Goal: Task Accomplishment & Management: Complete application form

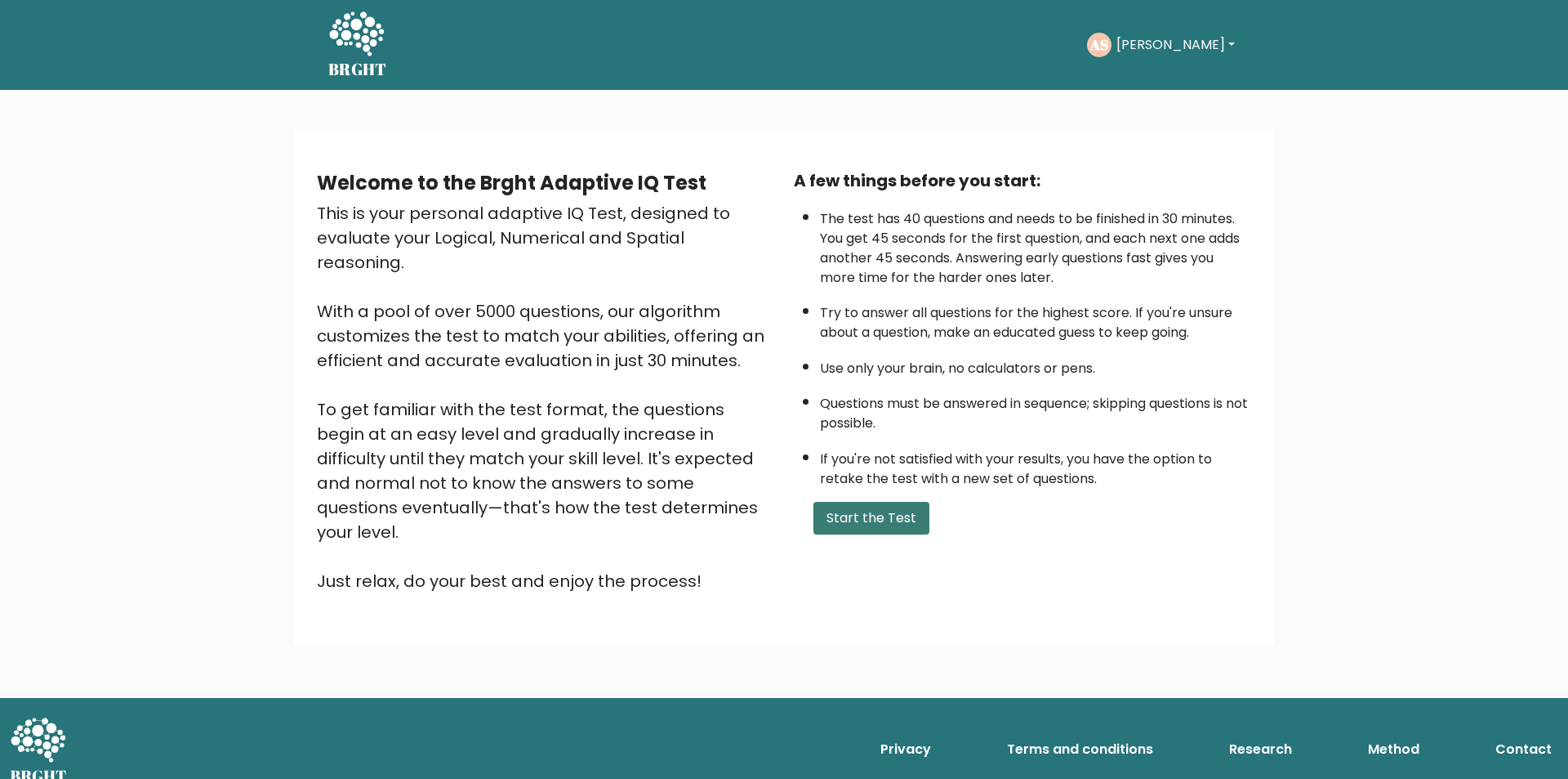
click at [889, 524] on button "Start the Test" at bounding box center [871, 518] width 116 height 33
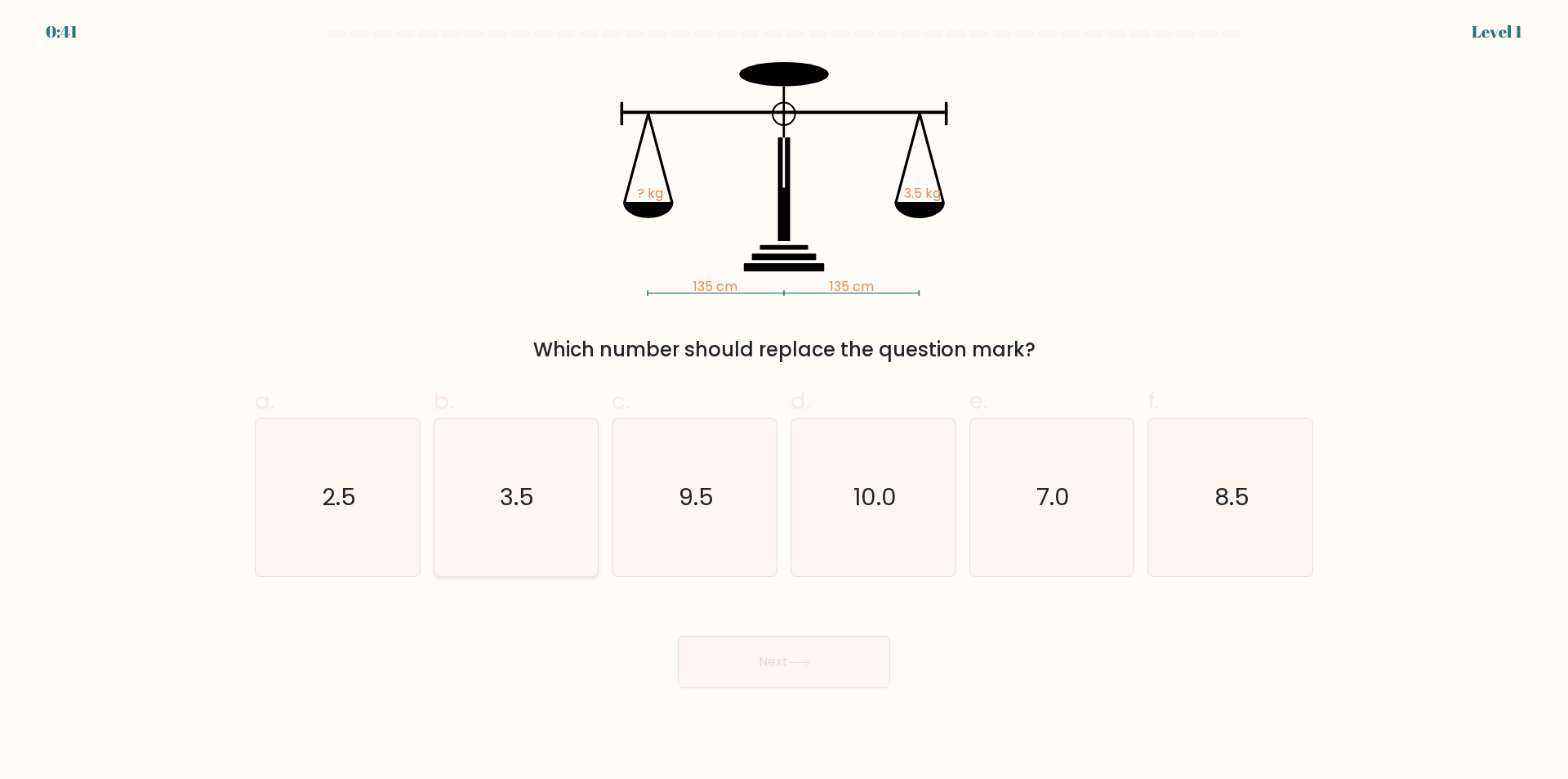
click at [496, 553] on icon "3.5" at bounding box center [516, 497] width 158 height 158
click at [784, 400] on input "b. 3.5" at bounding box center [784, 395] width 1 height 11
radio input "true"
click at [751, 673] on button "Next" at bounding box center [784, 662] width 212 height 53
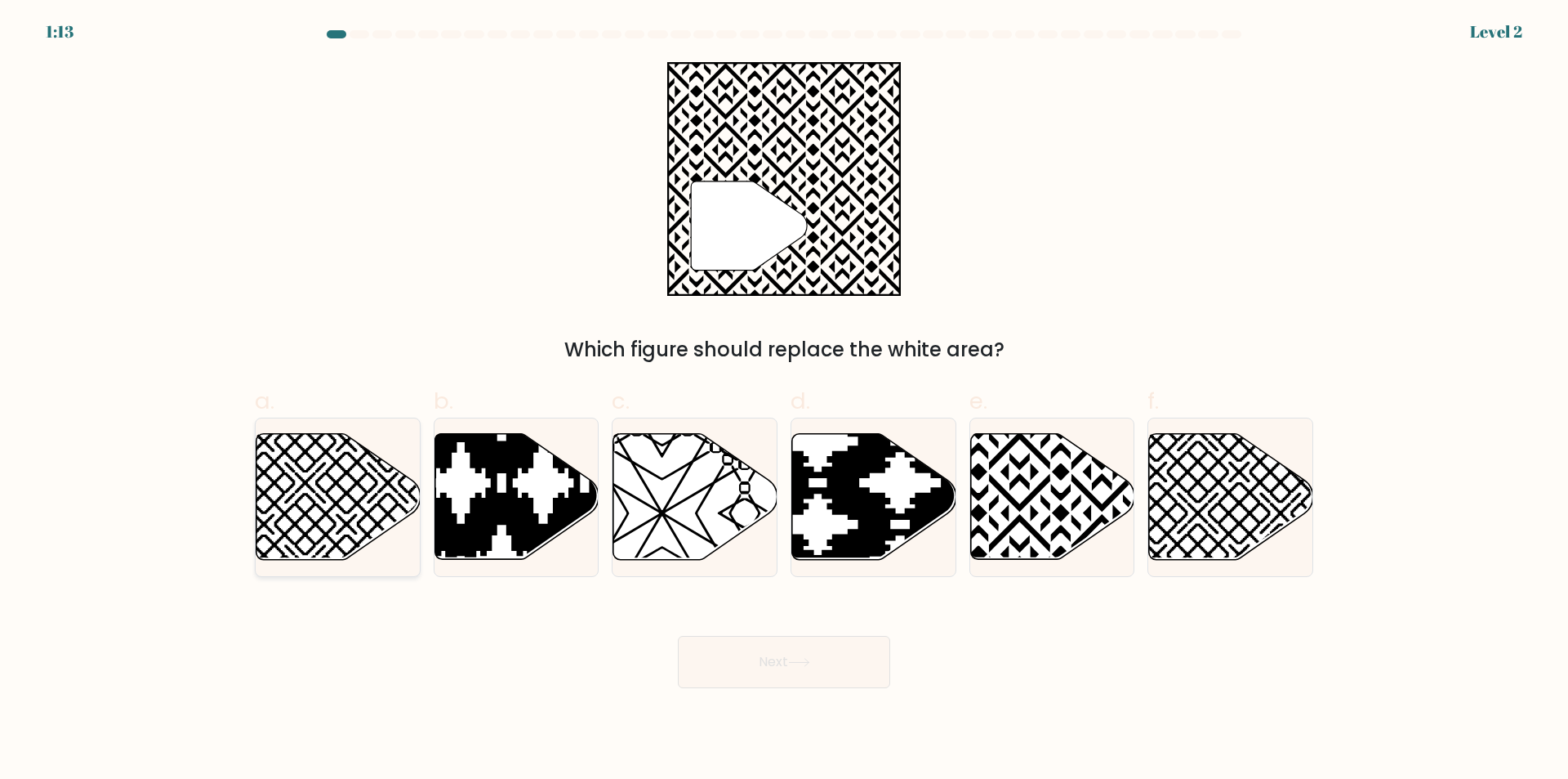
click at [353, 520] on icon at bounding box center [338, 496] width 164 height 126
click at [784, 400] on input "a." at bounding box center [784, 395] width 1 height 11
radio input "true"
click at [754, 664] on button "Next" at bounding box center [784, 662] width 212 height 53
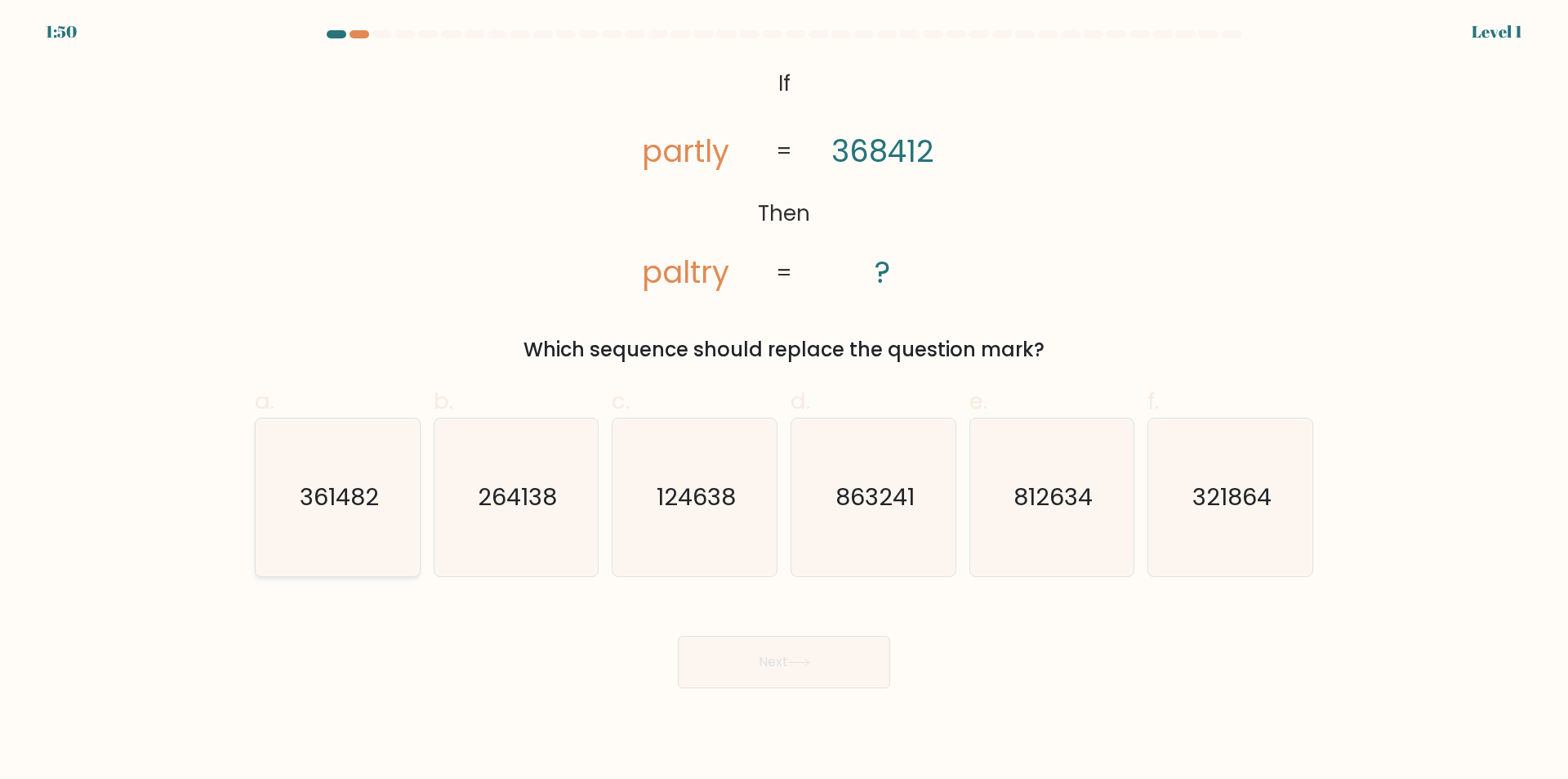
click at [342, 556] on icon "361482" at bounding box center [338, 497] width 158 height 158
click at [784, 400] on input "a. 361482" at bounding box center [784, 395] width 1 height 11
radio input "true"
click at [755, 675] on button "Next" at bounding box center [784, 662] width 212 height 53
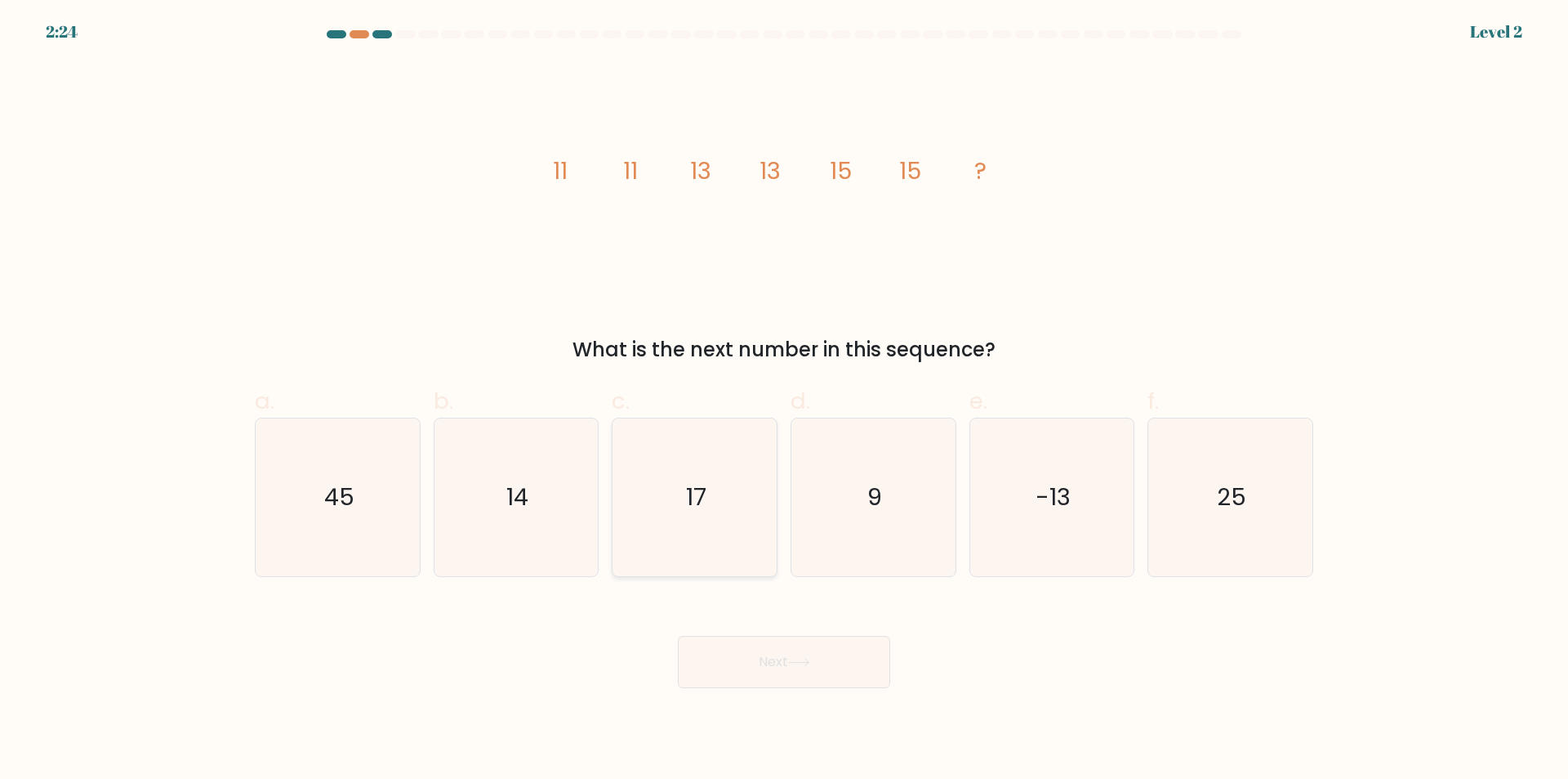
click at [680, 560] on icon "17" at bounding box center [694, 497] width 158 height 158
click at [784, 400] on input "c. 17" at bounding box center [784, 395] width 1 height 11
radio input "true"
click at [750, 663] on button "Next" at bounding box center [784, 662] width 212 height 53
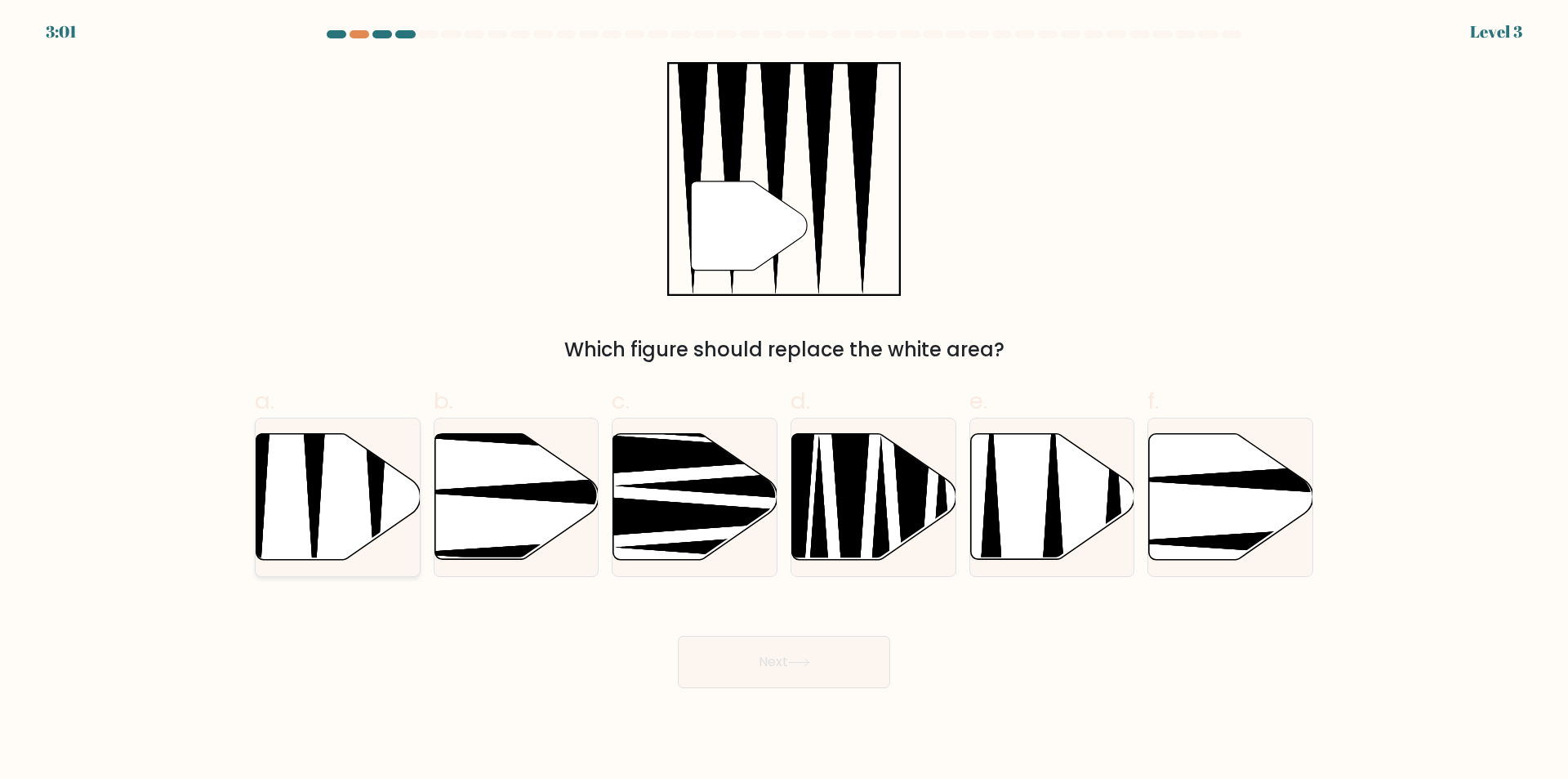
click at [314, 509] on icon at bounding box center [314, 430] width 43 height 326
click at [784, 400] on input "a." at bounding box center [784, 395] width 1 height 11
radio input "true"
click at [721, 676] on button "Next" at bounding box center [784, 662] width 212 height 53
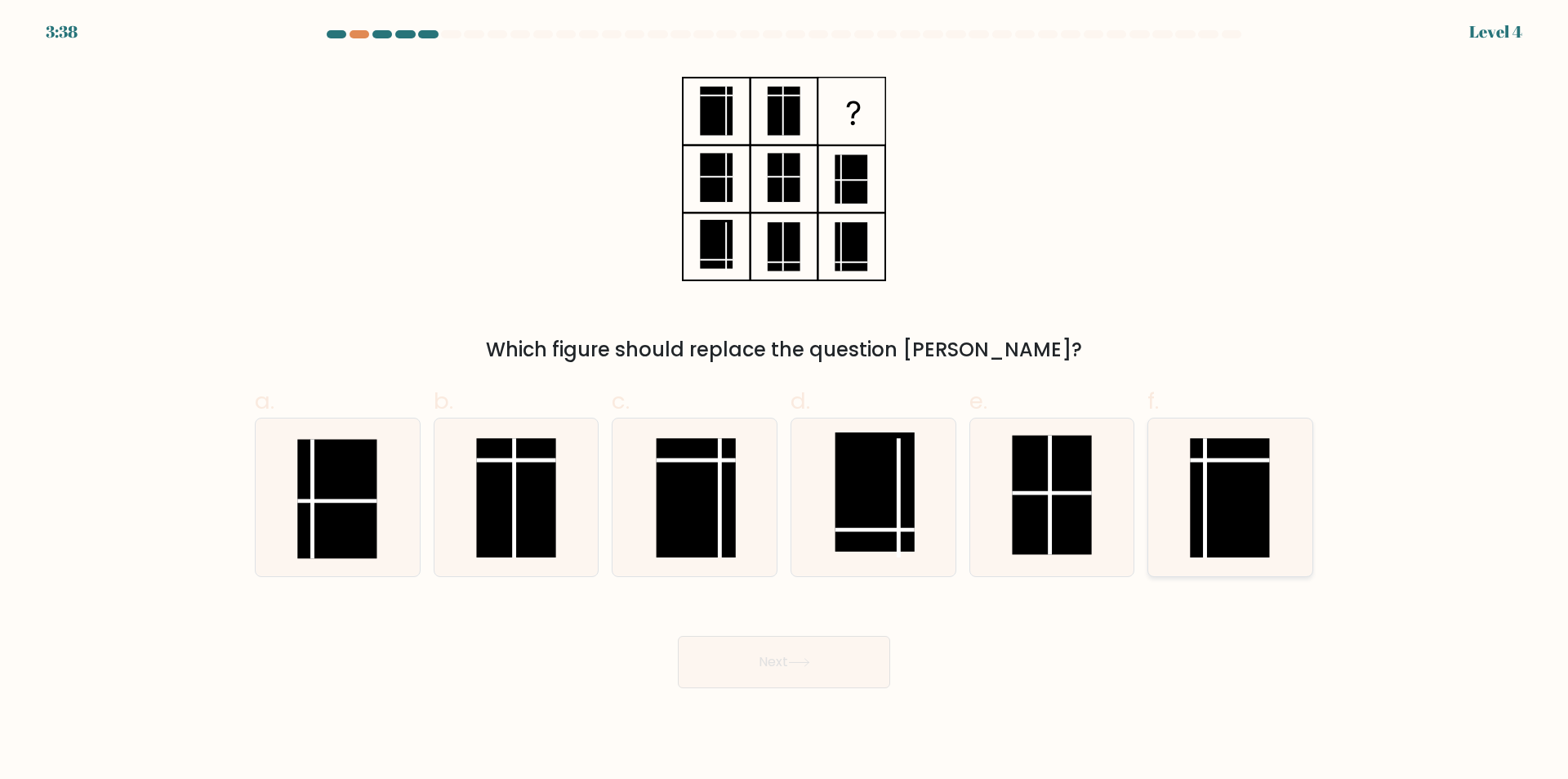
click at [1217, 532] on rect at bounding box center [1229, 498] width 79 height 120
click at [785, 400] on input "f." at bounding box center [784, 395] width 1 height 11
radio input "true"
click at [753, 667] on button "Next" at bounding box center [784, 662] width 212 height 53
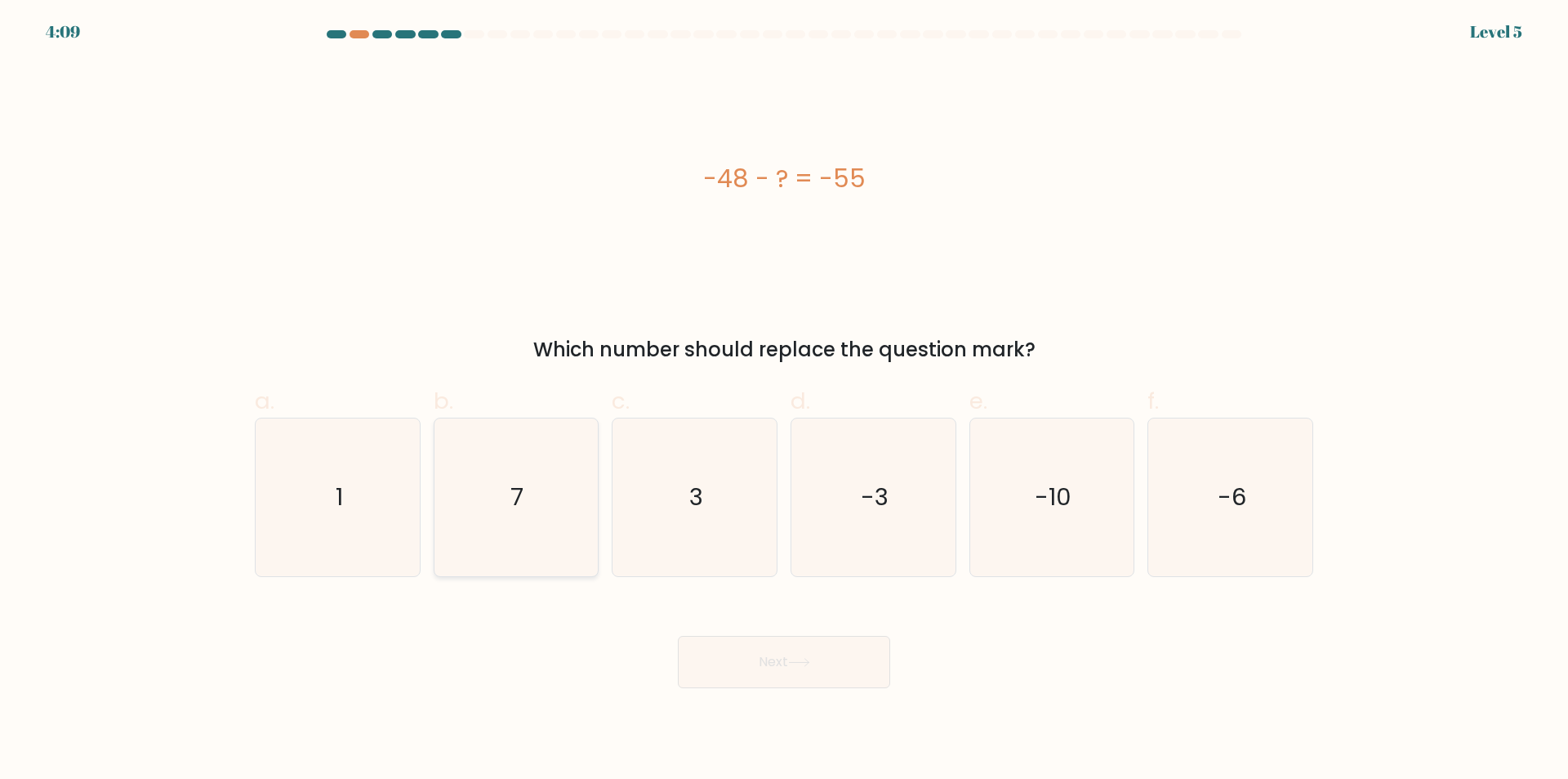
click at [562, 558] on icon "7" at bounding box center [516, 497] width 158 height 158
click at [784, 400] on input "b. 7" at bounding box center [784, 395] width 1 height 11
radio input "true"
click at [809, 671] on button "Next" at bounding box center [784, 662] width 212 height 53
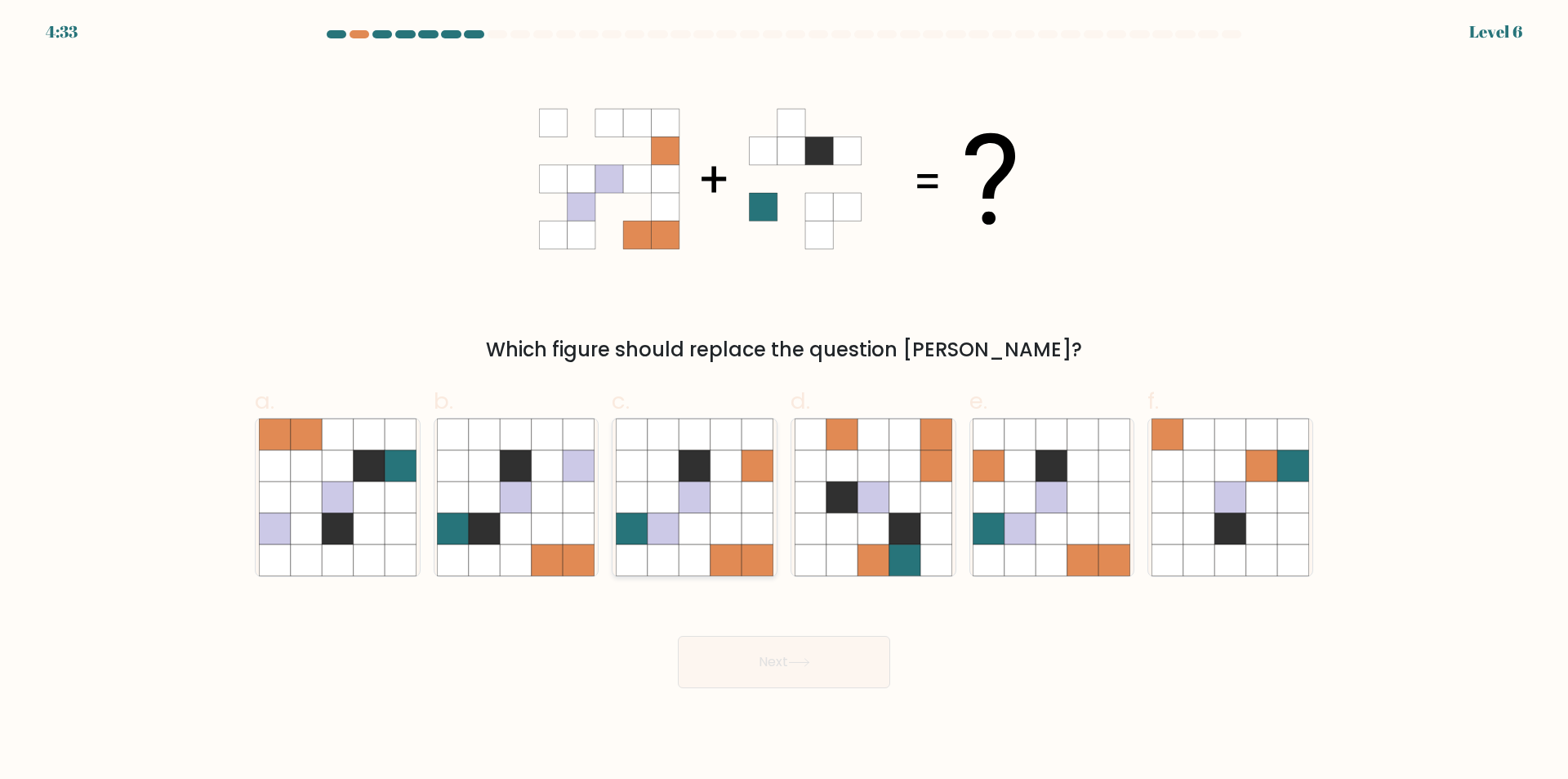
click at [742, 530] on icon at bounding box center [757, 529] width 31 height 31
click at [784, 400] on input "c." at bounding box center [784, 395] width 1 height 11
radio input "true"
click at [765, 667] on button "Next" at bounding box center [784, 662] width 212 height 53
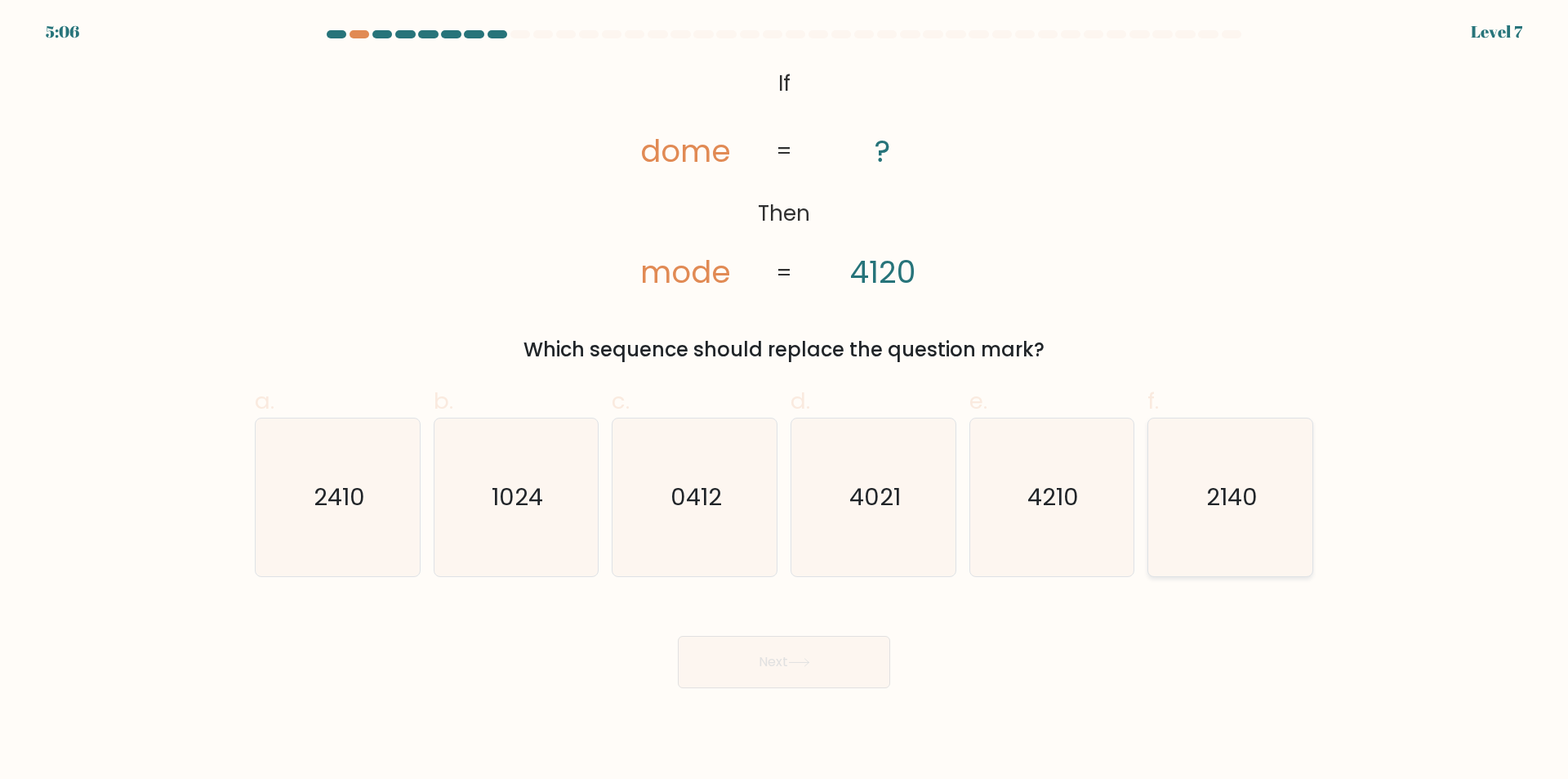
click at [1222, 537] on icon "2140" at bounding box center [1230, 497] width 158 height 158
click at [785, 400] on input "f. 2140" at bounding box center [784, 395] width 1 height 11
radio input "true"
click at [810, 667] on icon at bounding box center [799, 662] width 22 height 9
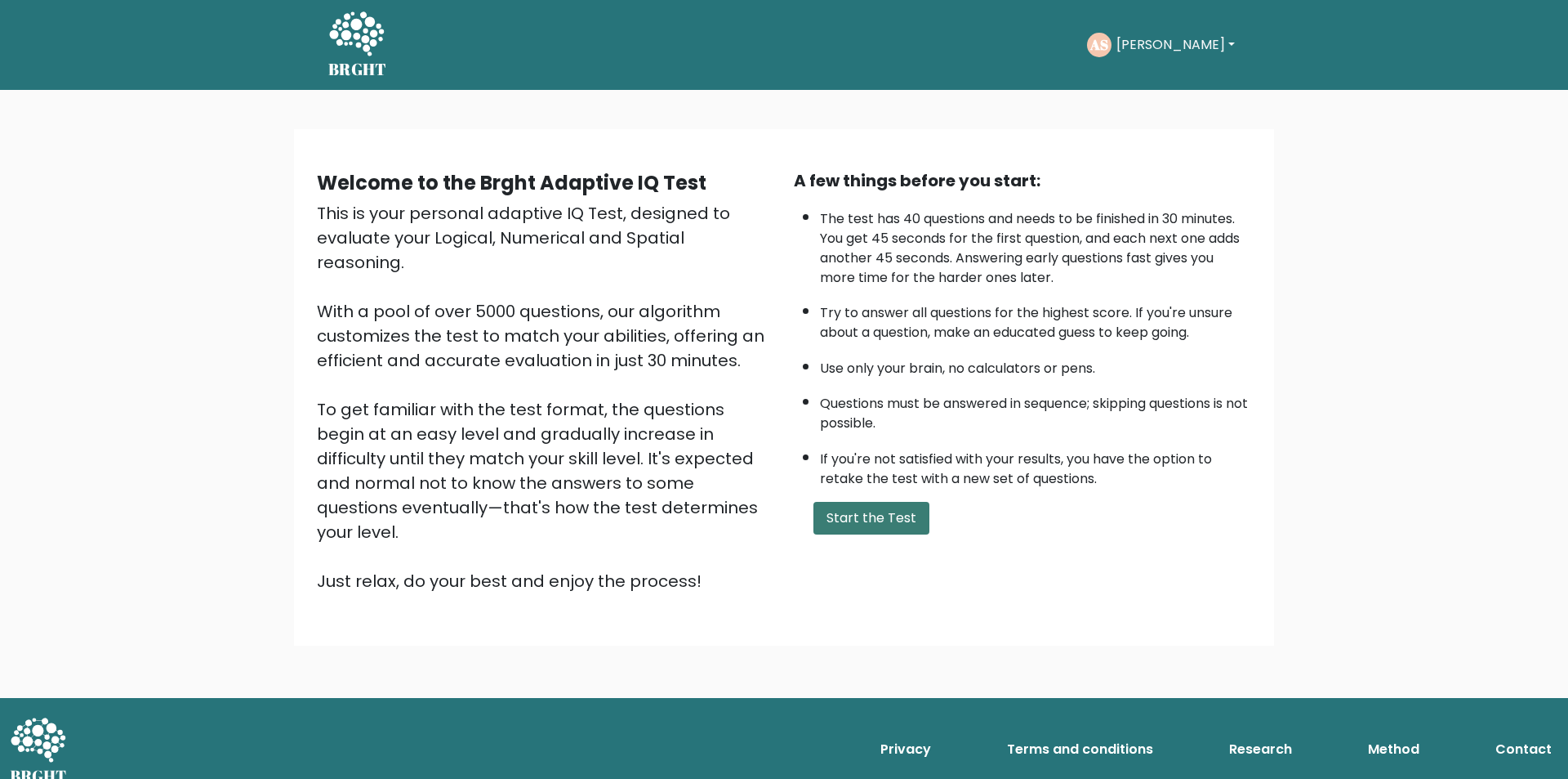
click at [873, 520] on button "Start the Test" at bounding box center [871, 518] width 116 height 33
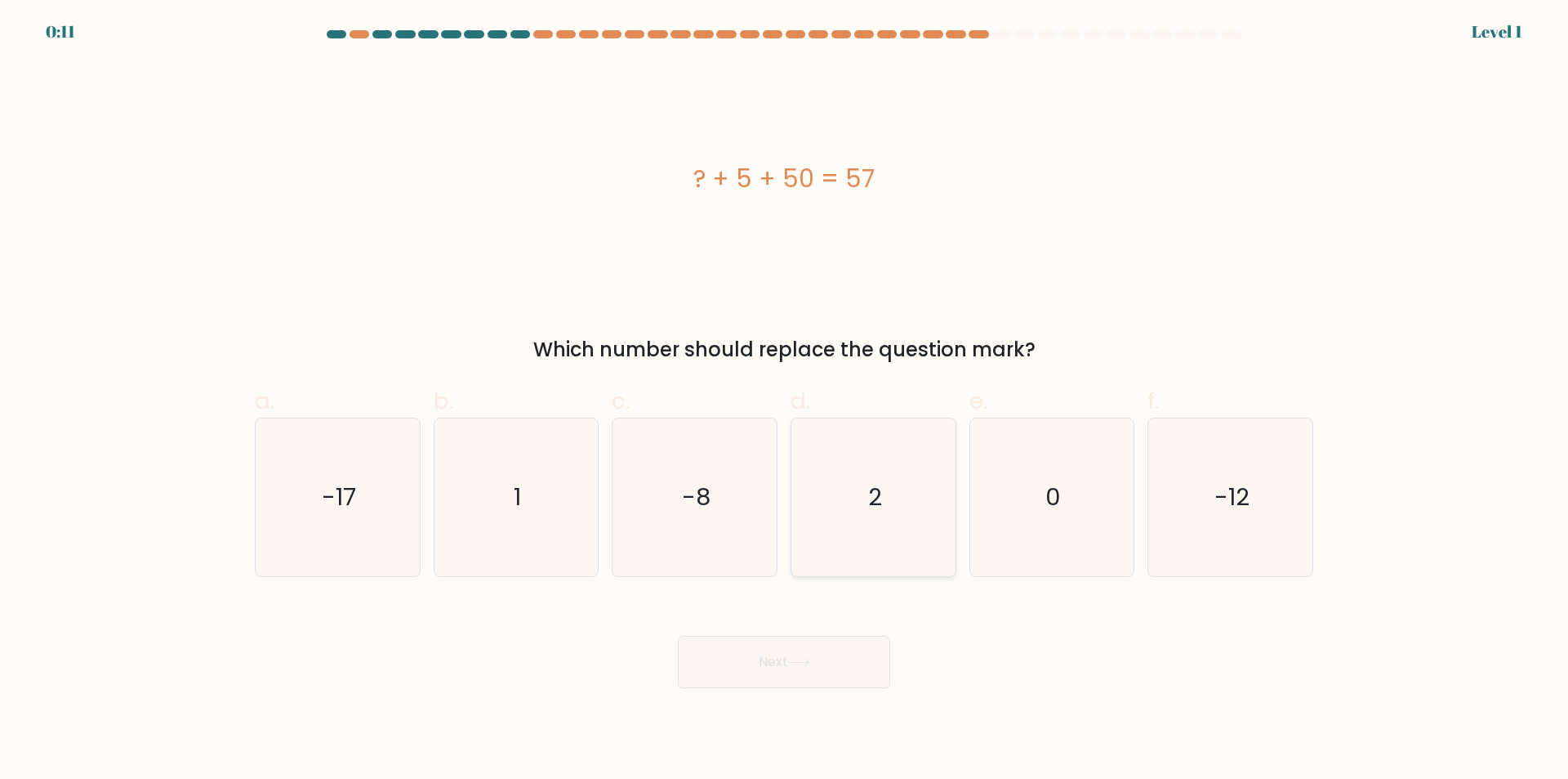
click at [909, 557] on icon "2" at bounding box center [874, 497] width 158 height 158
click at [785, 400] on input "d. 2" at bounding box center [784, 395] width 1 height 11
radio input "true"
click at [811, 667] on button "Next" at bounding box center [784, 662] width 212 height 53
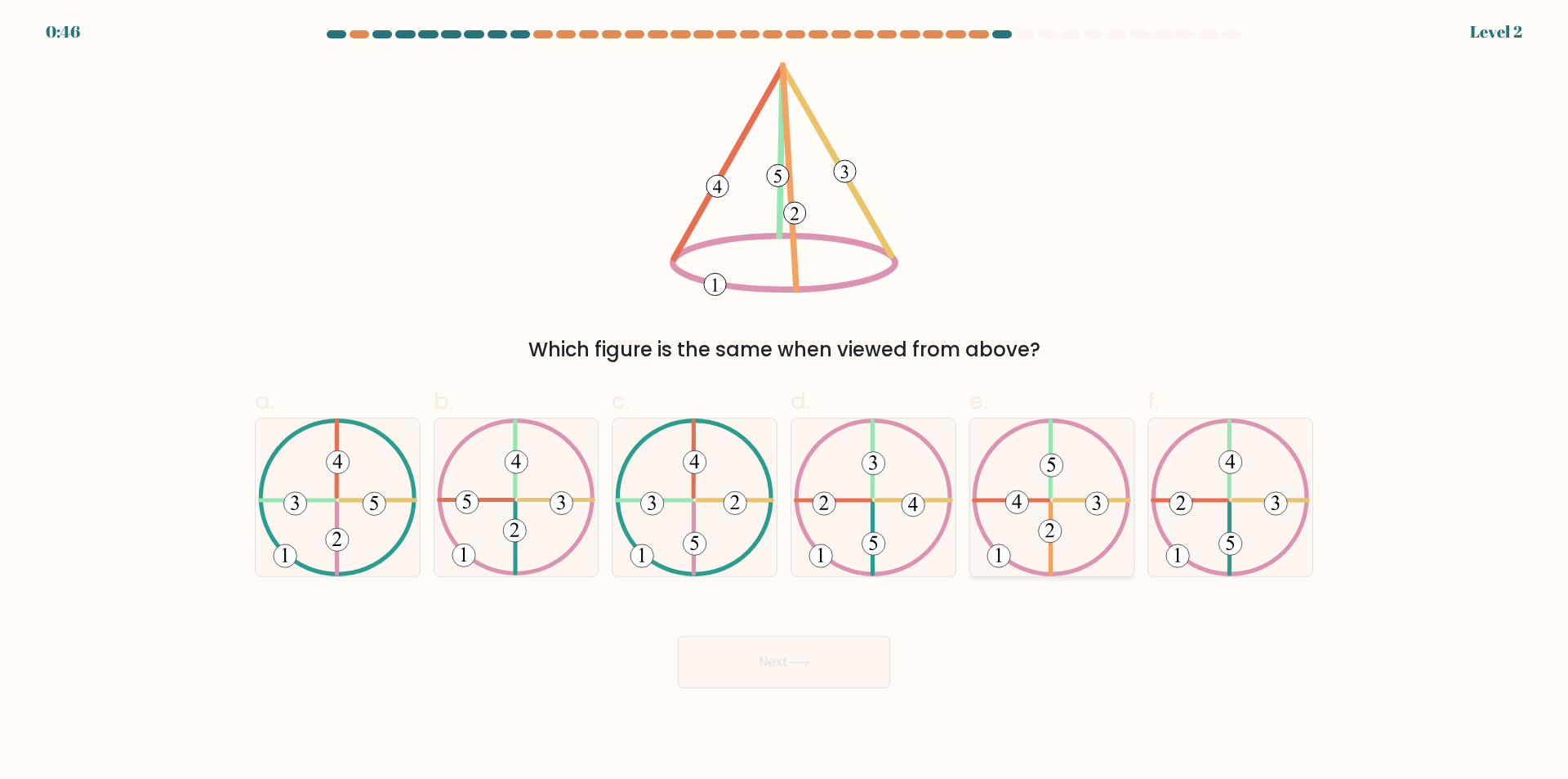
click at [998, 561] on 733 at bounding box center [998, 555] width 23 height 23
click at [785, 400] on input "e." at bounding box center [784, 395] width 1 height 11
radio input "true"
click at [846, 658] on button "Next" at bounding box center [784, 662] width 212 height 53
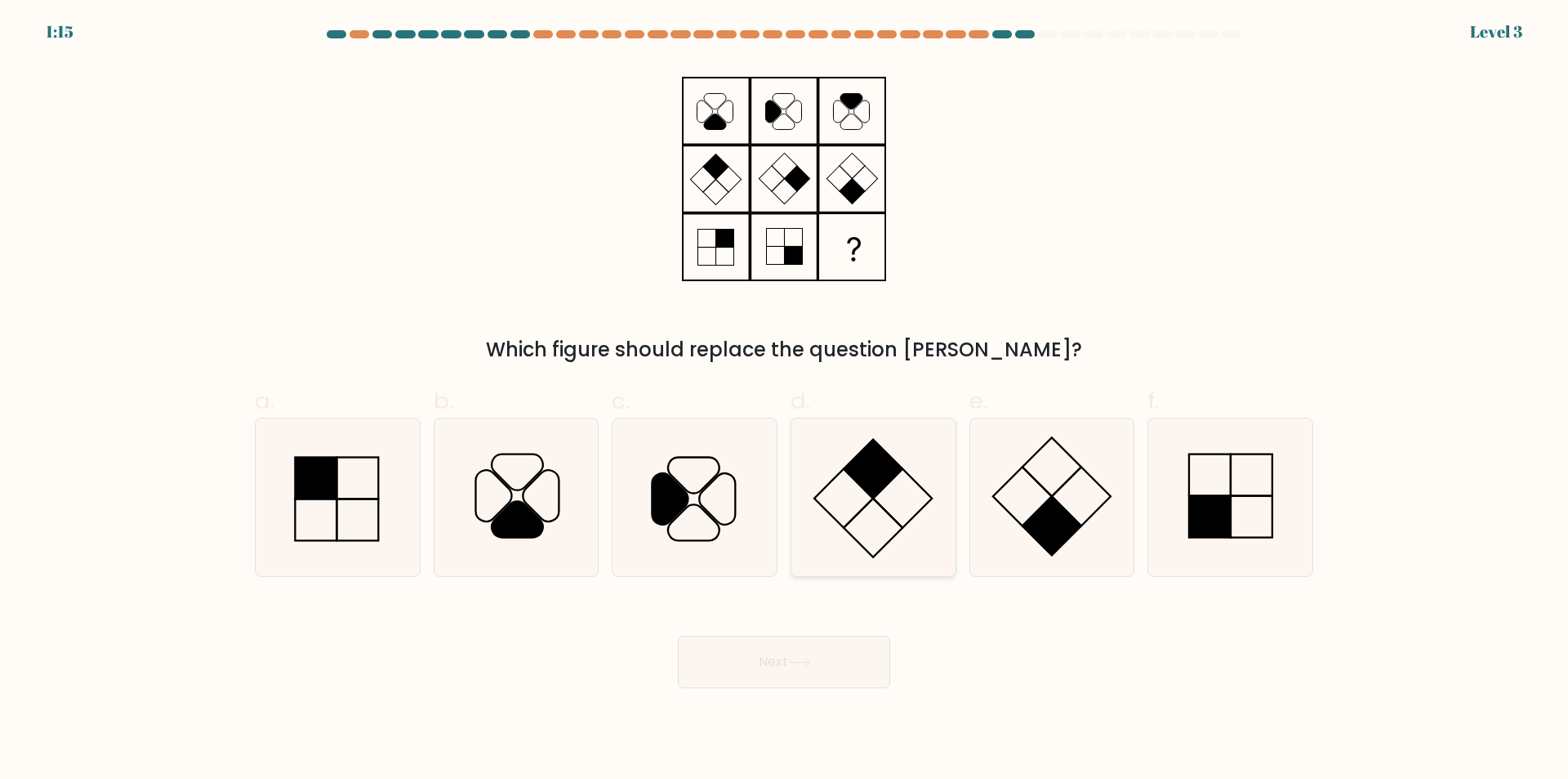
click at [873, 515] on icon at bounding box center [874, 497] width 158 height 158
click at [785, 400] on input "d." at bounding box center [784, 395] width 1 height 11
radio input "true"
click at [758, 662] on button "Next" at bounding box center [784, 662] width 212 height 53
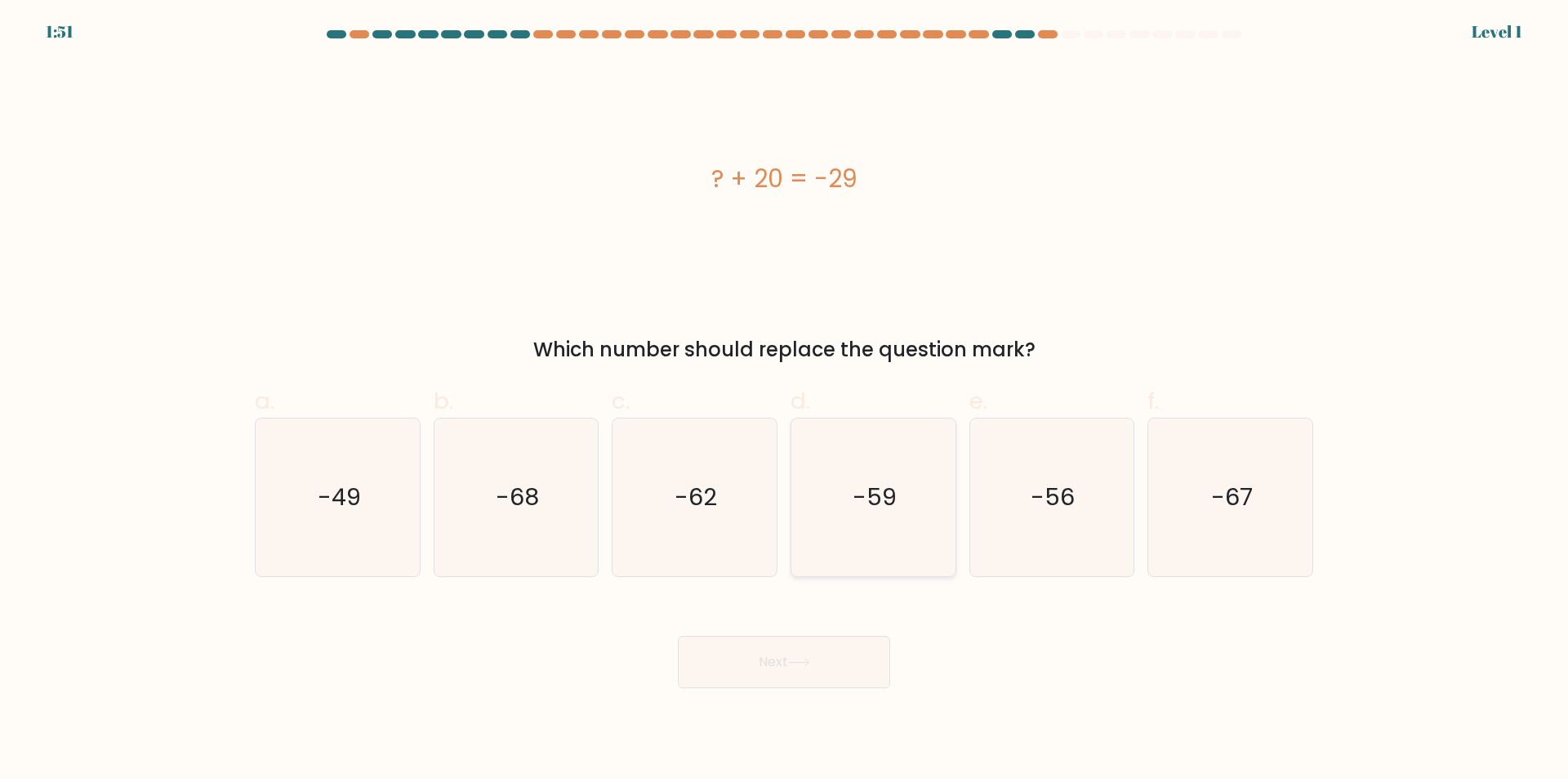
click at [853, 557] on icon "-59" at bounding box center [874, 497] width 158 height 158
click at [785, 400] on input "d. -59" at bounding box center [784, 395] width 1 height 11
radio input "true"
click at [787, 654] on button "Next" at bounding box center [784, 662] width 212 height 53
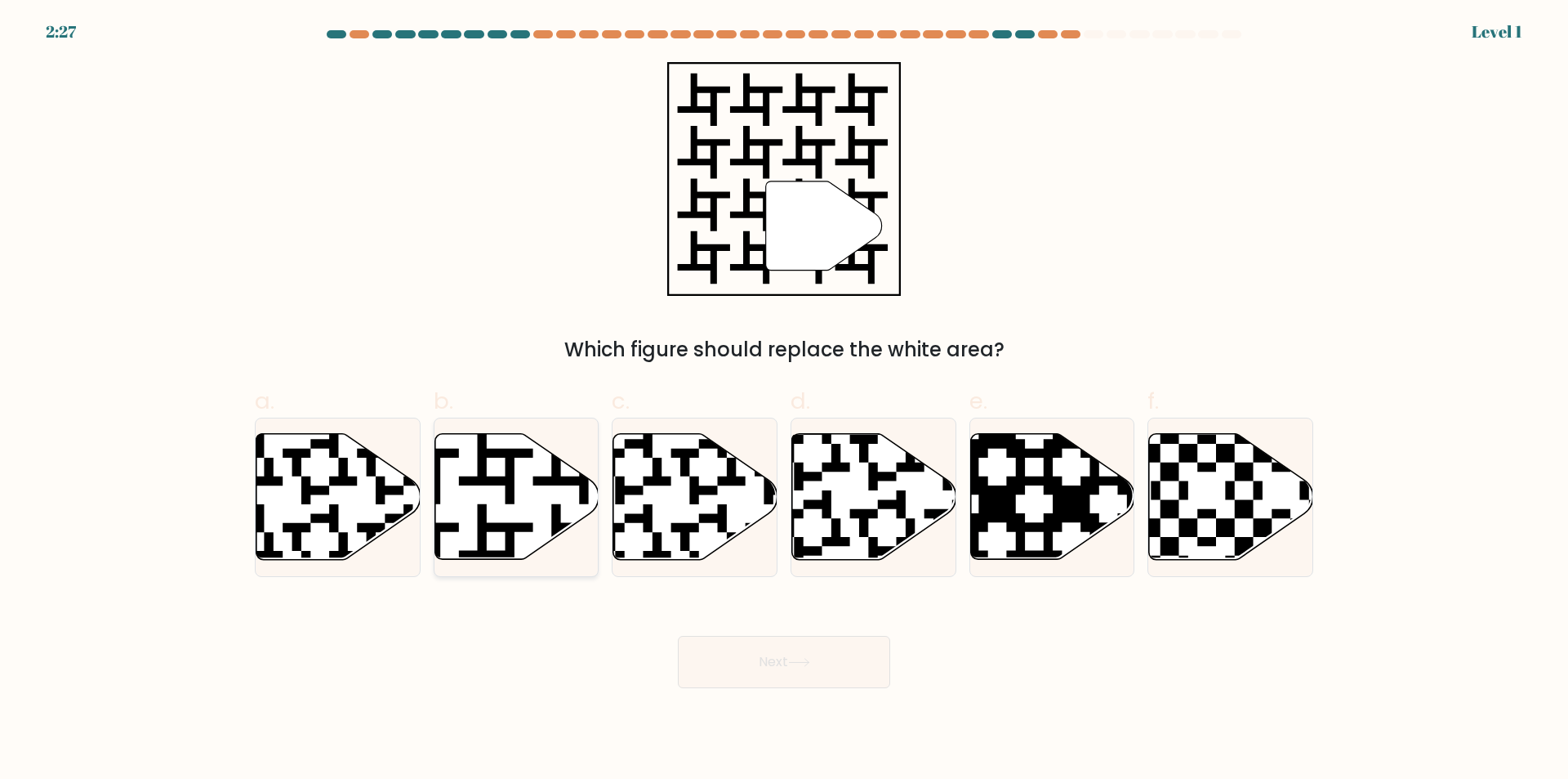
click at [489, 517] on icon at bounding box center [516, 496] width 164 height 126
click at [784, 400] on input "b." at bounding box center [784, 395] width 1 height 11
radio input "true"
click at [779, 658] on button "Next" at bounding box center [784, 662] width 212 height 53
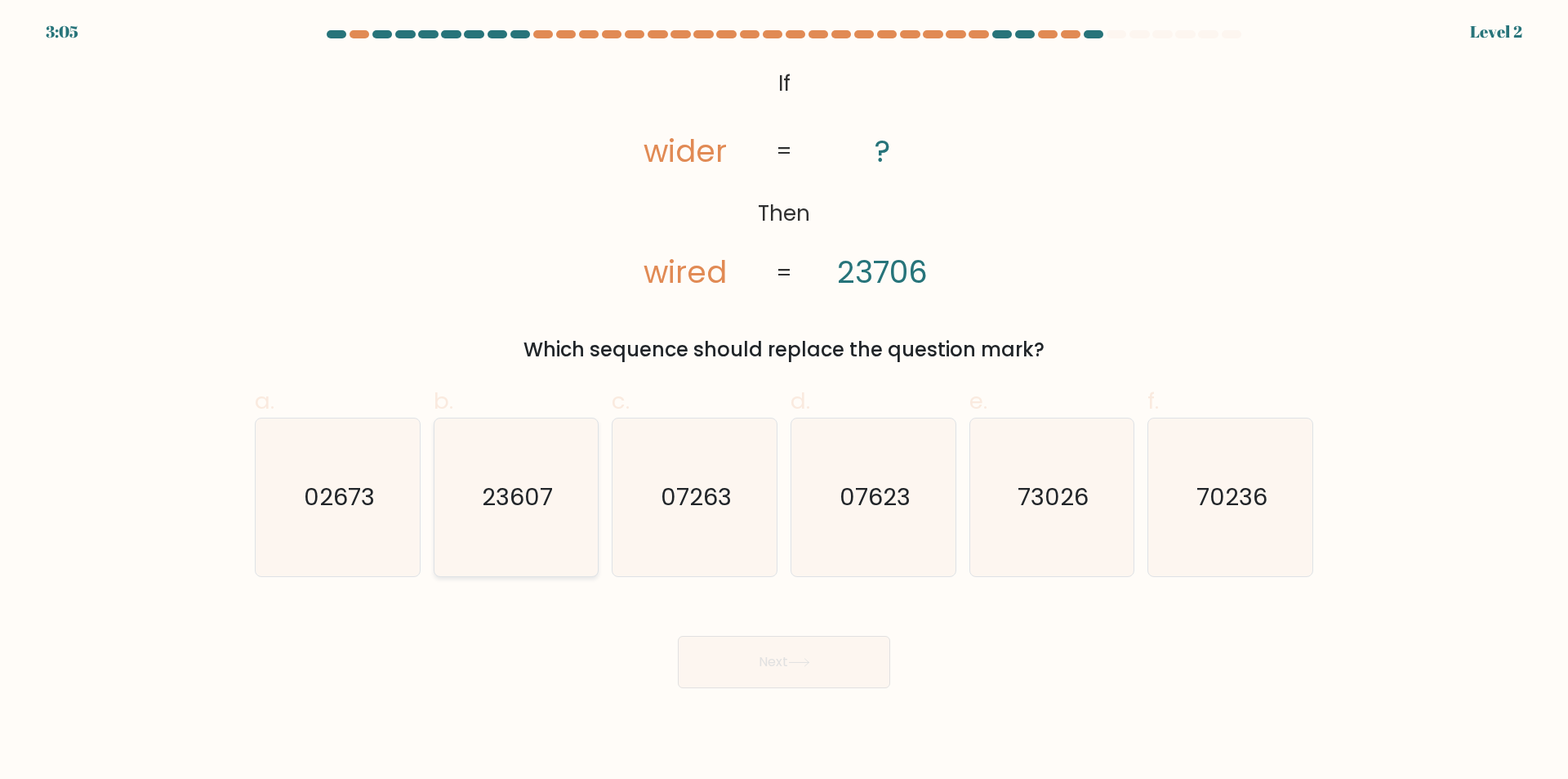
click at [519, 559] on icon "23607" at bounding box center [516, 497] width 158 height 158
click at [784, 400] on input "b. 23607" at bounding box center [784, 395] width 1 height 11
radio input "true"
click at [772, 654] on button "Next" at bounding box center [784, 662] width 212 height 53
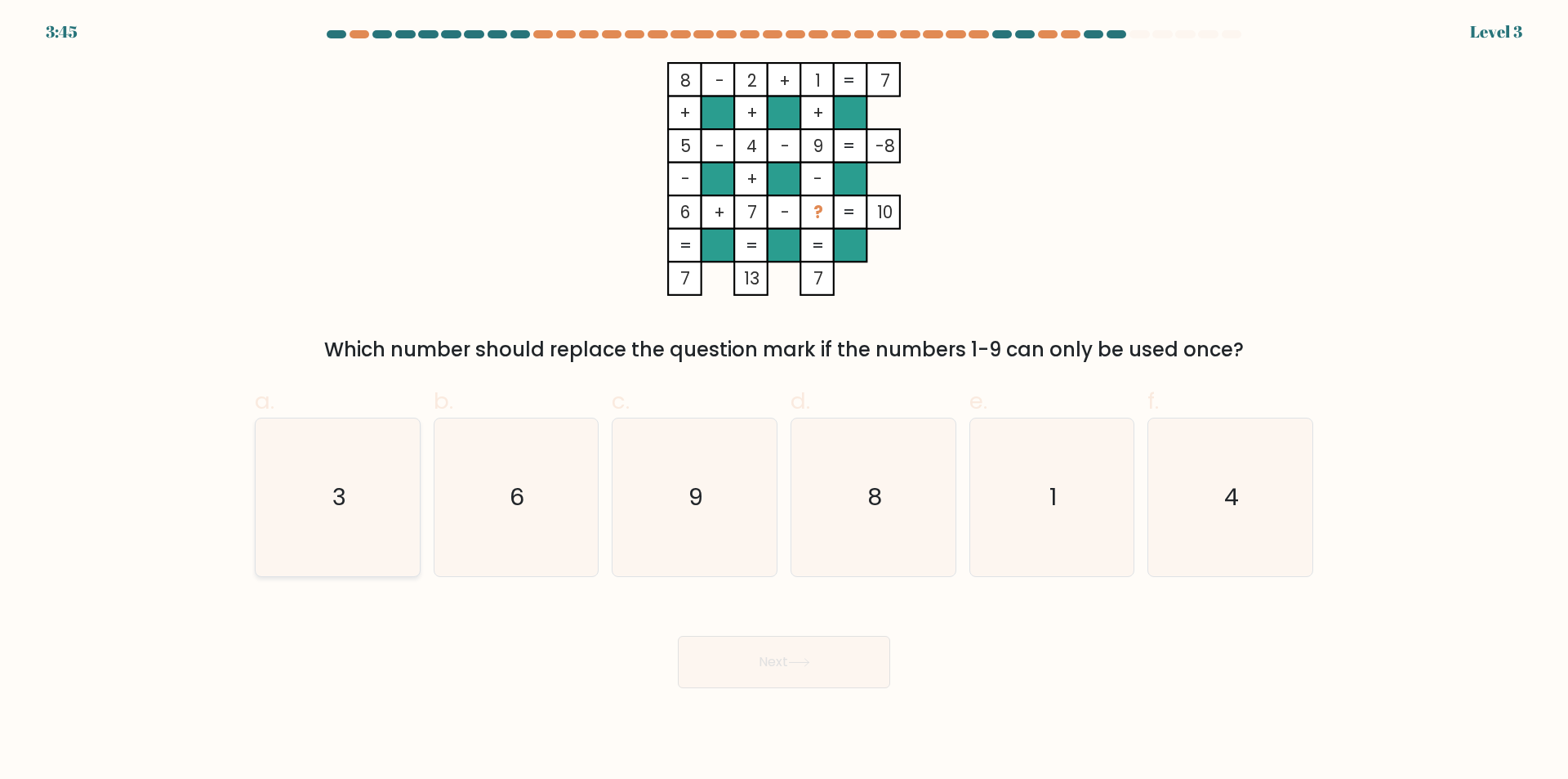
click at [347, 532] on icon "3" at bounding box center [338, 497] width 158 height 158
click at [784, 400] on input "a. 3" at bounding box center [784, 395] width 1 height 11
radio input "true"
click at [796, 664] on icon at bounding box center [799, 662] width 22 height 9
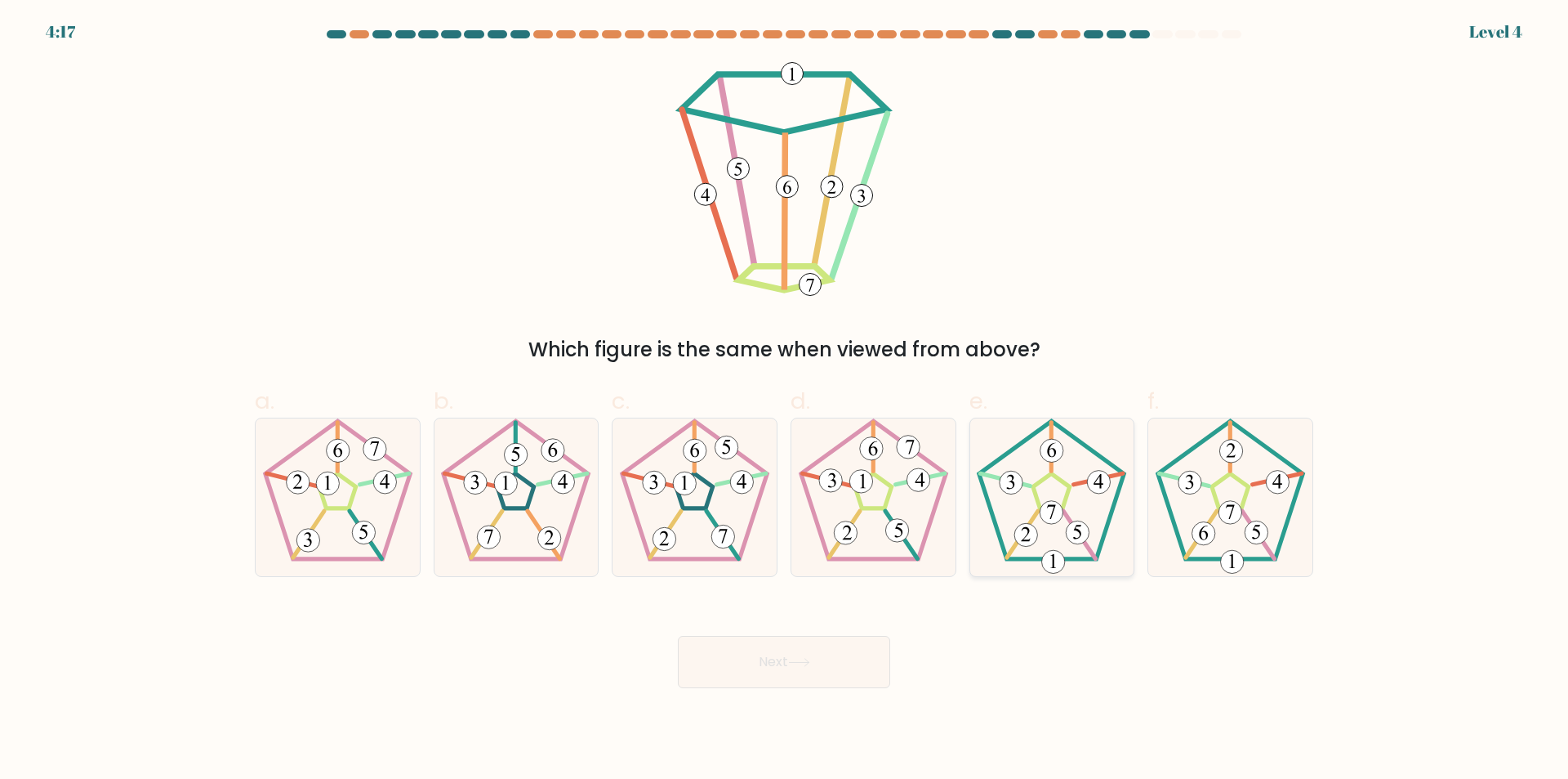
click at [1059, 573] on icon at bounding box center [1051, 497] width 158 height 158
click at [785, 400] on input "e." at bounding box center [784, 395] width 1 height 11
radio input "true"
click at [852, 677] on button "Next" at bounding box center [784, 662] width 212 height 53
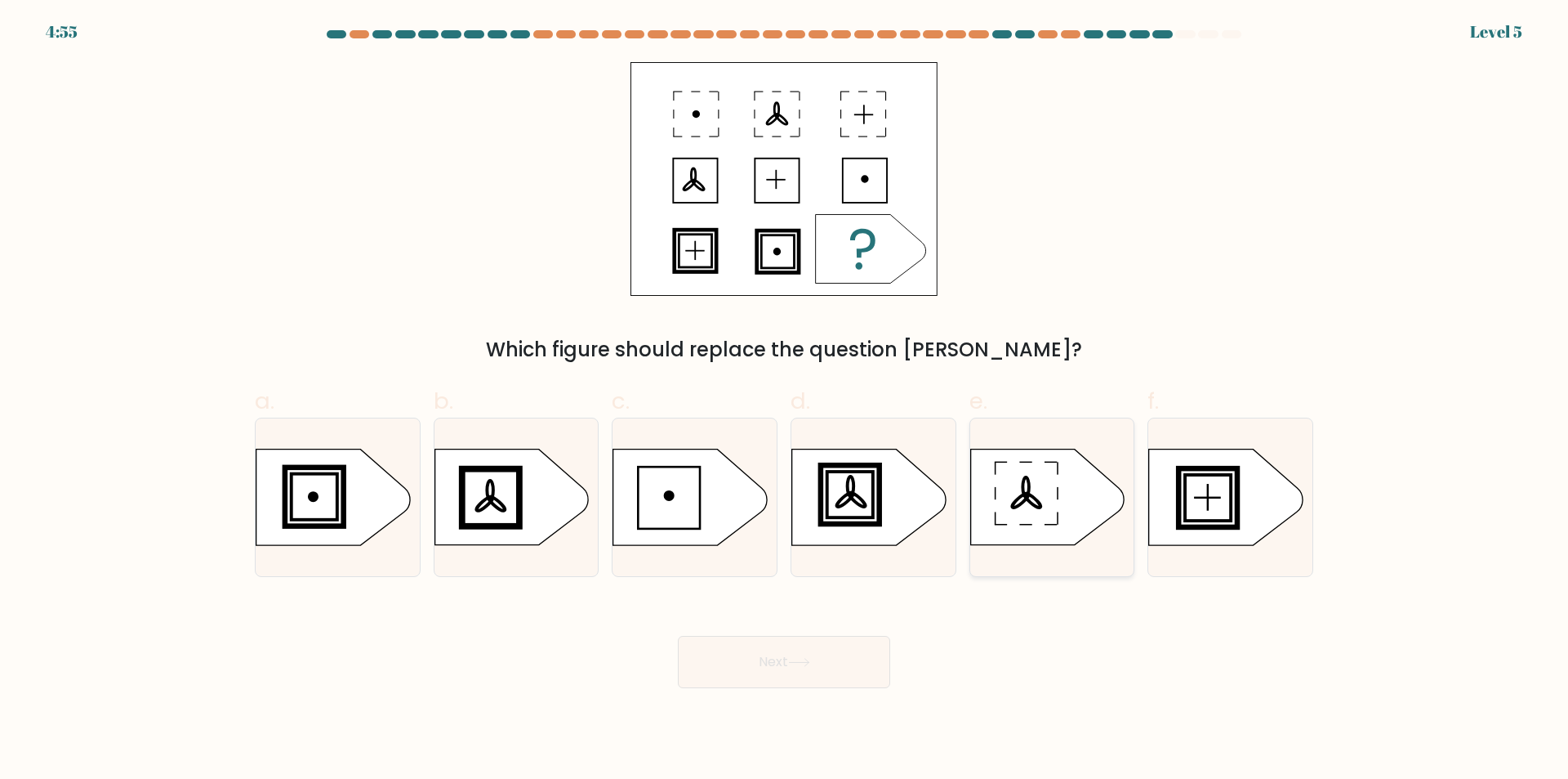
click at [1051, 524] on rect at bounding box center [1050, 525] width 13 height 2
click at [785, 400] on input "e." at bounding box center [784, 395] width 1 height 11
radio input "true"
click at [828, 664] on button "Next" at bounding box center [784, 662] width 212 height 53
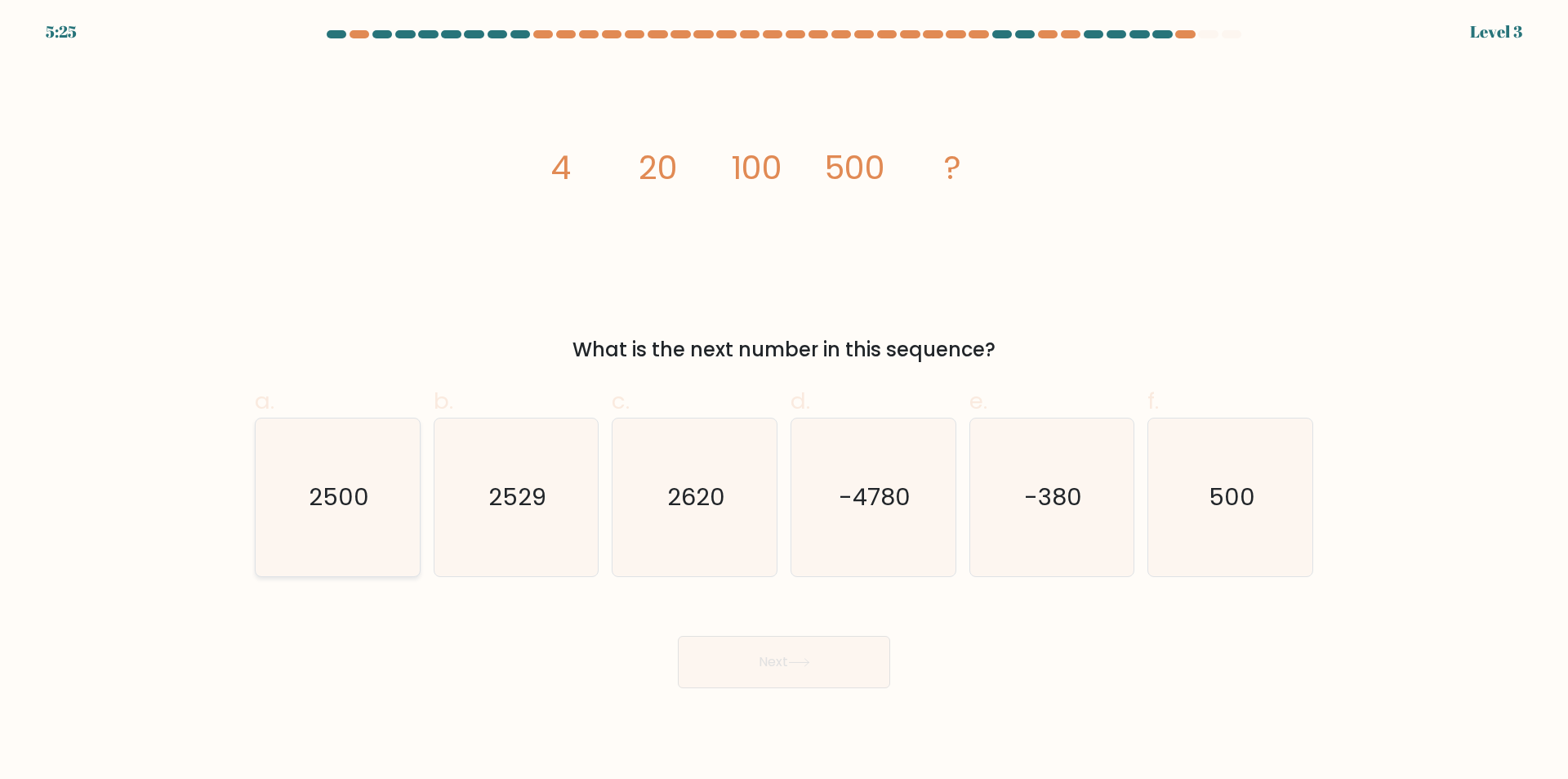
click at [359, 524] on icon "2500" at bounding box center [338, 497] width 158 height 158
click at [784, 400] on input "a. 2500" at bounding box center [784, 395] width 1 height 11
radio input "true"
click at [733, 660] on button "Next" at bounding box center [784, 662] width 212 height 53
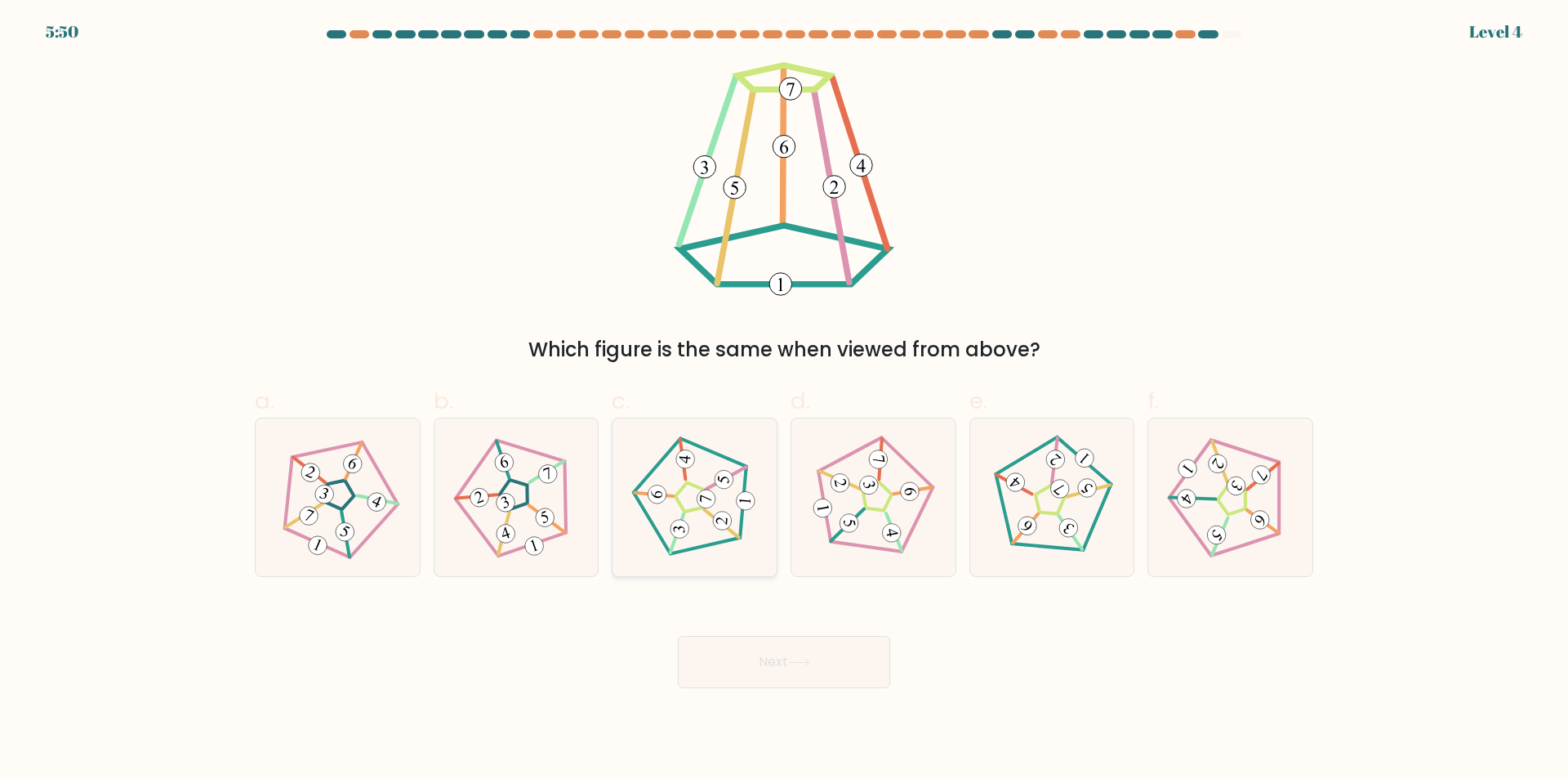
click at [723, 536] on icon at bounding box center [693, 497] width 126 height 126
click at [784, 400] on input "c." at bounding box center [784, 395] width 1 height 11
radio input "true"
click at [747, 655] on button "Next" at bounding box center [784, 662] width 212 height 53
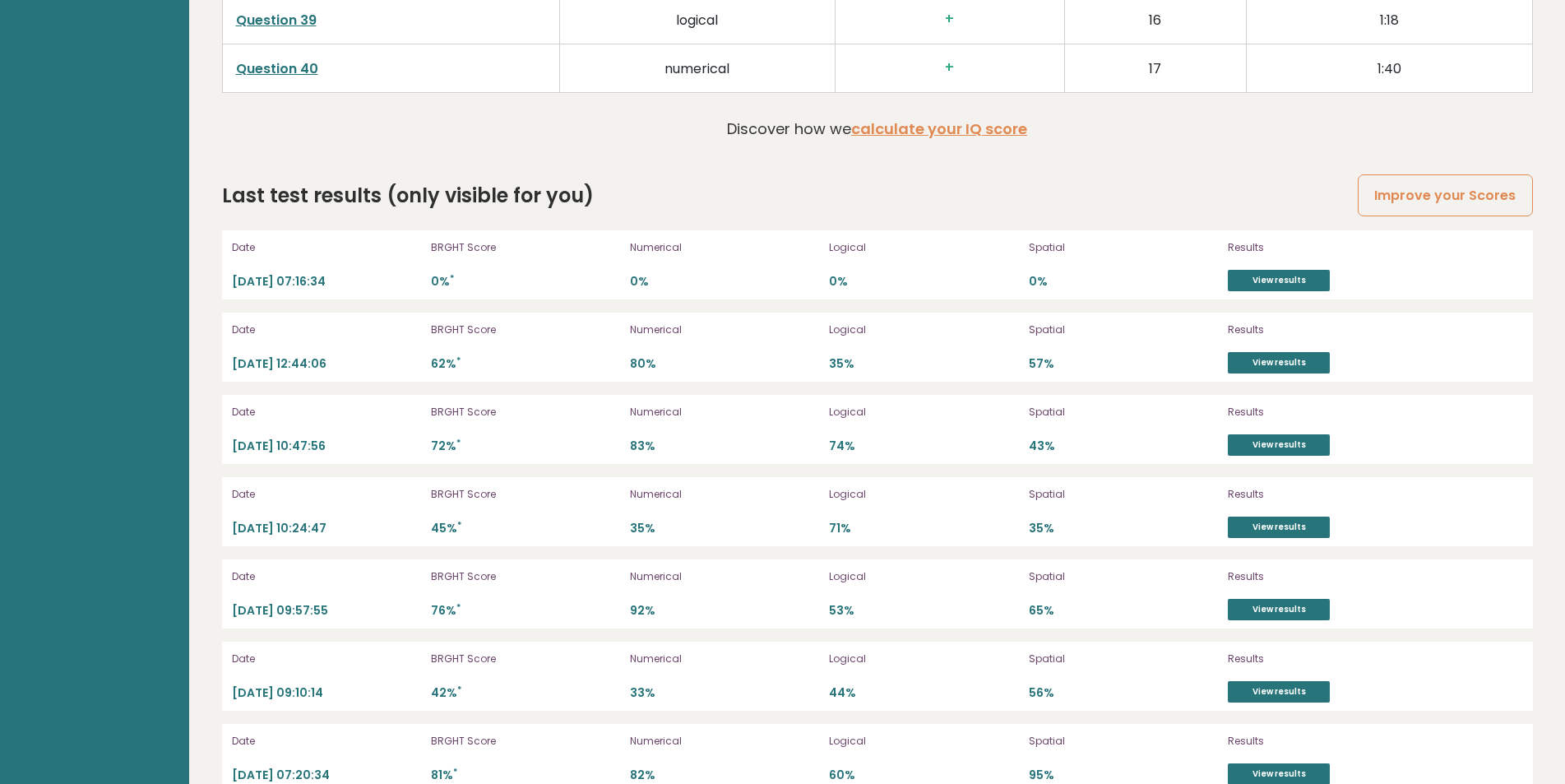
scroll to position [4686, 0]
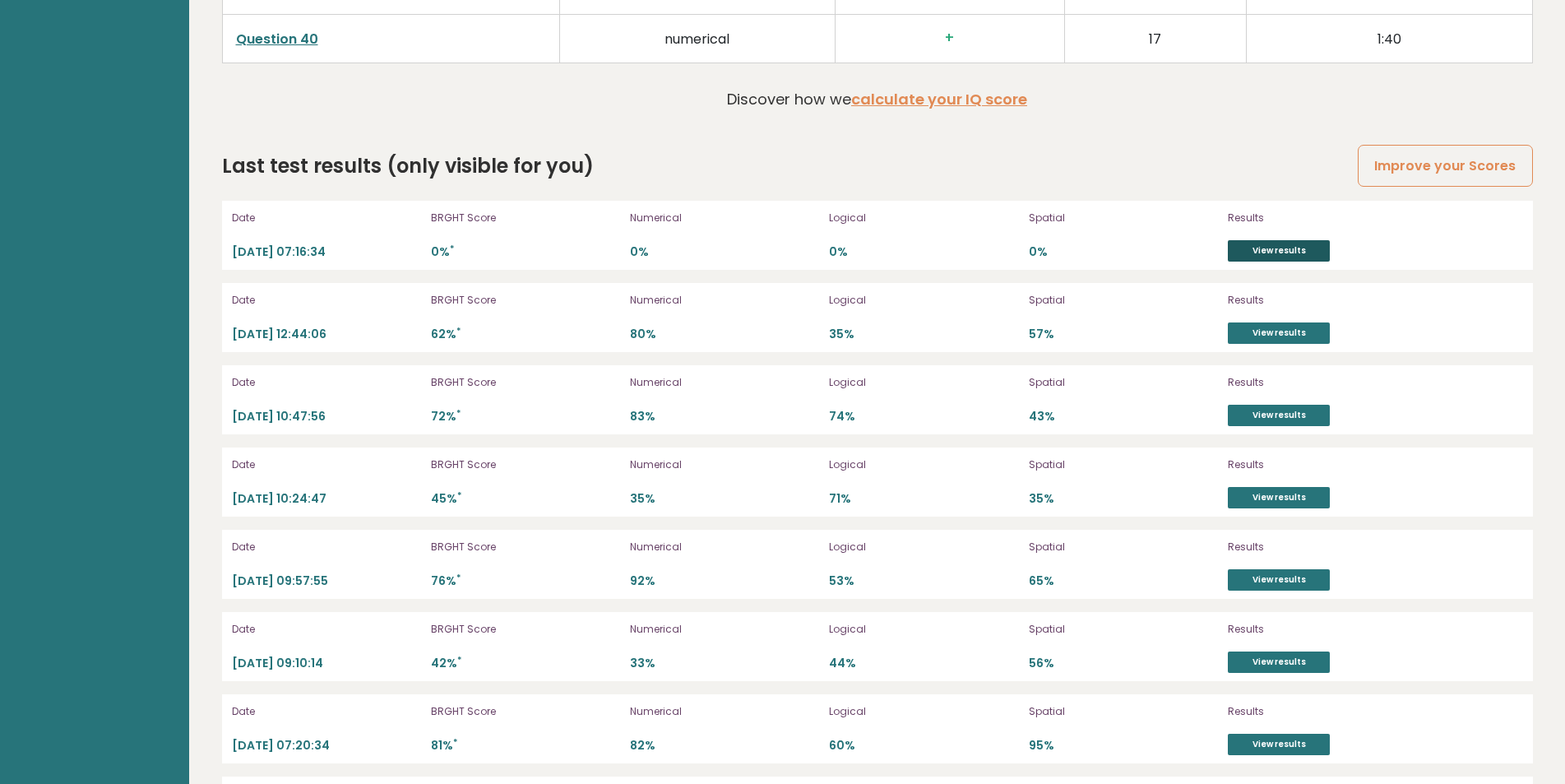
click at [1289, 249] on link "View results" at bounding box center [1279, 250] width 102 height 21
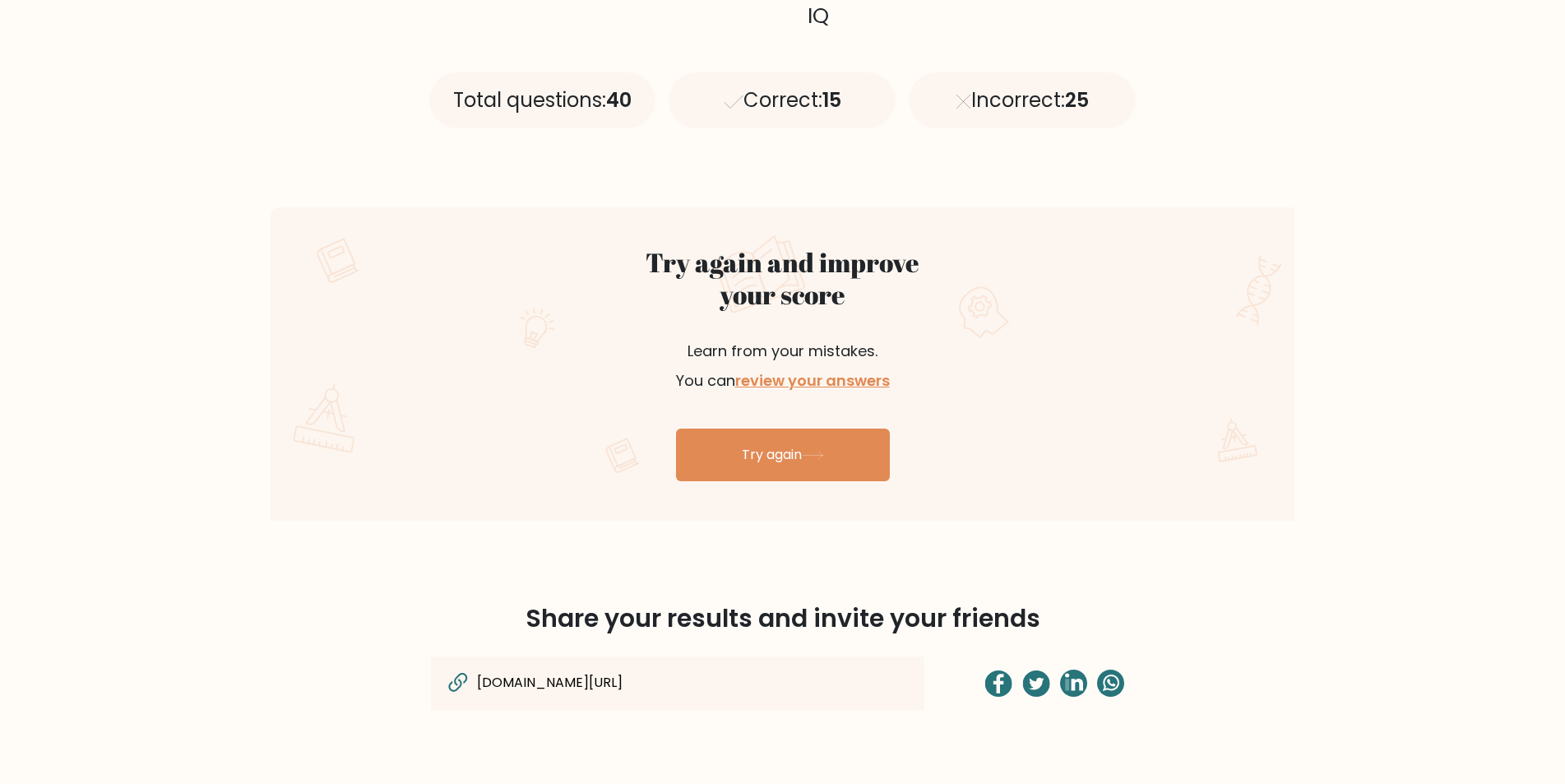
scroll to position [739, 0]
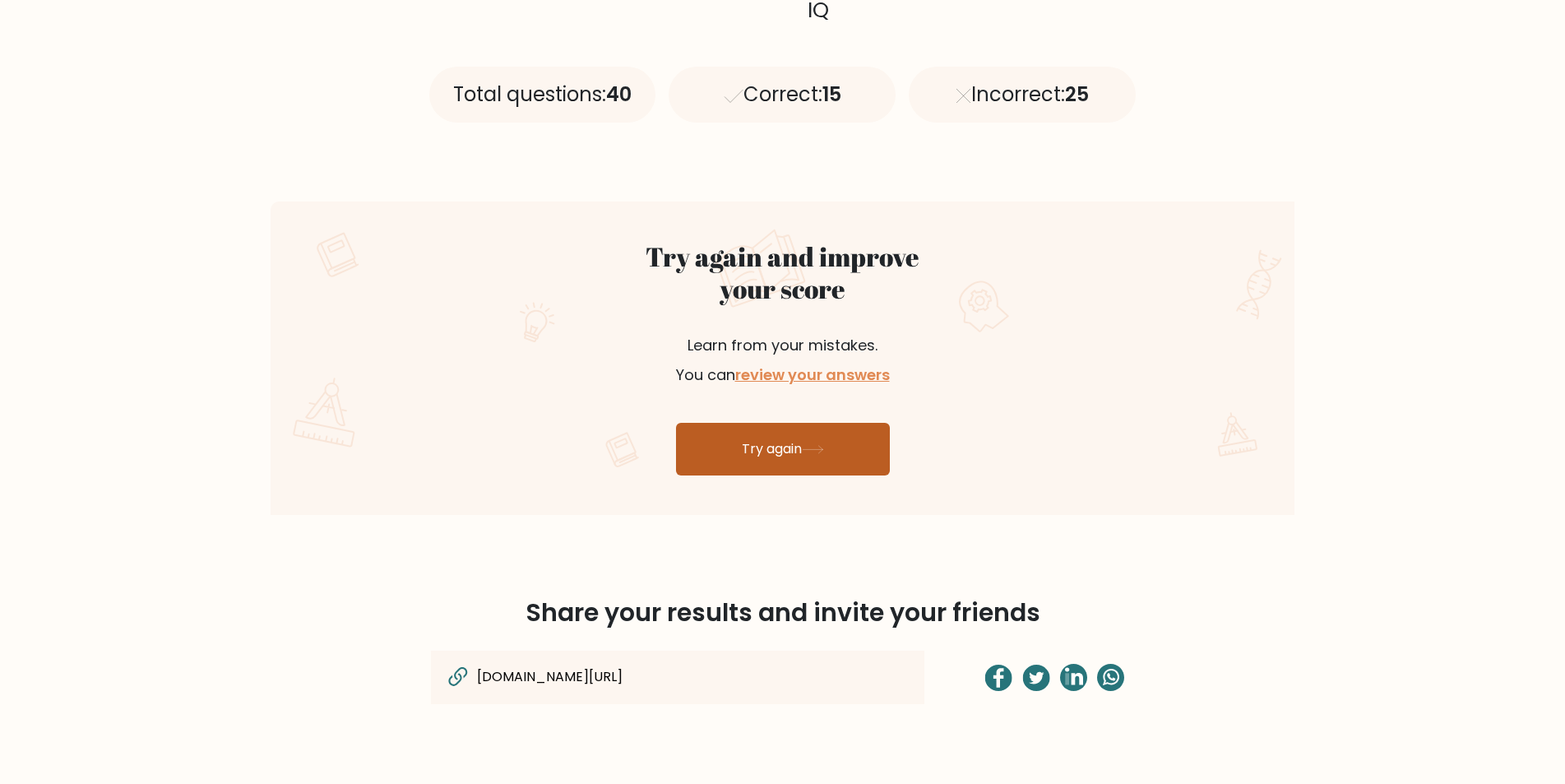
click at [761, 461] on link "Try again" at bounding box center [783, 449] width 214 height 53
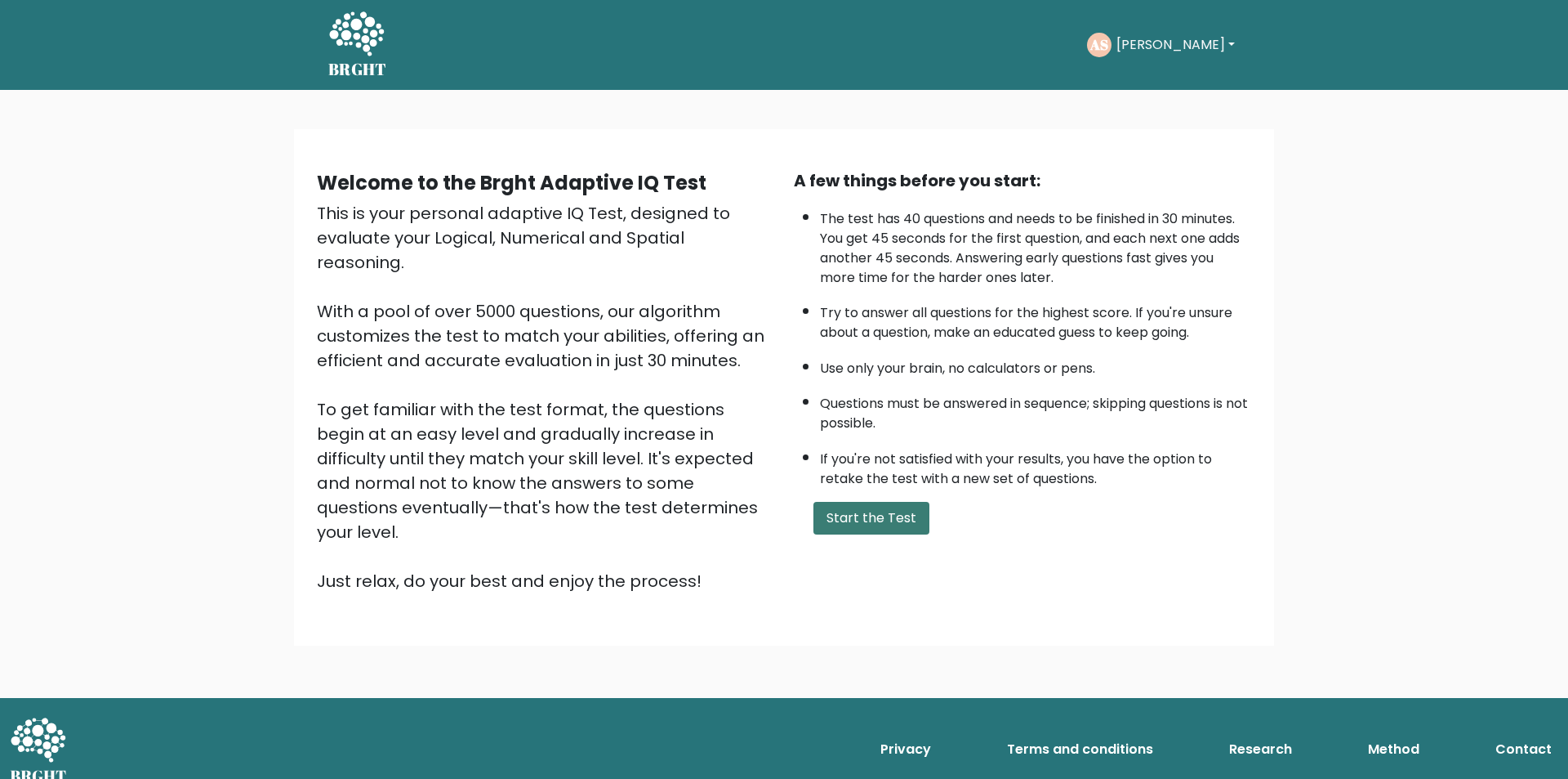
click at [842, 521] on button "Start the Test" at bounding box center [871, 518] width 116 height 33
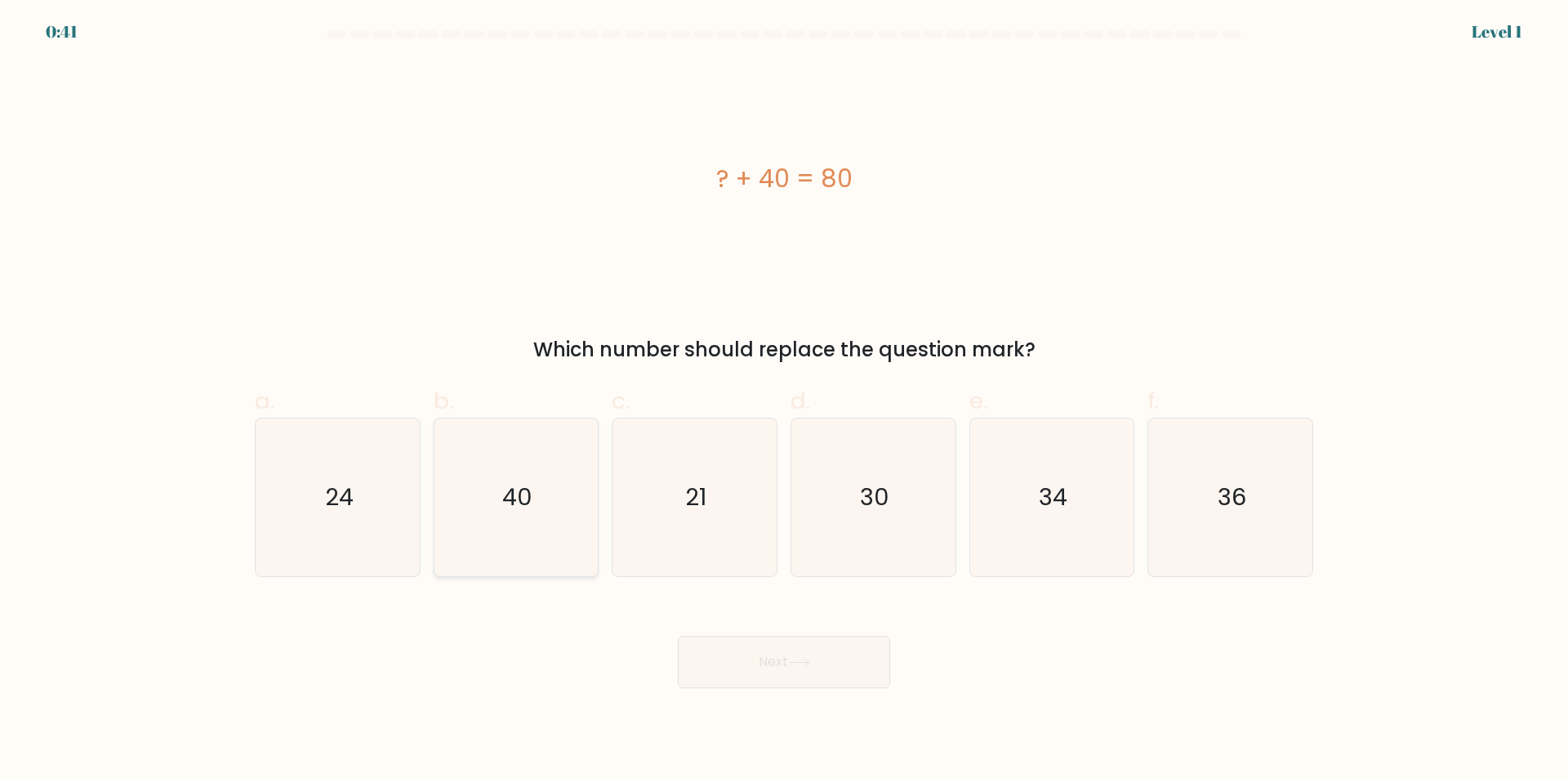
click at [514, 563] on icon "40" at bounding box center [516, 497] width 158 height 158
click at [784, 400] on input "b. 40" at bounding box center [784, 395] width 1 height 11
radio input "true"
click at [742, 671] on button "Next" at bounding box center [784, 662] width 212 height 53
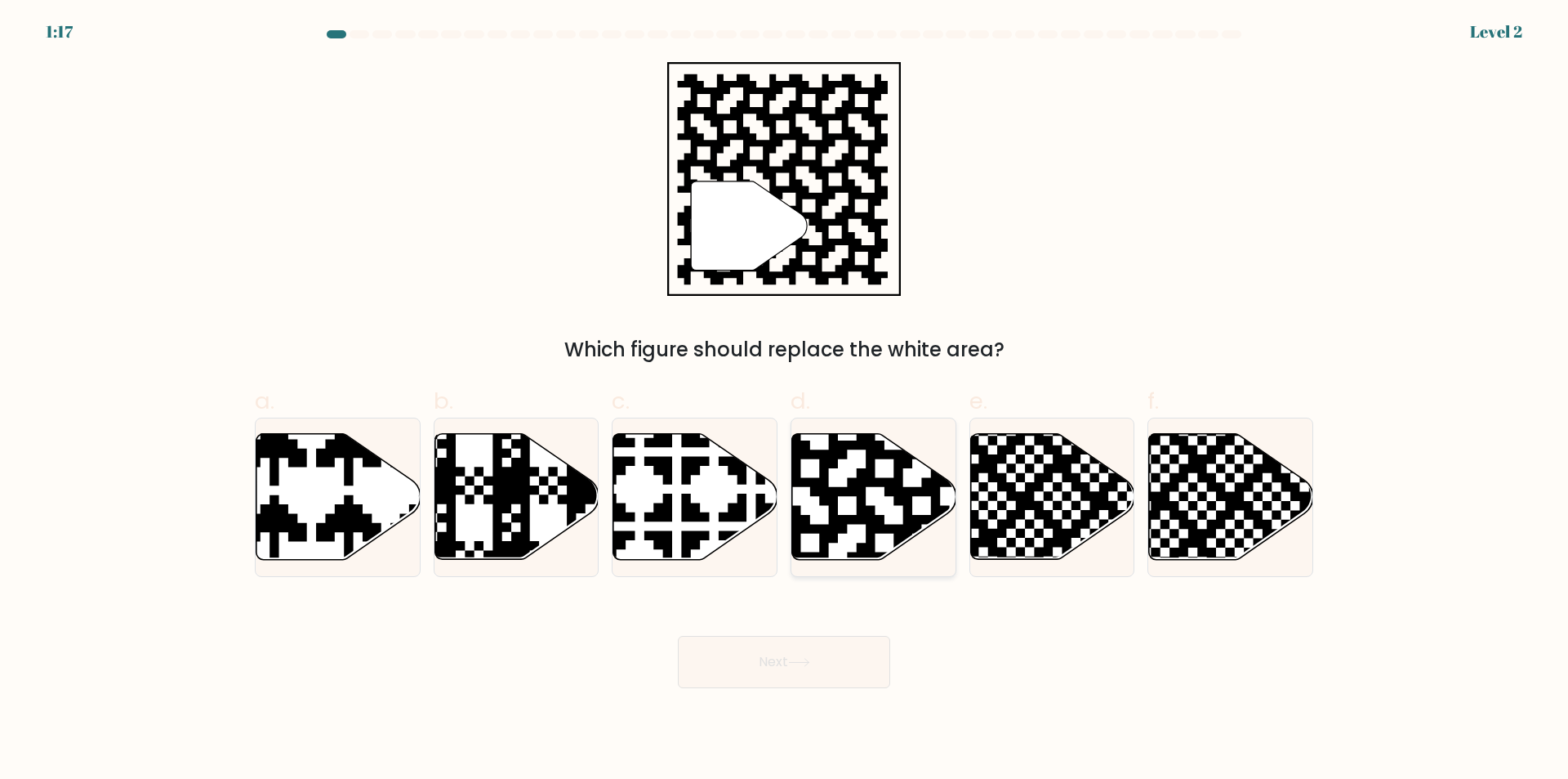
click at [890, 531] on icon at bounding box center [921, 432] width 297 height 297
click at [785, 400] on input "d." at bounding box center [784, 395] width 1 height 11
radio input "true"
click at [817, 661] on button "Next" at bounding box center [784, 662] width 212 height 53
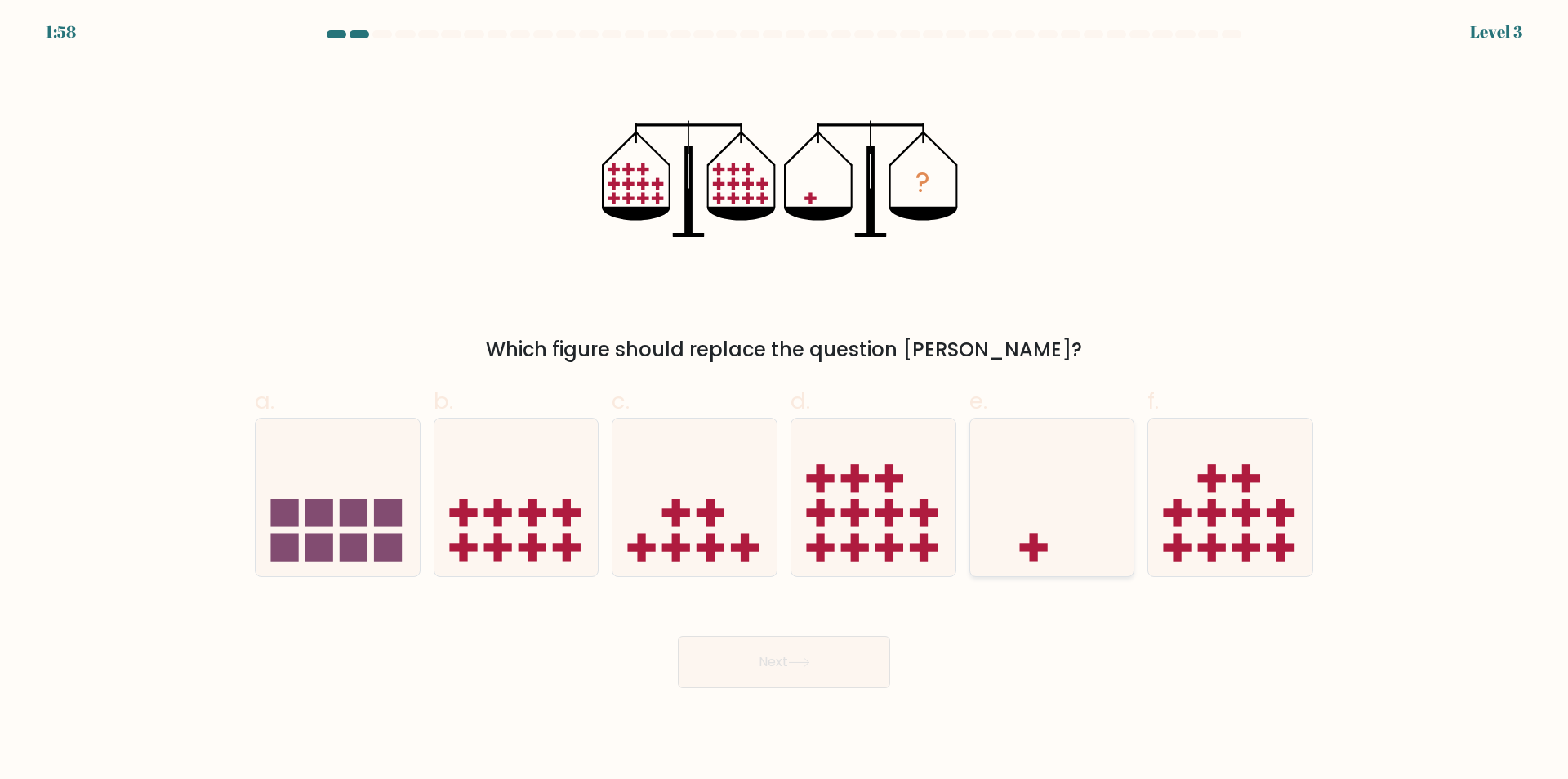
click at [1057, 531] on icon at bounding box center [1051, 498] width 164 height 136
click at [785, 400] on input "e." at bounding box center [784, 395] width 1 height 11
radio input "true"
click at [778, 669] on button "Next" at bounding box center [784, 662] width 212 height 53
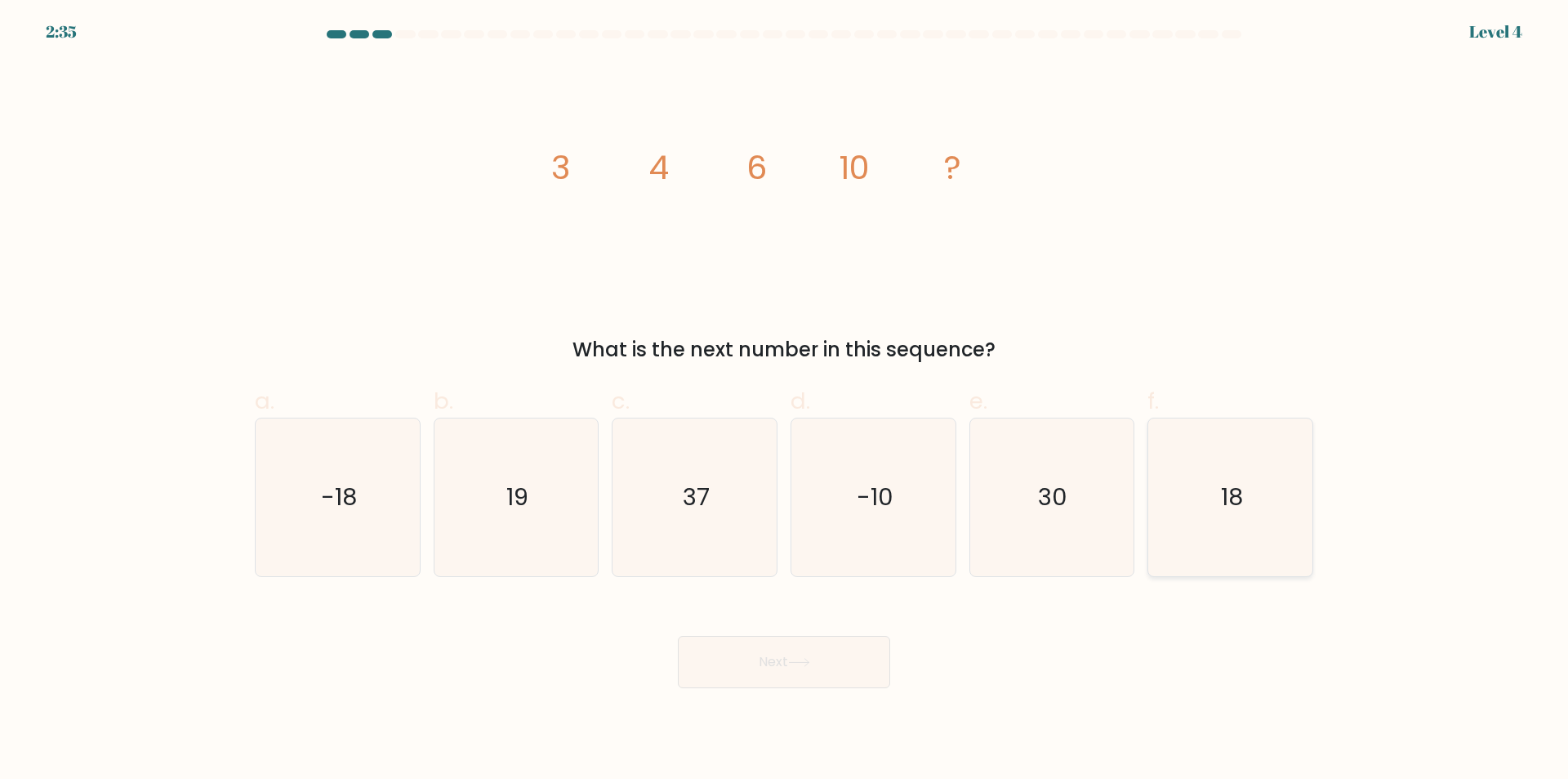
click at [1253, 536] on icon "18" at bounding box center [1230, 497] width 158 height 158
click at [785, 400] on input "f. 18" at bounding box center [784, 395] width 1 height 11
radio input "true"
click at [832, 677] on button "Next" at bounding box center [784, 662] width 212 height 53
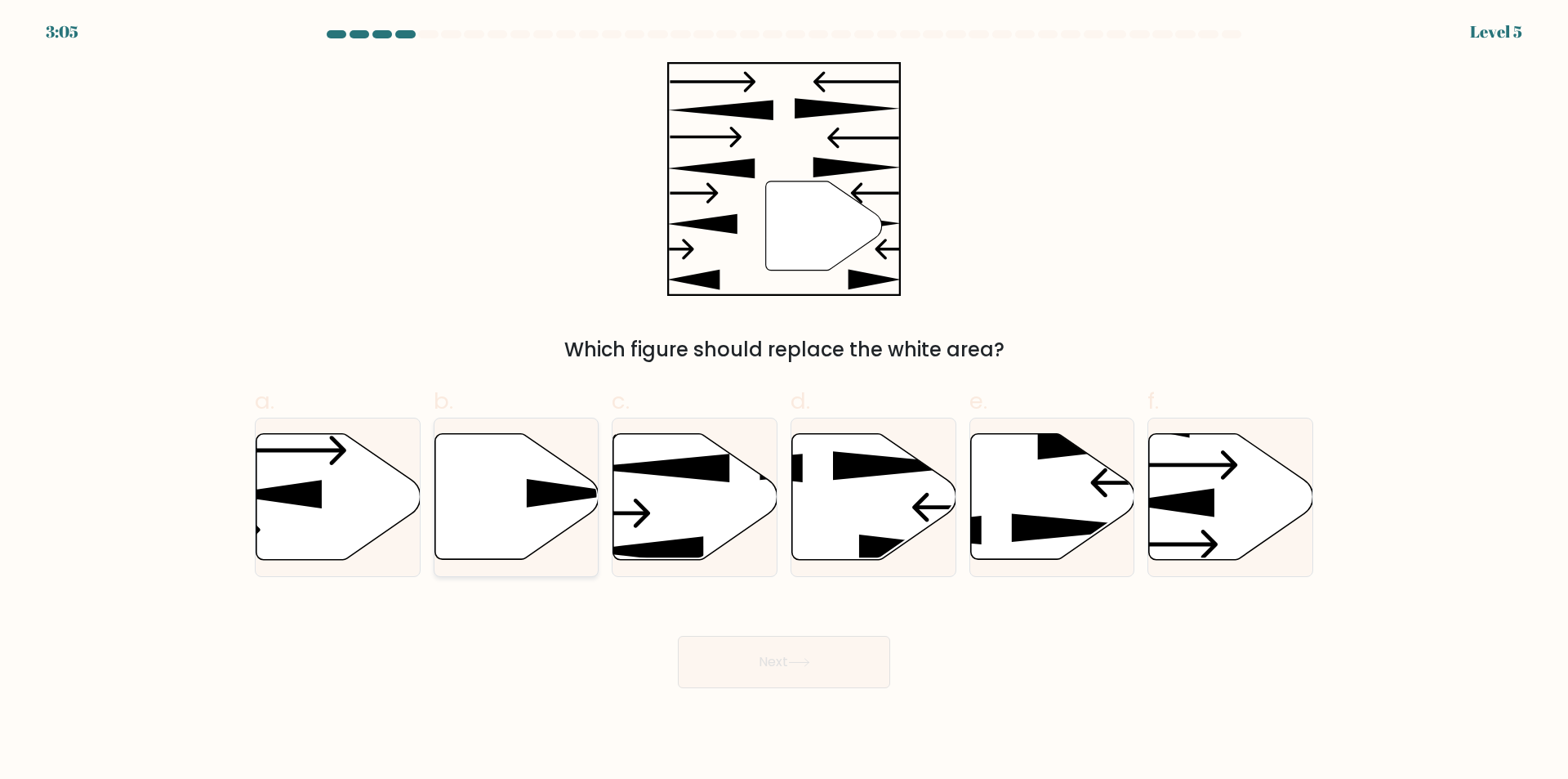
click at [528, 521] on icon at bounding box center [516, 496] width 164 height 126
click at [784, 400] on input "b." at bounding box center [784, 395] width 1 height 11
radio input "true"
click at [775, 663] on button "Next" at bounding box center [784, 662] width 212 height 53
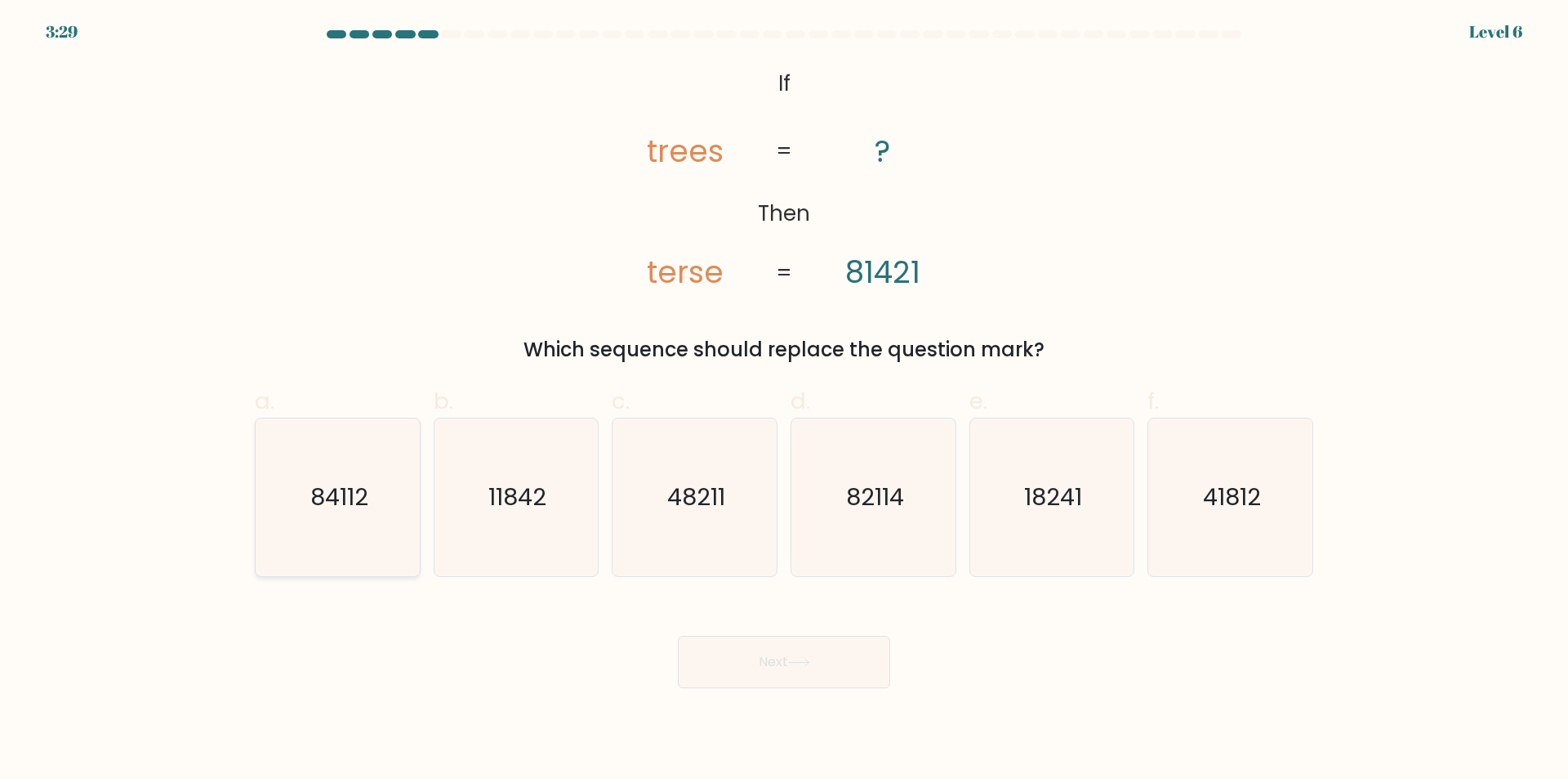
click at [330, 530] on icon "84112" at bounding box center [338, 497] width 158 height 158
click at [784, 400] on input "a. 84112" at bounding box center [784, 395] width 1 height 11
radio input "true"
click at [784, 672] on button "Next" at bounding box center [784, 662] width 212 height 53
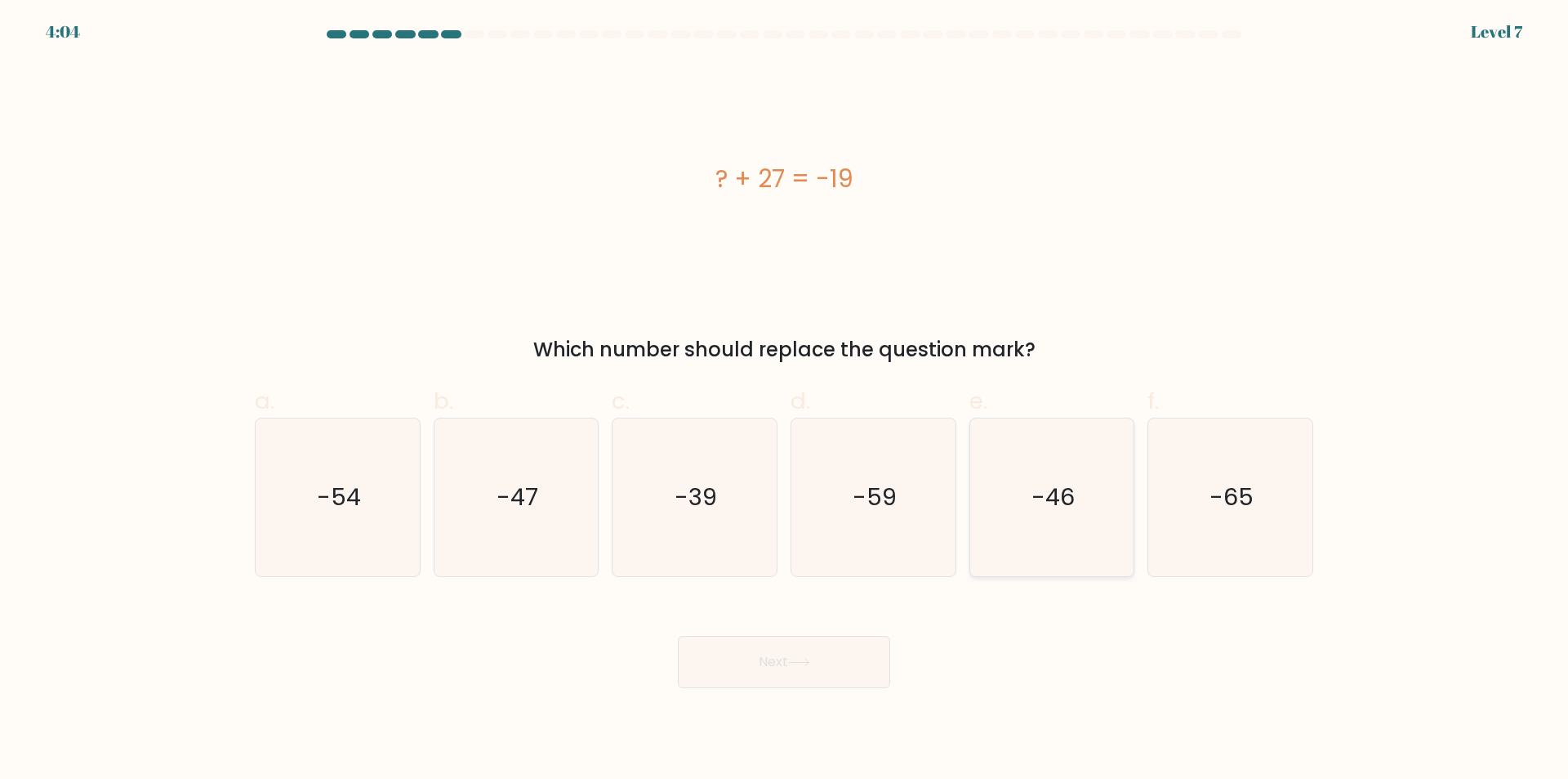
click at [1067, 560] on icon "-46" at bounding box center [1051, 497] width 158 height 158
click at [785, 400] on input "e. -46" at bounding box center [784, 395] width 1 height 11
radio input "true"
click at [821, 655] on button "Next" at bounding box center [784, 662] width 212 height 53
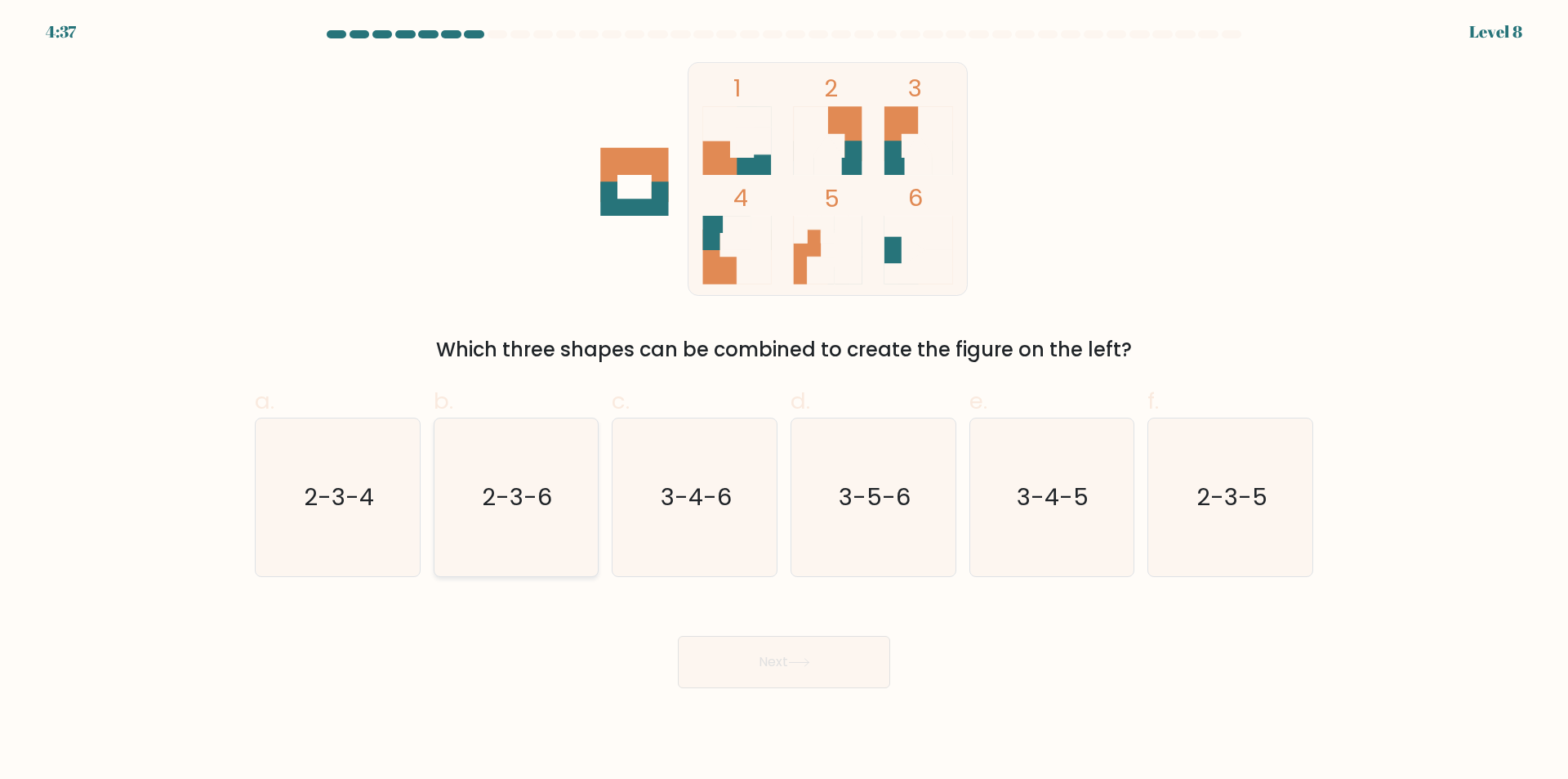
click at [530, 550] on icon "2-3-6" at bounding box center [516, 497] width 158 height 158
click at [784, 400] on input "b. 2-3-6" at bounding box center [784, 395] width 1 height 11
radio input "true"
click at [789, 669] on button "Next" at bounding box center [784, 662] width 212 height 53
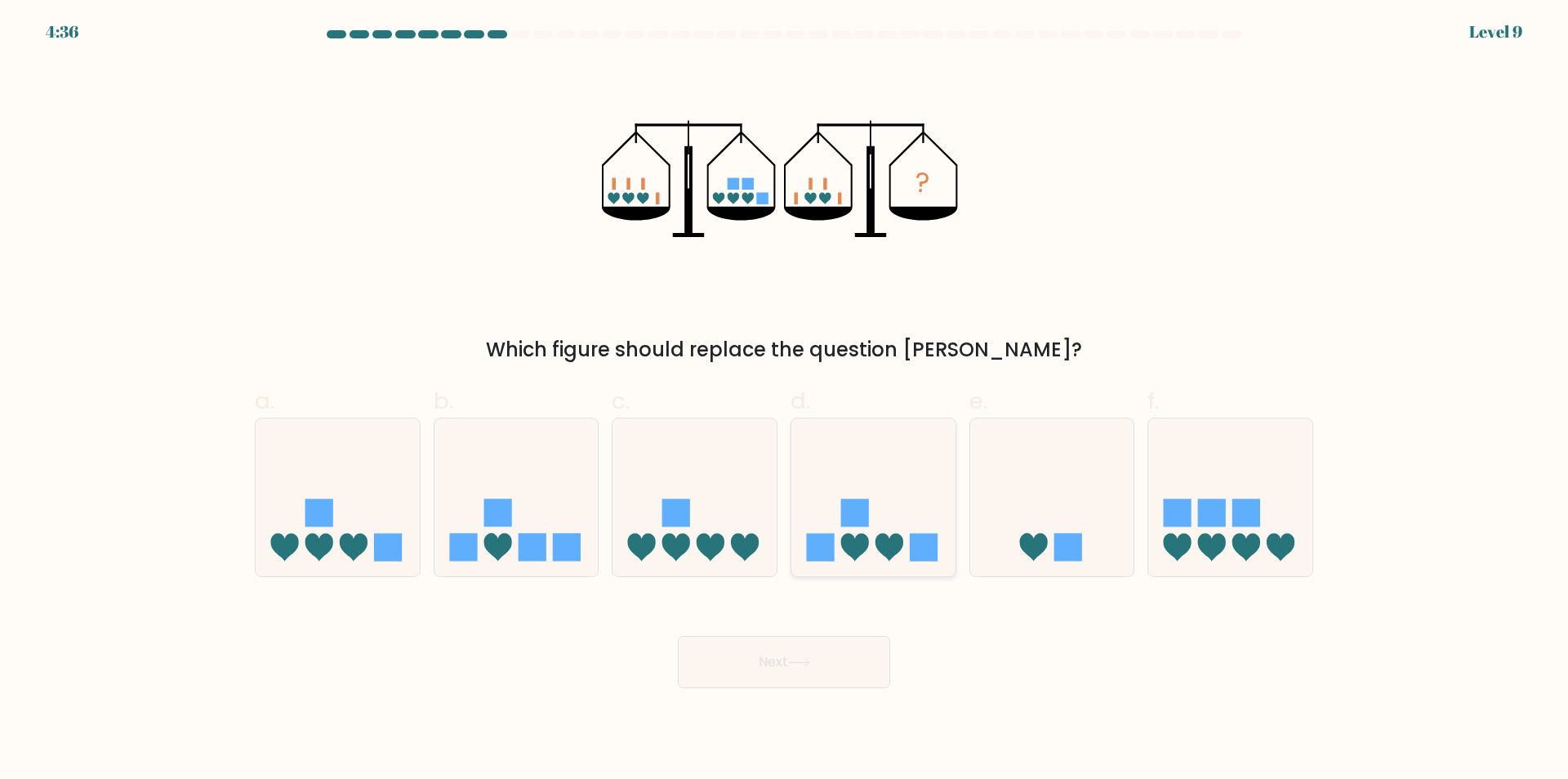
click at [902, 571] on div at bounding box center [873, 497] width 166 height 160
click at [785, 400] on input "d." at bounding box center [784, 395] width 1 height 11
radio input "true"
click at [804, 677] on button "Next" at bounding box center [784, 662] width 212 height 53
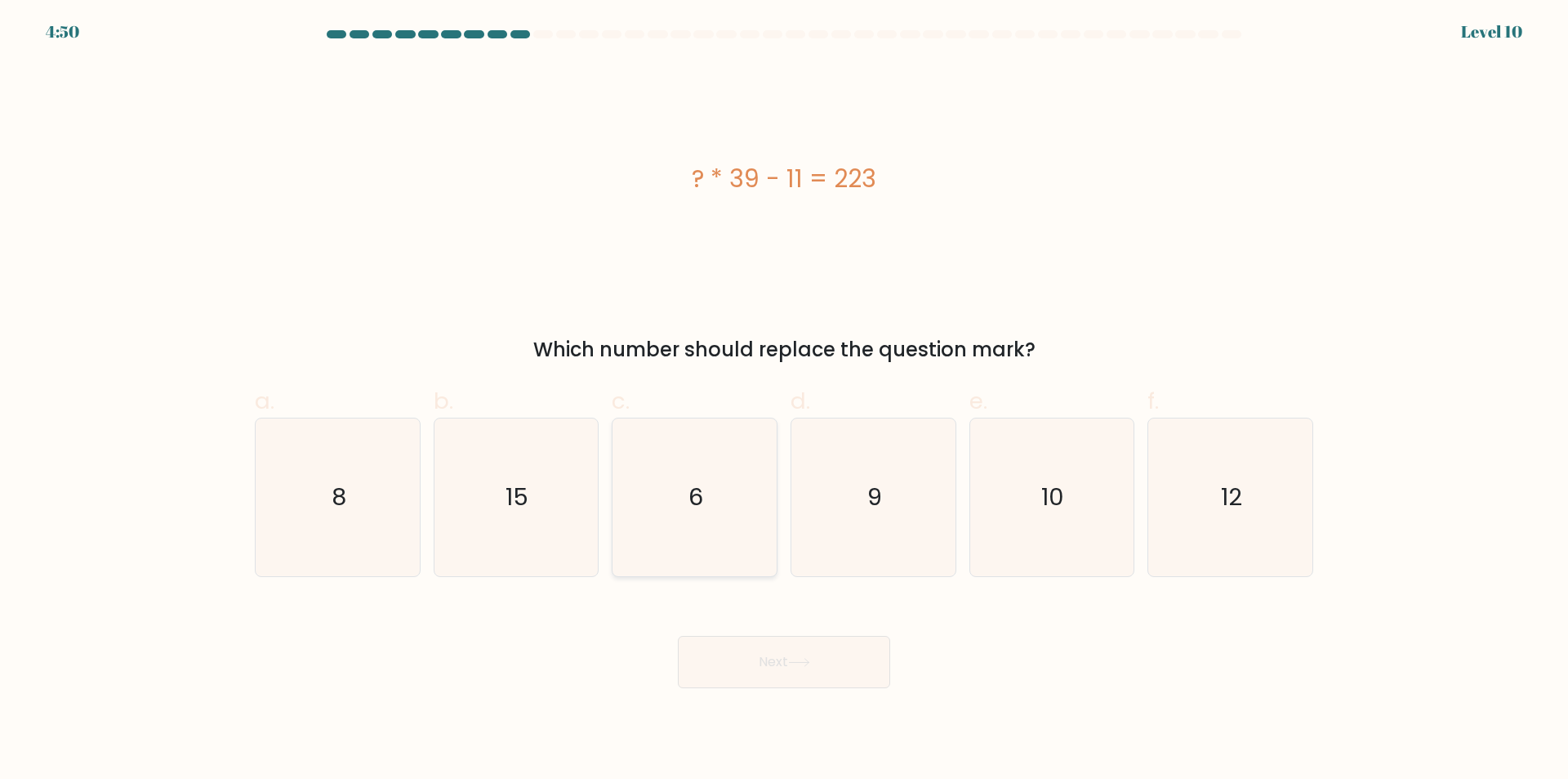
click at [727, 484] on icon "6" at bounding box center [694, 497] width 158 height 158
click at [784, 400] on input "c. 6" at bounding box center [784, 395] width 1 height 11
radio input "true"
click at [791, 665] on button "Next" at bounding box center [784, 662] width 212 height 53
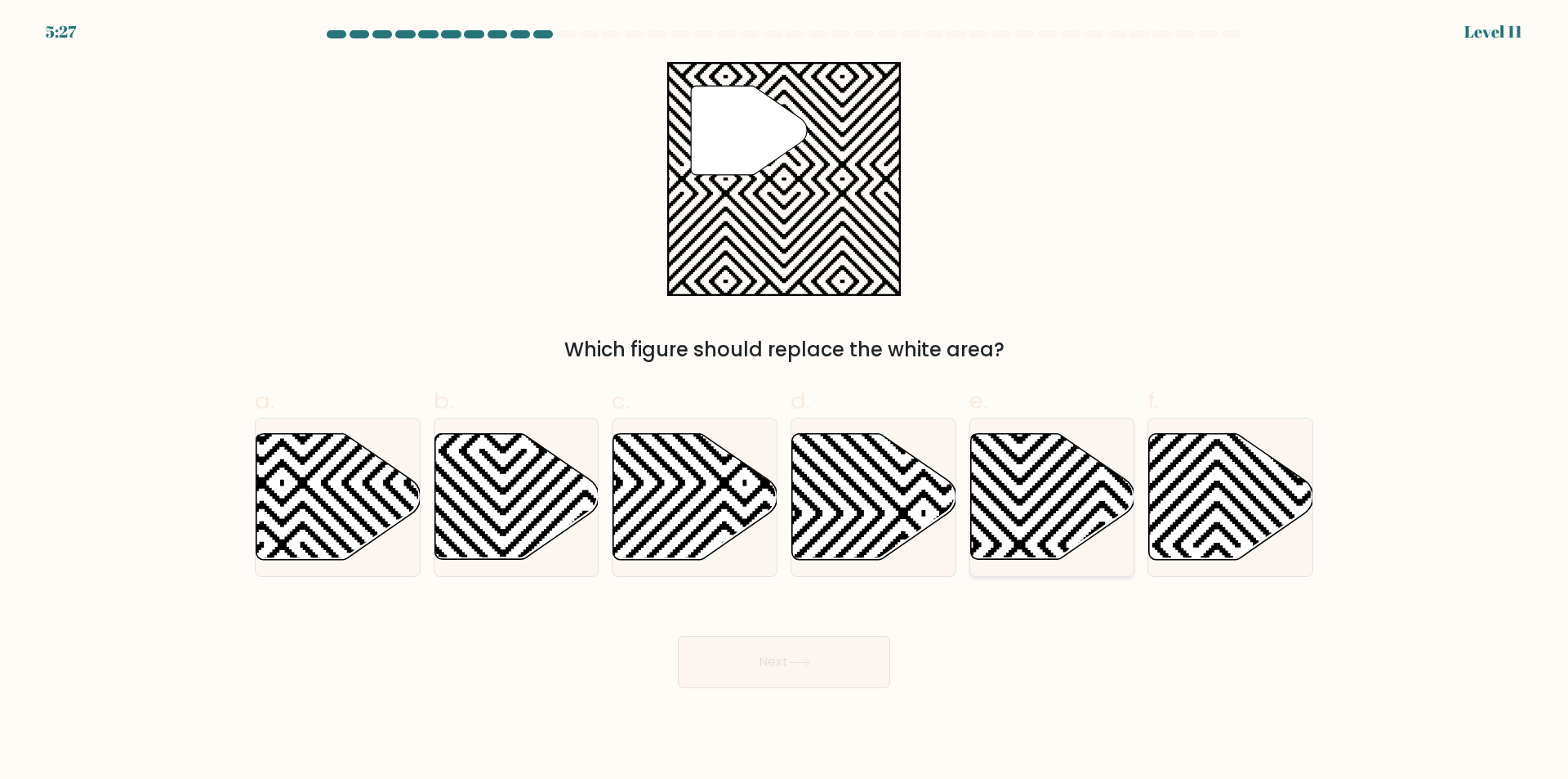
click at [1017, 504] on icon at bounding box center [1101, 565] width 331 height 331
click at [785, 400] on input "e." at bounding box center [784, 395] width 1 height 11
radio input "true"
click at [863, 665] on button "Next" at bounding box center [784, 662] width 212 height 53
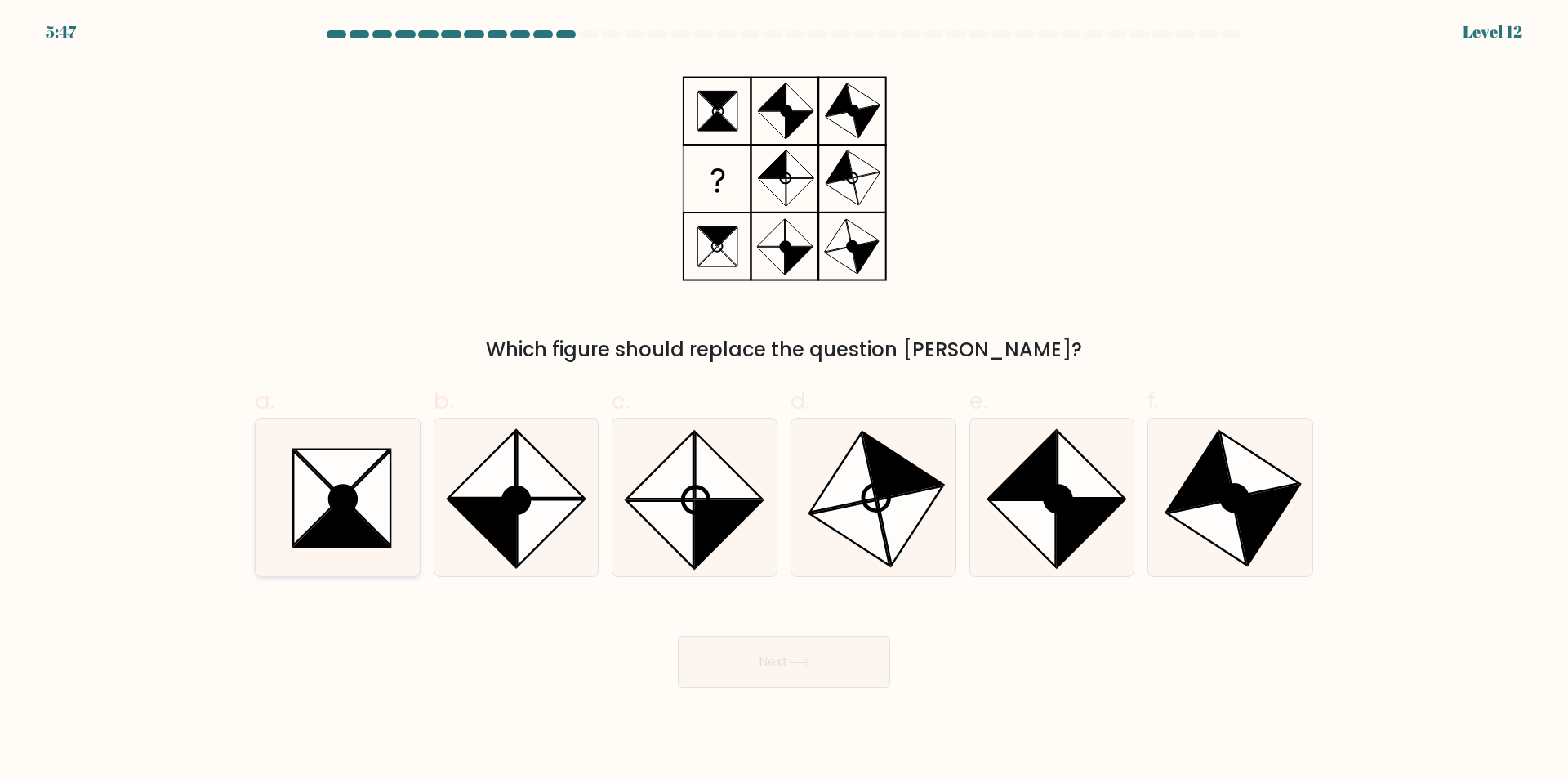
click at [389, 561] on icon at bounding box center [338, 497] width 158 height 158
click at [784, 400] on input "a." at bounding box center [784, 395] width 1 height 11
radio input "true"
click at [756, 657] on button "Next" at bounding box center [784, 662] width 212 height 53
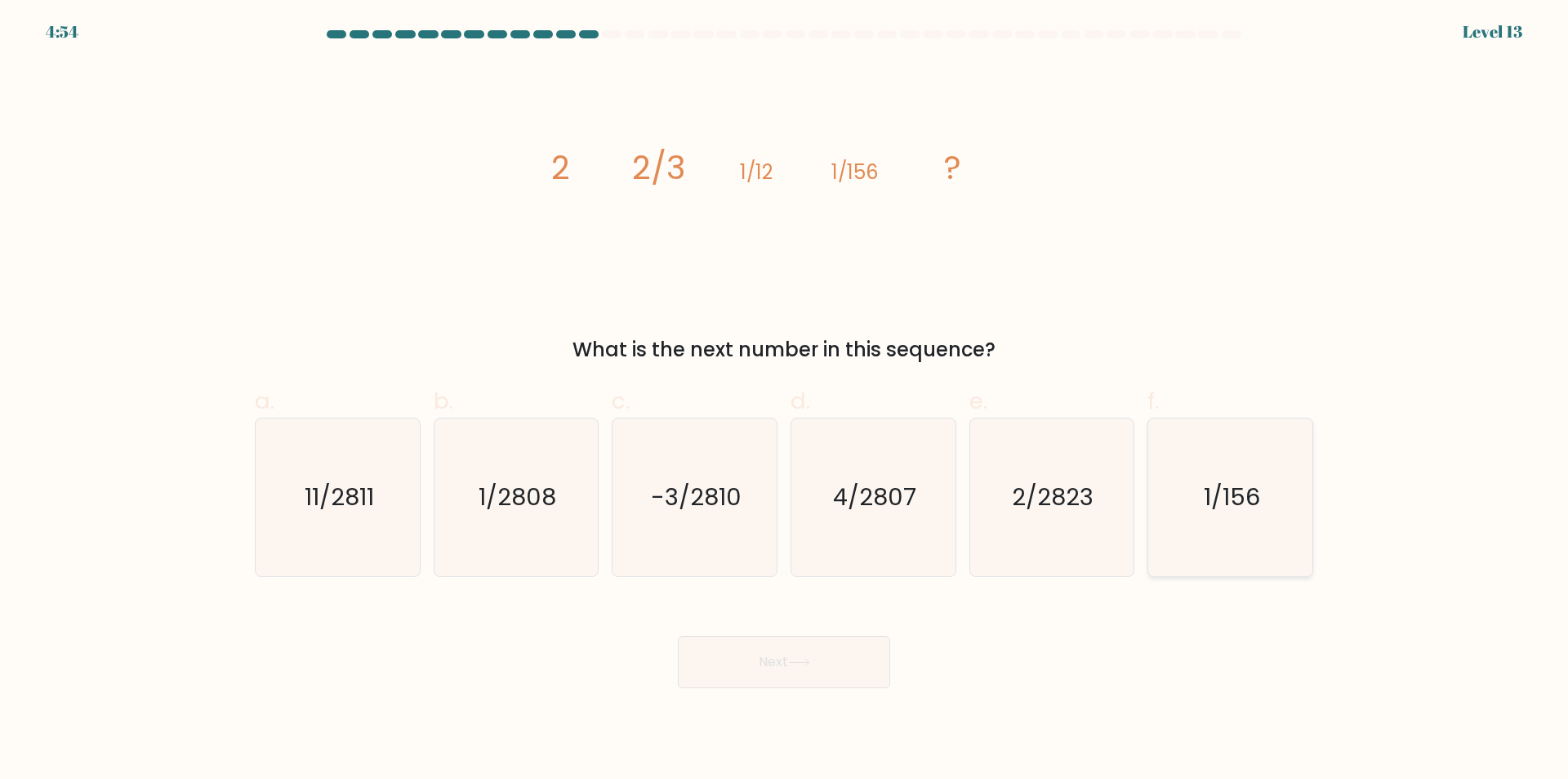
click at [1288, 528] on icon "1/156" at bounding box center [1230, 497] width 158 height 158
click at [785, 400] on input "f. 1/156" at bounding box center [784, 395] width 1 height 11
radio input "true"
click at [792, 663] on icon at bounding box center [799, 662] width 22 height 9
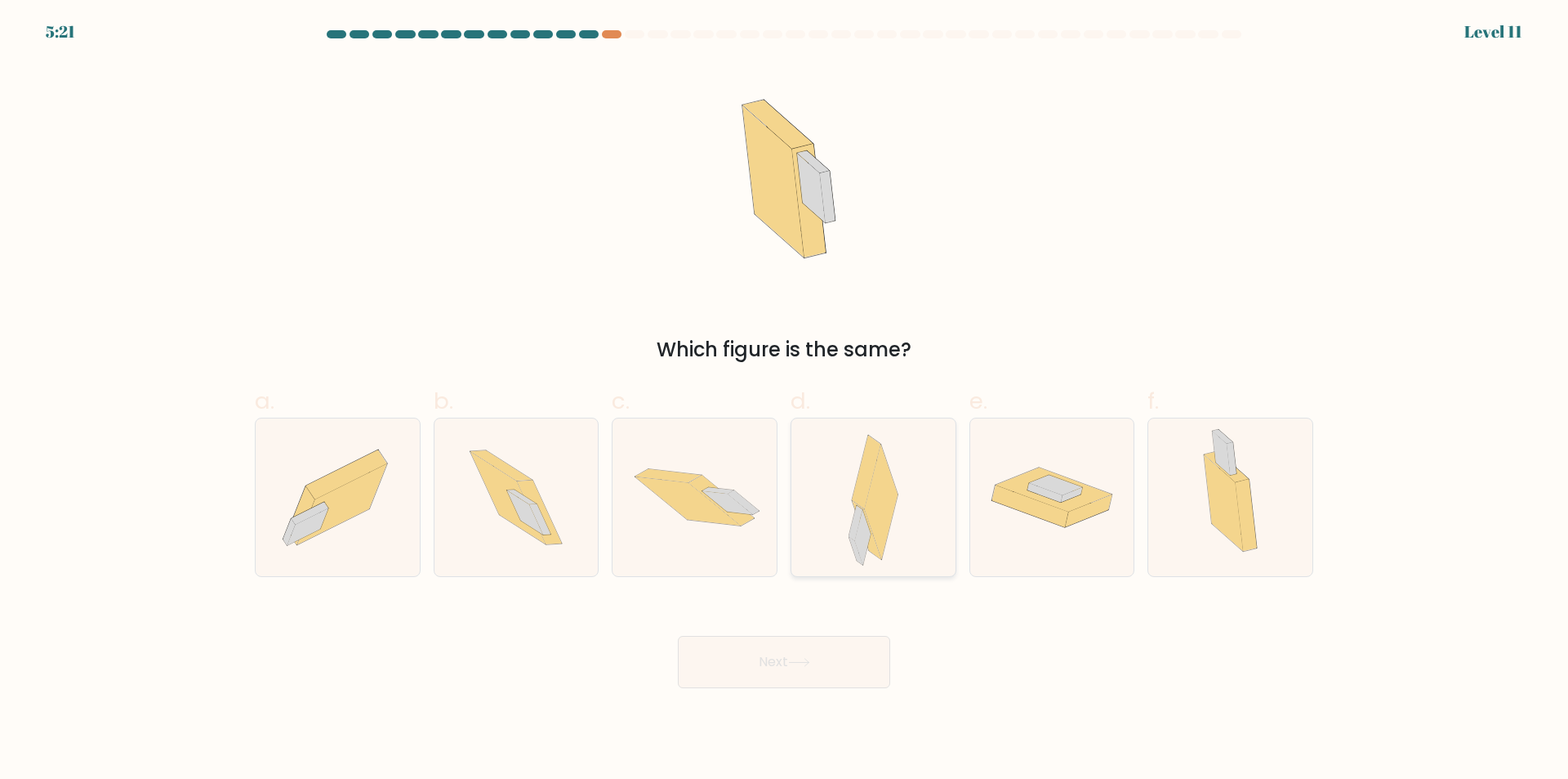
click at [907, 539] on div at bounding box center [873, 497] width 166 height 160
click at [785, 400] on input "d." at bounding box center [784, 395] width 1 height 11
radio input "true"
click at [840, 658] on button "Next" at bounding box center [784, 662] width 212 height 53
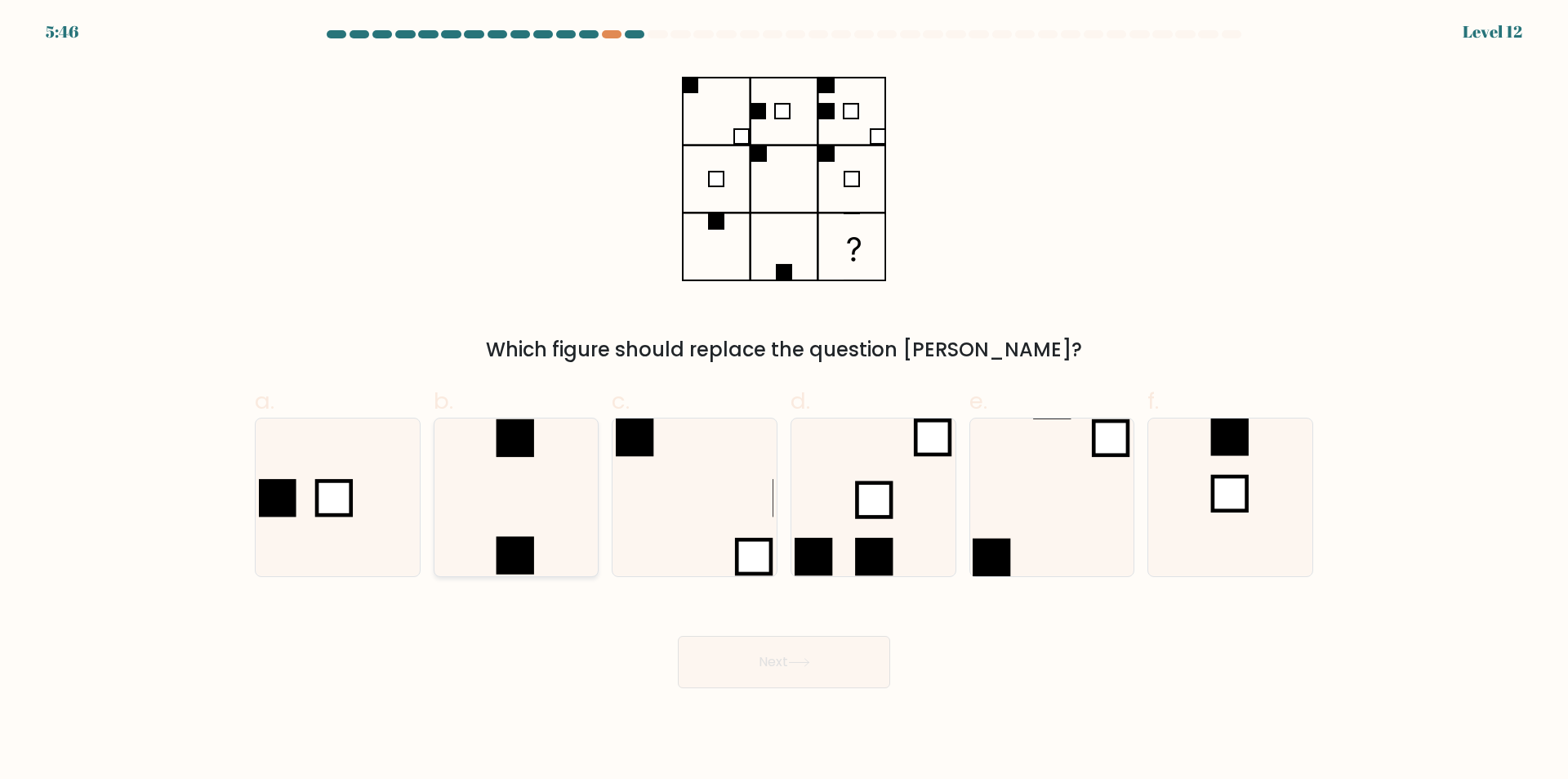
click at [562, 523] on icon at bounding box center [516, 497] width 158 height 158
click at [784, 400] on input "b." at bounding box center [784, 395] width 1 height 11
radio input "true"
click at [847, 671] on button "Next" at bounding box center [784, 662] width 212 height 53
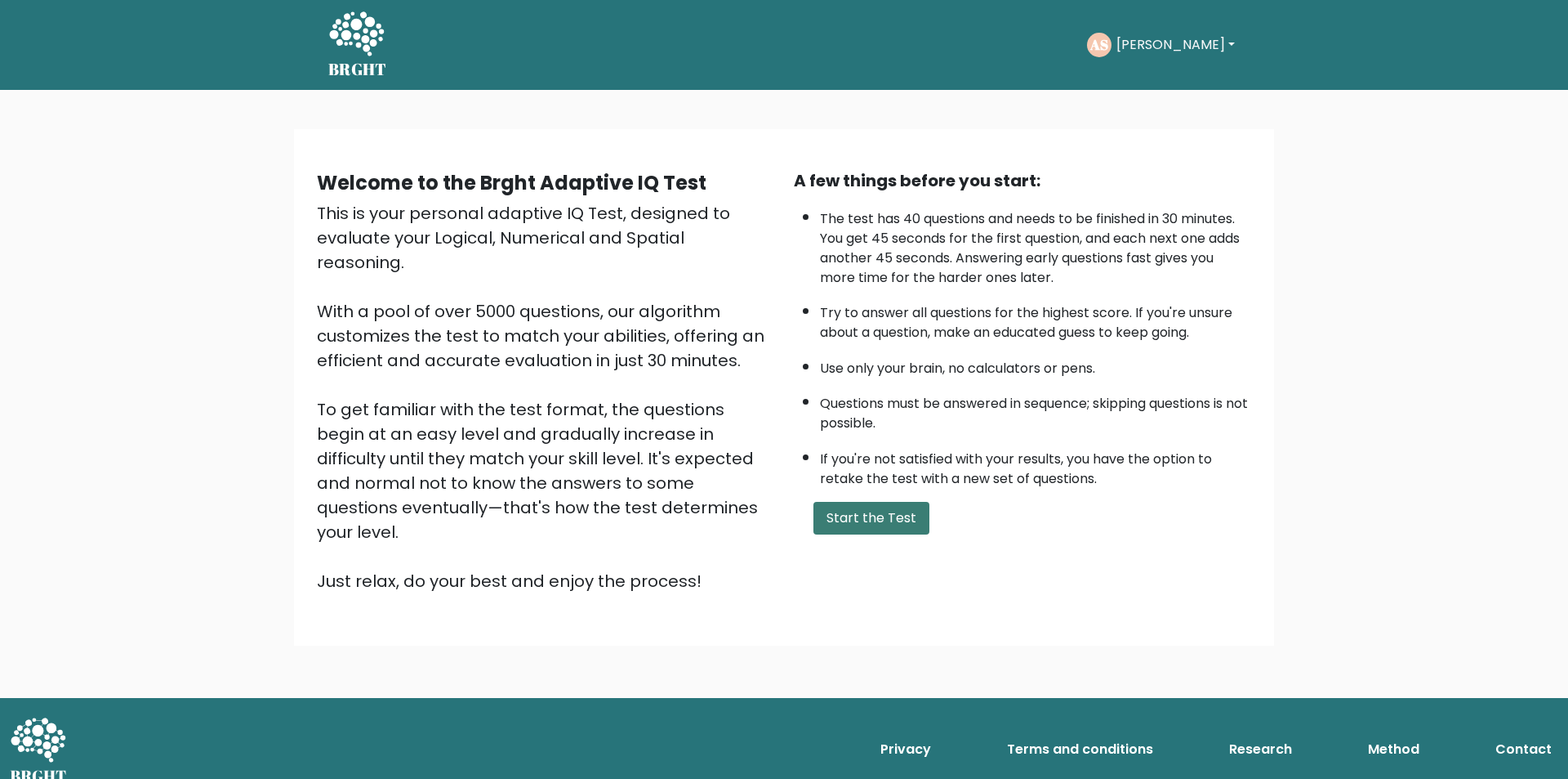
click at [885, 518] on button "Start the Test" at bounding box center [871, 518] width 116 height 33
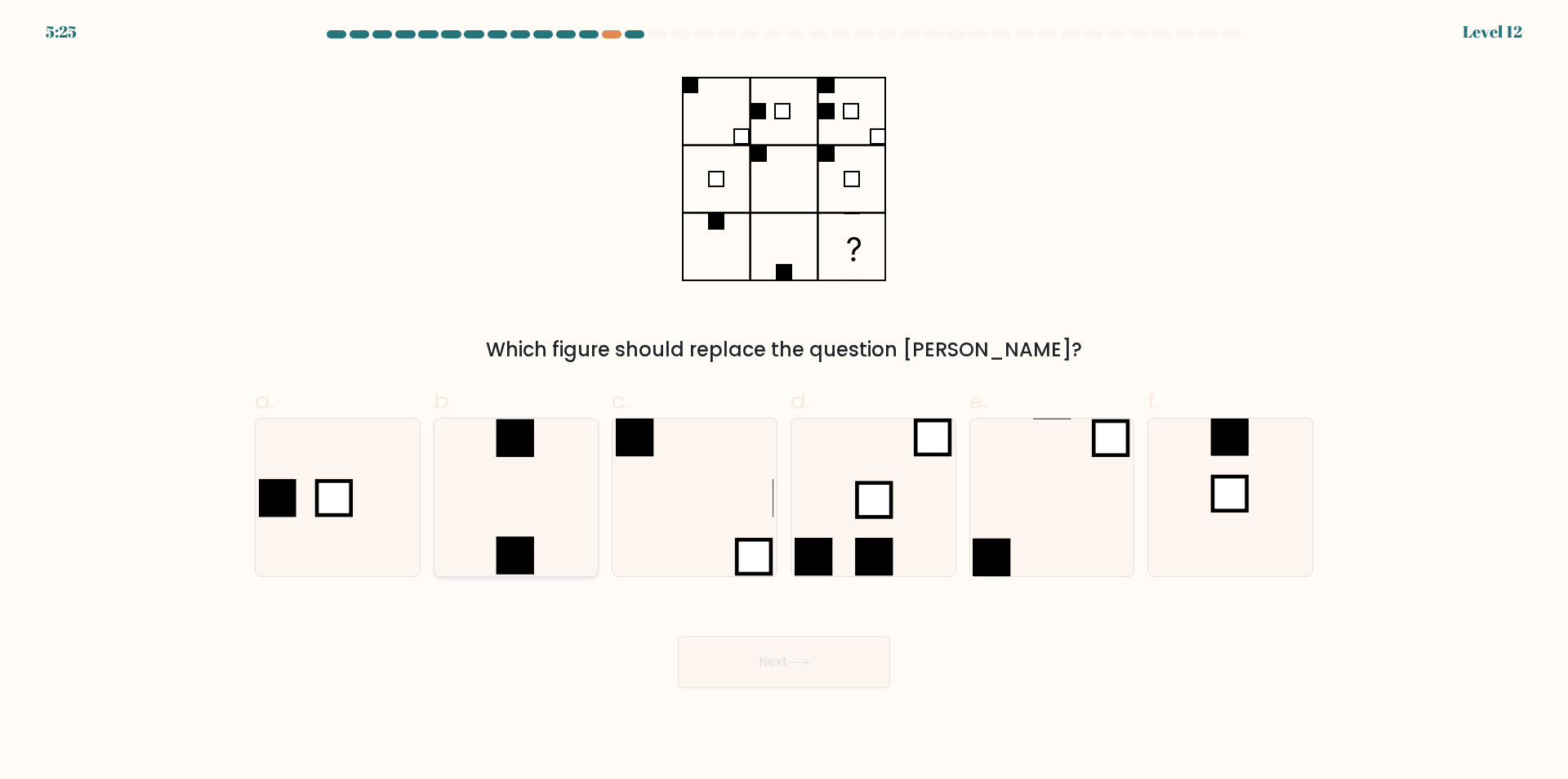
click at [580, 520] on icon at bounding box center [516, 497] width 158 height 158
click at [784, 400] on input "b." at bounding box center [784, 395] width 1 height 11
radio input "true"
click at [779, 666] on button "Next" at bounding box center [784, 662] width 212 height 53
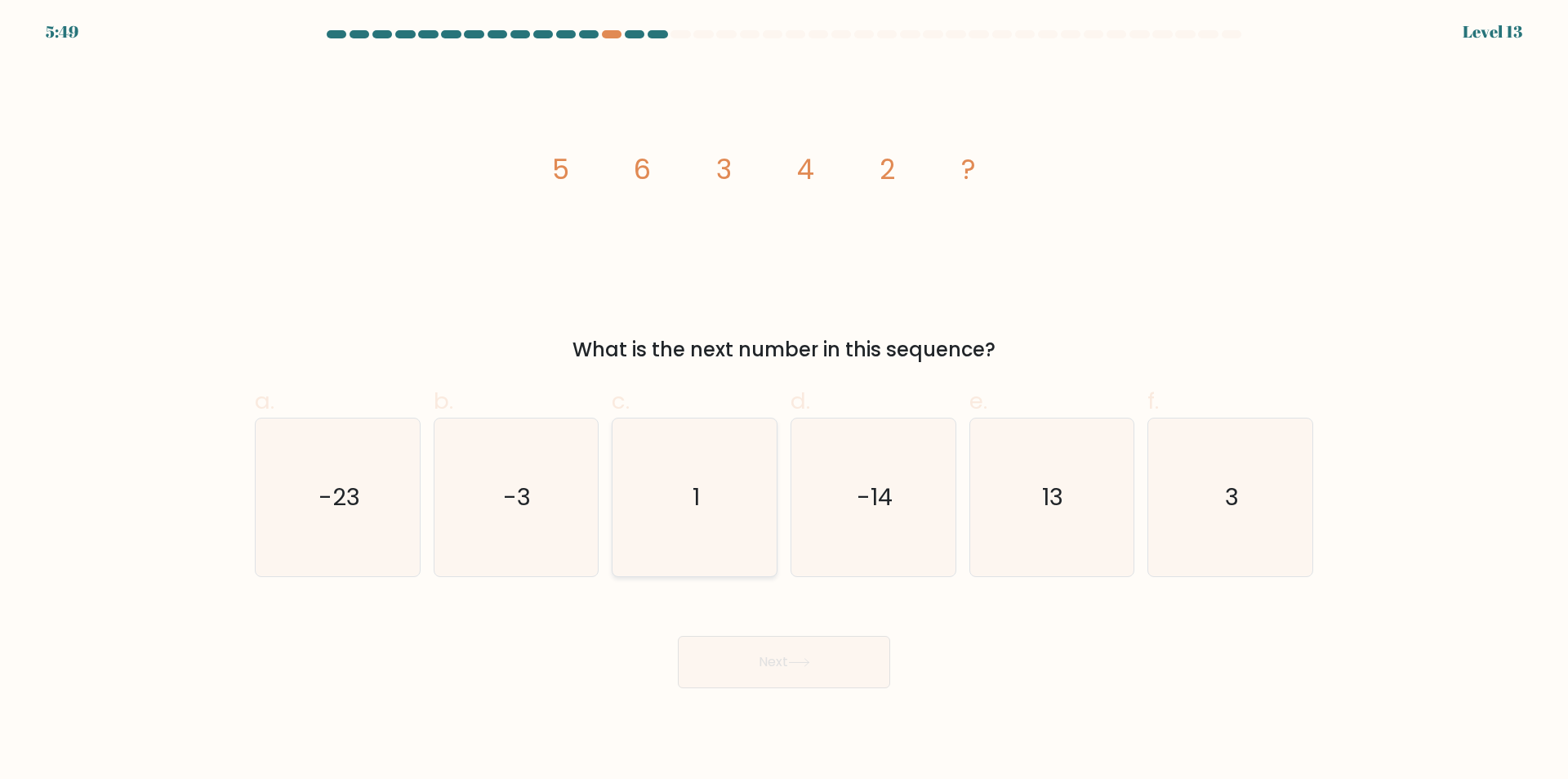
click at [741, 552] on icon "1" at bounding box center [694, 497] width 158 height 158
click at [784, 400] on input "c. 1" at bounding box center [784, 395] width 1 height 11
radio input "true"
click at [796, 672] on button "Next" at bounding box center [784, 662] width 212 height 53
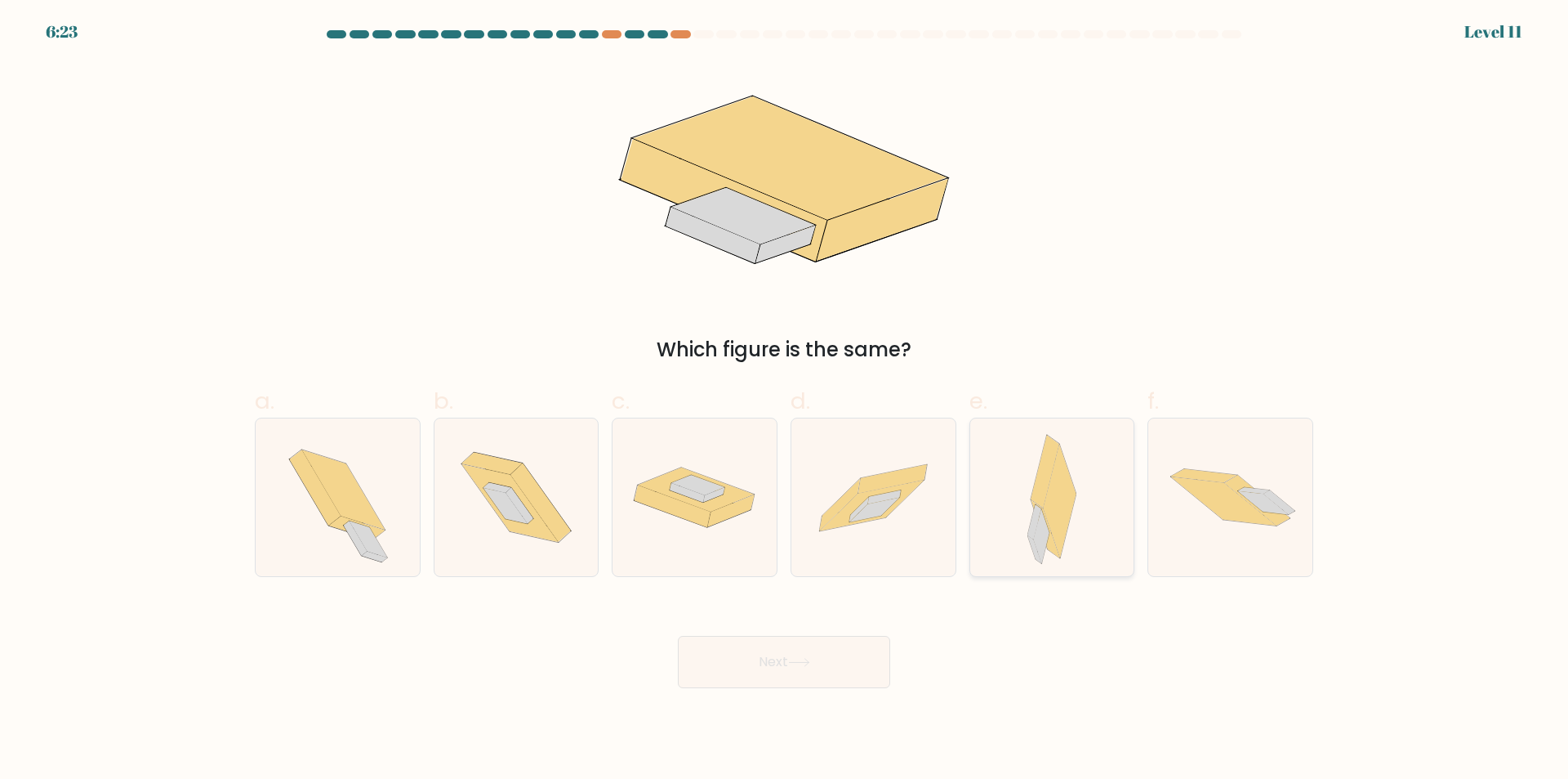
click at [978, 531] on div at bounding box center [1051, 497] width 166 height 160
click at [785, 400] on input "e." at bounding box center [784, 395] width 1 height 11
radio input "true"
click at [829, 655] on button "Next" at bounding box center [784, 662] width 212 height 53
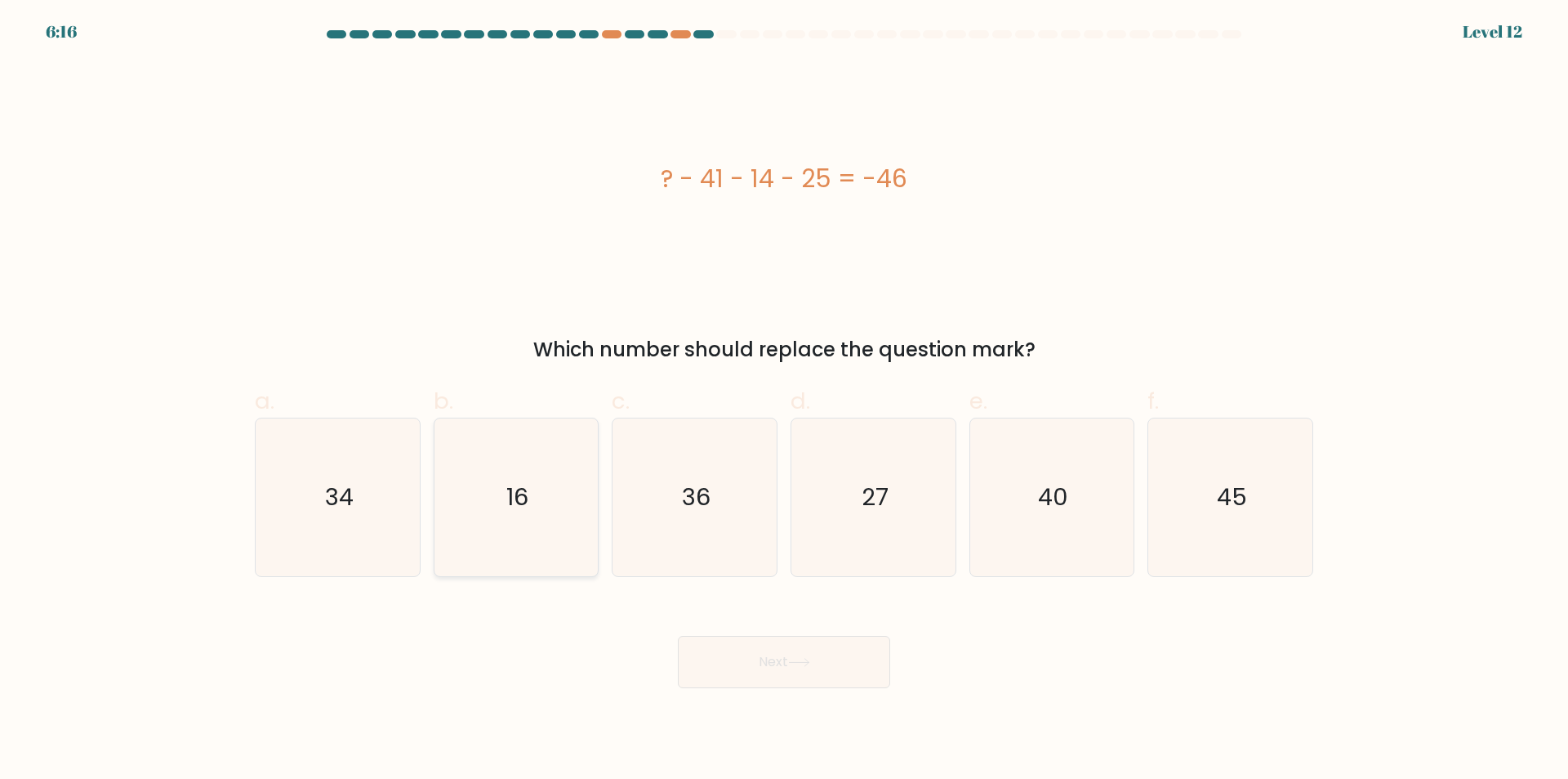
click at [513, 521] on icon "16" at bounding box center [516, 497] width 158 height 158
click at [784, 400] on input "b. 16" at bounding box center [784, 395] width 1 height 11
radio input "true"
click at [789, 678] on button "Next" at bounding box center [784, 662] width 212 height 53
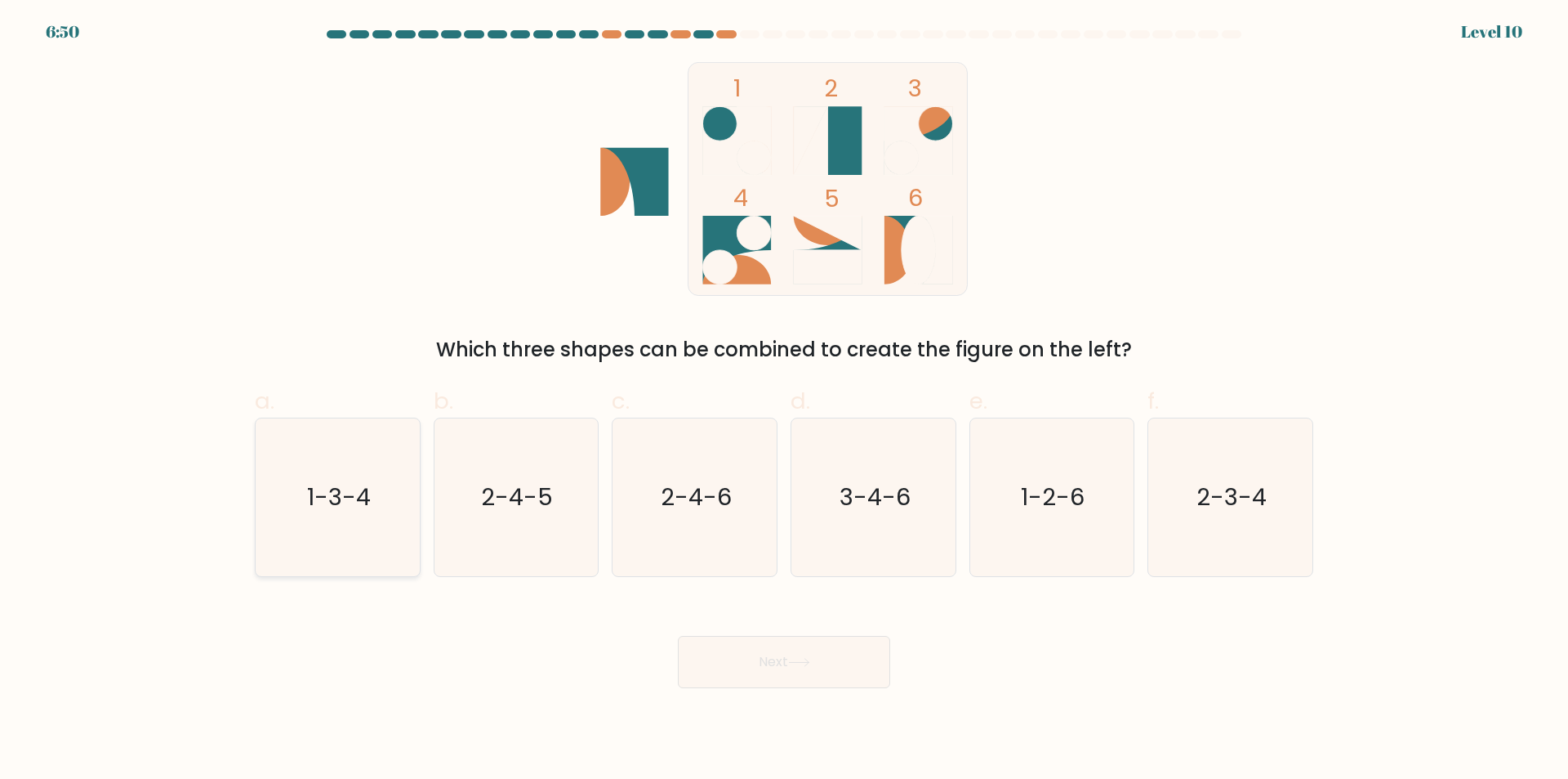
click at [347, 540] on icon "1-3-4" at bounding box center [338, 497] width 158 height 158
click at [784, 400] on input "a. 1-3-4" at bounding box center [784, 395] width 1 height 11
radio input "true"
click at [801, 664] on icon at bounding box center [799, 662] width 22 height 9
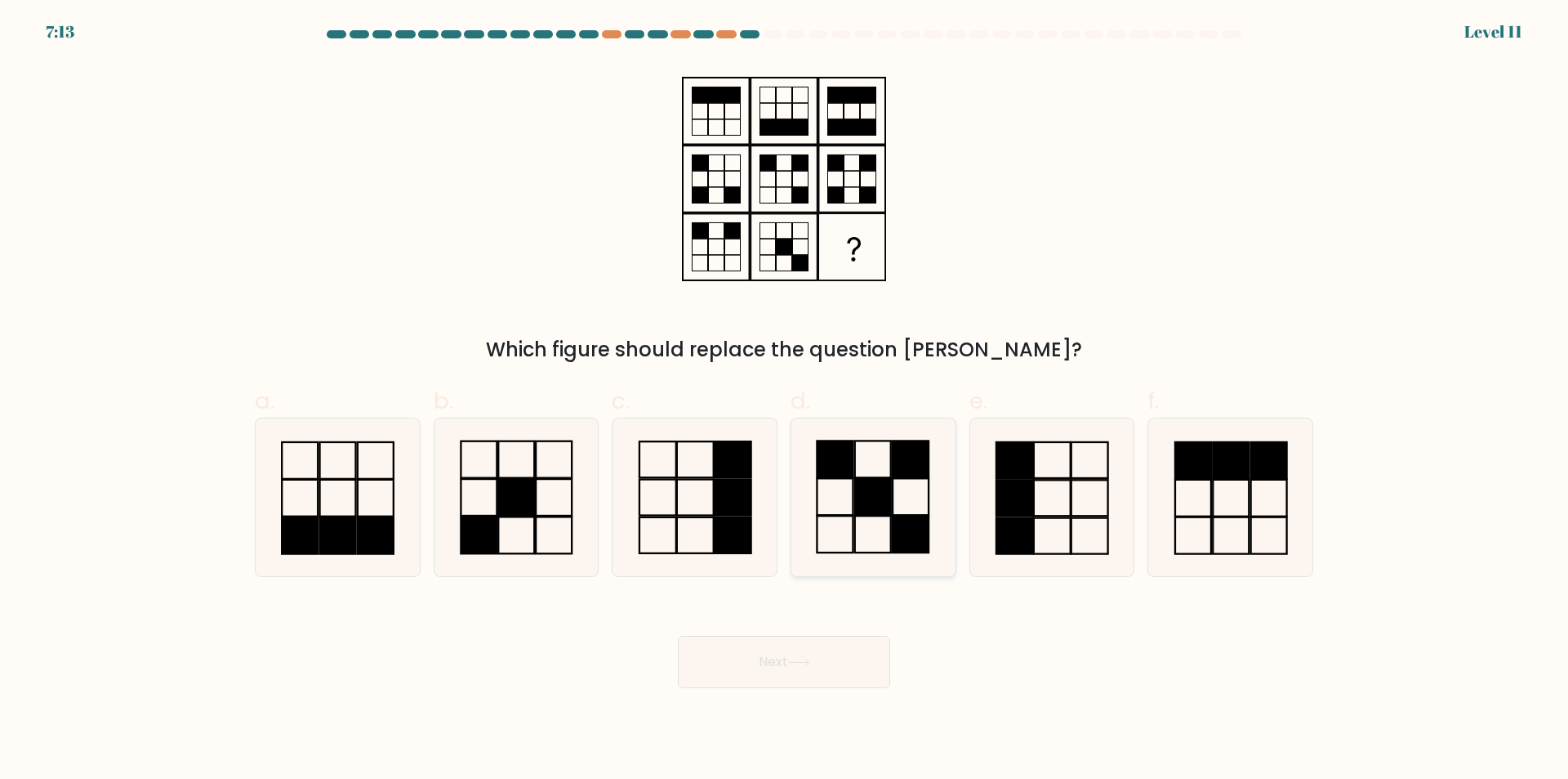
click at [868, 542] on icon at bounding box center [874, 497] width 158 height 158
click at [785, 400] on input "d." at bounding box center [784, 395] width 1 height 11
radio input "true"
click at [809, 664] on icon at bounding box center [799, 662] width 22 height 9
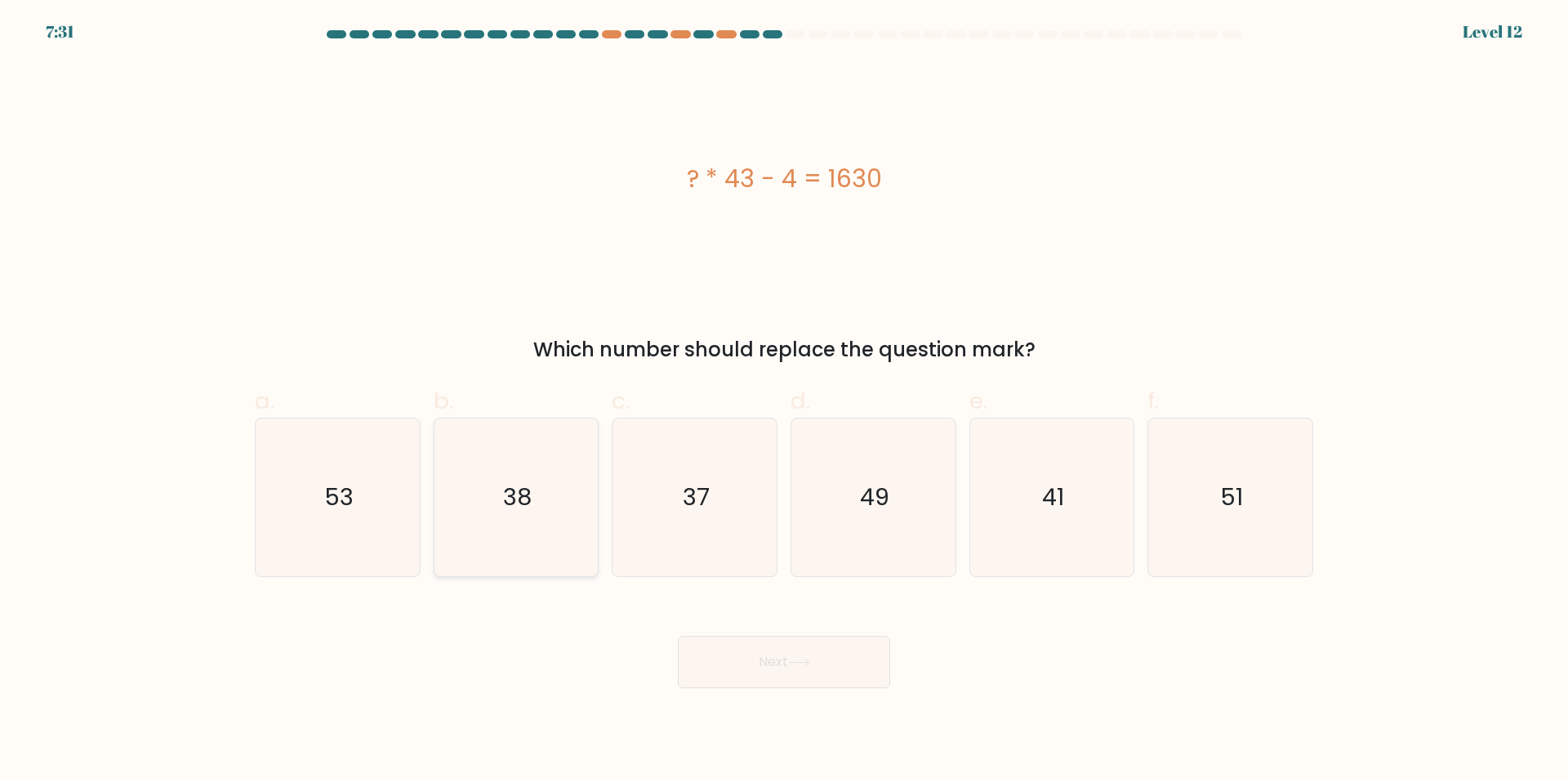
click at [532, 540] on icon "38" at bounding box center [516, 497] width 158 height 158
click at [784, 400] on input "b. 38" at bounding box center [784, 395] width 1 height 11
radio input "true"
click at [730, 660] on button "Next" at bounding box center [784, 662] width 212 height 53
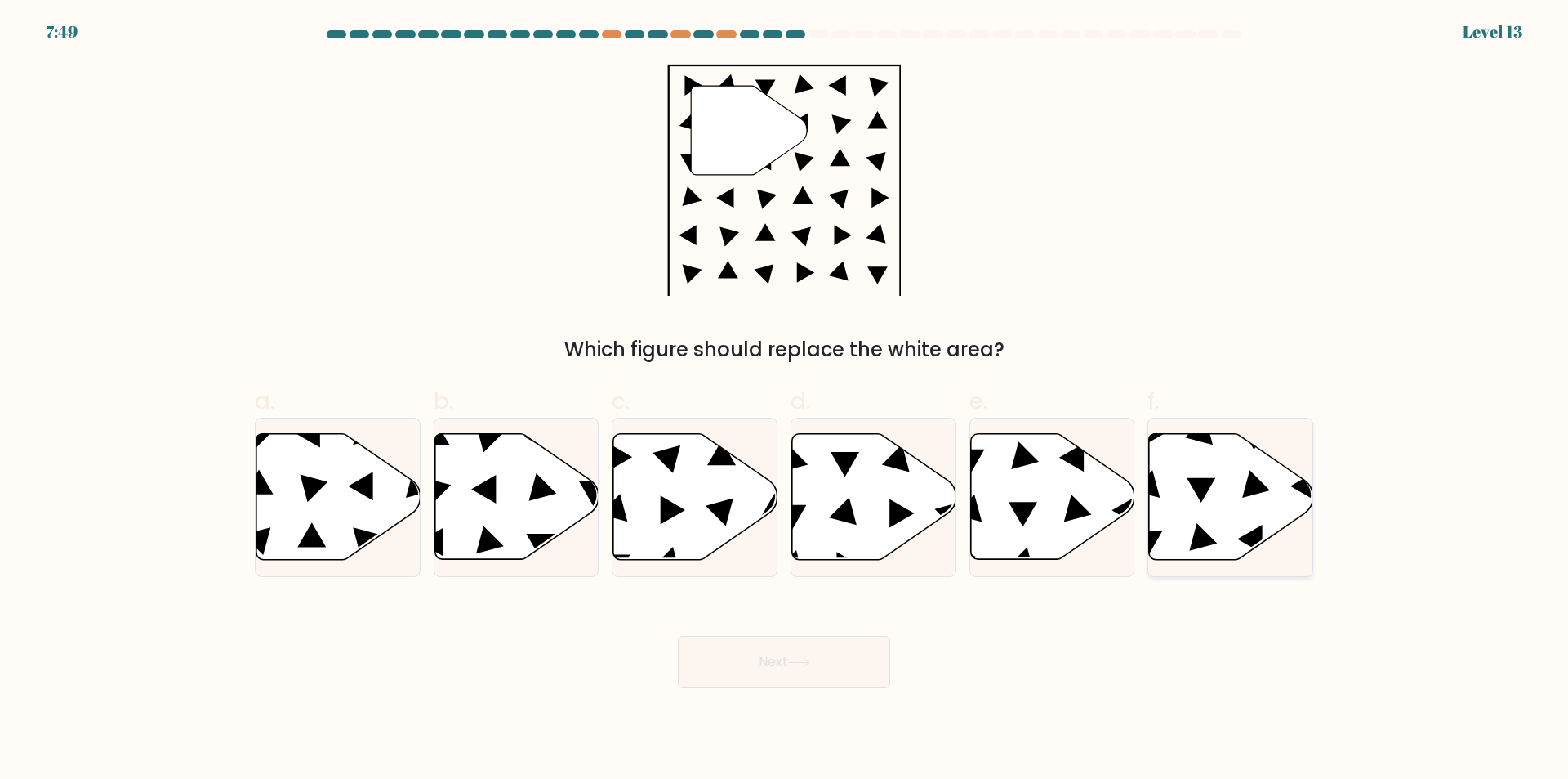
click at [1169, 518] on icon at bounding box center [1231, 496] width 164 height 126
click at [785, 400] on input "f." at bounding box center [784, 395] width 1 height 11
radio input "true"
click at [797, 661] on icon at bounding box center [799, 662] width 22 height 9
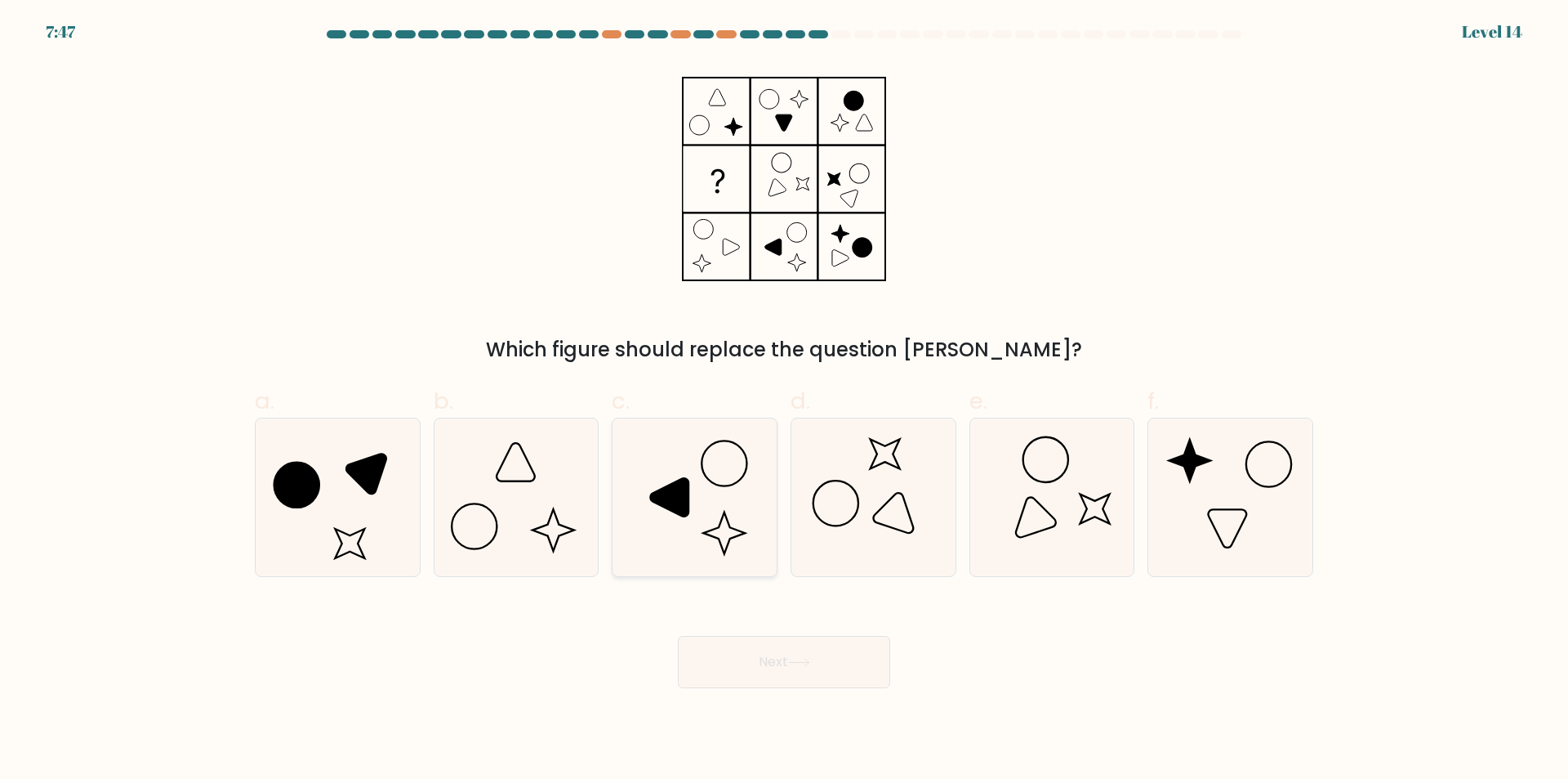
click at [626, 544] on icon at bounding box center [694, 497] width 158 height 158
click at [784, 400] on input "c." at bounding box center [784, 395] width 1 height 11
radio input "true"
click at [787, 662] on button "Next" at bounding box center [784, 662] width 212 height 53
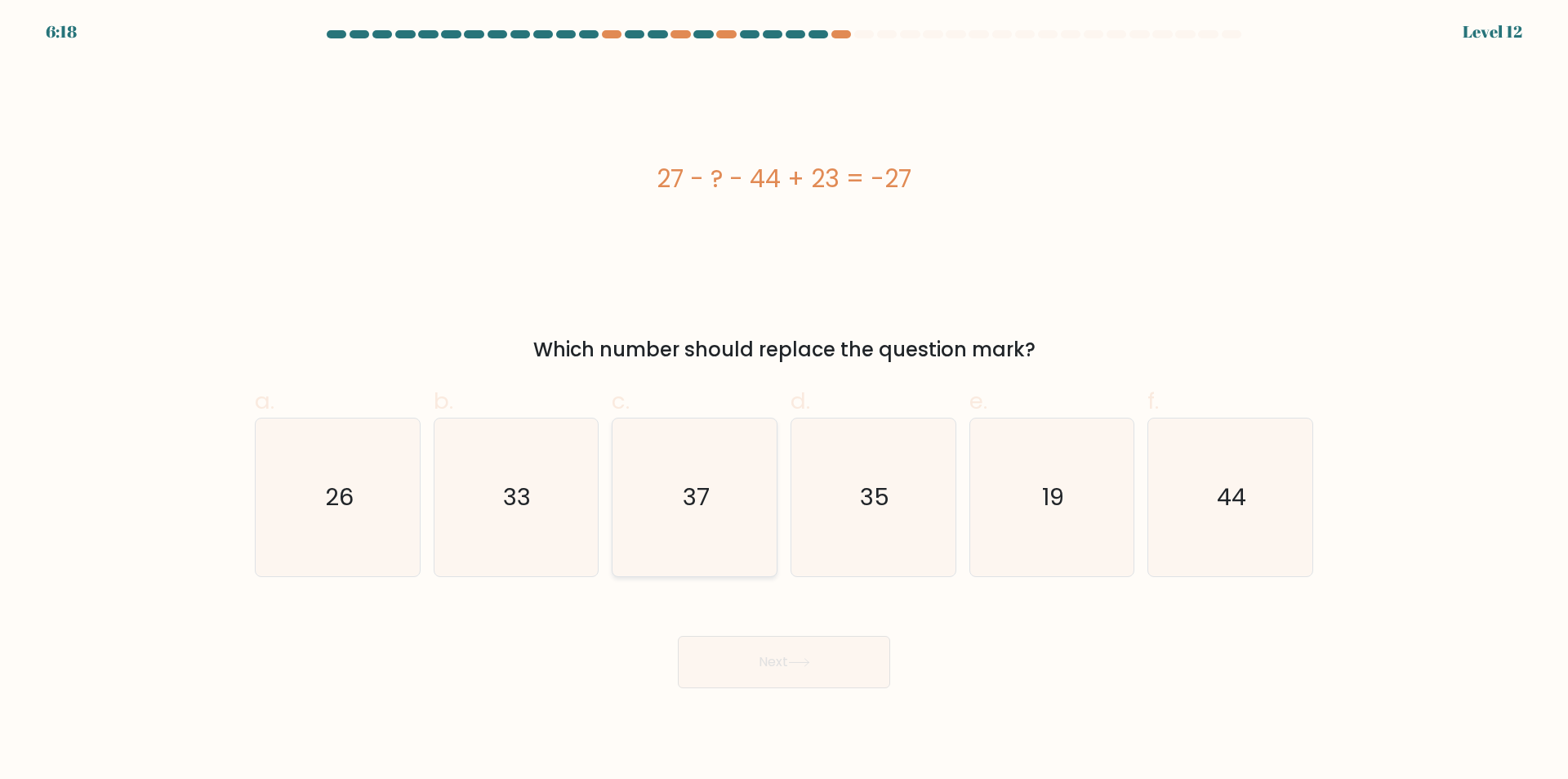
click at [706, 557] on icon "37" at bounding box center [694, 497] width 158 height 158
click at [784, 400] on input "c. 37" at bounding box center [784, 395] width 1 height 11
radio input "true"
click at [786, 655] on button "Next" at bounding box center [784, 662] width 212 height 53
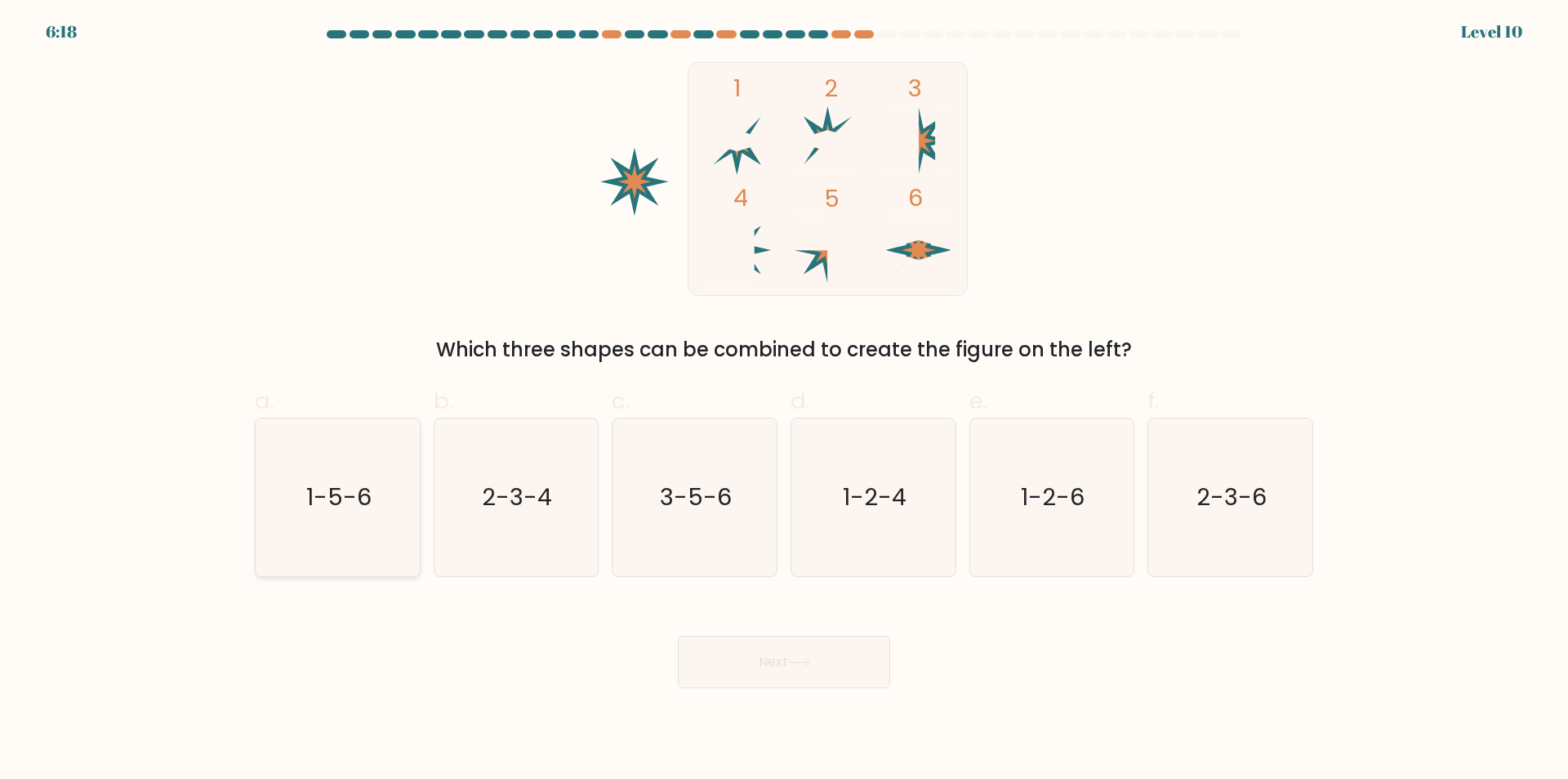
click at [346, 555] on icon "1-5-6" at bounding box center [338, 497] width 158 height 158
click at [784, 400] on input "a. 1-5-6" at bounding box center [784, 395] width 1 height 11
radio input "true"
click at [774, 667] on button "Next" at bounding box center [784, 662] width 212 height 53
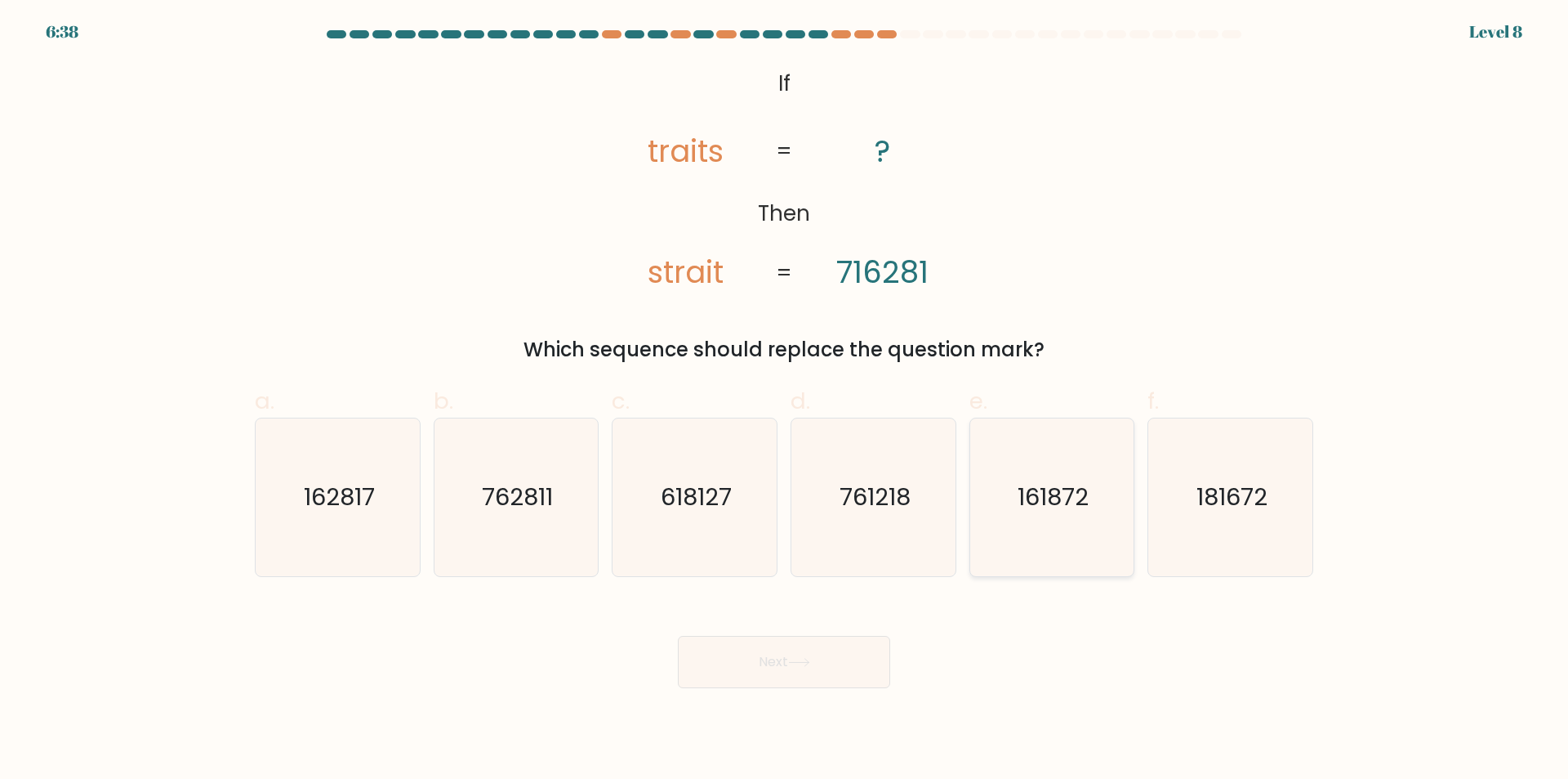
click at [1095, 560] on icon "161872" at bounding box center [1051, 497] width 158 height 158
click at [785, 400] on input "e. 161872" at bounding box center [784, 395] width 1 height 11
radio input "true"
click at [786, 668] on button "Next" at bounding box center [784, 662] width 212 height 53
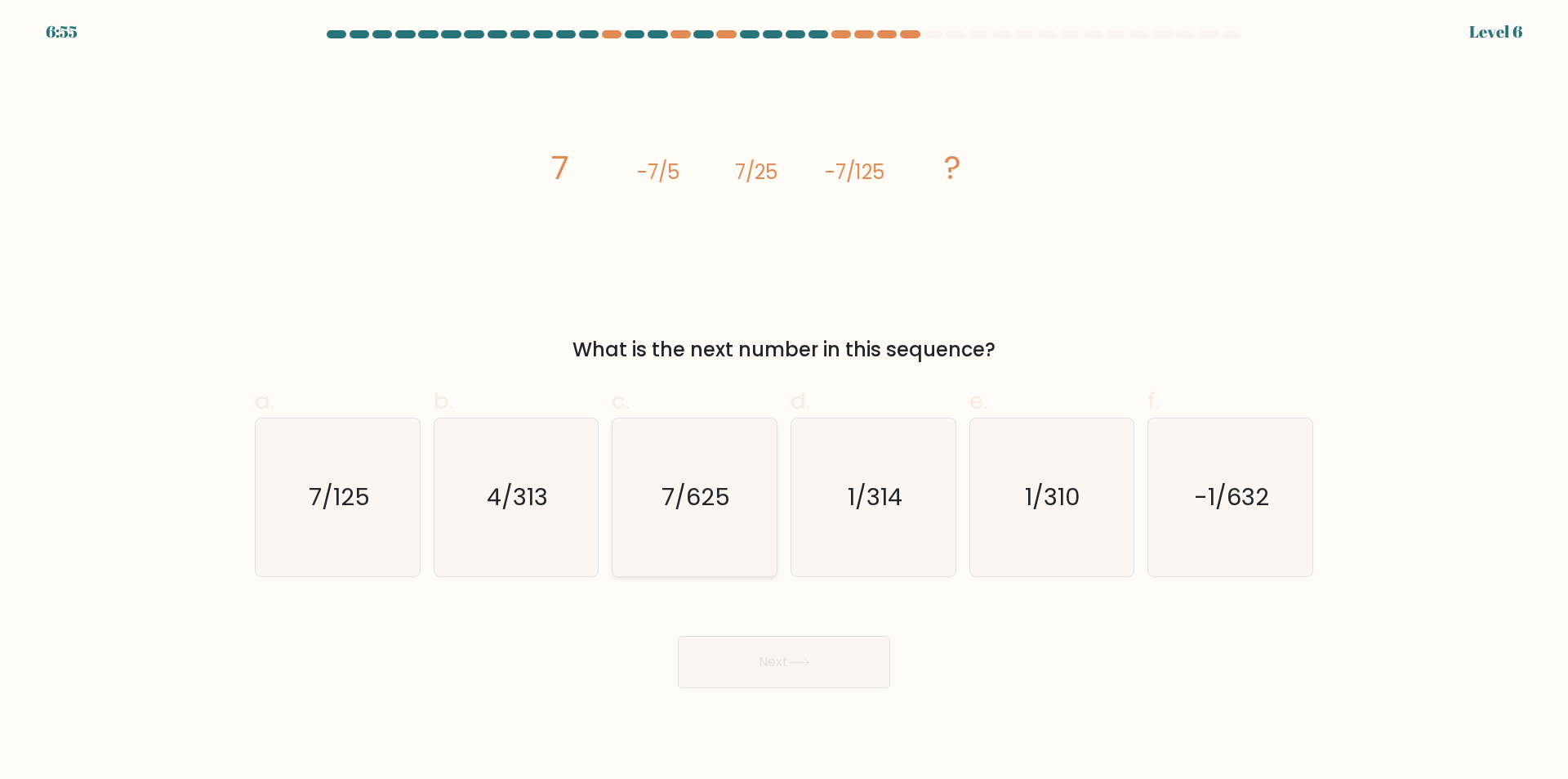
click at [696, 549] on icon "7/625" at bounding box center [694, 497] width 158 height 158
click at [784, 400] on input "c. 7/625" at bounding box center [784, 395] width 1 height 11
radio input "true"
click at [763, 655] on button "Next" at bounding box center [784, 662] width 212 height 53
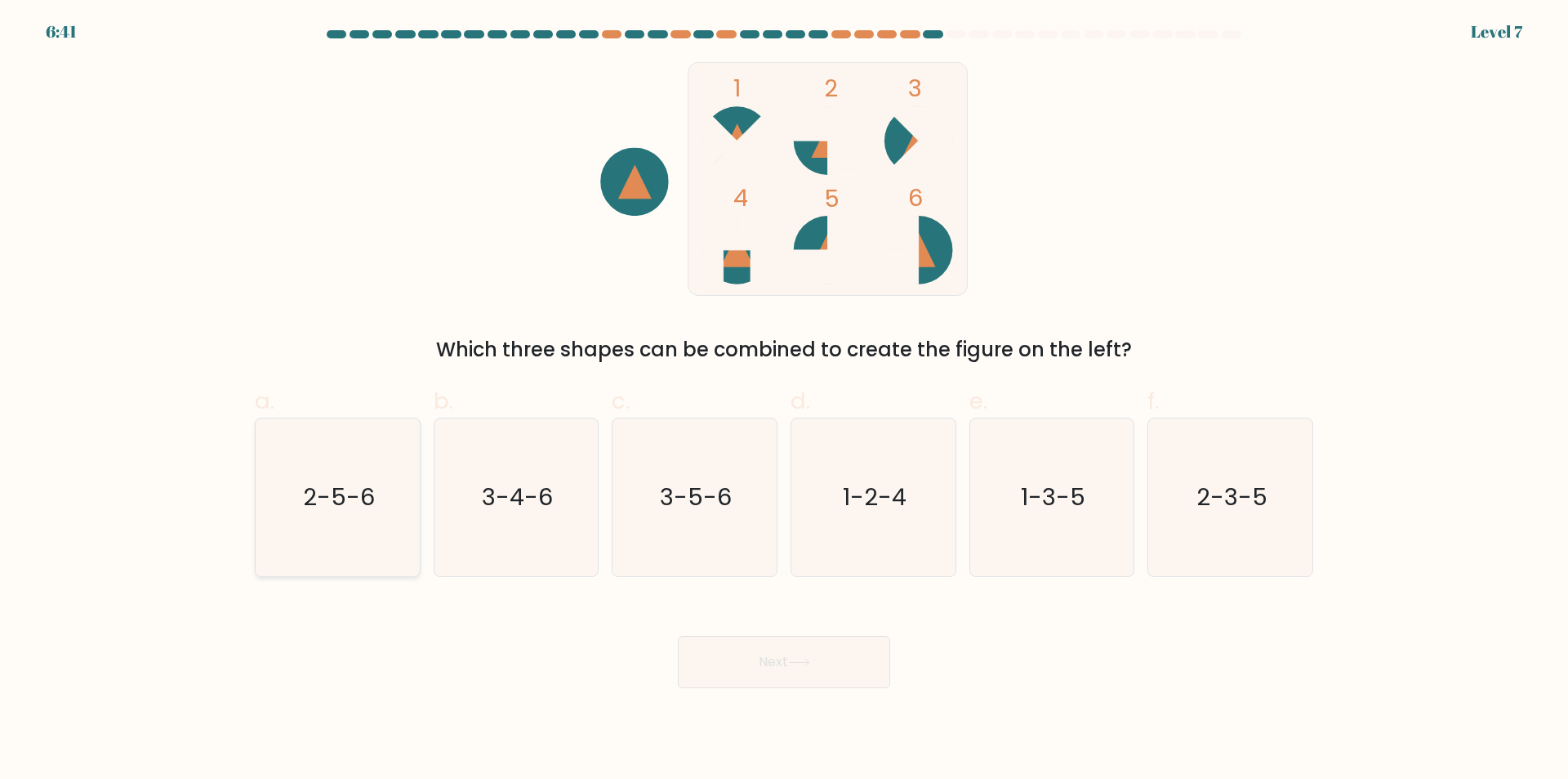
click at [370, 540] on icon "2-5-6" at bounding box center [338, 497] width 158 height 158
click at [784, 400] on input "a. 2-5-6" at bounding box center [784, 395] width 1 height 11
radio input "true"
click at [721, 657] on button "Next" at bounding box center [784, 662] width 212 height 53
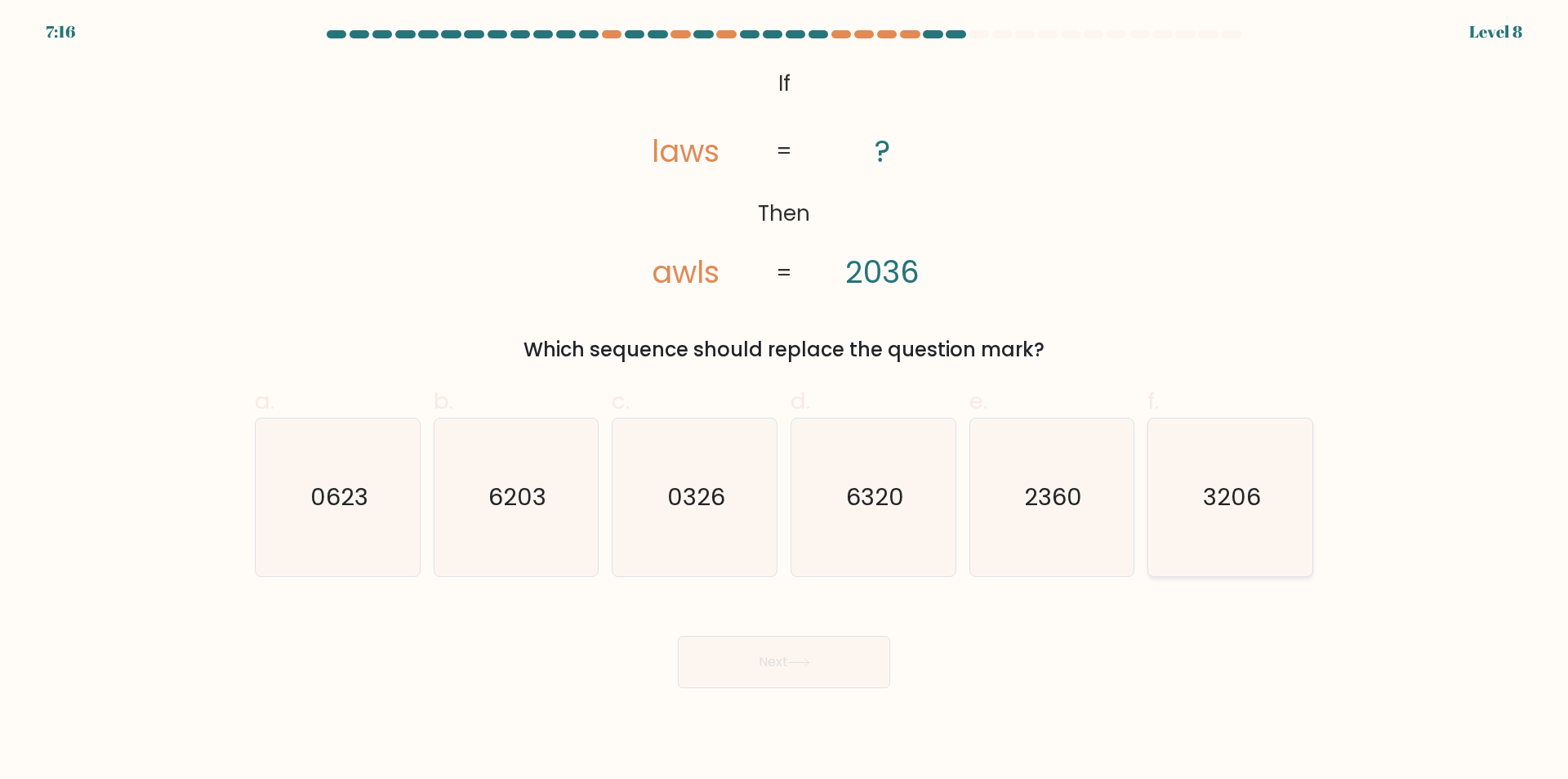
click at [1243, 559] on icon "3206" at bounding box center [1230, 497] width 158 height 158
click at [785, 400] on input "f. 3206" at bounding box center [784, 395] width 1 height 11
radio input "true"
click at [799, 675] on button "Next" at bounding box center [784, 662] width 212 height 53
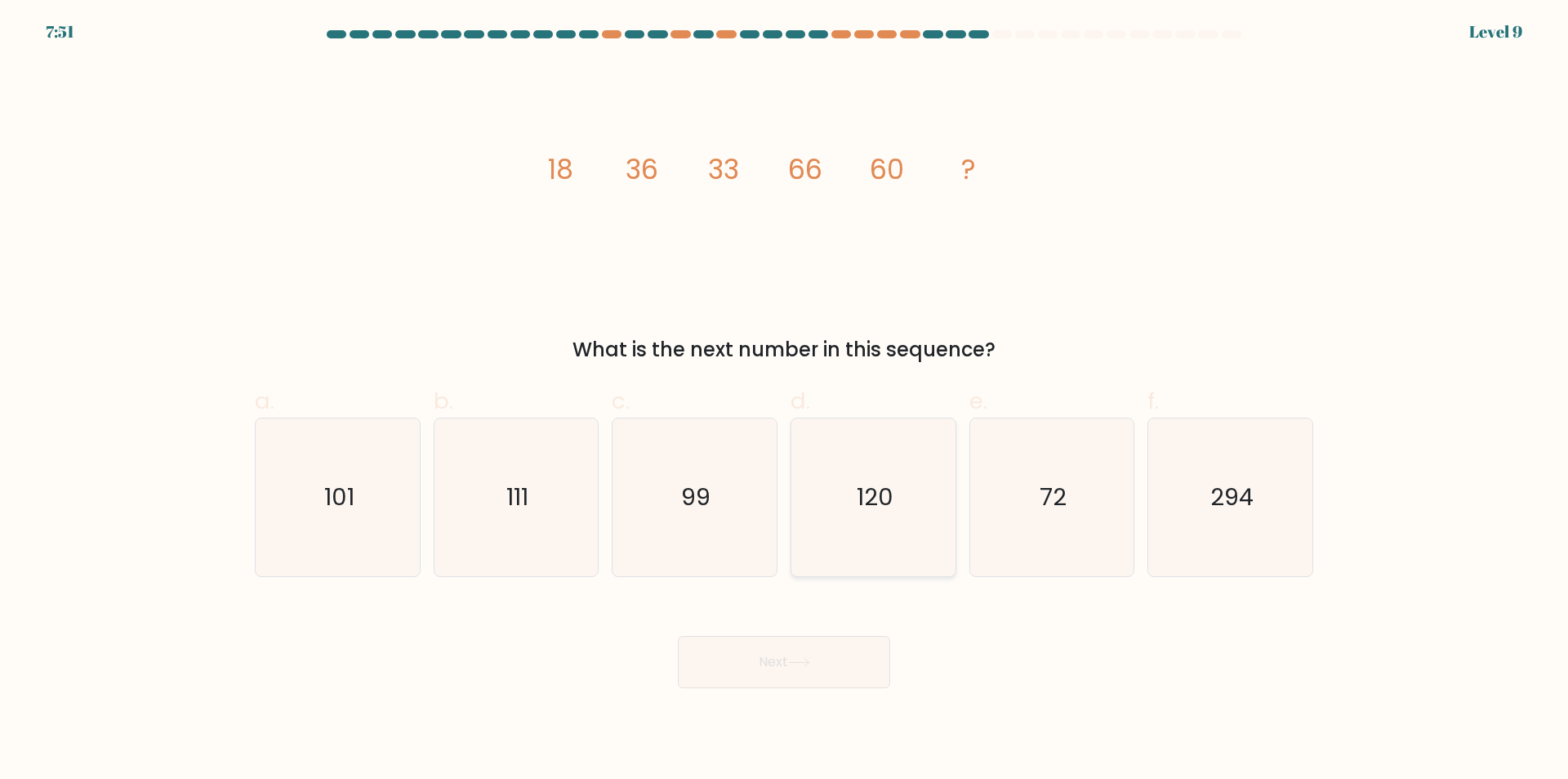
click at [859, 546] on icon "120" at bounding box center [874, 497] width 158 height 158
click at [785, 400] on input "d. 120" at bounding box center [784, 395] width 1 height 11
radio input "true"
click at [834, 665] on button "Next" at bounding box center [784, 662] width 212 height 53
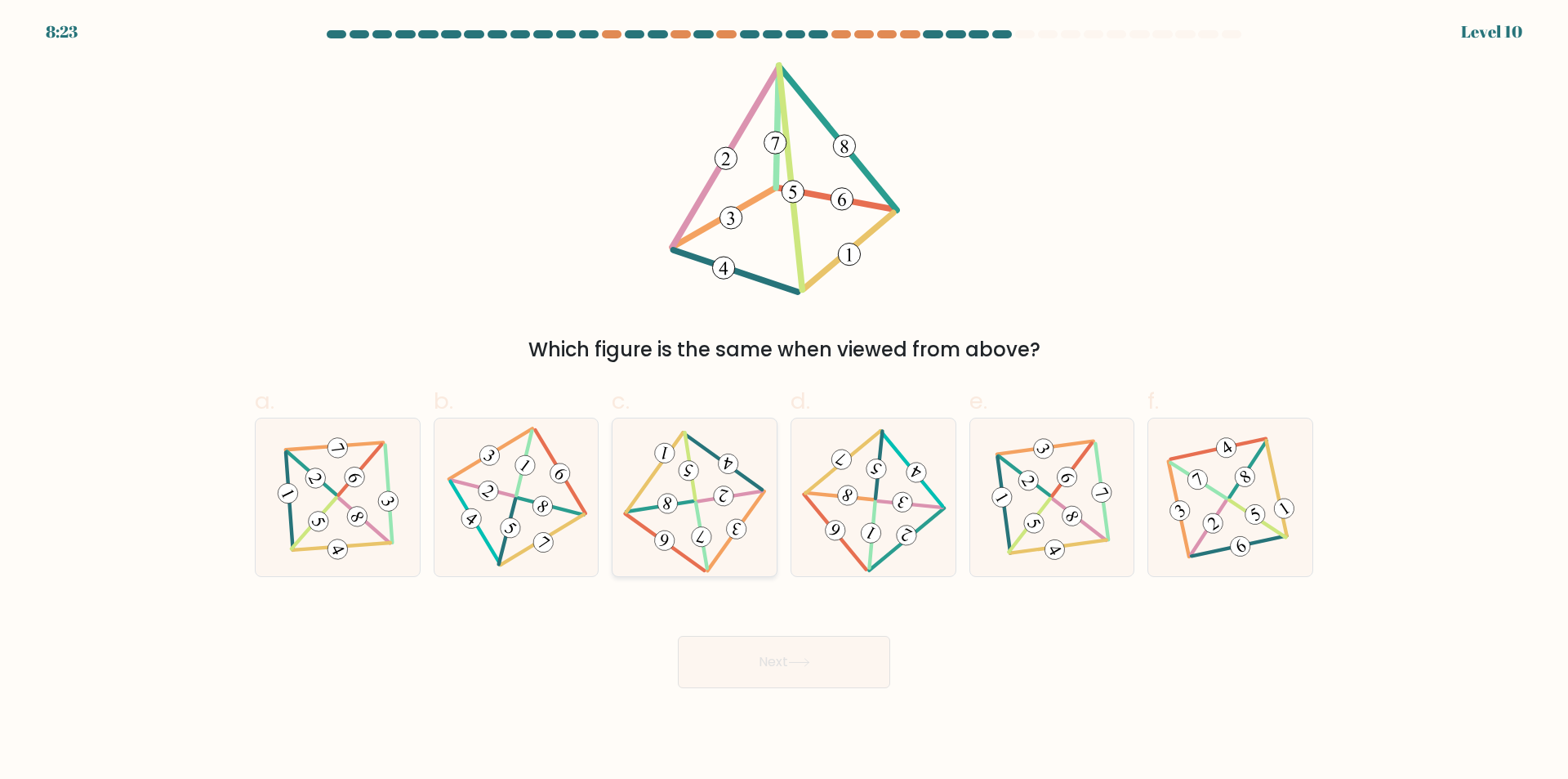
click at [722, 515] on icon at bounding box center [694, 497] width 129 height 126
click at [784, 400] on input "c." at bounding box center [784, 395] width 1 height 11
radio input "true"
click at [776, 661] on button "Next" at bounding box center [784, 662] width 212 height 53
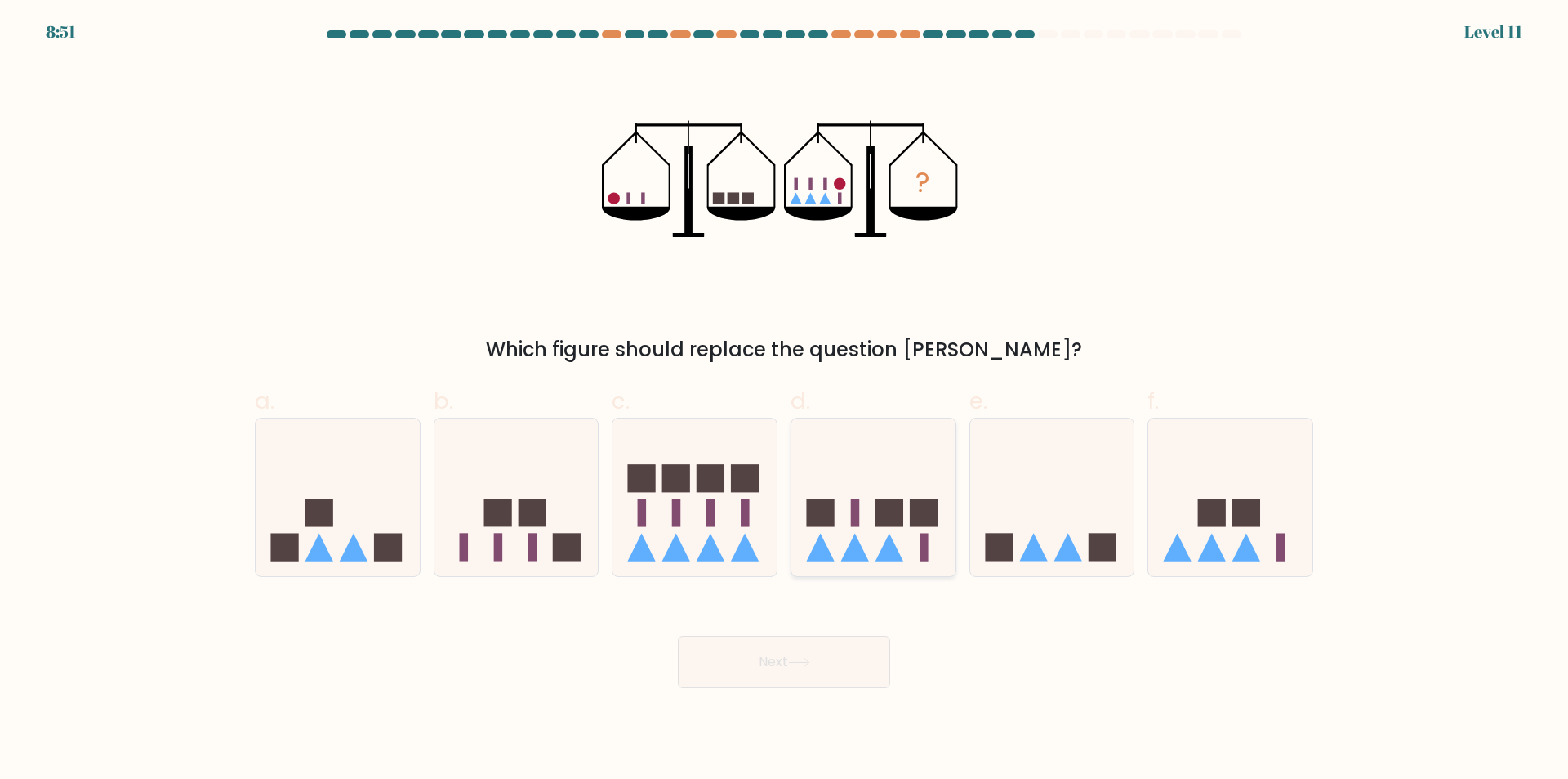
click at [847, 565] on icon at bounding box center [873, 498] width 164 height 136
click at [785, 400] on input "d." at bounding box center [784, 395] width 1 height 11
radio input "true"
click at [811, 671] on button "Next" at bounding box center [784, 662] width 212 height 53
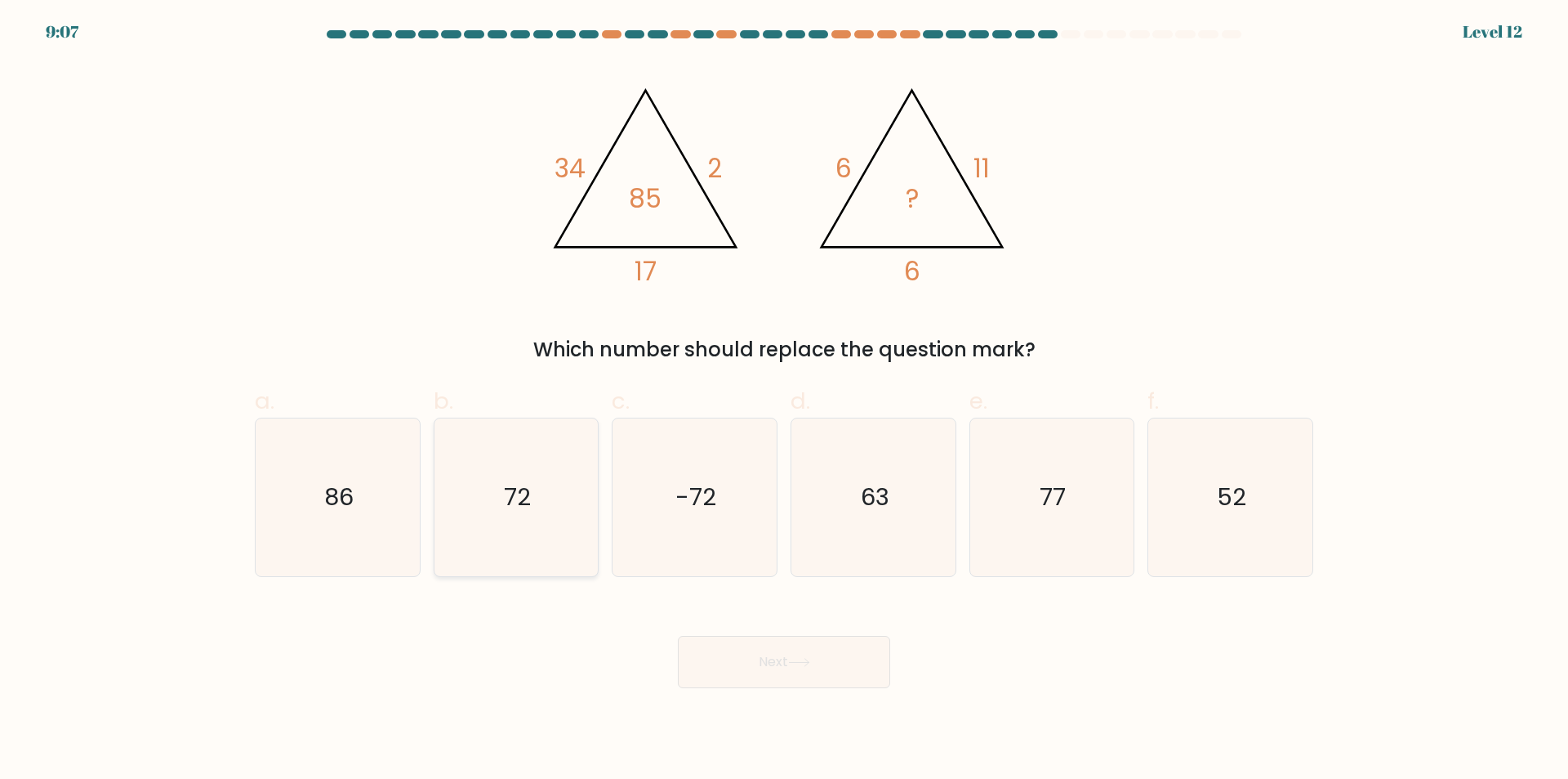
click at [501, 519] on icon "72" at bounding box center [516, 497] width 158 height 158
click at [784, 400] on input "b. 72" at bounding box center [784, 395] width 1 height 11
radio input "true"
click at [762, 663] on button "Next" at bounding box center [784, 662] width 212 height 53
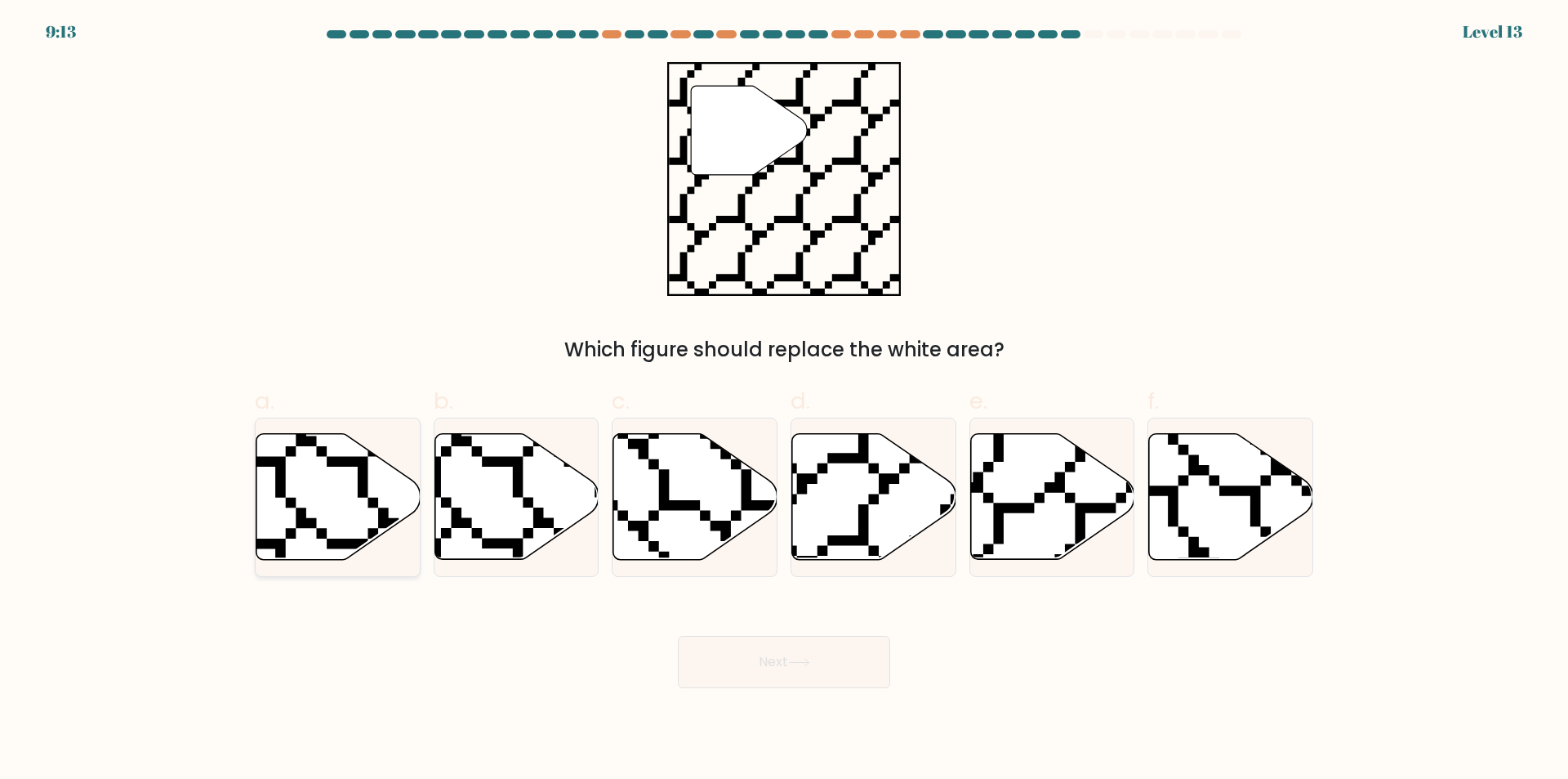
click at [334, 492] on icon at bounding box center [338, 496] width 164 height 126
click at [784, 400] on input "a." at bounding box center [784, 395] width 1 height 11
radio input "true"
click at [794, 660] on icon at bounding box center [799, 662] width 22 height 9
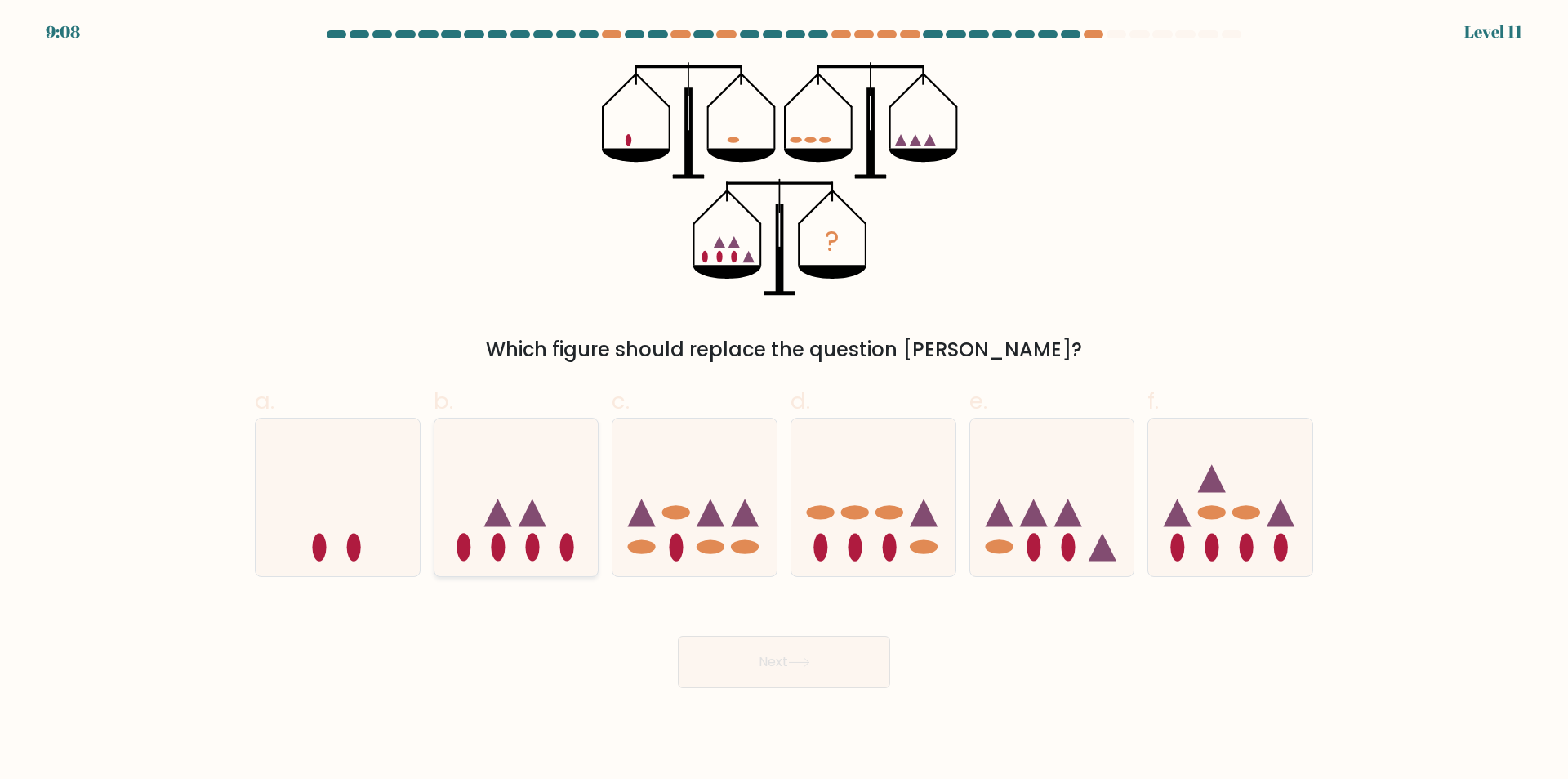
click at [584, 489] on icon at bounding box center [516, 498] width 164 height 136
click at [784, 400] on input "b." at bounding box center [784, 395] width 1 height 11
radio input "true"
click at [779, 662] on button "Next" at bounding box center [784, 662] width 212 height 53
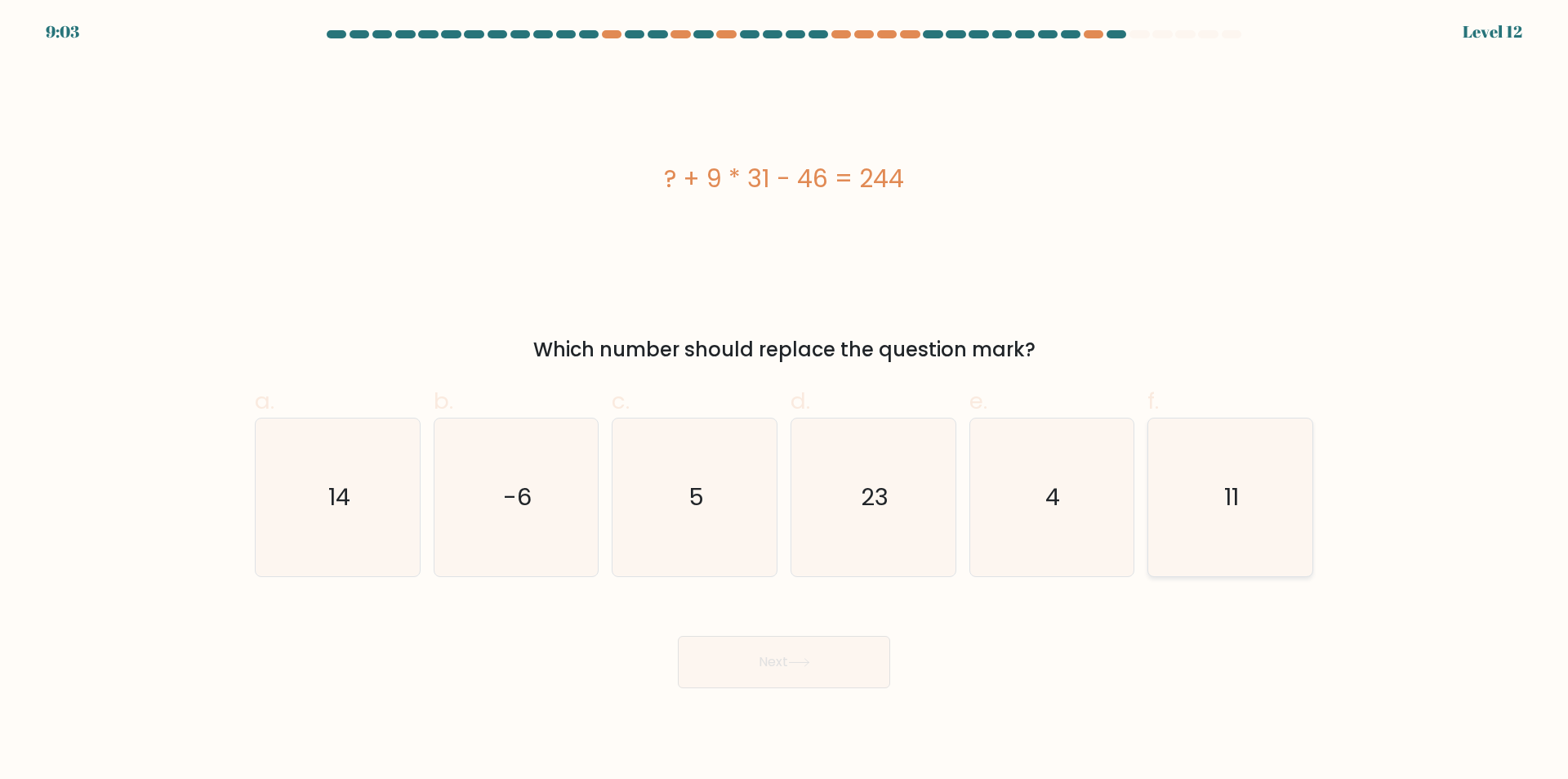
click at [1221, 540] on icon "11" at bounding box center [1230, 497] width 158 height 158
click at [785, 400] on input "f. 11" at bounding box center [784, 395] width 1 height 11
radio input "true"
click at [764, 660] on button "Next" at bounding box center [784, 662] width 212 height 53
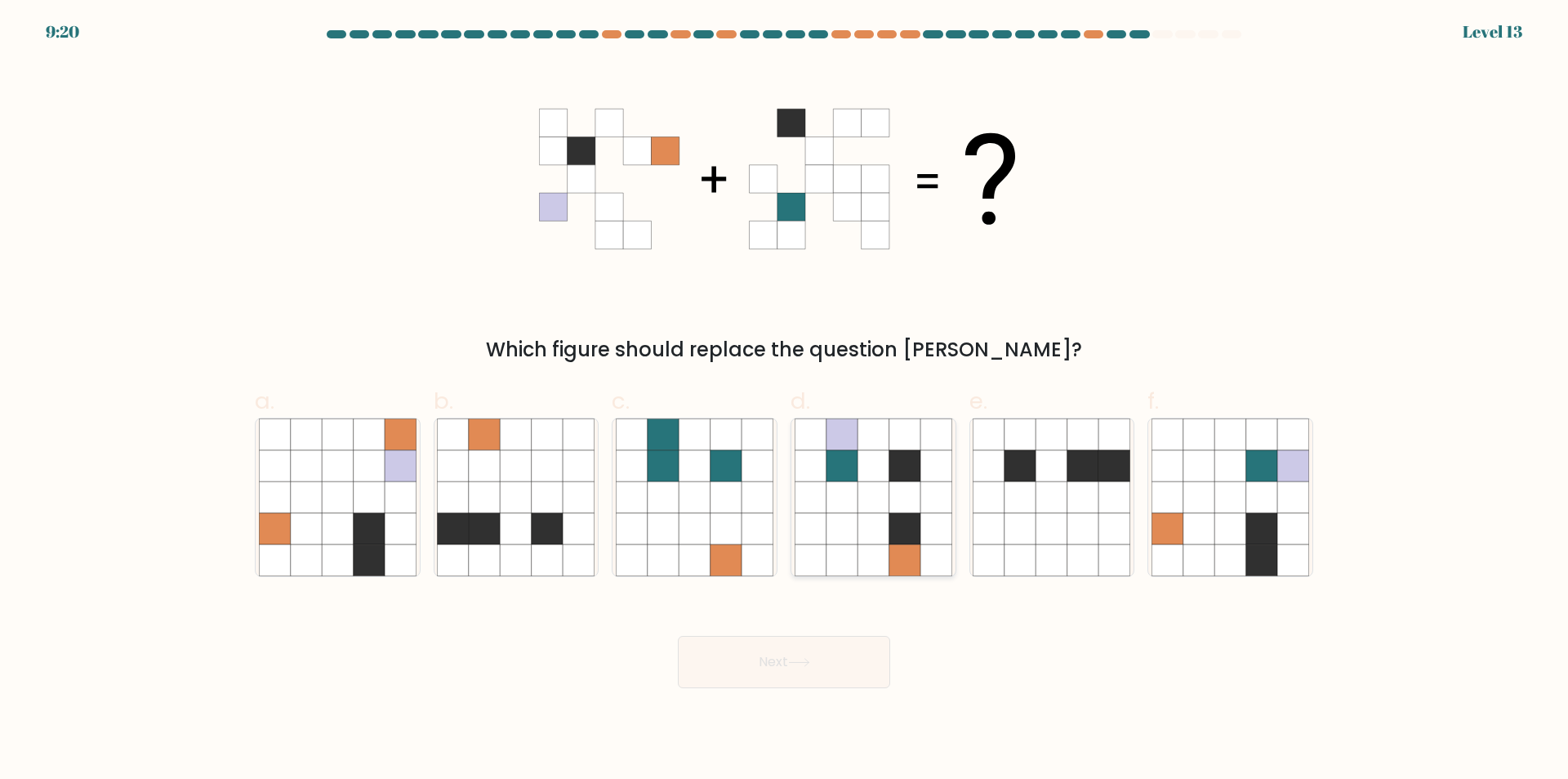
click at [857, 557] on icon at bounding box center [842, 560] width 31 height 31
click at [785, 400] on input "d." at bounding box center [784, 395] width 1 height 11
radio input "true"
click at [1215, 559] on icon at bounding box center [1230, 560] width 31 height 31
click at [785, 400] on input "f." at bounding box center [784, 395] width 1 height 11
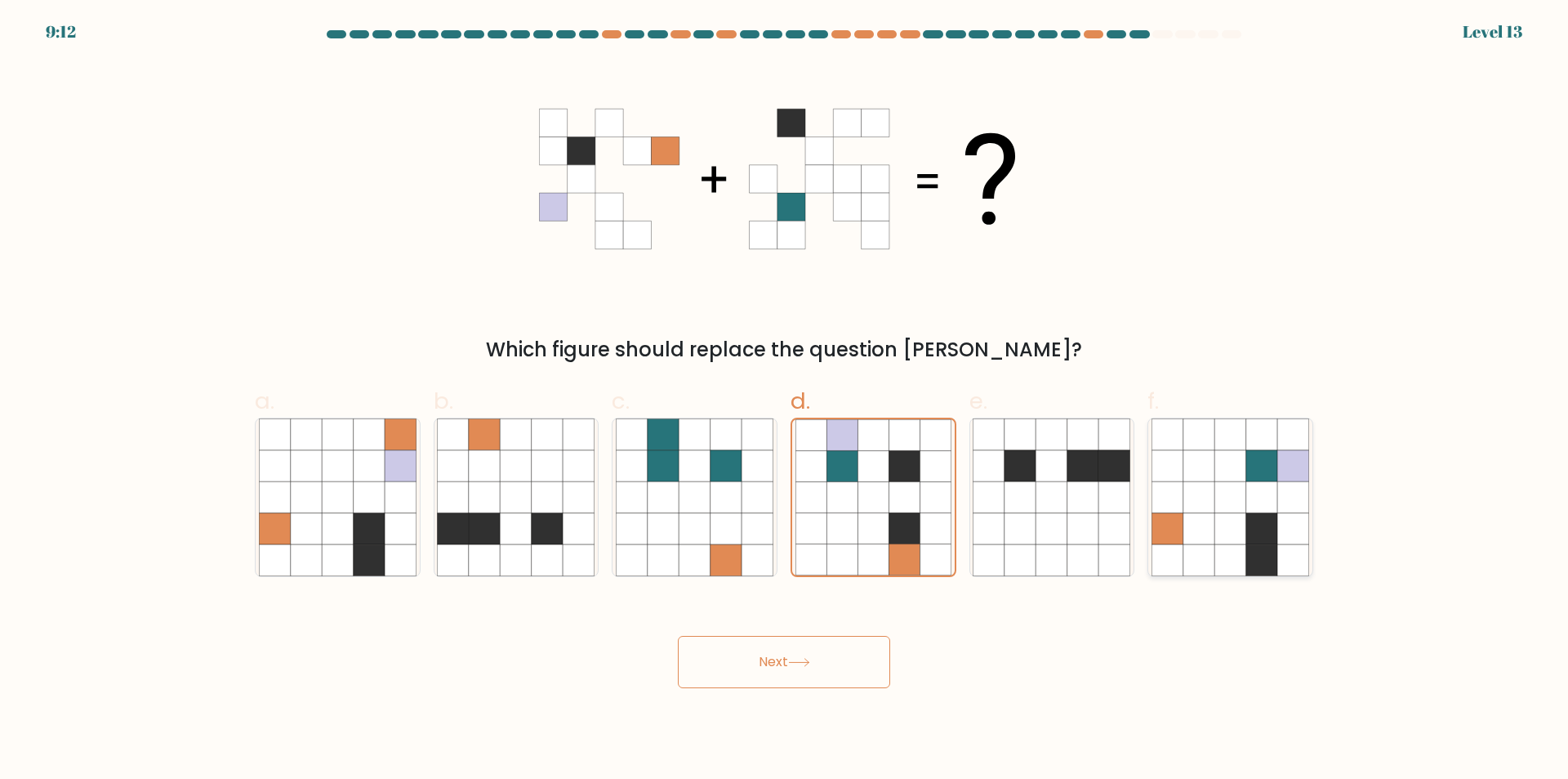
radio input "true"
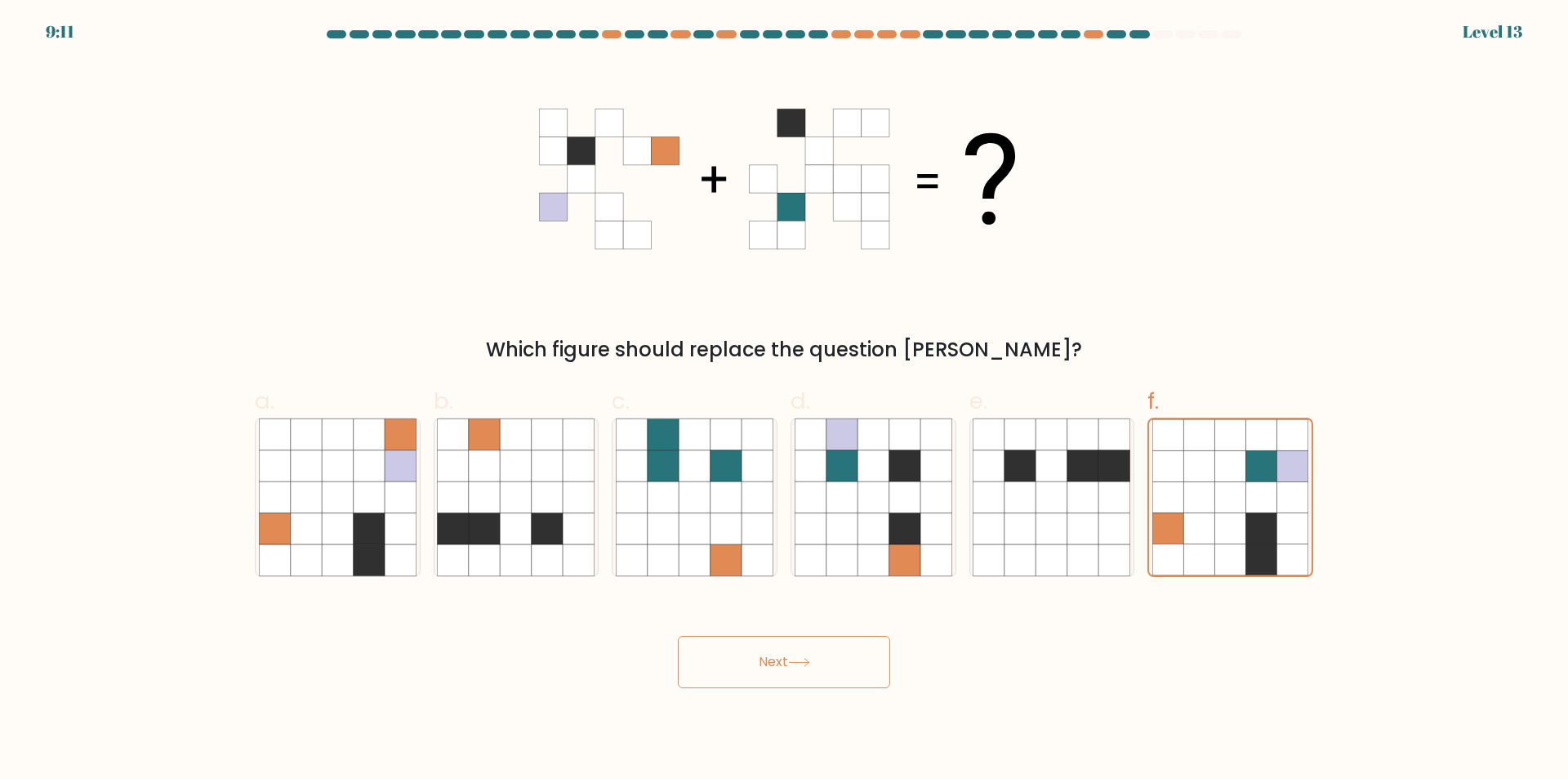
click at [811, 657] on button "Next" at bounding box center [784, 662] width 212 height 53
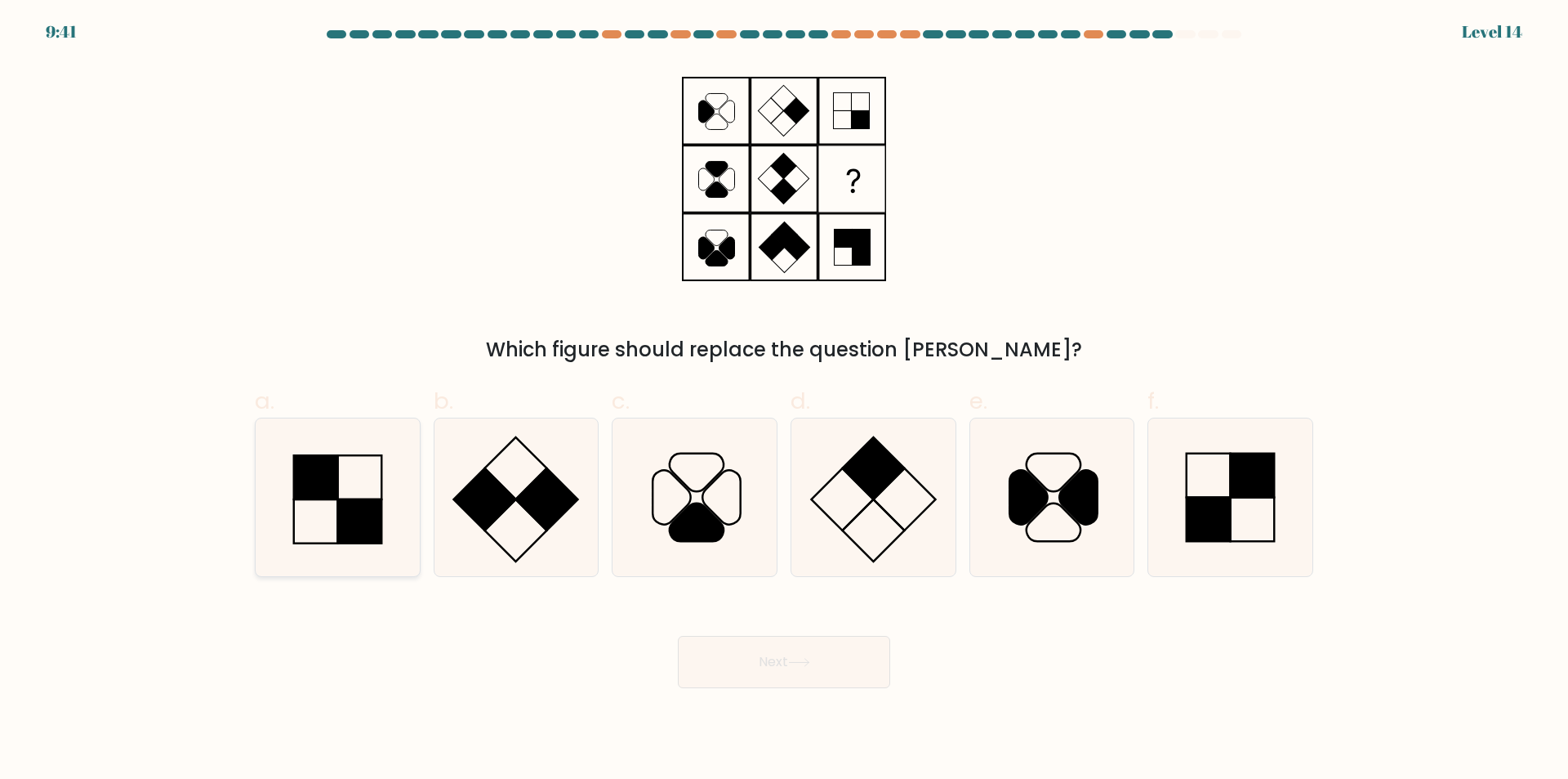
click at [363, 525] on rect at bounding box center [359, 521] width 44 height 44
click at [784, 400] on input "a." at bounding box center [784, 395] width 1 height 11
radio input "true"
click at [764, 659] on button "Next" at bounding box center [784, 662] width 212 height 53
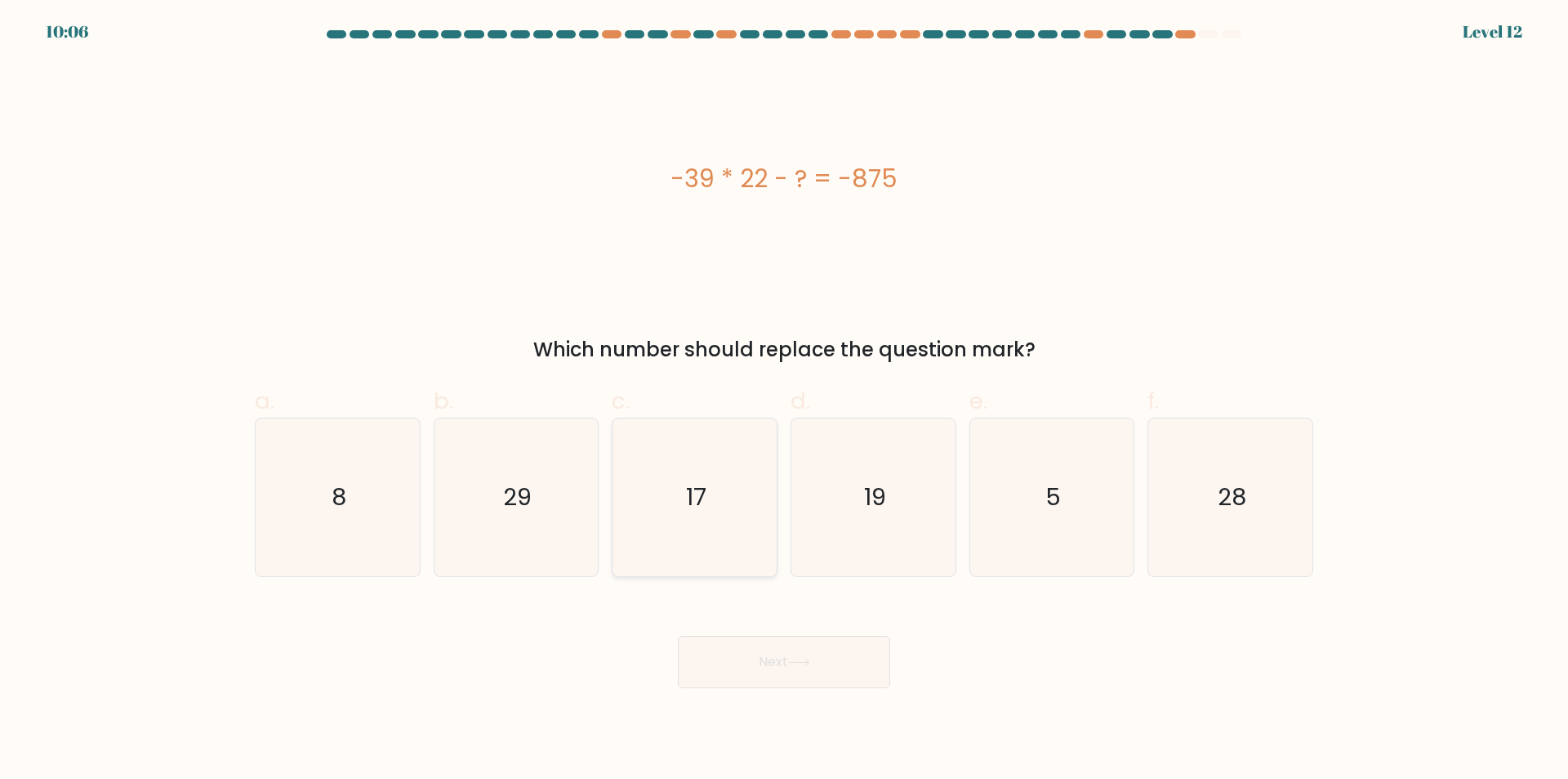
click at [632, 509] on icon "17" at bounding box center [694, 497] width 158 height 158
click at [784, 400] on input "c. 17" at bounding box center [784, 395] width 1 height 11
radio input "true"
drag, startPoint x: 781, startPoint y: 664, endPoint x: 797, endPoint y: 664, distance: 16.0
click at [782, 665] on button "Next" at bounding box center [784, 662] width 212 height 53
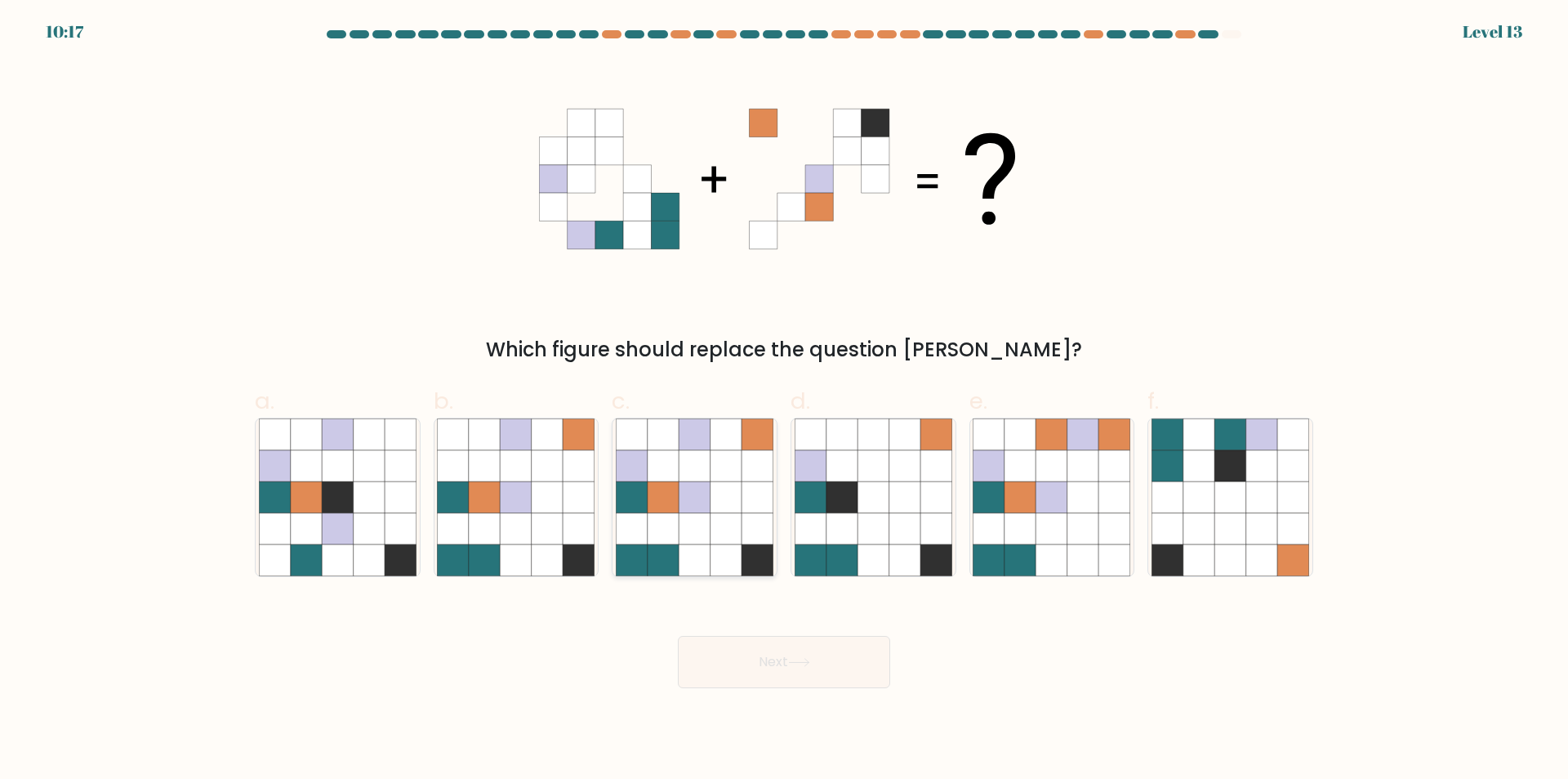
click at [729, 521] on icon at bounding box center [726, 529] width 31 height 31
click at [784, 400] on input "c." at bounding box center [784, 395] width 1 height 11
radio input "true"
click at [821, 667] on button "Next" at bounding box center [784, 662] width 212 height 53
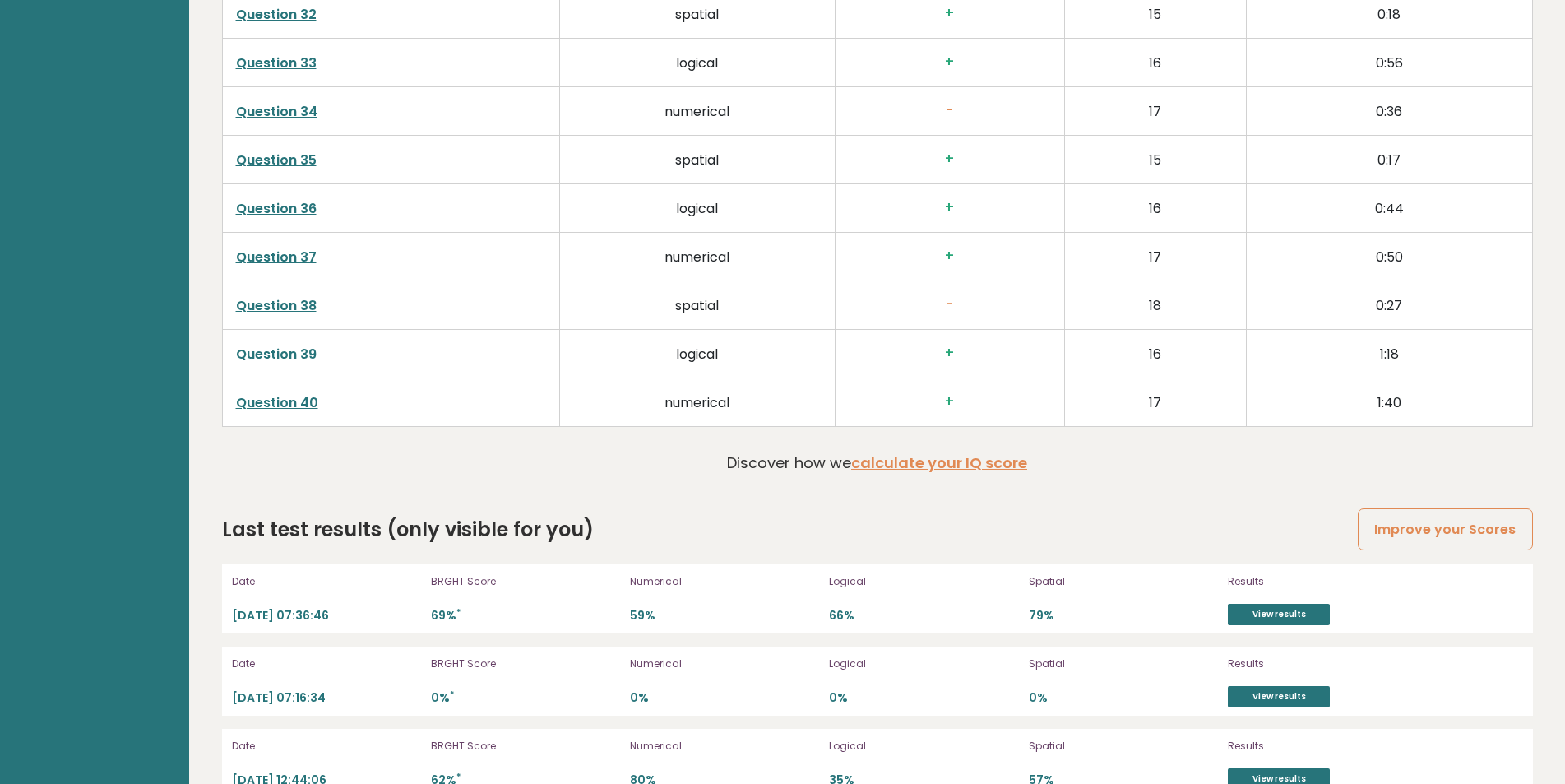
scroll to position [4308, 0]
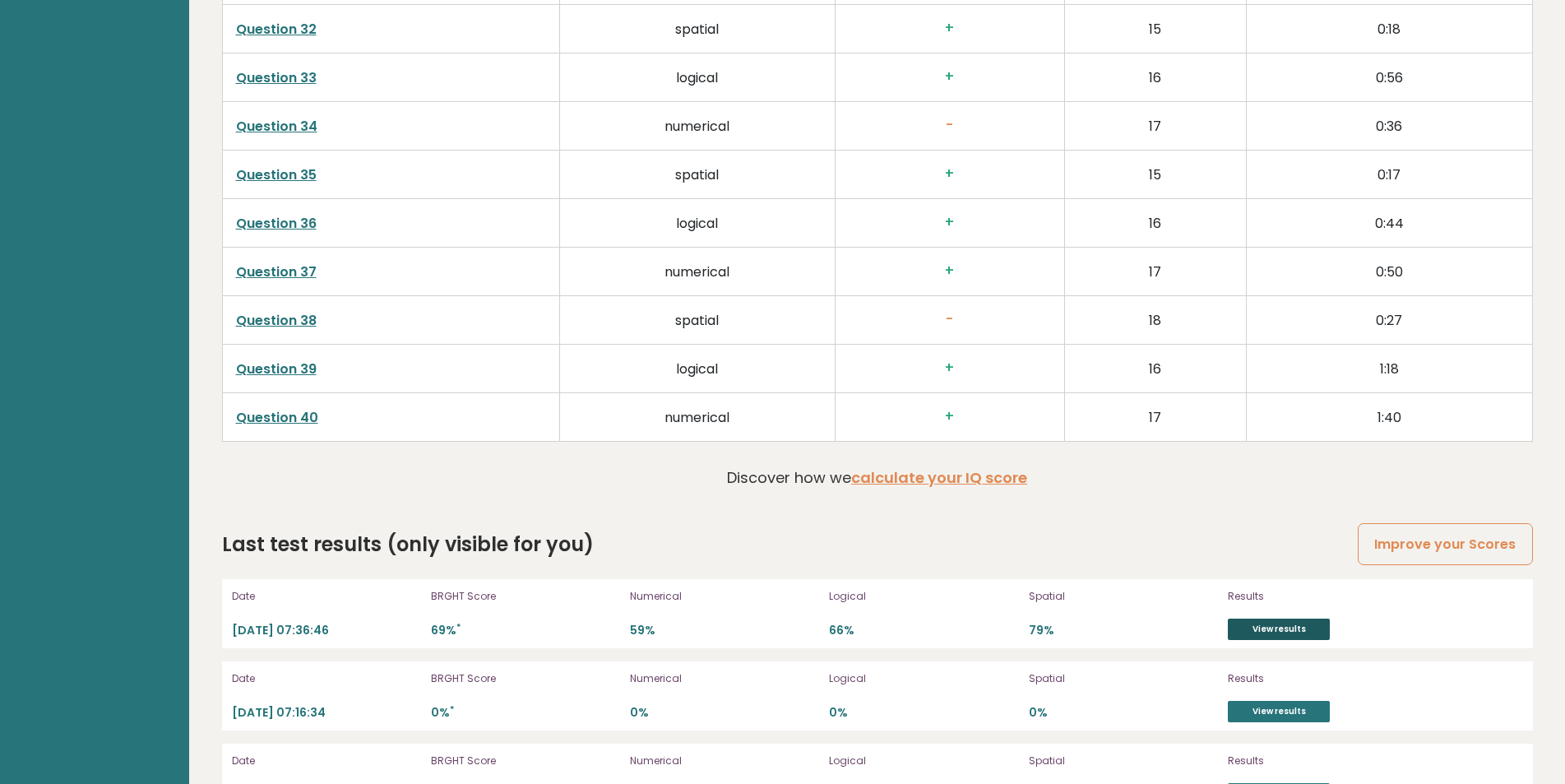
click at [1310, 632] on link "View results" at bounding box center [1279, 628] width 102 height 21
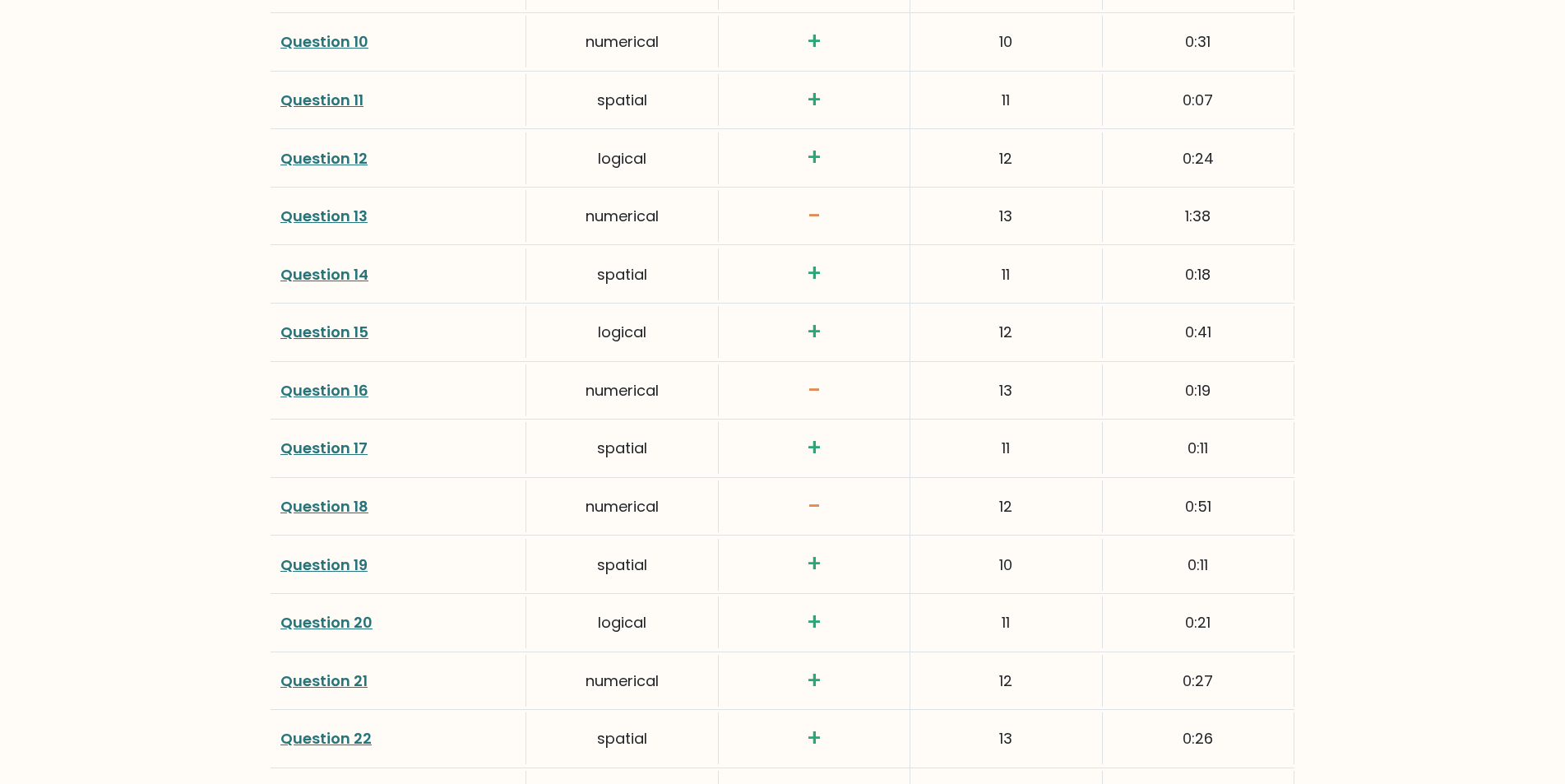
scroll to position [2881, 0]
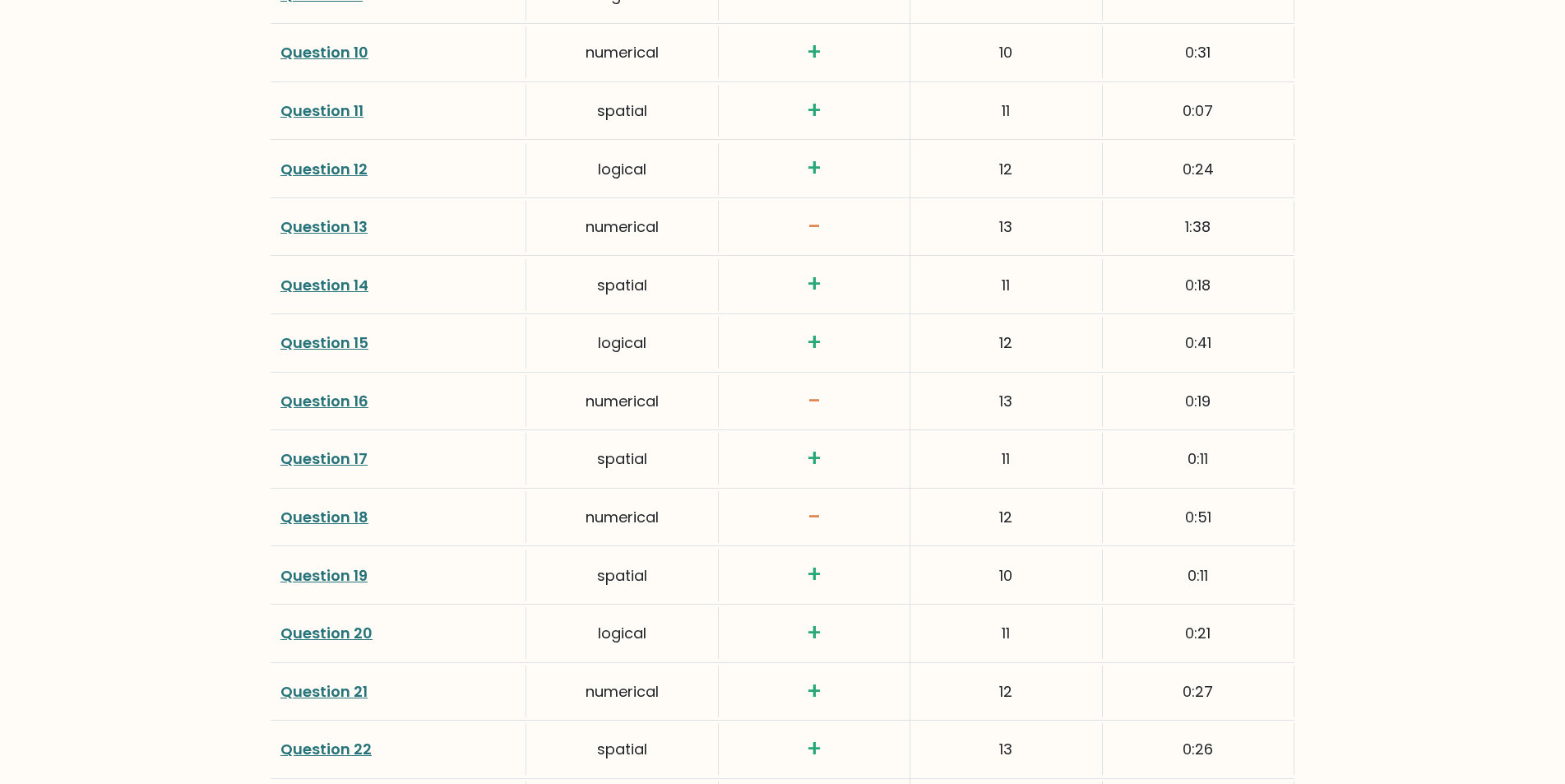
click at [344, 229] on link "Question 13" at bounding box center [323, 226] width 87 height 21
click at [347, 521] on link "Question 18" at bounding box center [324, 517] width 88 height 21
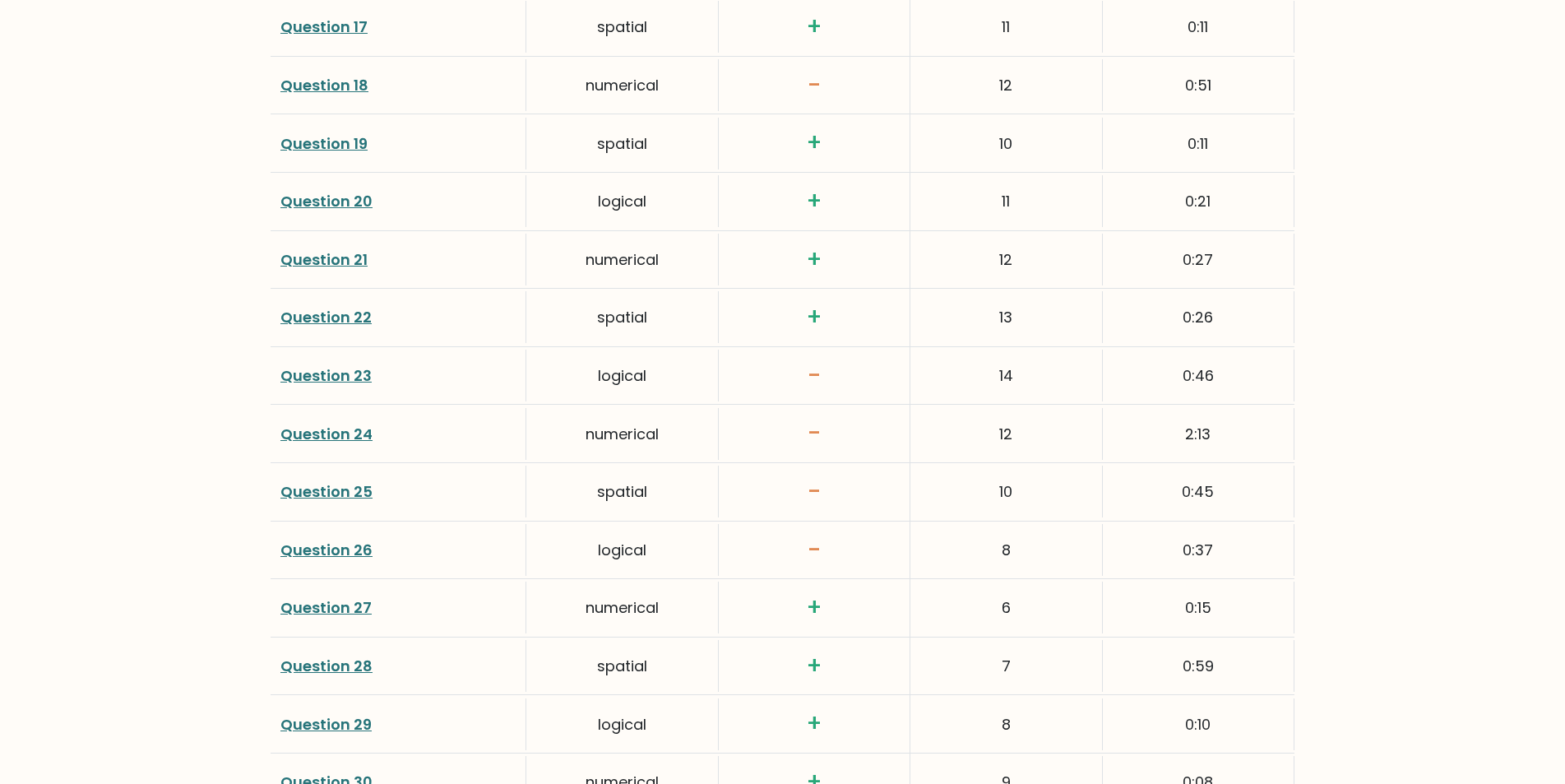
scroll to position [3350, 0]
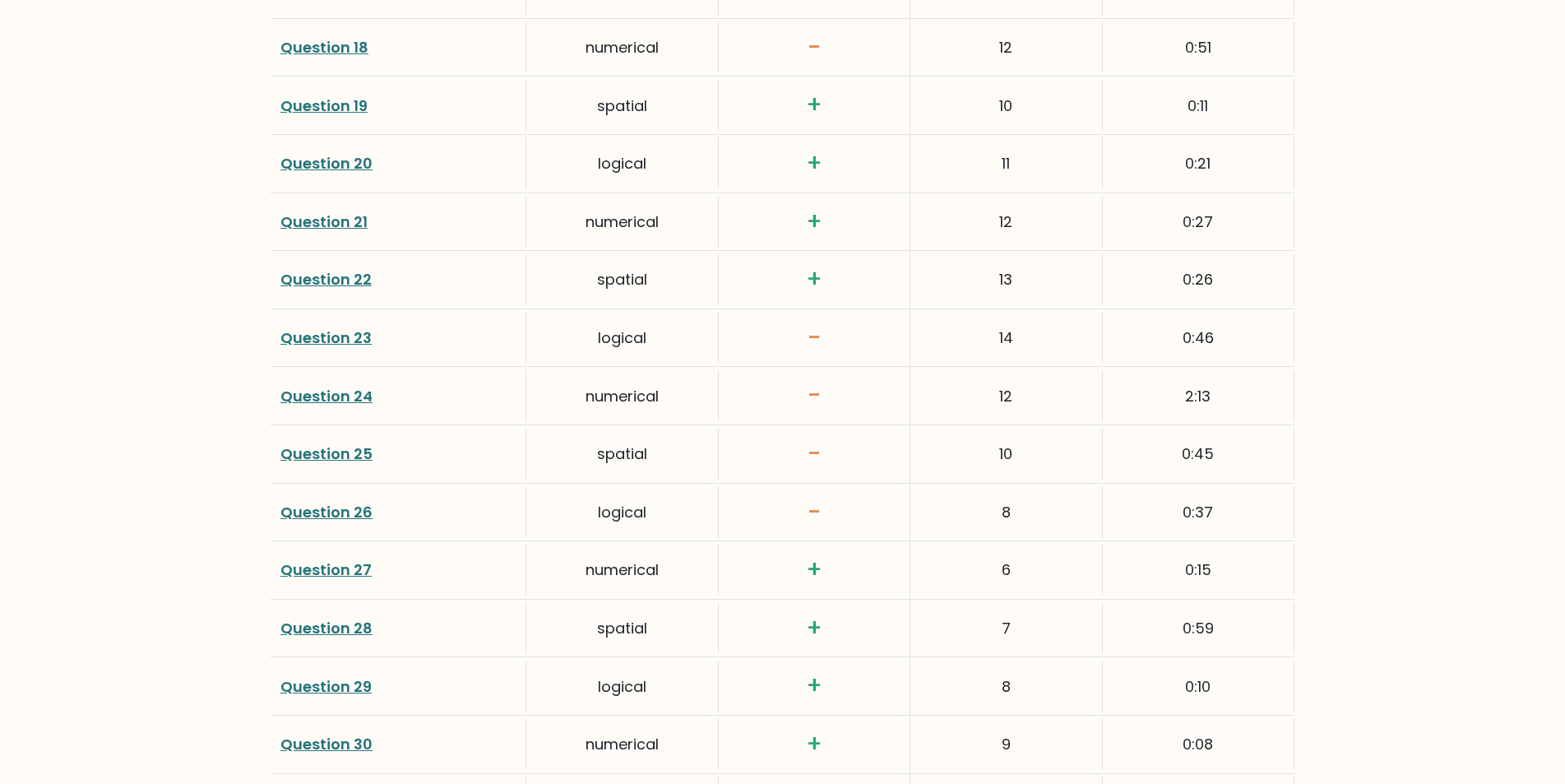
click at [322, 394] on link "Question 24" at bounding box center [326, 396] width 92 height 21
click at [359, 513] on link "Question 26" at bounding box center [326, 512] width 92 height 21
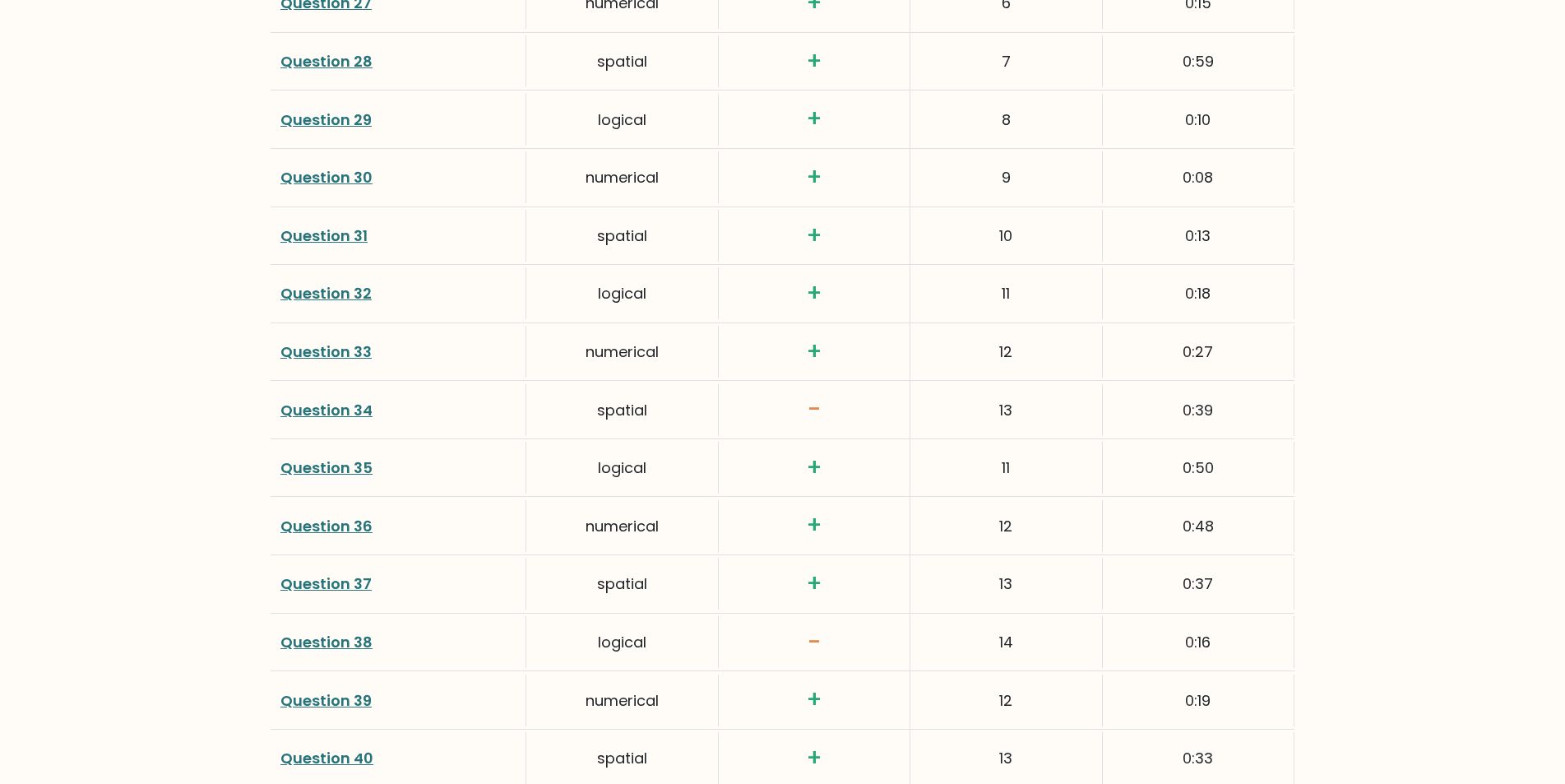
scroll to position [3971, 0]
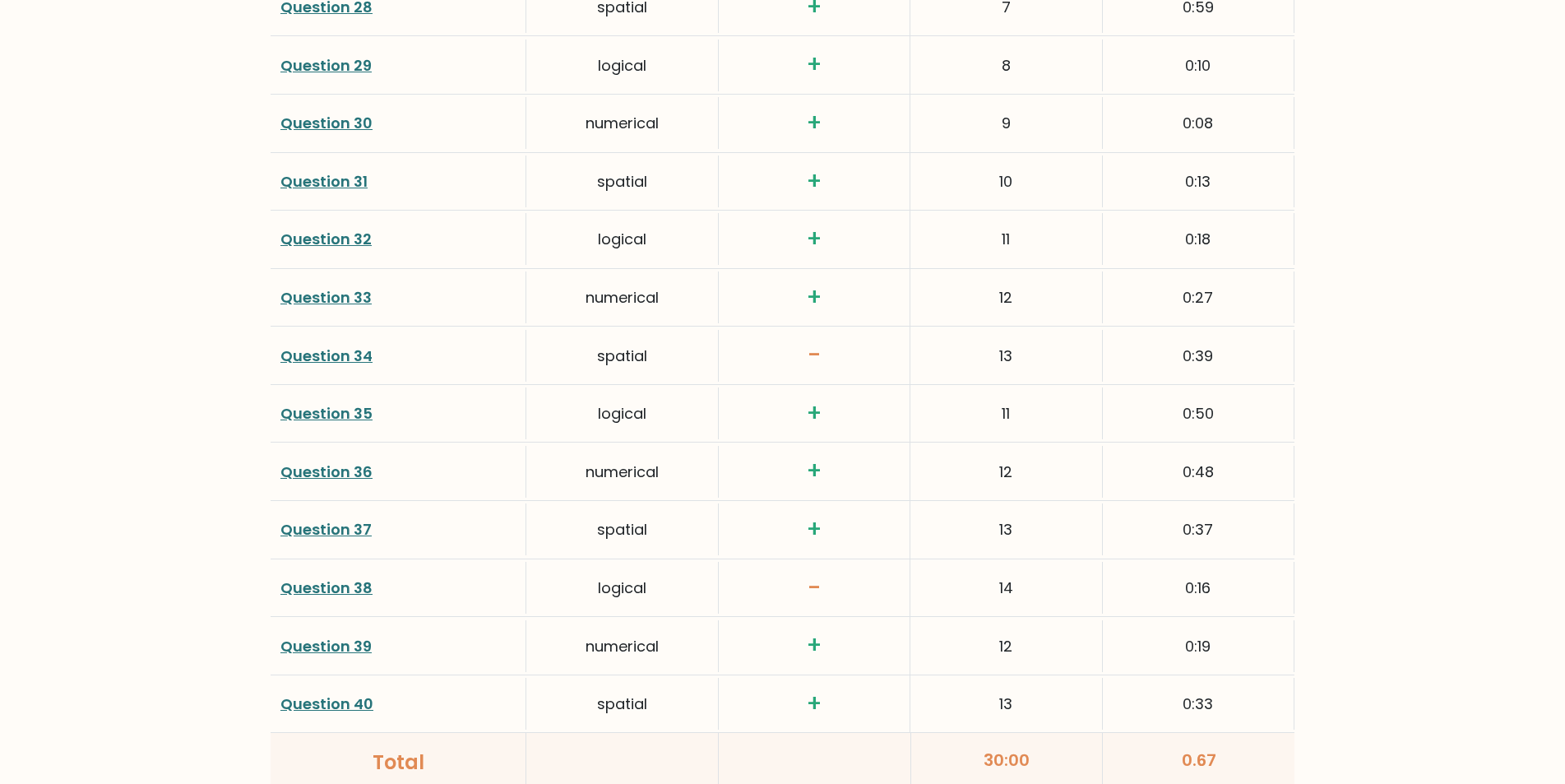
click at [332, 352] on link "Question 34" at bounding box center [326, 355] width 92 height 21
click at [327, 586] on link "Question 38" at bounding box center [326, 587] width 92 height 21
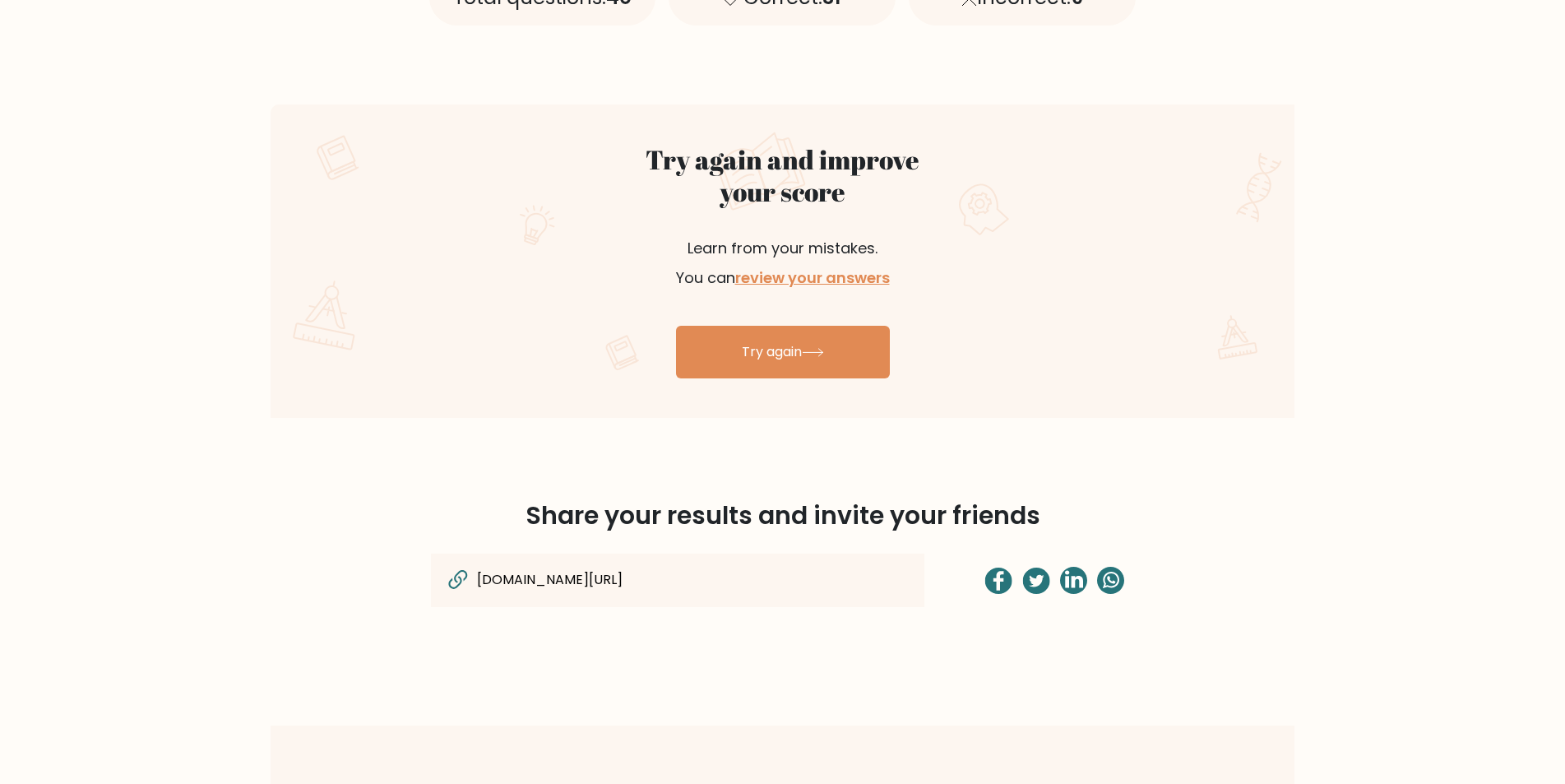
scroll to position [847, 0]
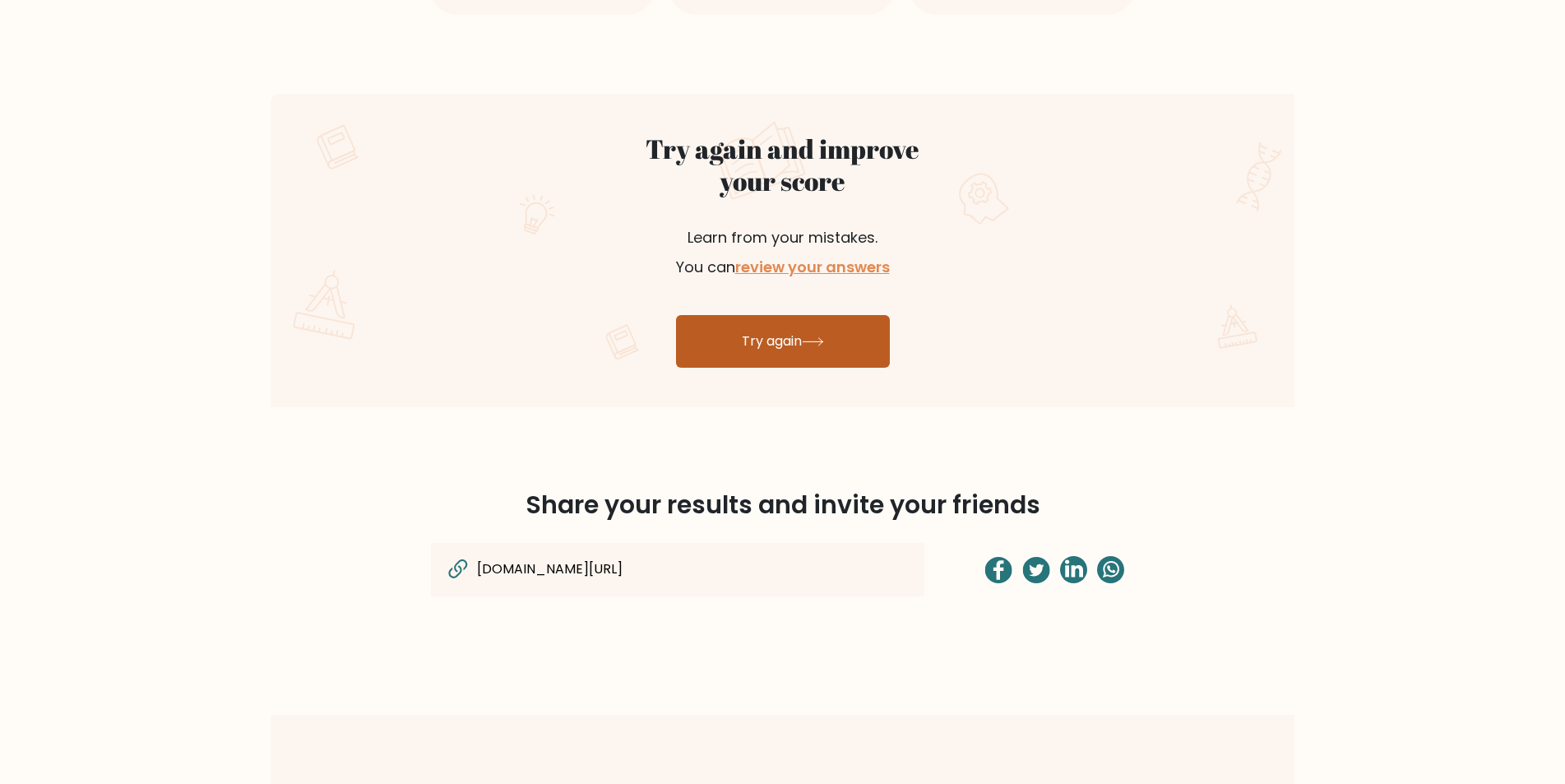
click at [737, 350] on link "Try again" at bounding box center [783, 341] width 214 height 53
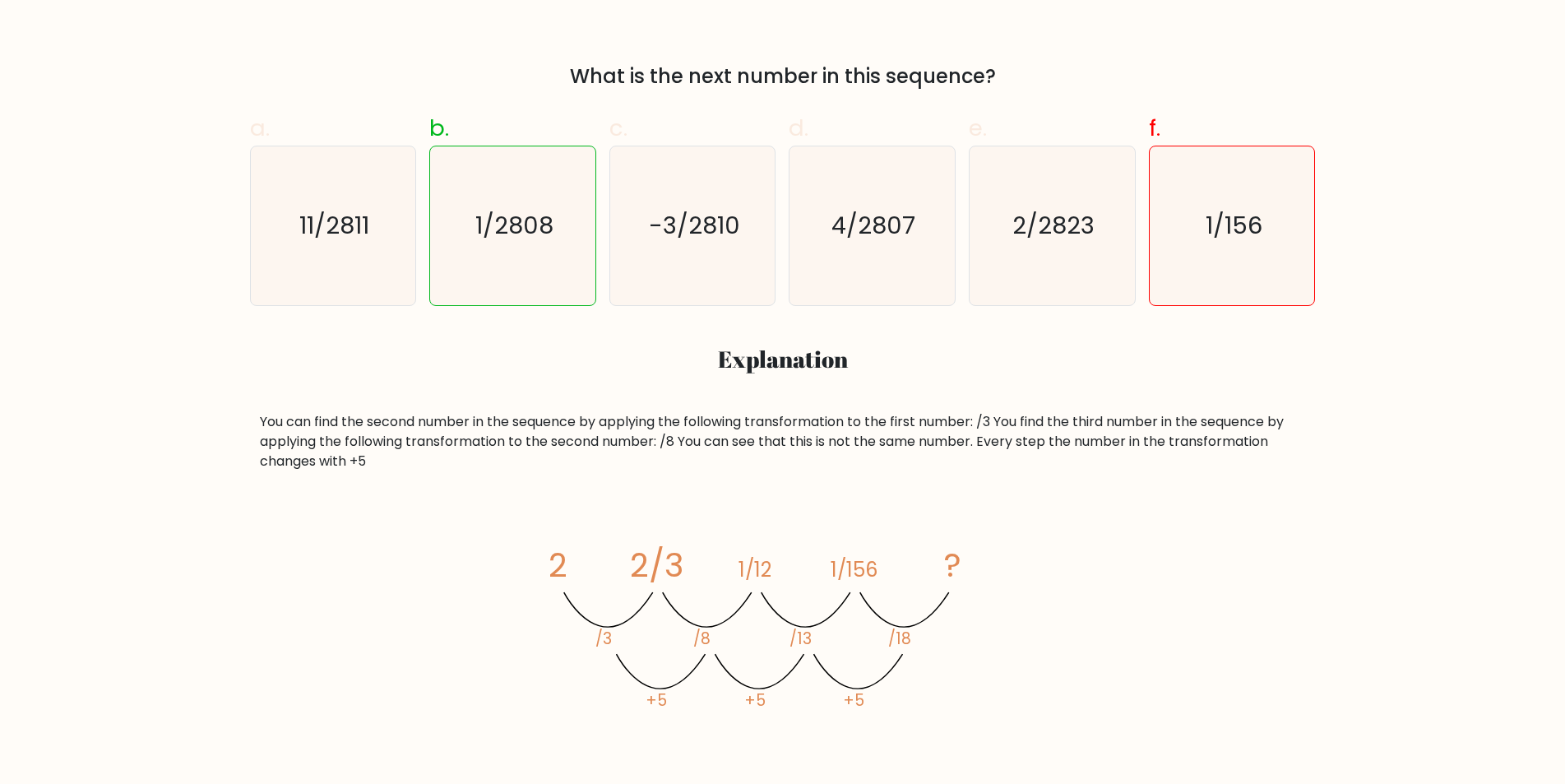
scroll to position [549, 0]
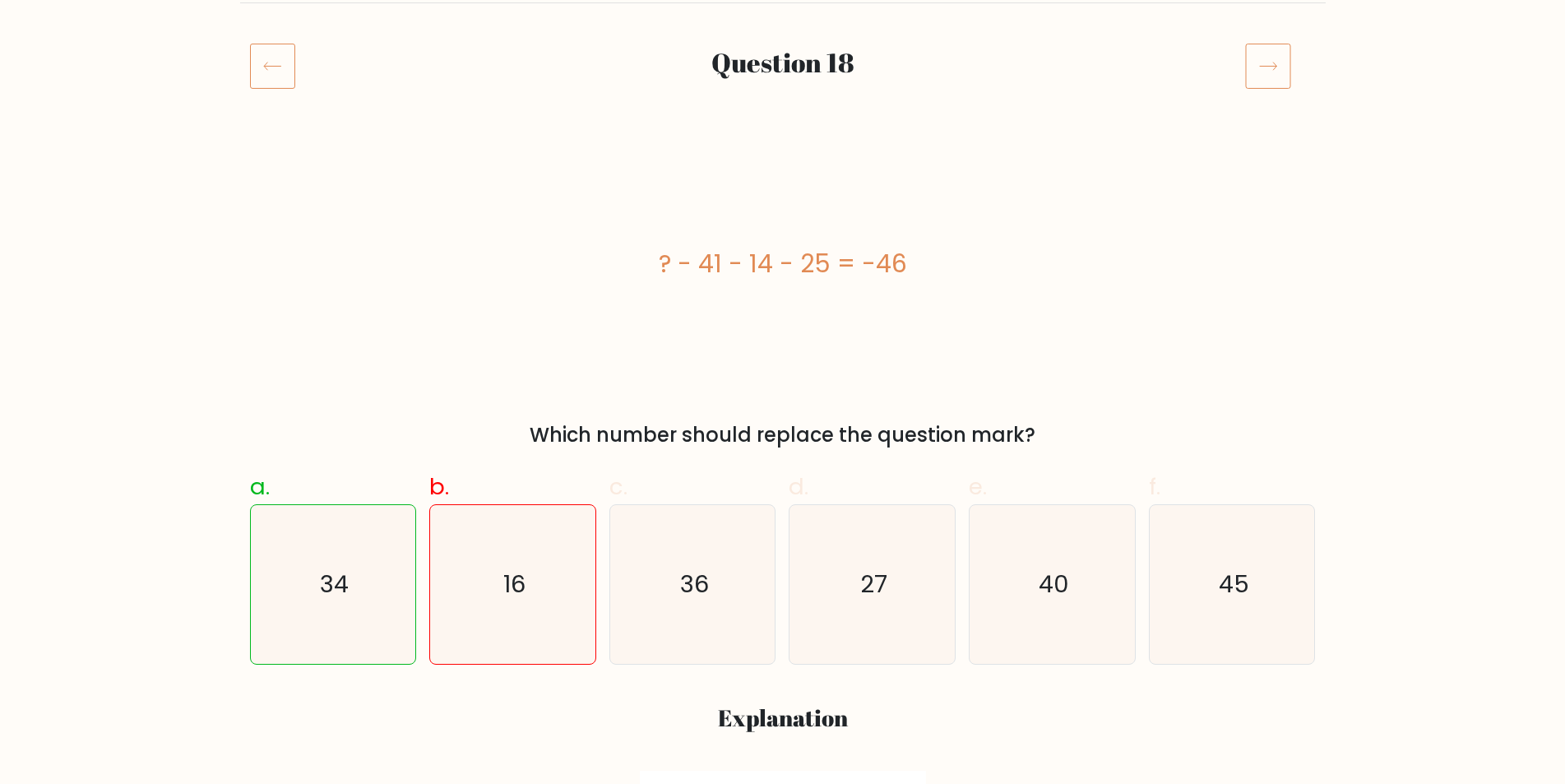
scroll to position [370, 0]
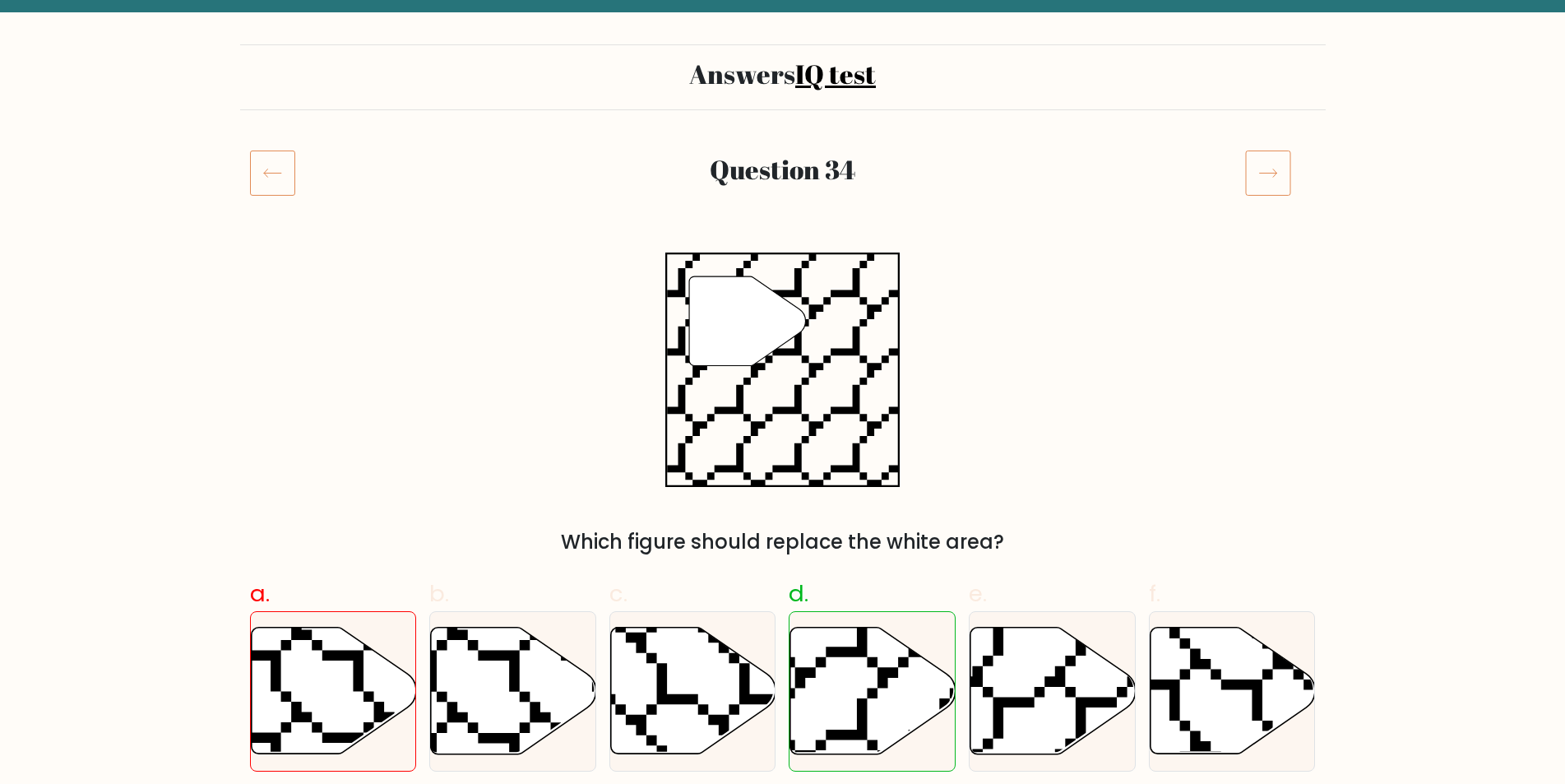
scroll to position [97, 0]
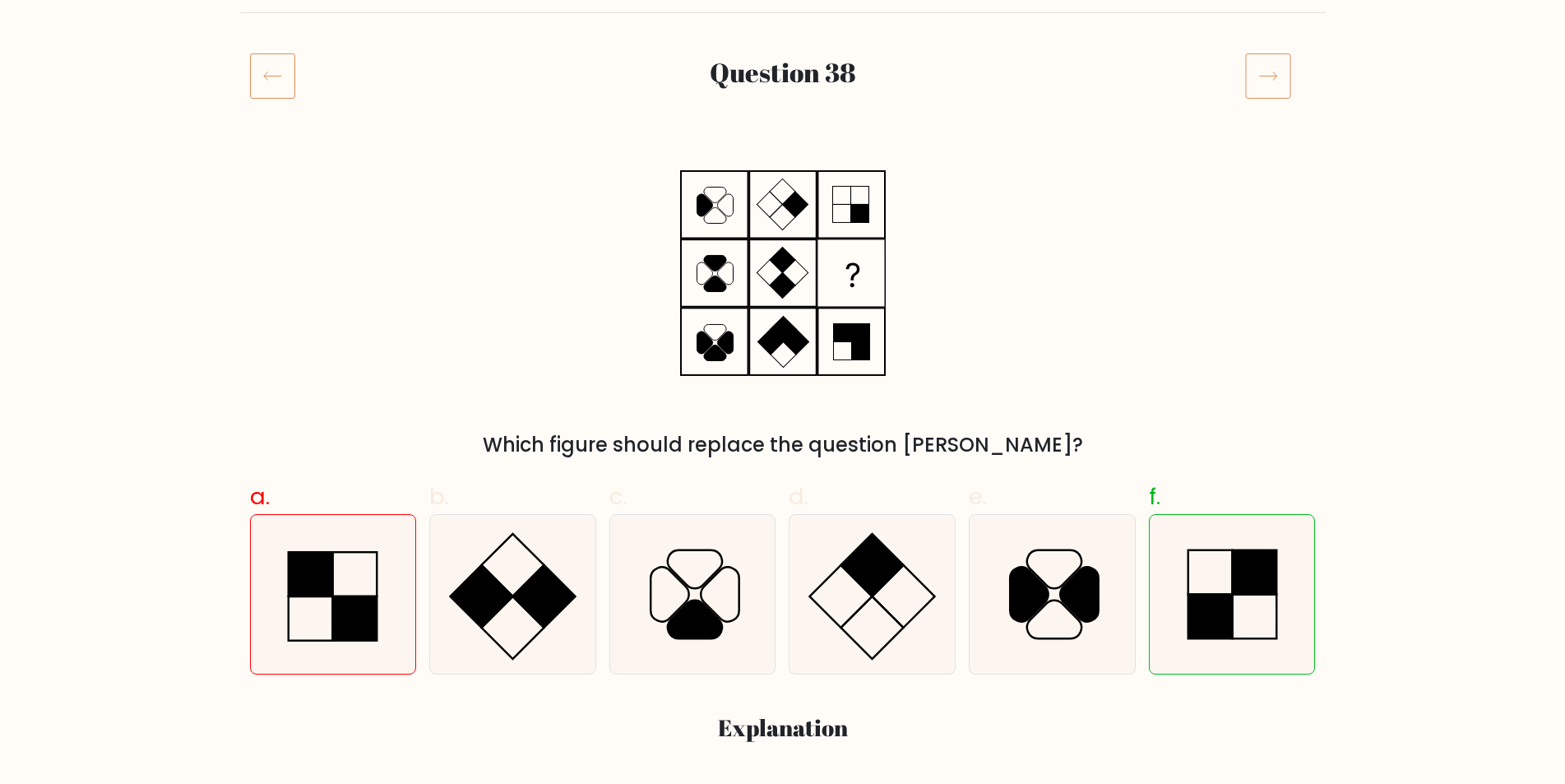
scroll to position [184, 0]
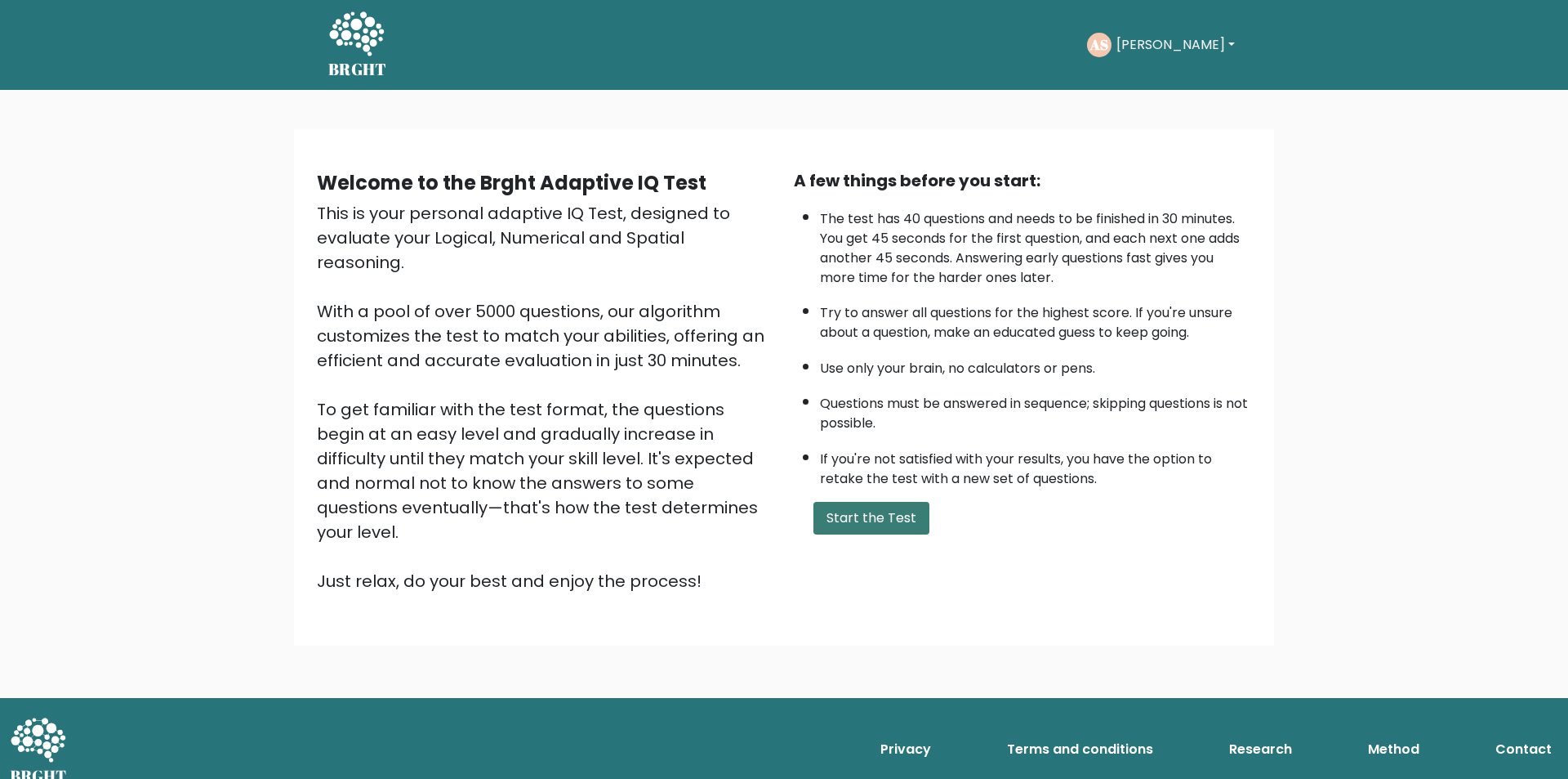
click at [857, 521] on button "Start the Test" at bounding box center [871, 518] width 116 height 33
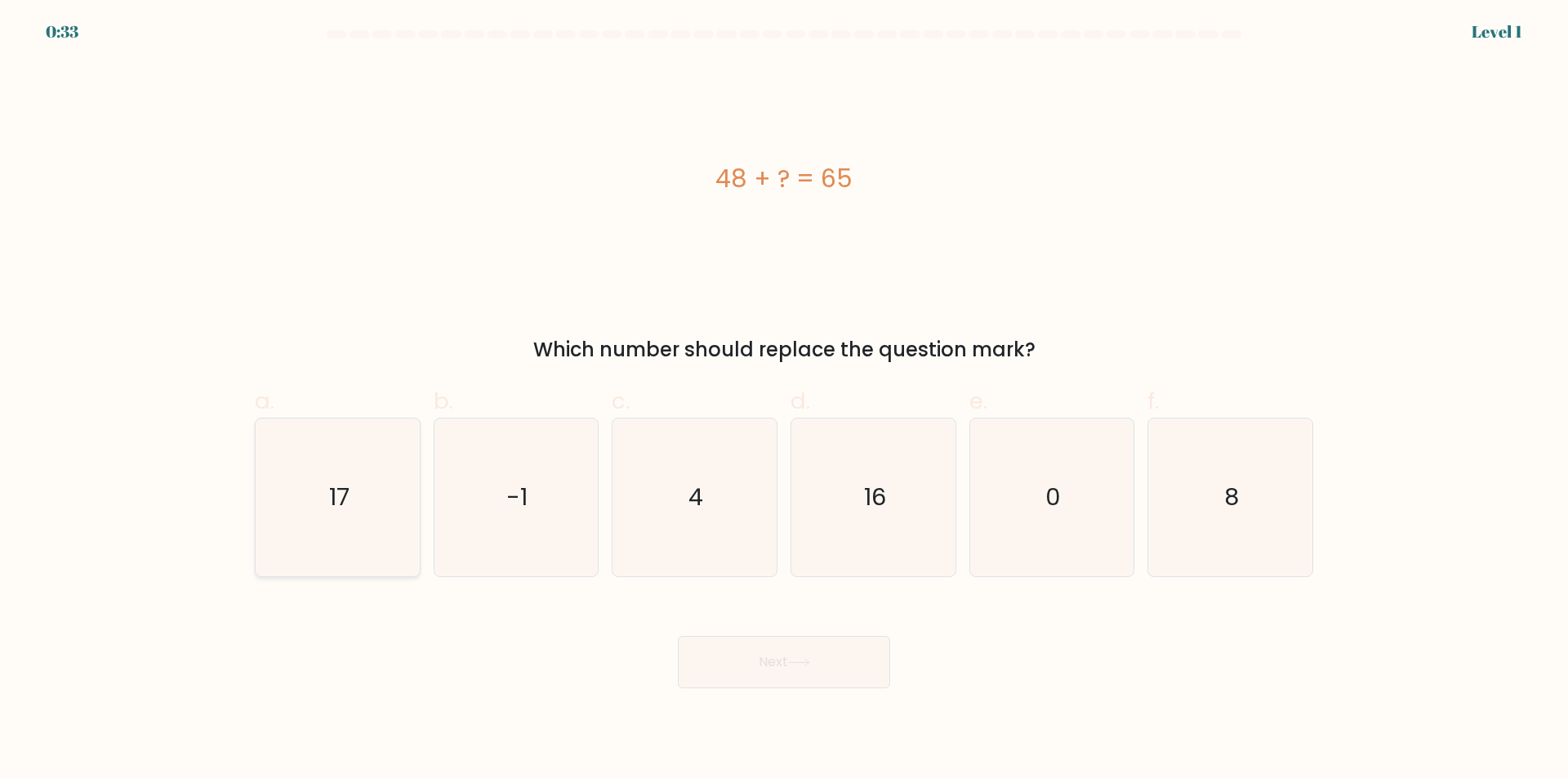
click at [290, 538] on icon "17" at bounding box center [338, 497] width 158 height 158
click at [784, 400] on input "a. 17" at bounding box center [784, 395] width 1 height 11
radio input "true"
click at [787, 675] on button "Next" at bounding box center [784, 662] width 212 height 53
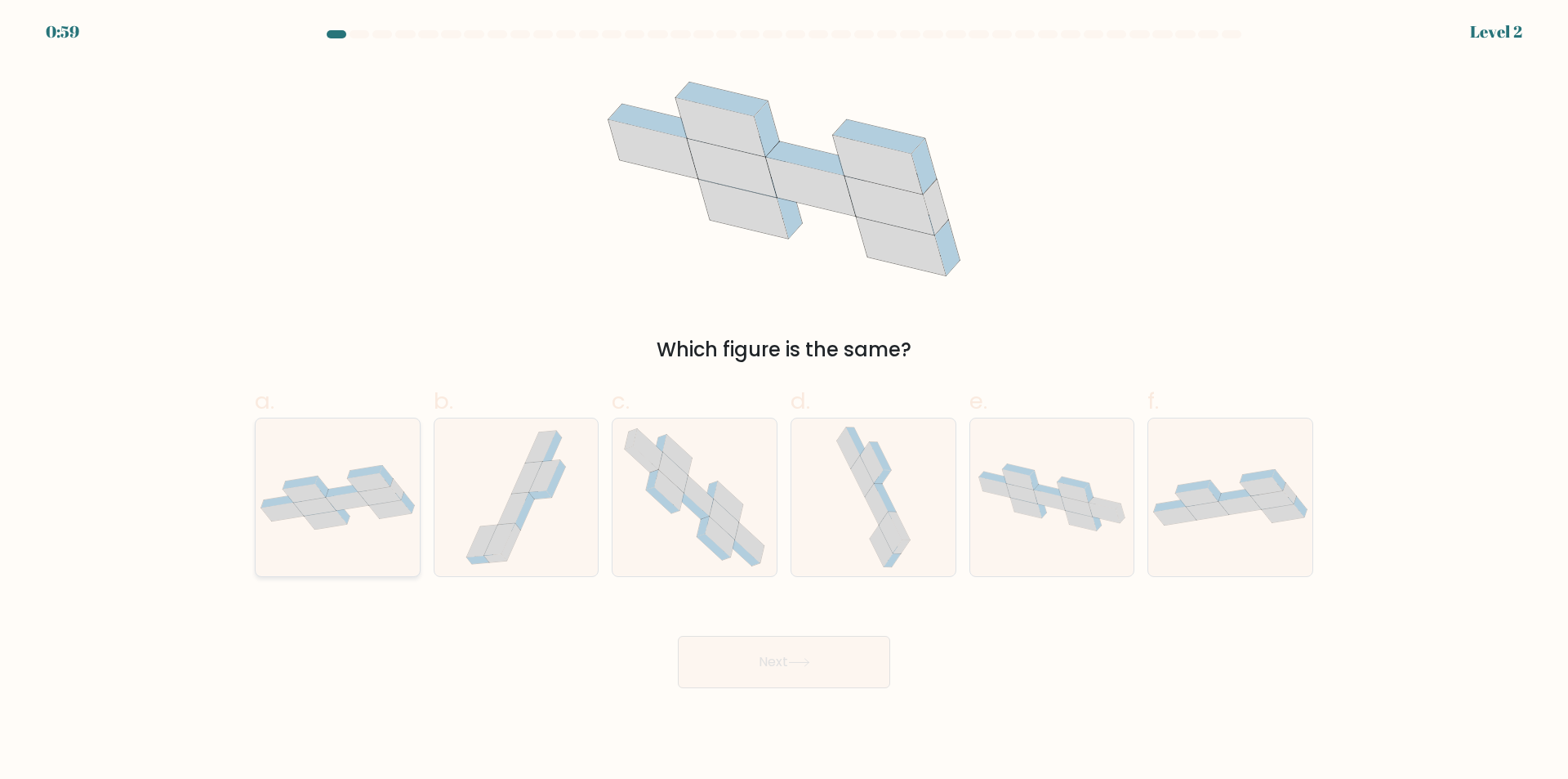
click at [397, 551] on div at bounding box center [337, 497] width 166 height 160
click at [784, 400] on input "a." at bounding box center [784, 395] width 1 height 11
radio input "true"
click at [760, 662] on button "Next" at bounding box center [784, 662] width 212 height 53
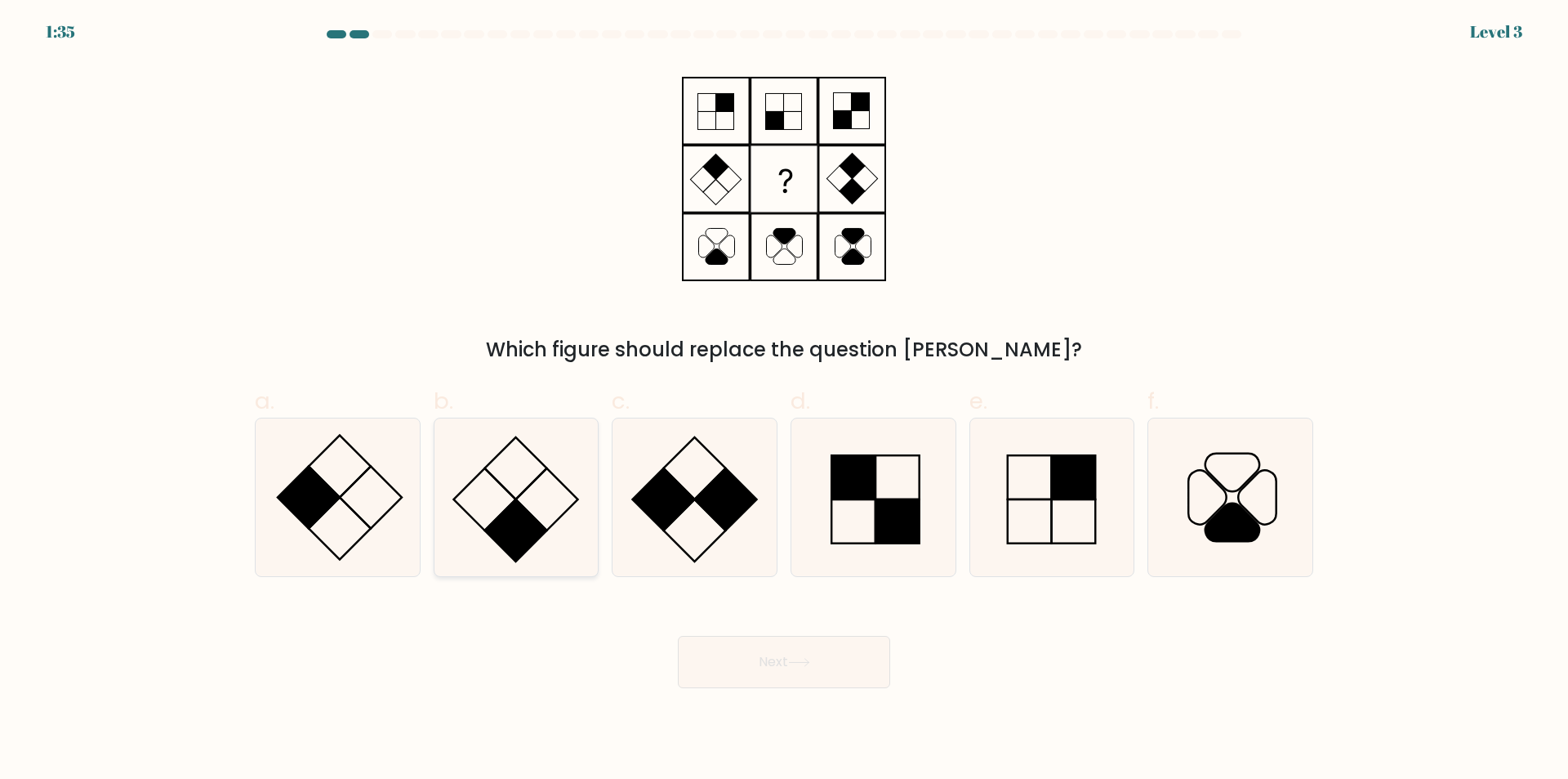
click at [563, 557] on icon at bounding box center [516, 497] width 158 height 158
click at [784, 400] on input "b." at bounding box center [784, 395] width 1 height 11
radio input "true"
click at [808, 673] on button "Next" at bounding box center [784, 662] width 212 height 53
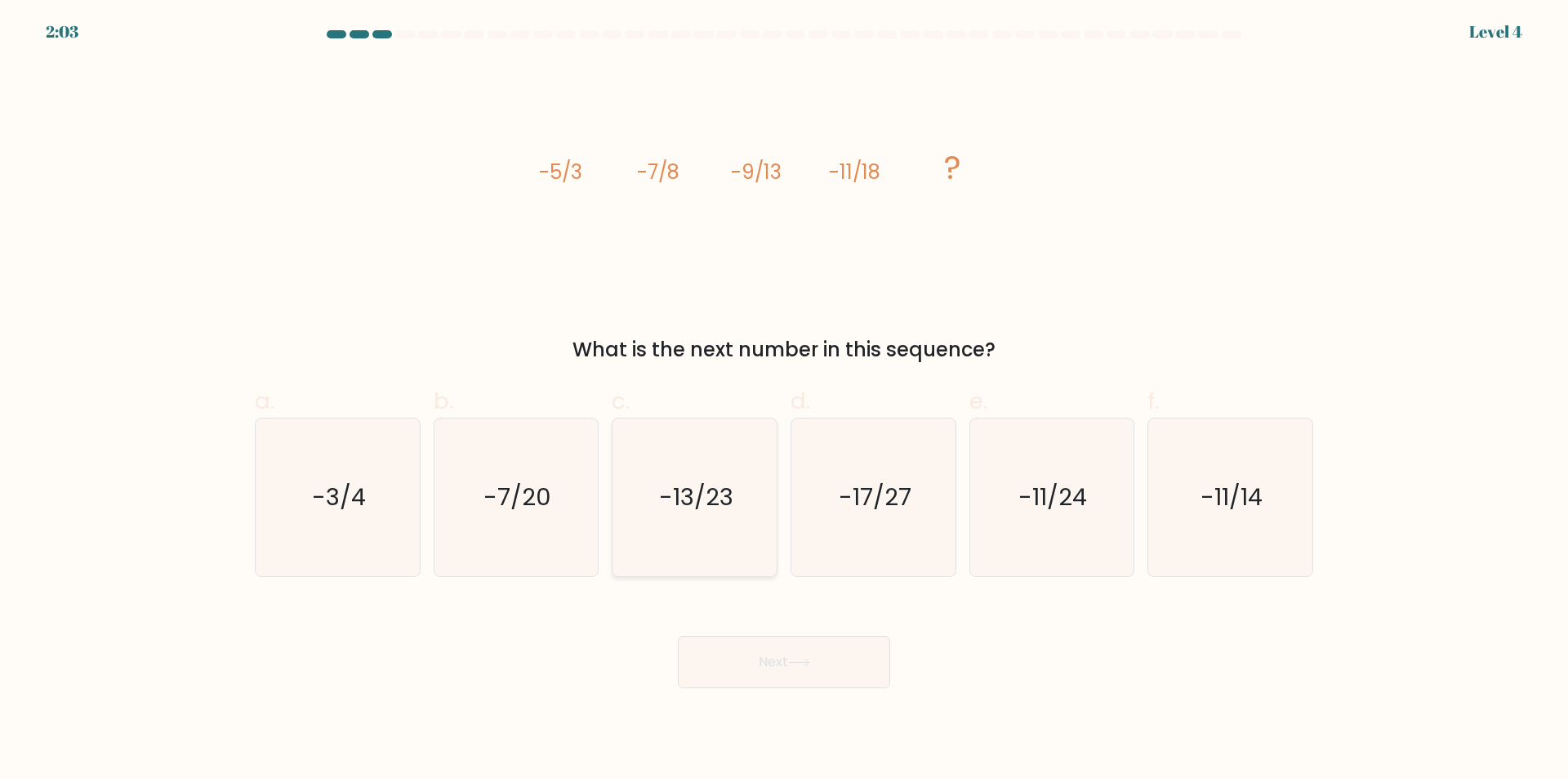
click at [709, 550] on icon "-13/23" at bounding box center [694, 497] width 158 height 158
click at [784, 400] on input "c. -13/23" at bounding box center [784, 395] width 1 height 11
radio input "true"
click at [777, 669] on button "Next" at bounding box center [784, 662] width 212 height 53
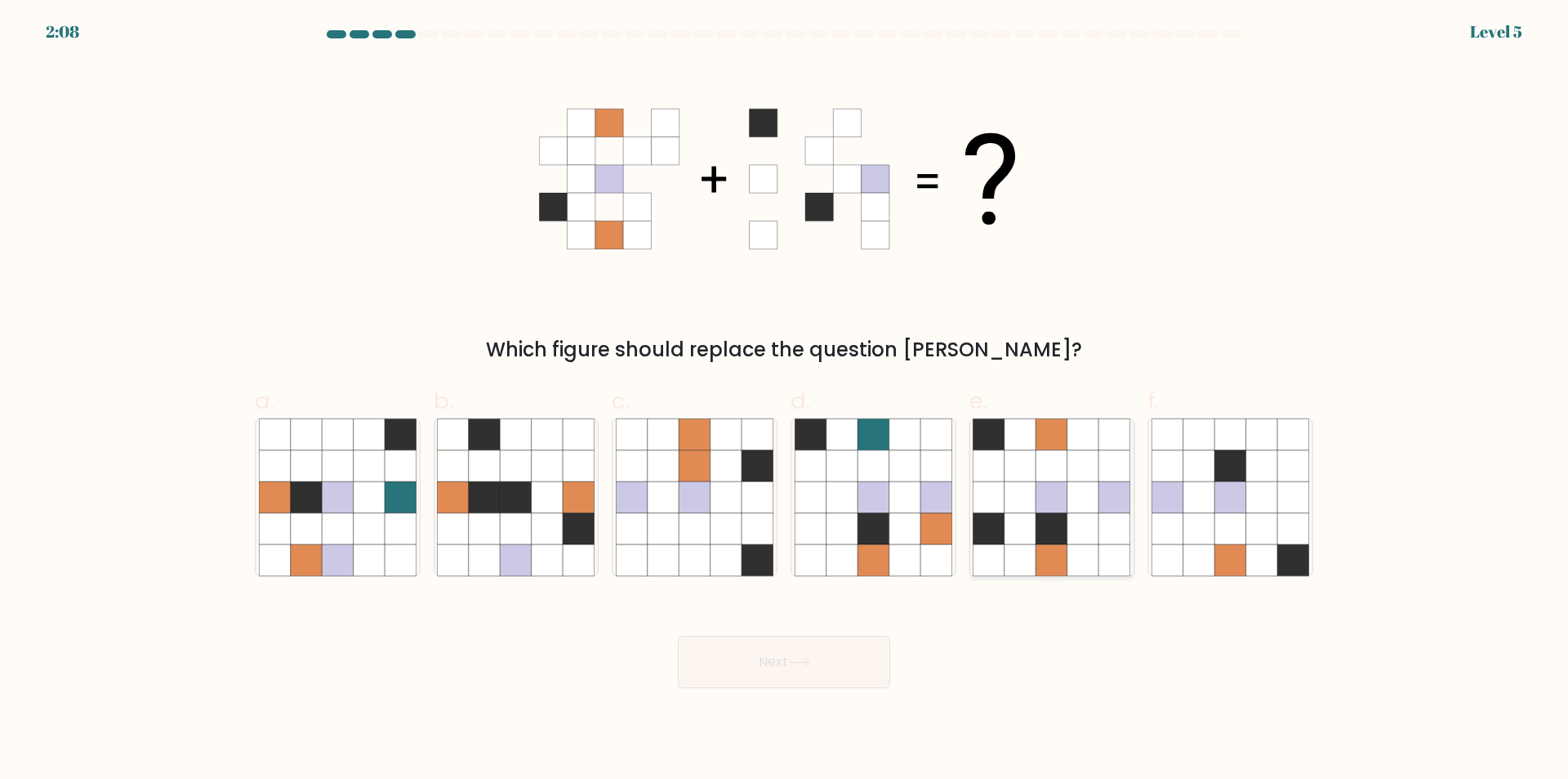
click at [1089, 552] on icon at bounding box center [1082, 560] width 31 height 31
click at [785, 400] on input "e." at bounding box center [784, 395] width 1 height 11
radio input "true"
click at [829, 664] on button "Next" at bounding box center [784, 662] width 212 height 53
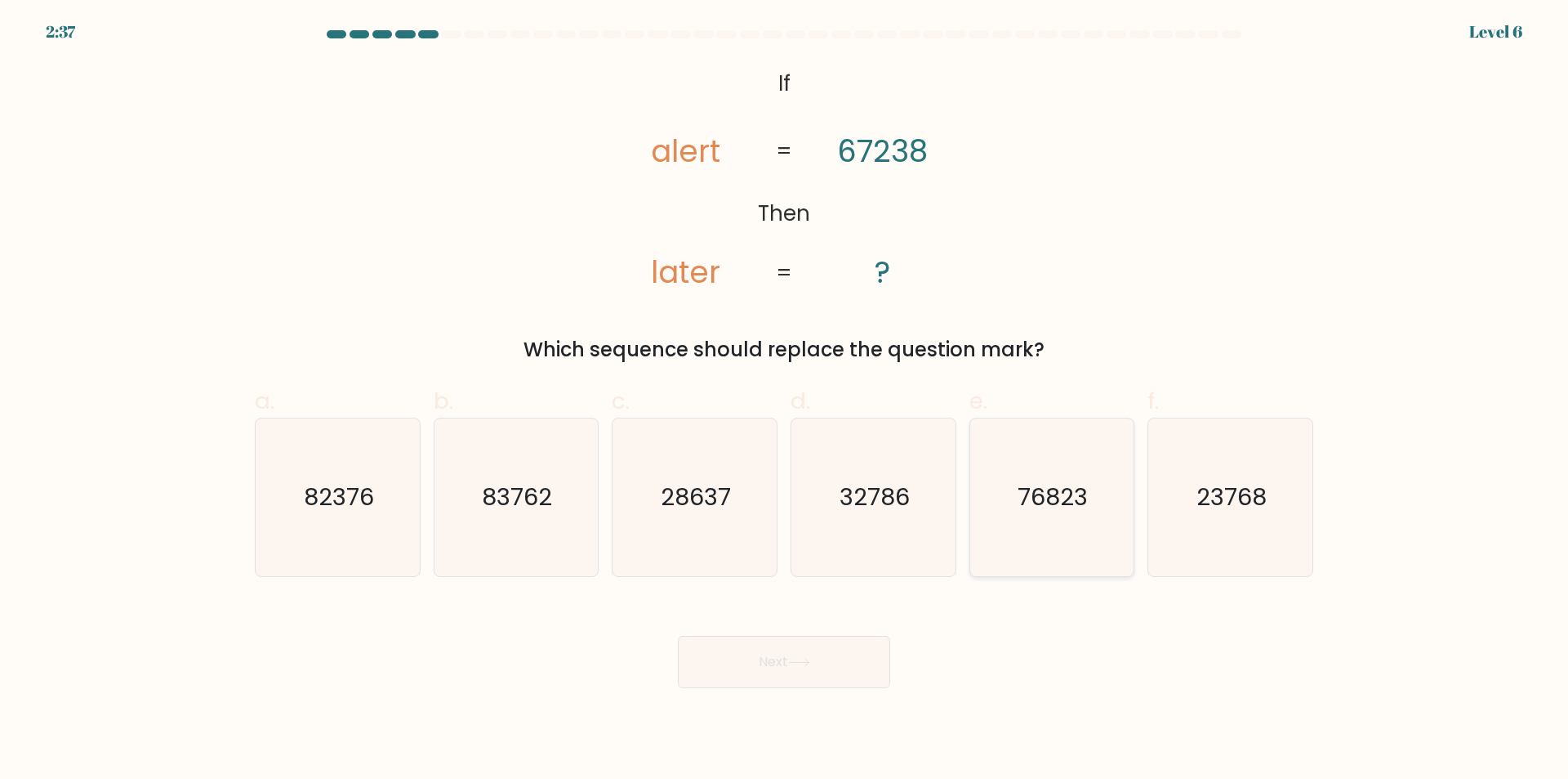
click at [1052, 559] on icon "76823" at bounding box center [1051, 497] width 158 height 158
click at [785, 400] on input "e. 76823" at bounding box center [784, 395] width 1 height 11
radio input "true"
click at [837, 667] on button "Next" at bounding box center [784, 662] width 212 height 53
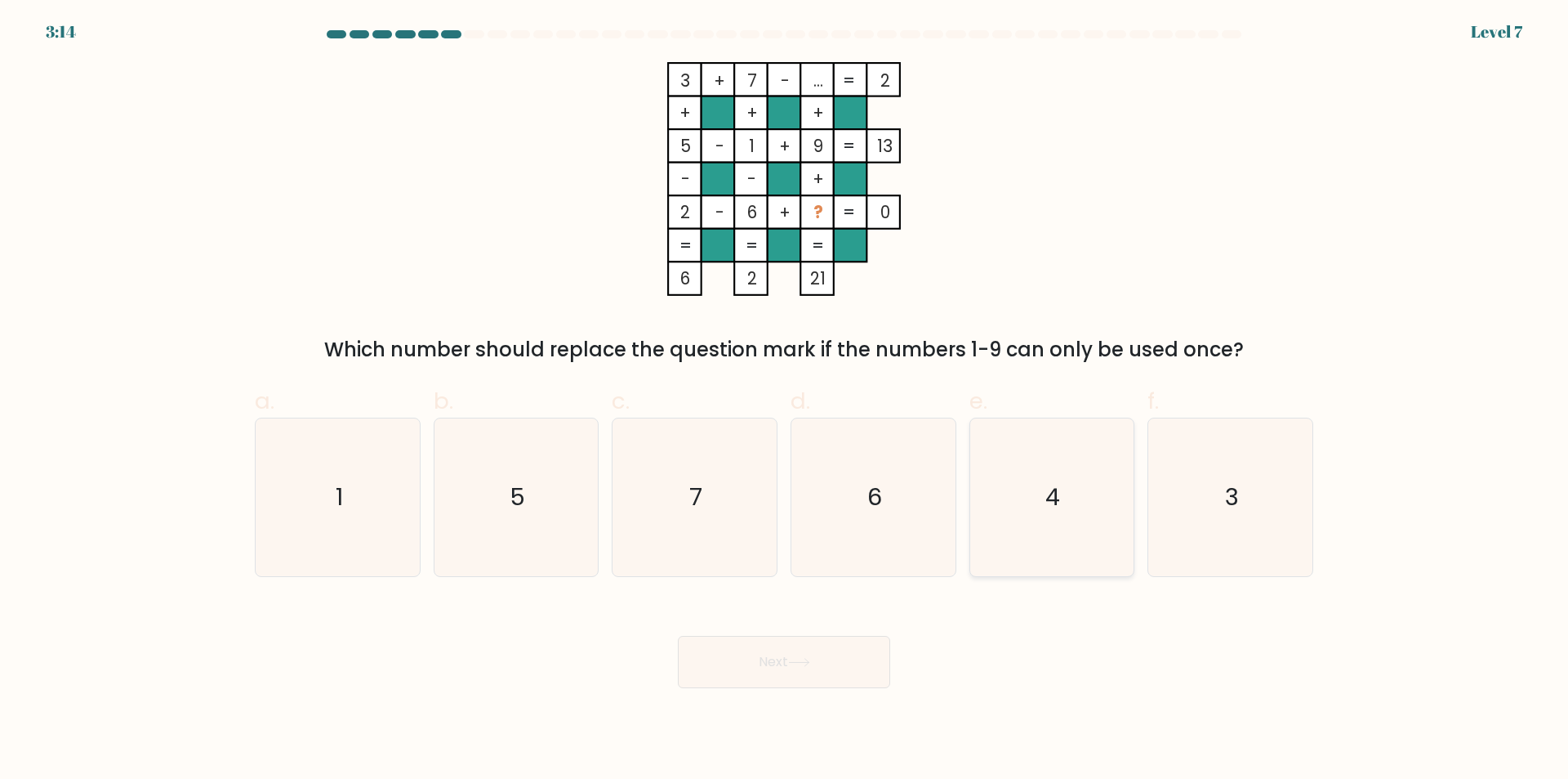
click at [1060, 550] on icon "4" at bounding box center [1051, 497] width 158 height 158
click at [785, 400] on input "e. 4" at bounding box center [784, 395] width 1 height 11
radio input "true"
click at [840, 667] on button "Next" at bounding box center [784, 662] width 212 height 53
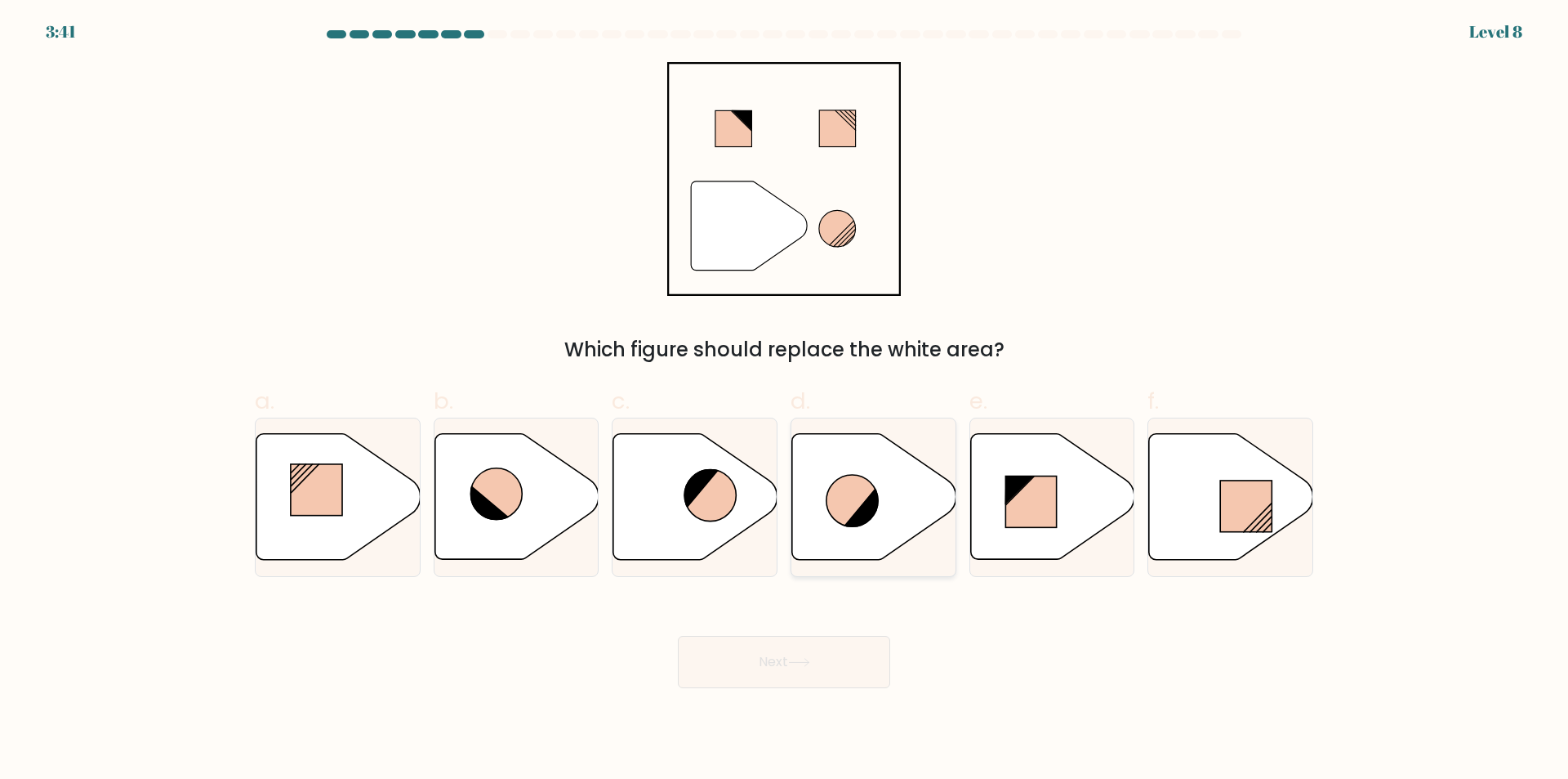
click at [900, 516] on icon at bounding box center [874, 496] width 164 height 126
click at [785, 400] on input "d." at bounding box center [784, 395] width 1 height 11
radio input "true"
click at [808, 661] on icon at bounding box center [799, 662] width 22 height 9
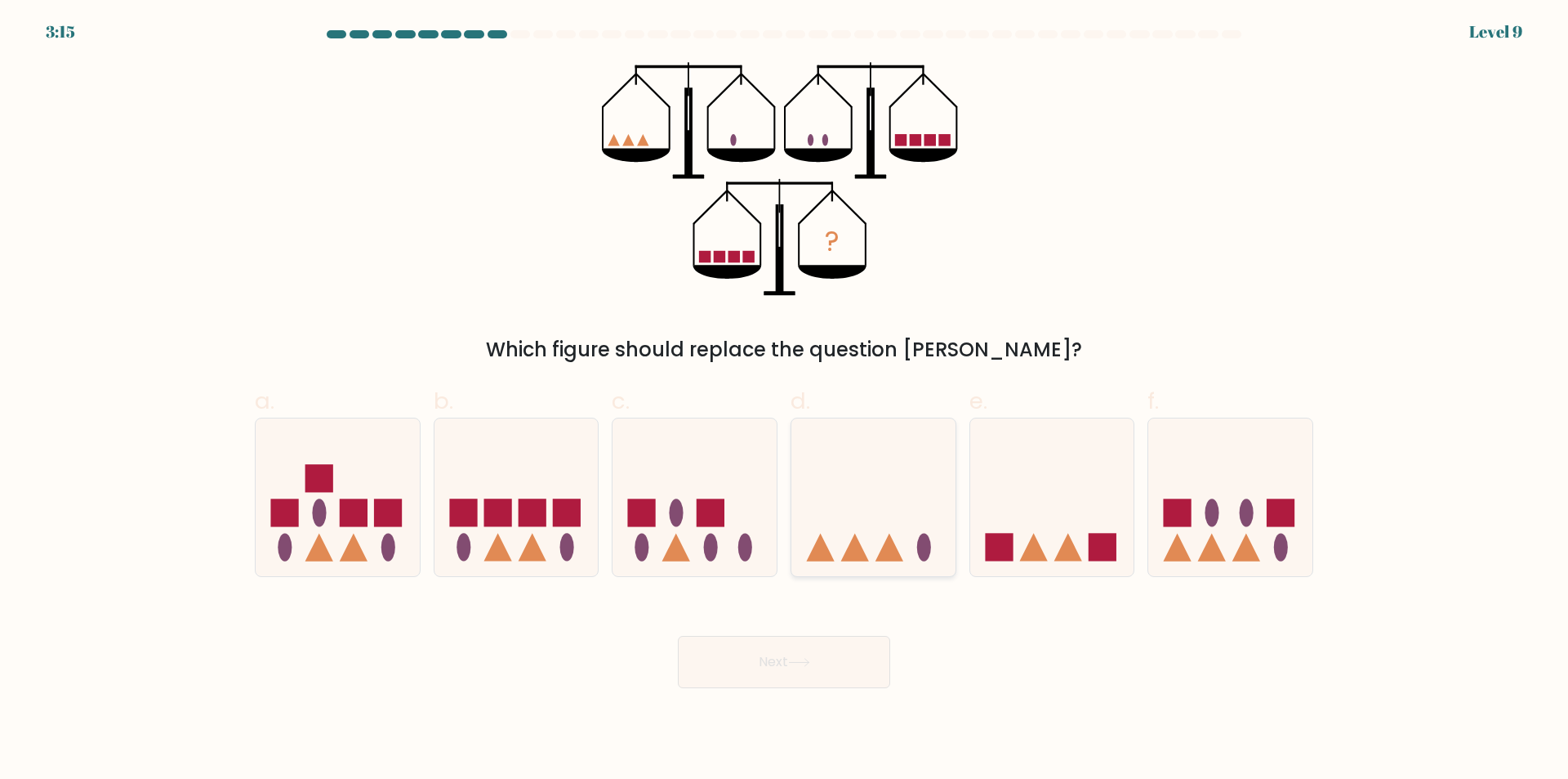
click at [837, 515] on icon at bounding box center [873, 498] width 164 height 136
click at [785, 400] on input "d." at bounding box center [784, 395] width 1 height 11
radio input "true"
click at [798, 652] on button "Next" at bounding box center [784, 662] width 212 height 53
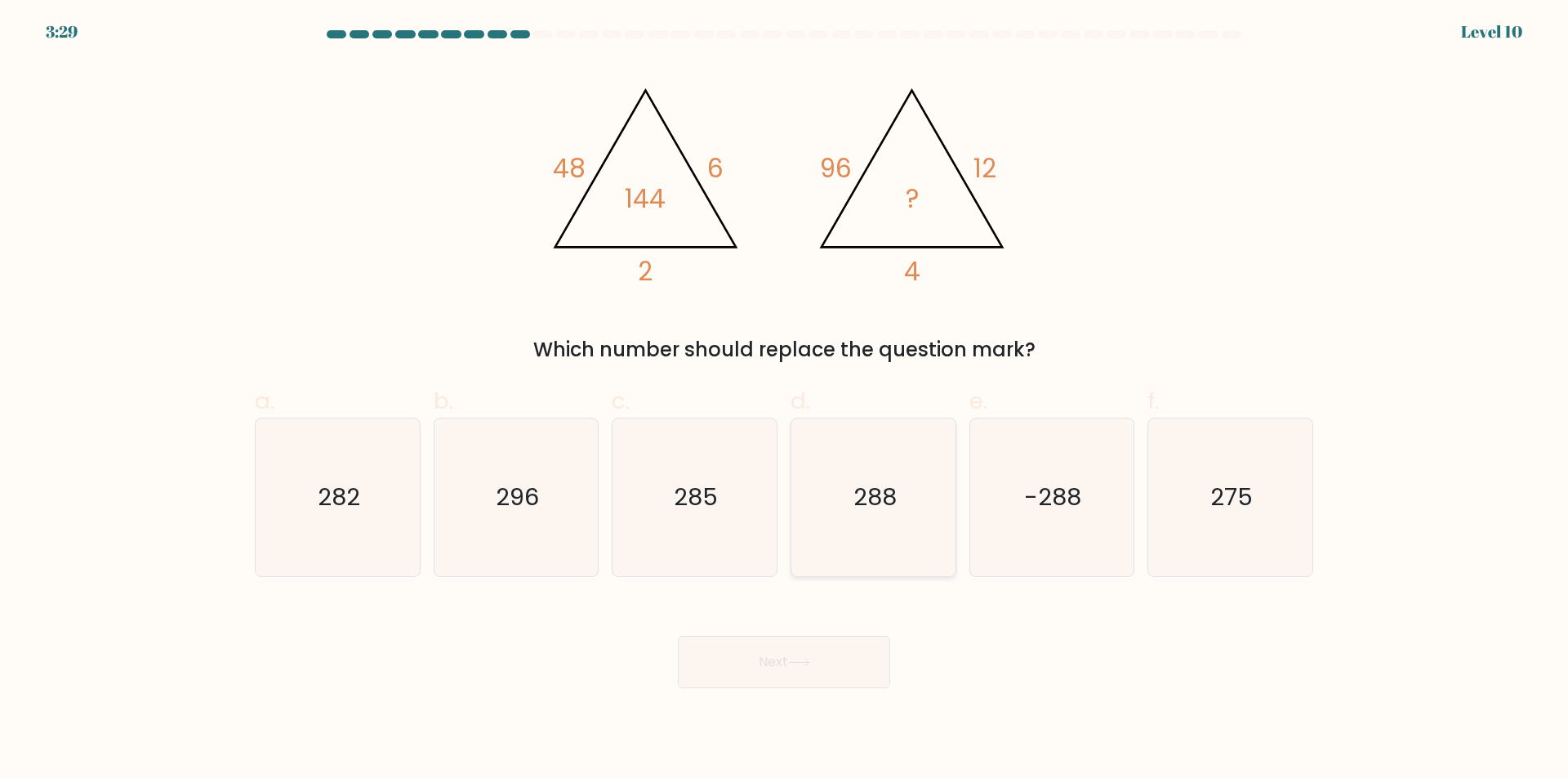
click at [863, 519] on icon "288" at bounding box center [874, 497] width 158 height 158
click at [785, 400] on input "d. 288" at bounding box center [784, 395] width 1 height 11
radio input "true"
click at [803, 663] on icon at bounding box center [799, 662] width 22 height 9
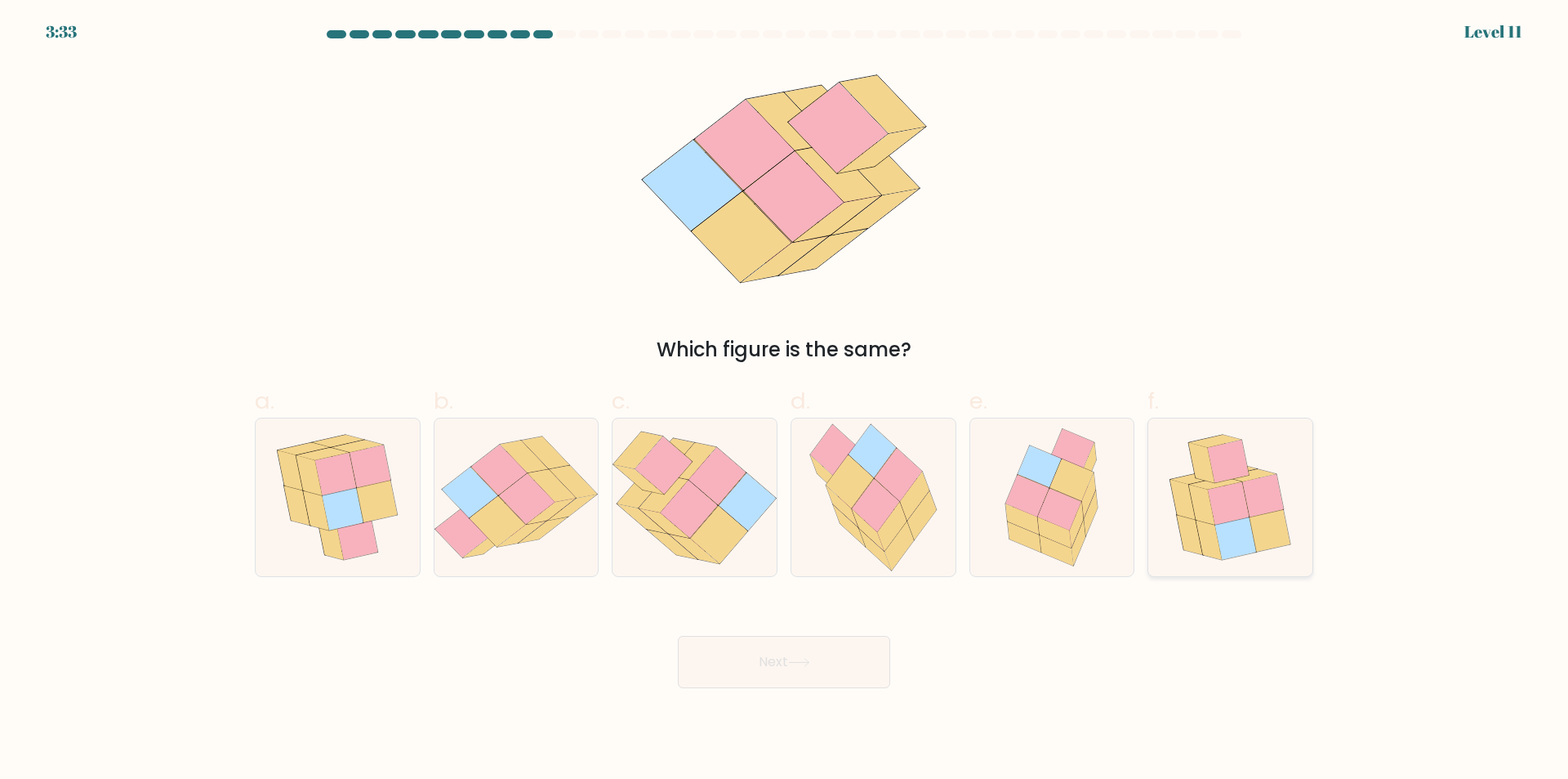
click at [1248, 503] on icon at bounding box center [1263, 495] width 41 height 43
click at [785, 400] on input "f." at bounding box center [784, 395] width 1 height 11
radio input "true"
click at [844, 655] on button "Next" at bounding box center [784, 662] width 212 height 53
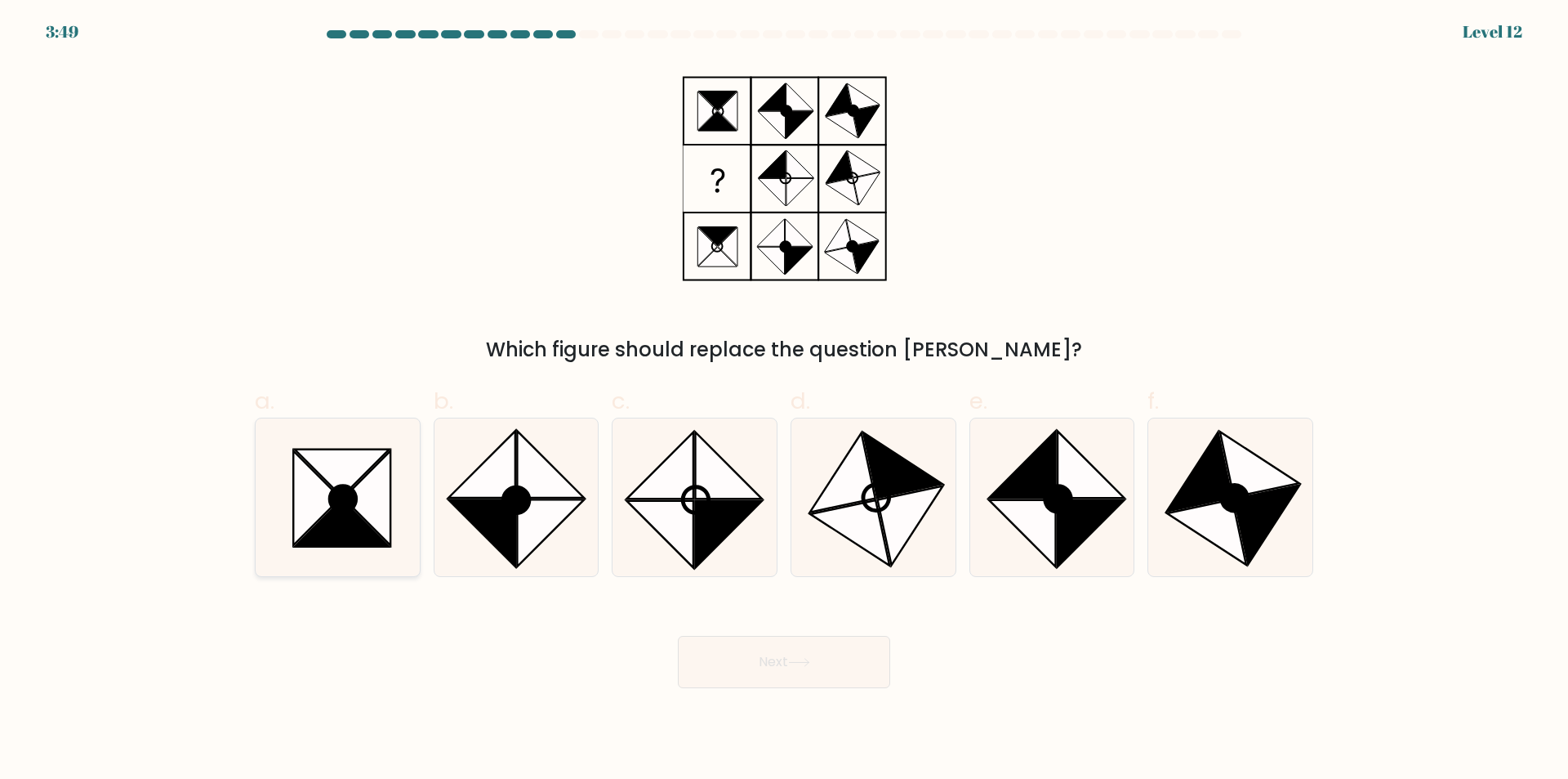
click at [377, 575] on icon at bounding box center [338, 497] width 158 height 158
click at [784, 400] on input "a." at bounding box center [784, 395] width 1 height 11
radio input "true"
click at [743, 673] on button "Next" at bounding box center [784, 662] width 212 height 53
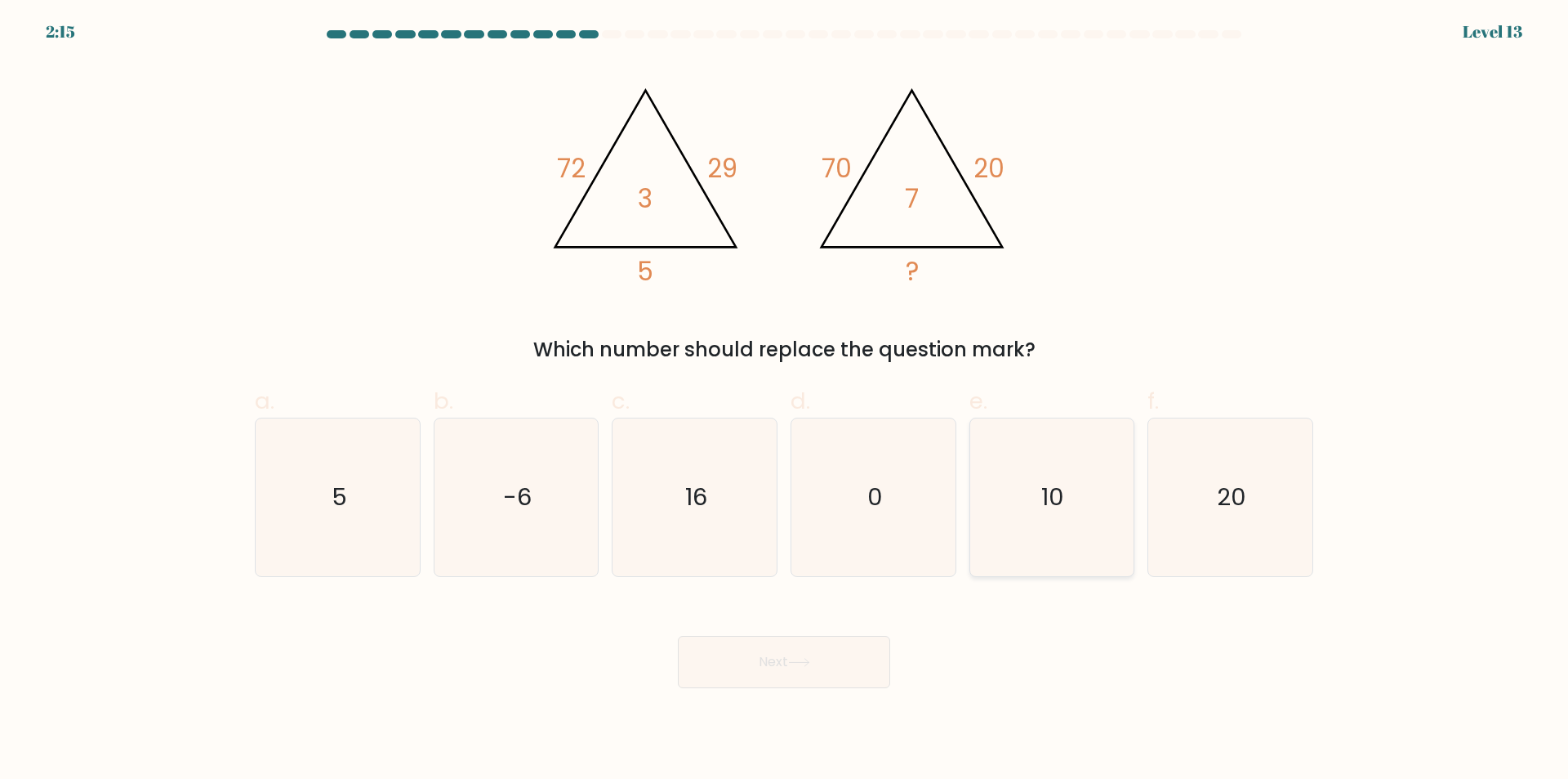
click at [1059, 549] on icon "10" at bounding box center [1051, 497] width 158 height 158
click at [785, 400] on input "e. 10" at bounding box center [784, 395] width 1 height 11
radio input "true"
click at [832, 667] on button "Next" at bounding box center [784, 662] width 212 height 53
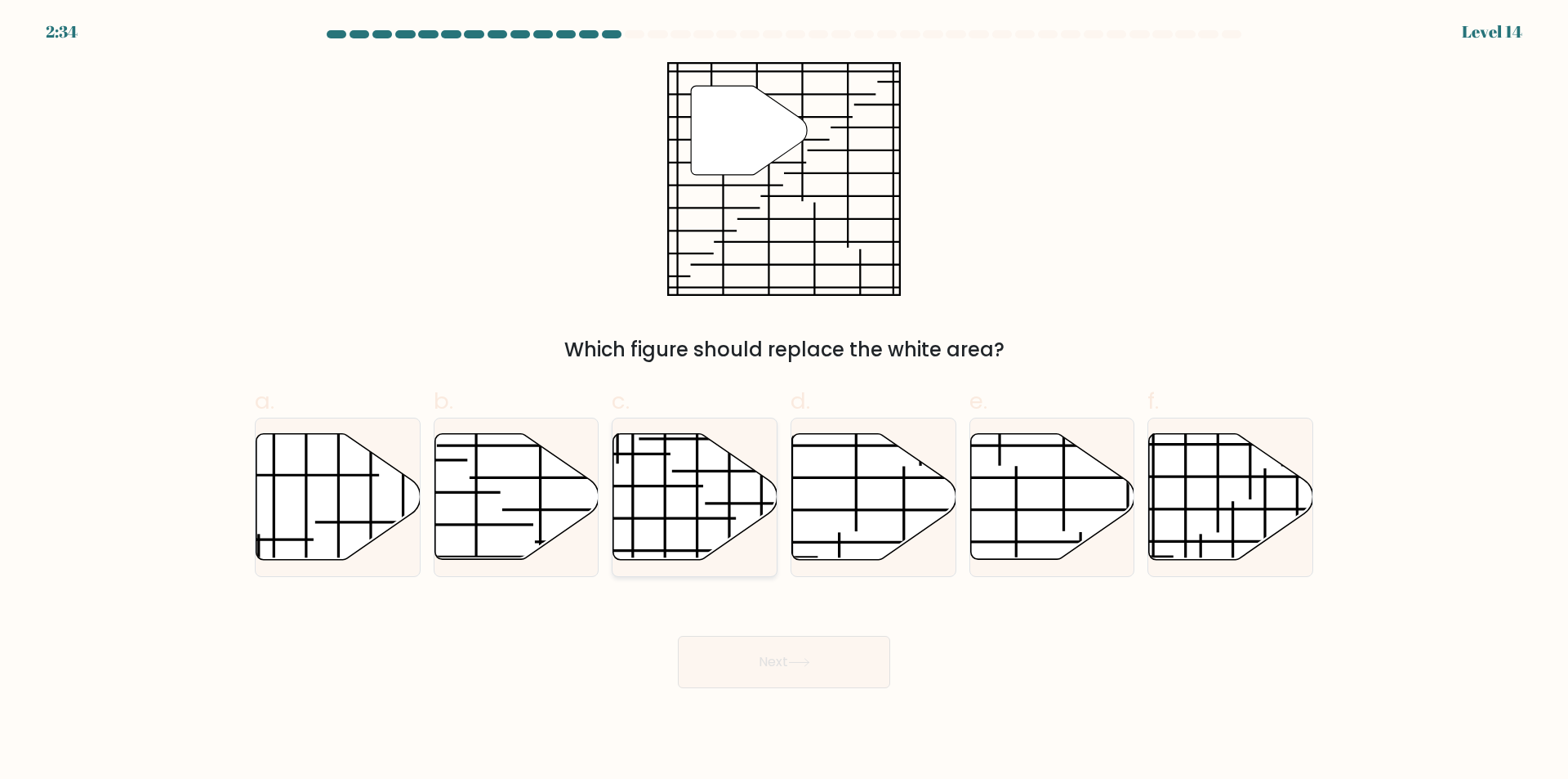
click at [659, 529] on icon at bounding box center [695, 496] width 164 height 126
click at [784, 400] on input "c." at bounding box center [784, 395] width 1 height 11
radio input "true"
click at [1192, 501] on icon at bounding box center [1231, 496] width 164 height 126
click at [785, 400] on input "f." at bounding box center [784, 395] width 1 height 11
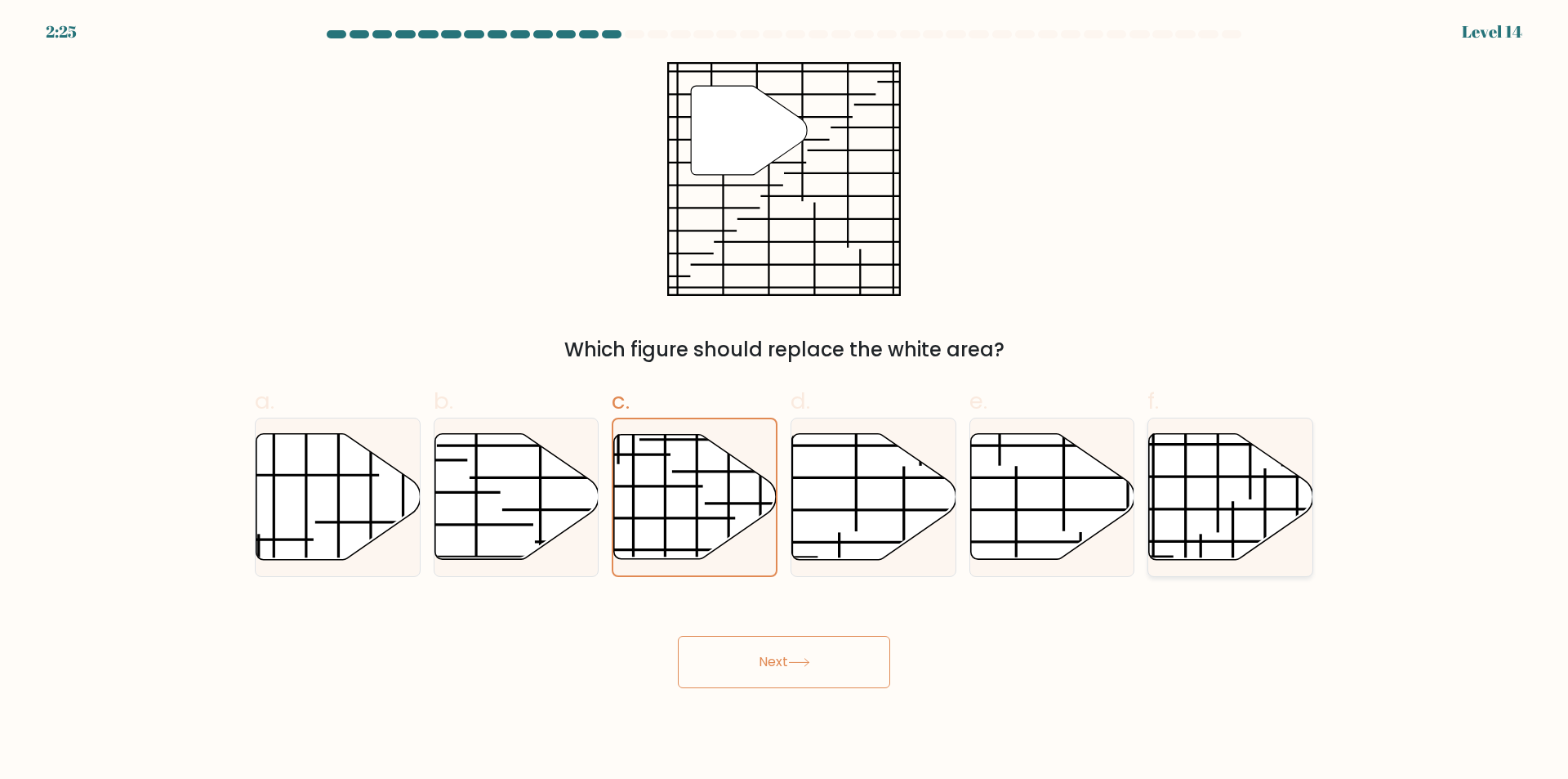
radio input "true"
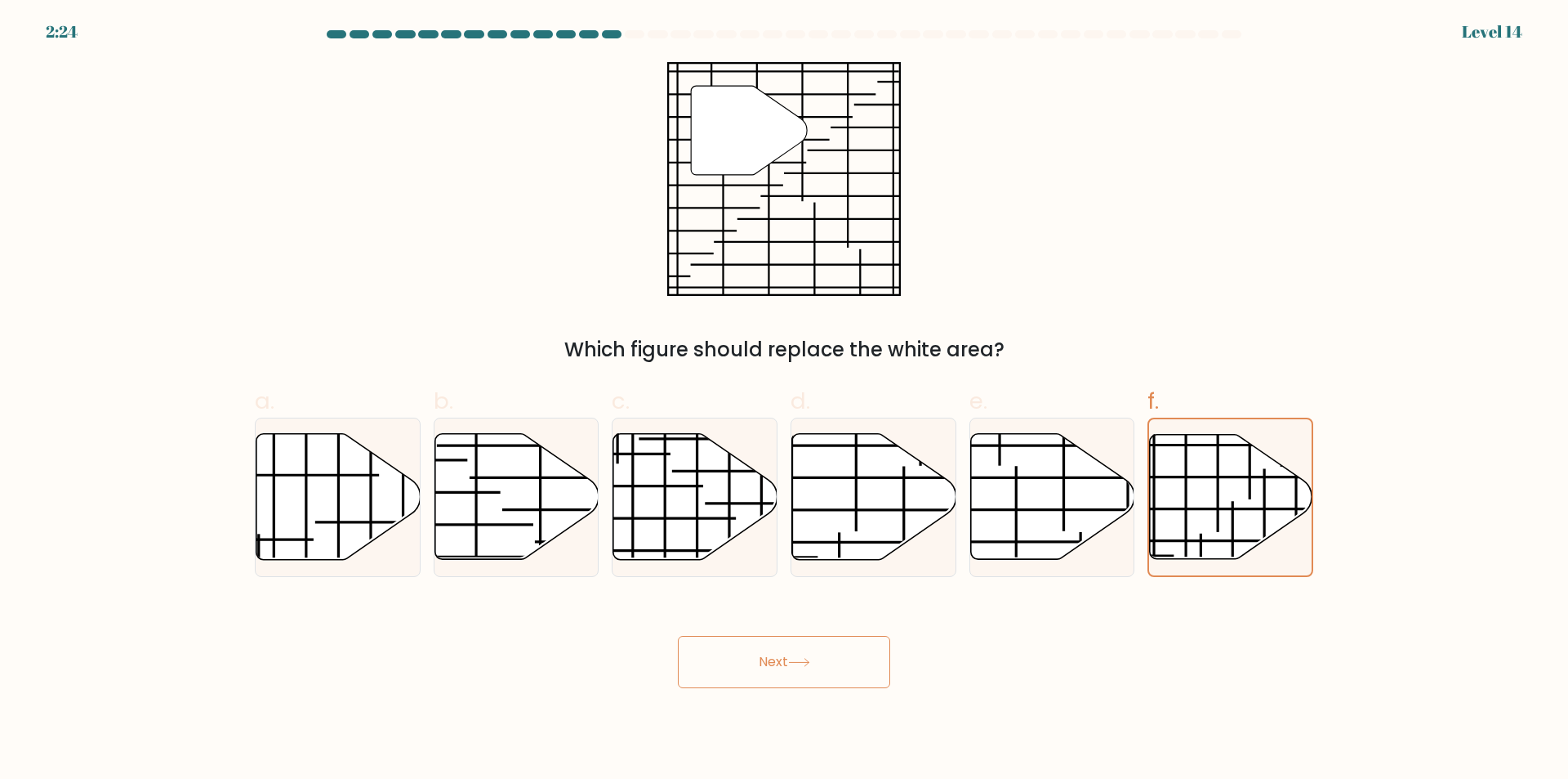
click at [856, 667] on button "Next" at bounding box center [784, 662] width 212 height 53
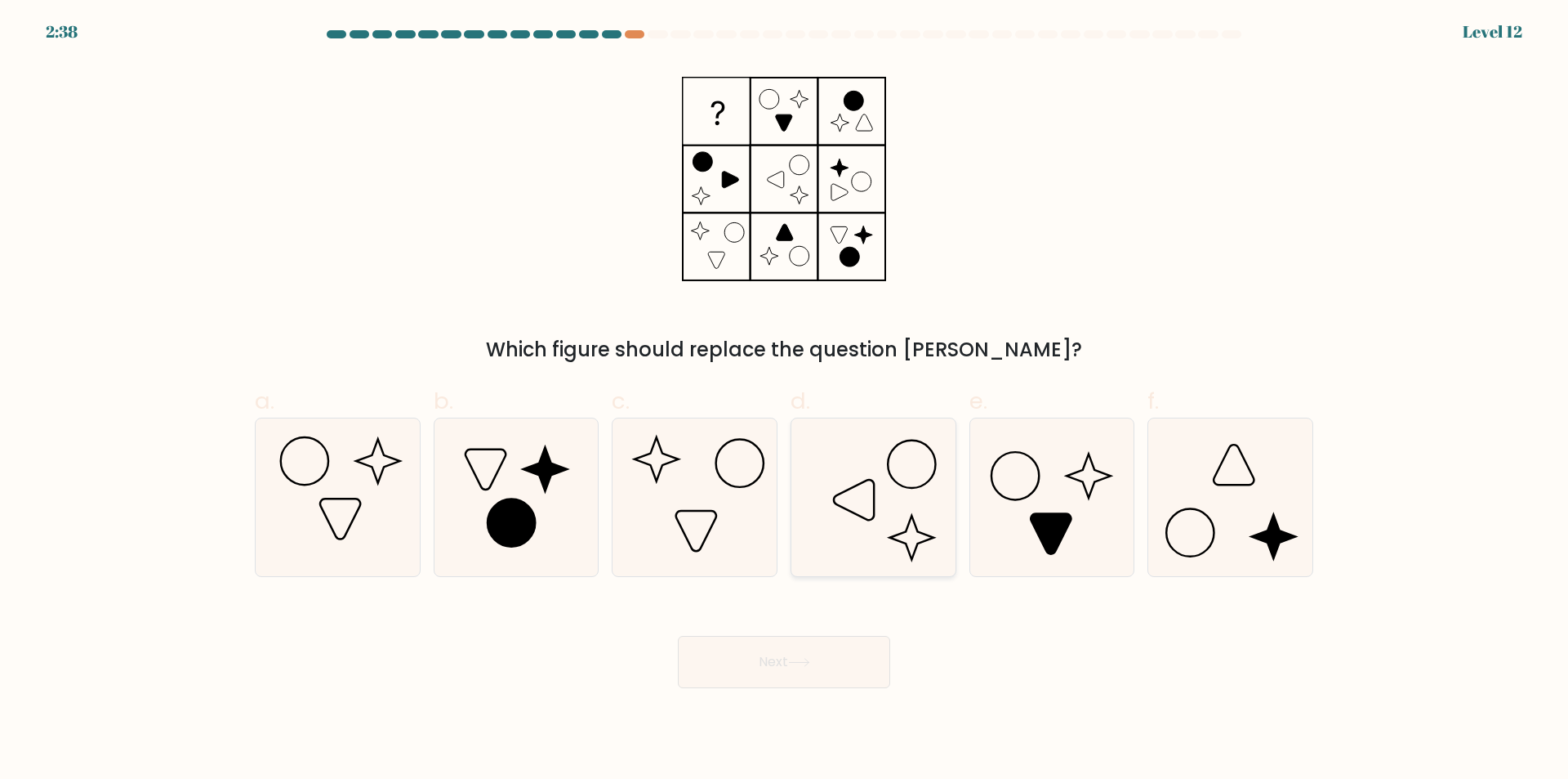
click at [813, 551] on icon at bounding box center [874, 497] width 158 height 158
click at [785, 400] on input "d." at bounding box center [784, 395] width 1 height 11
radio input "true"
click at [821, 659] on button "Next" at bounding box center [784, 662] width 212 height 53
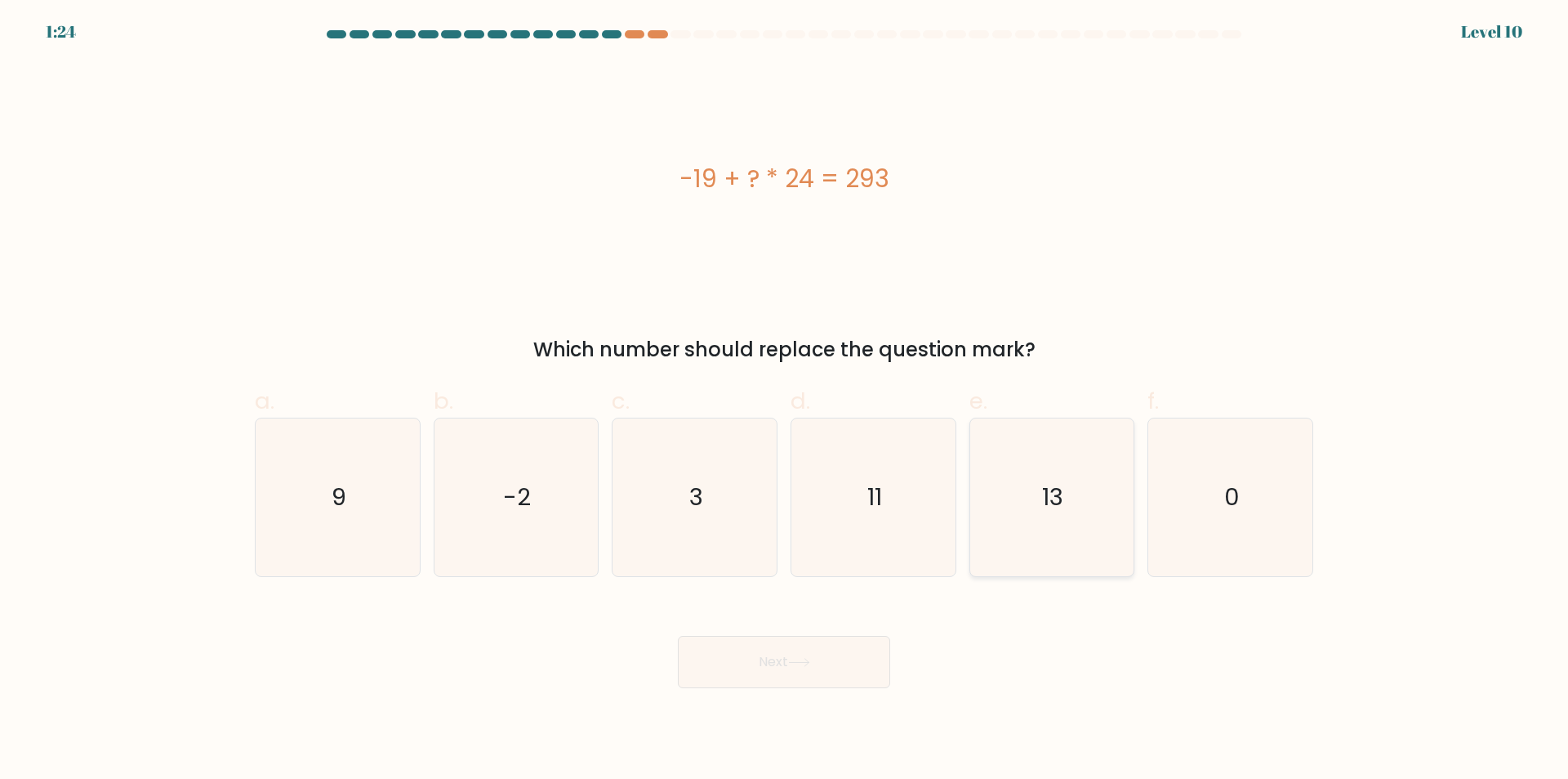
click at [1087, 546] on icon "13" at bounding box center [1051, 497] width 158 height 158
click at [785, 400] on input "e. 13" at bounding box center [784, 395] width 1 height 11
radio input "true"
click at [750, 678] on button "Next" at bounding box center [784, 662] width 212 height 53
click at [743, 664] on button "Next" at bounding box center [784, 662] width 212 height 53
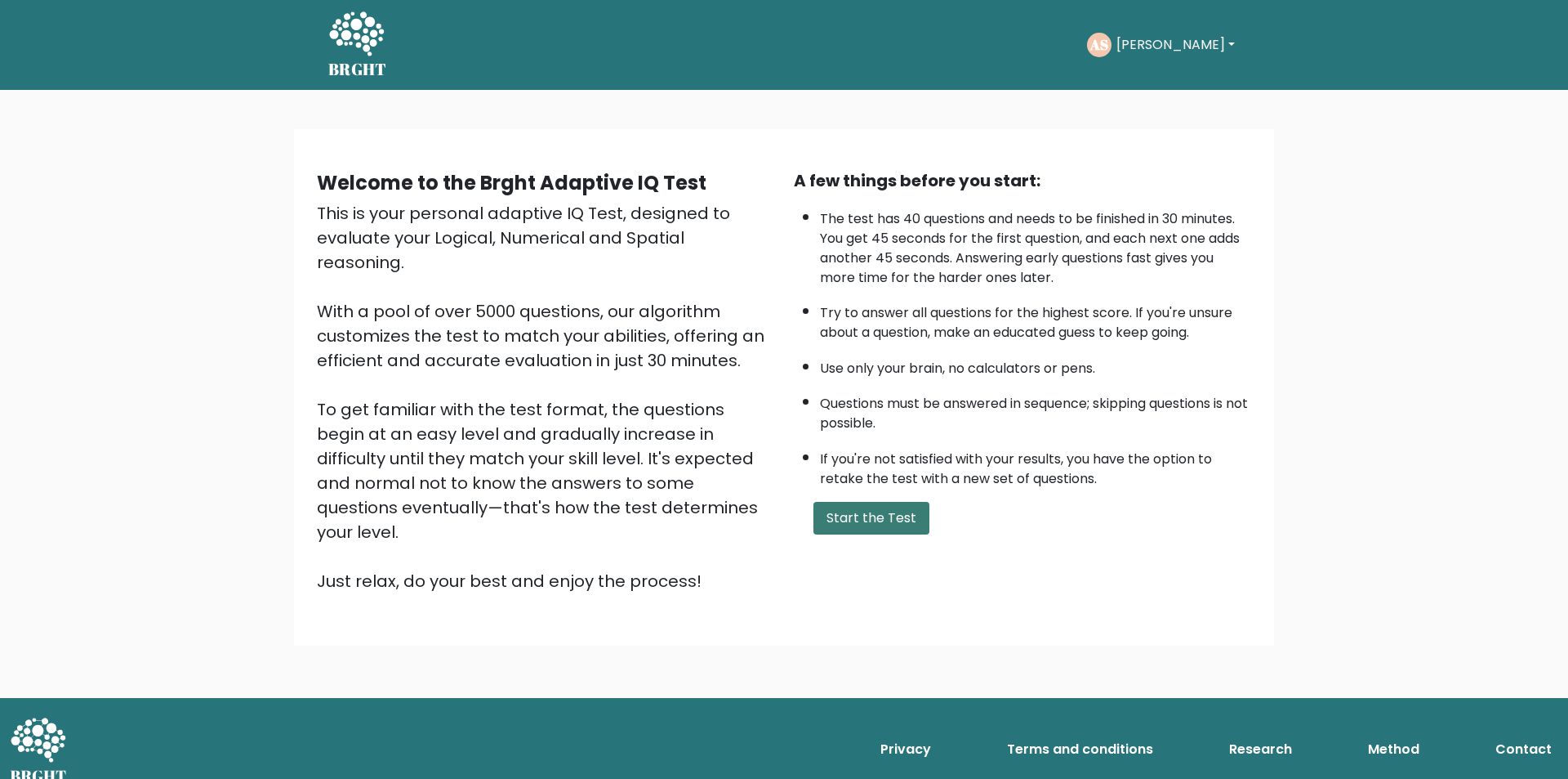
click at [866, 521] on button "Start the Test" at bounding box center [871, 518] width 116 height 33
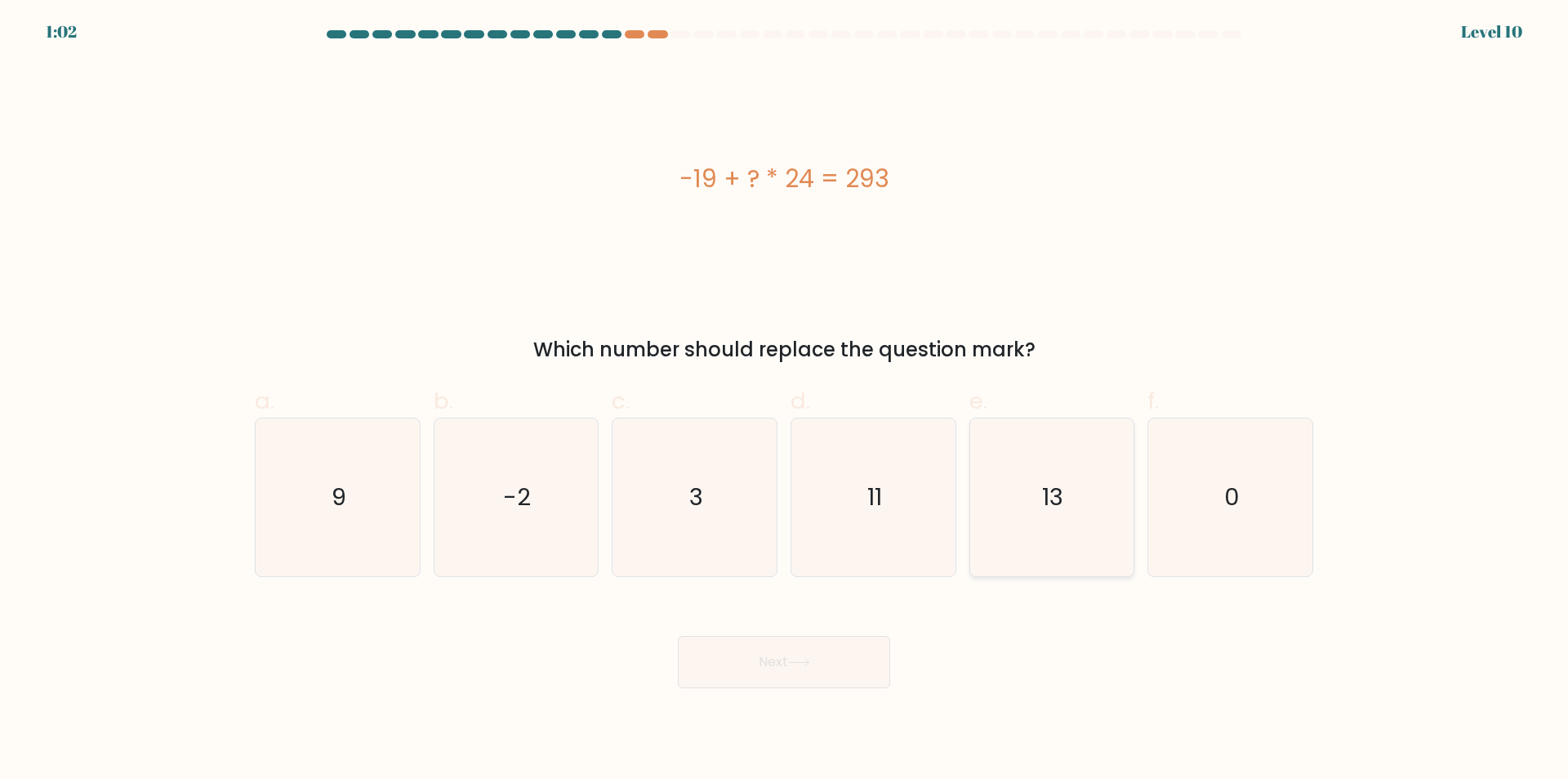
click at [1059, 544] on icon "13" at bounding box center [1051, 497] width 158 height 158
click at [785, 400] on input "e. 13" at bounding box center [784, 395] width 1 height 11
radio input "true"
click at [821, 671] on button "Next" at bounding box center [784, 662] width 212 height 53
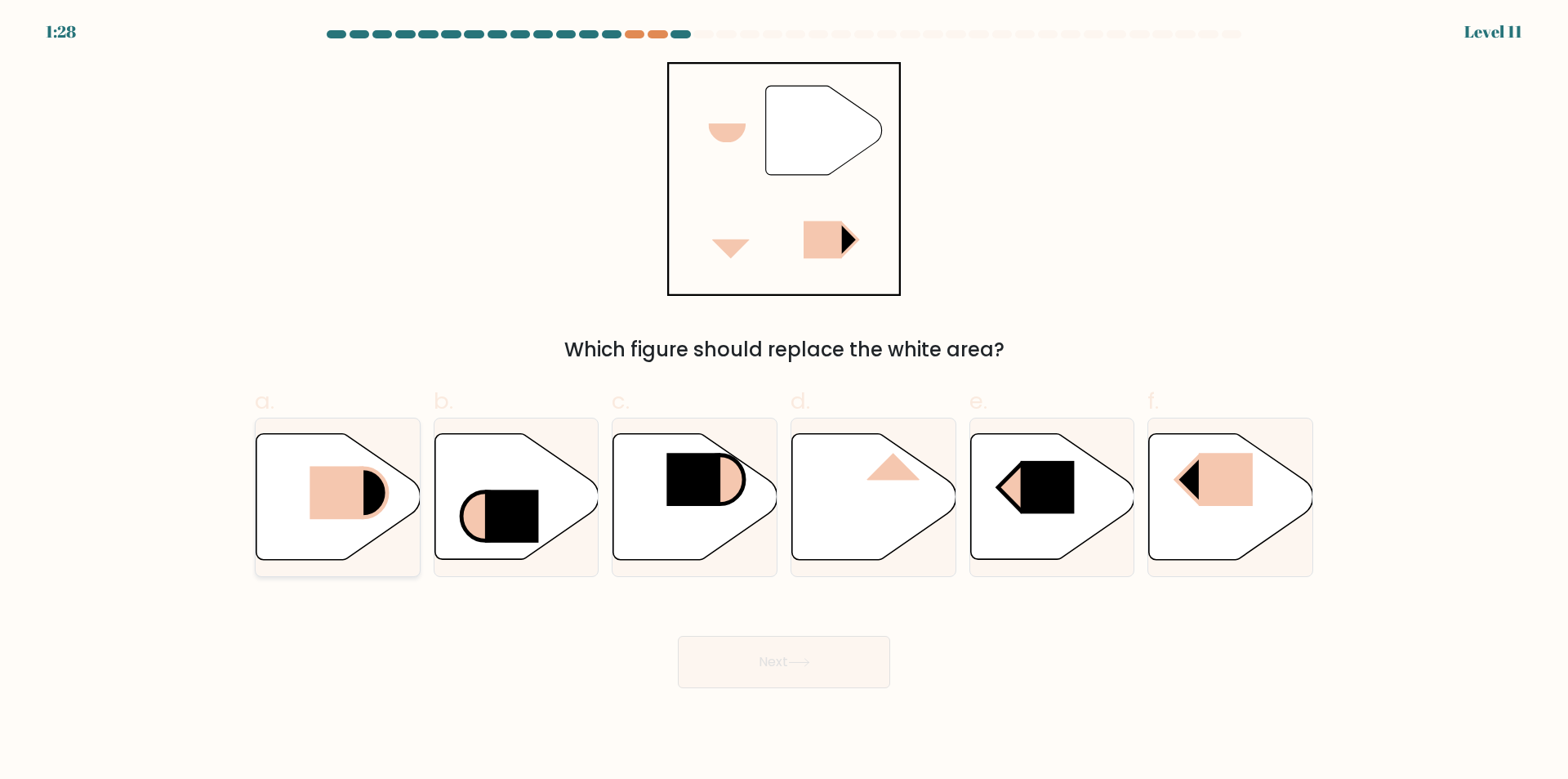
click at [334, 526] on icon at bounding box center [338, 496] width 164 height 126
click at [784, 400] on input "a." at bounding box center [784, 395] width 1 height 11
radio input "true"
click at [721, 648] on button "Next" at bounding box center [784, 662] width 212 height 53
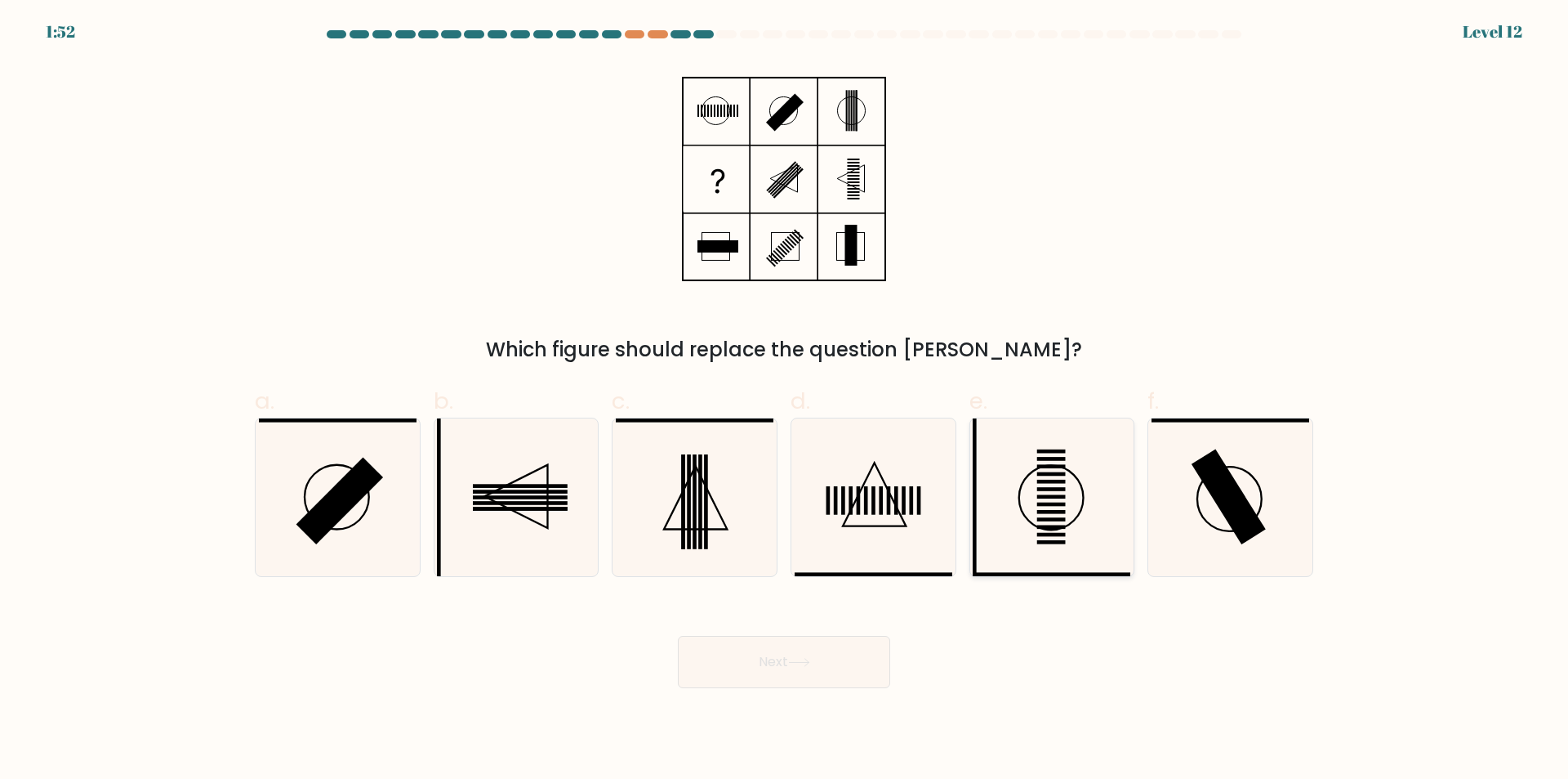
click at [1041, 557] on icon at bounding box center [1051, 497] width 158 height 158
click at [785, 400] on input "e." at bounding box center [784, 395] width 1 height 11
radio input "true"
click at [532, 543] on icon at bounding box center [516, 497] width 158 height 158
click at [784, 400] on input "b." at bounding box center [784, 395] width 1 height 11
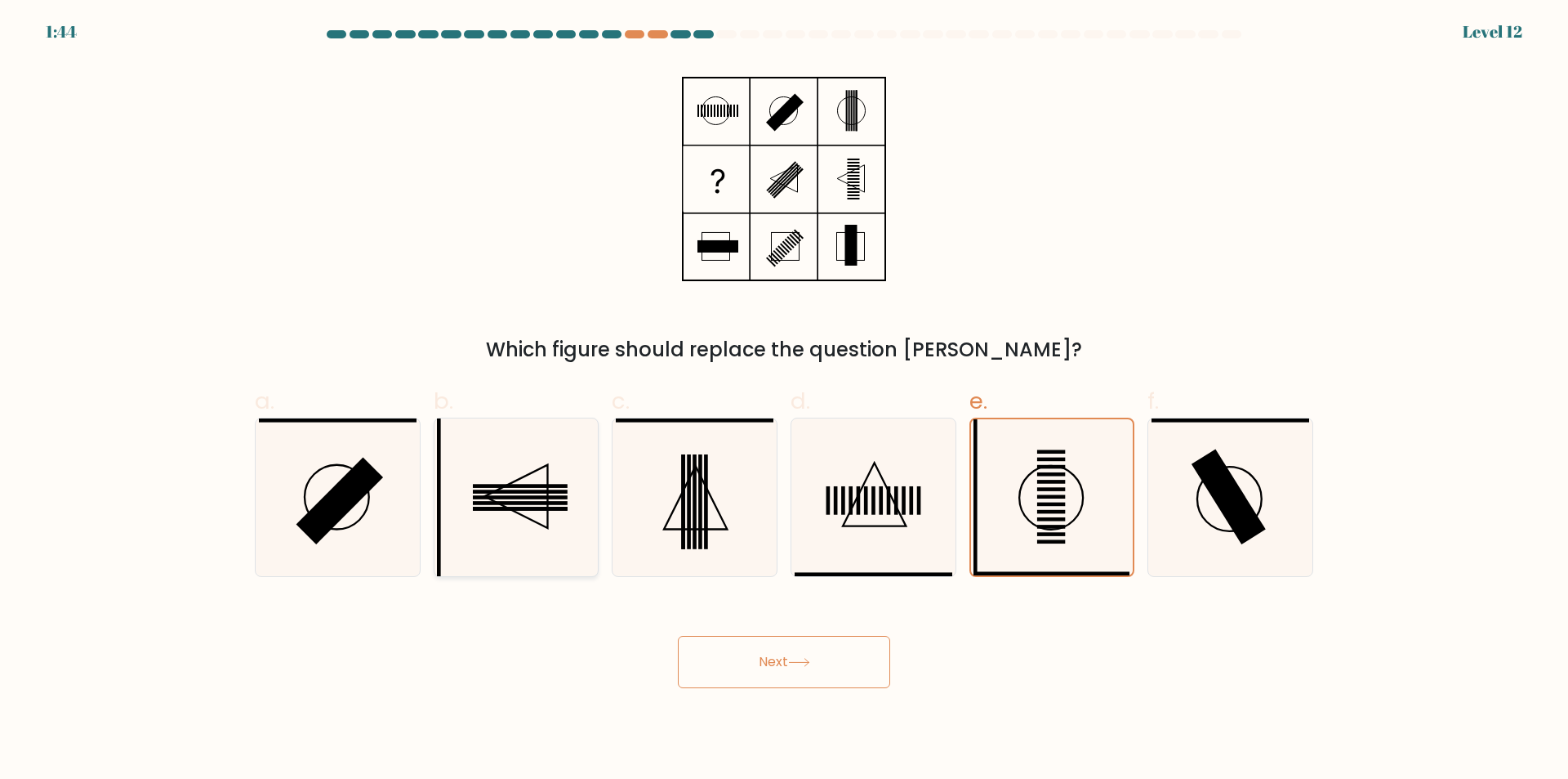
radio input "true"
click at [771, 669] on button "Next" at bounding box center [784, 662] width 212 height 53
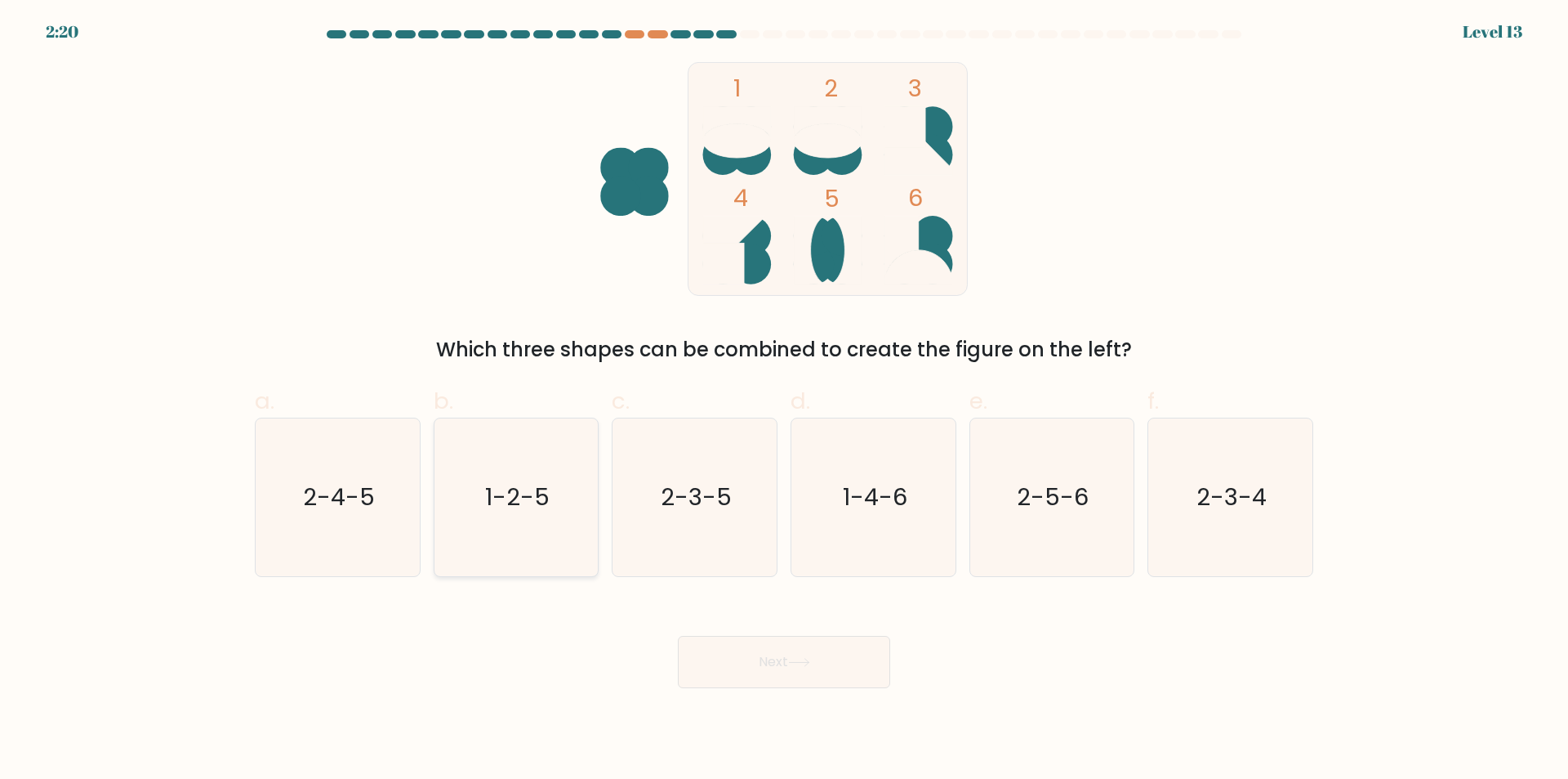
click at [517, 548] on icon "1-2-5" at bounding box center [516, 497] width 158 height 158
click at [784, 400] on input "b. 1-2-5" at bounding box center [784, 395] width 1 height 11
radio input "true"
click at [774, 672] on button "Next" at bounding box center [784, 662] width 212 height 53
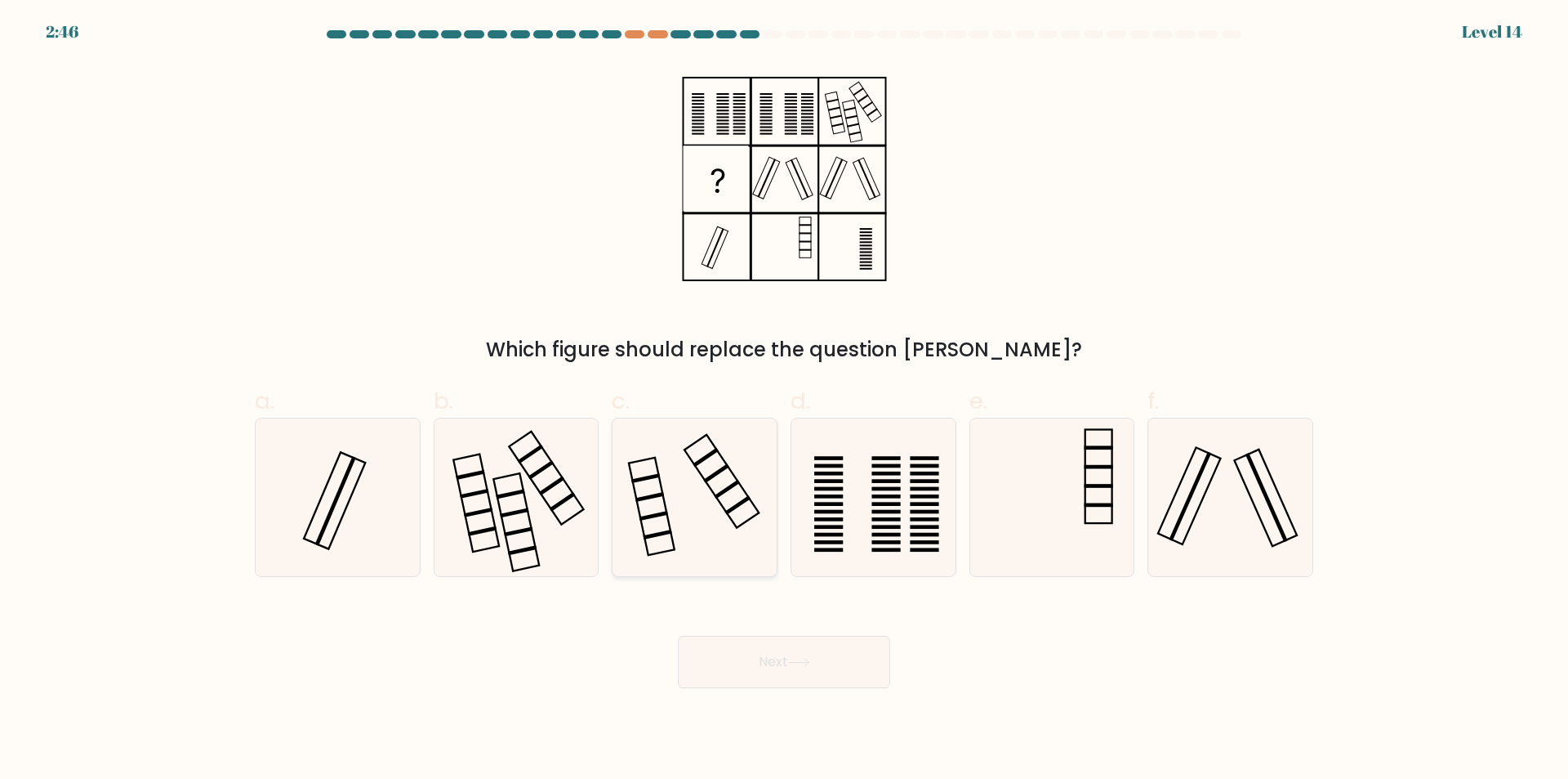
click at [698, 557] on icon at bounding box center [694, 497] width 158 height 158
click at [784, 400] on input "c." at bounding box center [784, 395] width 1 height 11
radio input "true"
click at [764, 662] on button "Next" at bounding box center [784, 662] width 212 height 53
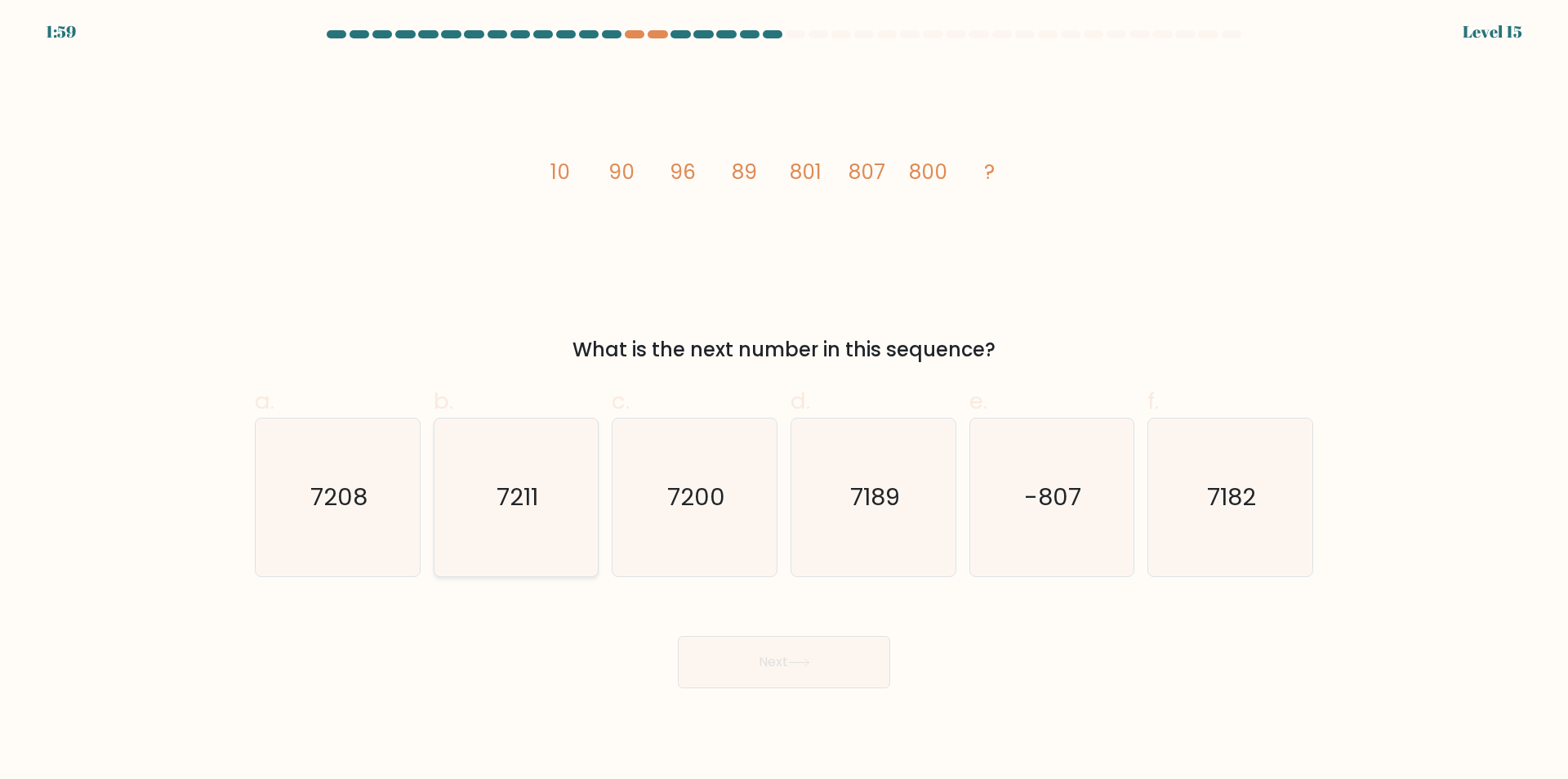
click at [531, 555] on icon "7211" at bounding box center [516, 497] width 158 height 158
click at [784, 400] on input "b. 7211" at bounding box center [784, 395] width 1 height 11
radio input "true"
click at [771, 667] on button "Next" at bounding box center [784, 662] width 212 height 53
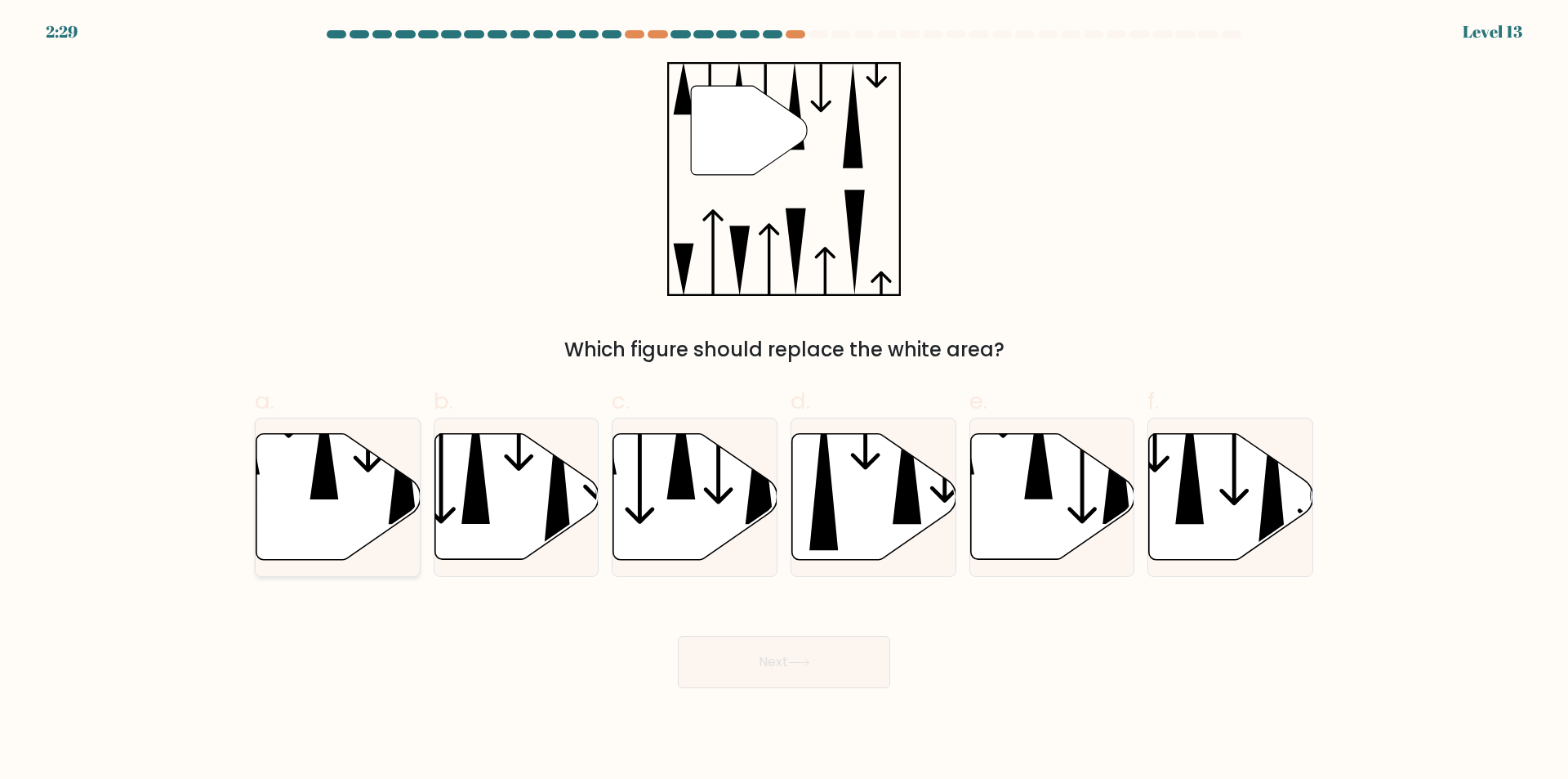
click at [334, 515] on icon at bounding box center [338, 496] width 164 height 126
click at [784, 400] on input "a." at bounding box center [784, 395] width 1 height 11
radio input "true"
click at [758, 658] on button "Next" at bounding box center [784, 662] width 212 height 53
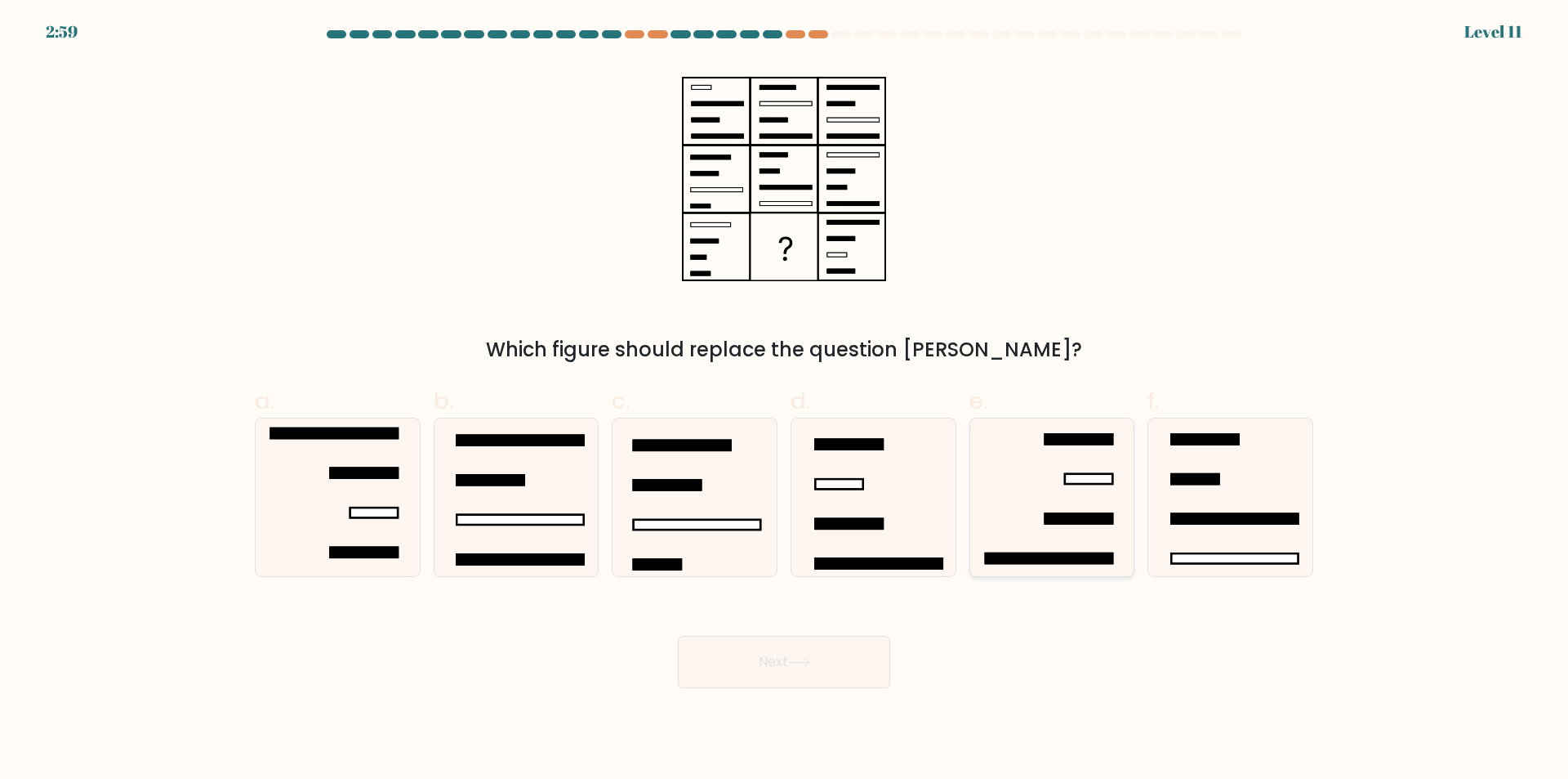
click at [998, 531] on icon at bounding box center [1051, 497] width 158 height 158
click at [785, 400] on input "e." at bounding box center [784, 395] width 1 height 11
radio input "true"
click at [763, 653] on button "Next" at bounding box center [784, 662] width 212 height 53
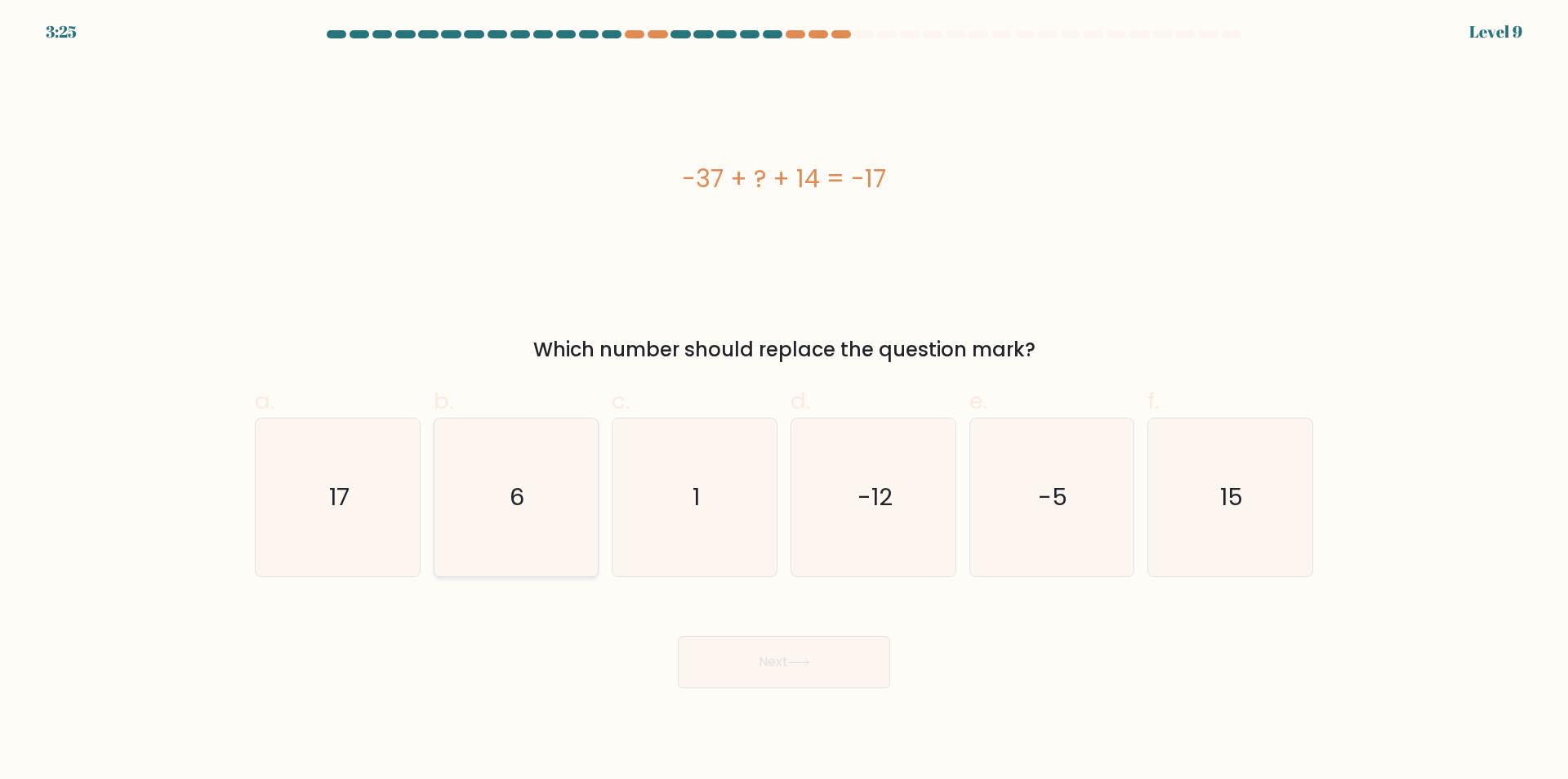
click at [544, 516] on icon "6" at bounding box center [516, 497] width 158 height 158
click at [784, 400] on input "b. 6" at bounding box center [784, 395] width 1 height 11
radio input "true"
click at [779, 662] on button "Next" at bounding box center [784, 662] width 212 height 53
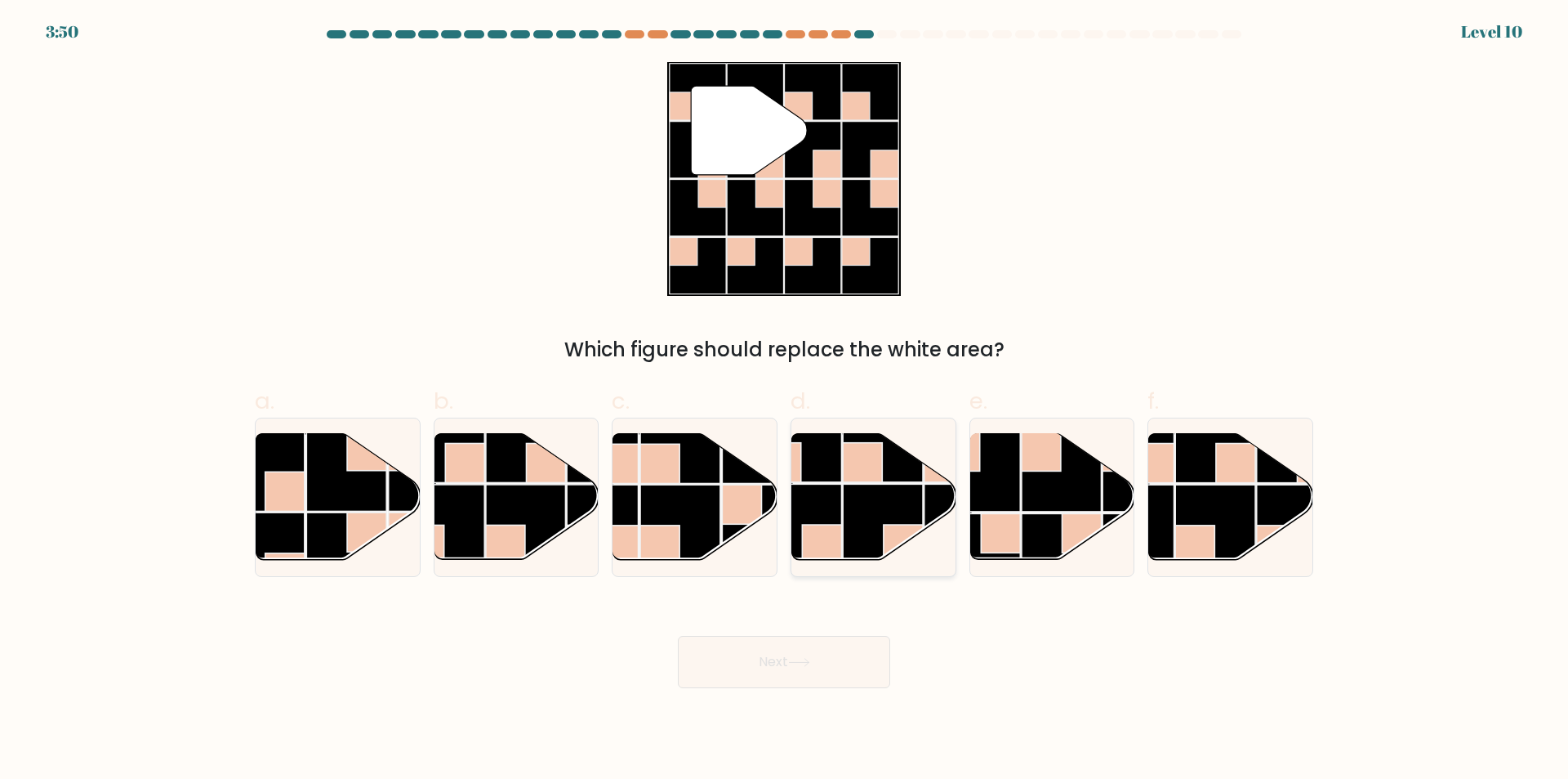
click at [835, 509] on rect at bounding box center [802, 524] width 80 height 80
click at [785, 400] on input "d." at bounding box center [784, 395] width 1 height 11
radio input "true"
drag, startPoint x: 770, startPoint y: 657, endPoint x: 779, endPoint y: 656, distance: 9.1
click at [772, 657] on button "Next" at bounding box center [784, 662] width 212 height 53
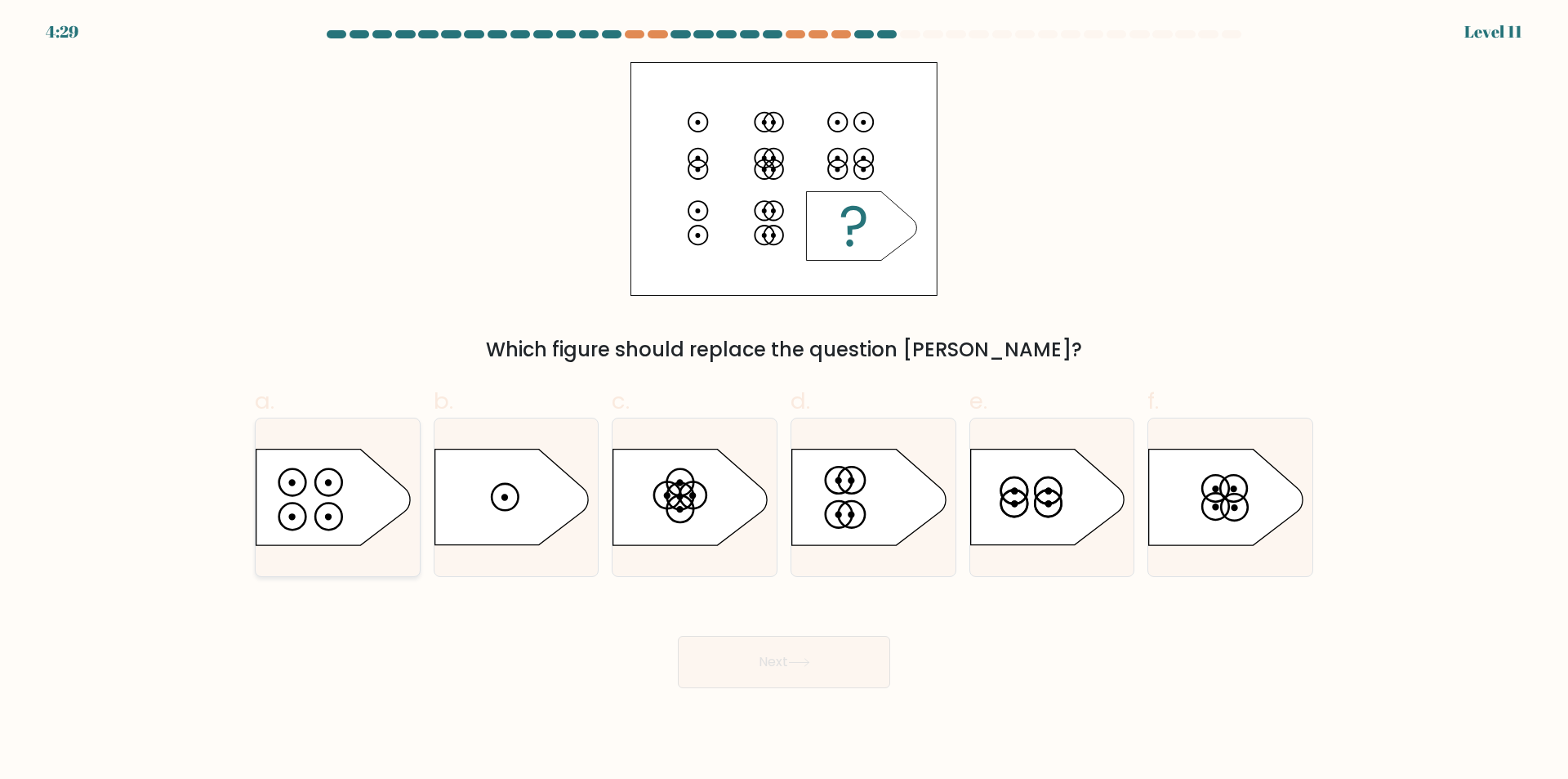
click at [387, 518] on icon at bounding box center [333, 496] width 153 height 95
click at [784, 400] on input "a." at bounding box center [784, 395] width 1 height 11
radio input "true"
click at [731, 659] on button "Next" at bounding box center [784, 662] width 212 height 53
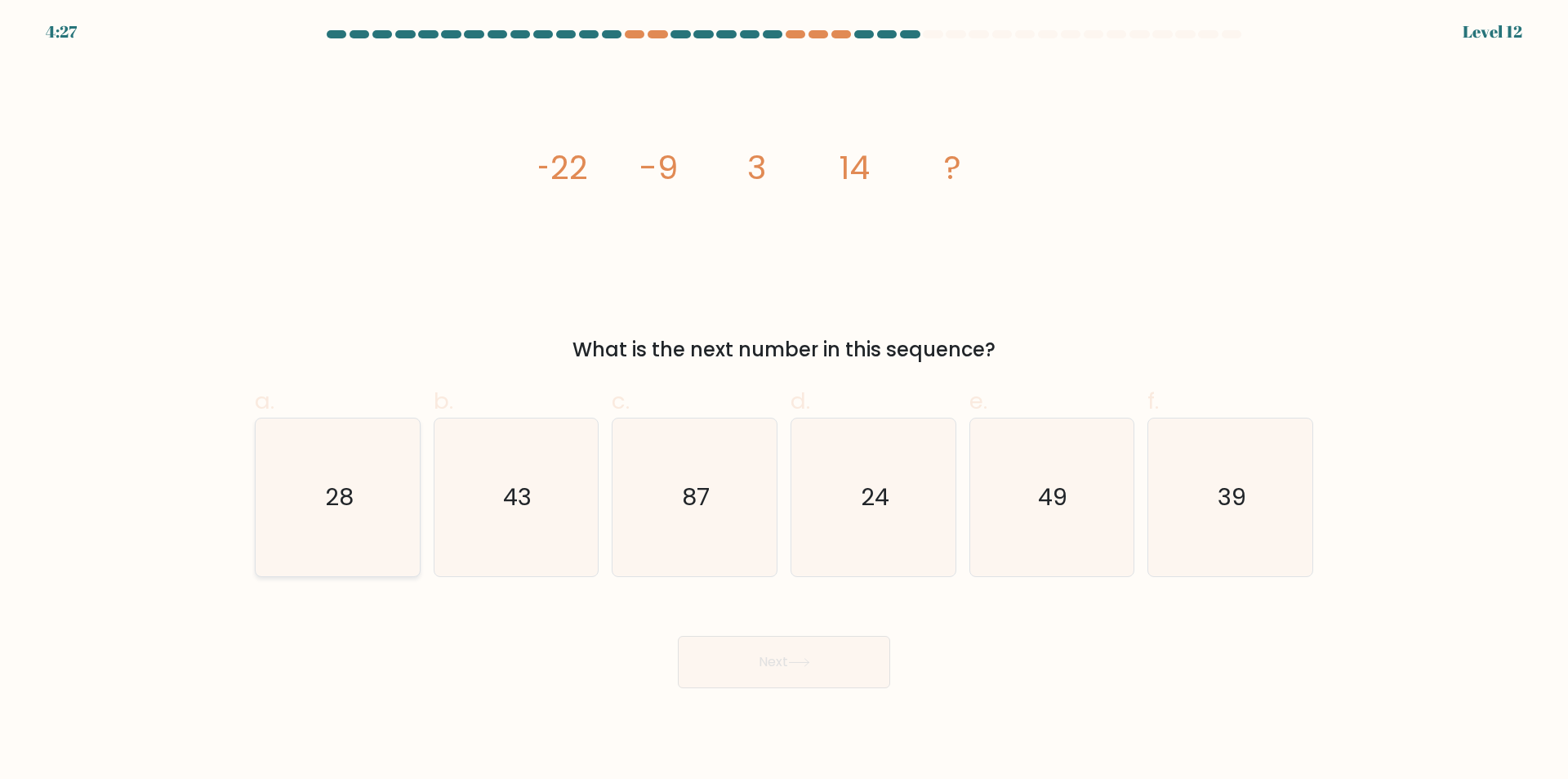
click at [374, 523] on icon "28" at bounding box center [338, 497] width 158 height 158
click at [784, 400] on input "a. 28" at bounding box center [784, 395] width 1 height 11
radio input "true"
click at [799, 664] on icon at bounding box center [799, 662] width 22 height 9
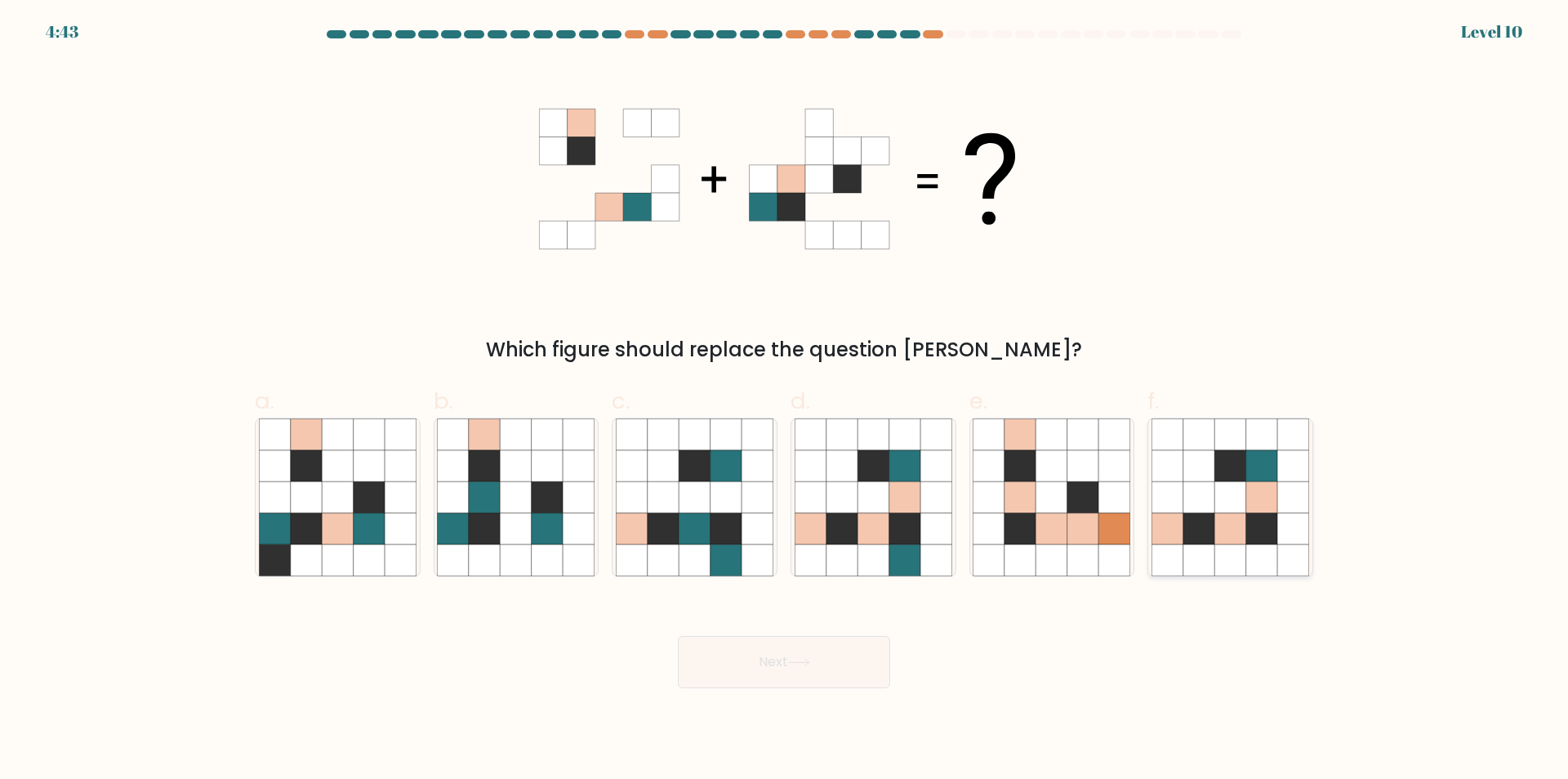
click at [1175, 566] on icon at bounding box center [1166, 560] width 31 height 31
click at [785, 400] on input "f." at bounding box center [784, 395] width 1 height 11
radio input "true"
click at [839, 672] on button "Next" at bounding box center [784, 662] width 212 height 53
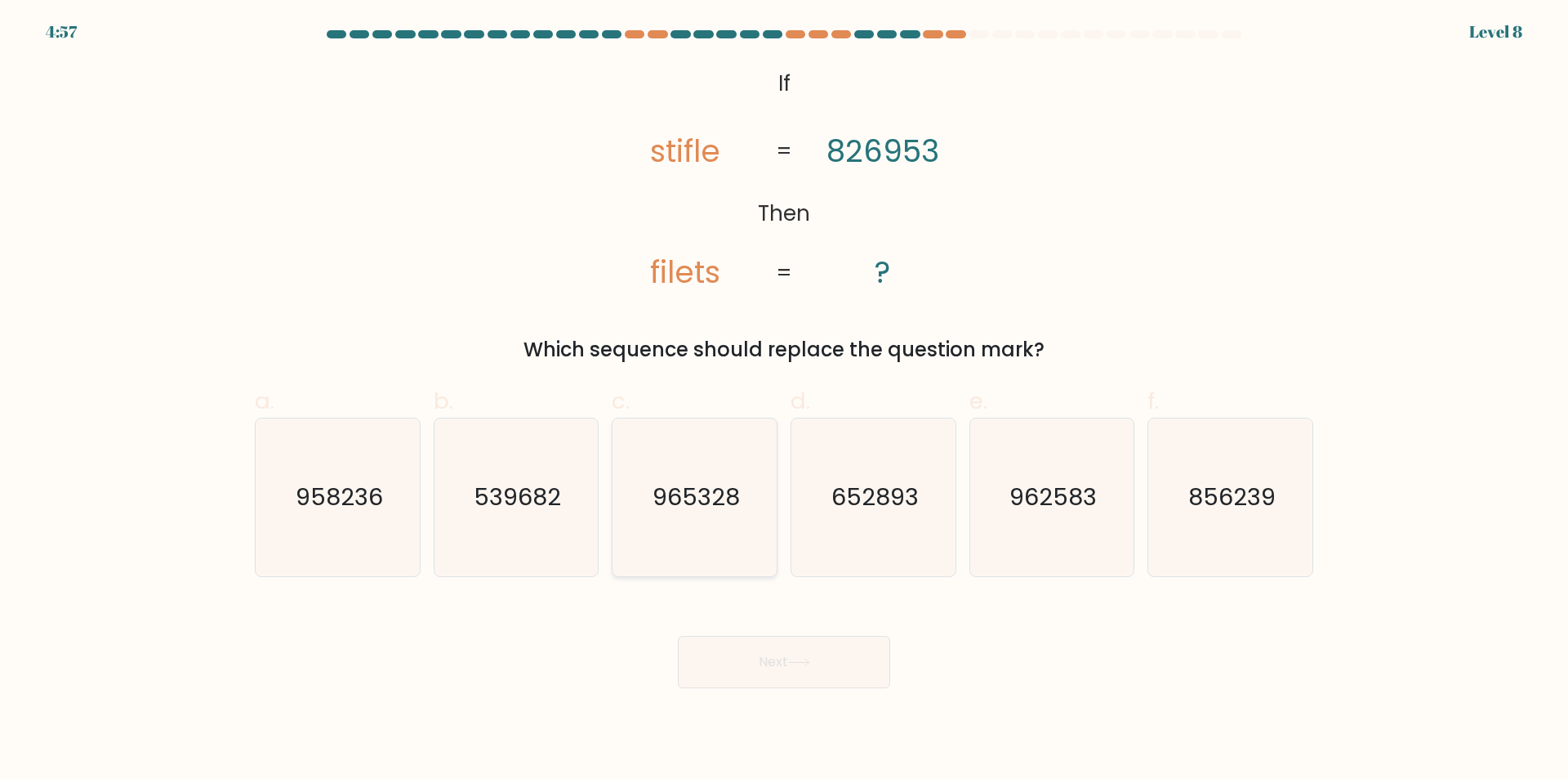
click at [734, 547] on icon "965328" at bounding box center [694, 497] width 158 height 158
click at [784, 400] on input "c. 965328" at bounding box center [784, 395] width 1 height 11
radio input "true"
click at [770, 658] on button "Next" at bounding box center [784, 662] width 212 height 53
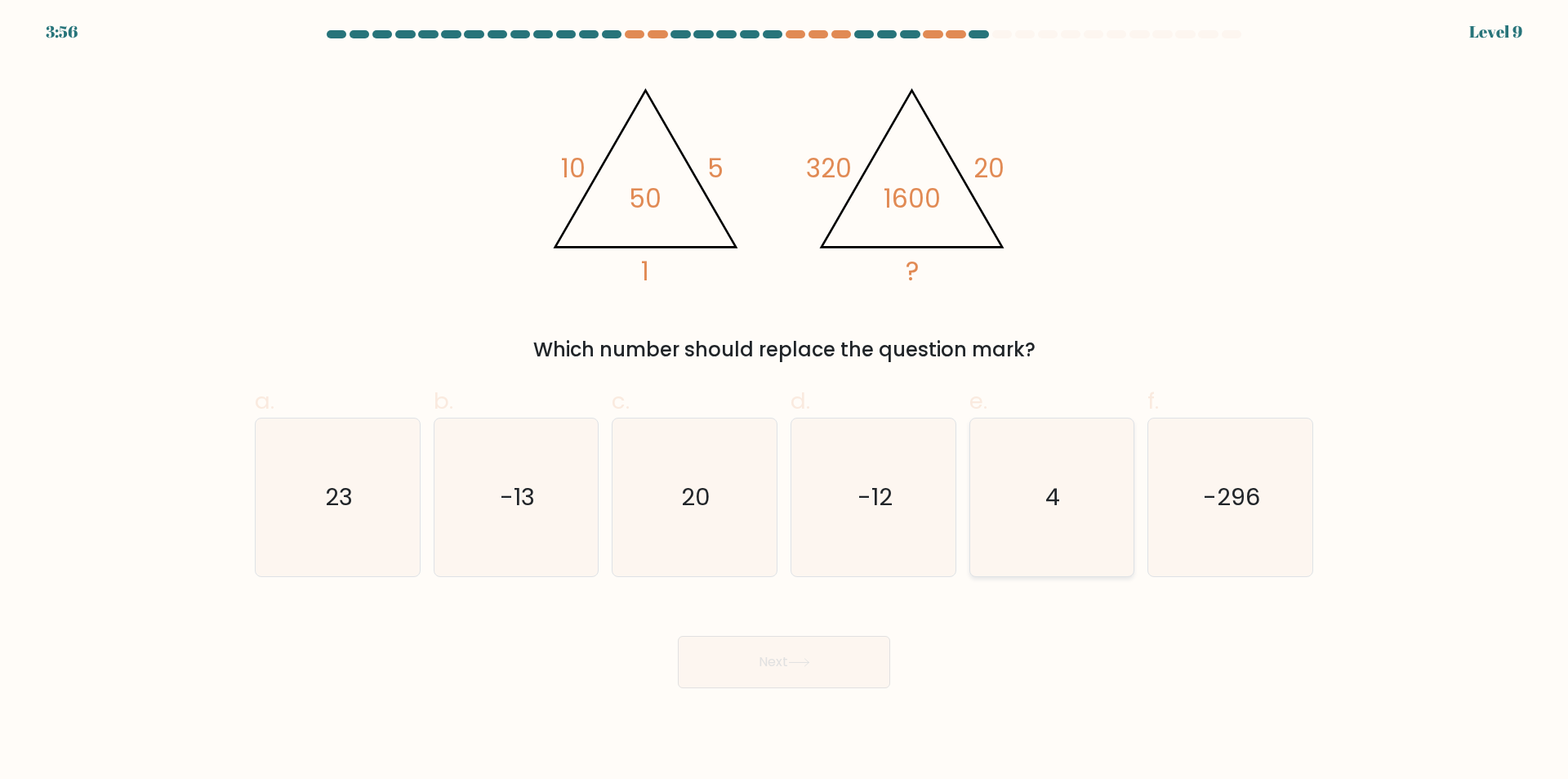
click at [1073, 524] on icon "4" at bounding box center [1051, 497] width 158 height 158
click at [785, 400] on input "e. 4" at bounding box center [784, 395] width 1 height 11
radio input "true"
click at [787, 667] on button "Next" at bounding box center [784, 662] width 212 height 53
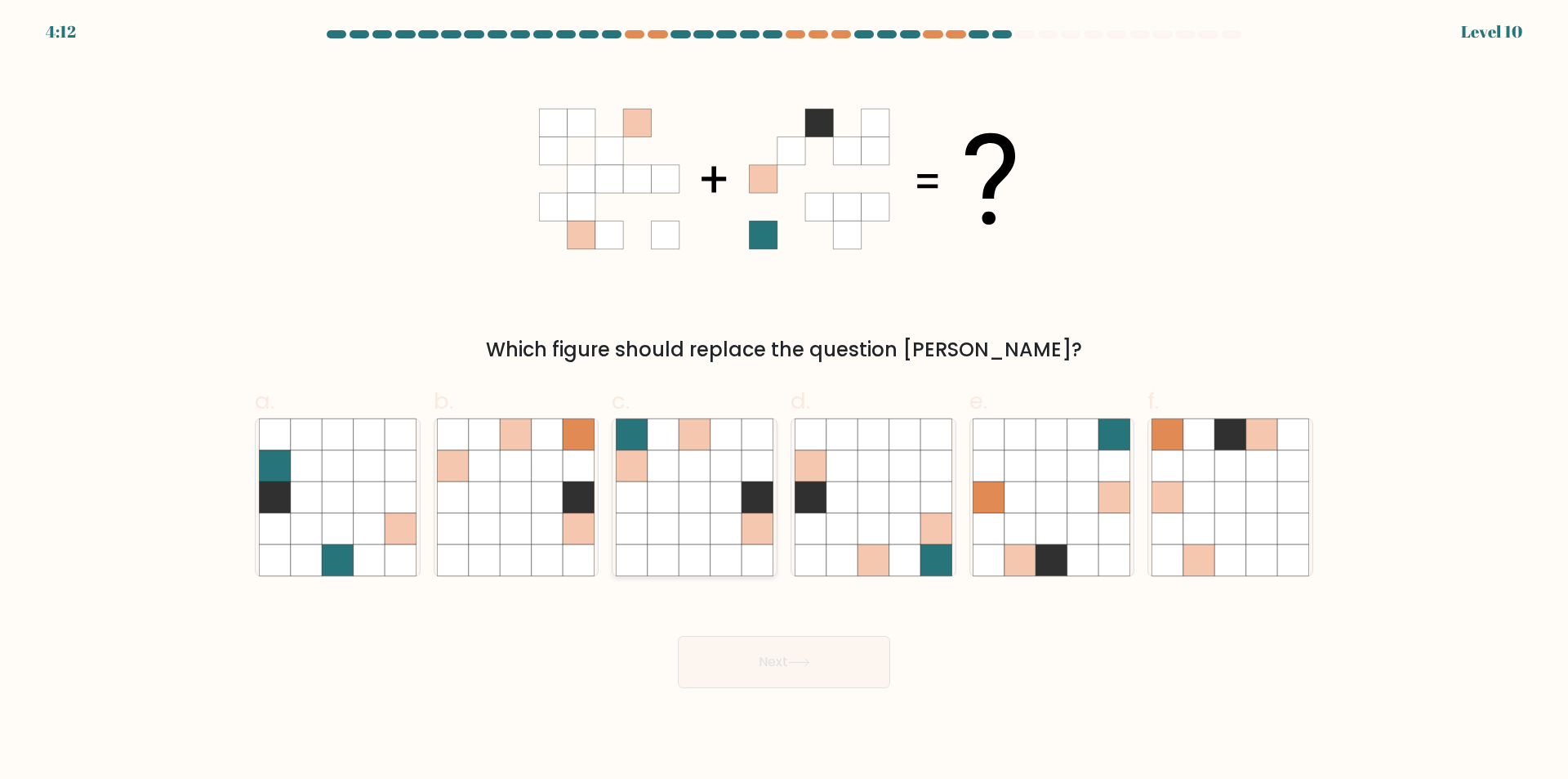
click at [705, 534] on icon at bounding box center [694, 529] width 31 height 31
click at [784, 400] on input "c." at bounding box center [784, 395] width 1 height 11
radio input "true"
click at [780, 666] on button "Next" at bounding box center [784, 662] width 212 height 53
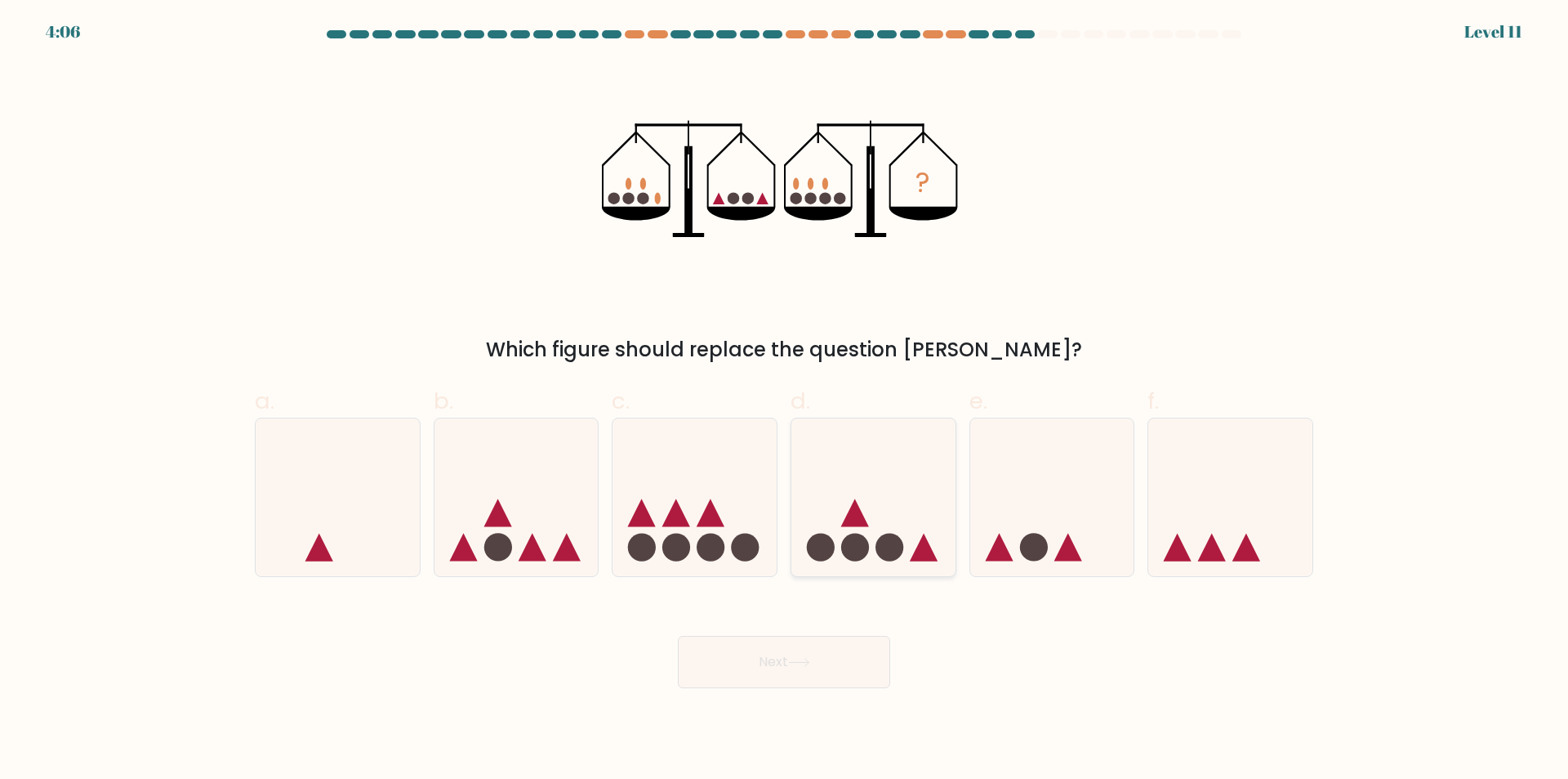
click at [835, 566] on div at bounding box center [873, 497] width 166 height 160
click at [785, 400] on input "d." at bounding box center [784, 395] width 1 height 11
radio input "true"
click at [835, 667] on button "Next" at bounding box center [784, 662] width 212 height 53
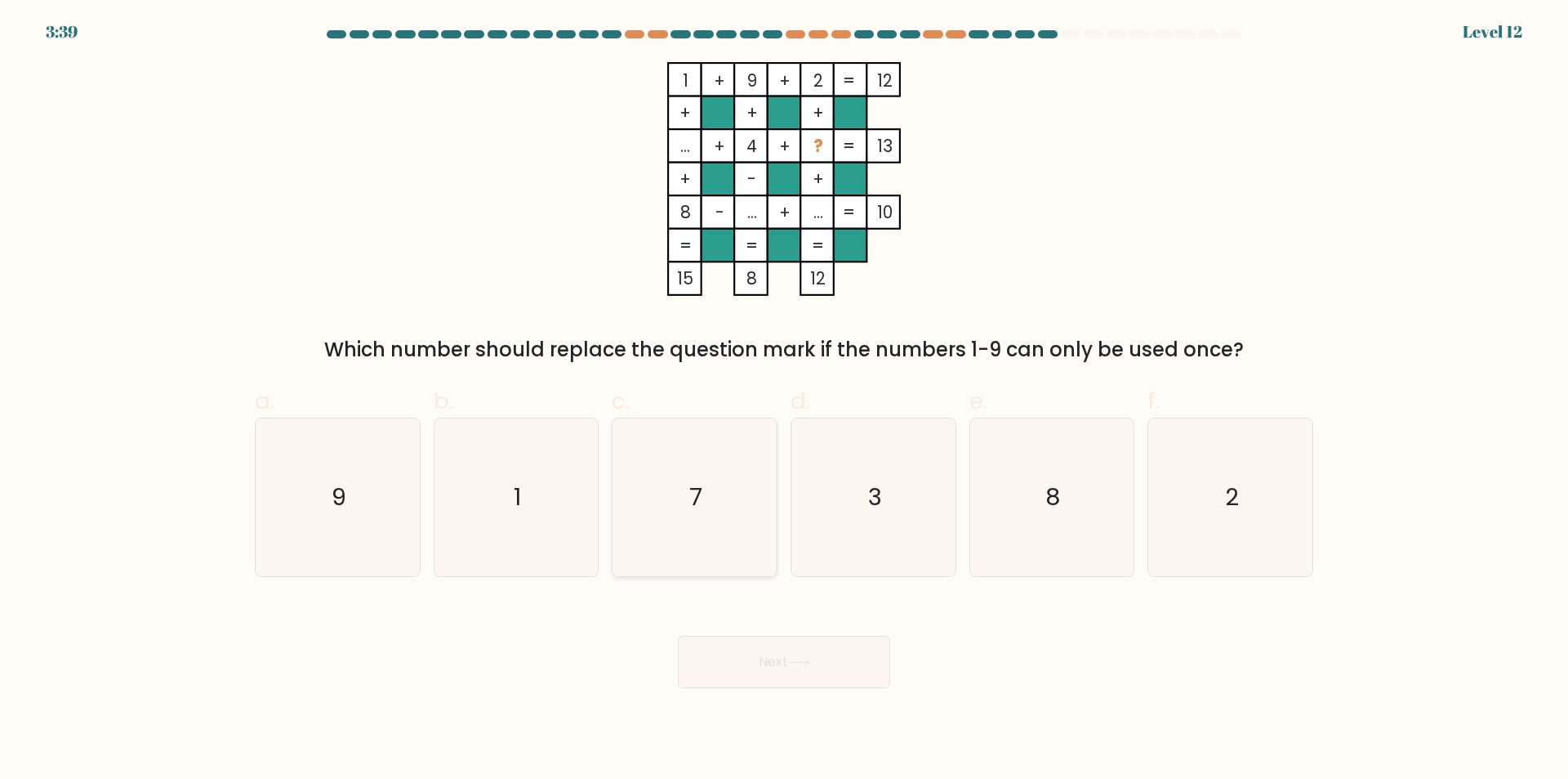
click at [709, 536] on icon "7" at bounding box center [694, 497] width 158 height 158
click at [784, 400] on input "c. 7" at bounding box center [784, 395] width 1 height 11
radio input "true"
click at [833, 657] on button "Next" at bounding box center [784, 662] width 212 height 53
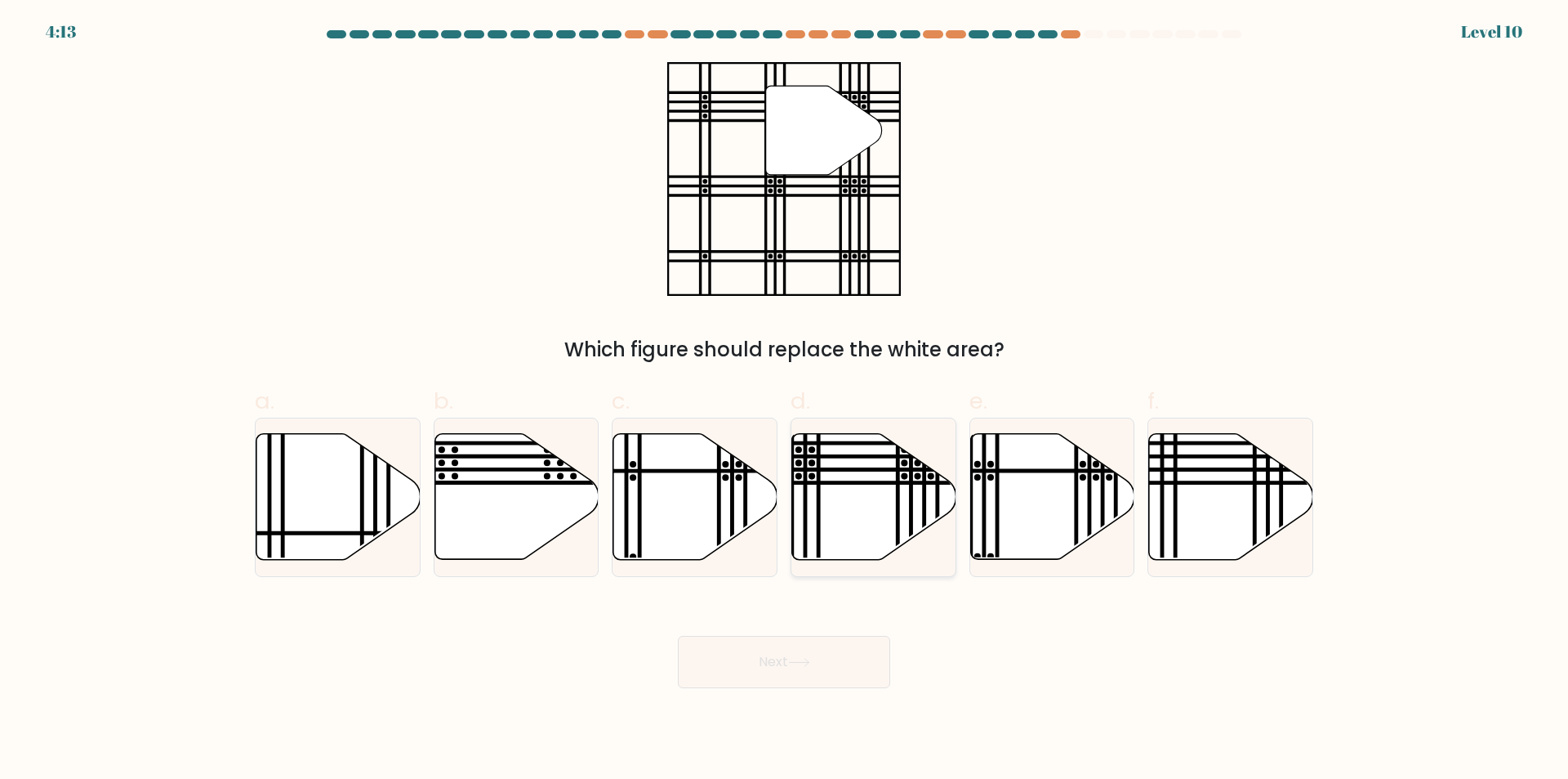
click at [872, 532] on icon at bounding box center [874, 496] width 164 height 126
click at [785, 400] on input "d." at bounding box center [784, 395] width 1 height 11
radio input "true"
click at [773, 656] on button "Next" at bounding box center [784, 662] width 212 height 53
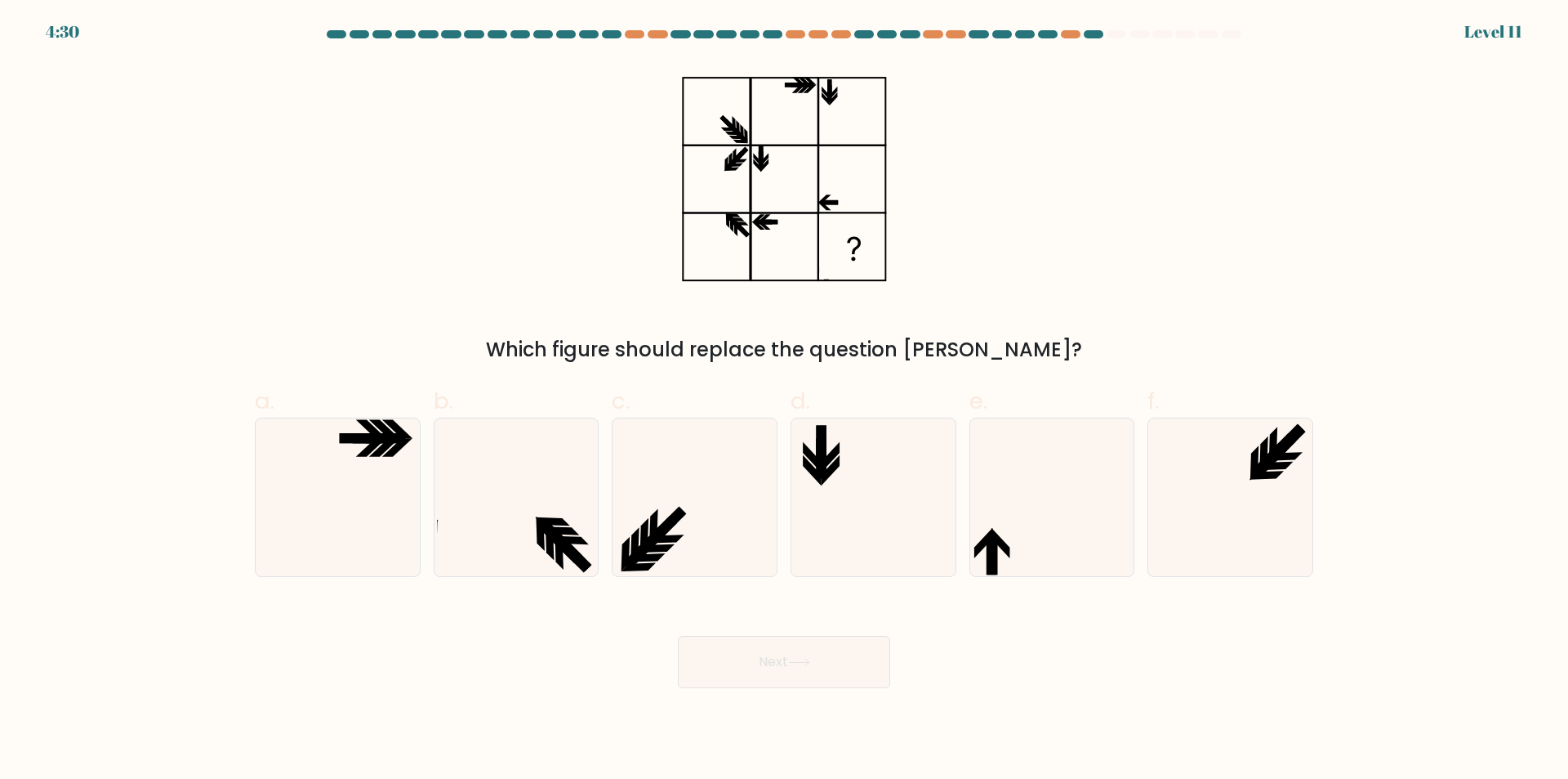
drag, startPoint x: 729, startPoint y: 543, endPoint x: 779, endPoint y: 613, distance: 86.0
click at [729, 547] on icon at bounding box center [694, 497] width 158 height 158
click at [784, 400] on input "c." at bounding box center [784, 395] width 1 height 11
radio input "true"
click at [786, 668] on button "Next" at bounding box center [784, 662] width 212 height 53
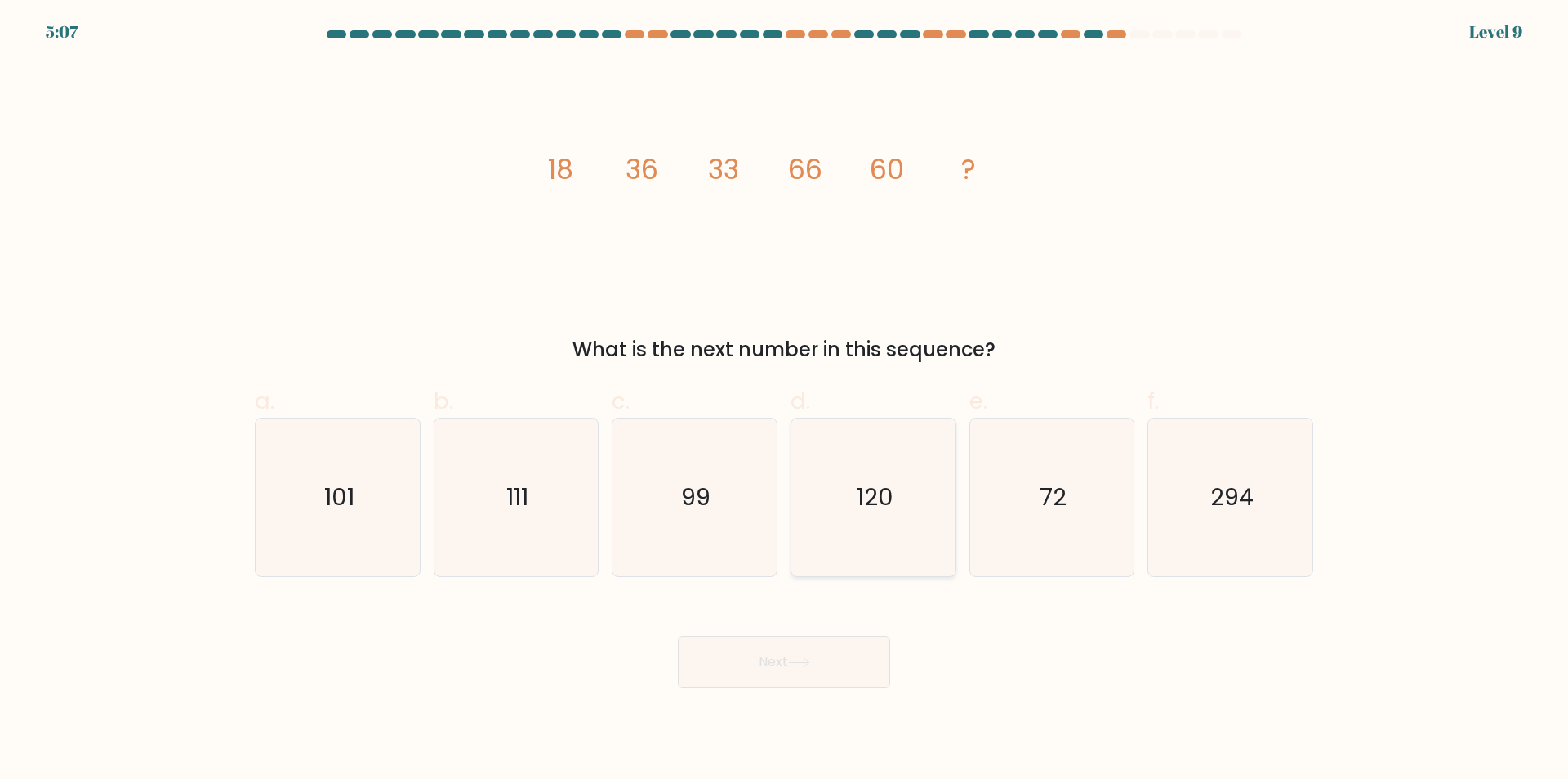
click at [852, 519] on icon "120" at bounding box center [874, 497] width 158 height 158
click at [785, 400] on input "d. 120" at bounding box center [784, 395] width 1 height 11
radio input "true"
click at [797, 662] on icon at bounding box center [799, 662] width 22 height 9
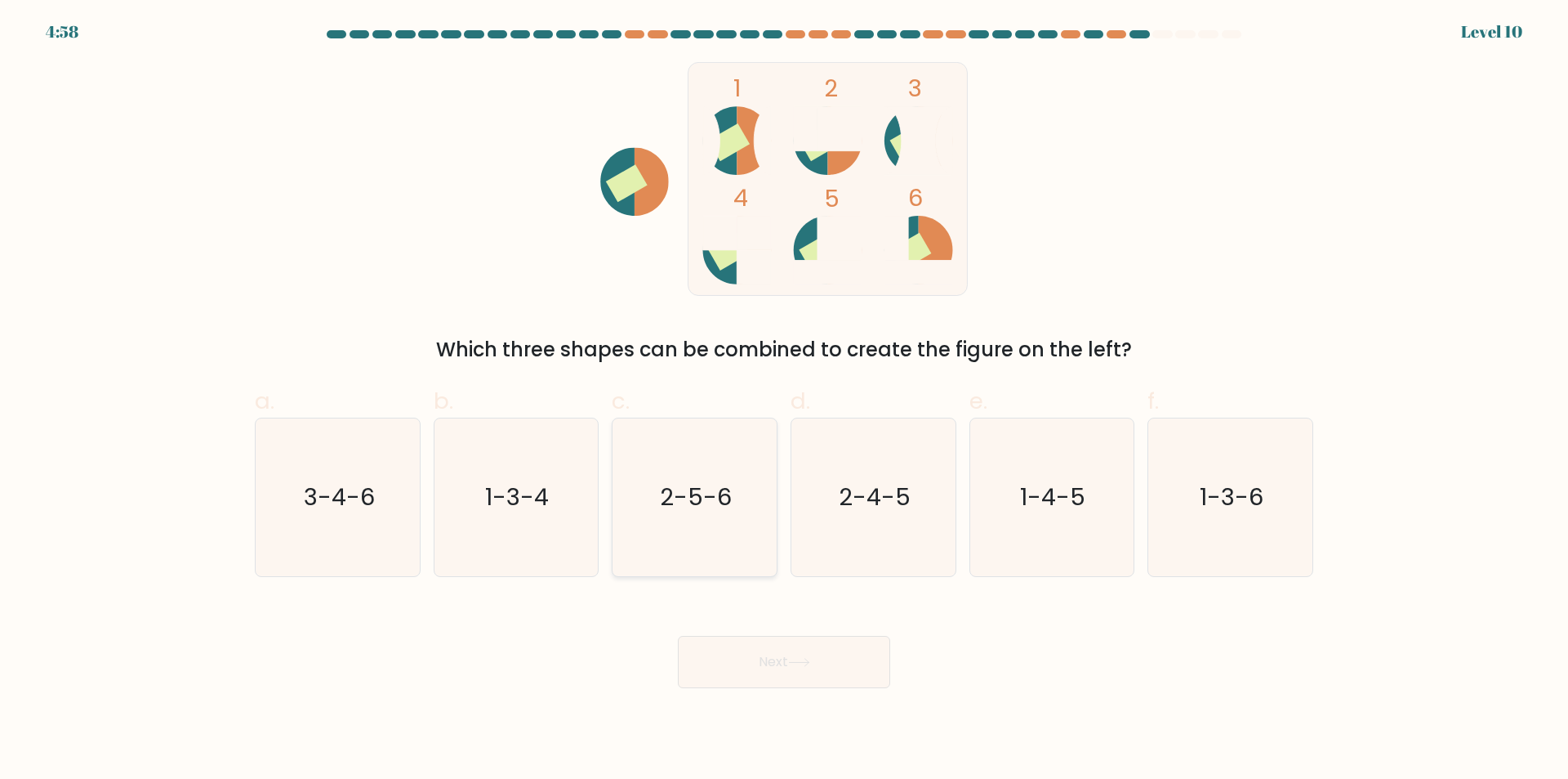
click at [677, 538] on icon "2-5-6" at bounding box center [694, 497] width 158 height 158
click at [784, 400] on input "c. 2-5-6" at bounding box center [784, 395] width 1 height 11
radio input "true"
click at [772, 655] on button "Next" at bounding box center [784, 662] width 212 height 53
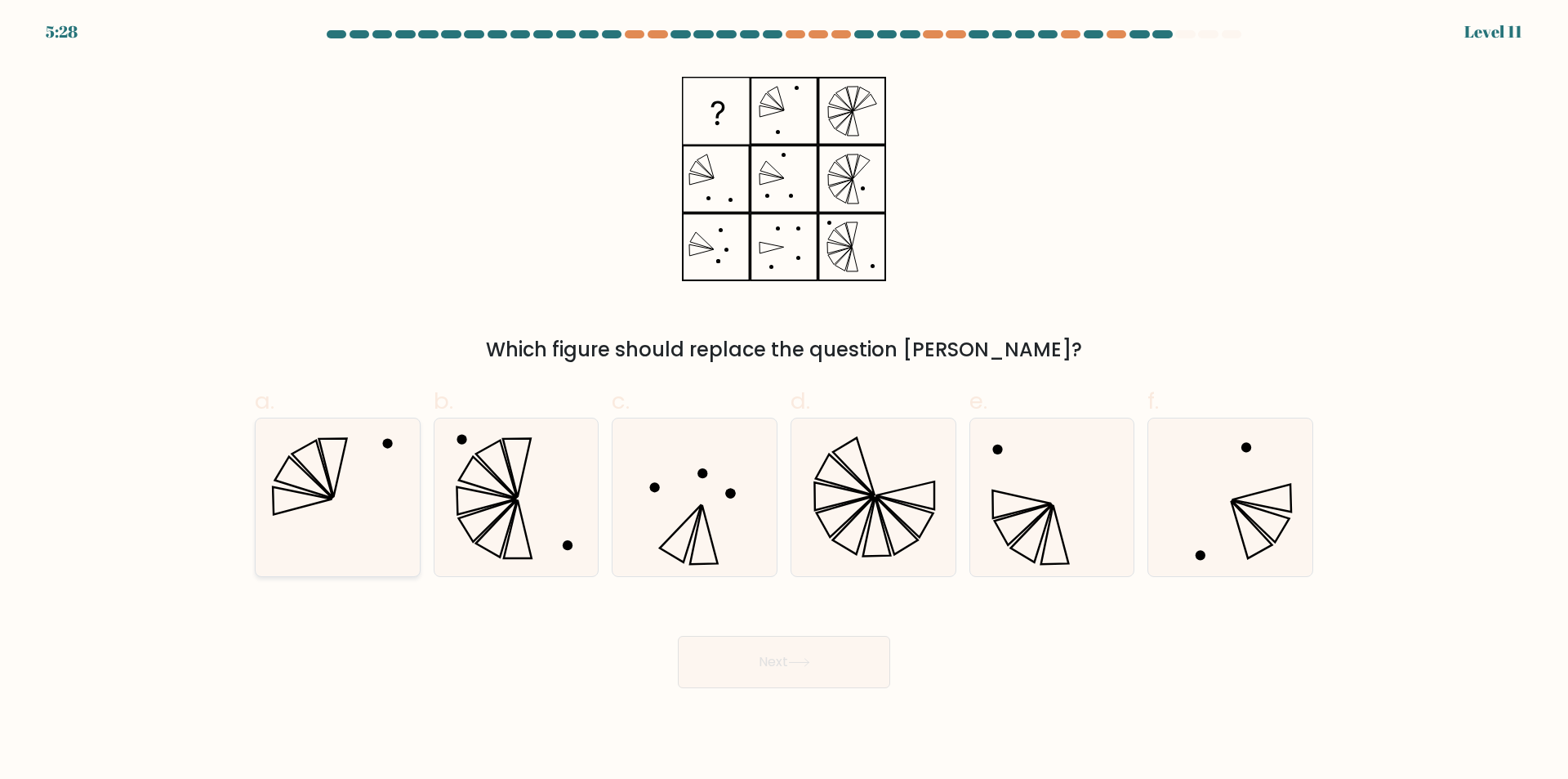
click at [389, 507] on icon at bounding box center [338, 497] width 158 height 158
click at [784, 400] on input "a." at bounding box center [784, 395] width 1 height 11
radio input "true"
click at [808, 664] on icon at bounding box center [799, 662] width 22 height 9
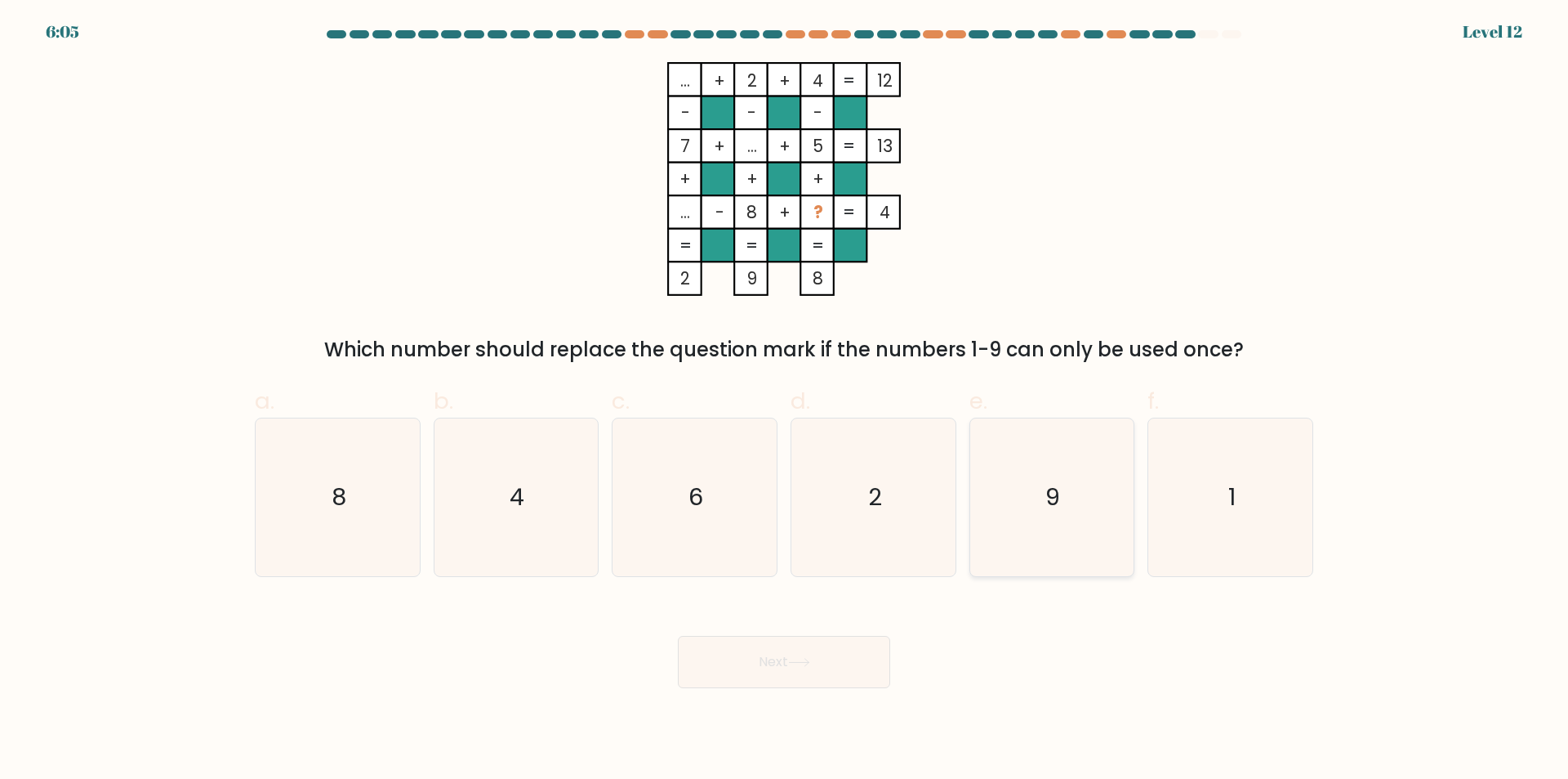
click at [1085, 540] on icon "9" at bounding box center [1051, 497] width 158 height 158
click at [785, 400] on input "e. 9" at bounding box center [784, 395] width 1 height 11
radio input "true"
click at [834, 660] on button "Next" at bounding box center [784, 662] width 212 height 53
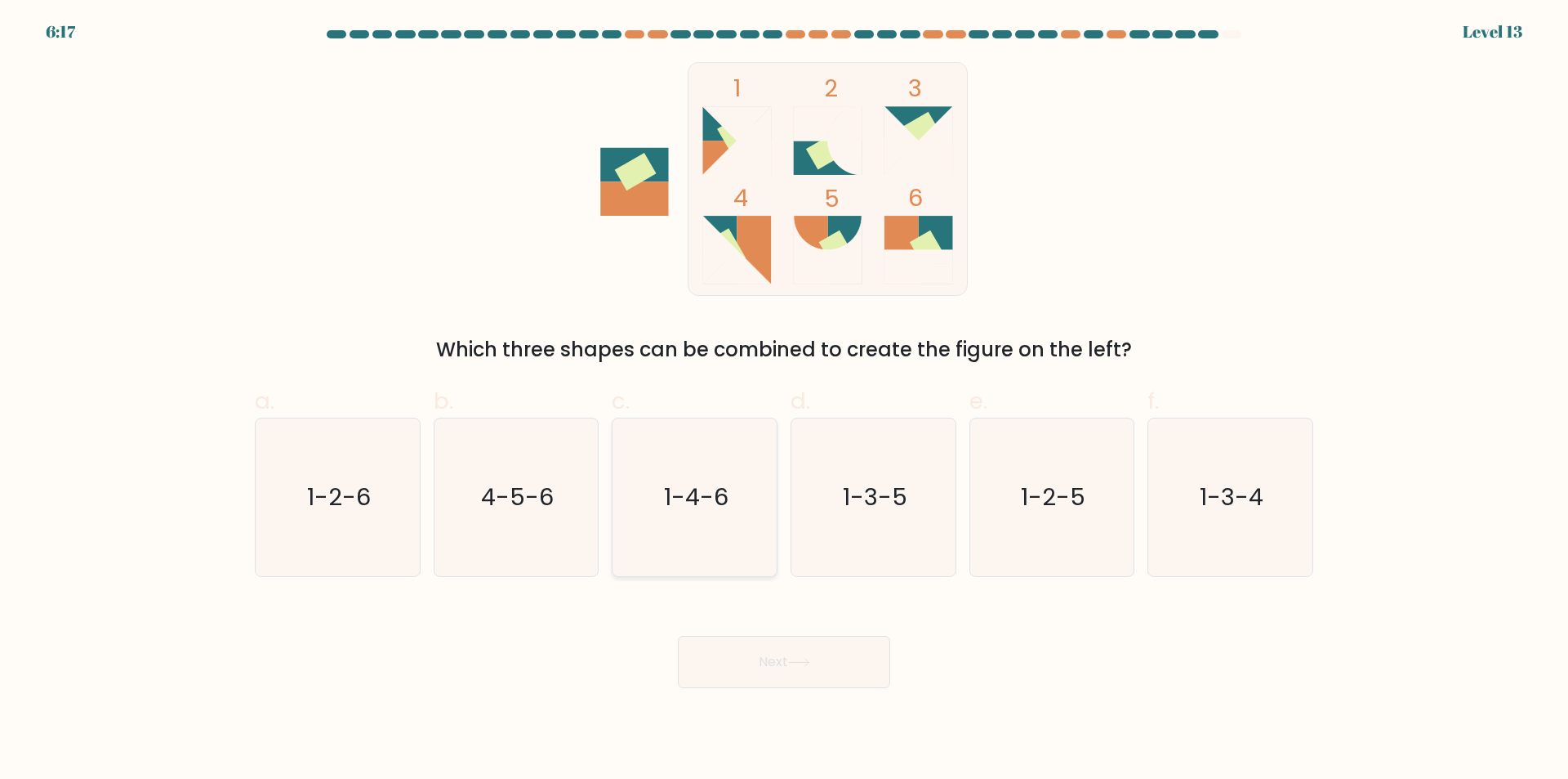
click at [721, 561] on icon "1-4-6" at bounding box center [694, 497] width 158 height 158
click at [784, 400] on input "c. 1-4-6" at bounding box center [784, 395] width 1 height 11
radio input "true"
click at [746, 664] on button "Next" at bounding box center [784, 662] width 212 height 53
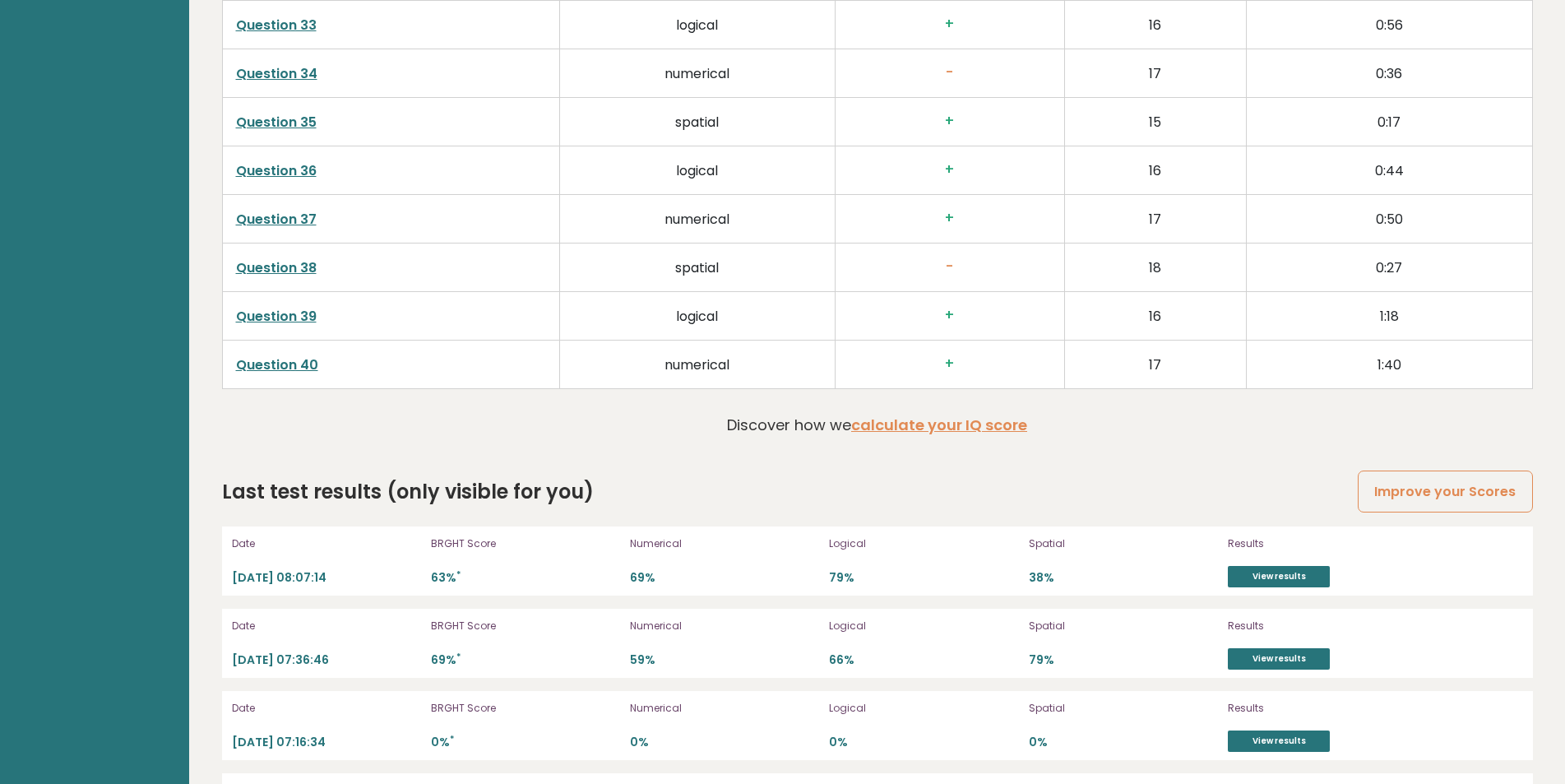
scroll to position [4421, 0]
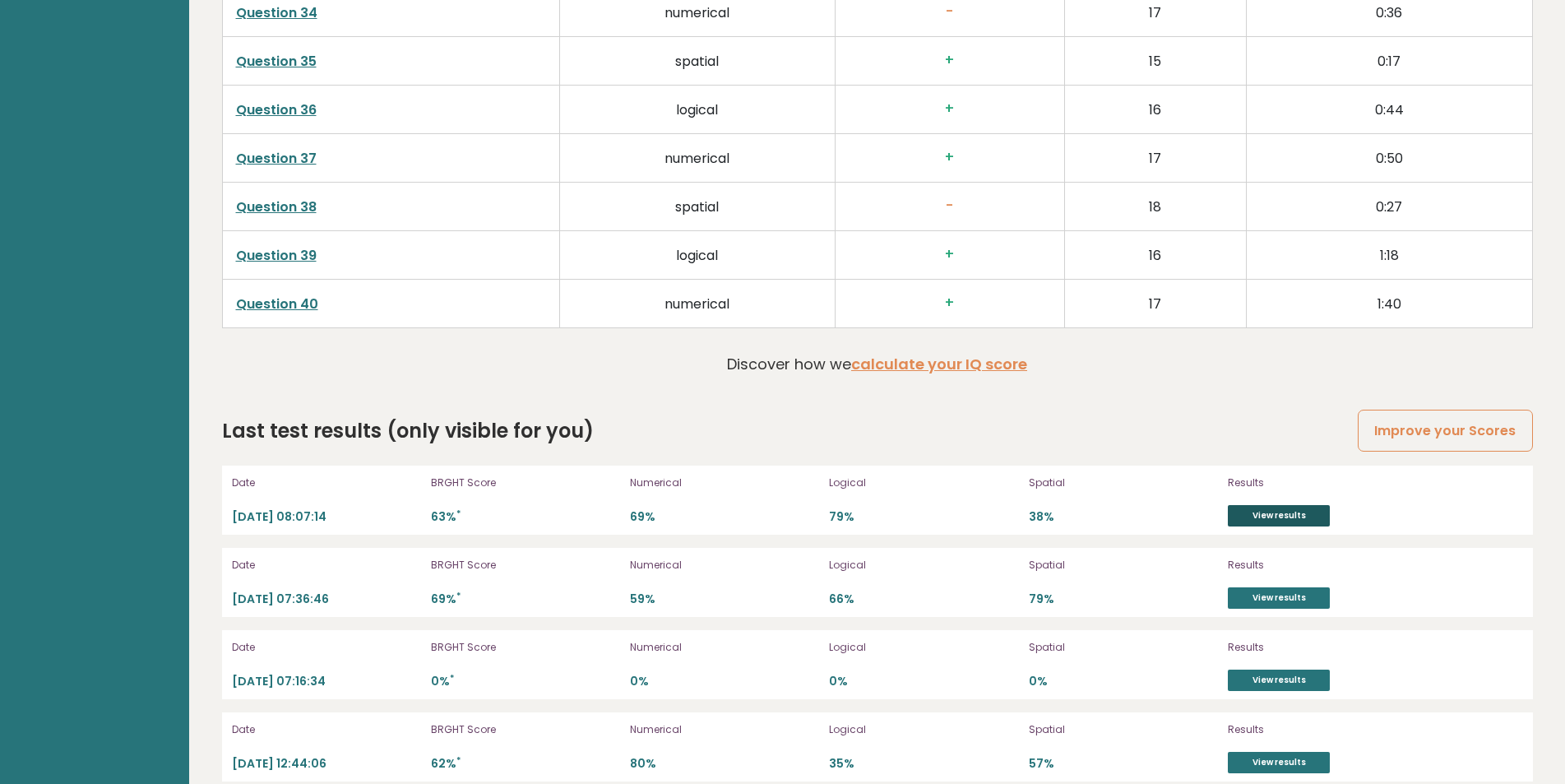
click at [1296, 517] on link "View results" at bounding box center [1279, 515] width 102 height 21
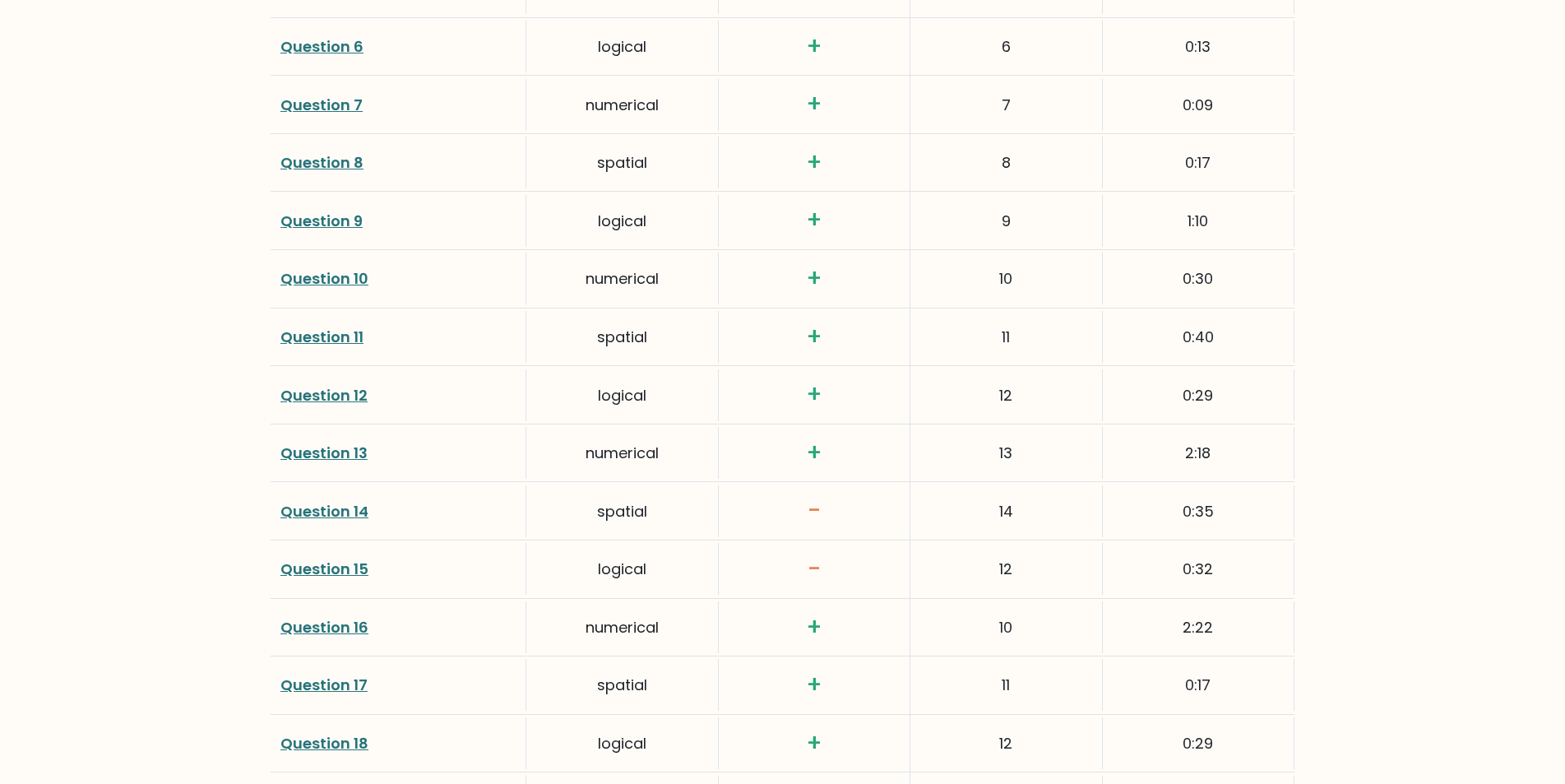
scroll to position [2709, 0]
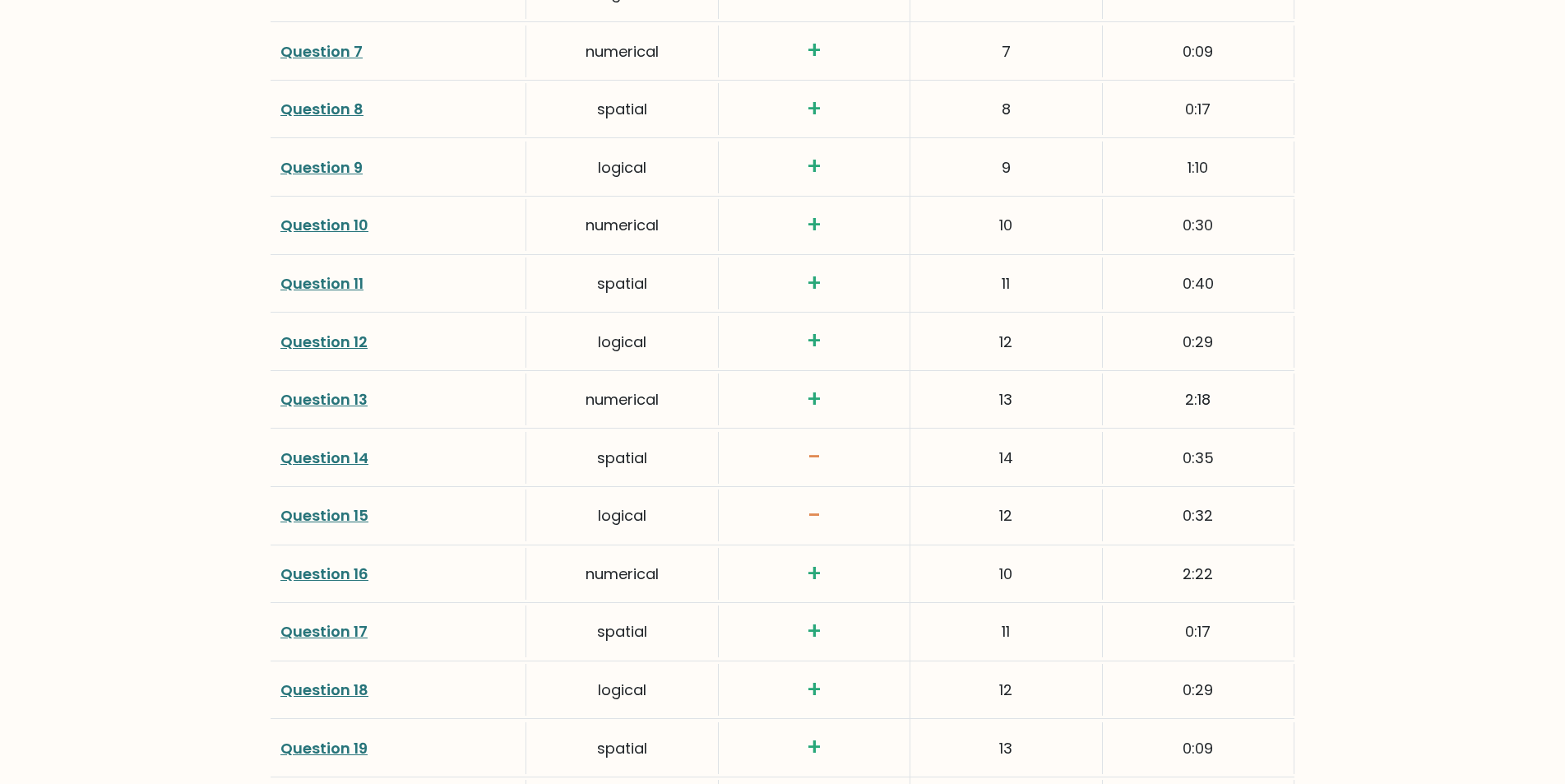
click at [322, 452] on link "Question 14" at bounding box center [324, 457] width 88 height 21
click at [324, 516] on link "Question 15" at bounding box center [324, 515] width 88 height 21
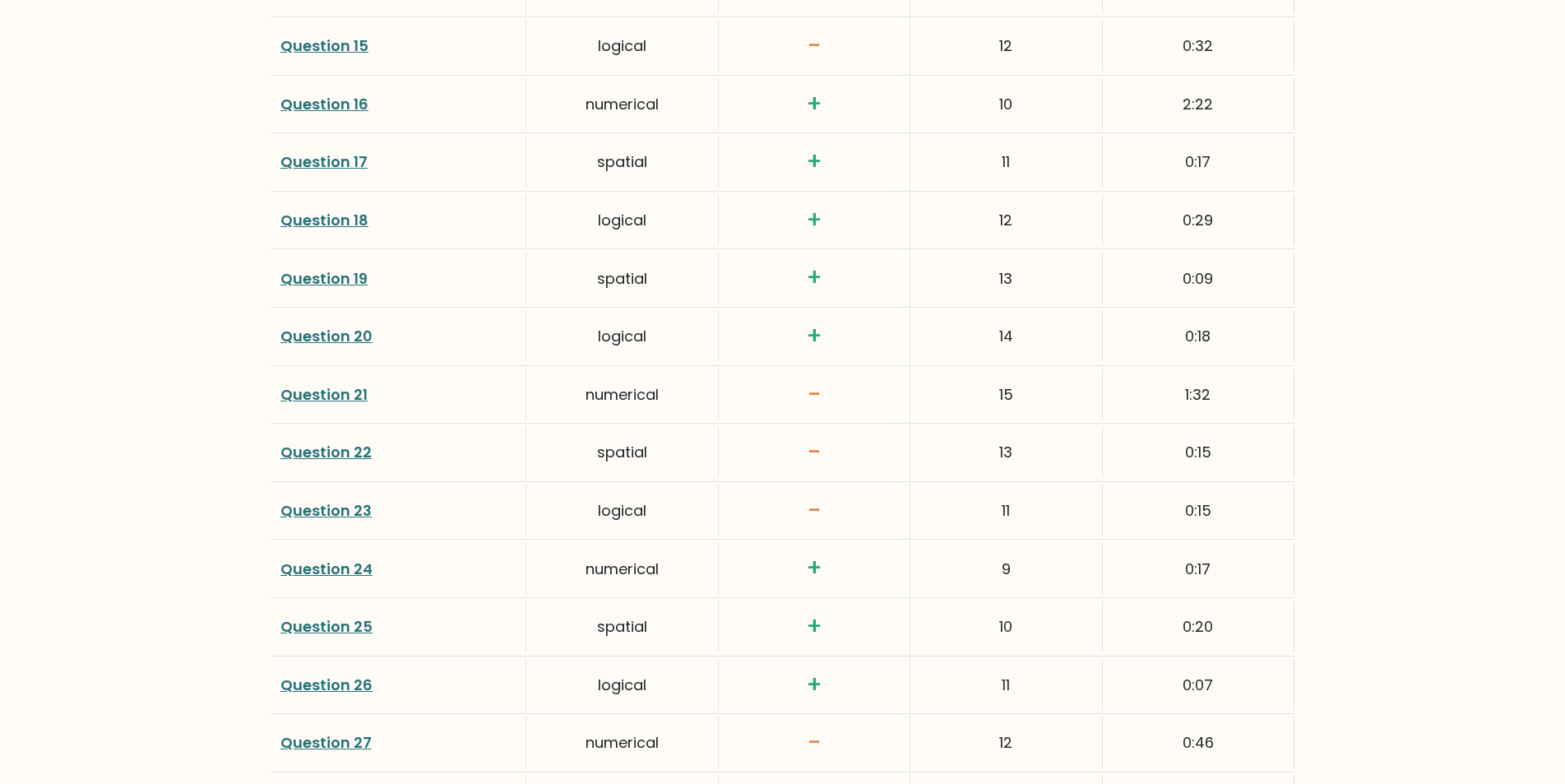
scroll to position [3194, 0]
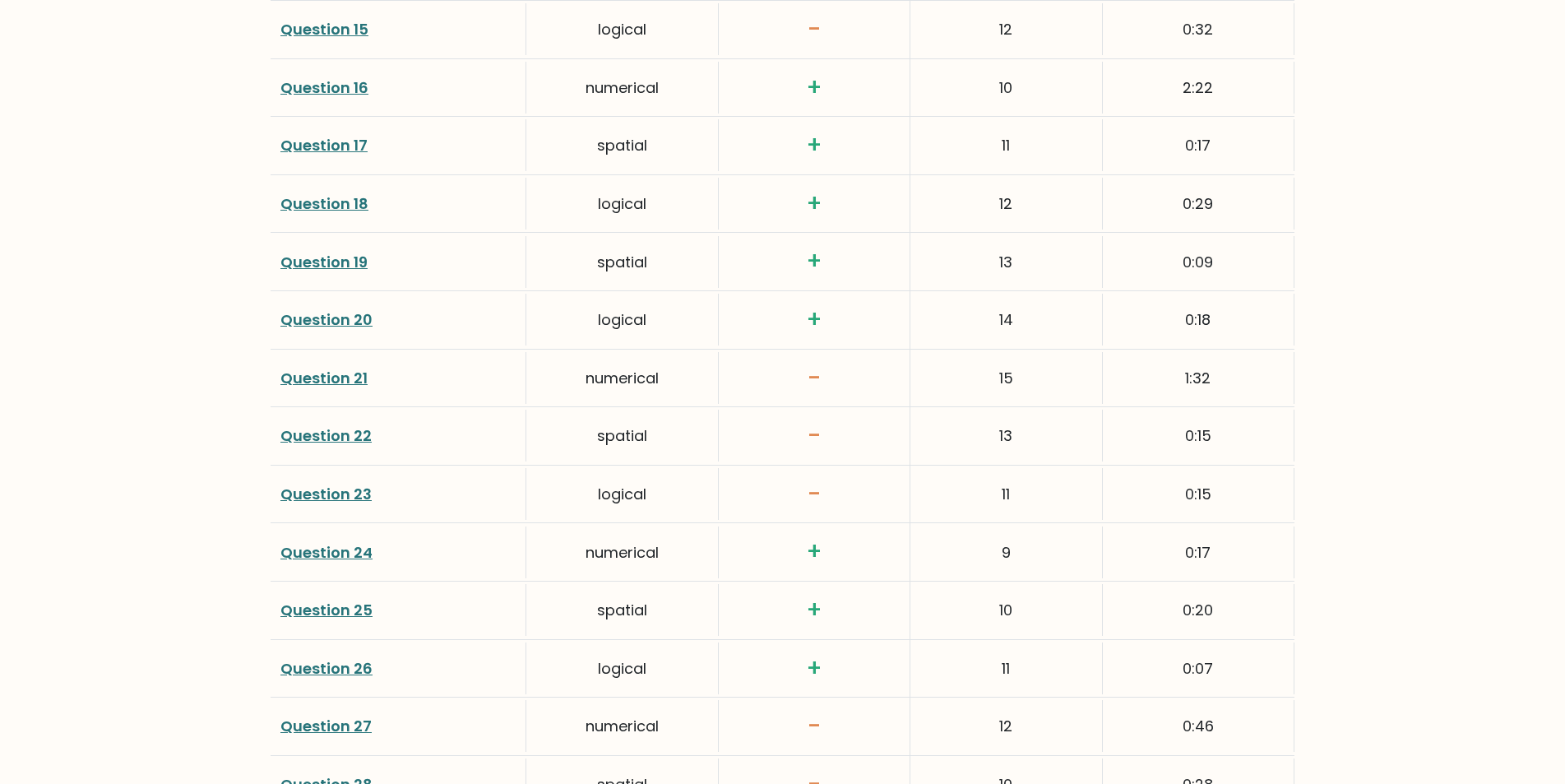
click at [323, 377] on link "Question 21" at bounding box center [323, 378] width 87 height 21
click at [329, 720] on link "Question 27" at bounding box center [326, 726] width 91 height 21
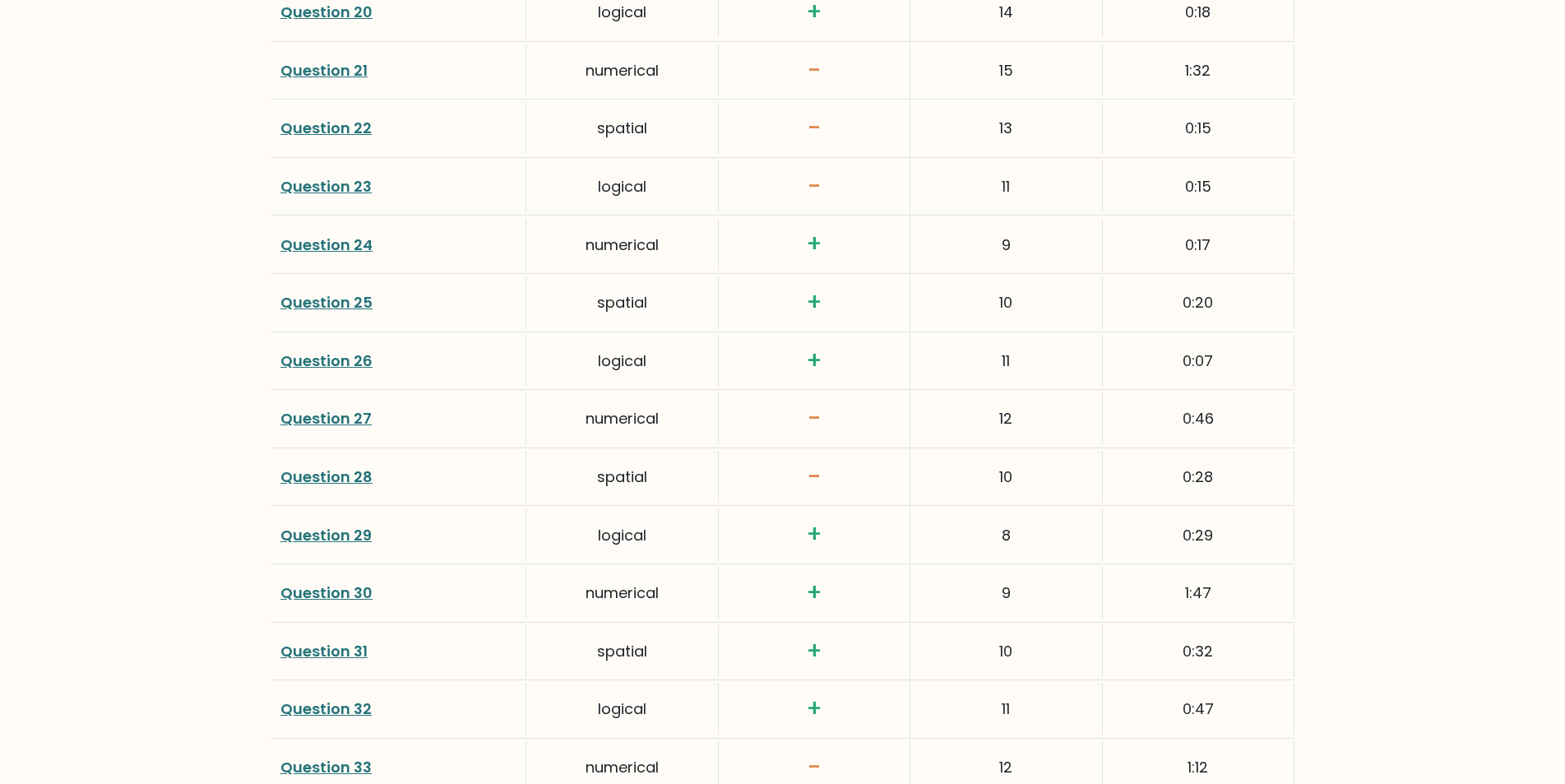
scroll to position [3523, 0]
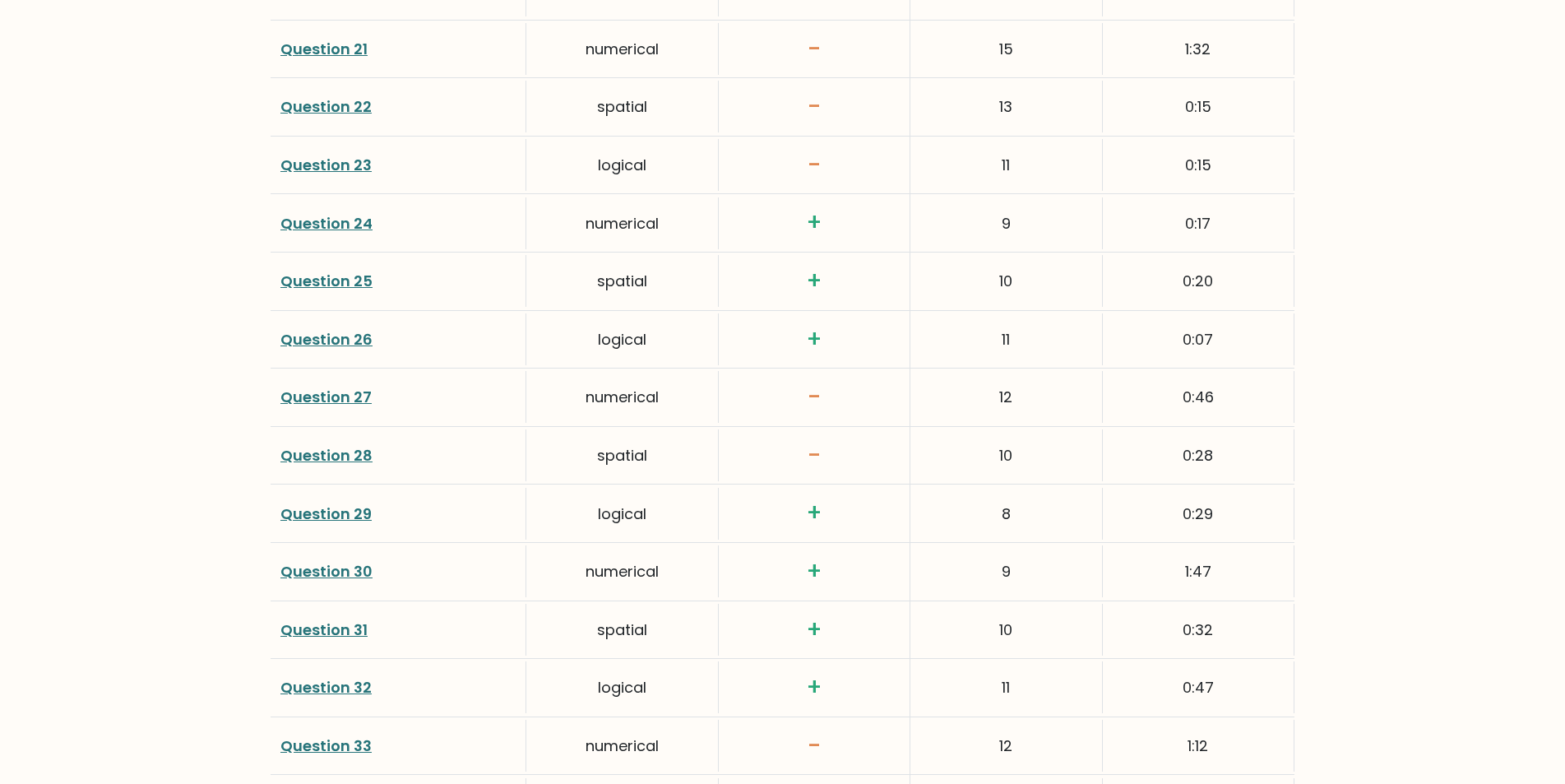
click at [302, 455] on link "Question 28" at bounding box center [326, 455] width 92 height 21
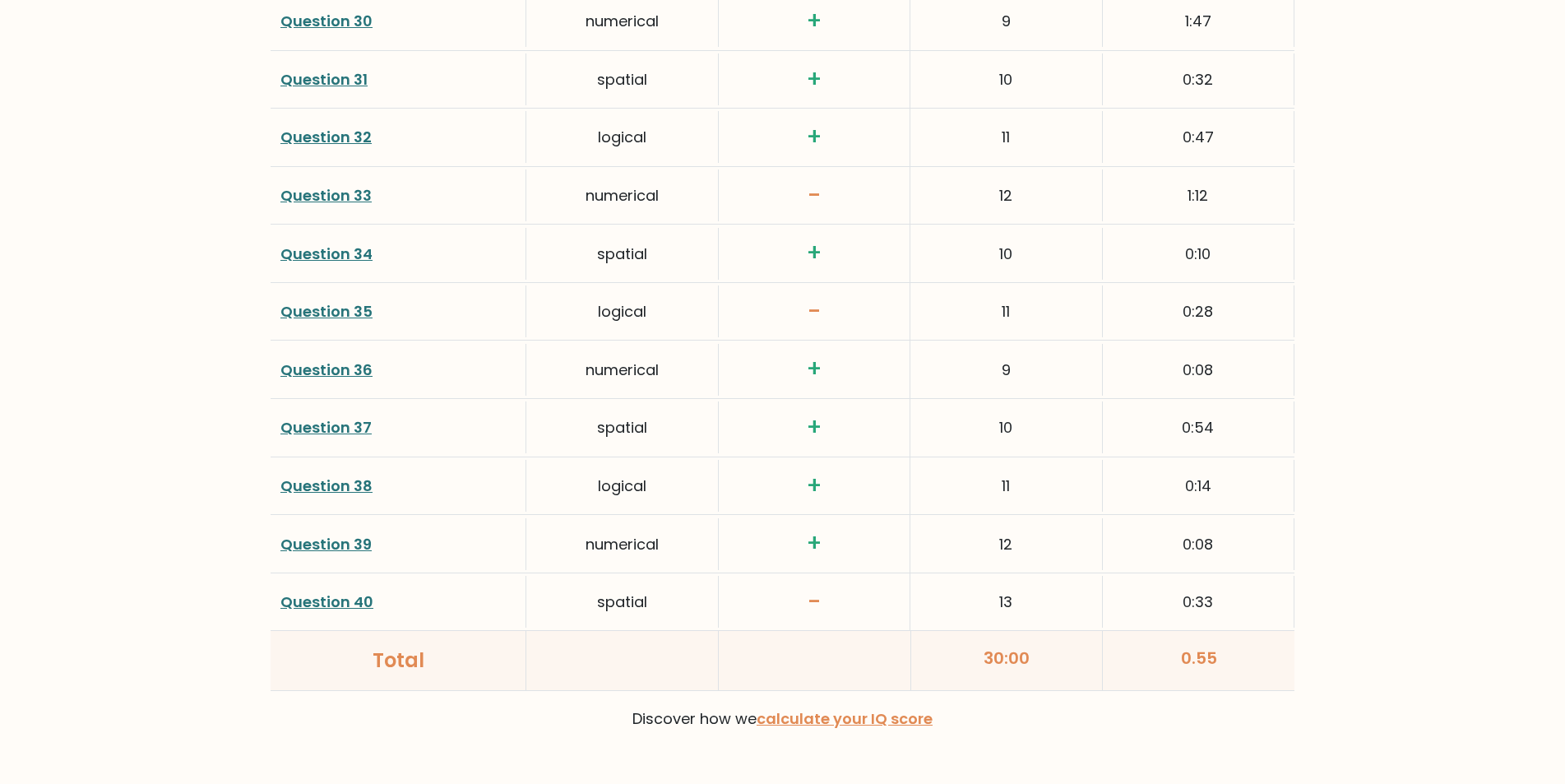
scroll to position [4079, 0]
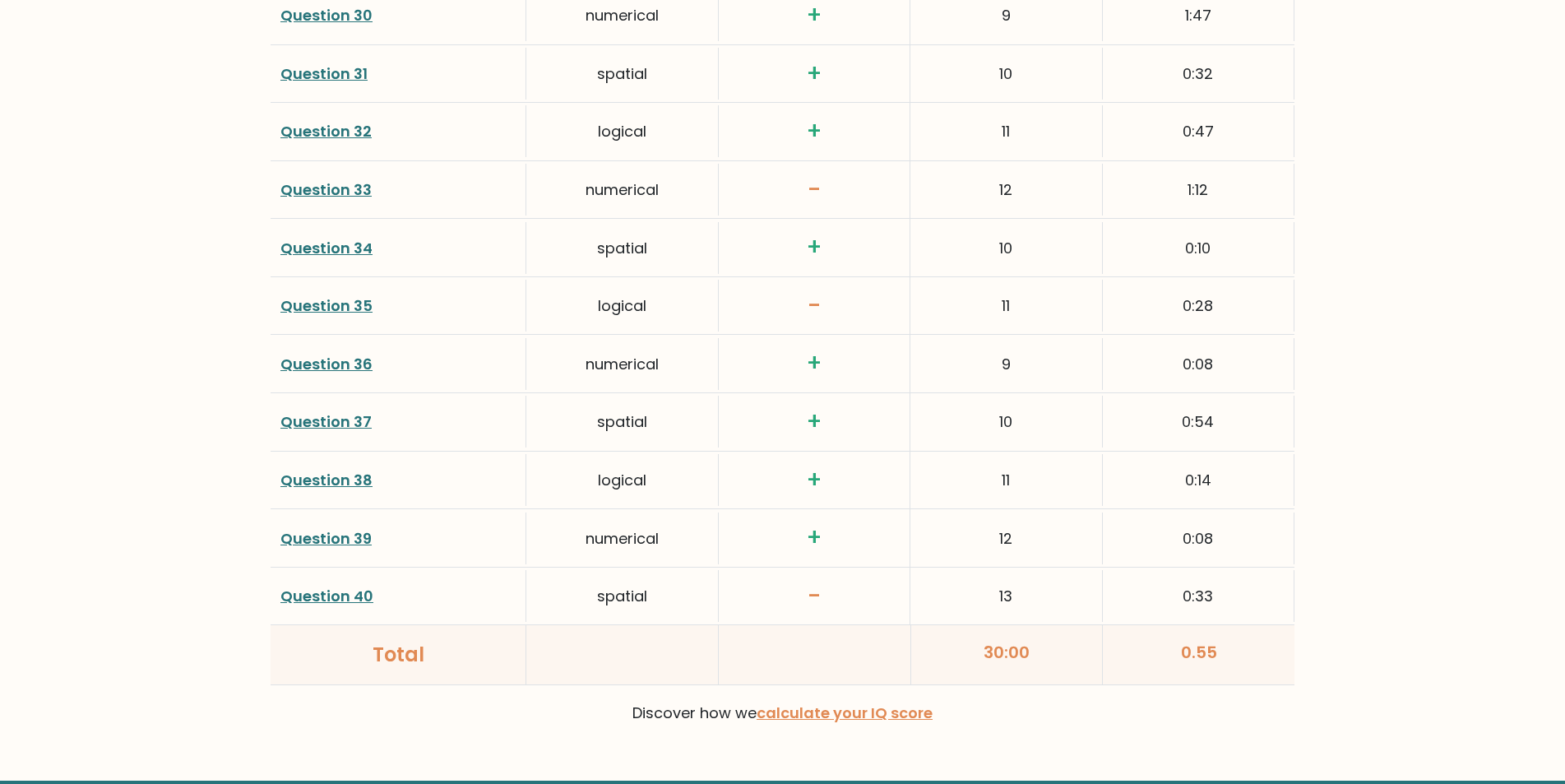
click at [343, 592] on link "Question 40" at bounding box center [327, 595] width 93 height 21
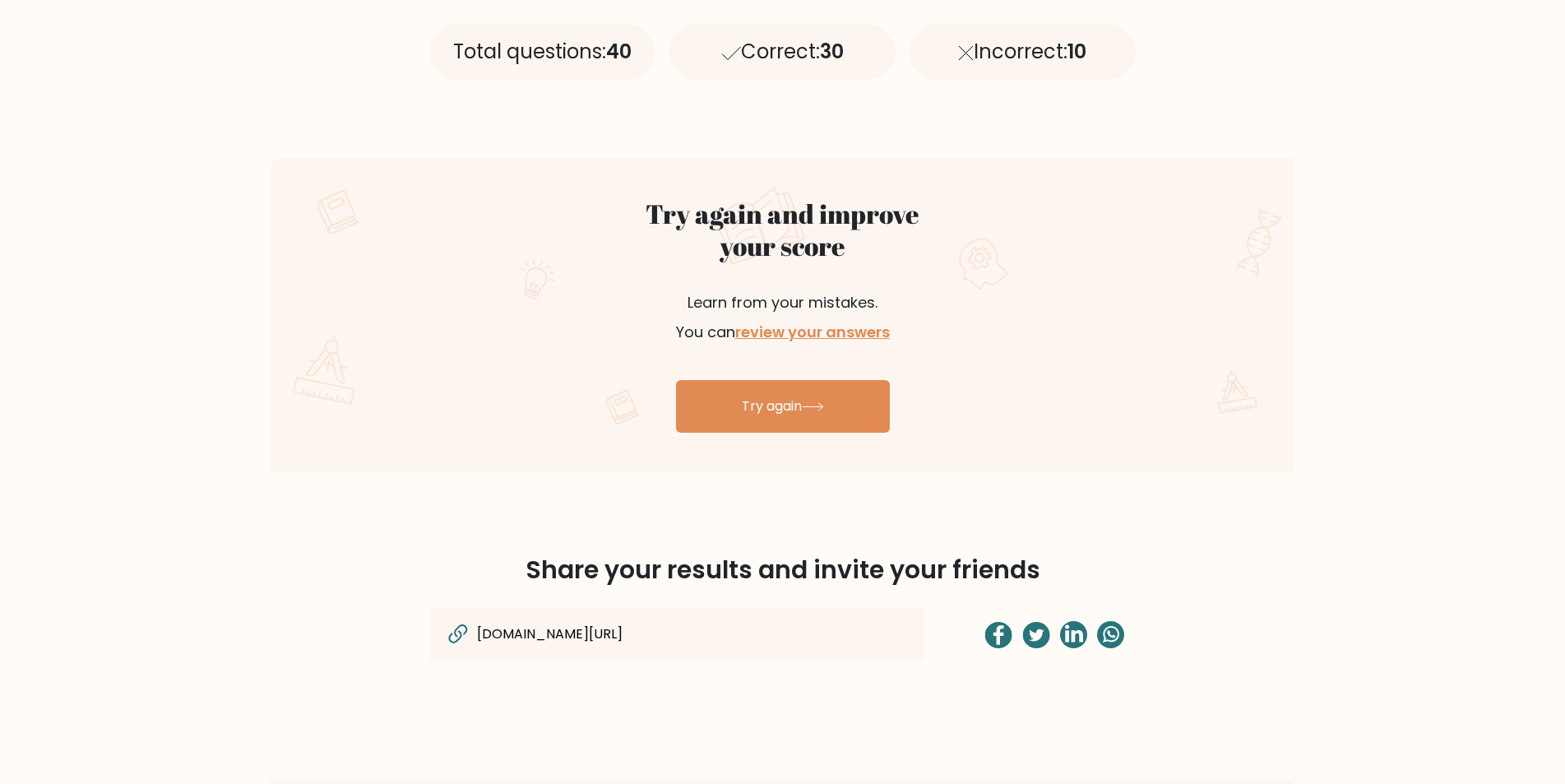
scroll to position [815, 0]
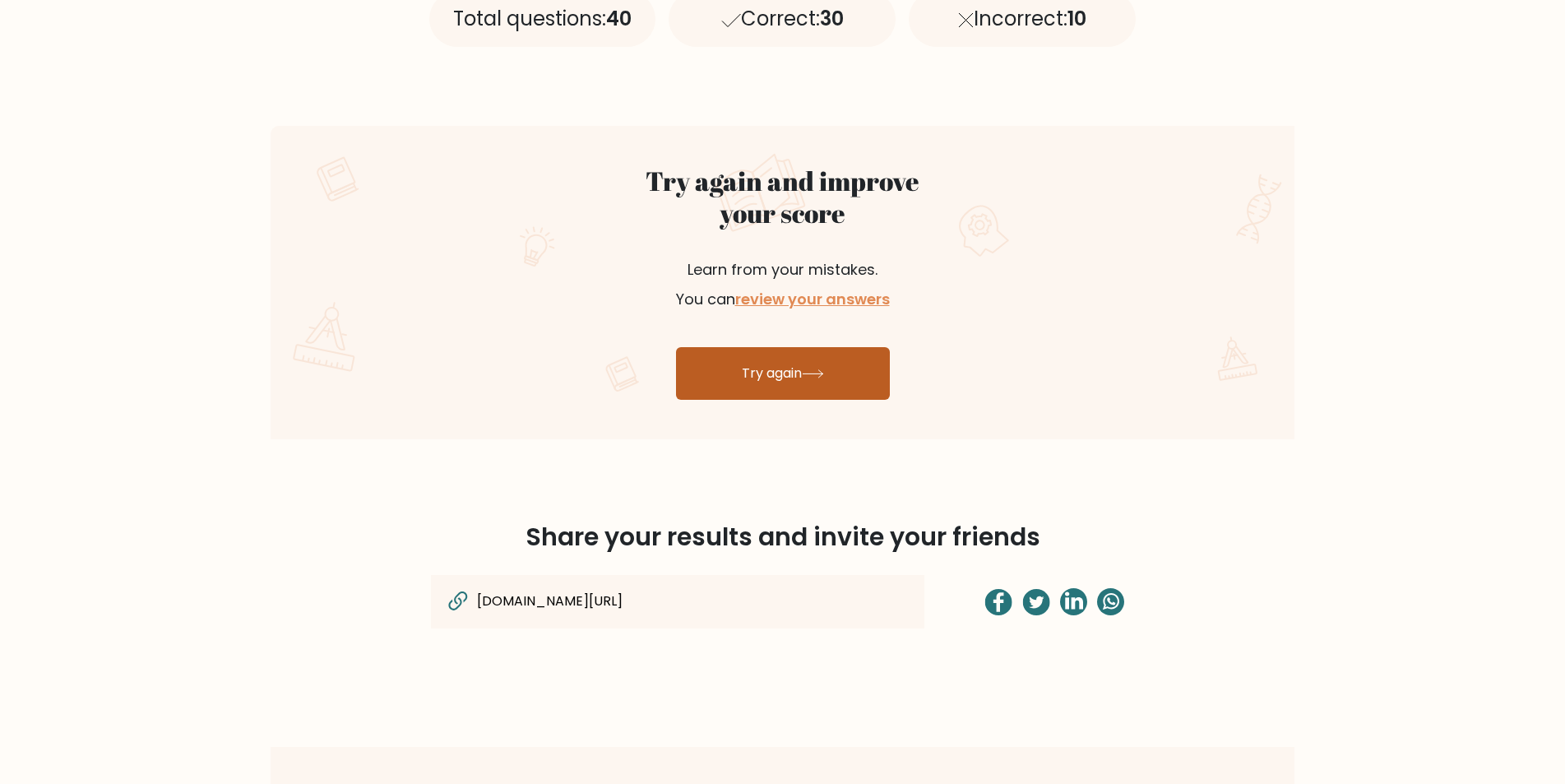
click at [761, 383] on link "Try again" at bounding box center [783, 373] width 214 height 53
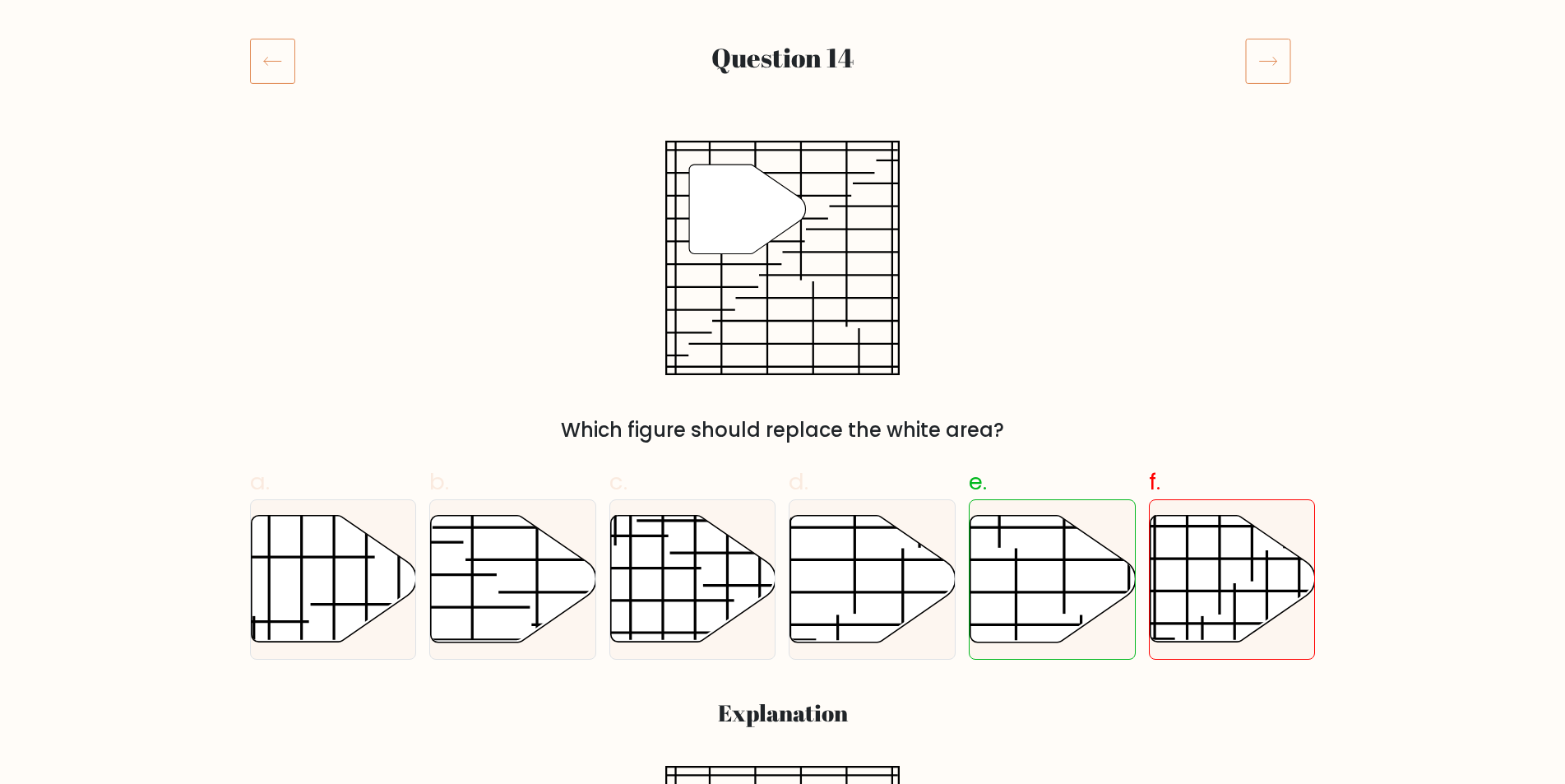
scroll to position [194, 0]
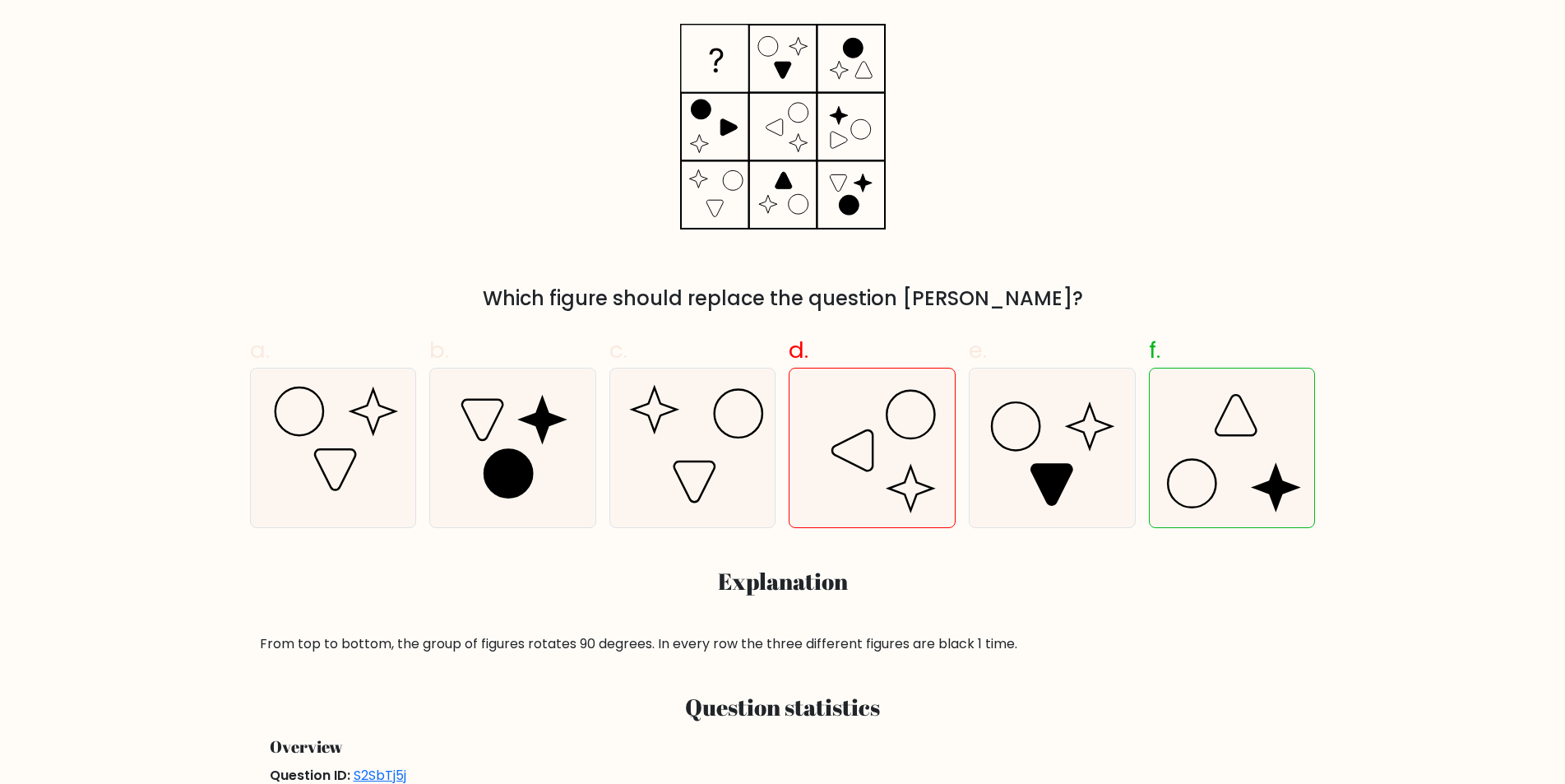
scroll to position [326, 0]
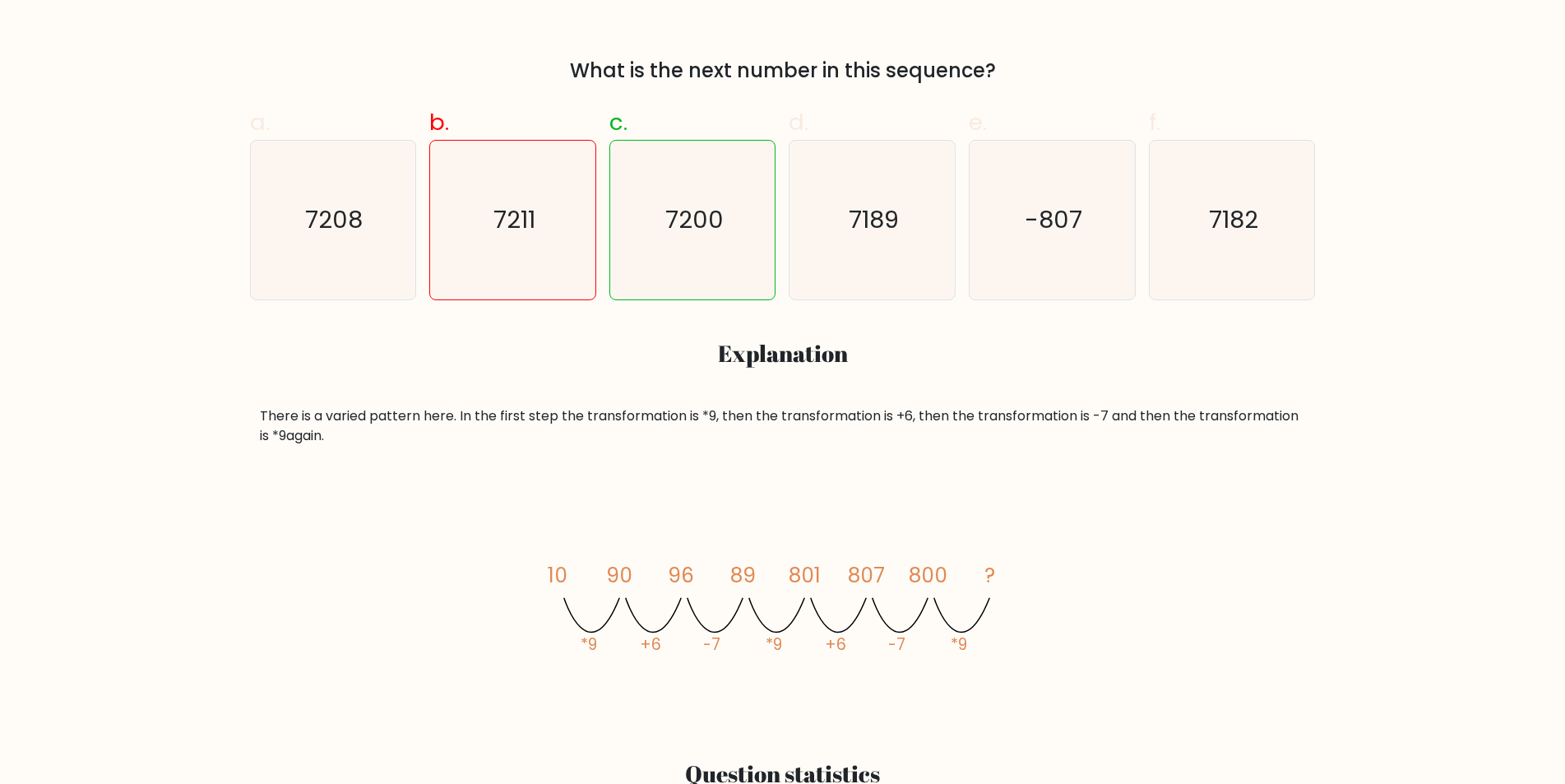
scroll to position [557, 0]
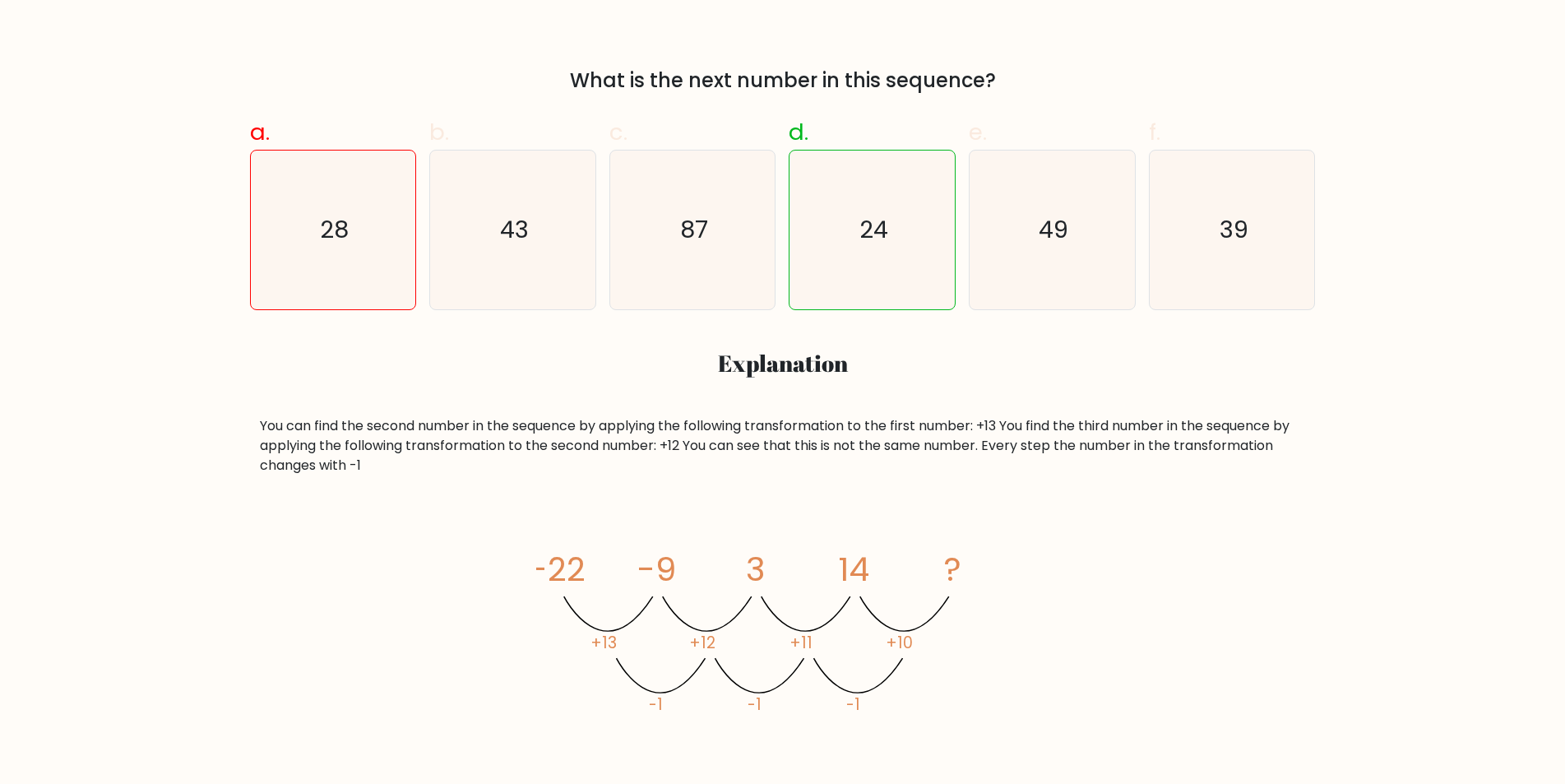
scroll to position [543, 0]
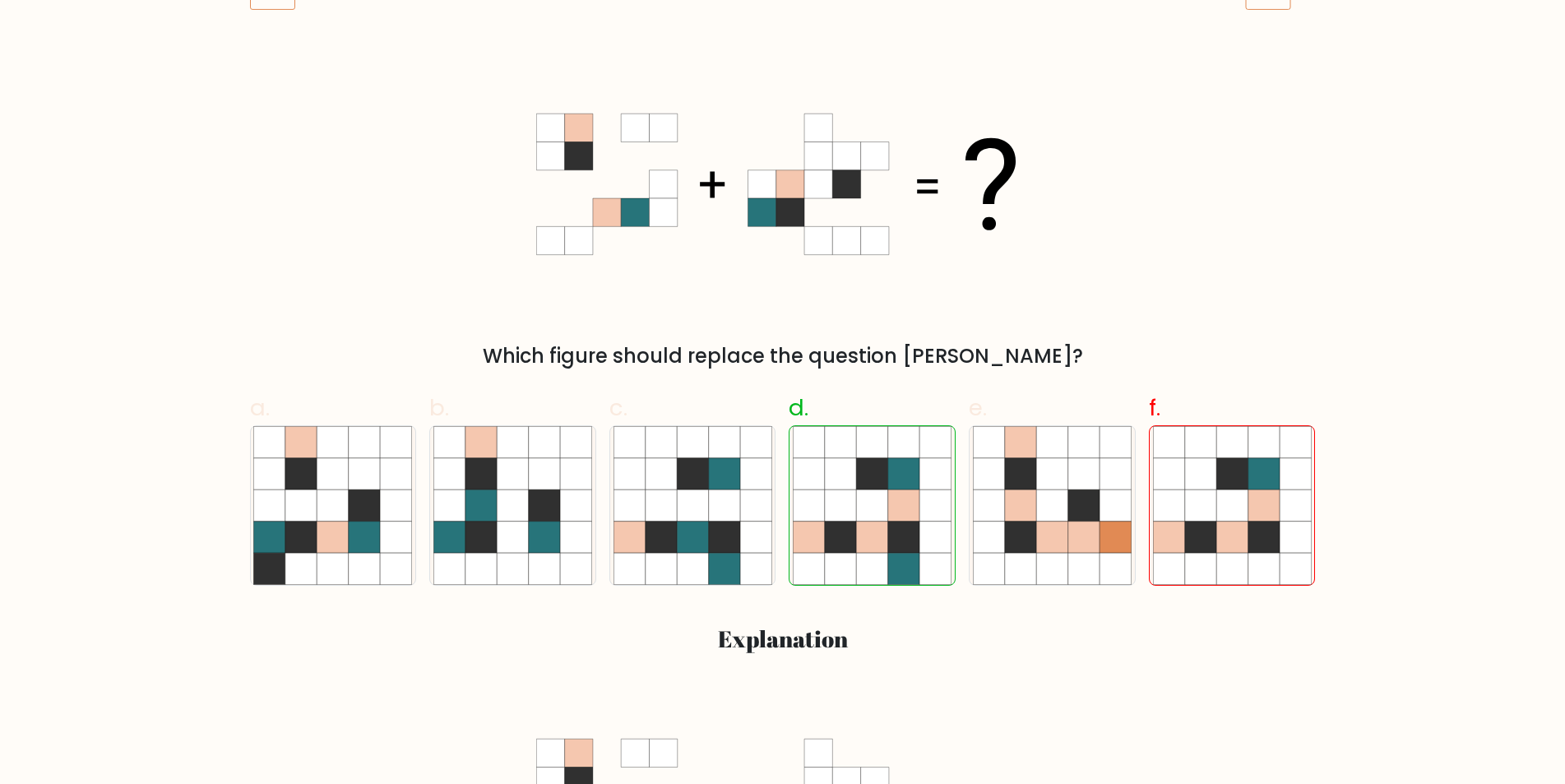
scroll to position [295, 0]
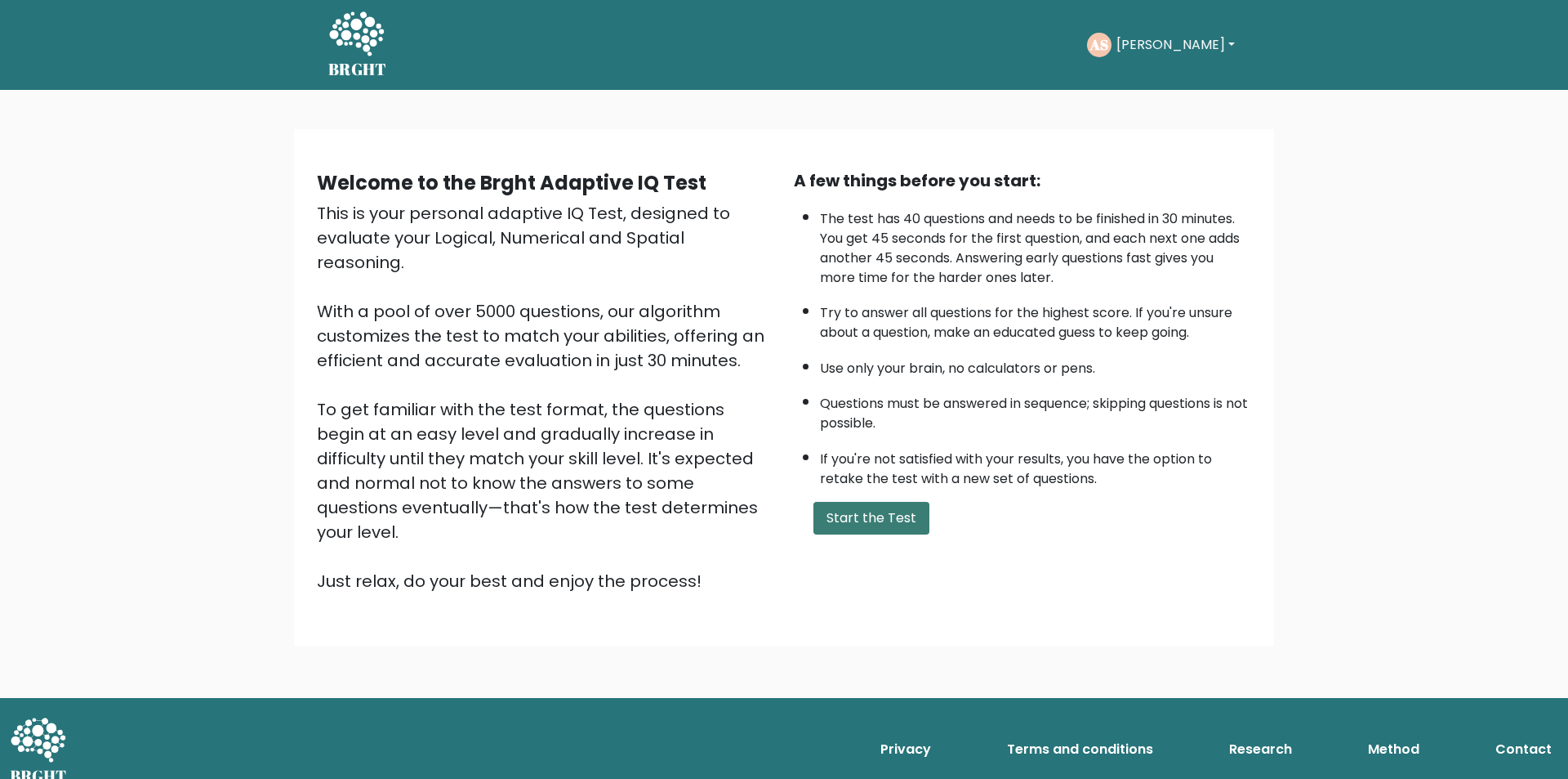
click at [857, 519] on button "Start the Test" at bounding box center [871, 518] width 116 height 33
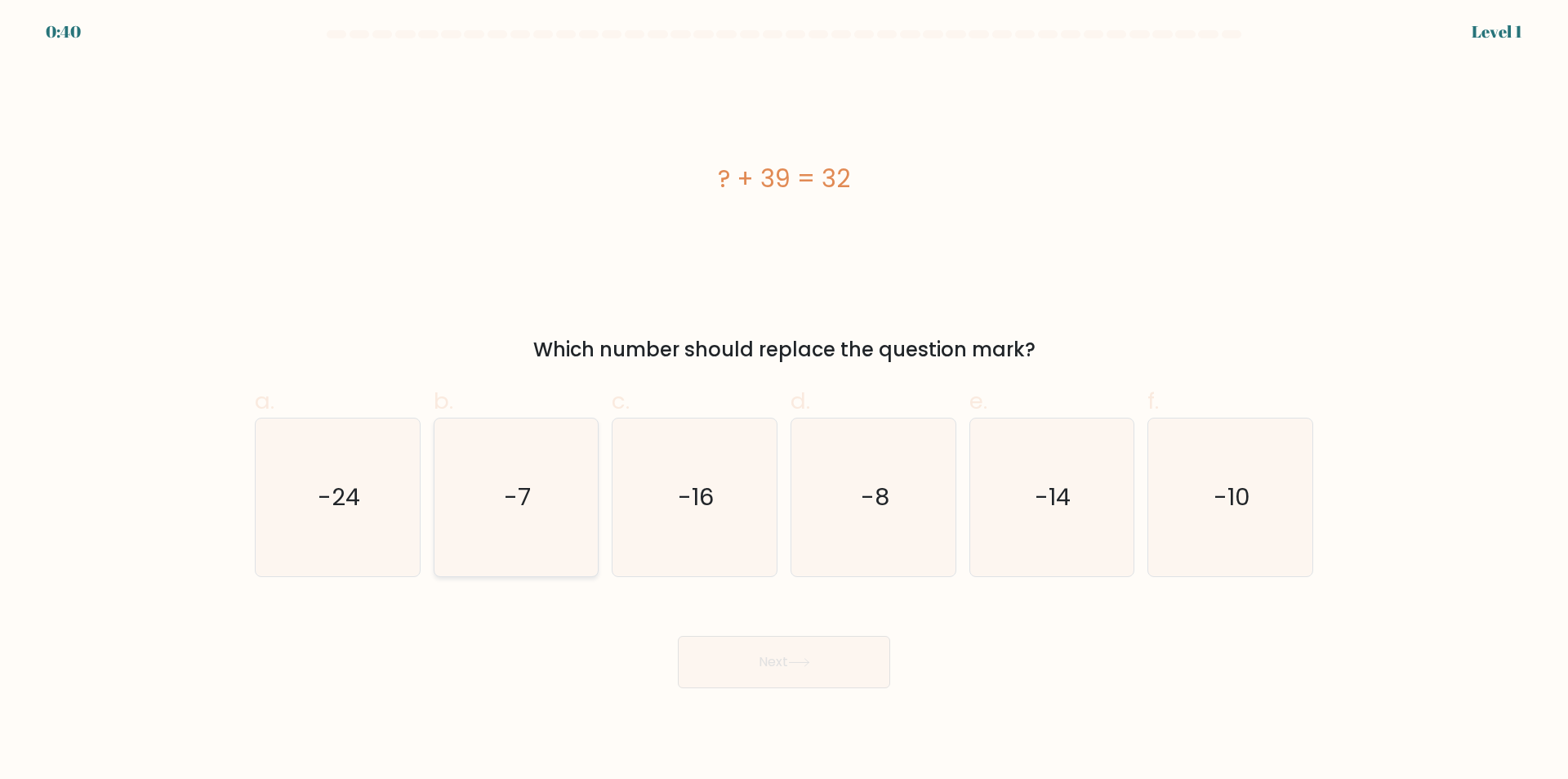
click at [504, 563] on icon "-7" at bounding box center [516, 497] width 158 height 158
click at [784, 400] on input "b. -7" at bounding box center [784, 395] width 1 height 11
radio input "true"
click at [760, 675] on button "Next" at bounding box center [784, 662] width 212 height 53
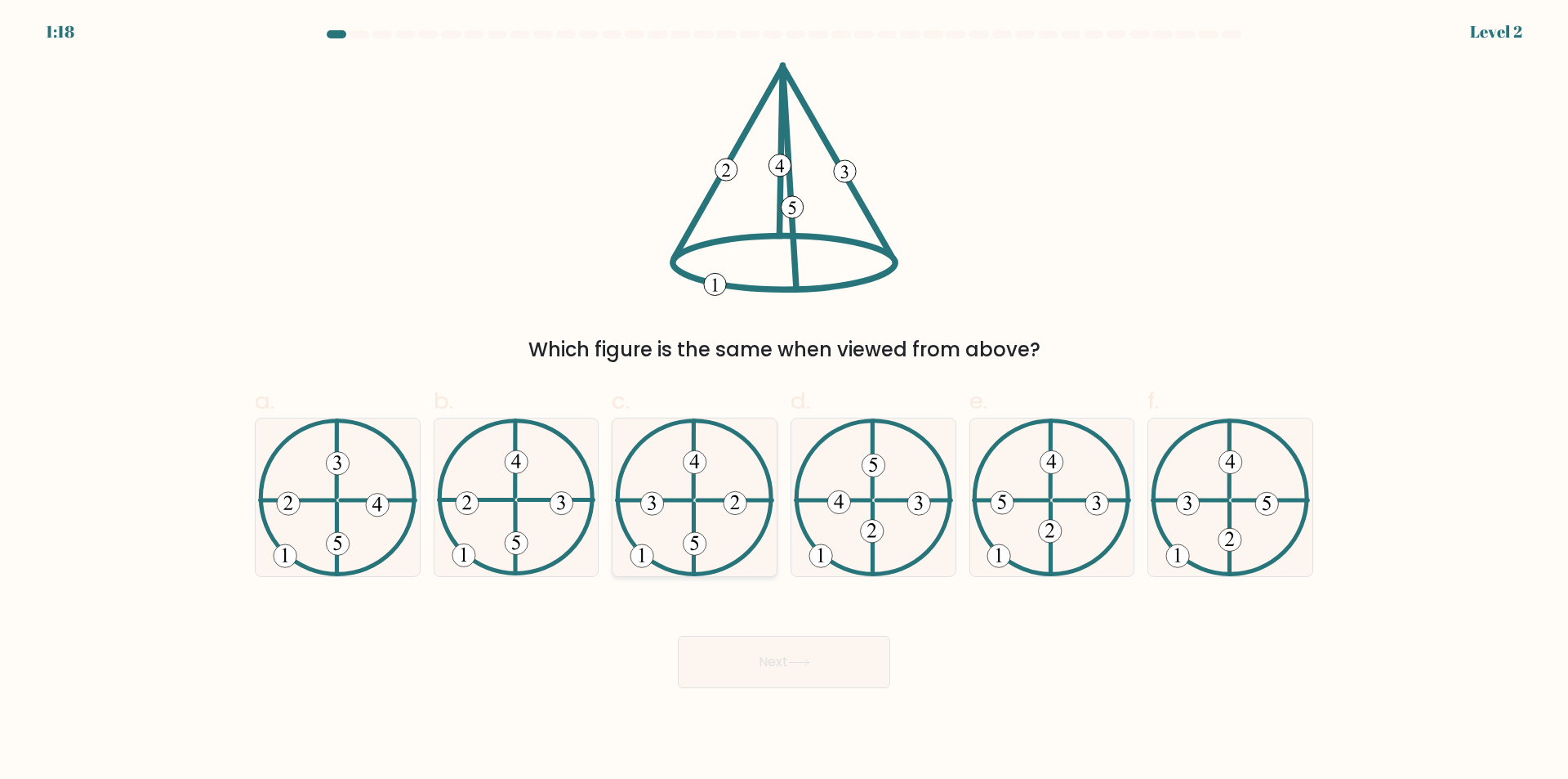
click at [675, 521] on icon at bounding box center [694, 497] width 160 height 158
click at [784, 400] on input "c." at bounding box center [784, 395] width 1 height 11
radio input "true"
click at [778, 669] on button "Next" at bounding box center [784, 662] width 212 height 53
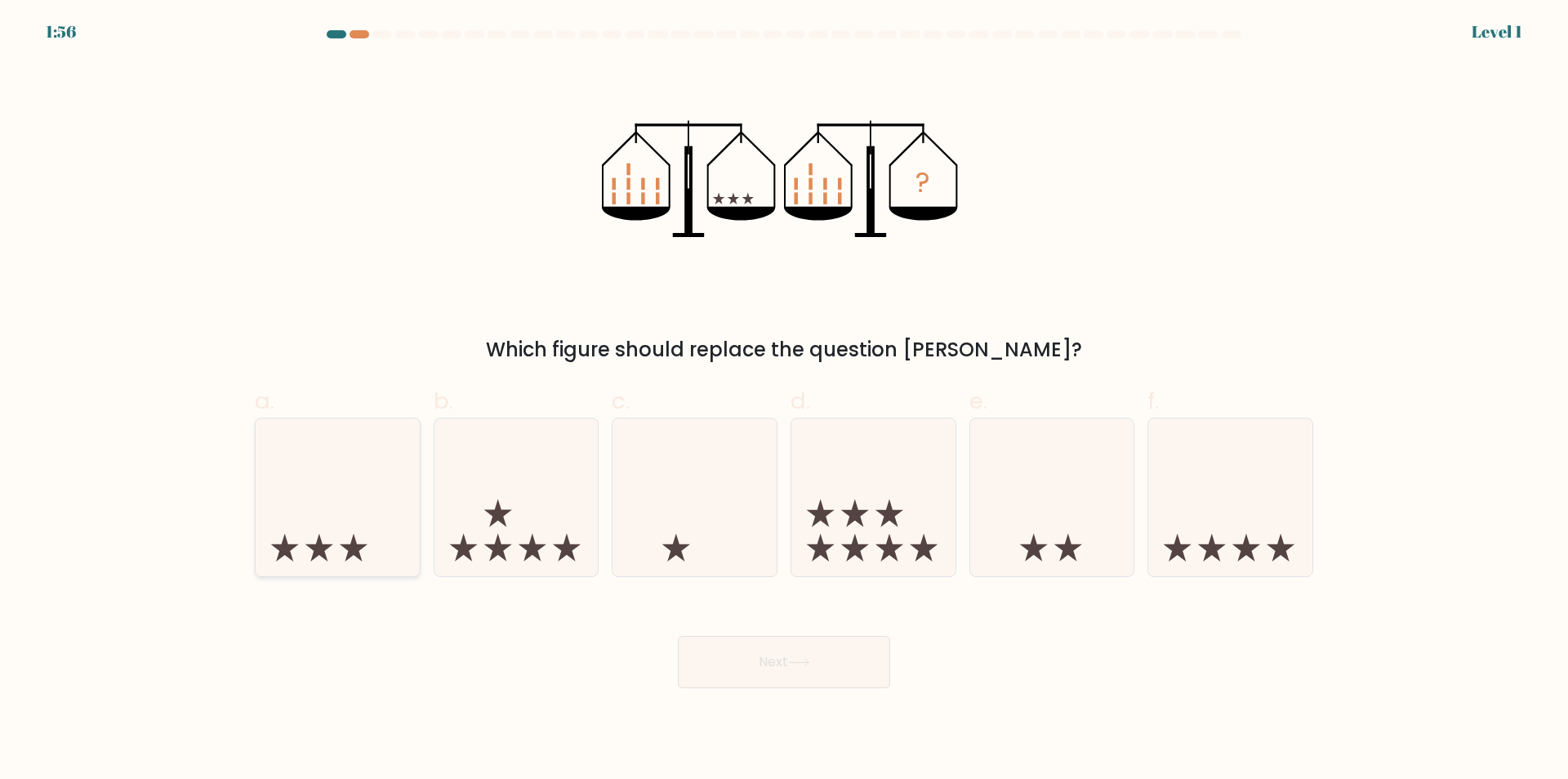
click at [372, 537] on icon at bounding box center [337, 498] width 164 height 136
click at [784, 400] on input "a." at bounding box center [784, 395] width 1 height 11
radio input "true"
click at [747, 684] on button "Next" at bounding box center [784, 662] width 212 height 53
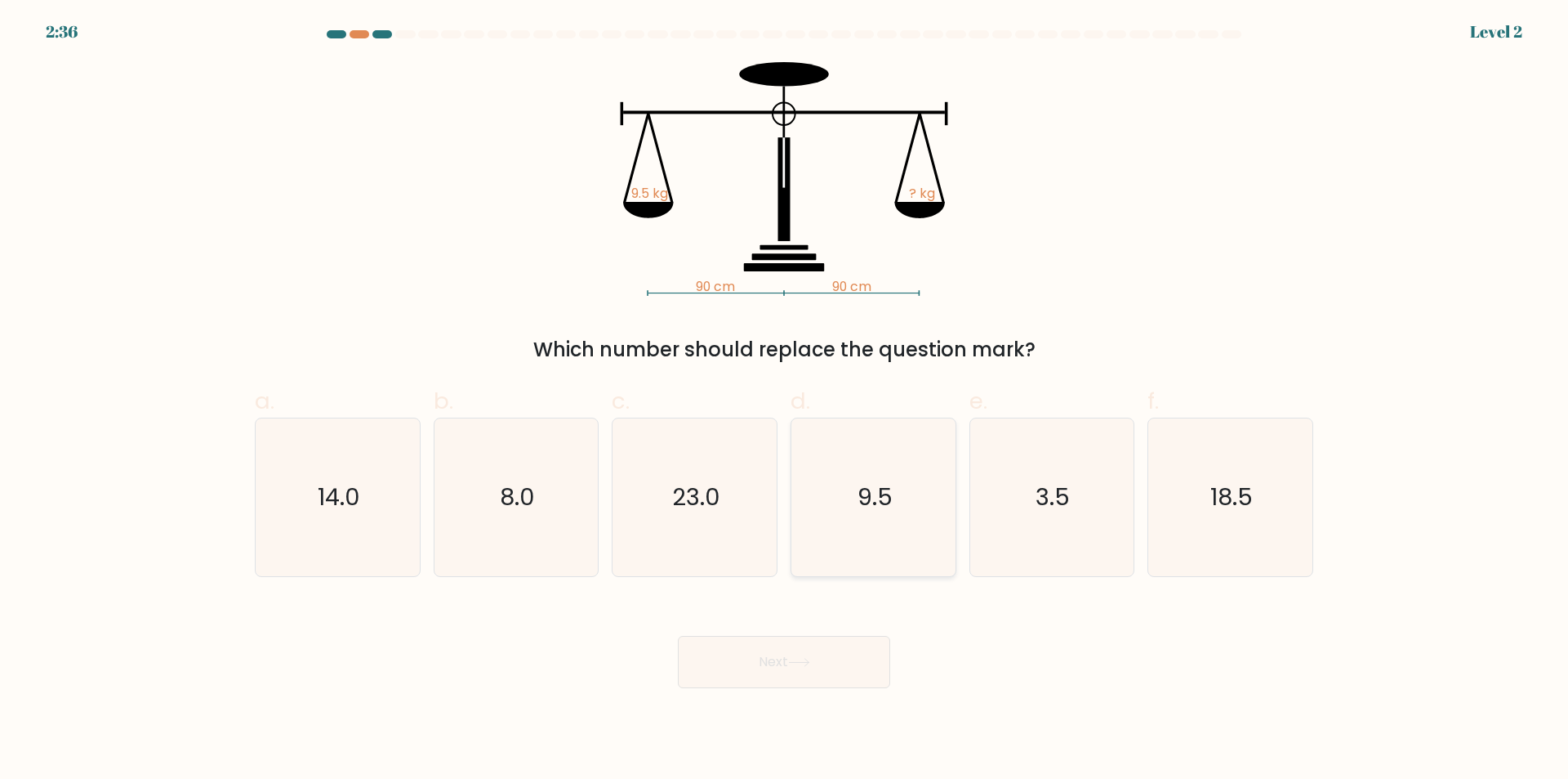
click at [867, 538] on icon "9.5" at bounding box center [874, 497] width 158 height 158
click at [785, 400] on input "d. 9.5" at bounding box center [784, 395] width 1 height 11
radio input "true"
click at [819, 666] on button "Next" at bounding box center [784, 662] width 212 height 53
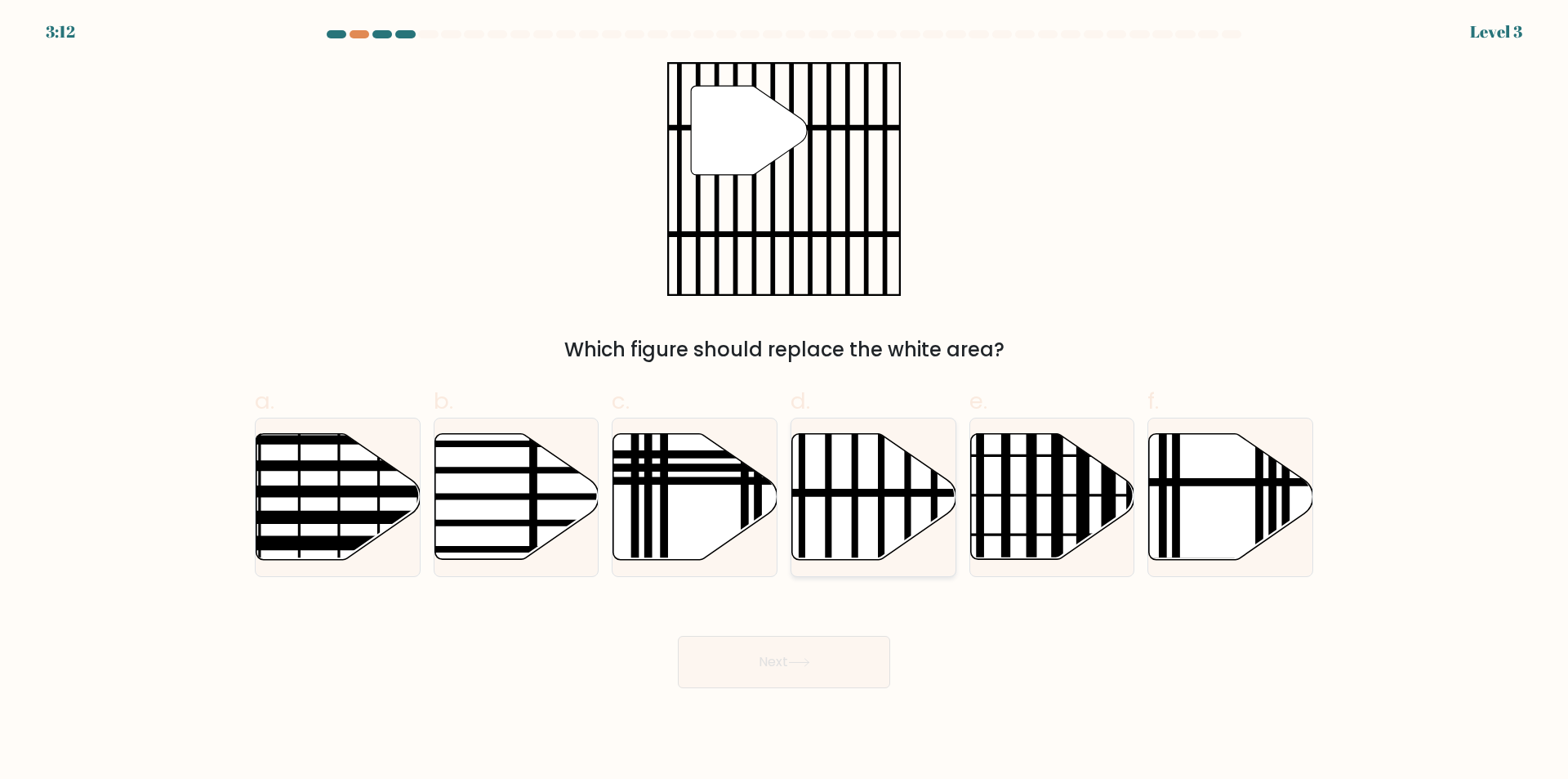
click at [813, 520] on icon at bounding box center [874, 496] width 164 height 126
click at [785, 400] on input "d." at bounding box center [784, 395] width 1 height 11
radio input "true"
click at [769, 664] on button "Next" at bounding box center [784, 662] width 212 height 53
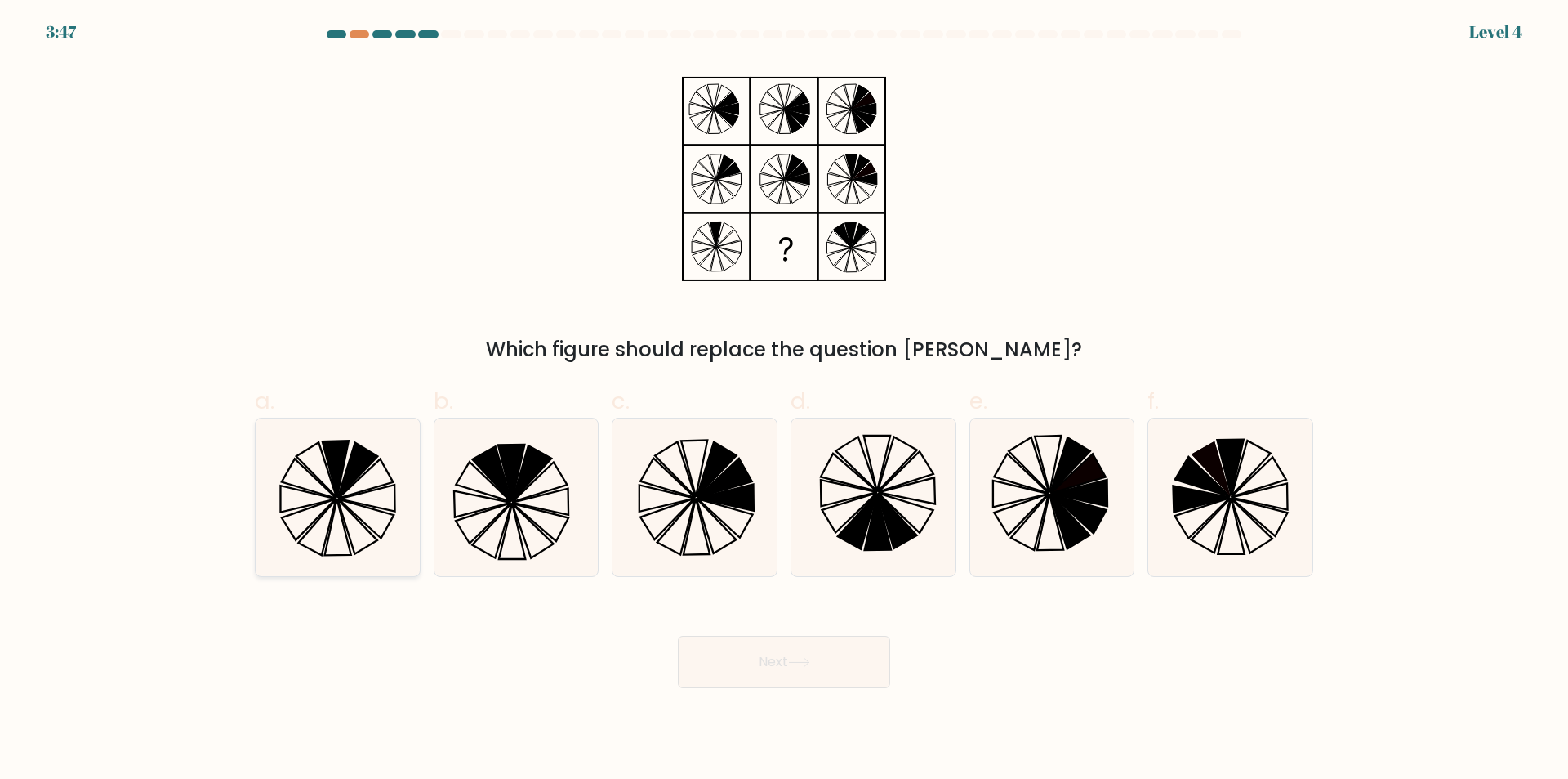
click at [374, 523] on icon at bounding box center [338, 497] width 158 height 158
click at [784, 400] on input "a." at bounding box center [784, 395] width 1 height 11
radio input "true"
click at [731, 663] on button "Next" at bounding box center [784, 662] width 212 height 53
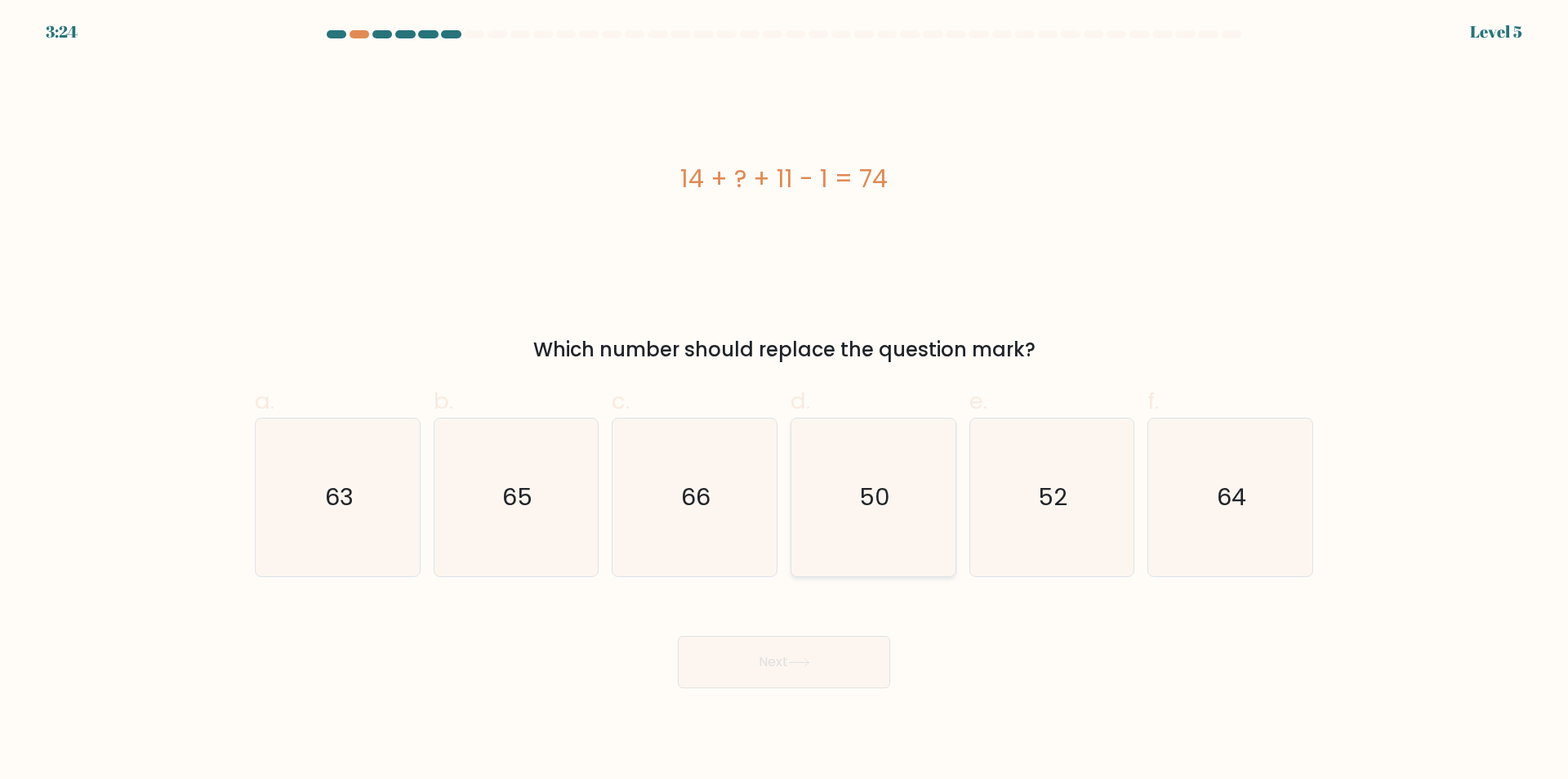
click at [890, 541] on icon "50" at bounding box center [874, 497] width 158 height 158
click at [785, 400] on input "d. 50" at bounding box center [784, 395] width 1 height 11
radio input "true"
click at [806, 663] on icon at bounding box center [799, 662] width 20 height 7
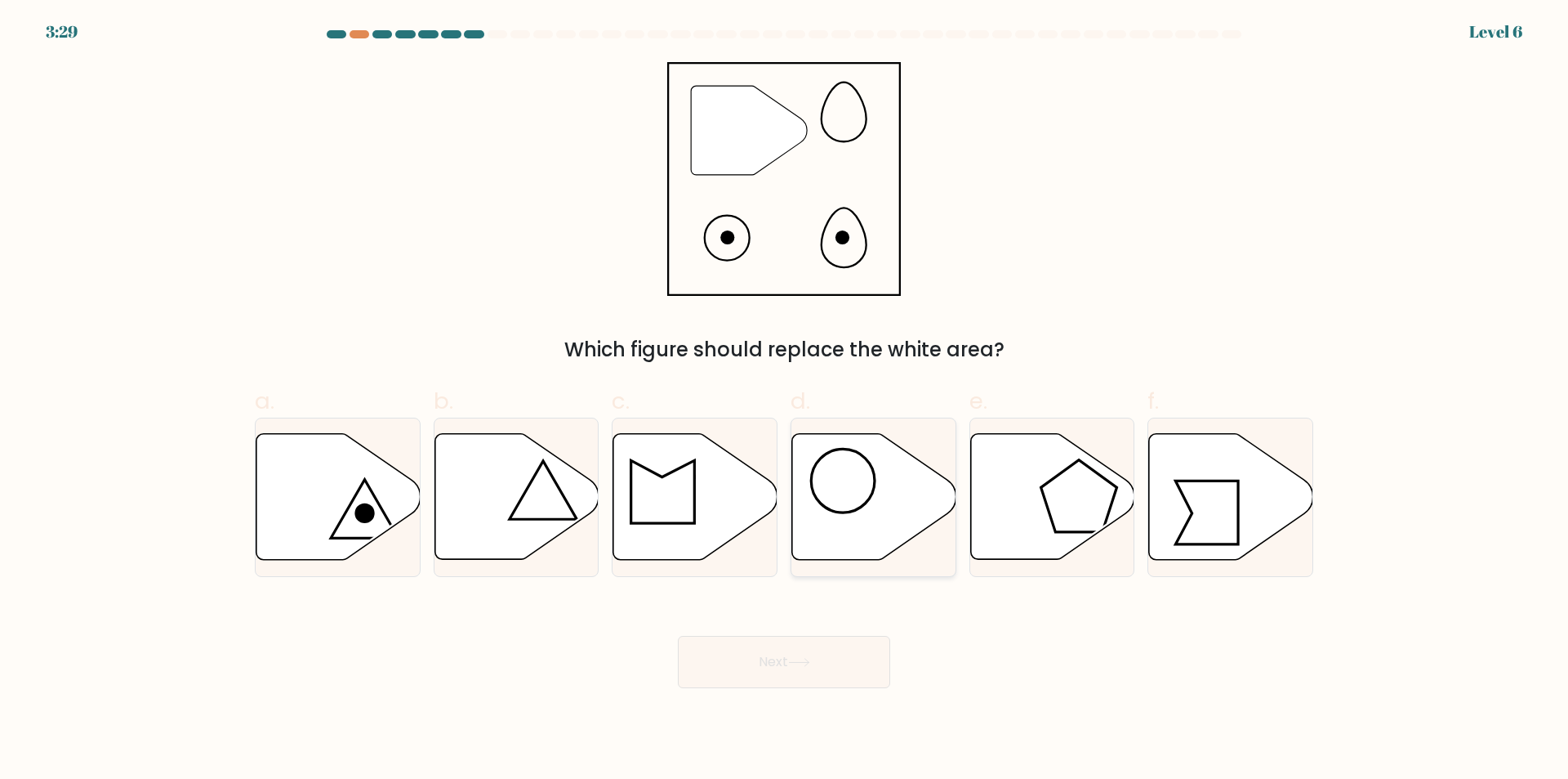
click at [862, 538] on icon at bounding box center [874, 496] width 164 height 126
click at [785, 400] on input "d." at bounding box center [784, 395] width 1 height 11
radio input "true"
click at [808, 656] on button "Next" at bounding box center [784, 662] width 212 height 53
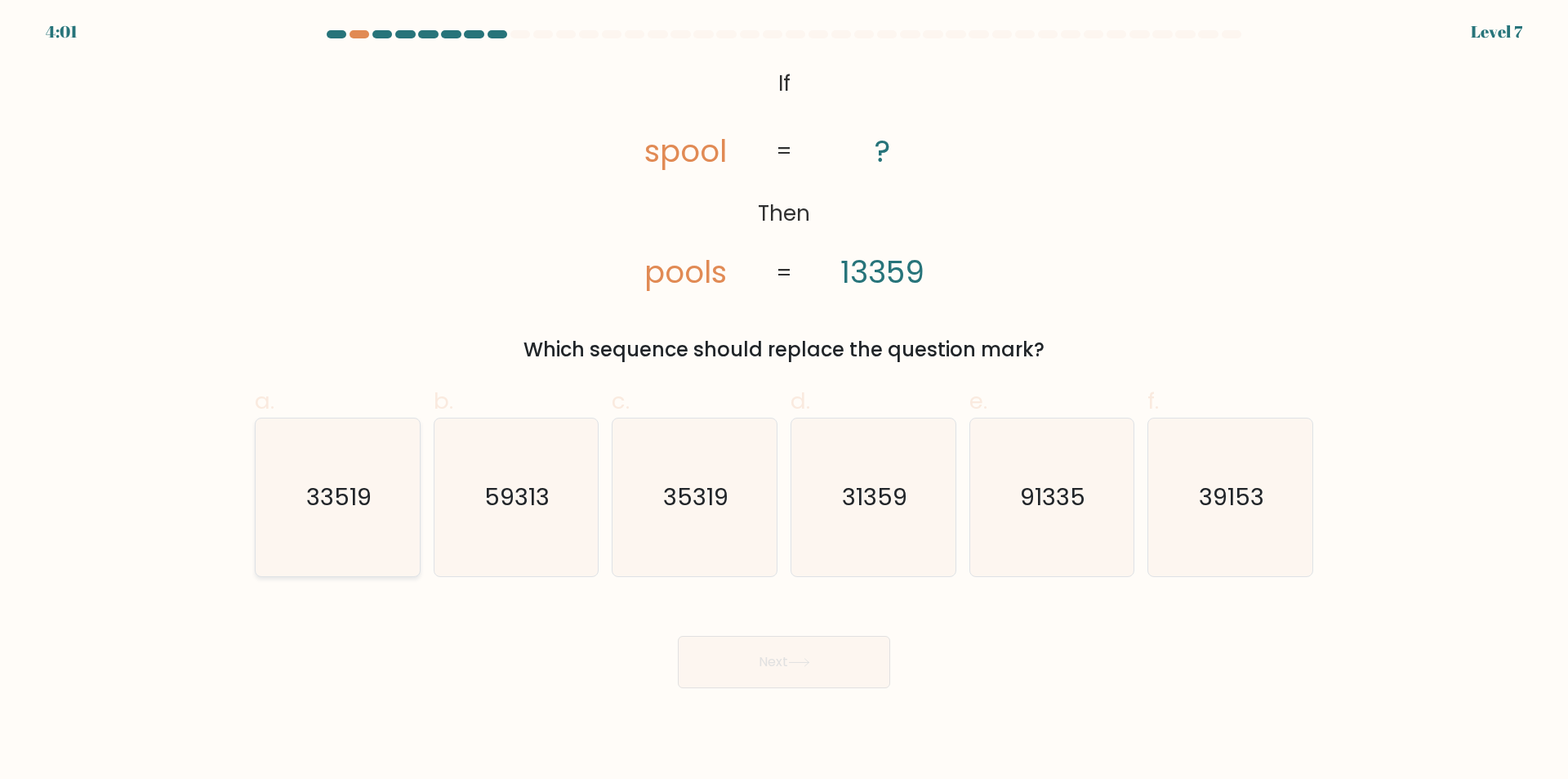
click at [344, 545] on icon "33519" at bounding box center [338, 497] width 158 height 158
click at [784, 400] on input "a. 33519" at bounding box center [784, 395] width 1 height 11
radio input "true"
click at [758, 672] on button "Next" at bounding box center [784, 662] width 212 height 53
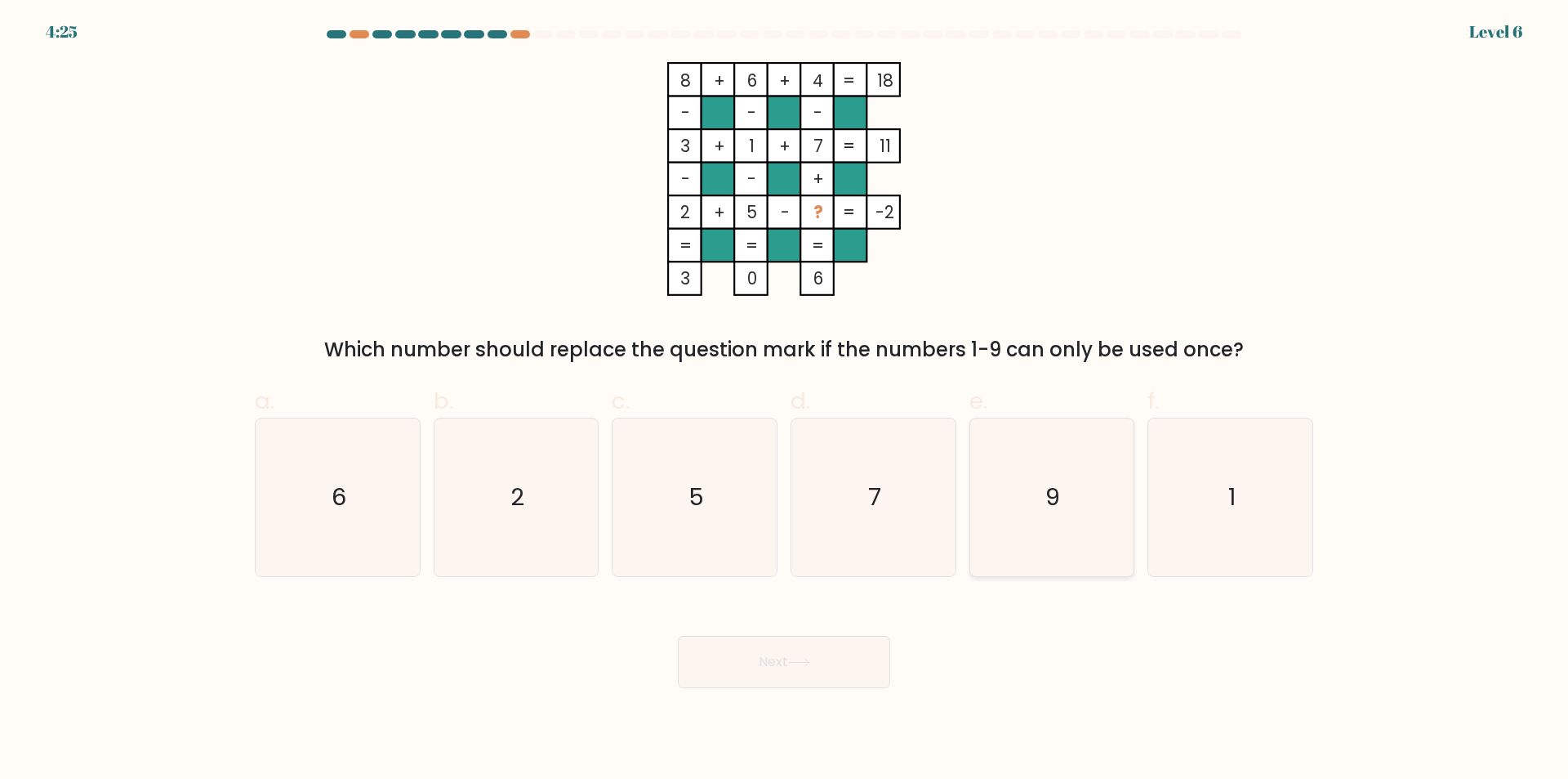
click at [1026, 560] on icon "9" at bounding box center [1051, 497] width 158 height 158
click at [785, 400] on input "e. 9" at bounding box center [784, 395] width 1 height 11
radio input "true"
click at [839, 663] on button "Next" at bounding box center [784, 662] width 212 height 53
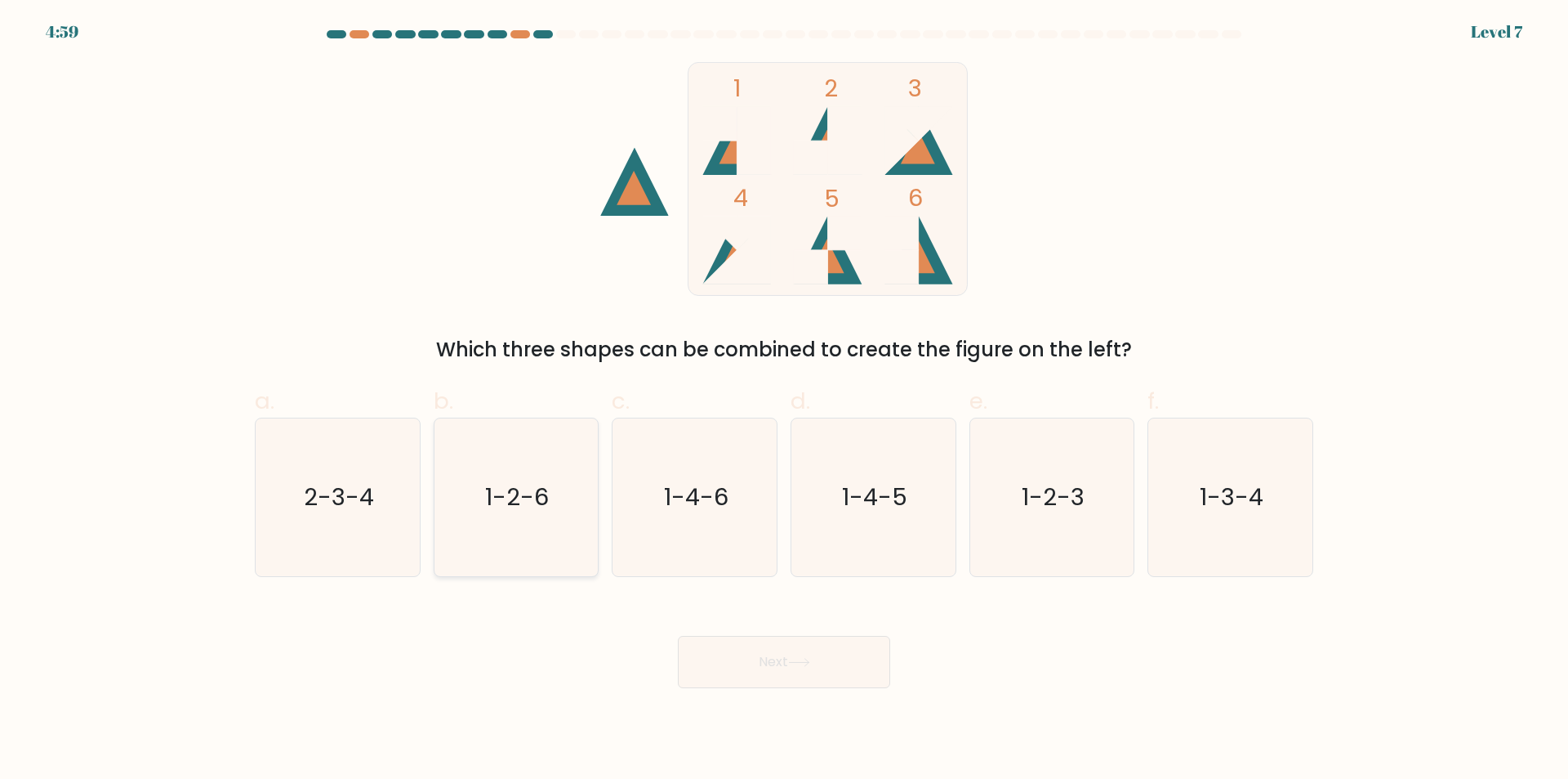
click at [494, 546] on icon "1-2-6" at bounding box center [516, 497] width 158 height 158
click at [784, 400] on input "b. 1-2-6" at bounding box center [784, 395] width 1 height 11
radio input "true"
click at [779, 669] on button "Next" at bounding box center [784, 662] width 212 height 53
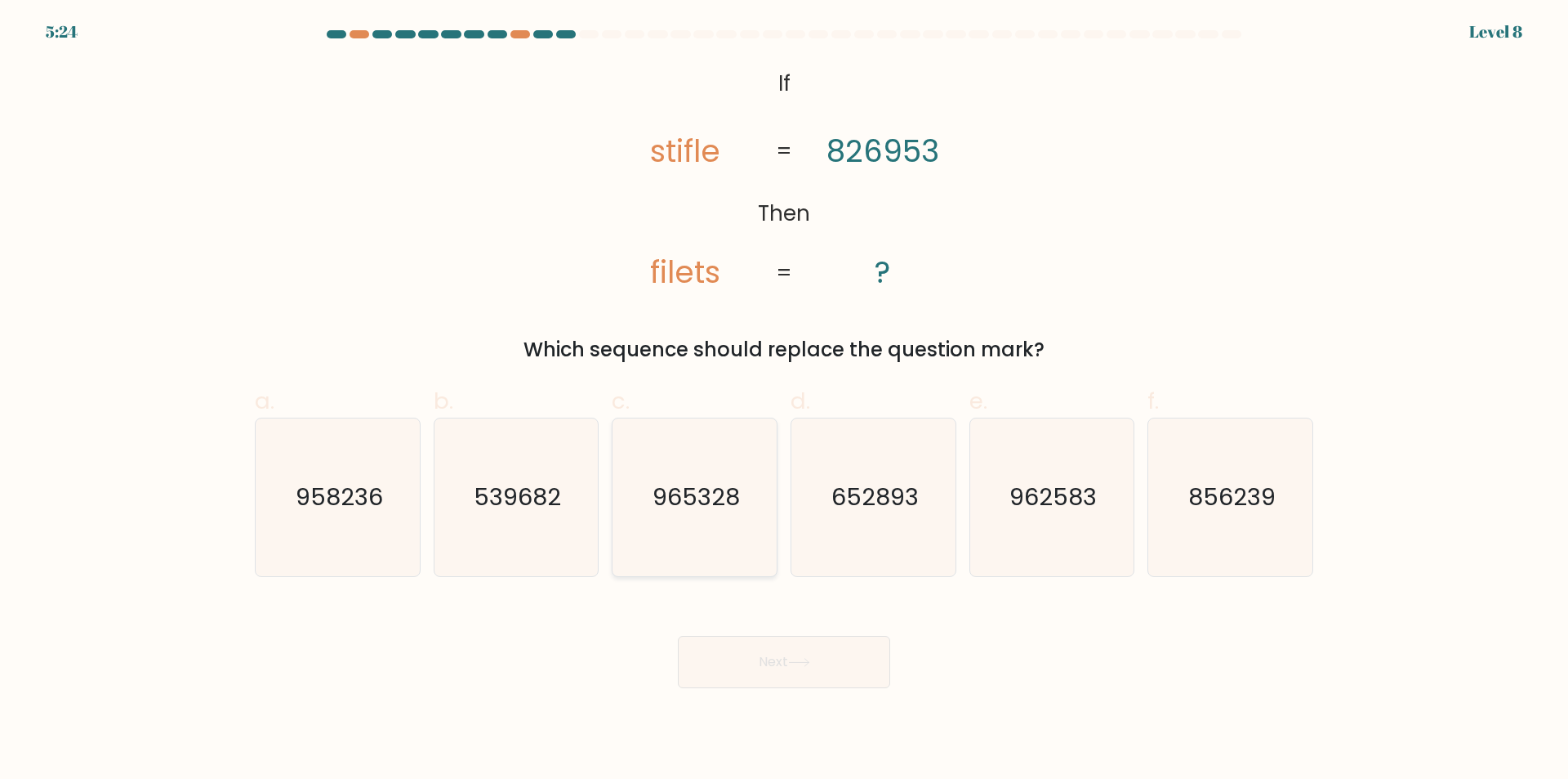
click at [696, 550] on icon "965328" at bounding box center [694, 497] width 158 height 158
click at [784, 400] on input "c. 965328" at bounding box center [784, 395] width 1 height 11
radio input "true"
click at [782, 664] on button "Next" at bounding box center [784, 662] width 212 height 53
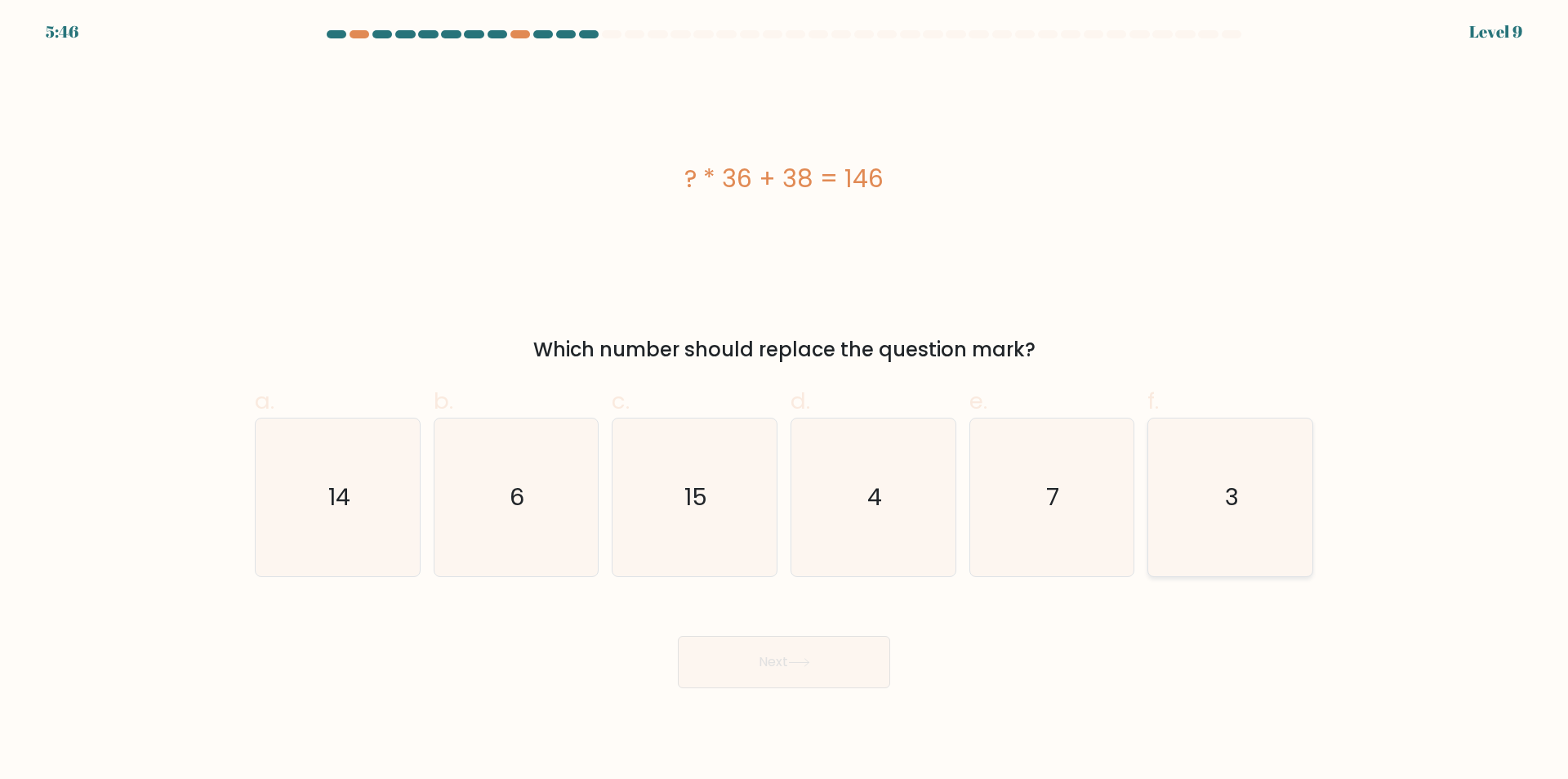
click at [1187, 521] on icon "3" at bounding box center [1230, 497] width 158 height 158
click at [785, 400] on input "f. 3" at bounding box center [784, 395] width 1 height 11
radio input "true"
click at [821, 667] on button "Next" at bounding box center [784, 662] width 212 height 53
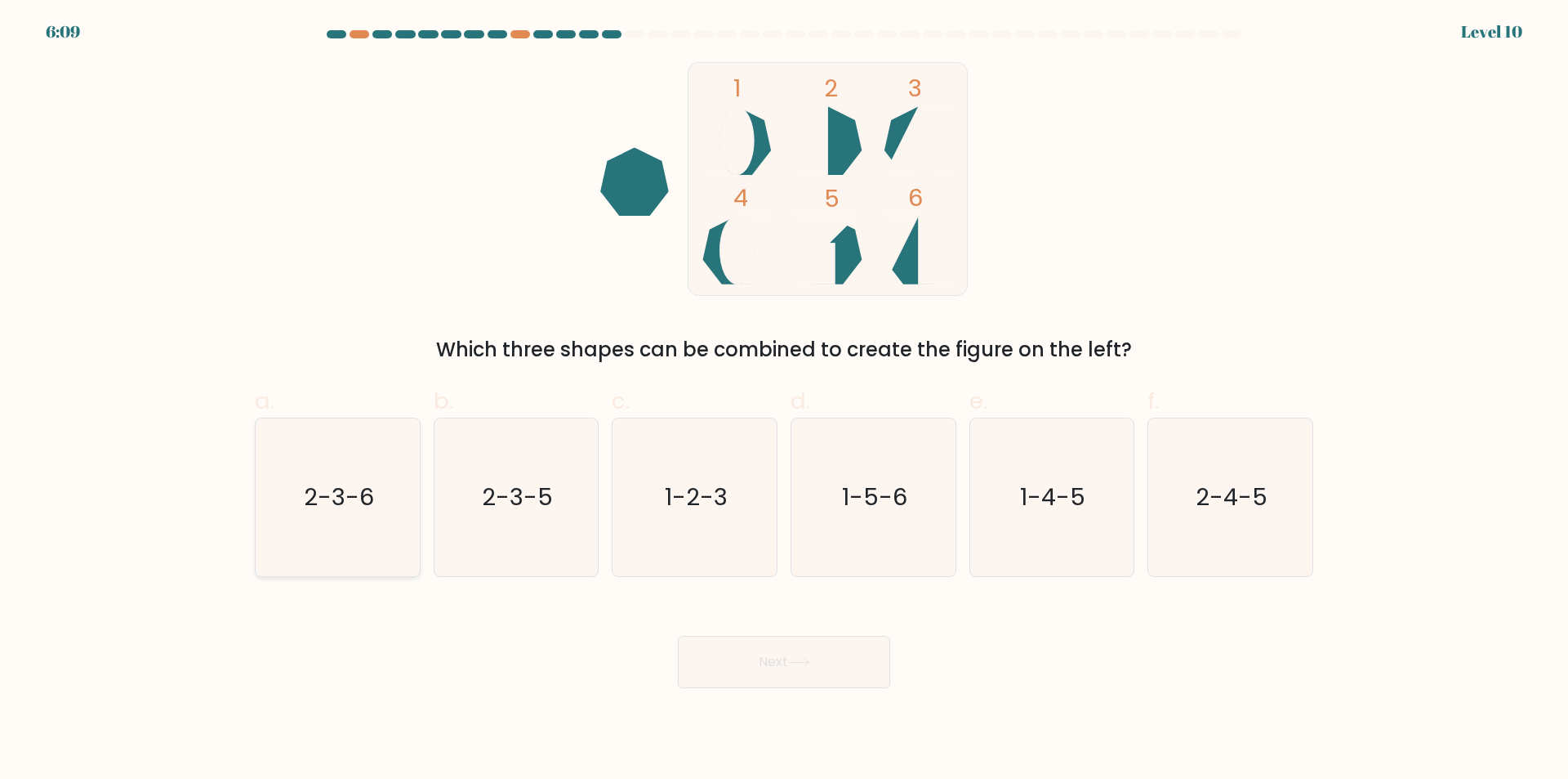
click at [338, 540] on icon "2-3-6" at bounding box center [338, 497] width 158 height 158
click at [784, 400] on input "a. 2-3-6" at bounding box center [784, 395] width 1 height 11
radio input "true"
click at [819, 669] on button "Next" at bounding box center [784, 662] width 212 height 53
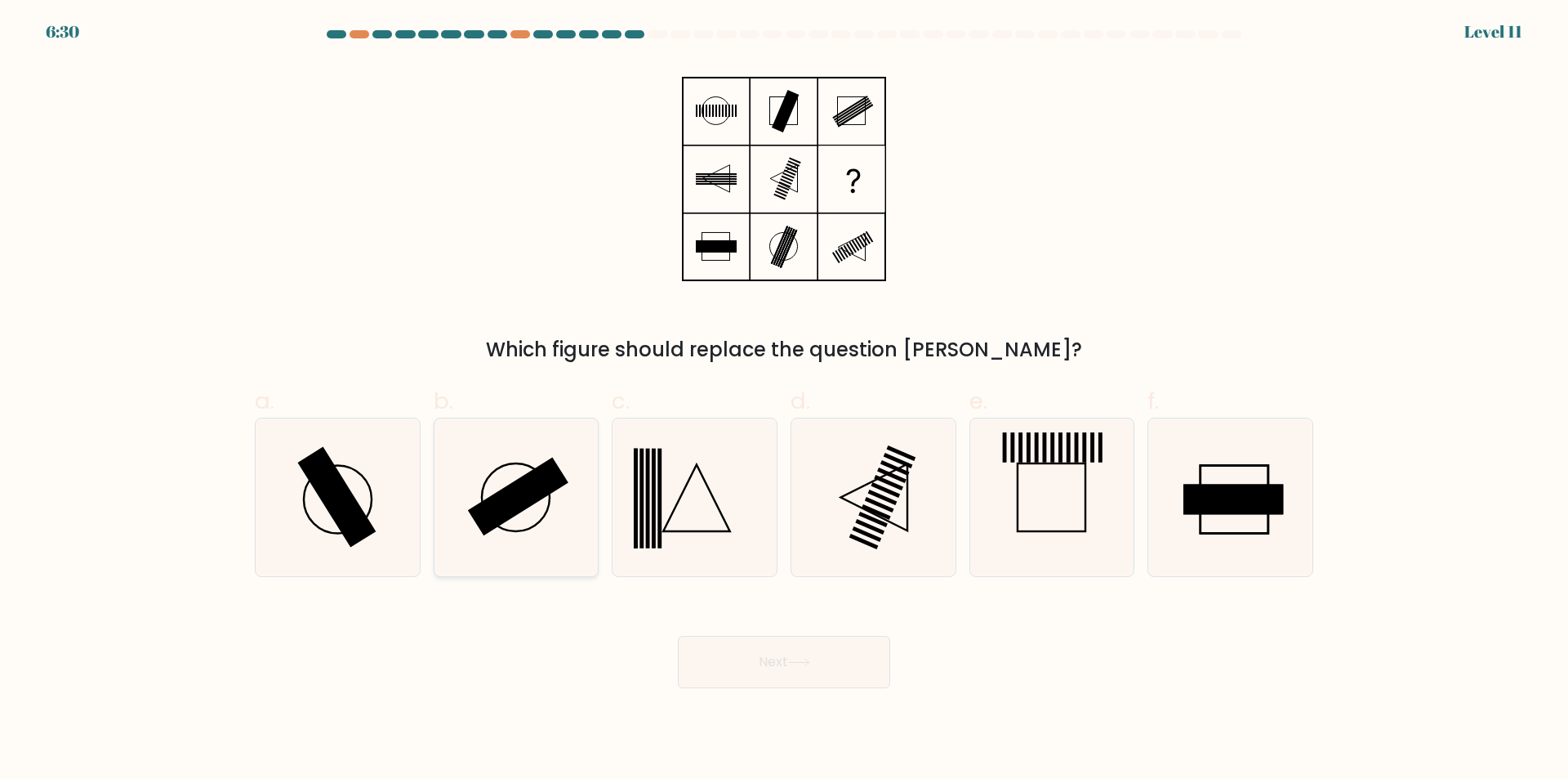
click at [561, 532] on icon at bounding box center [516, 497] width 158 height 158
click at [784, 400] on input "b." at bounding box center [784, 395] width 1 height 11
radio input "true"
click at [745, 664] on button "Next" at bounding box center [784, 662] width 212 height 53
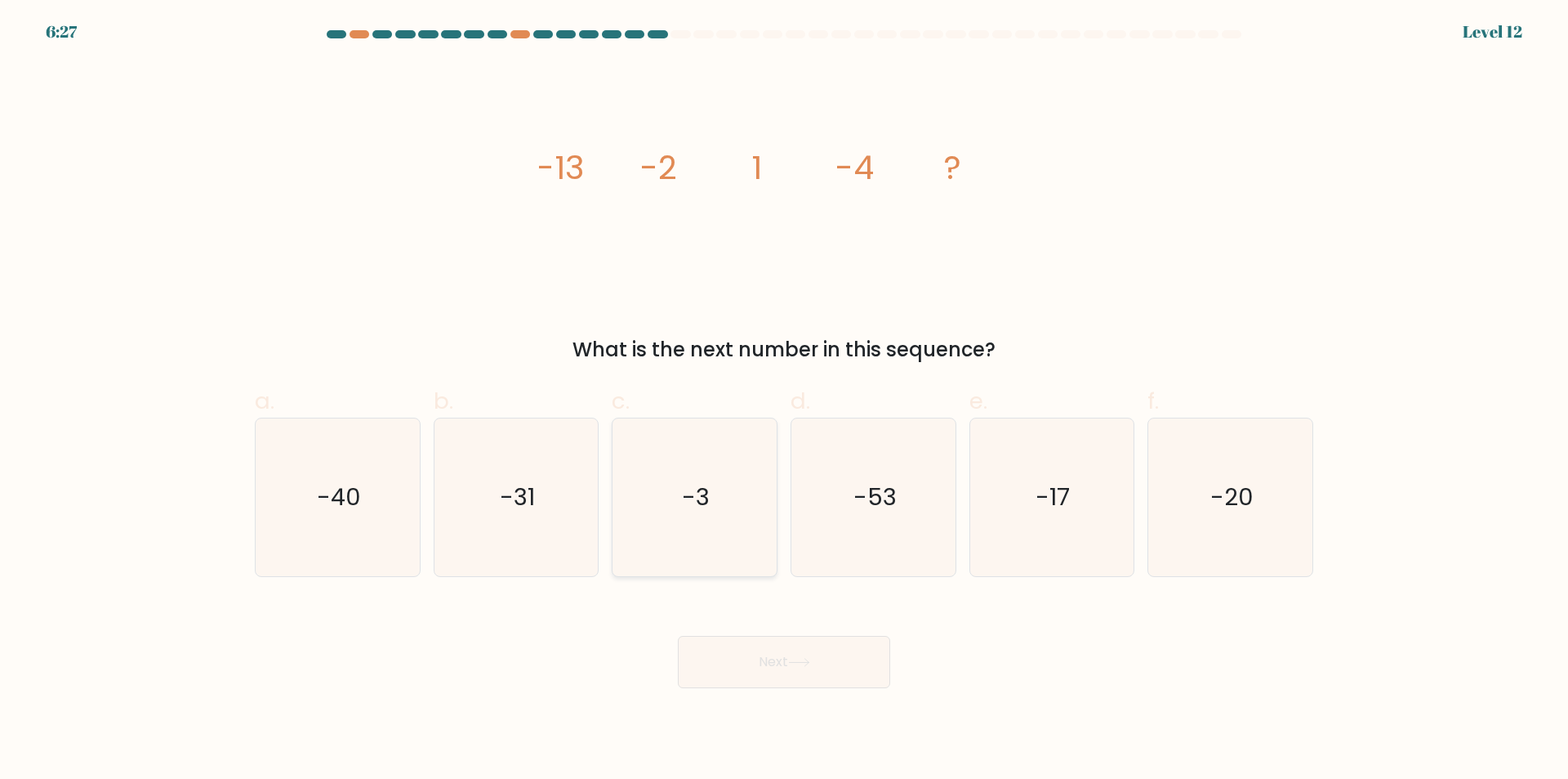
click at [724, 539] on icon "-3" at bounding box center [694, 497] width 158 height 158
click at [784, 400] on input "c. -3" at bounding box center [784, 395] width 1 height 11
radio input "true"
click at [781, 668] on button "Next" at bounding box center [784, 662] width 212 height 53
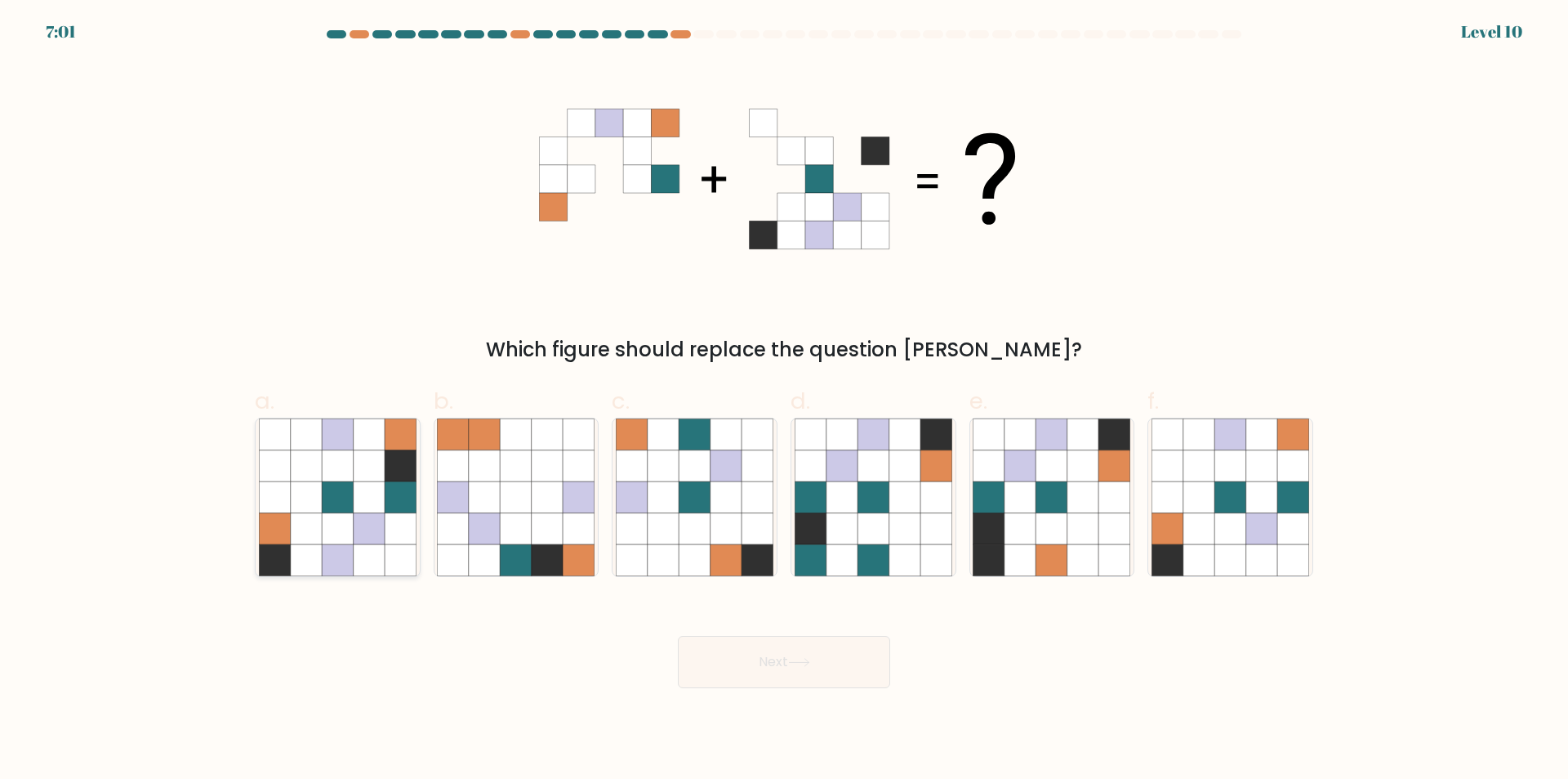
click at [288, 471] on icon at bounding box center [275, 465] width 31 height 31
click at [784, 400] on input "a." at bounding box center [784, 395] width 1 height 11
radio input "true"
click at [803, 680] on button "Next" at bounding box center [784, 662] width 212 height 53
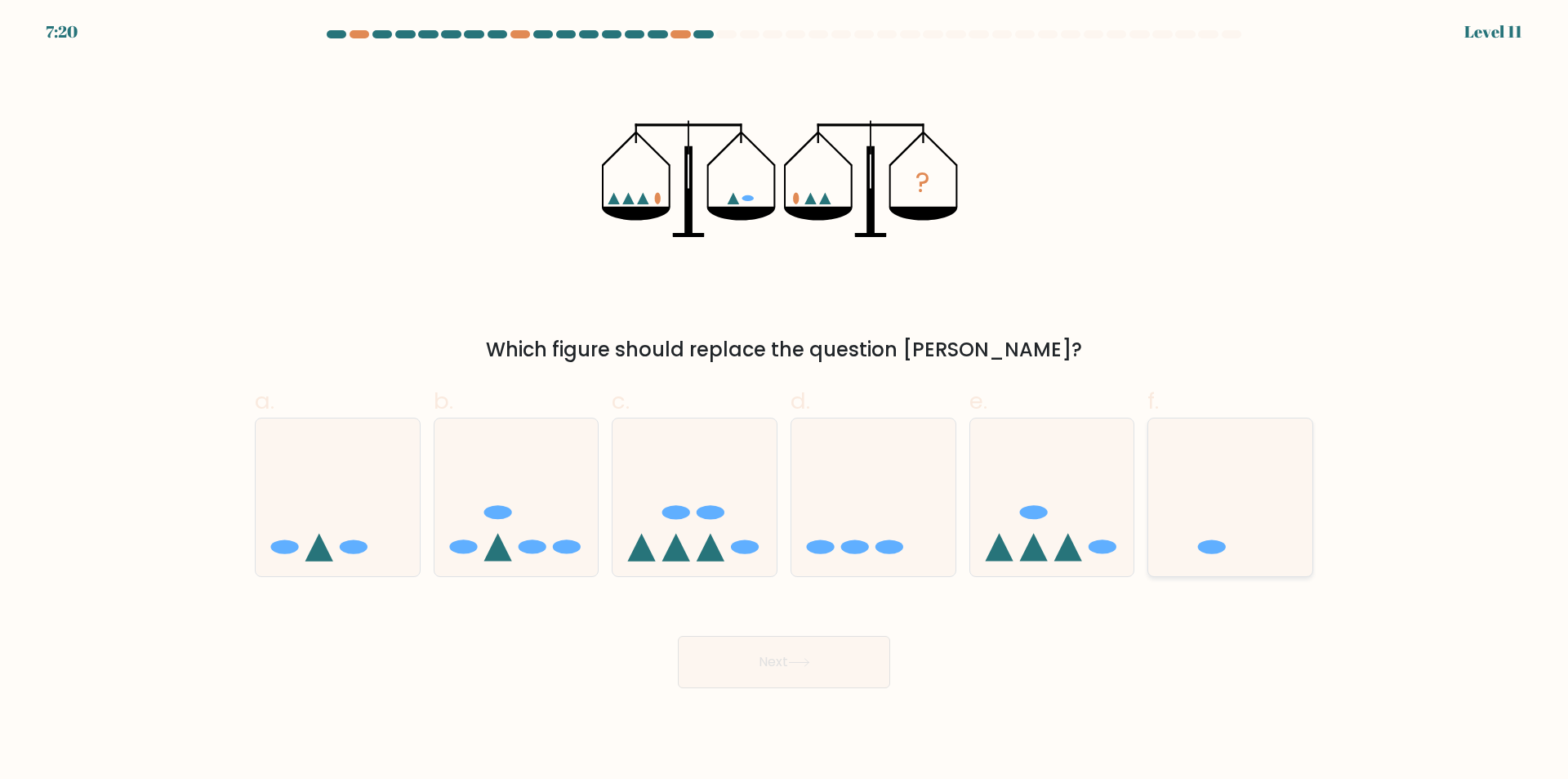
click at [1181, 529] on icon at bounding box center [1230, 498] width 164 height 136
click at [785, 400] on input "f." at bounding box center [784, 395] width 1 height 11
radio input "true"
click at [819, 657] on button "Next" at bounding box center [784, 662] width 212 height 53
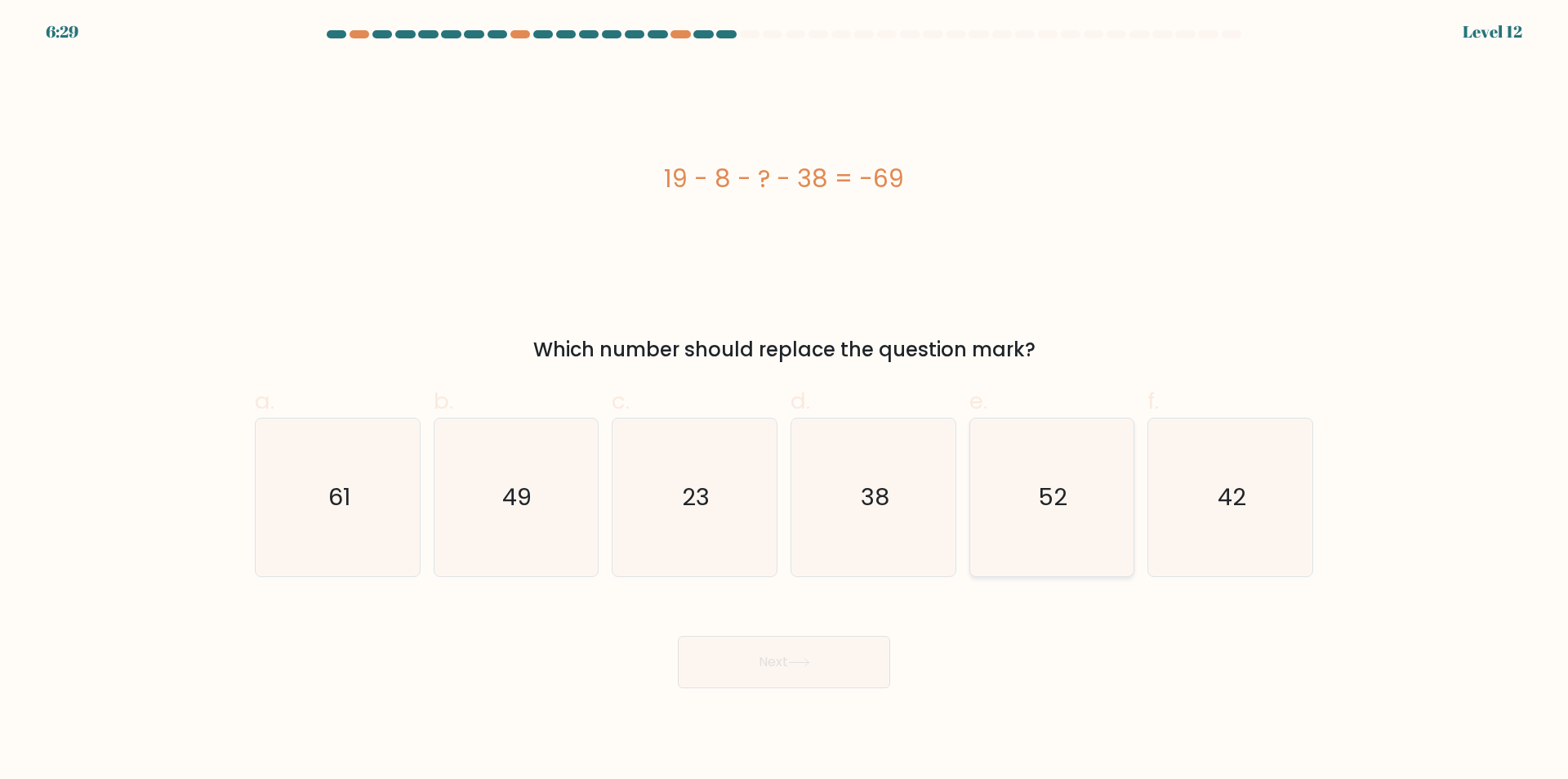
click at [1037, 550] on icon "52" at bounding box center [1051, 497] width 158 height 158
click at [785, 400] on input "e. 52" at bounding box center [784, 395] width 1 height 11
radio input "true"
click at [1239, 550] on icon "42" at bounding box center [1230, 497] width 158 height 158
click at [785, 400] on input "f. 42" at bounding box center [784, 395] width 1 height 11
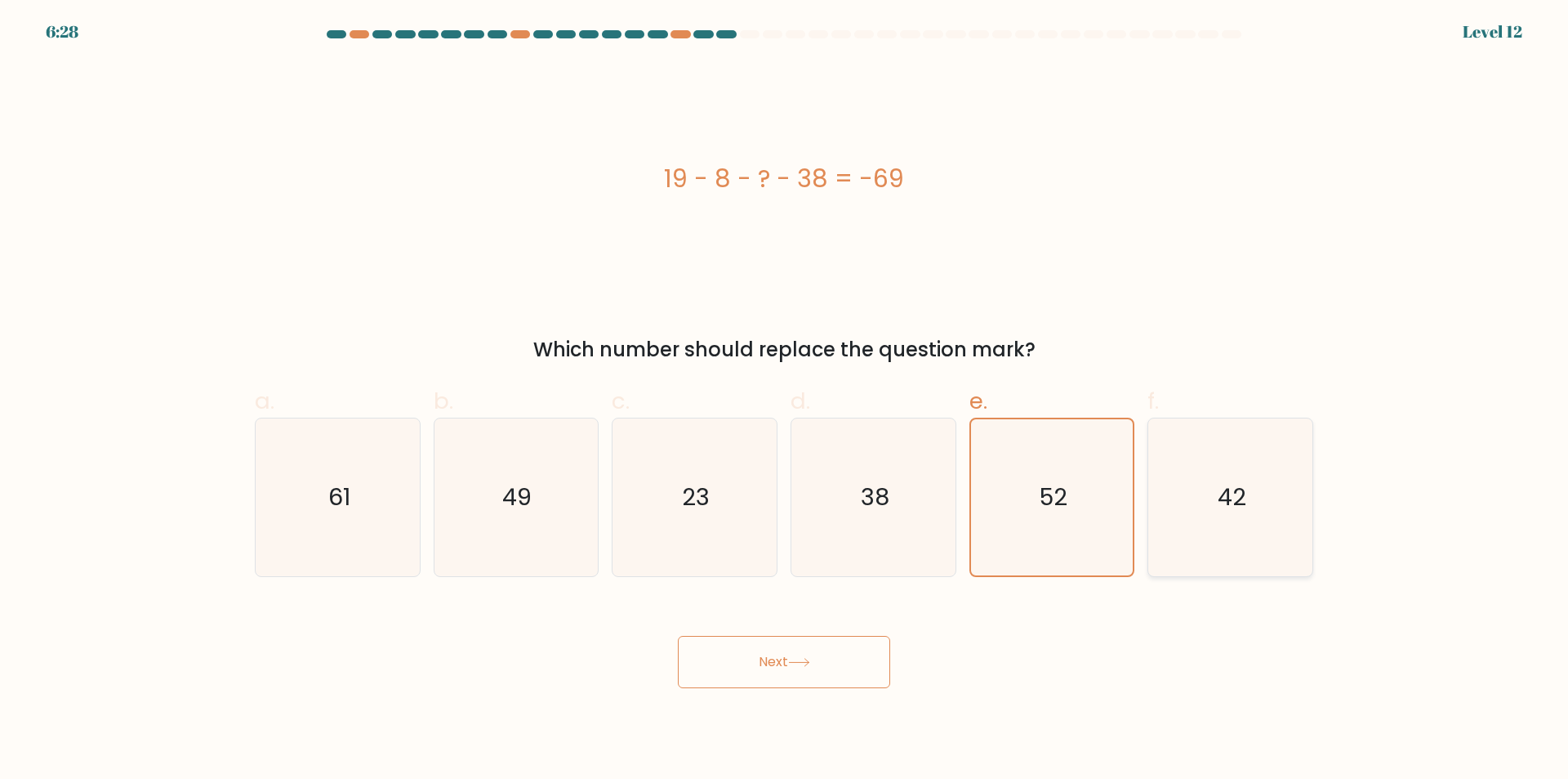
radio input "true"
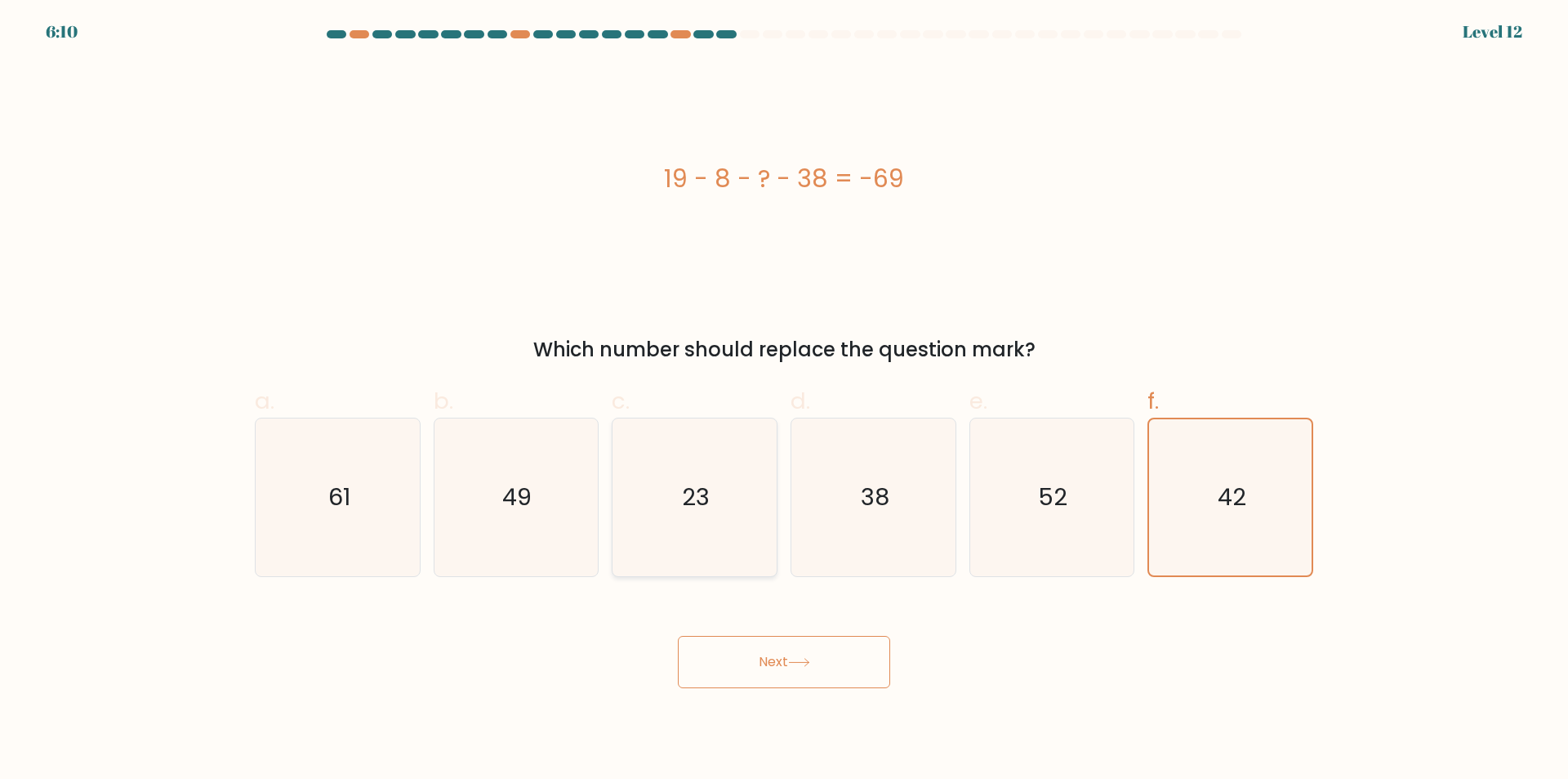
click at [704, 550] on icon "23" at bounding box center [694, 497] width 158 height 158
click at [784, 400] on input "c. 23" at bounding box center [784, 395] width 1 height 11
radio input "true"
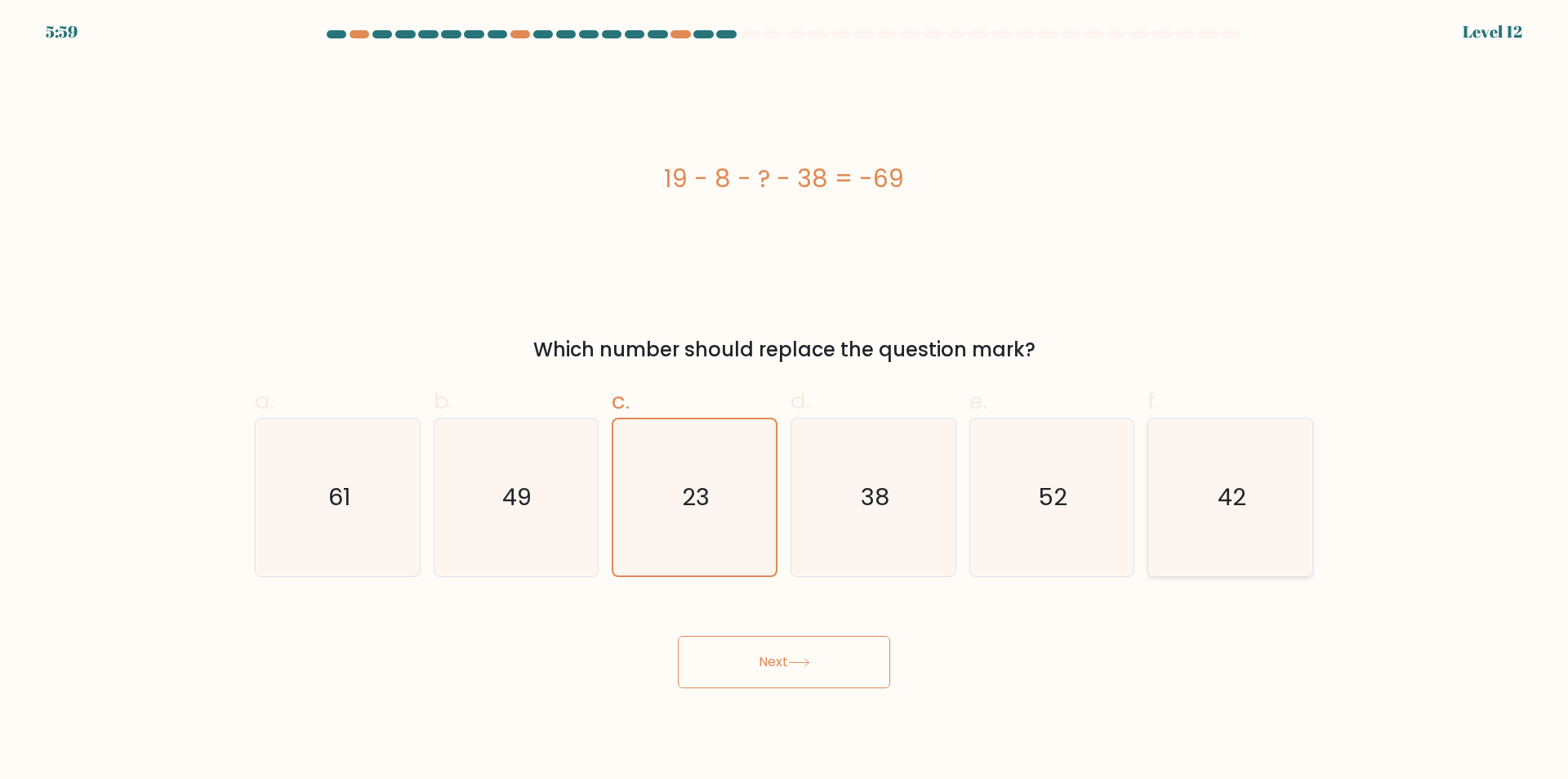
click at [1226, 564] on icon "42" at bounding box center [1230, 497] width 158 height 158
click at [785, 400] on input "f. 42" at bounding box center [784, 395] width 1 height 11
radio input "true"
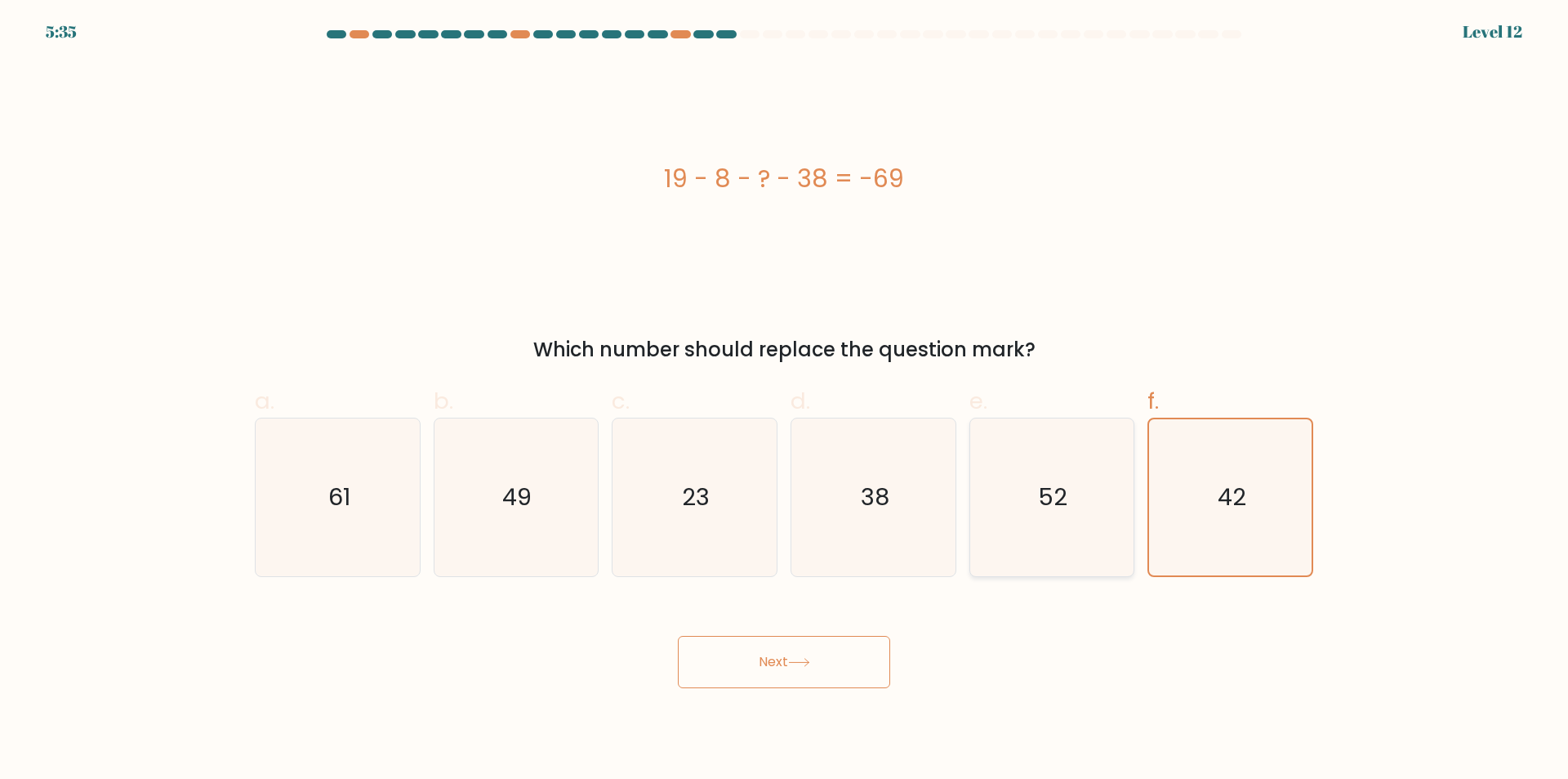
click at [1040, 532] on icon "52" at bounding box center [1051, 497] width 158 height 158
click at [785, 400] on input "e. 52" at bounding box center [784, 395] width 1 height 11
radio input "true"
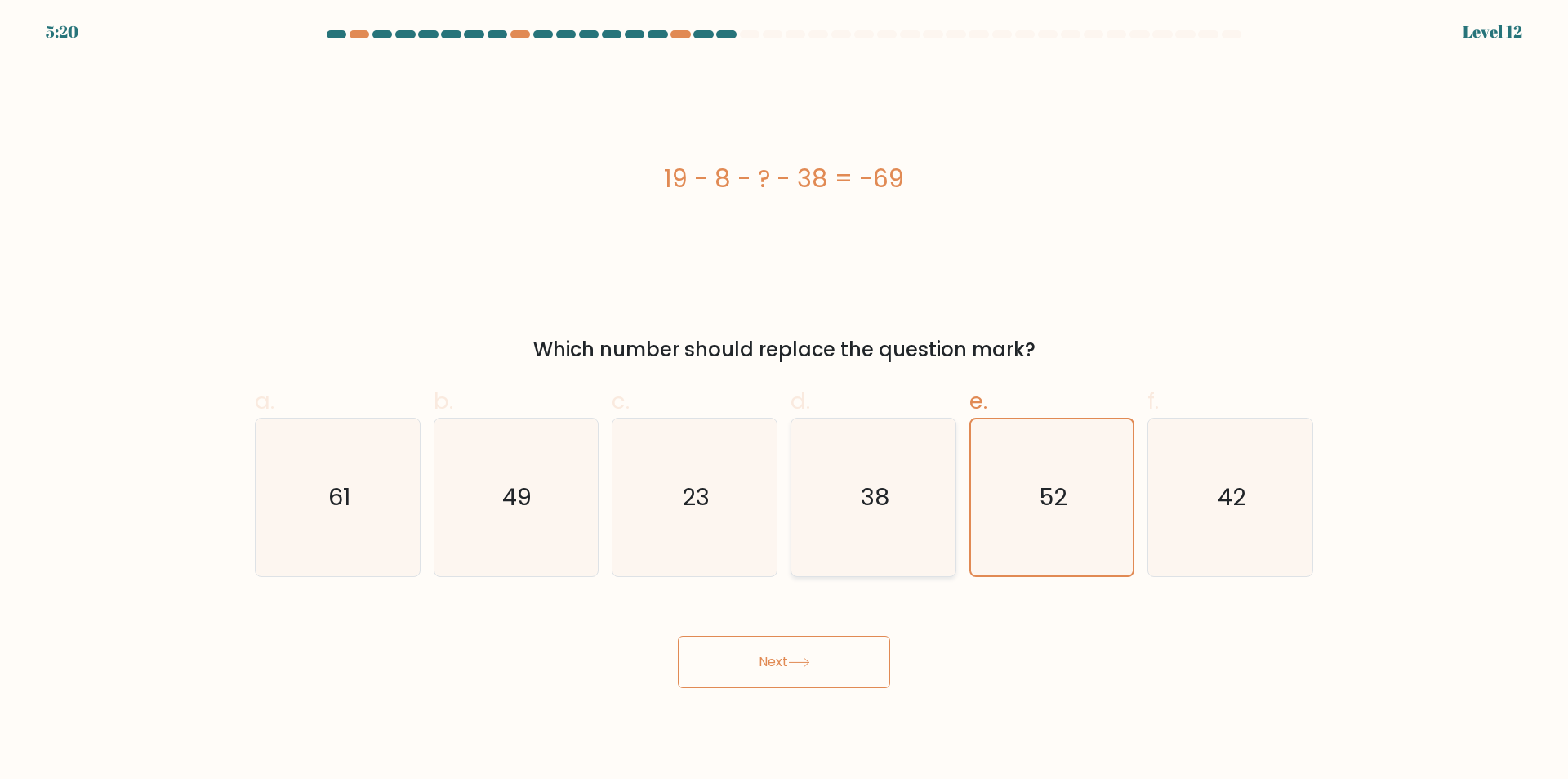
click at [879, 564] on icon "38" at bounding box center [874, 497] width 158 height 158
click at [785, 400] on input "d. 38" at bounding box center [784, 395] width 1 height 11
radio input "true"
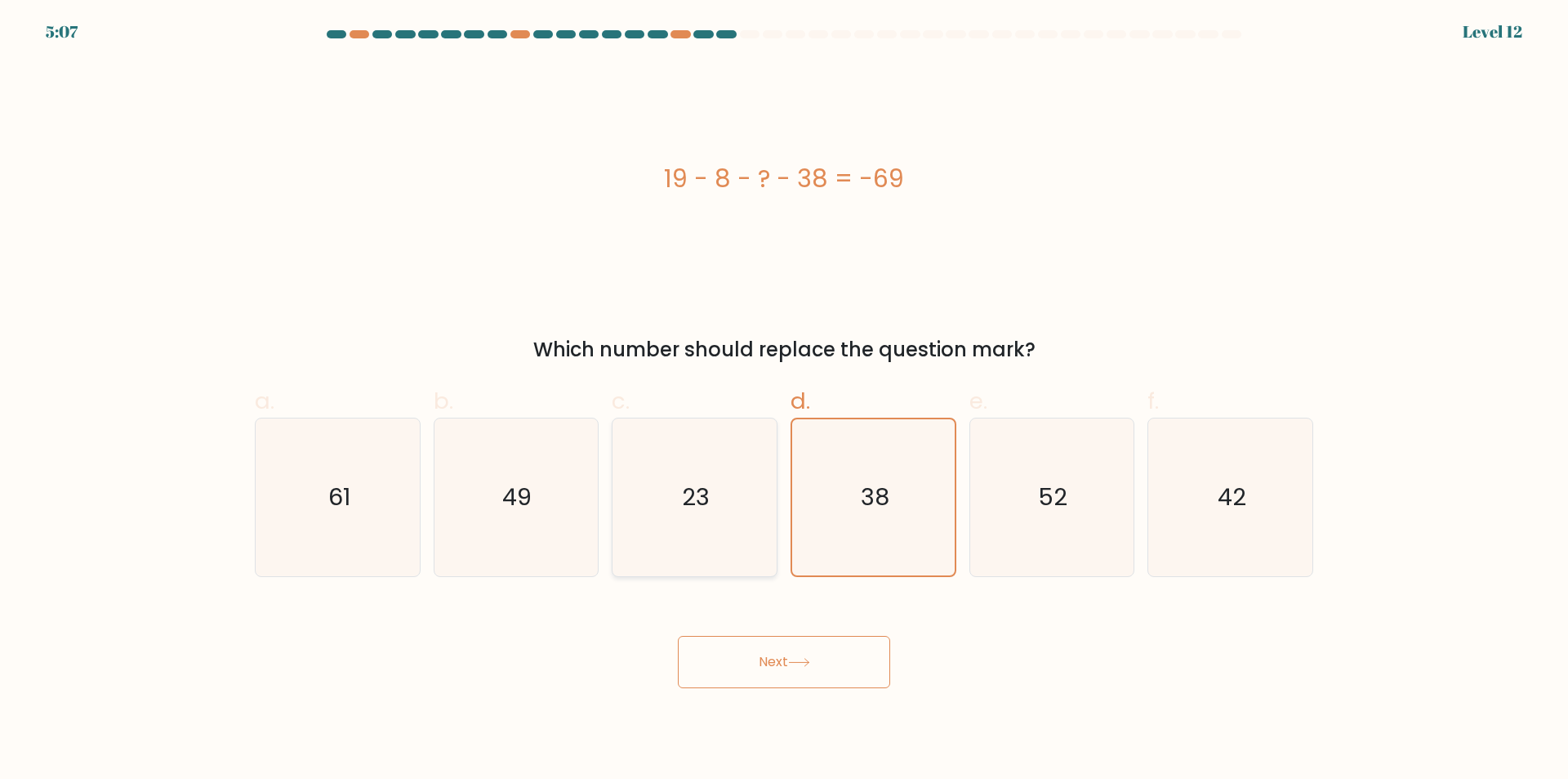
click at [711, 547] on icon "23" at bounding box center [694, 497] width 158 height 158
click at [784, 400] on input "c. 23" at bounding box center [784, 395] width 1 height 11
radio input "true"
click at [555, 537] on icon "49" at bounding box center [516, 497] width 158 height 158
click at [784, 400] on input "b. 49" at bounding box center [784, 395] width 1 height 11
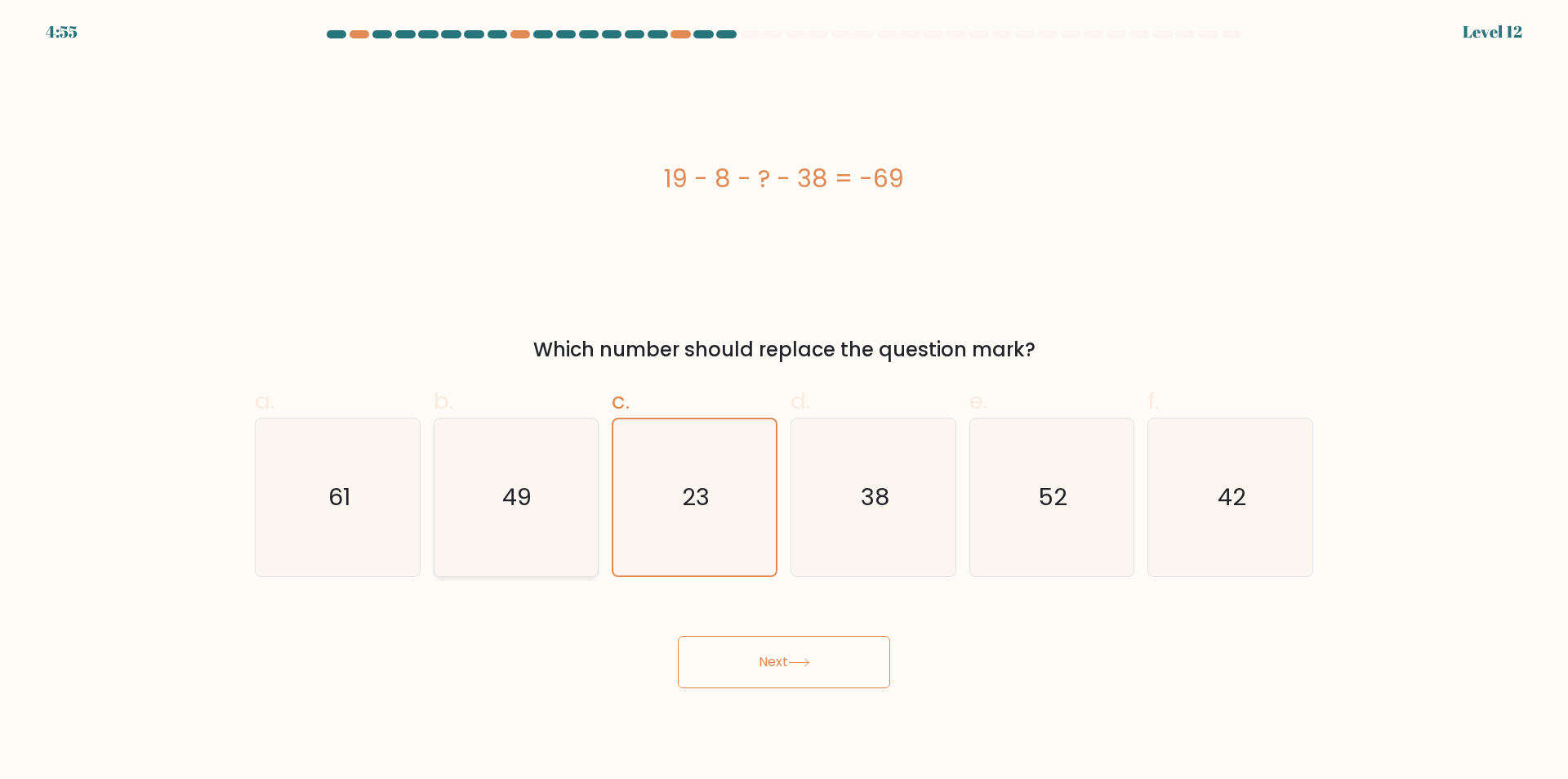
radio input "true"
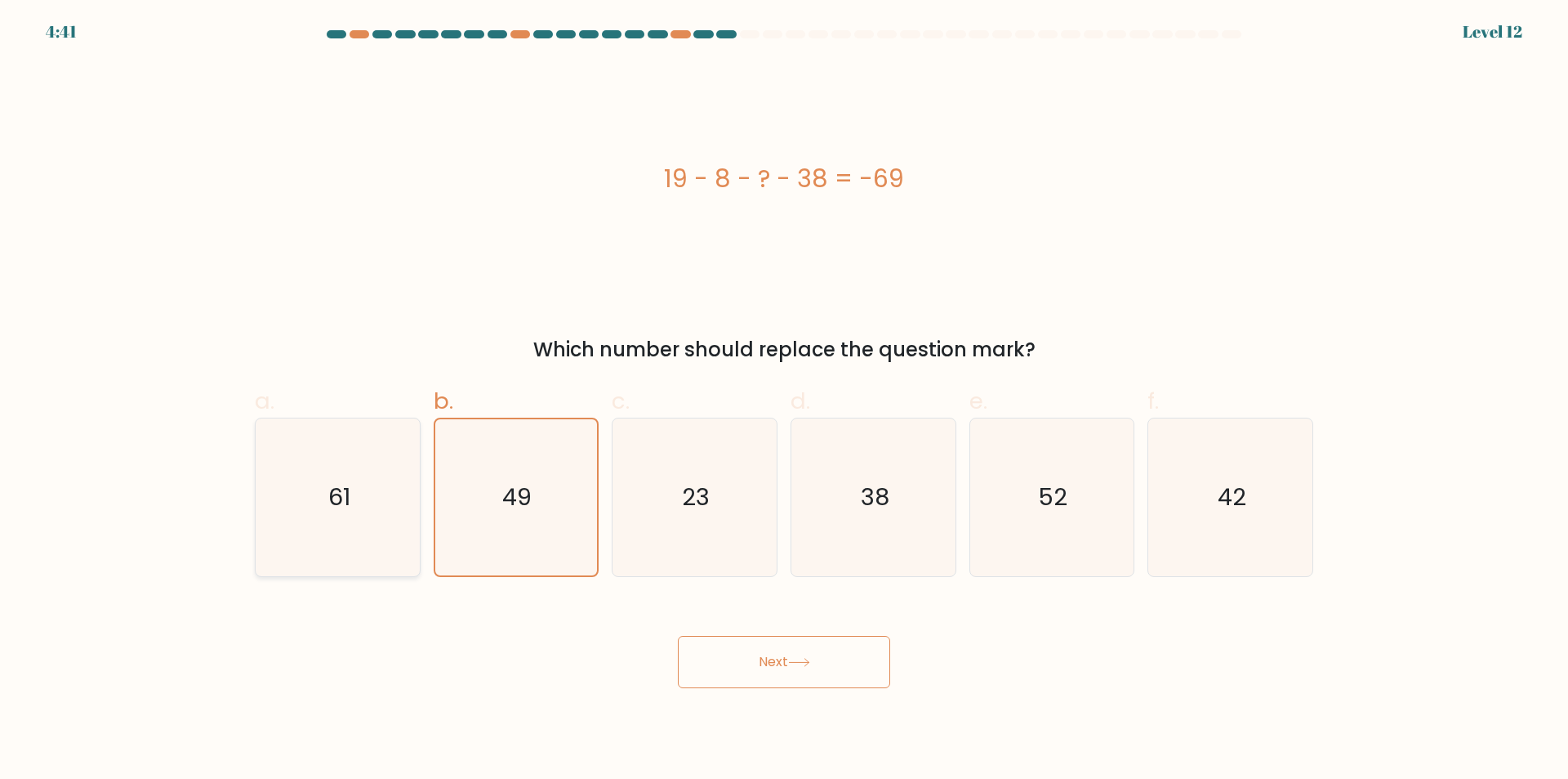
click at [385, 531] on icon "61" at bounding box center [338, 497] width 158 height 158
click at [784, 400] on input "a. 61" at bounding box center [784, 395] width 1 height 11
radio input "true"
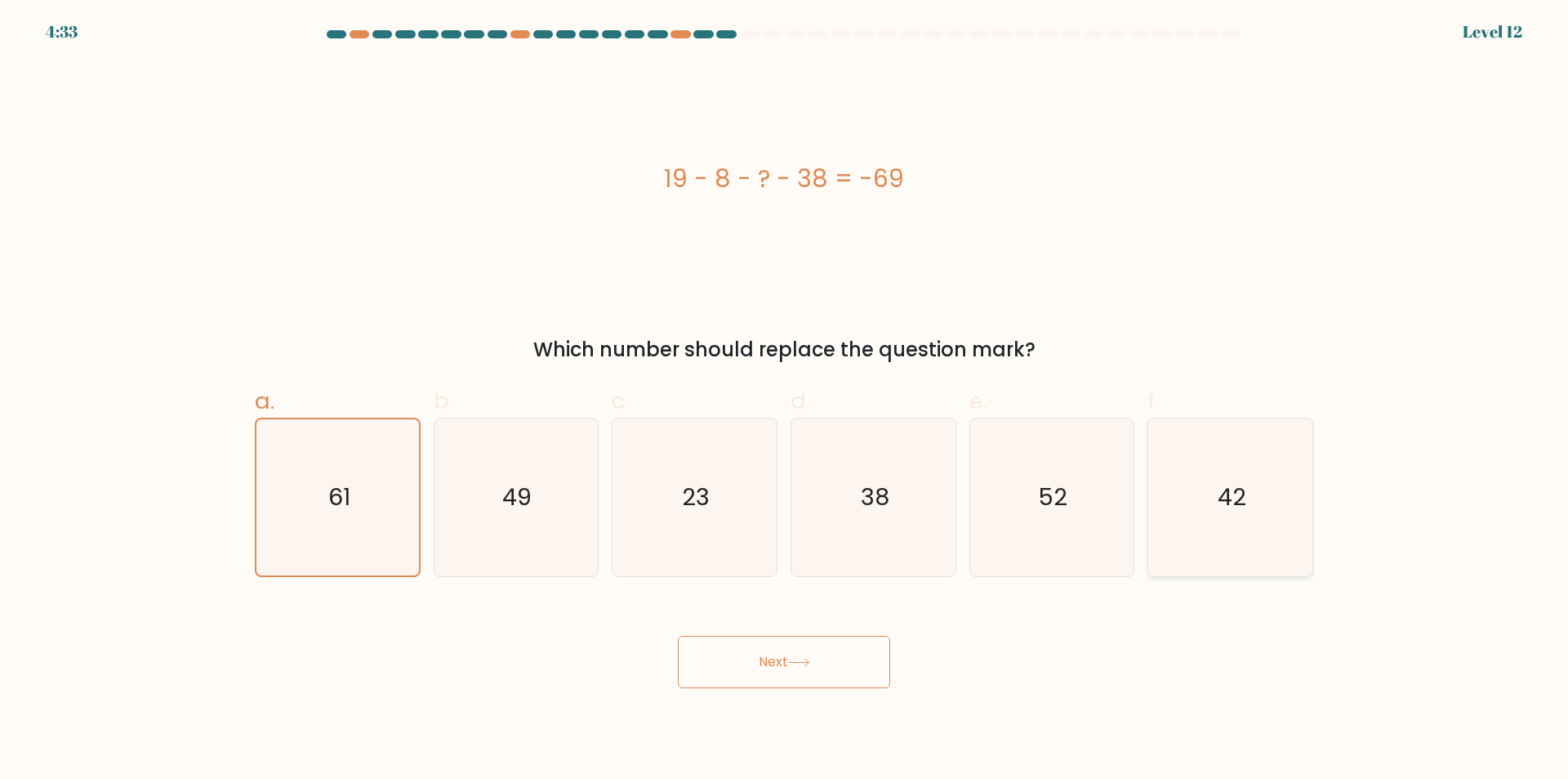
click at [1242, 548] on icon "42" at bounding box center [1230, 497] width 158 height 158
click at [785, 400] on input "f. 42" at bounding box center [784, 395] width 1 height 11
radio input "true"
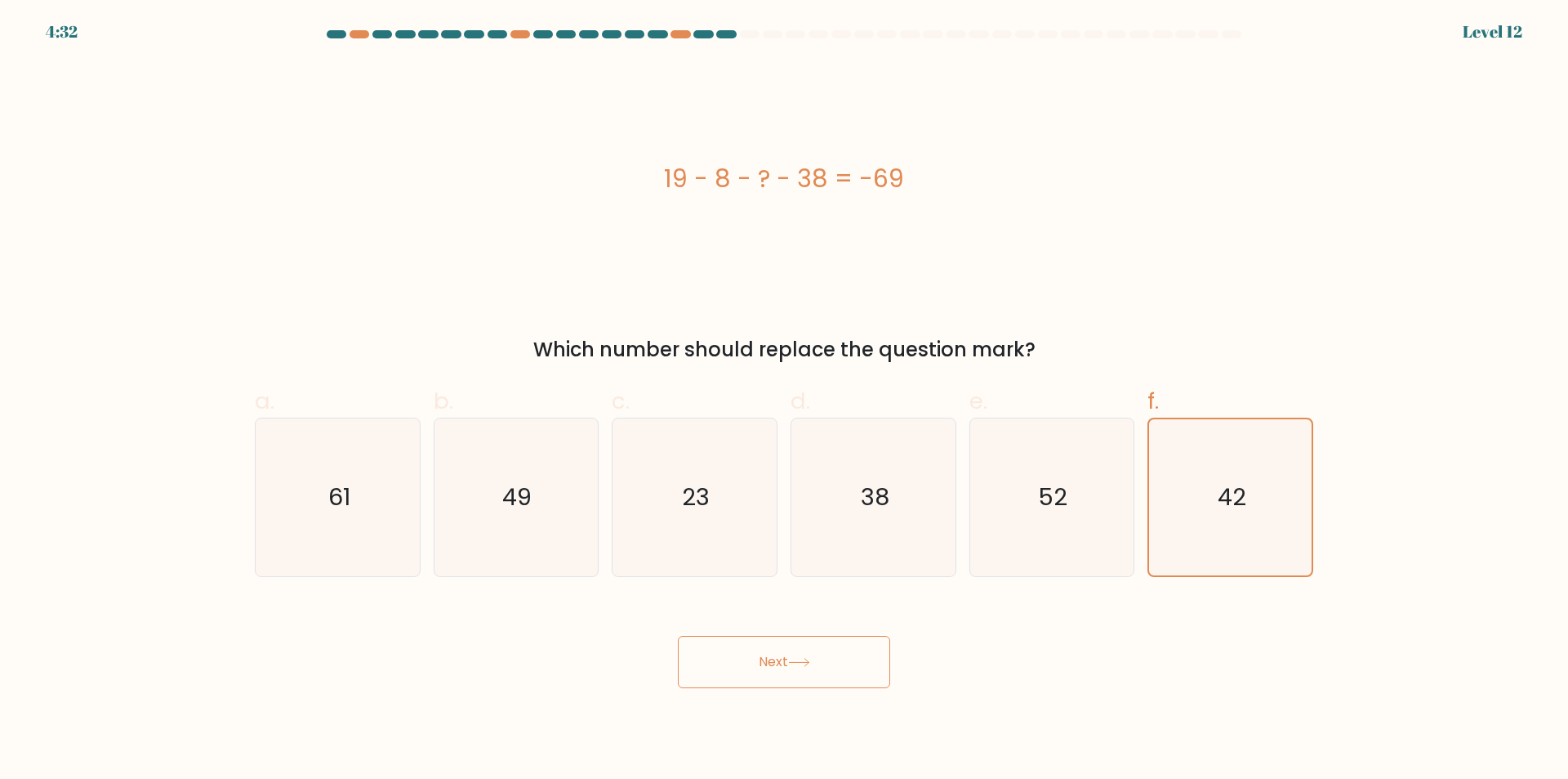
click at [783, 672] on button "Next" at bounding box center [784, 662] width 212 height 53
click at [774, 664] on button "Next" at bounding box center [784, 662] width 212 height 53
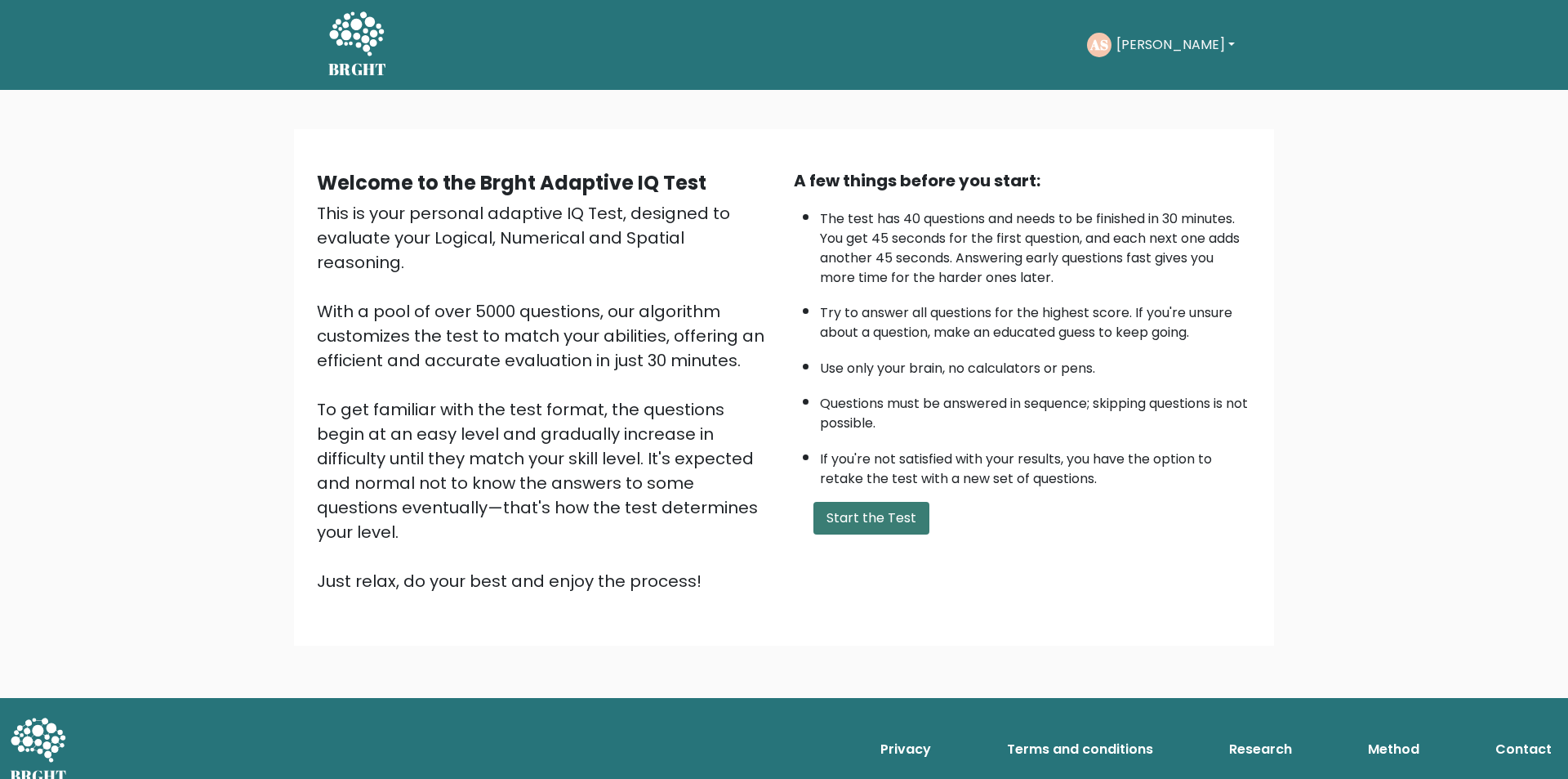
click at [883, 515] on button "Start the Test" at bounding box center [871, 518] width 116 height 33
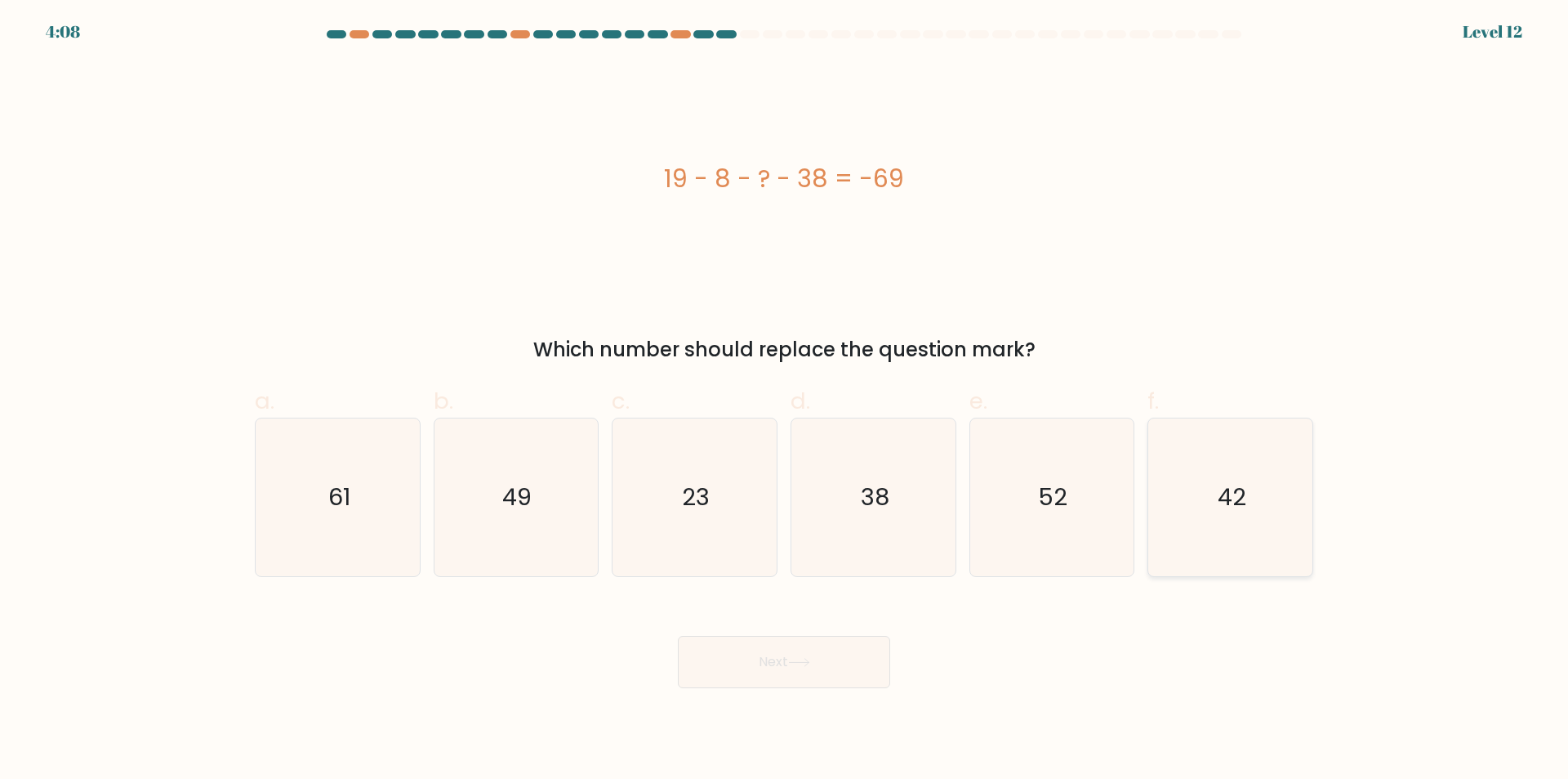
click at [1256, 563] on icon "42" at bounding box center [1230, 497] width 158 height 158
click at [785, 400] on input "f. 42" at bounding box center [784, 395] width 1 height 11
radio input "true"
click at [837, 667] on button "Next" at bounding box center [784, 662] width 212 height 53
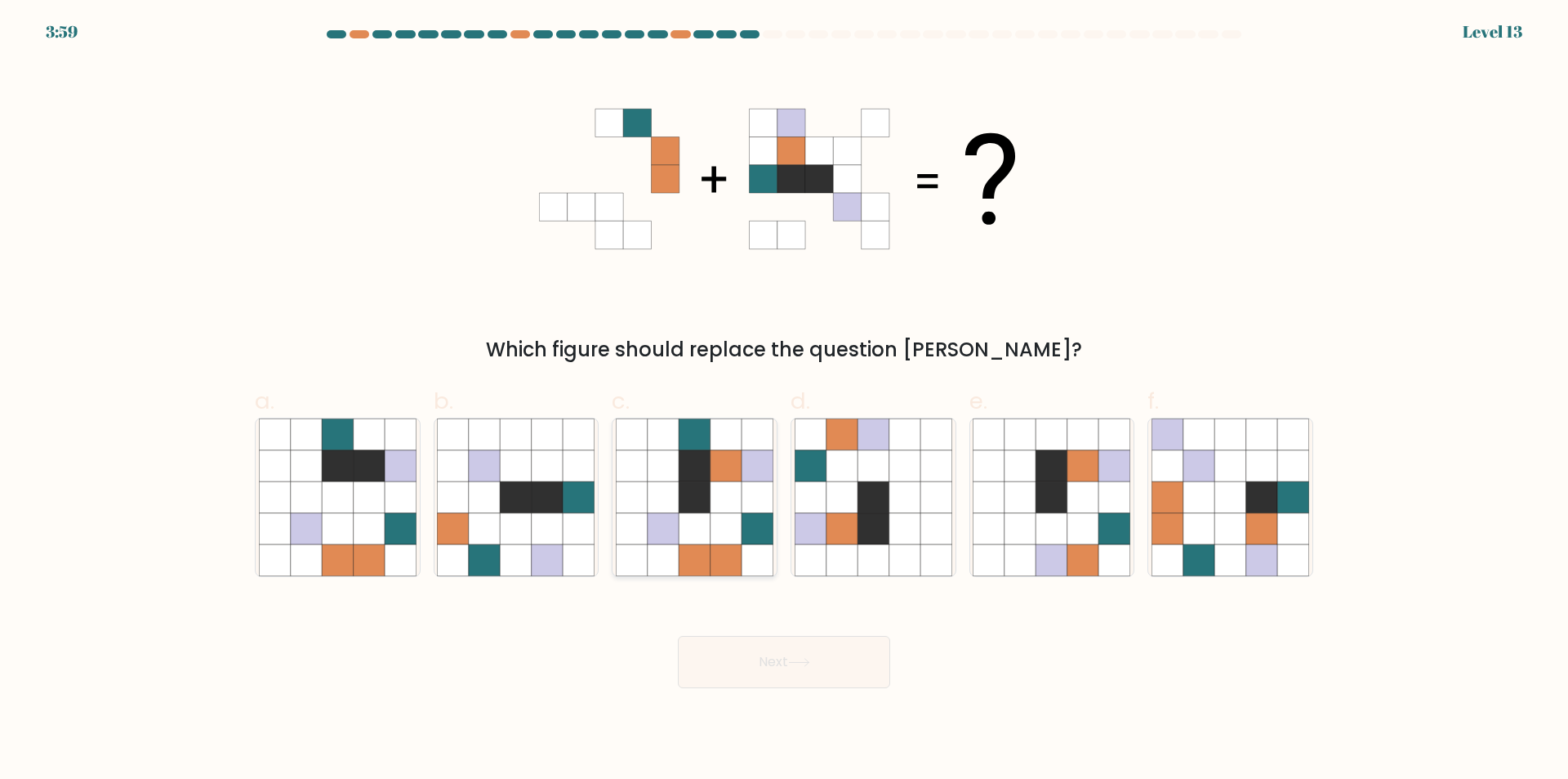
click at [651, 555] on icon at bounding box center [663, 560] width 31 height 31
click at [784, 400] on input "c." at bounding box center [784, 395] width 1 height 11
radio input "true"
click at [752, 660] on button "Next" at bounding box center [784, 662] width 212 height 53
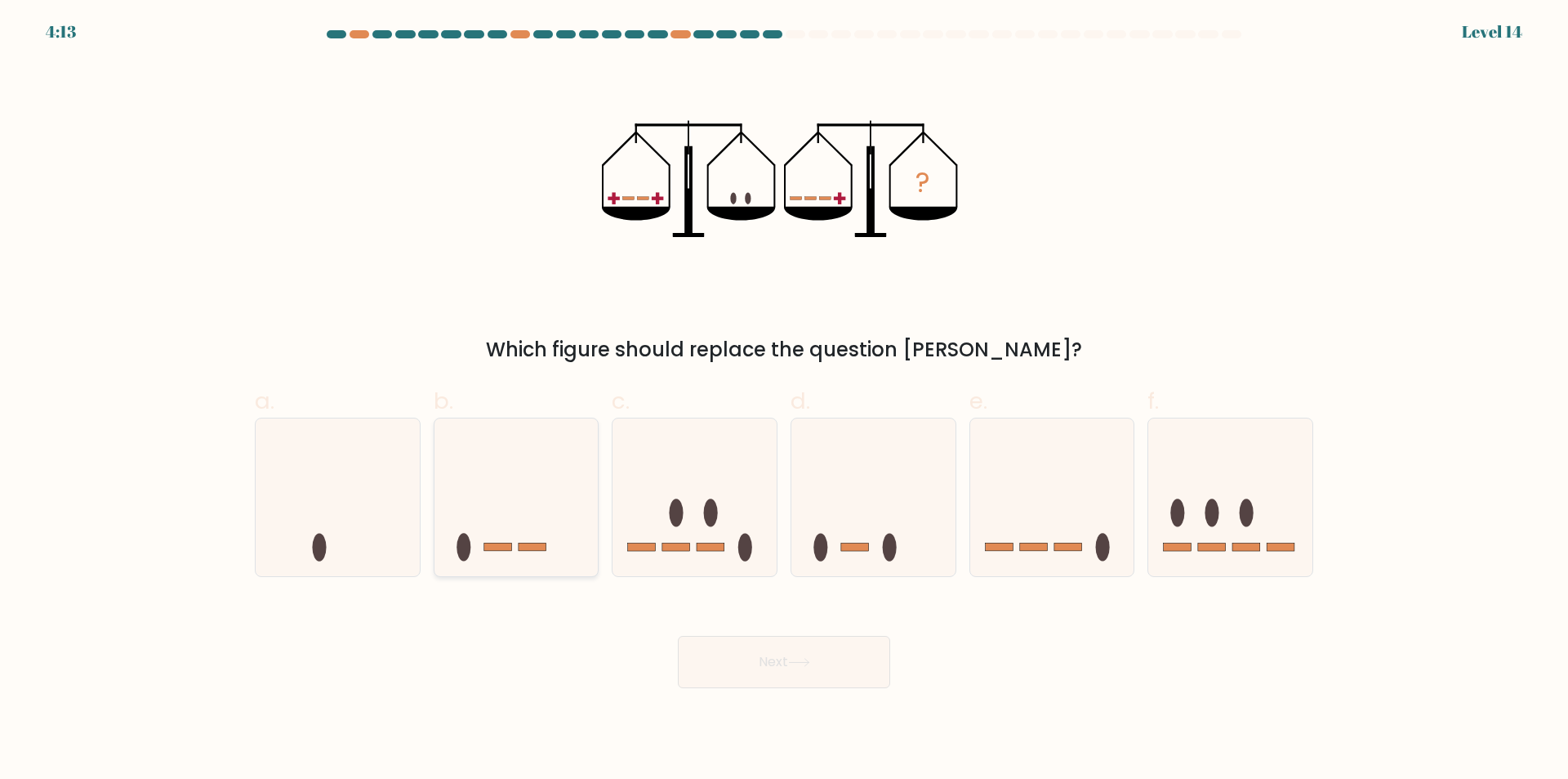
click at [524, 563] on icon at bounding box center [516, 498] width 164 height 136
click at [784, 400] on input "b." at bounding box center [784, 395] width 1 height 11
radio input "true"
click at [795, 660] on icon at bounding box center [799, 662] width 22 height 9
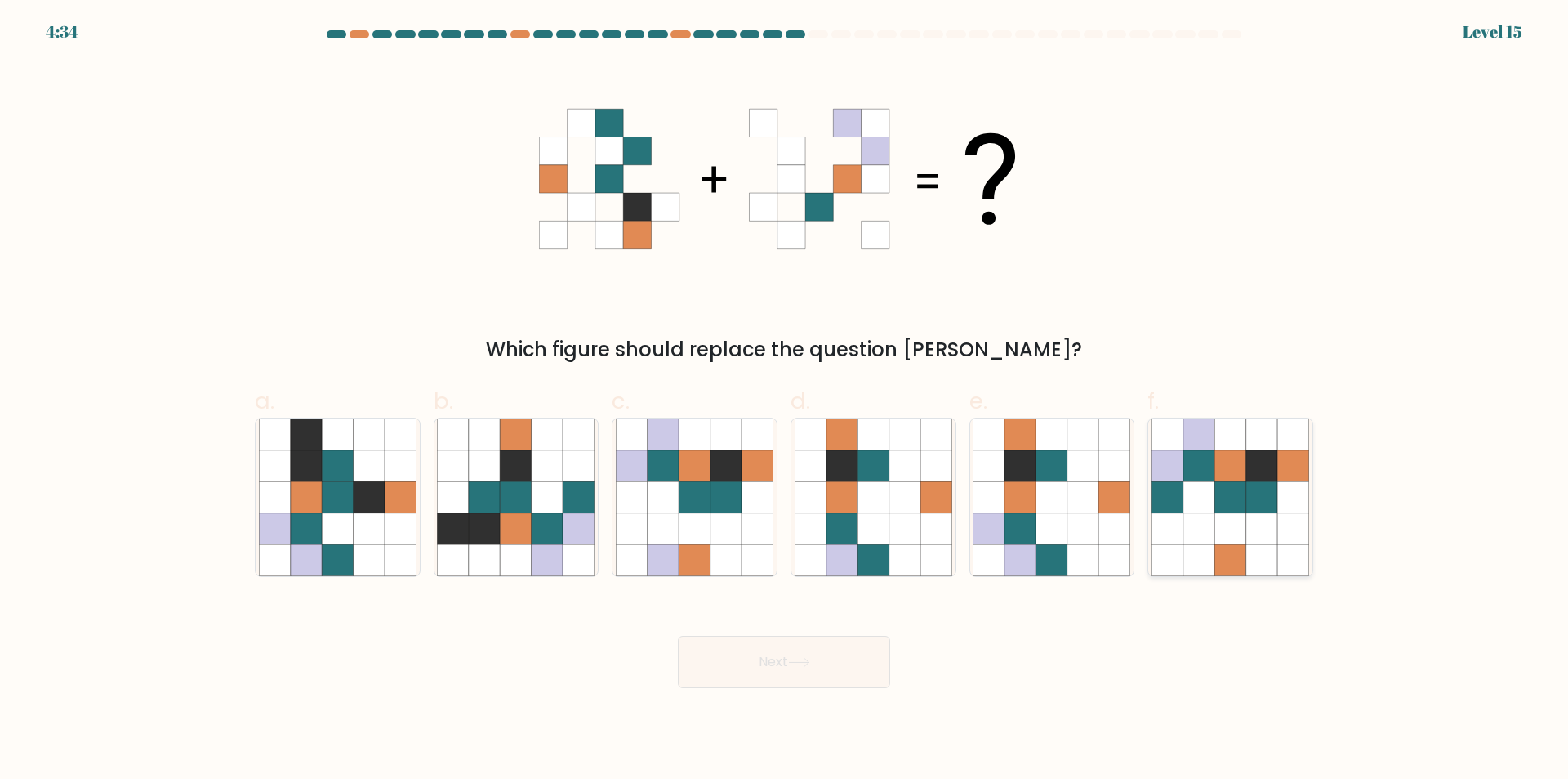
click at [1230, 508] on icon at bounding box center [1230, 497] width 31 height 31
click at [785, 400] on input "f." at bounding box center [784, 395] width 1 height 11
radio input "true"
click at [777, 664] on button "Next" at bounding box center [784, 662] width 212 height 53
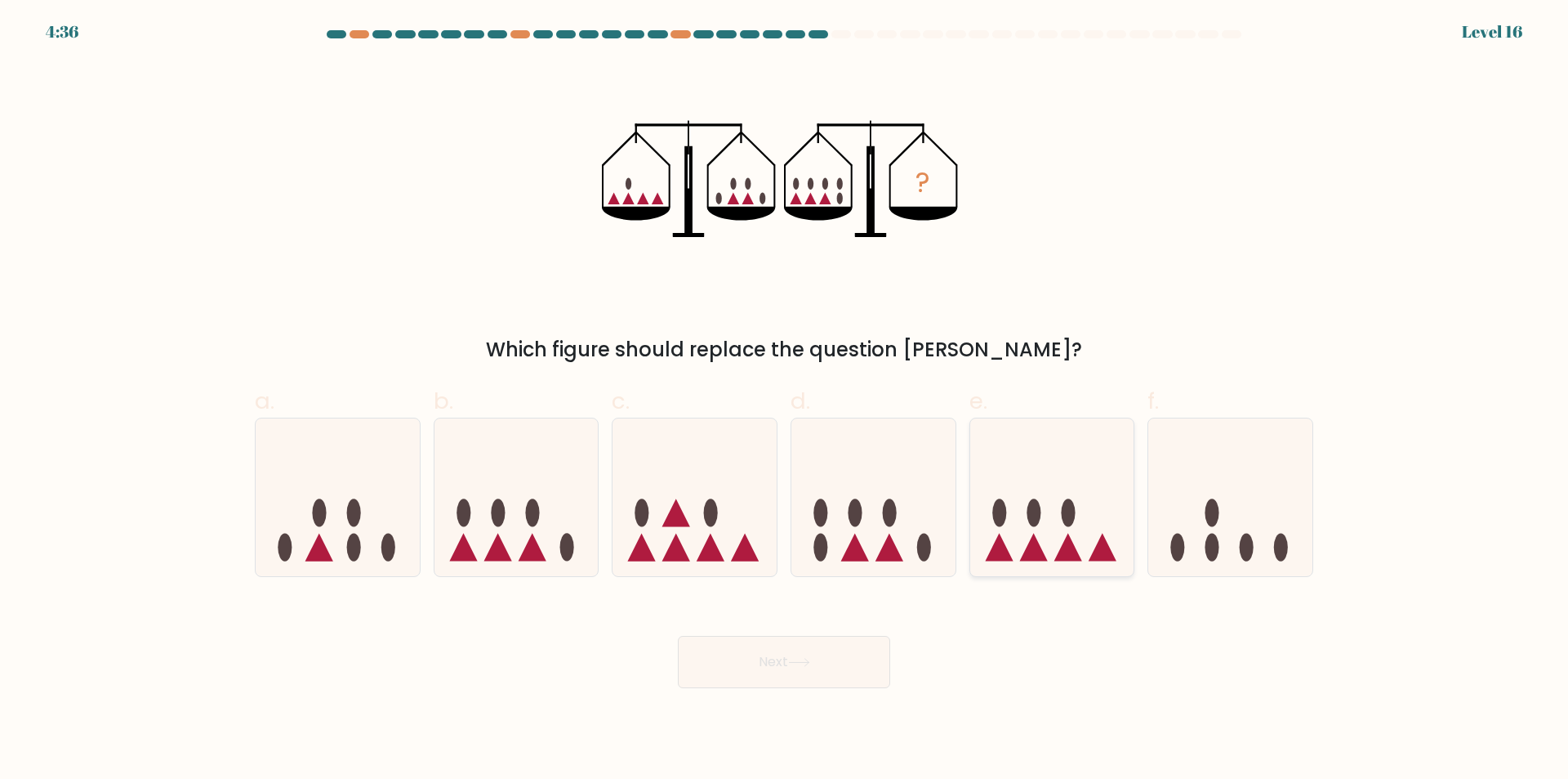
click at [1078, 570] on div at bounding box center [1051, 497] width 166 height 160
click at [785, 400] on input "e." at bounding box center [784, 395] width 1 height 11
radio input "true"
click at [776, 653] on button "Next" at bounding box center [784, 662] width 212 height 53
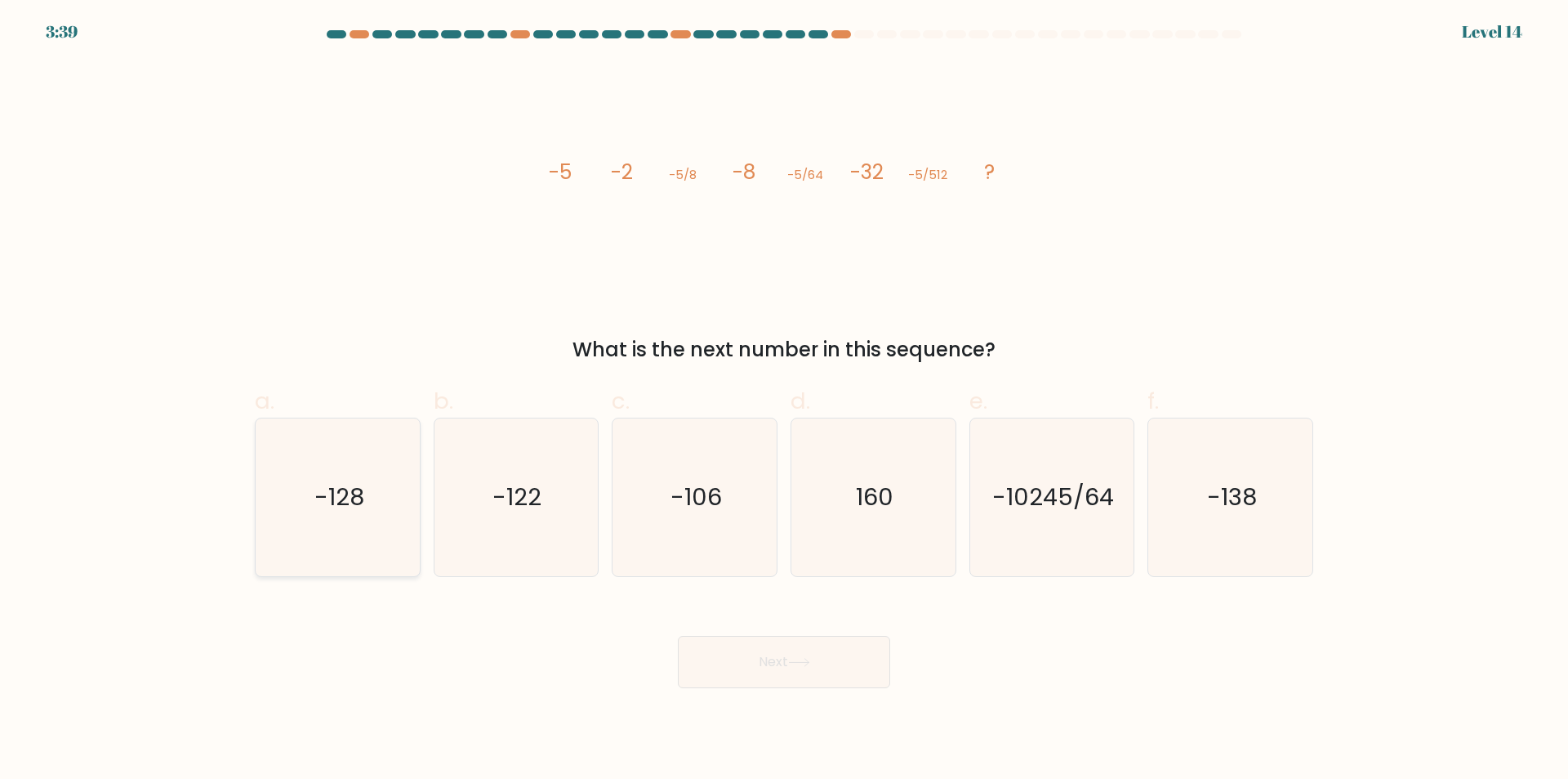
click at [361, 550] on icon "-128" at bounding box center [338, 497] width 158 height 158
click at [784, 400] on input "a. -128" at bounding box center [784, 395] width 1 height 11
radio input "true"
click at [779, 670] on button "Next" at bounding box center [784, 662] width 212 height 53
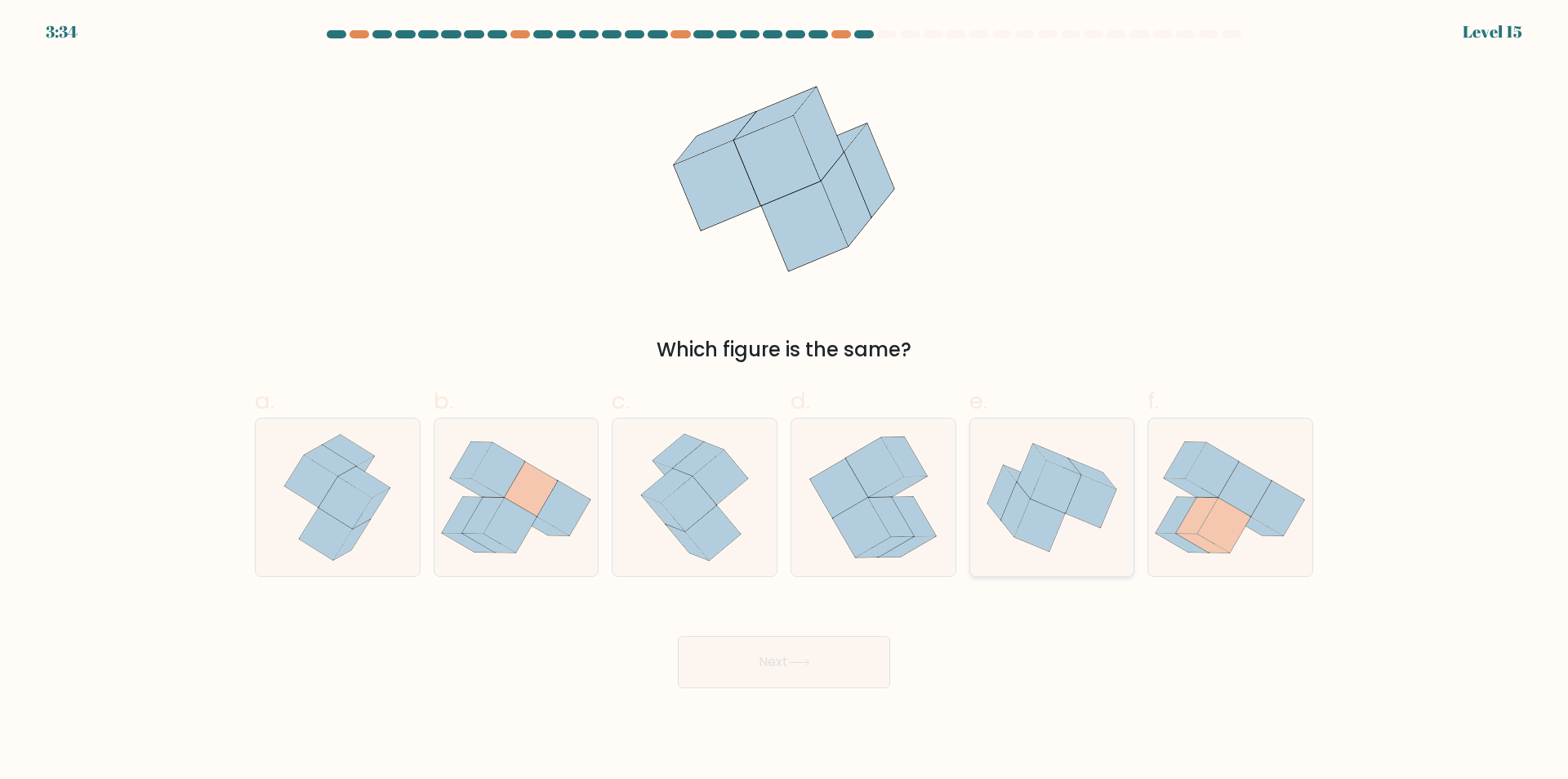
click at [1044, 546] on icon at bounding box center [1040, 525] width 51 height 53
click at [785, 400] on input "e." at bounding box center [784, 395] width 1 height 11
radio input "true"
click at [808, 670] on button "Next" at bounding box center [784, 662] width 212 height 53
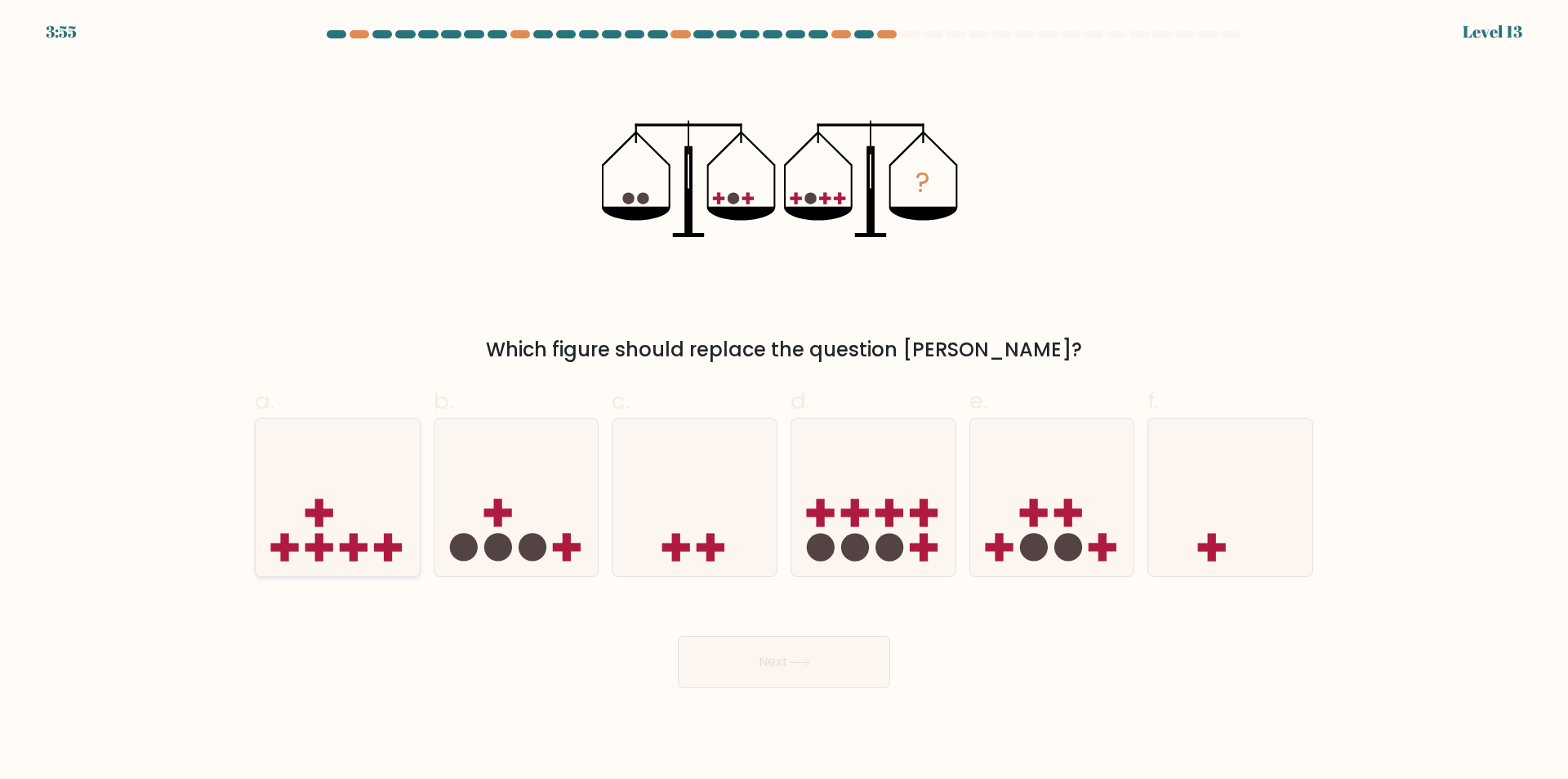
click at [346, 564] on icon at bounding box center [337, 498] width 164 height 136
click at [784, 400] on input "a." at bounding box center [784, 395] width 1 height 11
radio input "true"
click at [808, 660] on icon at bounding box center [799, 662] width 22 height 9
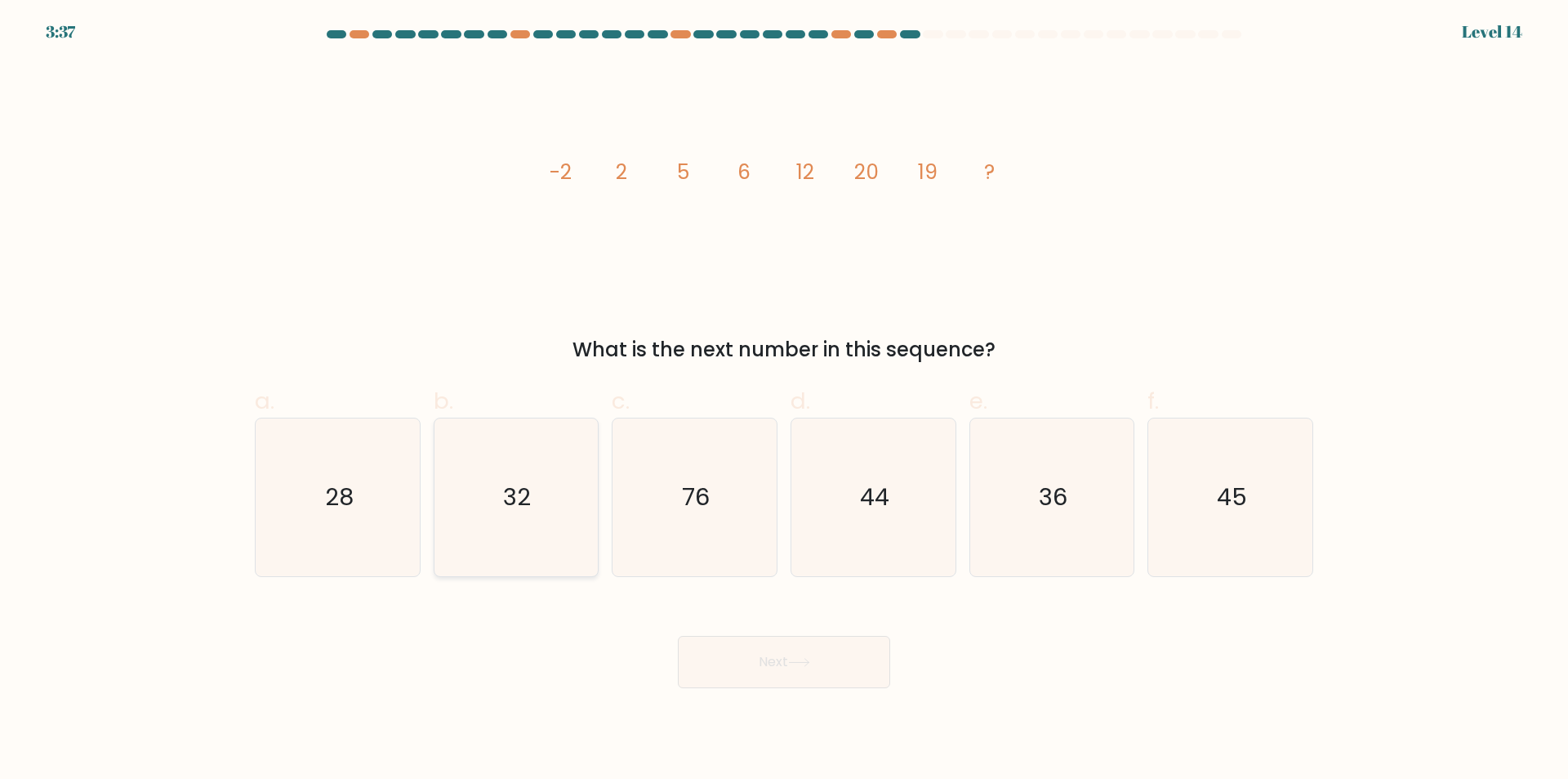
click at [553, 534] on icon "32" at bounding box center [516, 497] width 158 height 158
click at [784, 400] on input "b. 32" at bounding box center [784, 395] width 1 height 11
radio input "true"
click at [759, 664] on button "Next" at bounding box center [784, 662] width 212 height 53
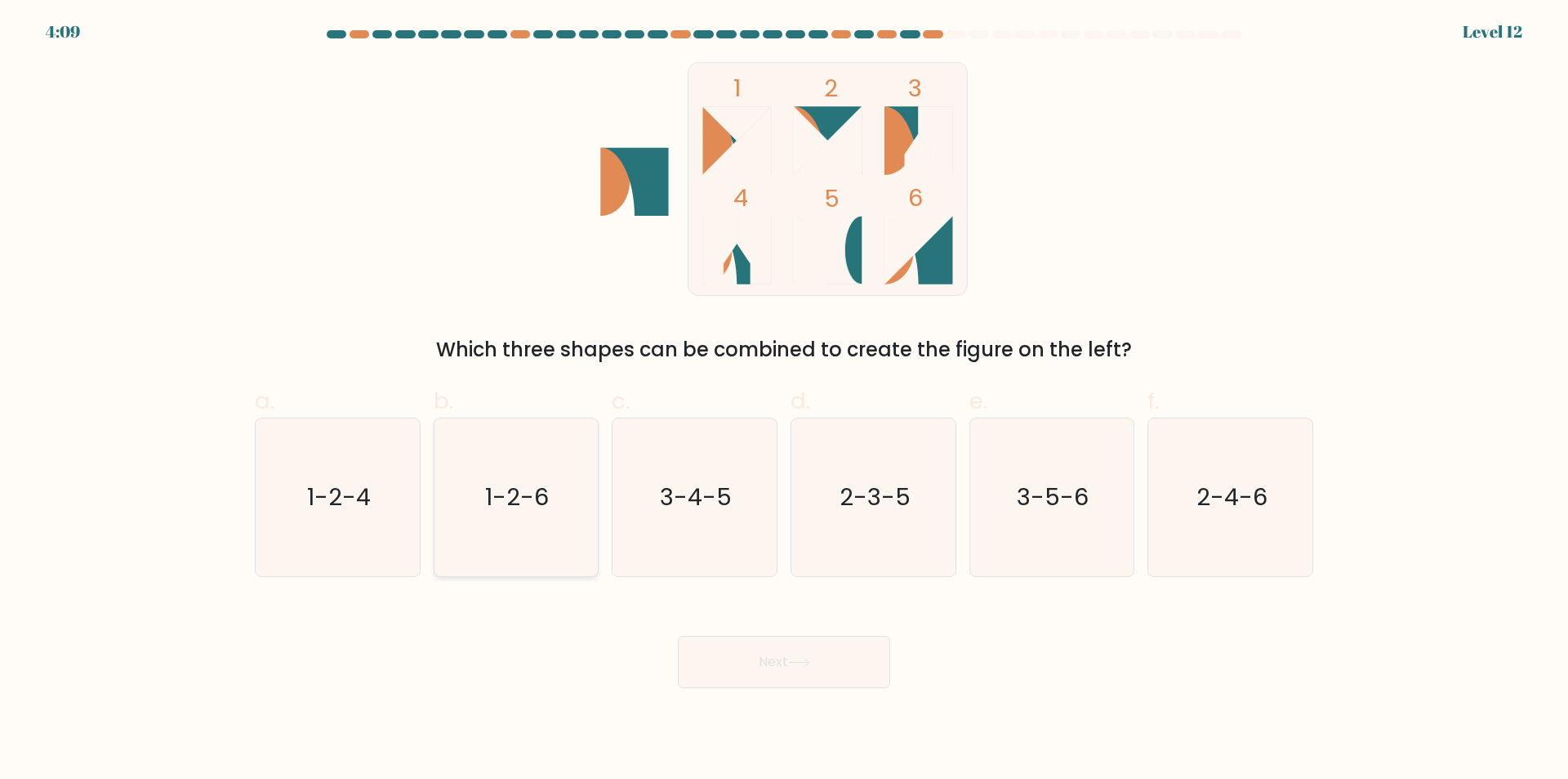
click at [541, 538] on icon "1-2-6" at bounding box center [516, 497] width 158 height 158
click at [784, 400] on input "b. 1-2-6" at bounding box center [784, 395] width 1 height 11
radio input "true"
click at [764, 659] on button "Next" at bounding box center [784, 662] width 212 height 53
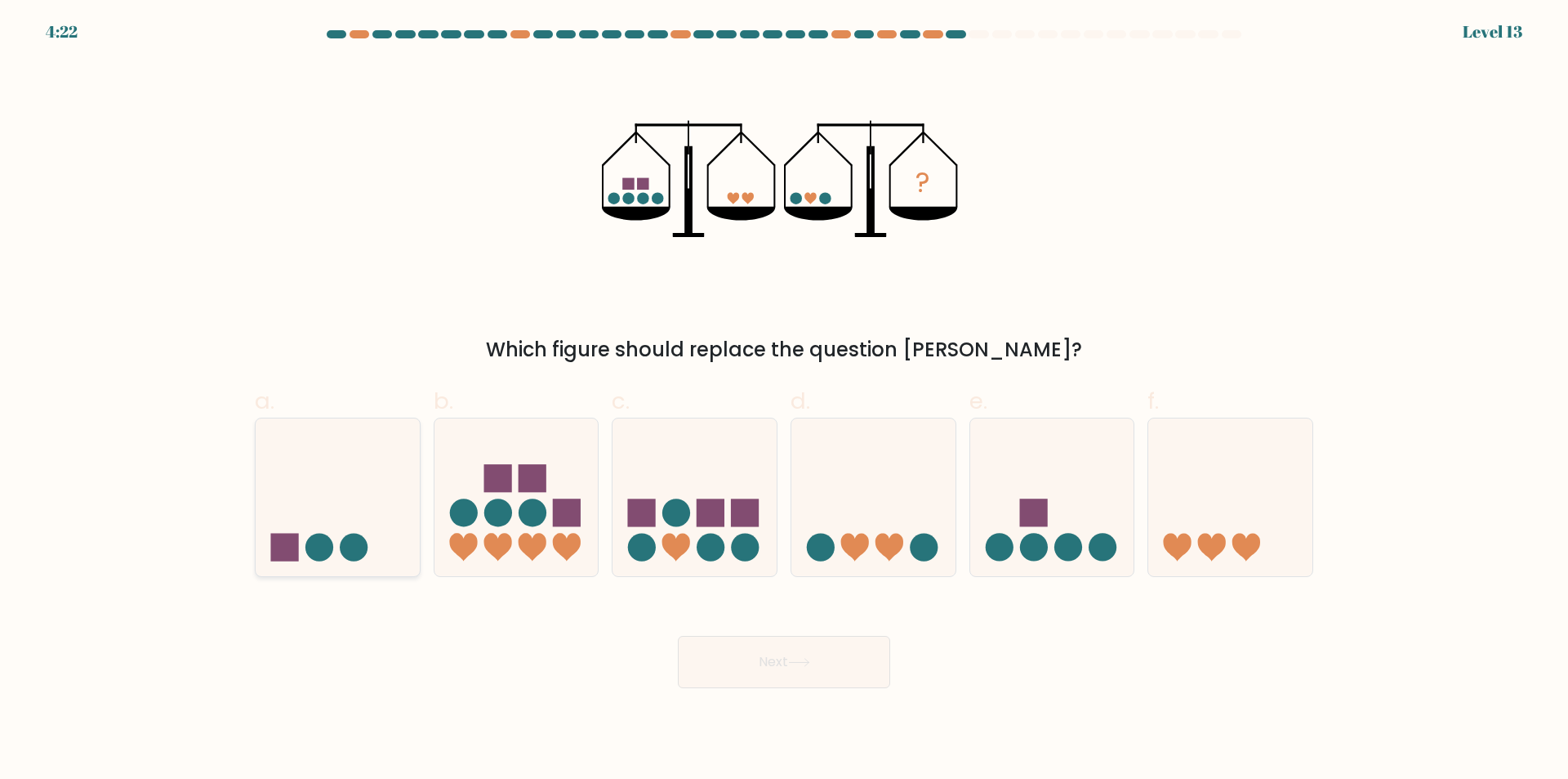
click at [392, 555] on icon at bounding box center [337, 498] width 164 height 136
click at [784, 400] on input "a." at bounding box center [784, 395] width 1 height 11
radio input "true"
click at [757, 666] on button "Next" at bounding box center [784, 662] width 212 height 53
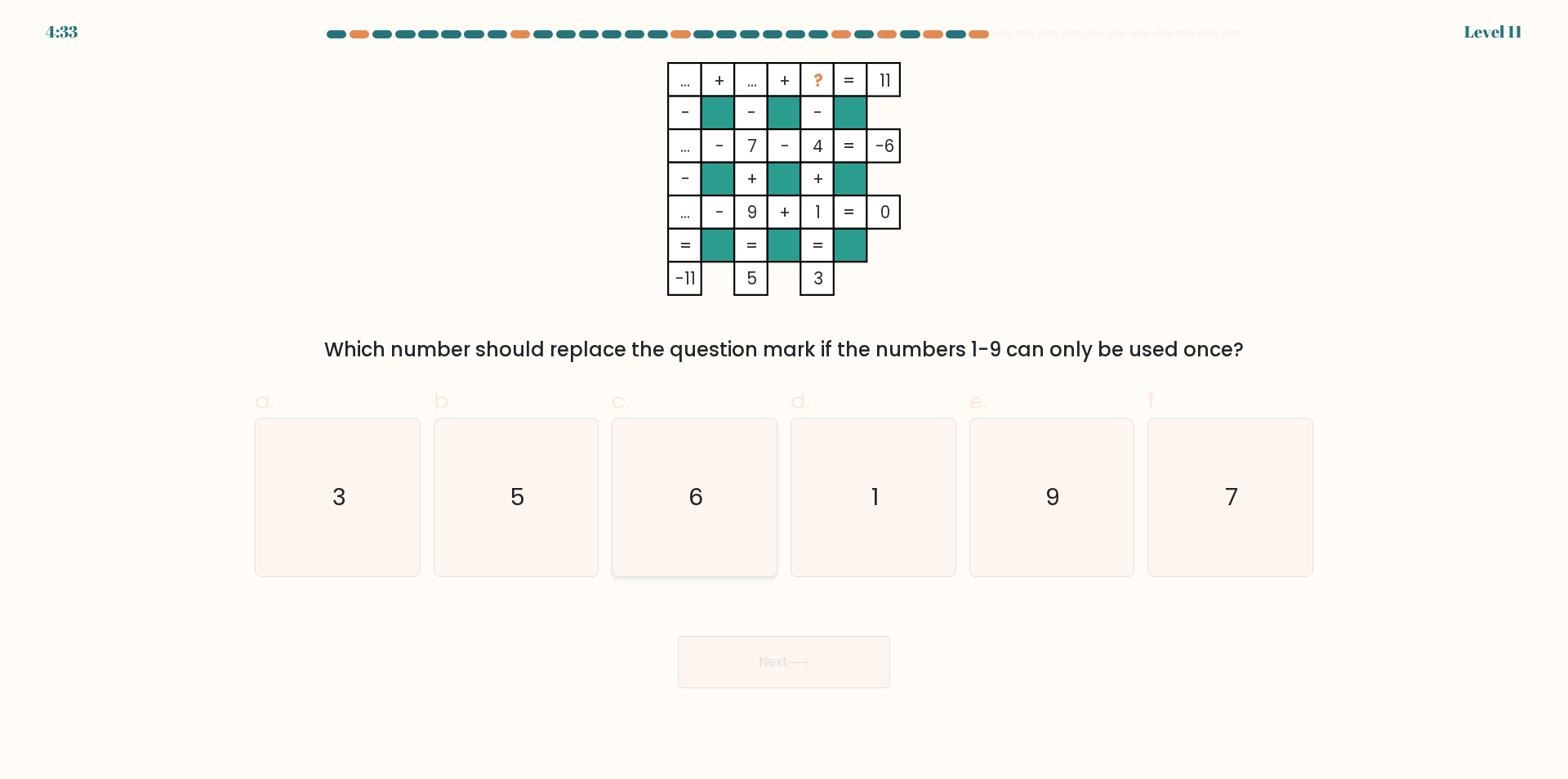
click at [688, 541] on icon "6" at bounding box center [694, 497] width 158 height 158
click at [784, 400] on input "c. 6" at bounding box center [784, 395] width 1 height 11
radio input "true"
click at [746, 667] on button "Next" at bounding box center [784, 662] width 212 height 53
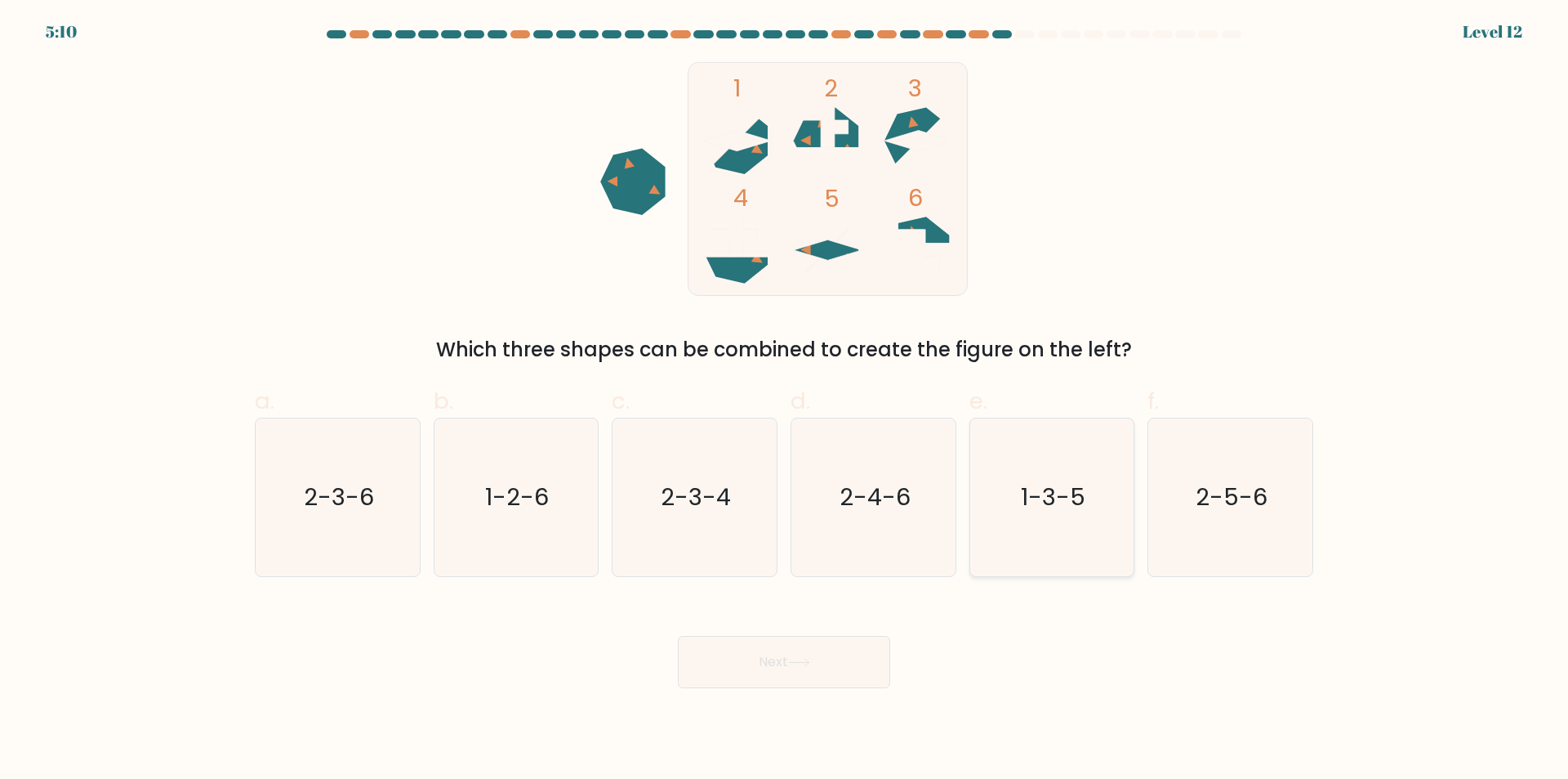
click at [1083, 529] on icon "1-3-5" at bounding box center [1051, 497] width 158 height 158
click at [785, 400] on input "e. 1-3-5" at bounding box center [784, 395] width 1 height 11
radio input "true"
click at [845, 656] on button "Next" at bounding box center [784, 662] width 212 height 53
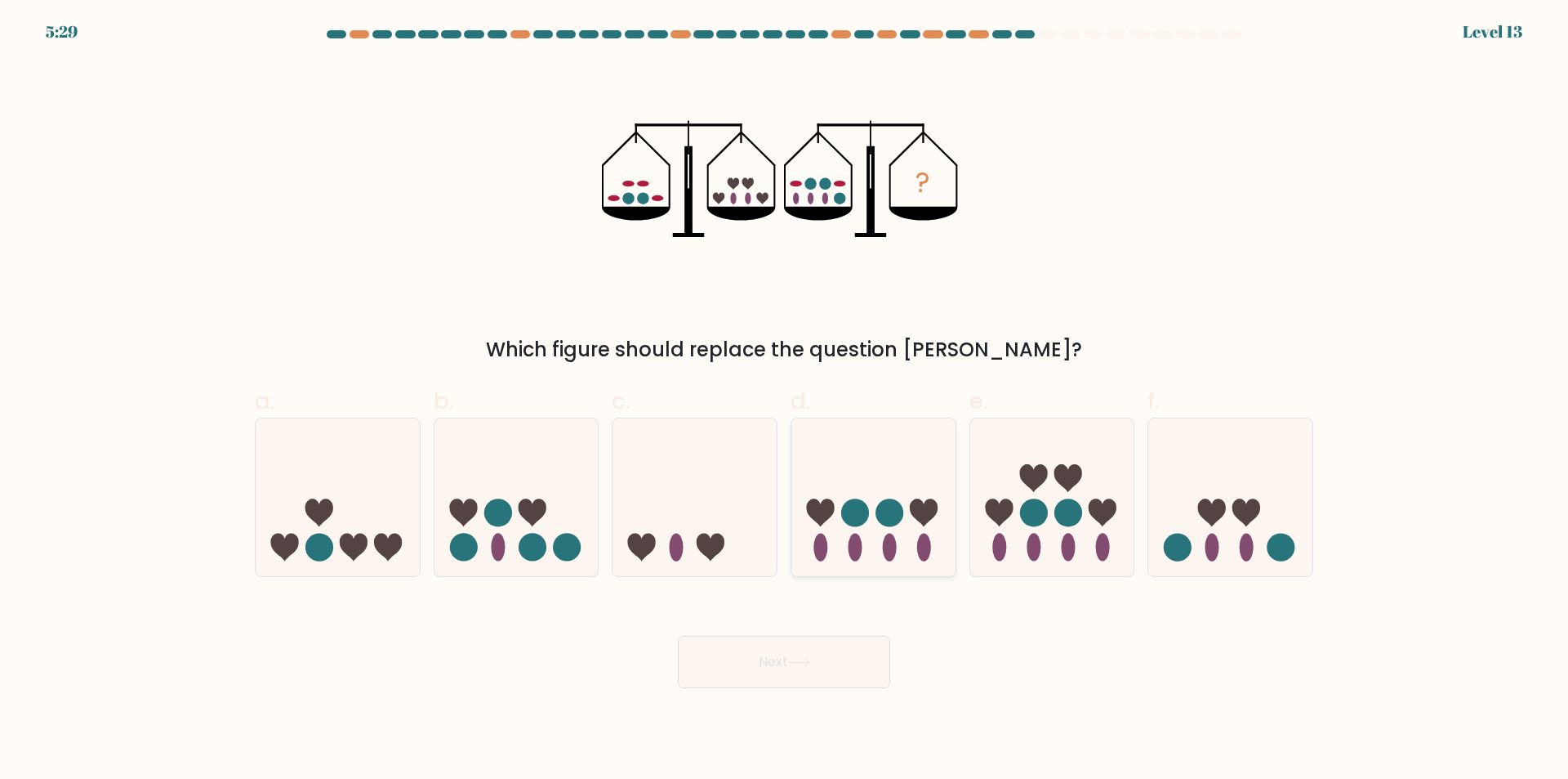
click at [879, 457] on icon at bounding box center [873, 498] width 164 height 136
click at [785, 400] on input "d." at bounding box center [784, 395] width 1 height 11
radio input "true"
click at [795, 667] on icon at bounding box center [799, 662] width 22 height 9
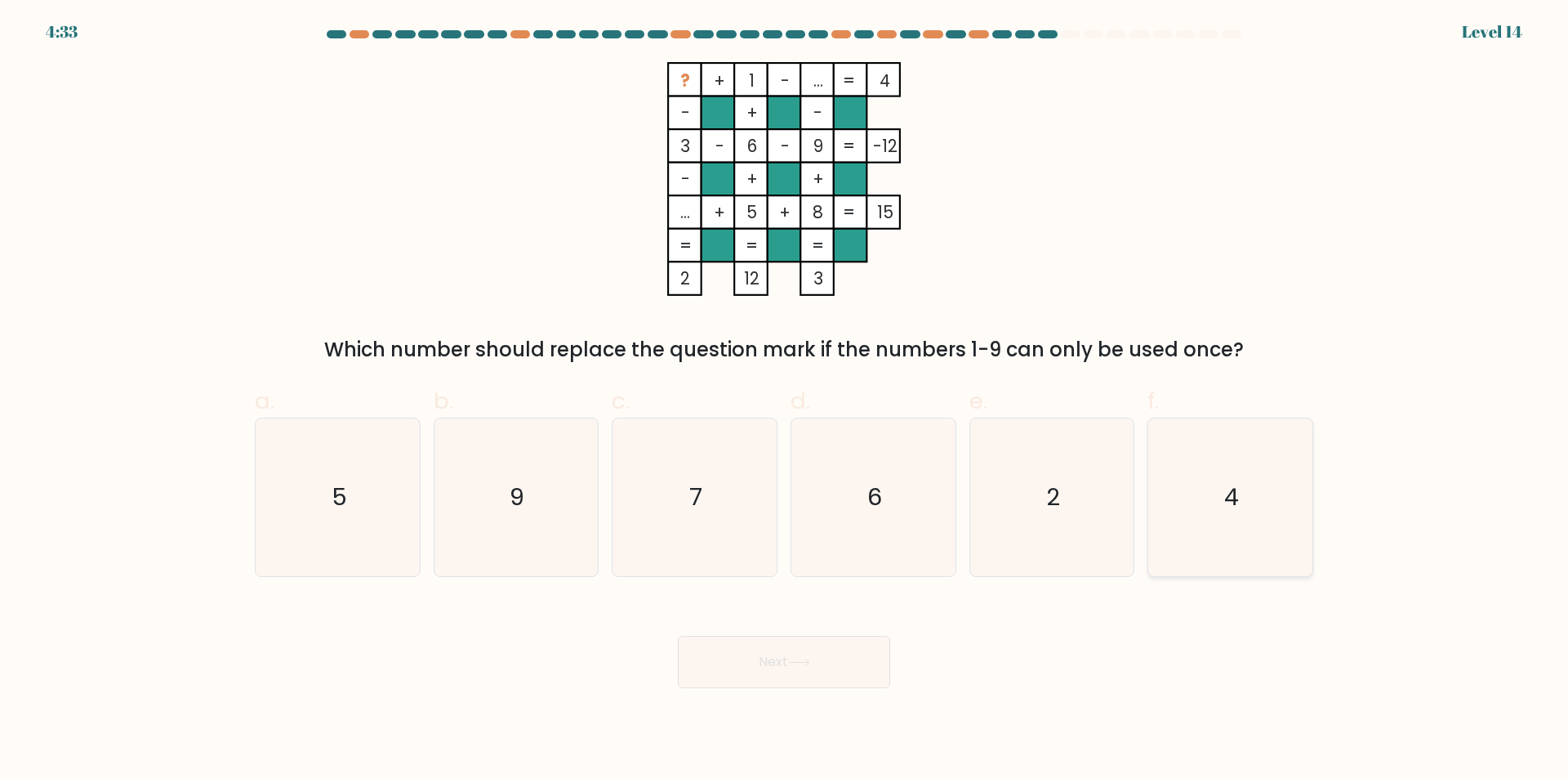
click at [1230, 553] on icon "4" at bounding box center [1230, 497] width 158 height 158
click at [785, 400] on input "f. 4" at bounding box center [784, 395] width 1 height 11
radio input "true"
click at [799, 659] on icon at bounding box center [799, 662] width 22 height 9
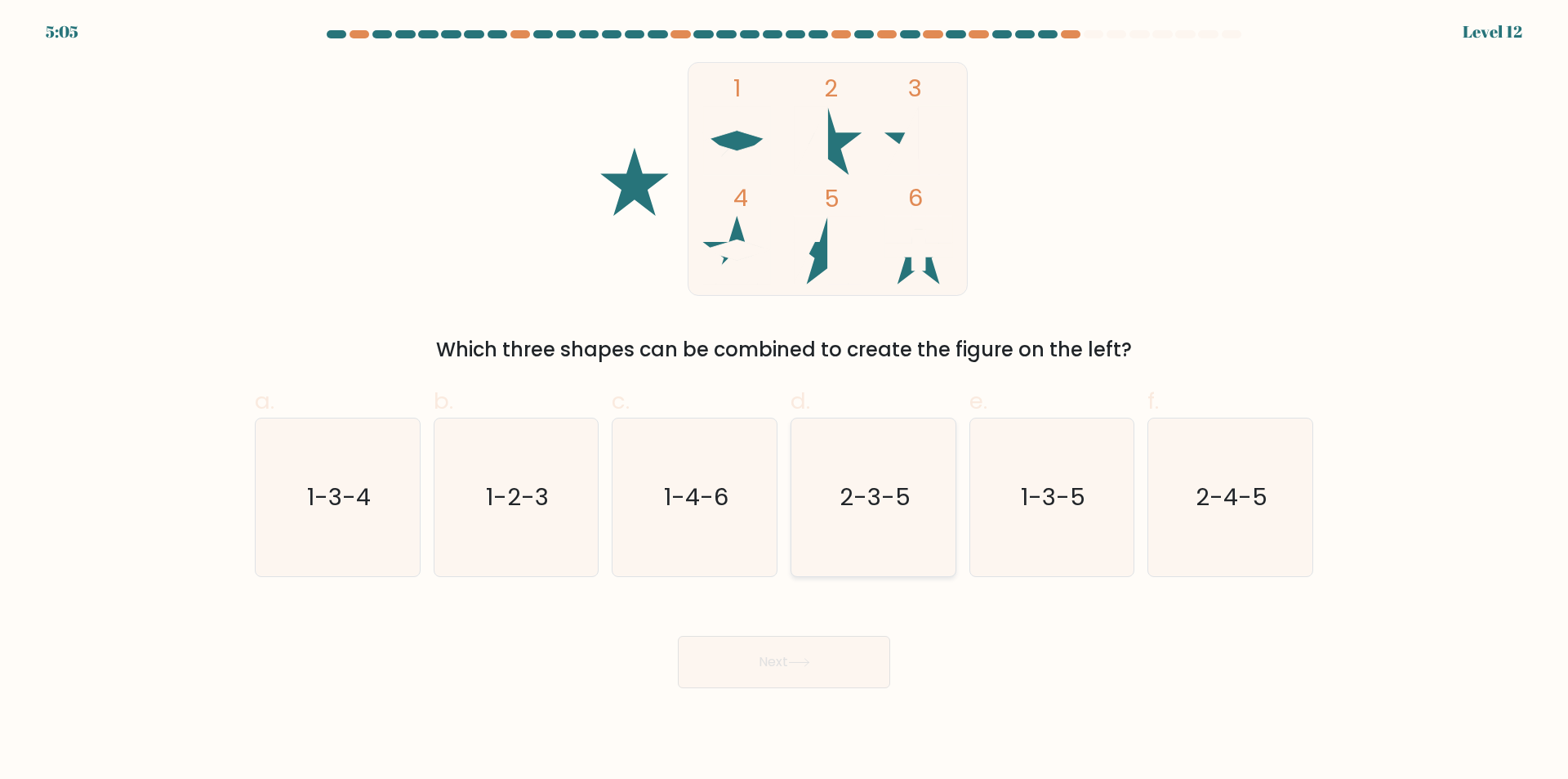
click at [907, 524] on icon "2-3-5" at bounding box center [874, 497] width 158 height 158
click at [785, 400] on input "d. 2-3-5" at bounding box center [784, 395] width 1 height 11
radio input "true"
click at [794, 667] on icon at bounding box center [799, 662] width 22 height 9
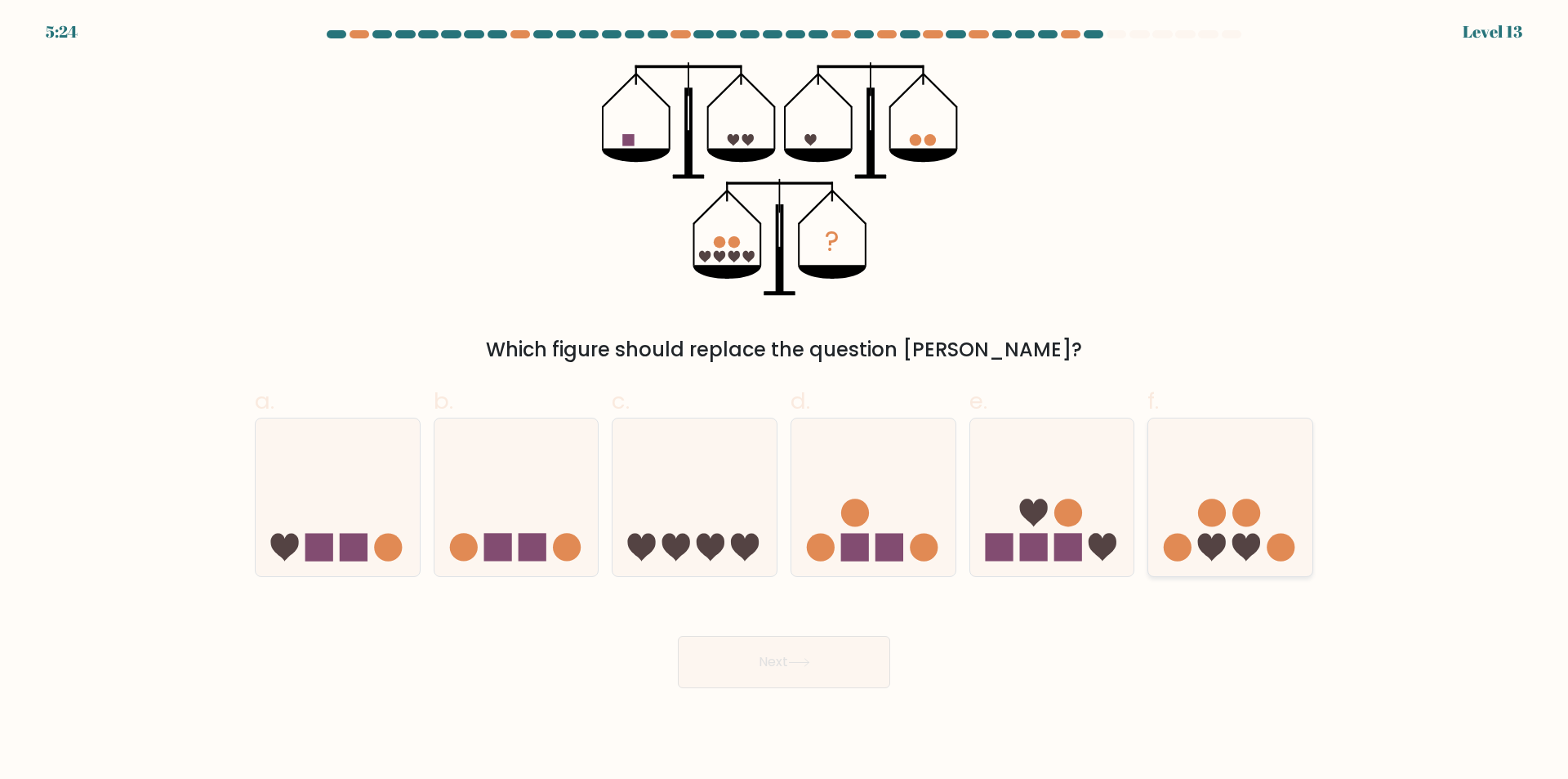
click at [1257, 565] on div at bounding box center [1230, 497] width 166 height 160
click at [785, 400] on input "f." at bounding box center [784, 395] width 1 height 11
radio input "true"
click at [825, 657] on button "Next" at bounding box center [784, 662] width 212 height 53
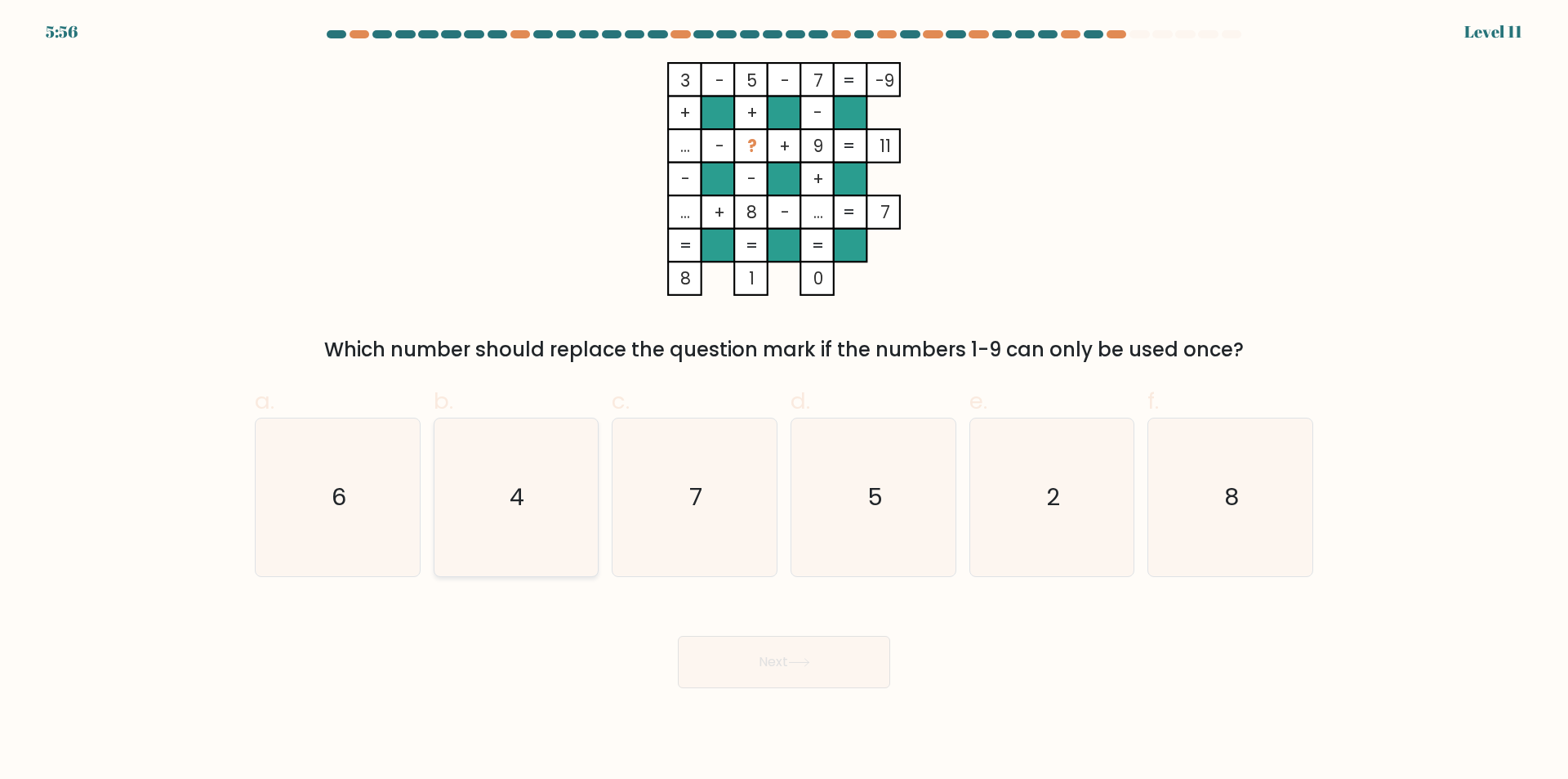
click at [569, 554] on icon "4" at bounding box center [516, 497] width 158 height 158
click at [784, 400] on input "b. 4" at bounding box center [784, 395] width 1 height 11
radio input "true"
click at [780, 670] on button "Next" at bounding box center [784, 662] width 212 height 53
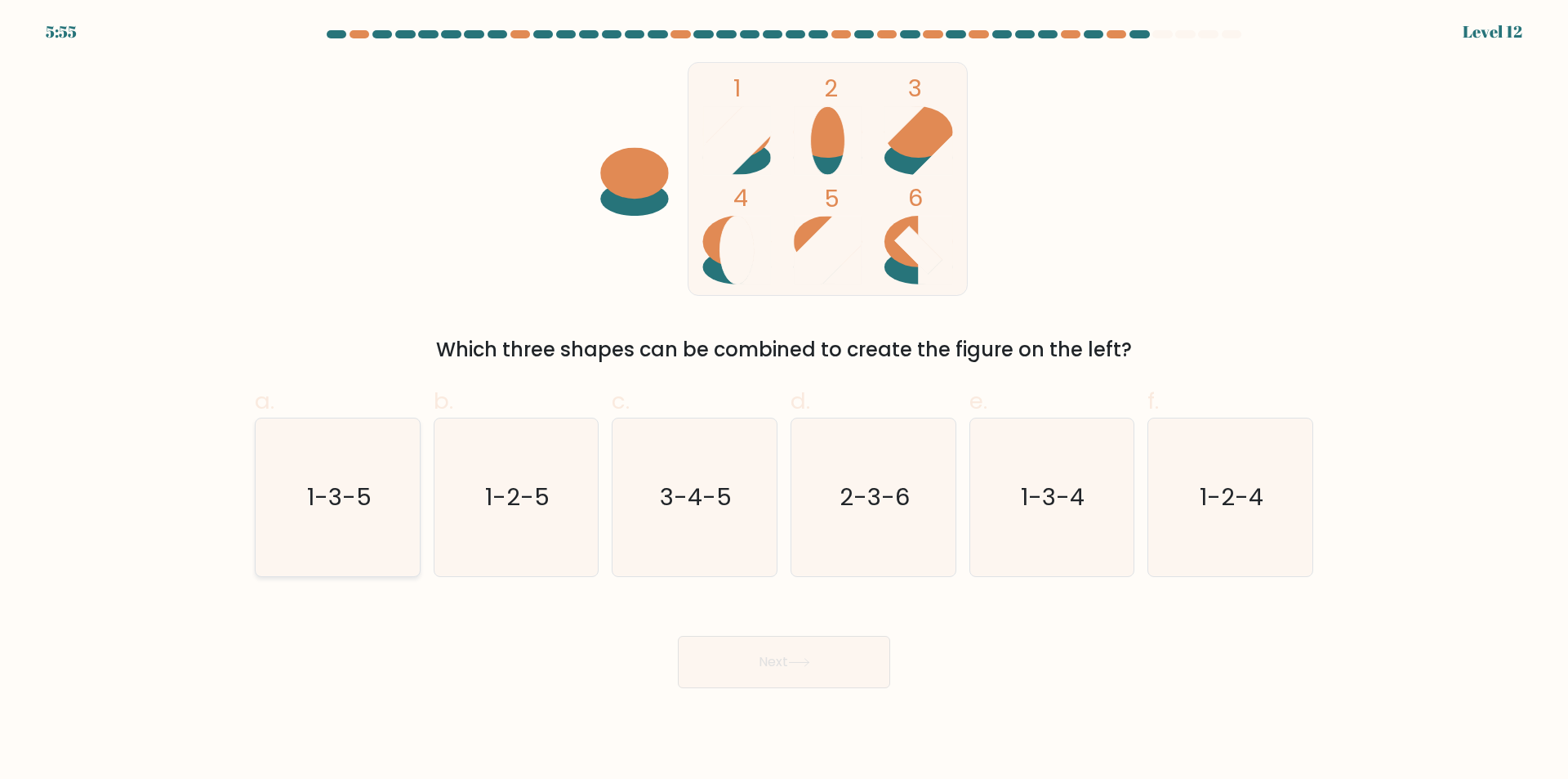
click at [381, 552] on icon "1-3-5" at bounding box center [338, 497] width 158 height 158
click at [784, 400] on input "a. 1-3-5" at bounding box center [784, 395] width 1 height 11
radio input "true"
click at [767, 667] on button "Next" at bounding box center [784, 662] width 212 height 53
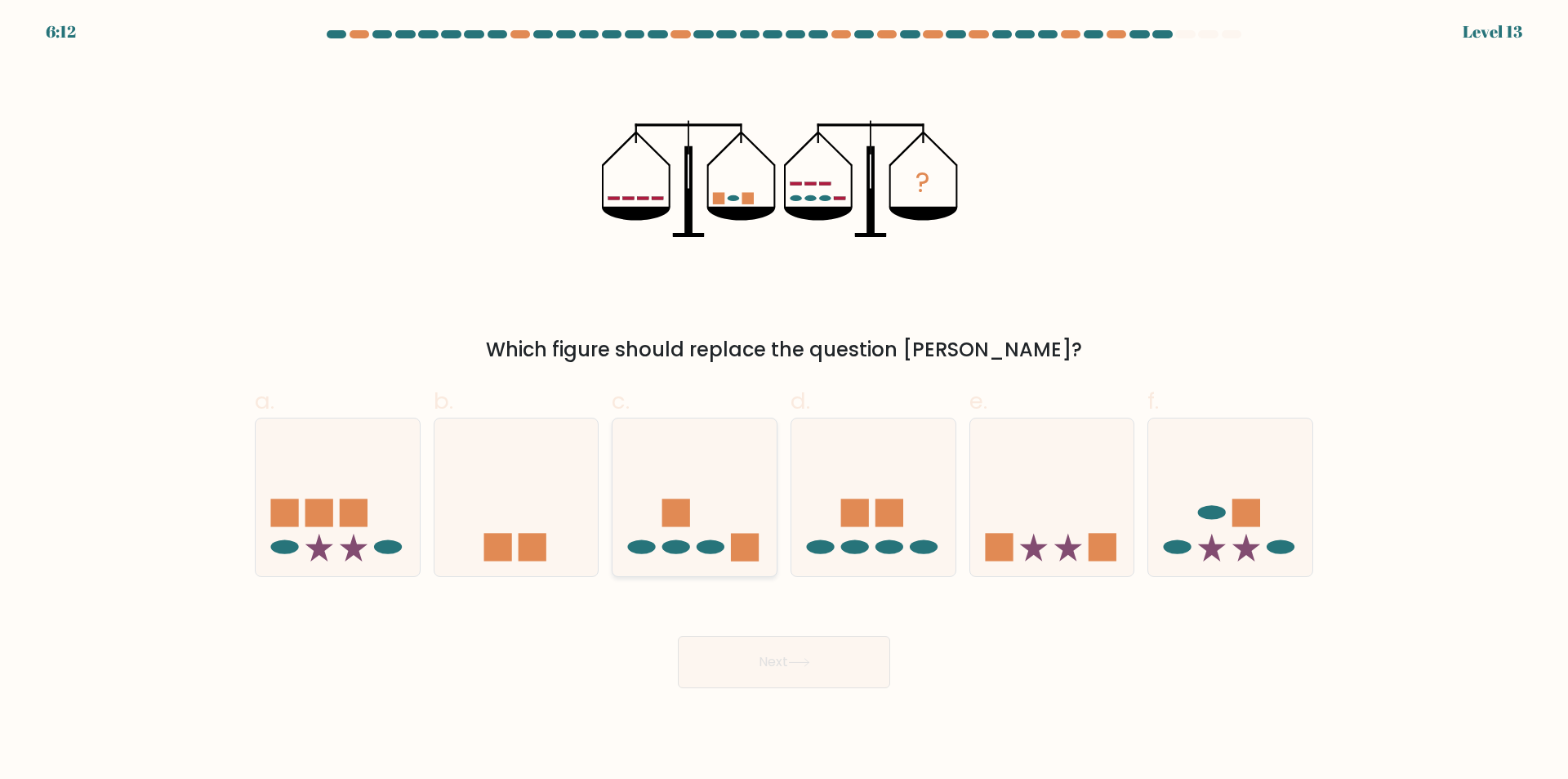
click at [680, 557] on icon at bounding box center [694, 498] width 164 height 136
click at [784, 400] on input "c." at bounding box center [784, 395] width 1 height 11
radio input "true"
click at [743, 674] on button "Next" at bounding box center [784, 662] width 212 height 53
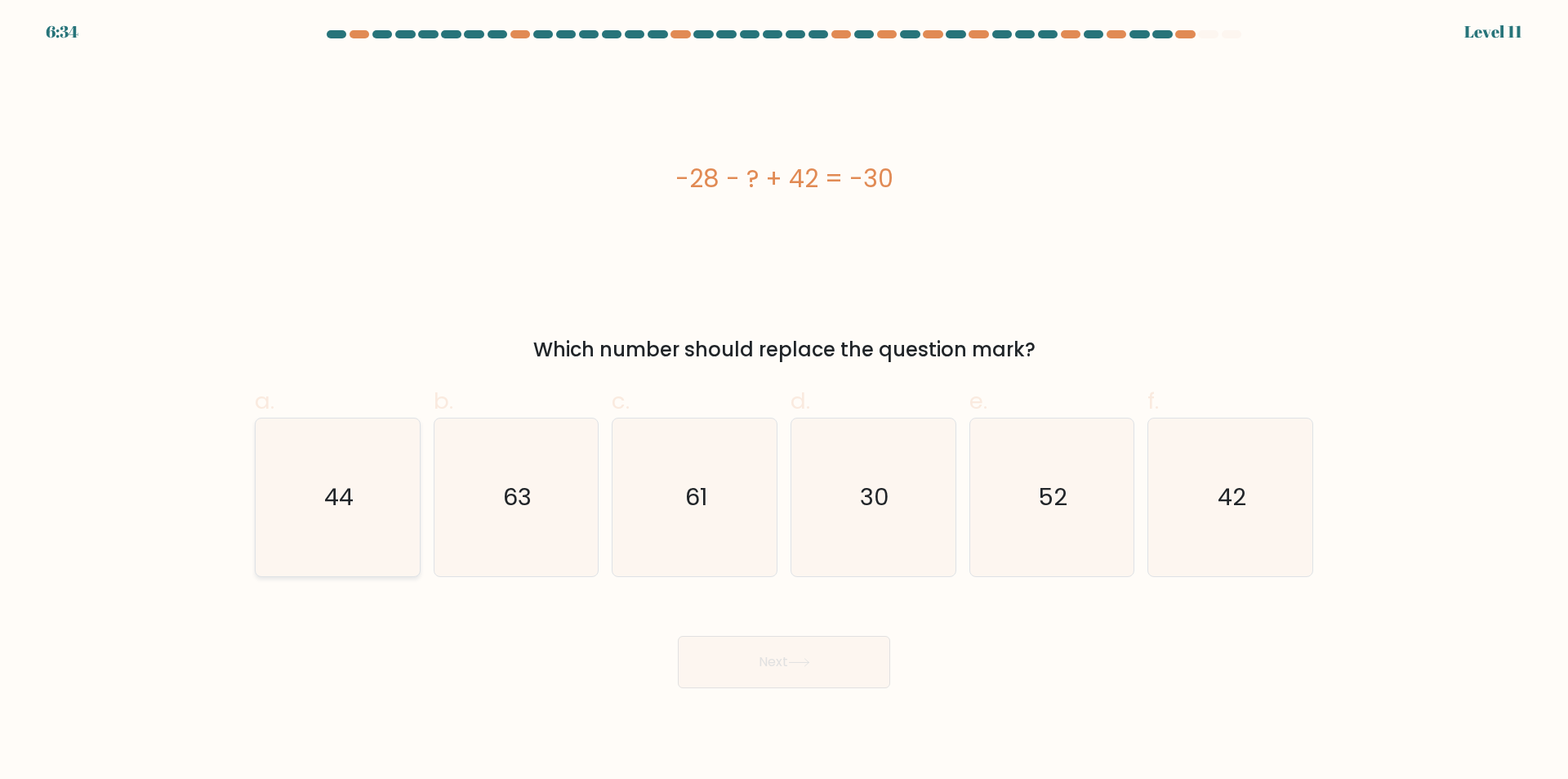
click at [314, 522] on icon "44" at bounding box center [338, 497] width 158 height 158
click at [784, 400] on input "a. 44" at bounding box center [784, 395] width 1 height 11
radio input "true"
click at [810, 663] on icon at bounding box center [799, 662] width 22 height 9
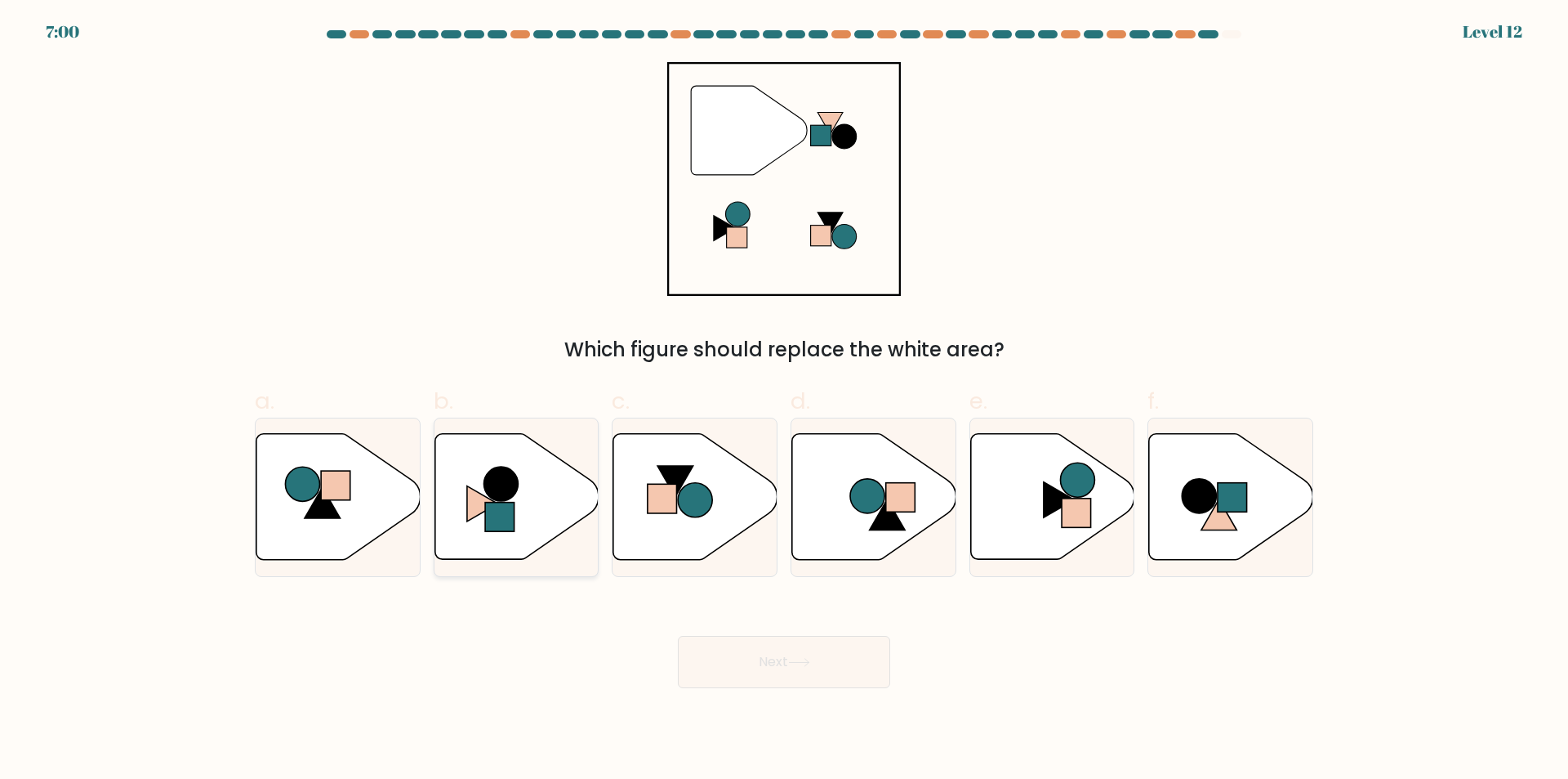
click at [565, 514] on icon at bounding box center [516, 496] width 164 height 126
click at [784, 400] on input "b." at bounding box center [784, 395] width 1 height 11
radio input "true"
click at [781, 655] on button "Next" at bounding box center [784, 662] width 212 height 53
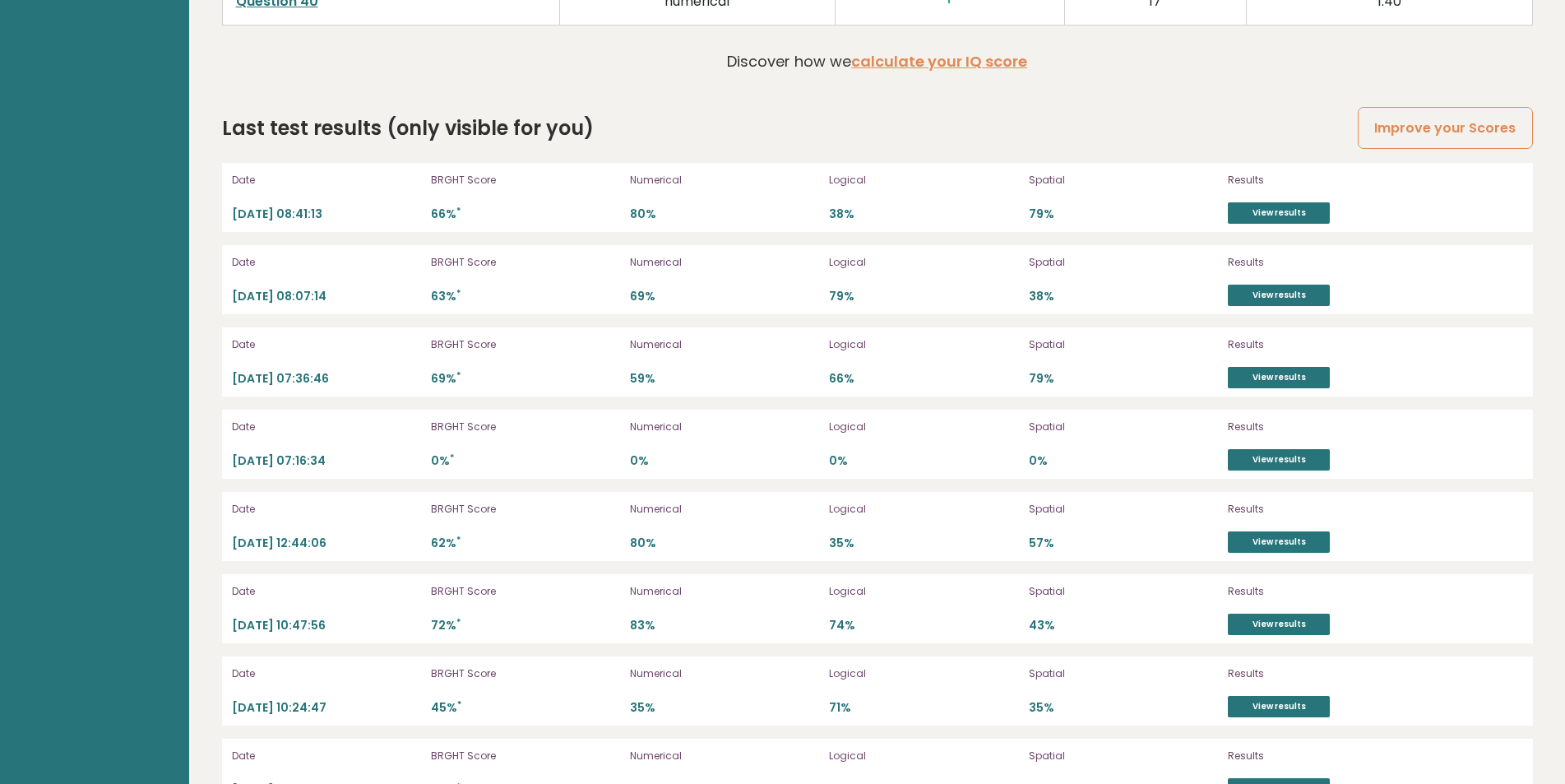
scroll to position [4701, 0]
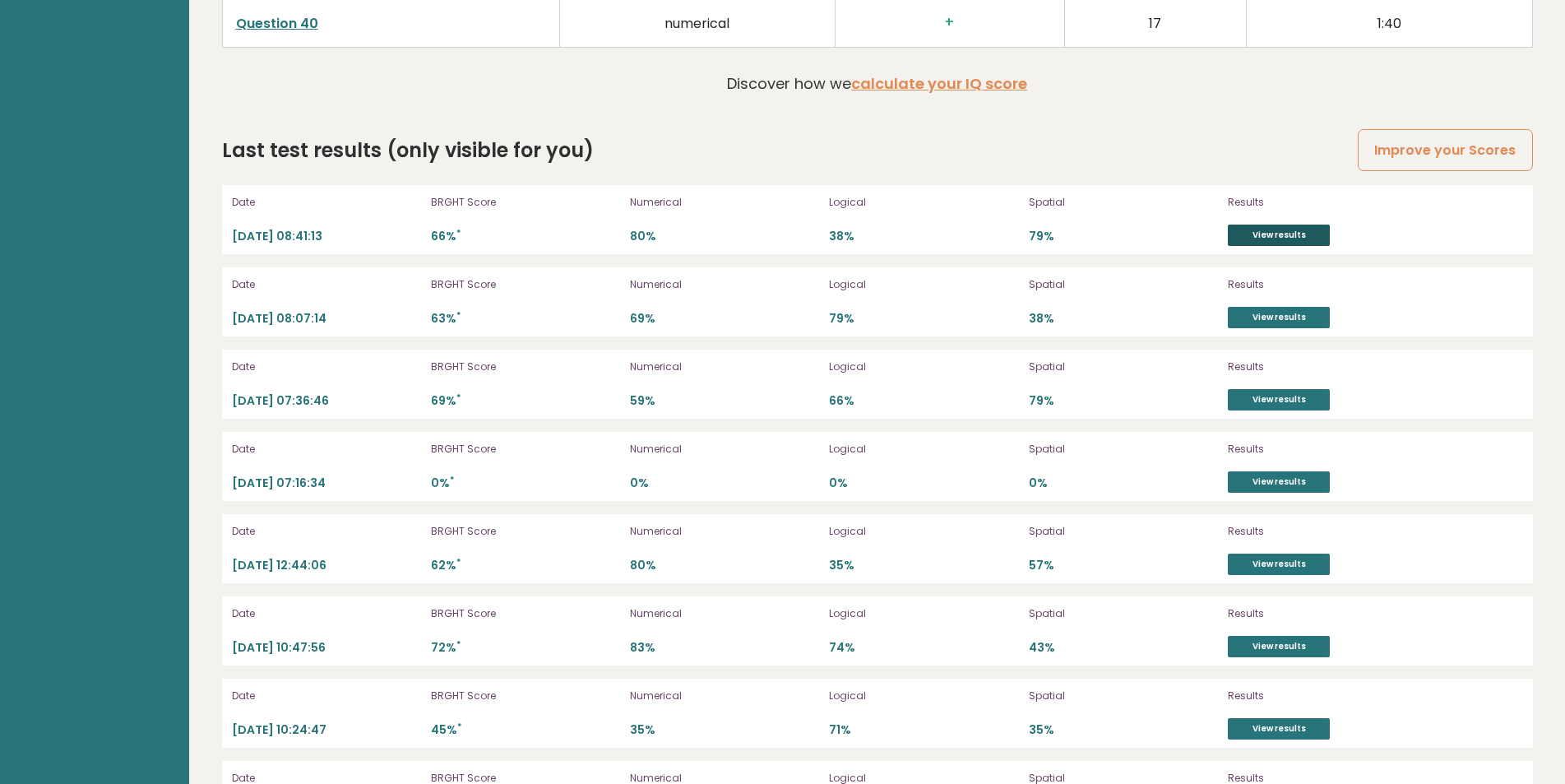
click at [1287, 236] on link "View results" at bounding box center [1279, 235] width 102 height 21
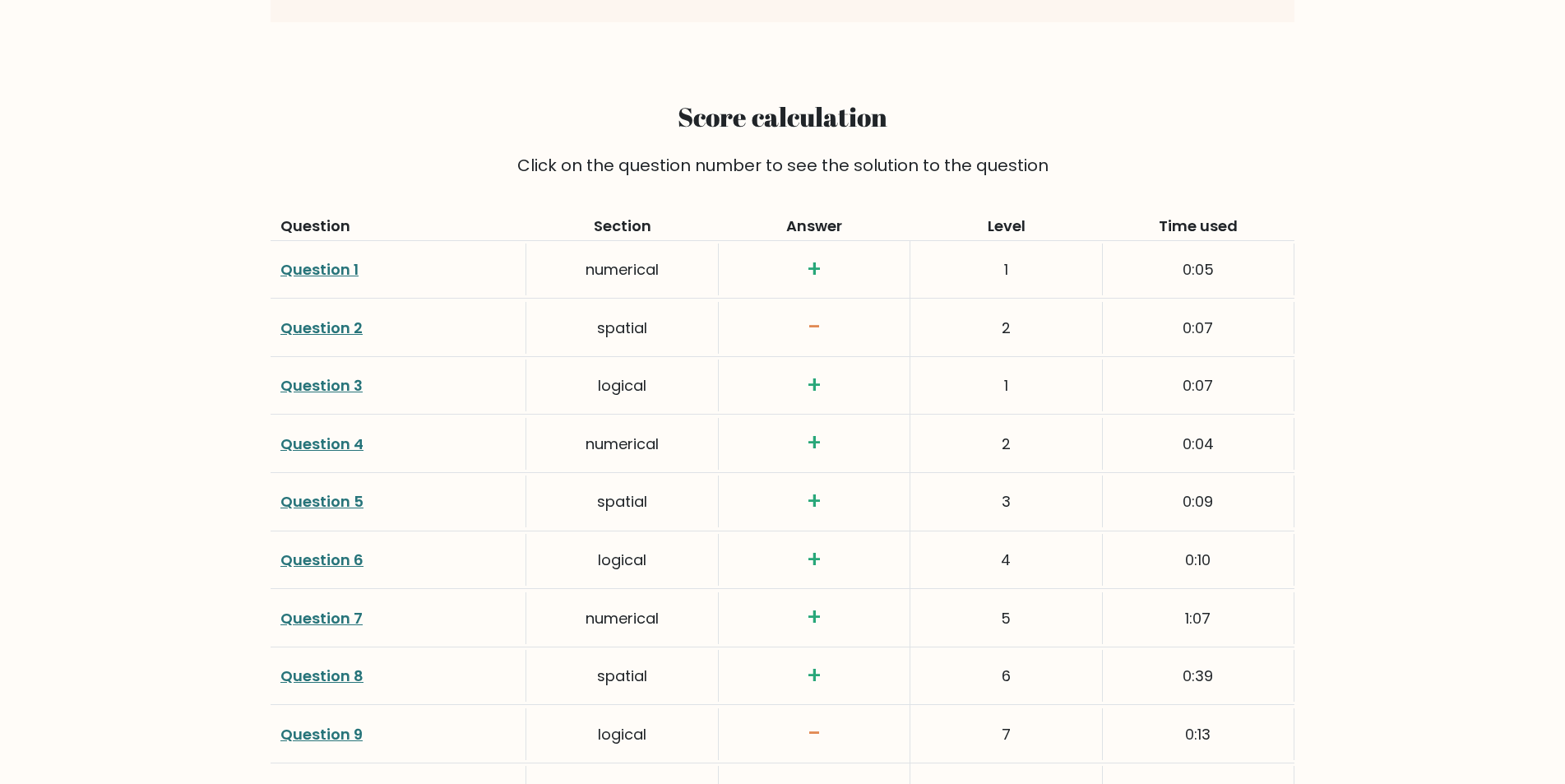
scroll to position [2159, 0]
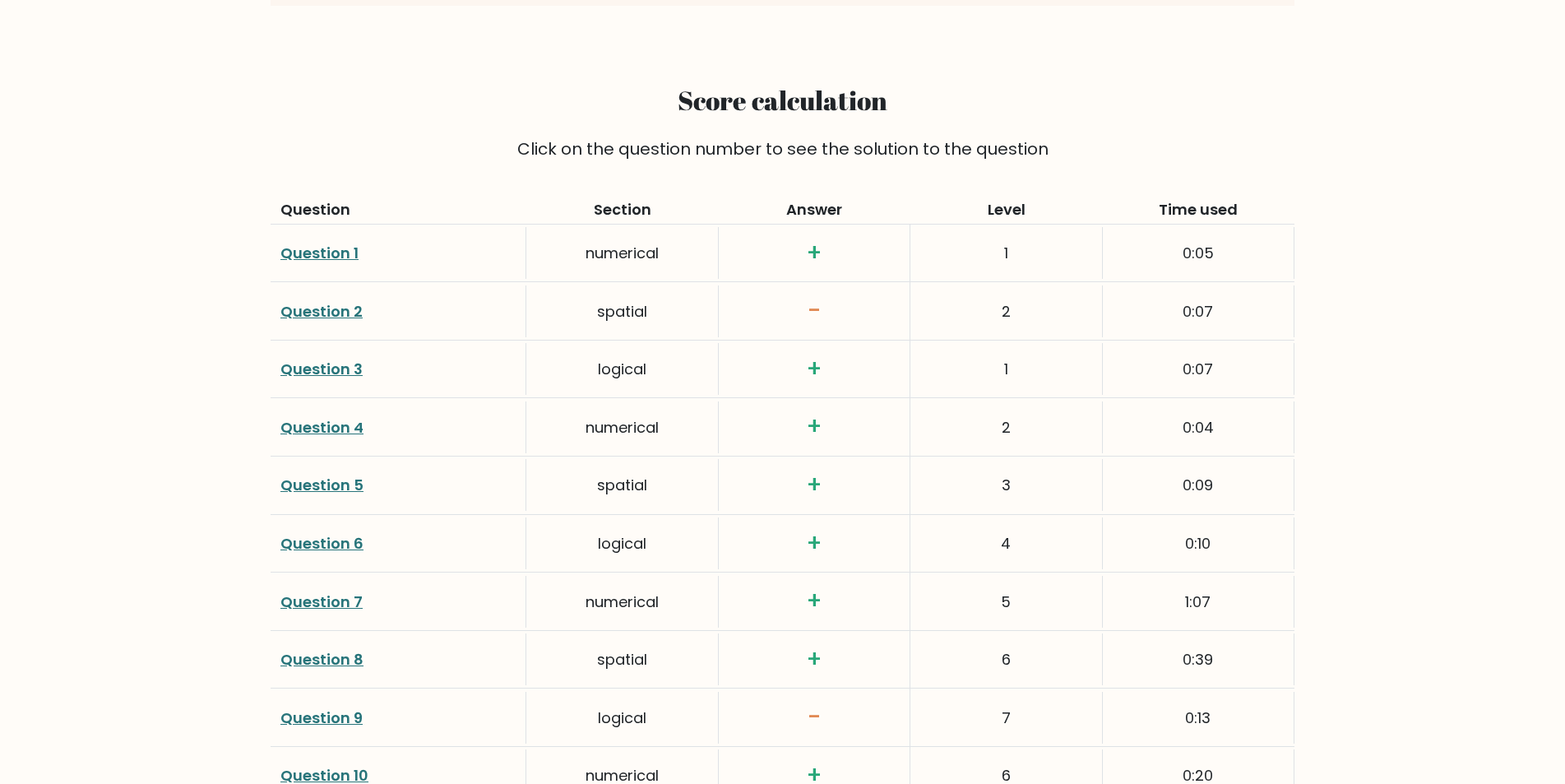
click at [333, 308] on link "Question 2" at bounding box center [321, 311] width 82 height 21
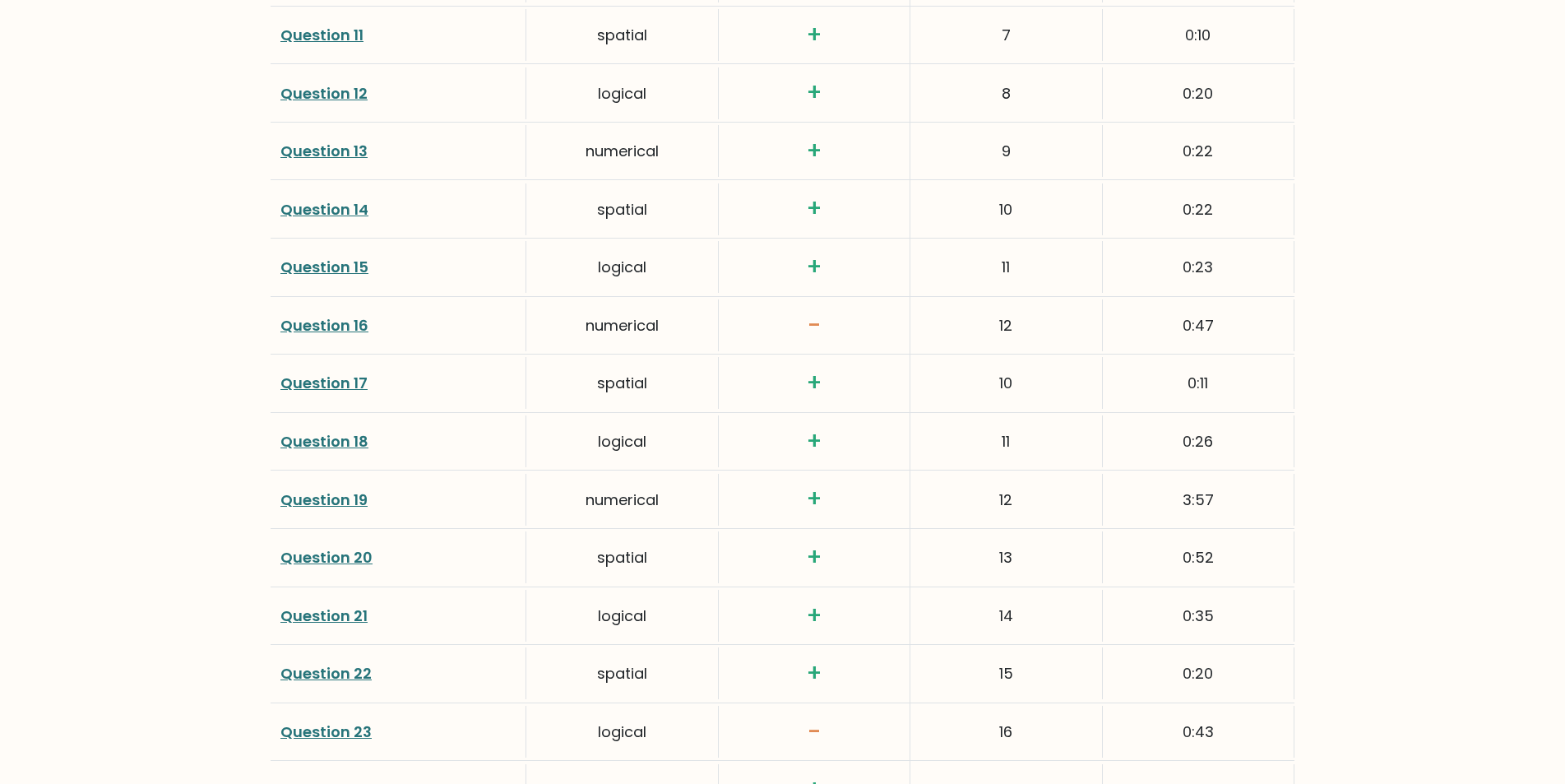
scroll to position [2963, 0]
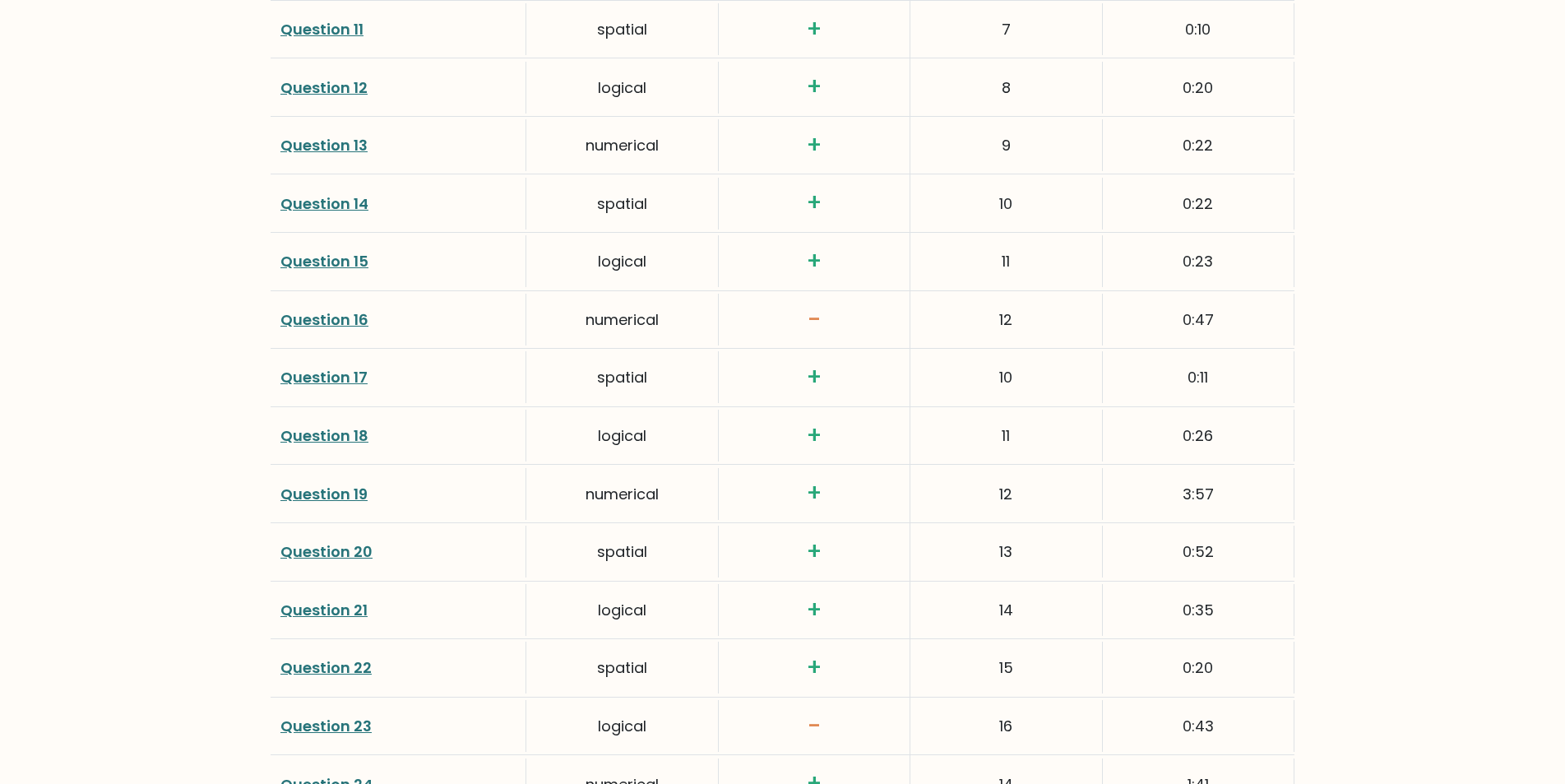
click at [347, 319] on link "Question 16" at bounding box center [324, 319] width 88 height 21
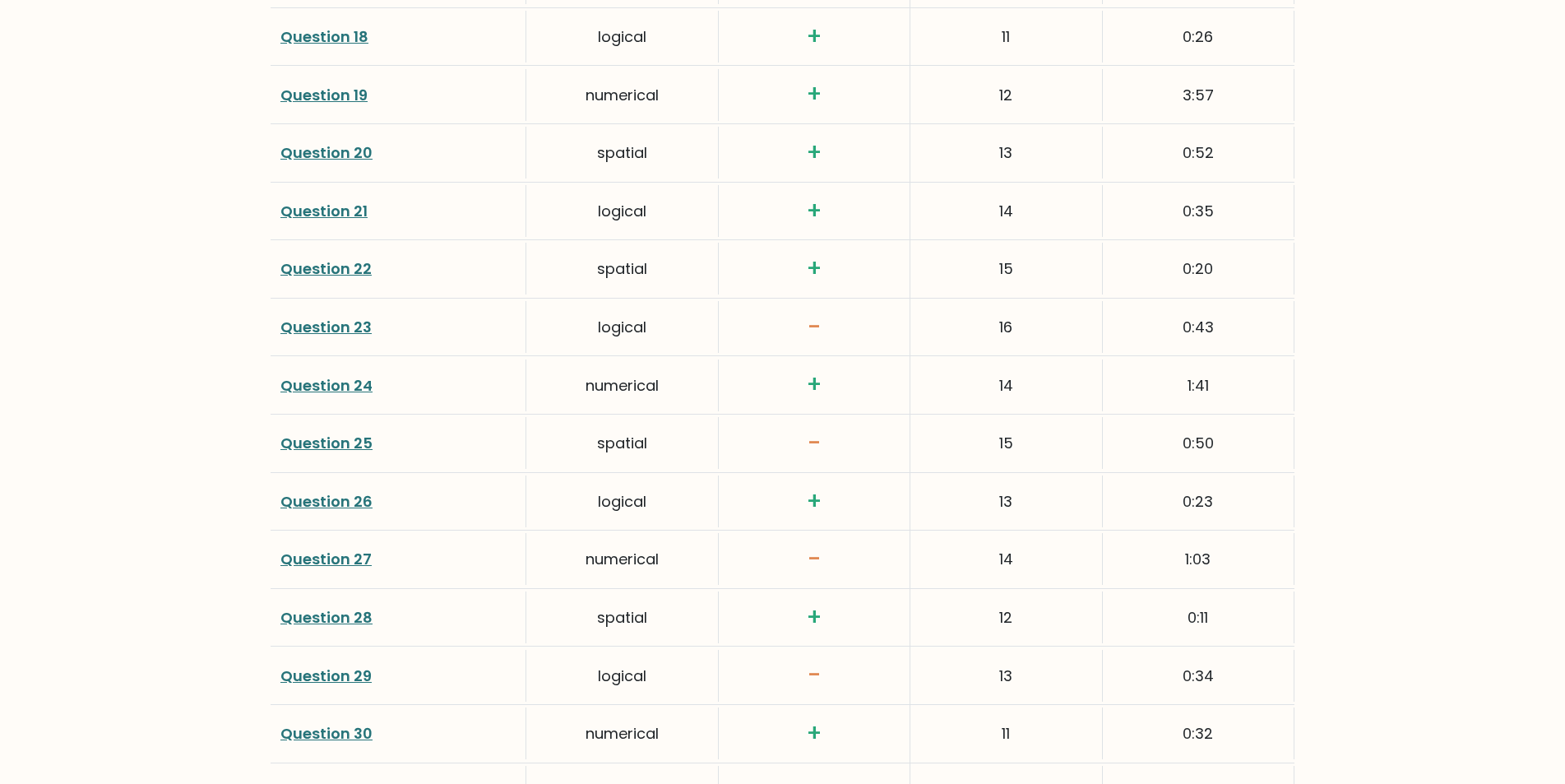
scroll to position [3372, 0]
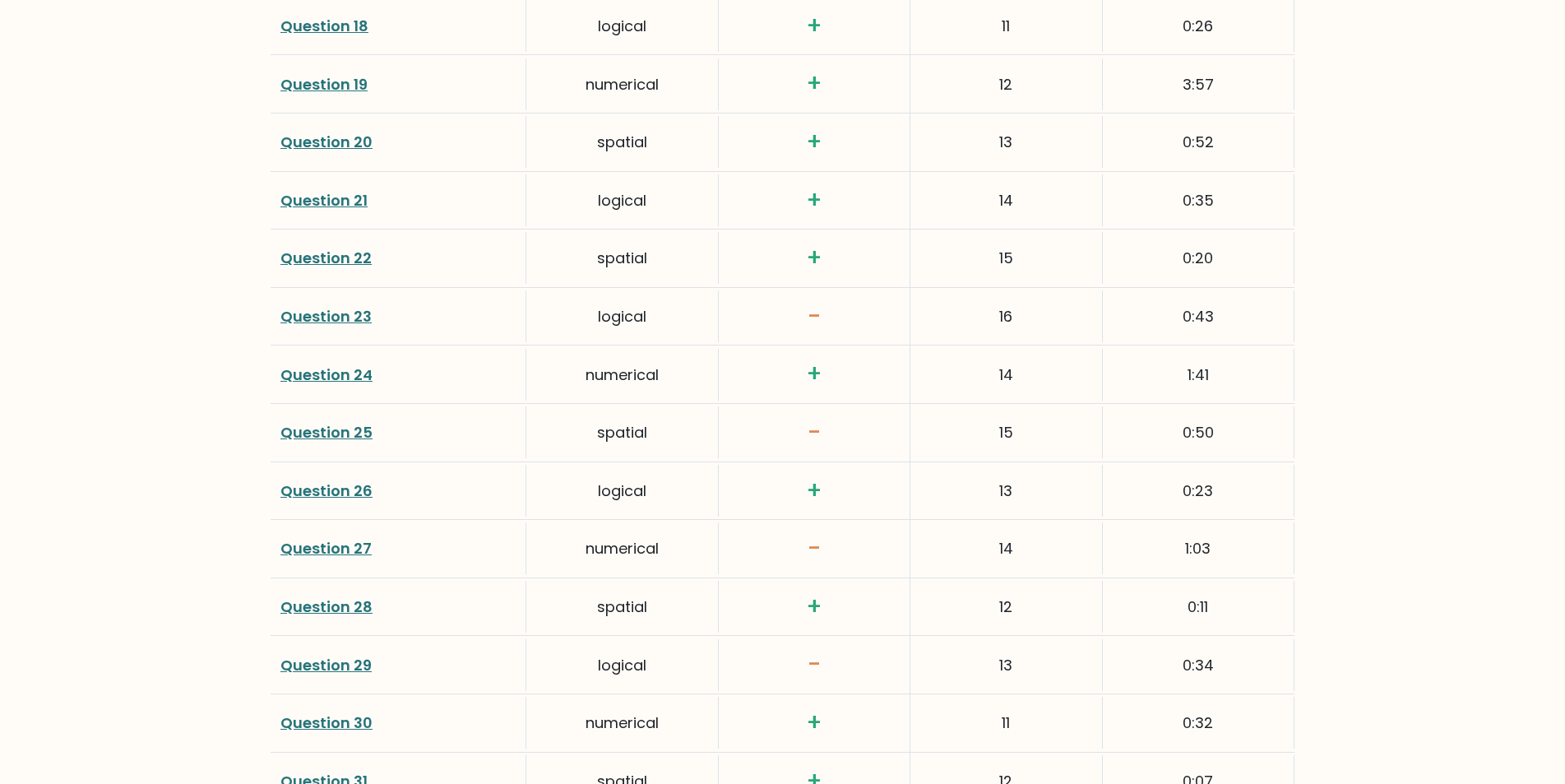
click at [327, 426] on link "Question 25" at bounding box center [326, 432] width 92 height 21
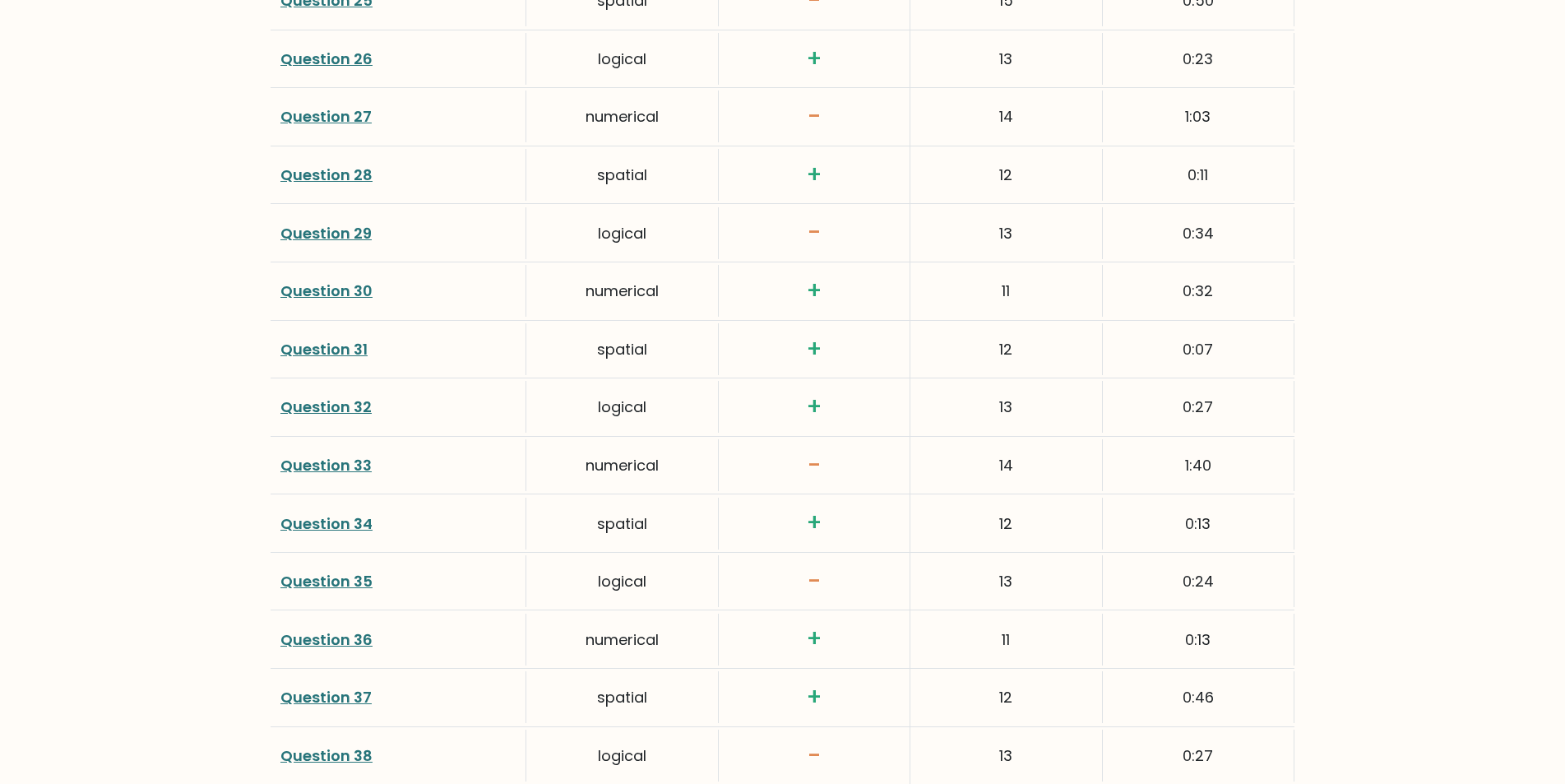
scroll to position [3852, 0]
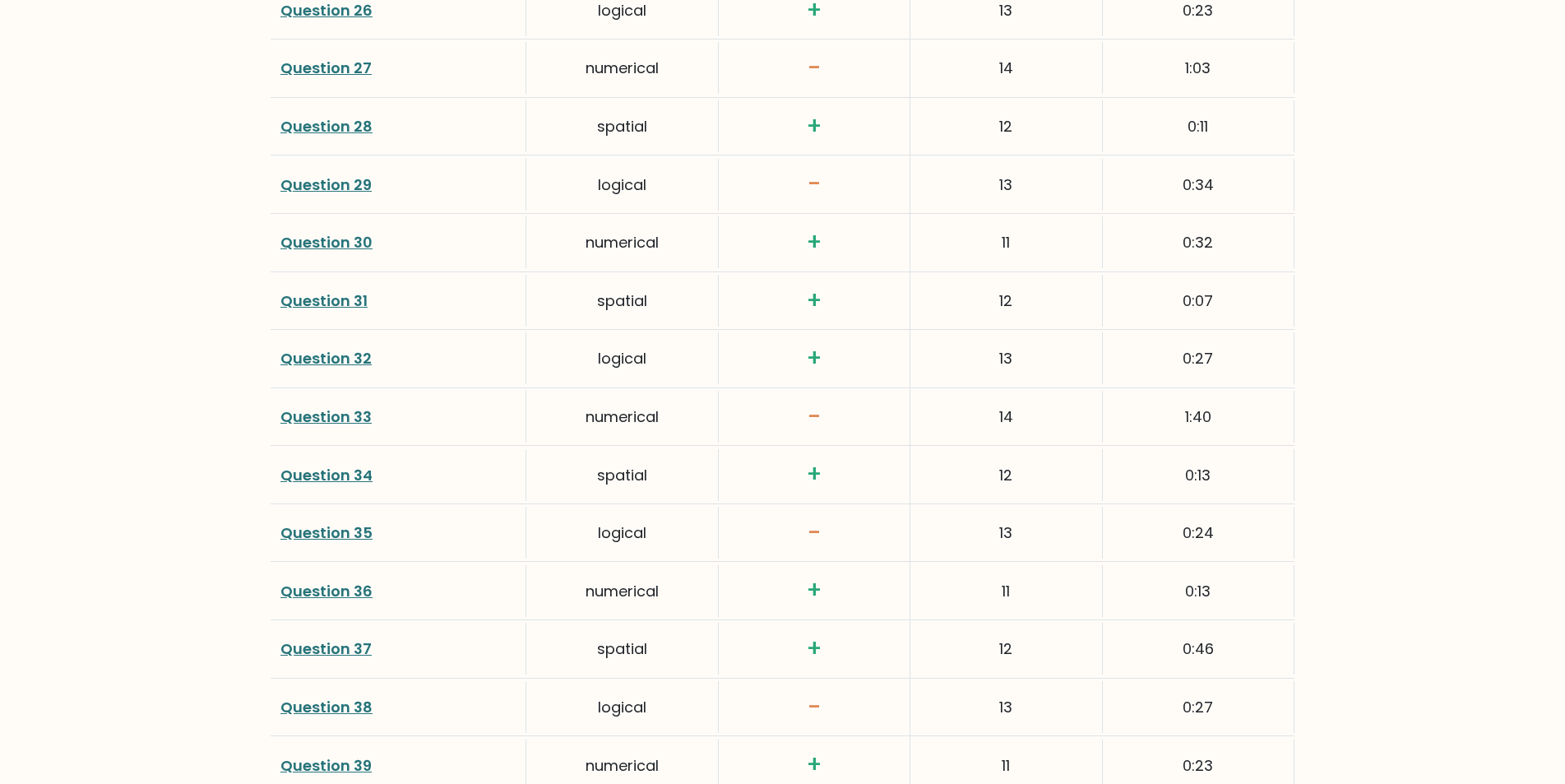
click at [338, 411] on link "Question 33" at bounding box center [326, 416] width 91 height 21
click at [325, 709] on link "Question 38" at bounding box center [326, 706] width 92 height 21
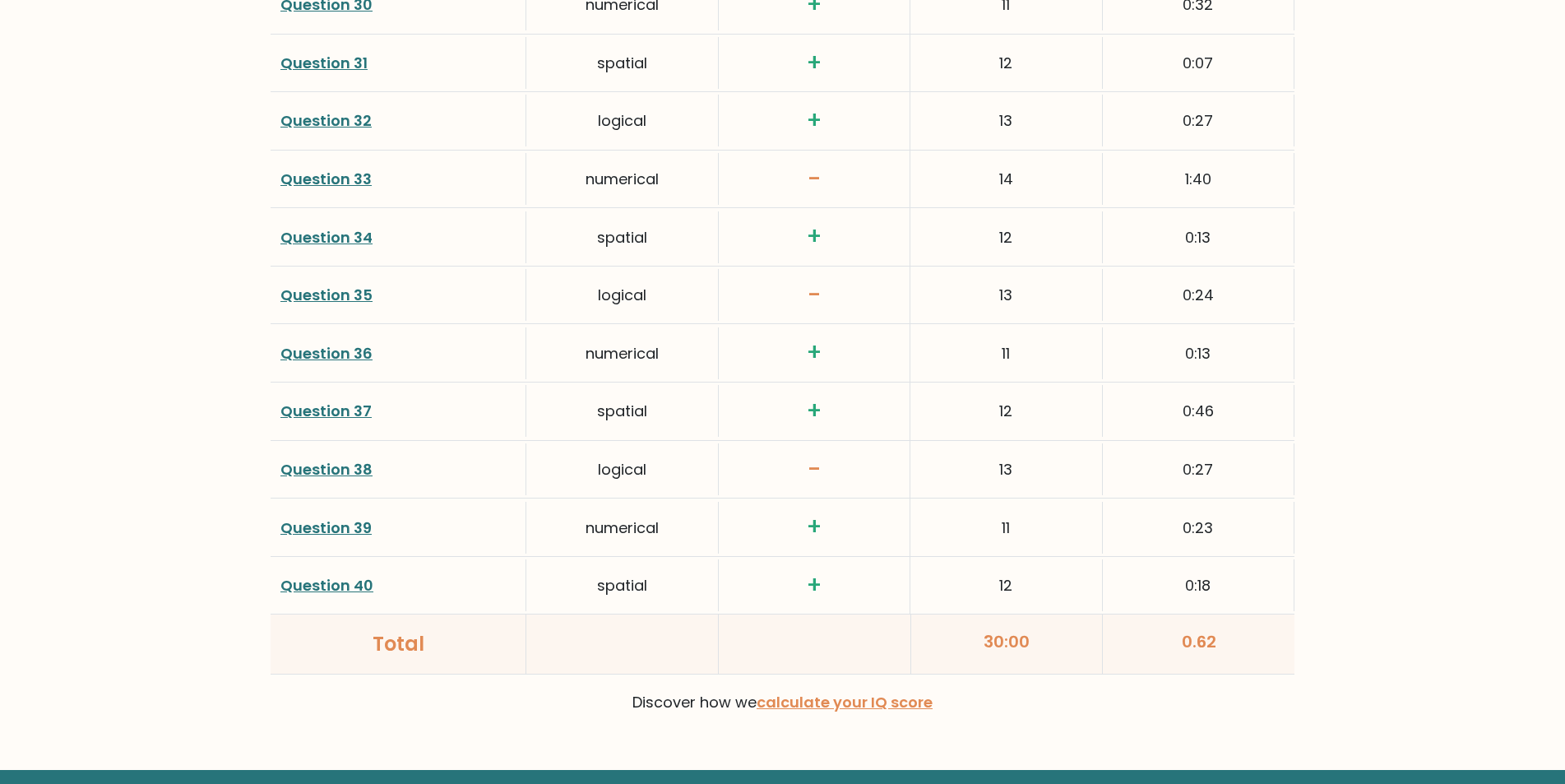
scroll to position [4155, 0]
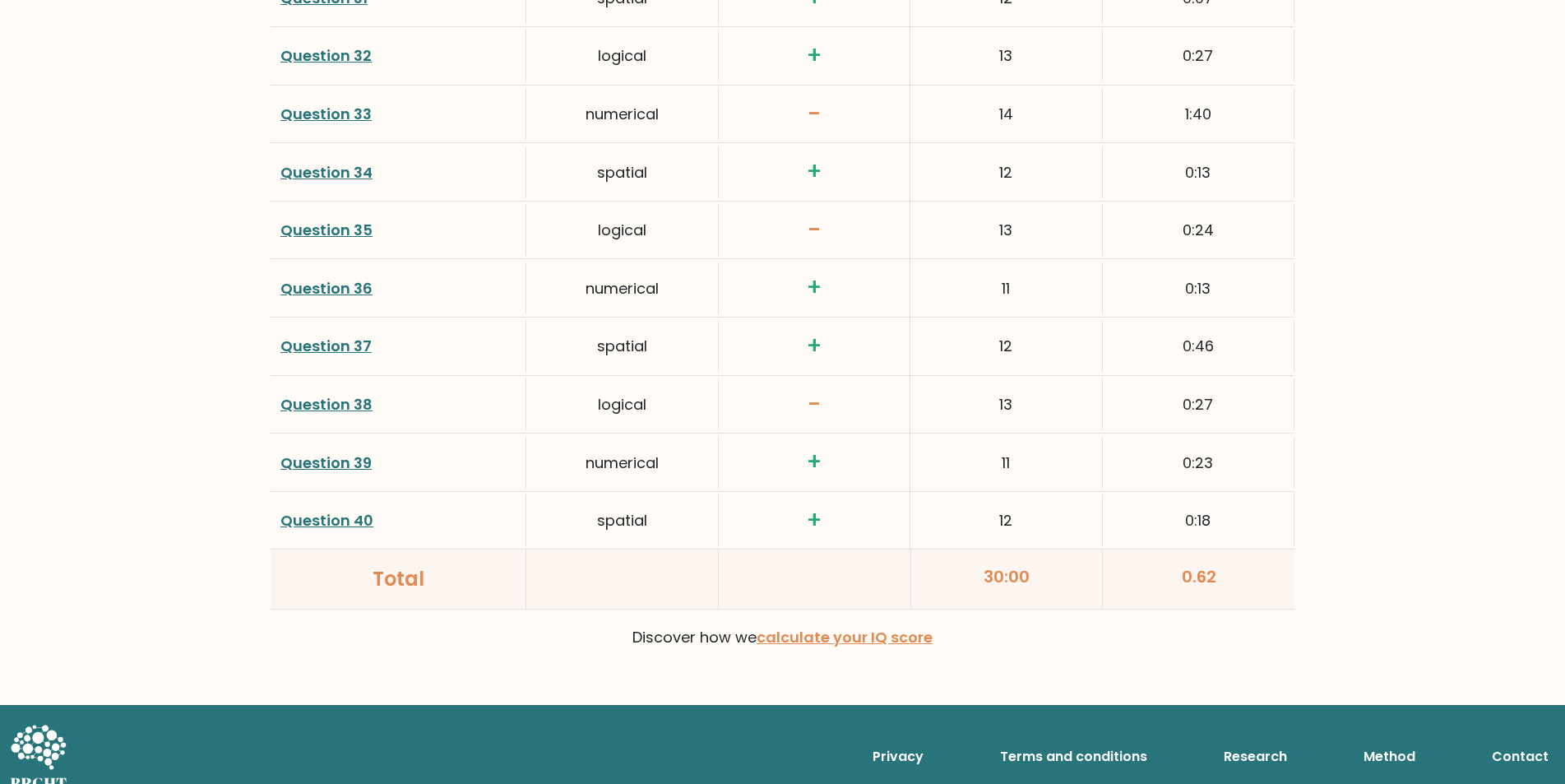
click at [320, 407] on link "Question 38" at bounding box center [326, 404] width 92 height 21
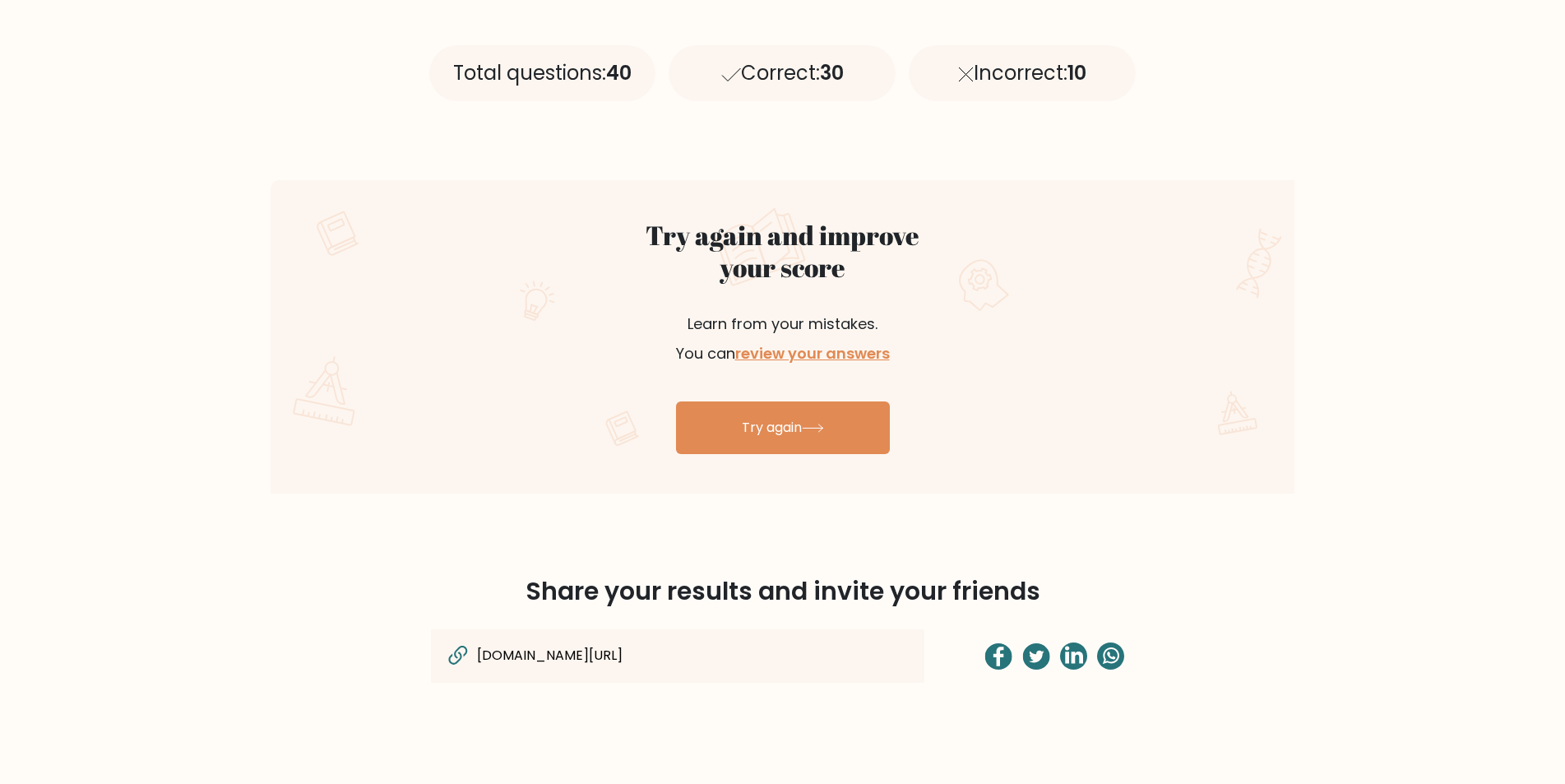
scroll to position [782, 0]
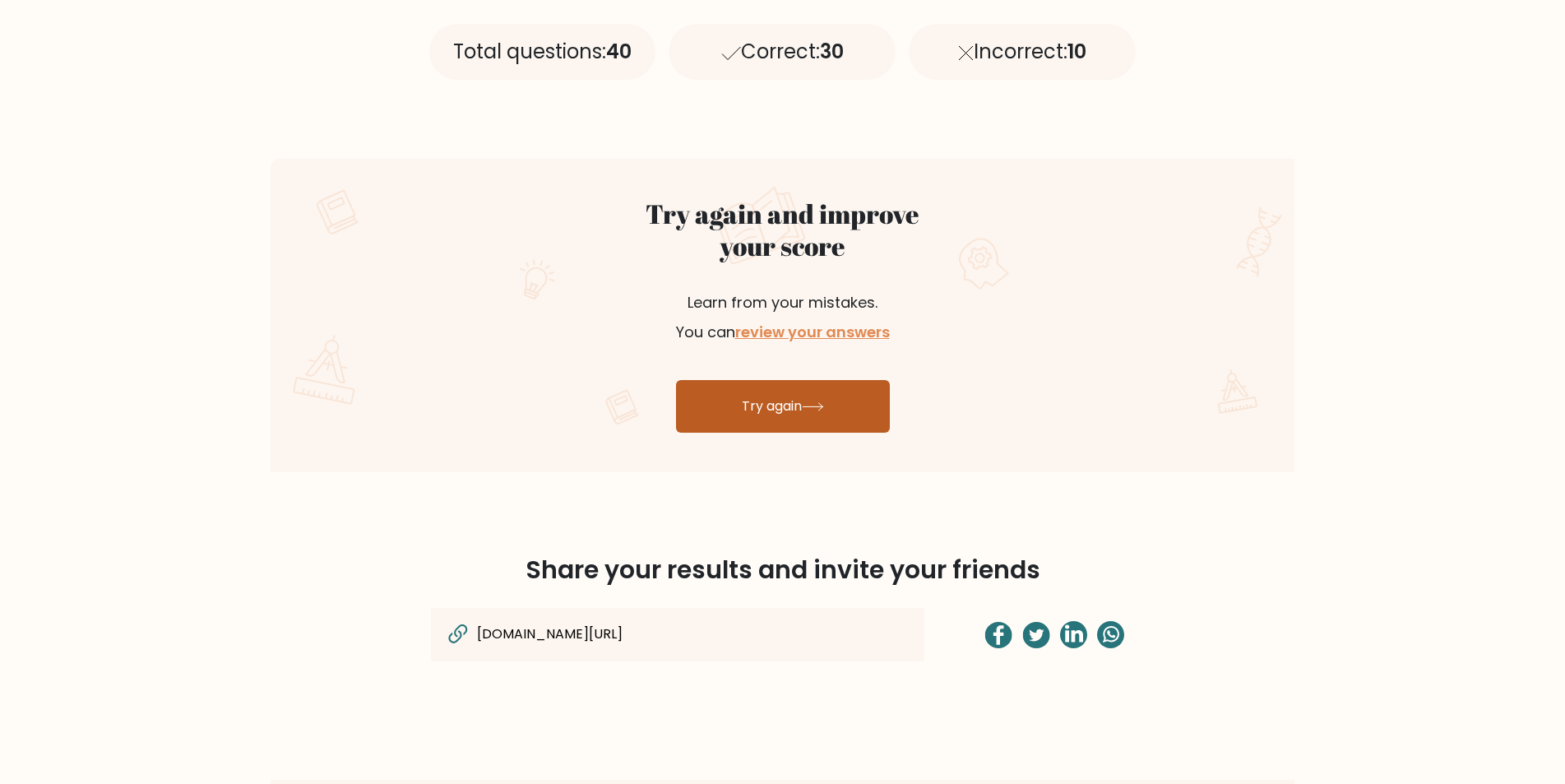
click at [761, 413] on link "Try again" at bounding box center [783, 406] width 214 height 53
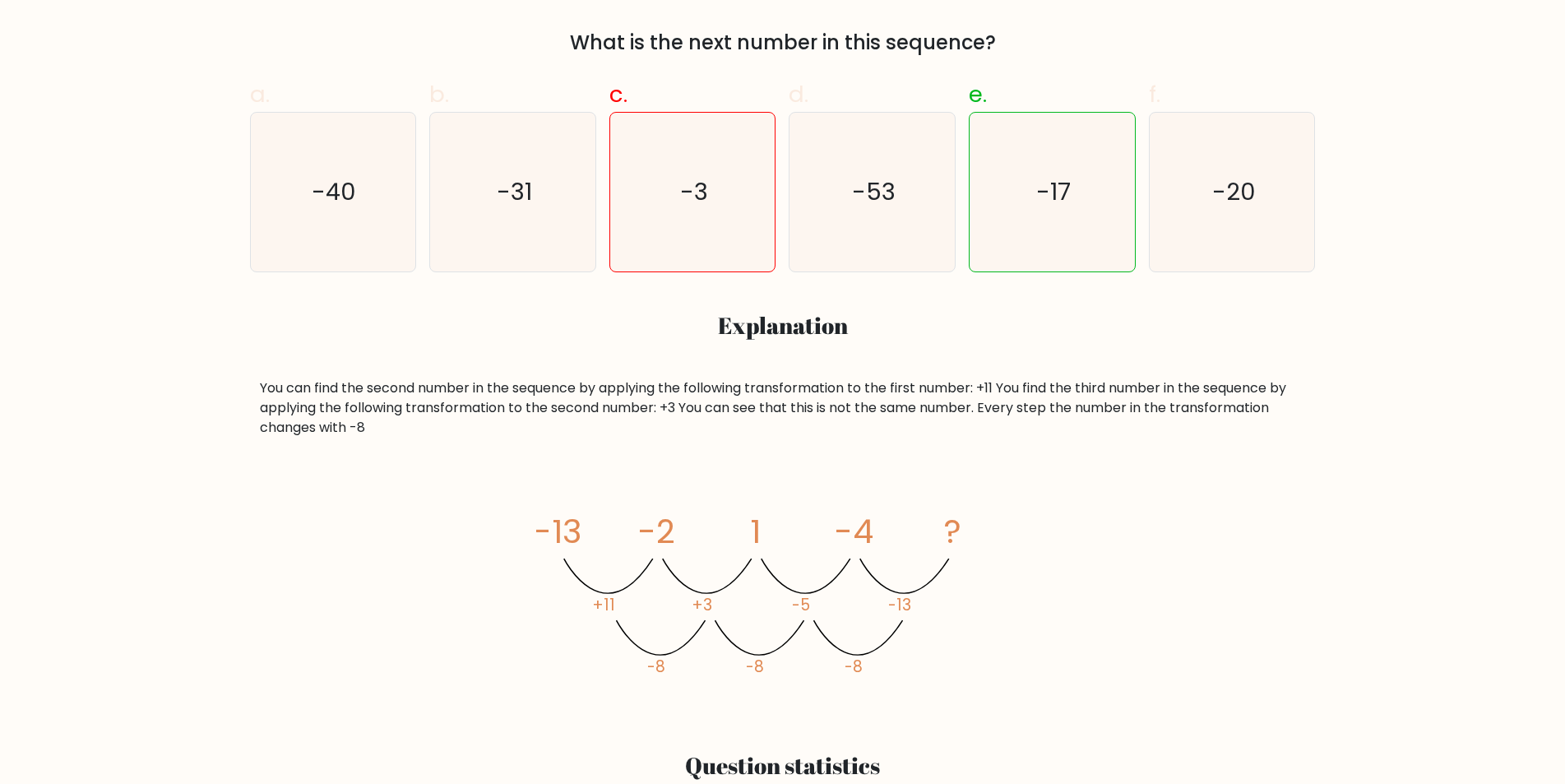
scroll to position [586, 0]
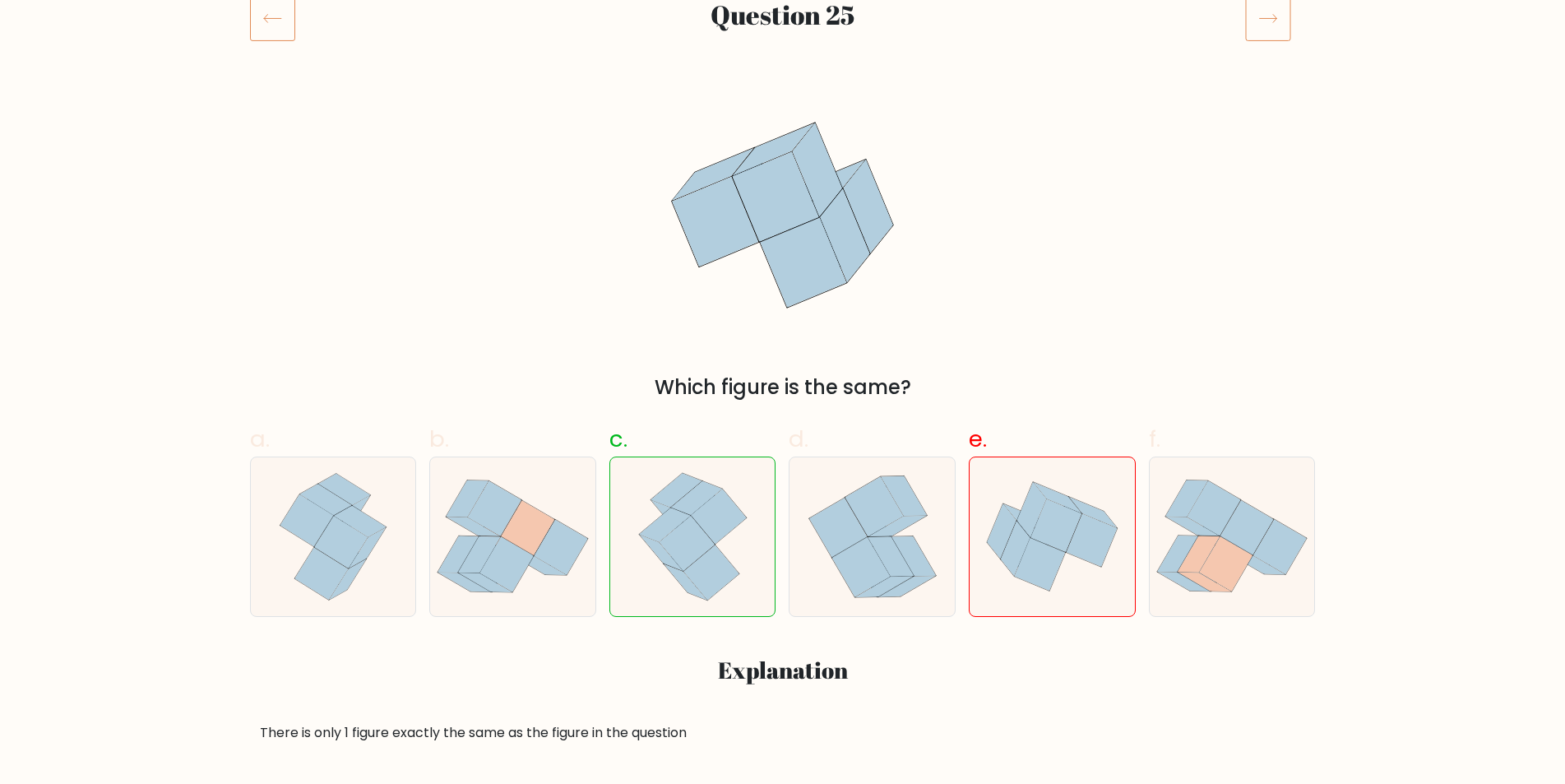
scroll to position [236, 0]
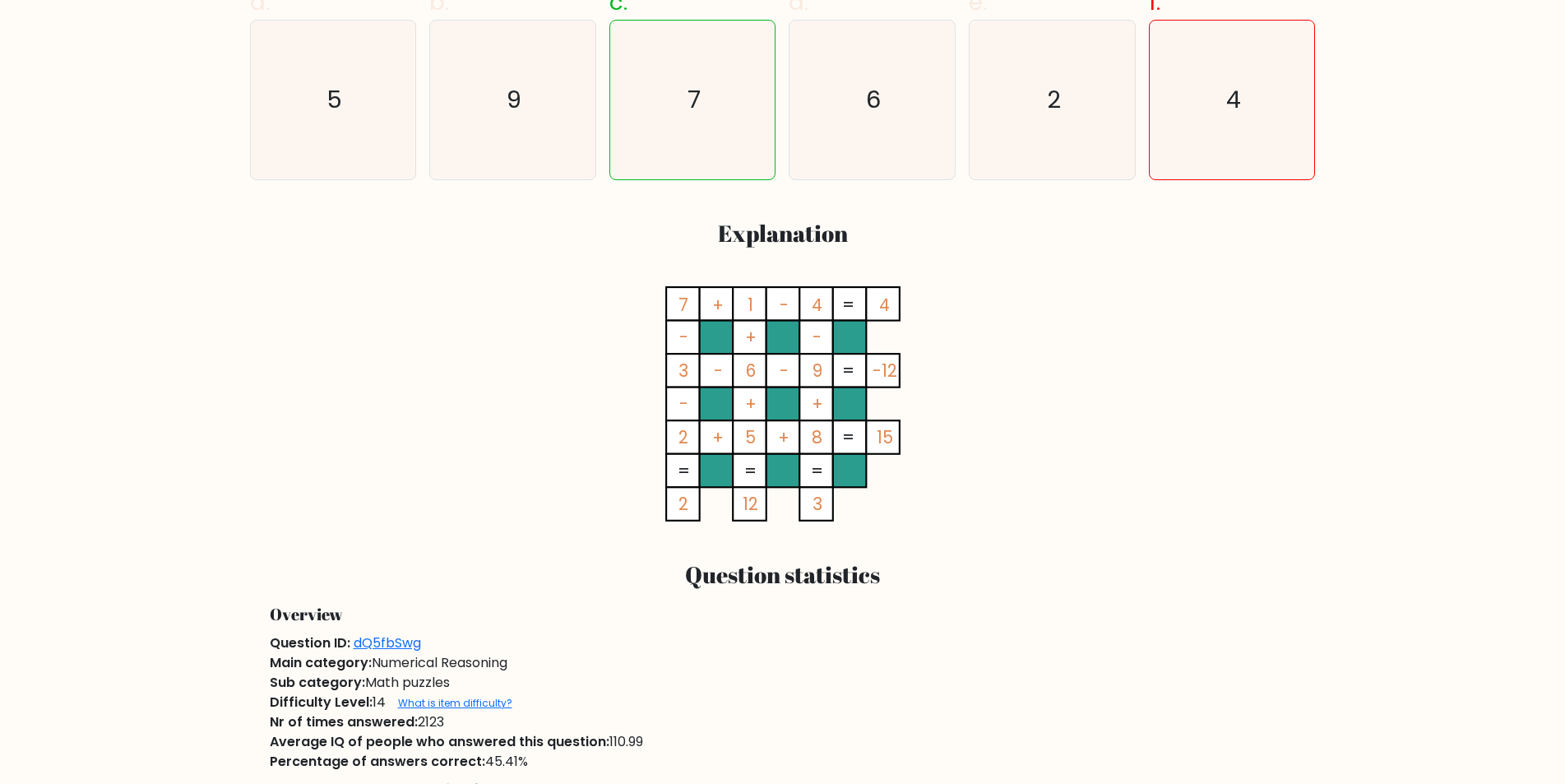
scroll to position [665, 0]
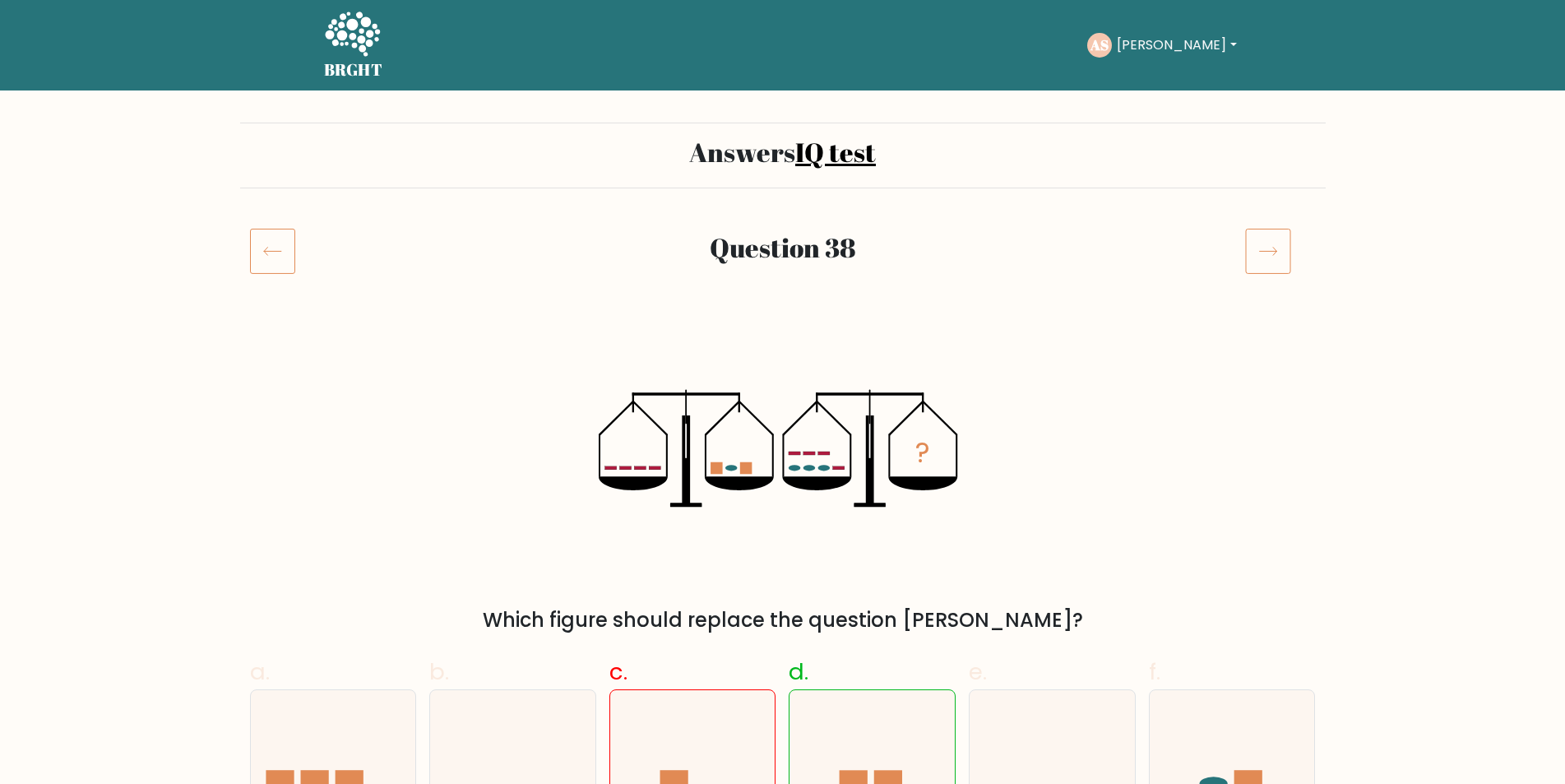
scroll to position [319, 0]
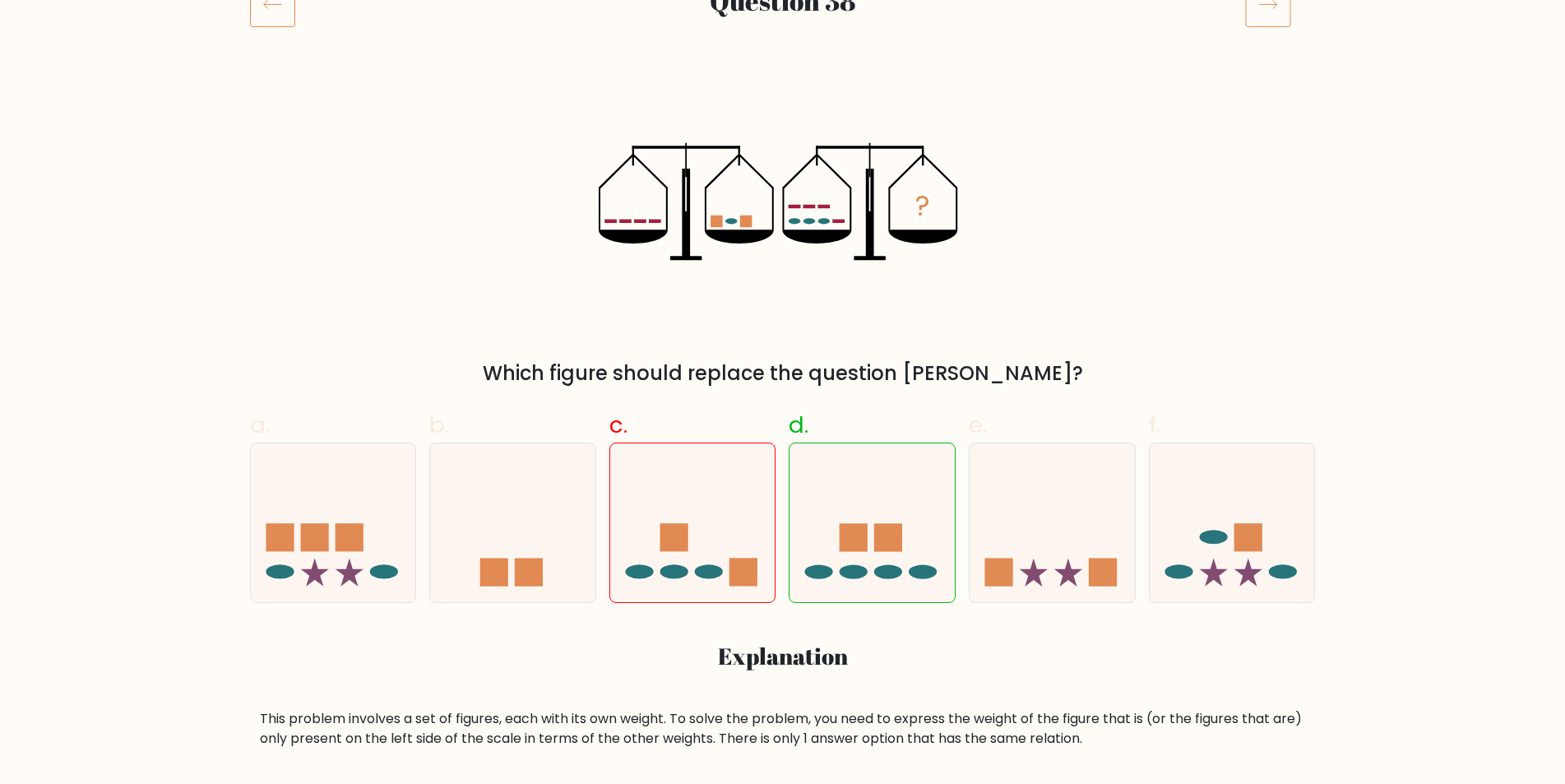
scroll to position [250, 0]
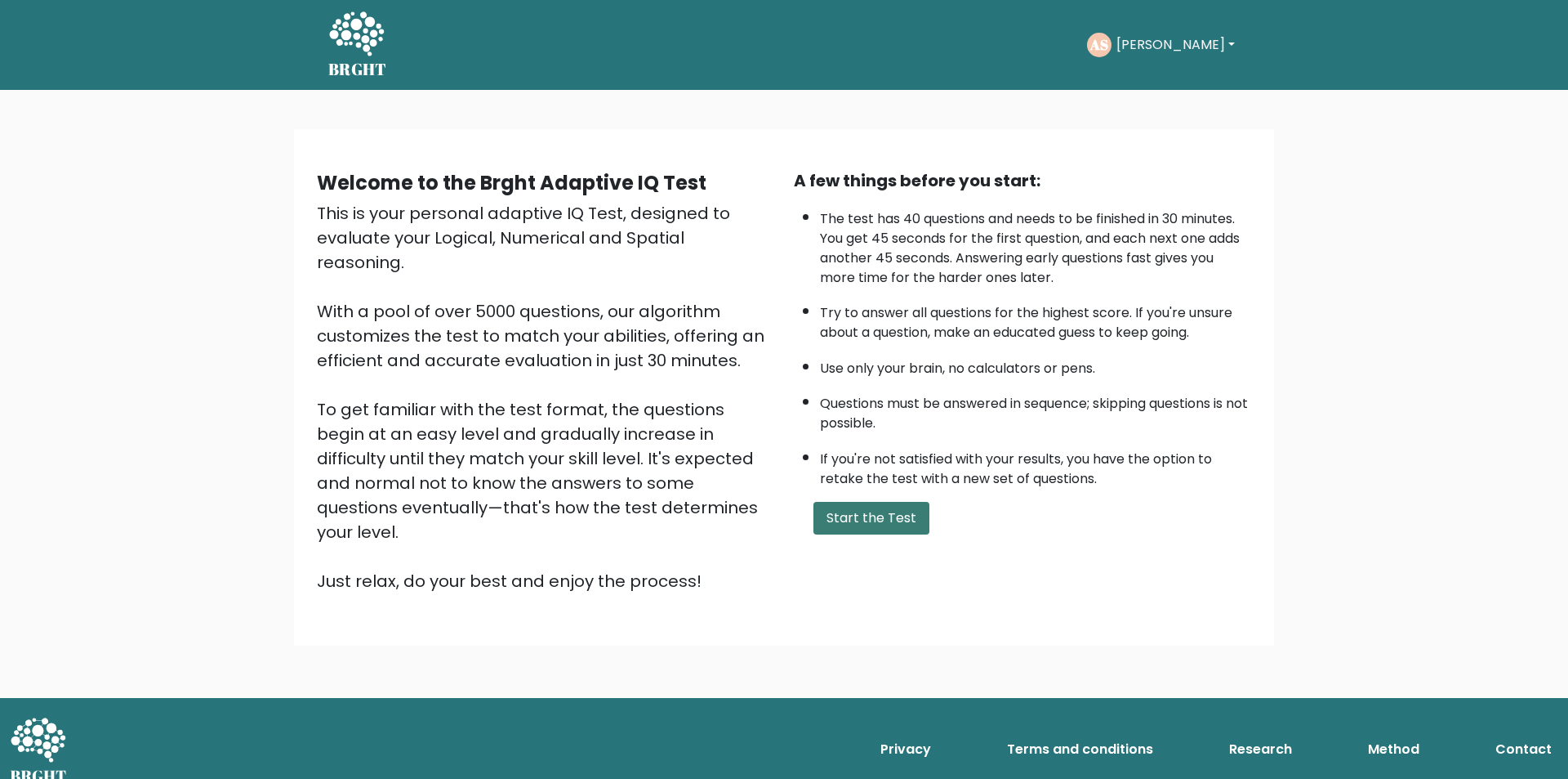
click at [857, 523] on button "Start the Test" at bounding box center [871, 518] width 116 height 33
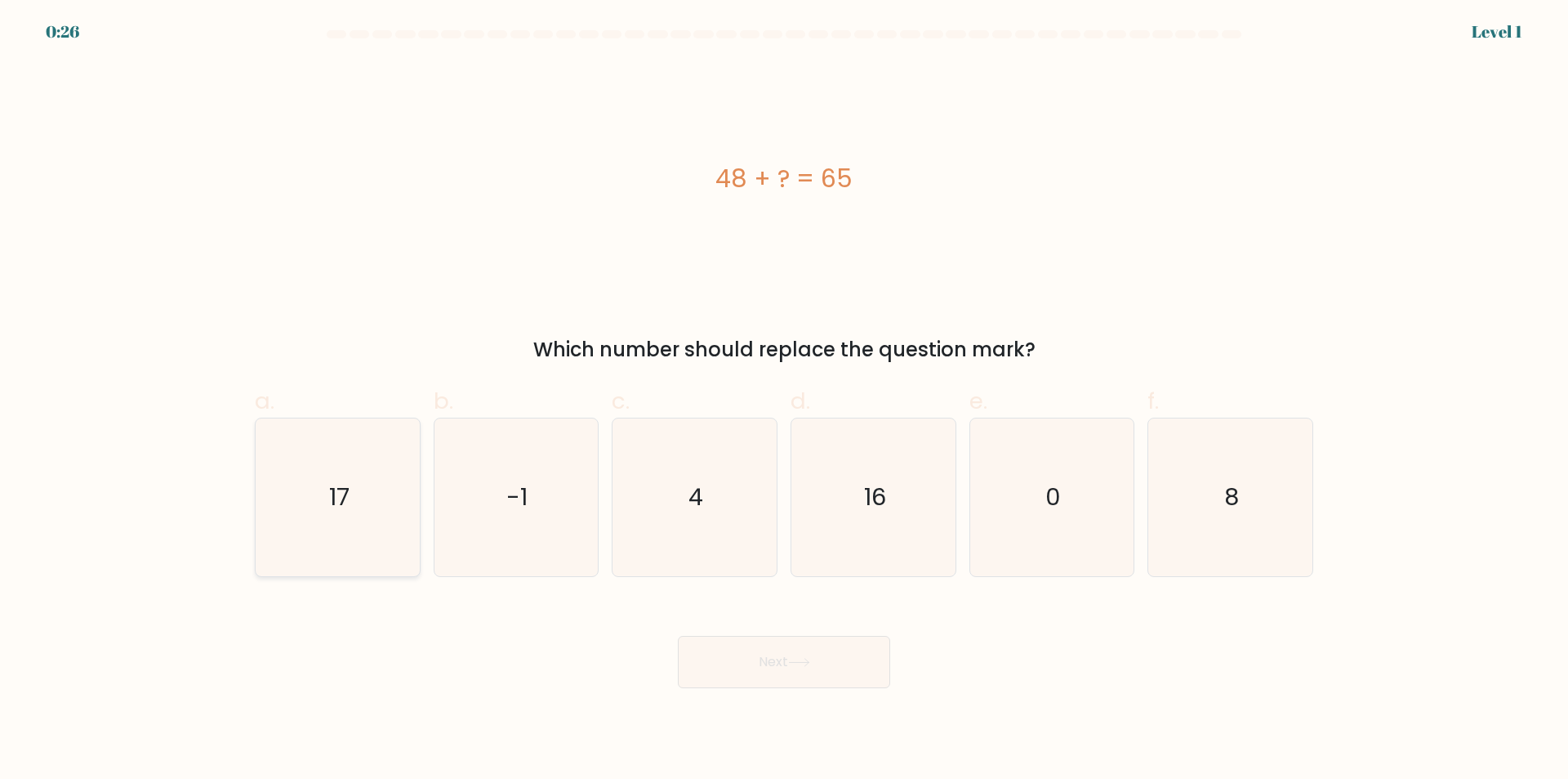
click at [361, 532] on icon "17" at bounding box center [338, 497] width 158 height 158
click at [784, 400] on input "a. 17" at bounding box center [784, 395] width 1 height 11
radio input "true"
click at [754, 662] on button "Next" at bounding box center [784, 662] width 212 height 53
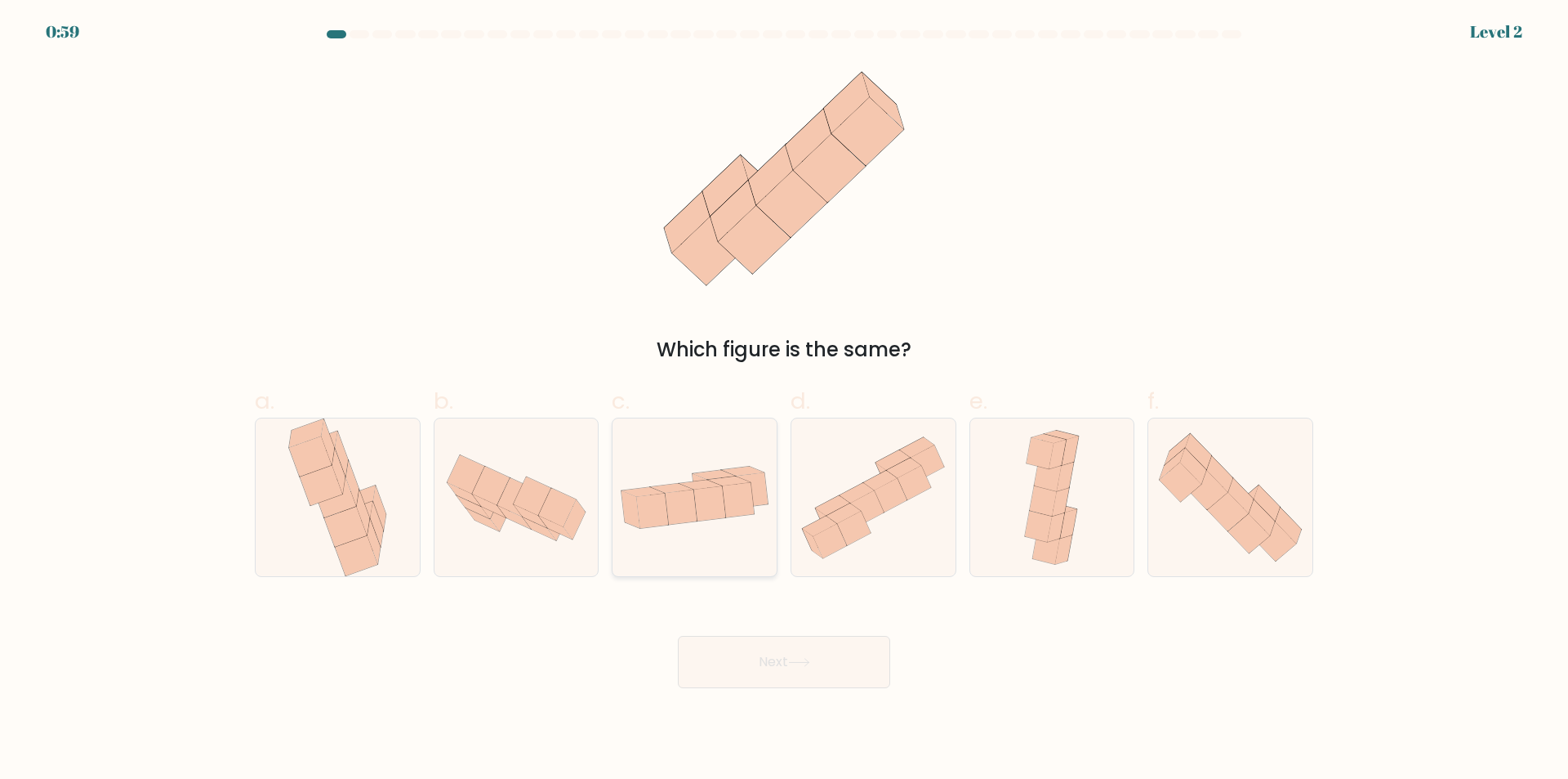
click at [664, 541] on div at bounding box center [694, 497] width 166 height 160
click at [784, 400] on input "c." at bounding box center [784, 395] width 1 height 11
radio input "true"
click at [785, 667] on button "Next" at bounding box center [784, 662] width 212 height 53
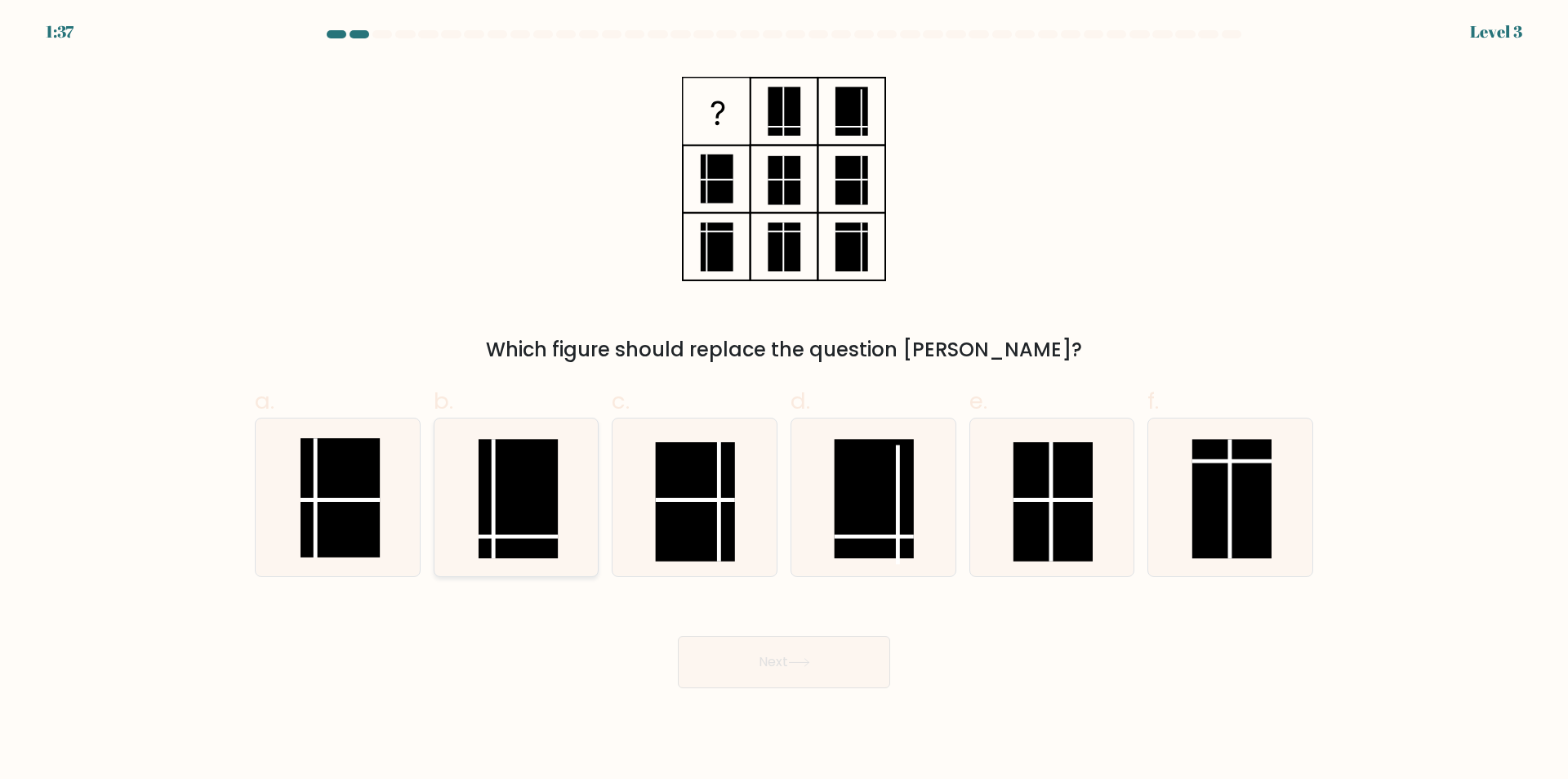
click at [512, 525] on rect at bounding box center [518, 500] width 79 height 120
click at [784, 400] on input "b." at bounding box center [784, 395] width 1 height 11
radio input "true"
click at [826, 661] on button "Next" at bounding box center [784, 662] width 212 height 53
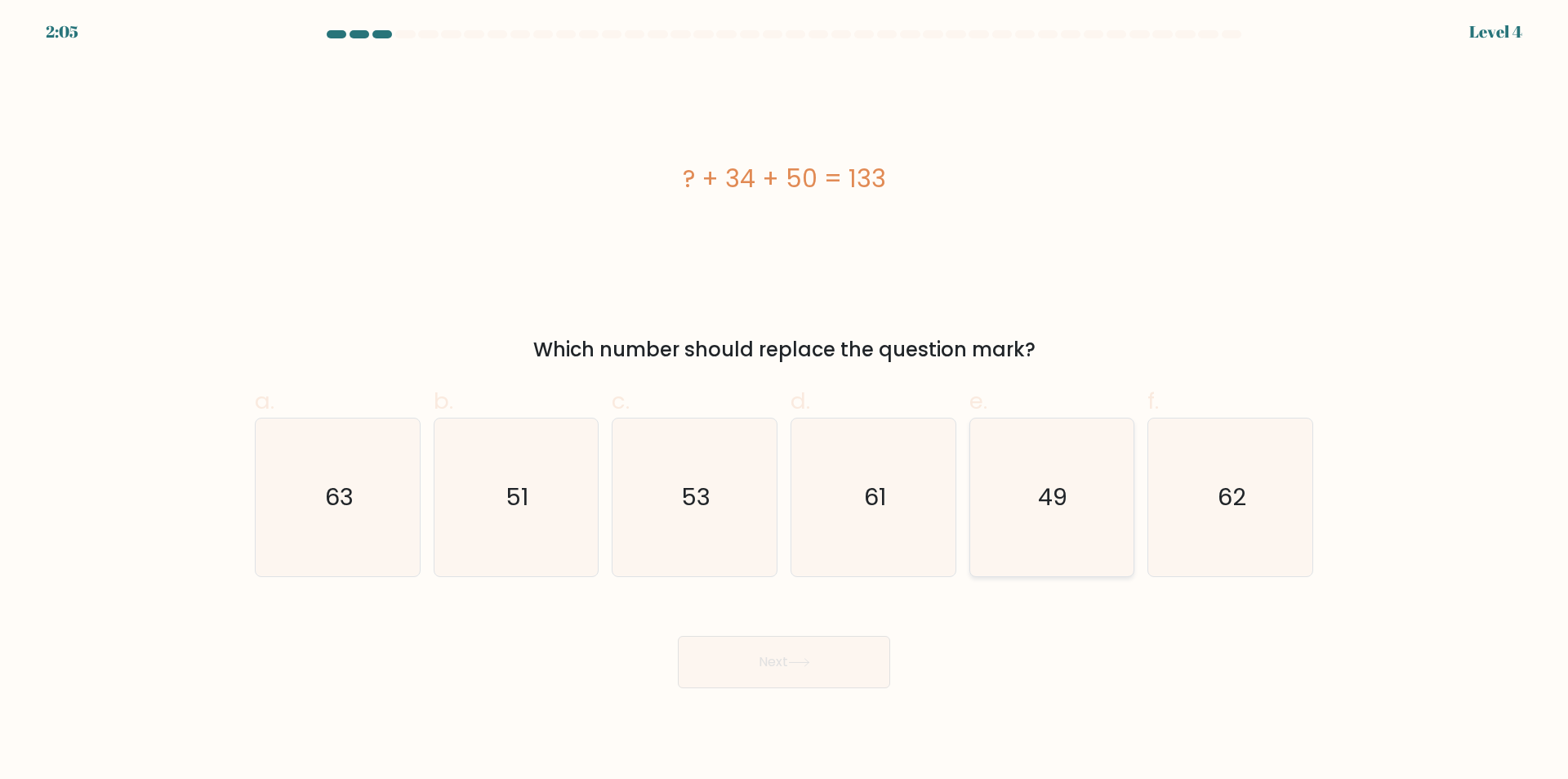
click at [1049, 533] on icon "49" at bounding box center [1051, 497] width 158 height 158
click at [785, 400] on input "e. 49" at bounding box center [784, 395] width 1 height 11
radio input "true"
click at [810, 662] on icon at bounding box center [799, 662] width 22 height 9
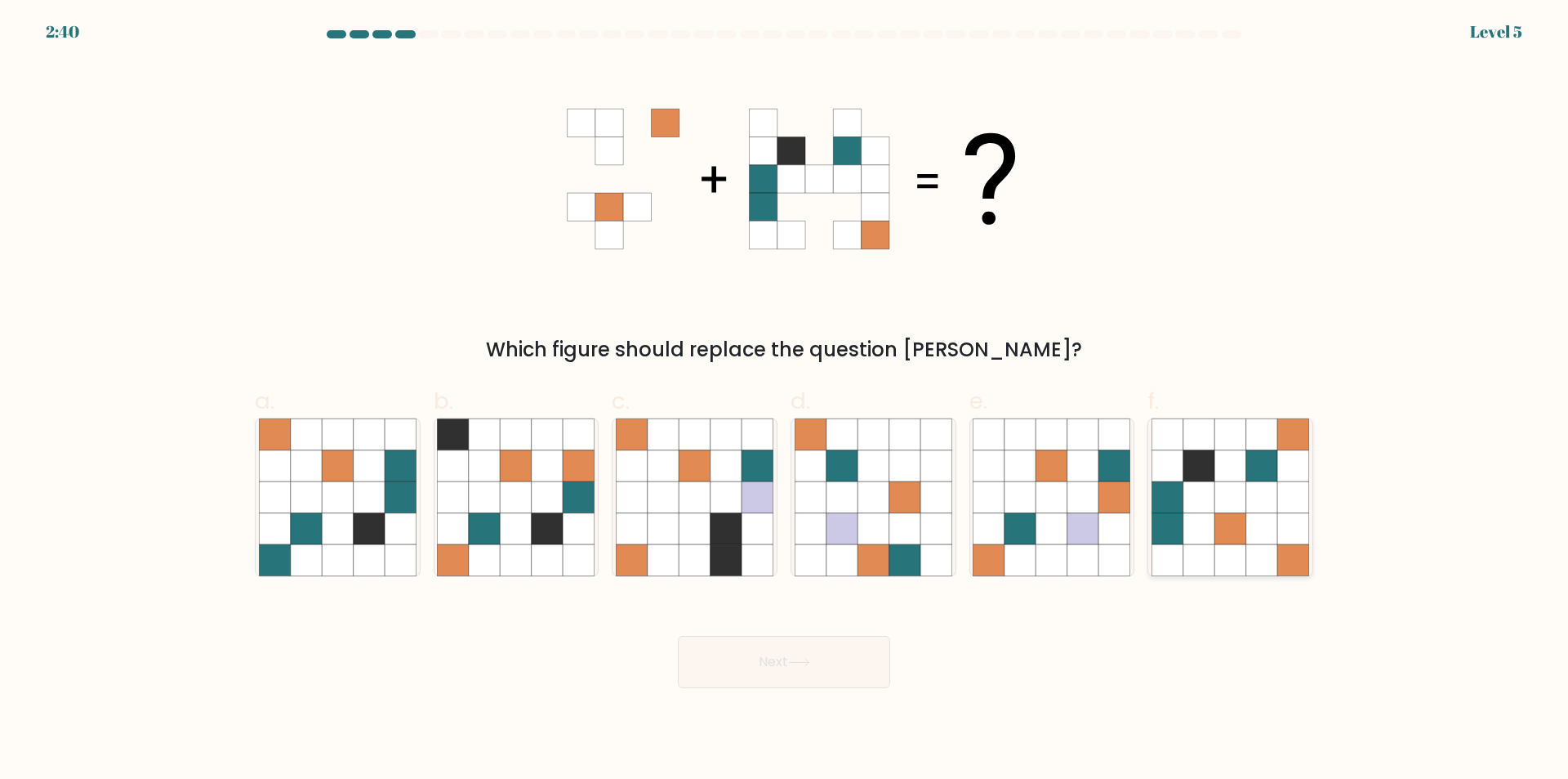
click at [1299, 442] on icon at bounding box center [1292, 434] width 31 height 31
click at [785, 400] on input "f." at bounding box center [784, 395] width 1 height 11
radio input "true"
click at [802, 655] on button "Next" at bounding box center [784, 662] width 212 height 53
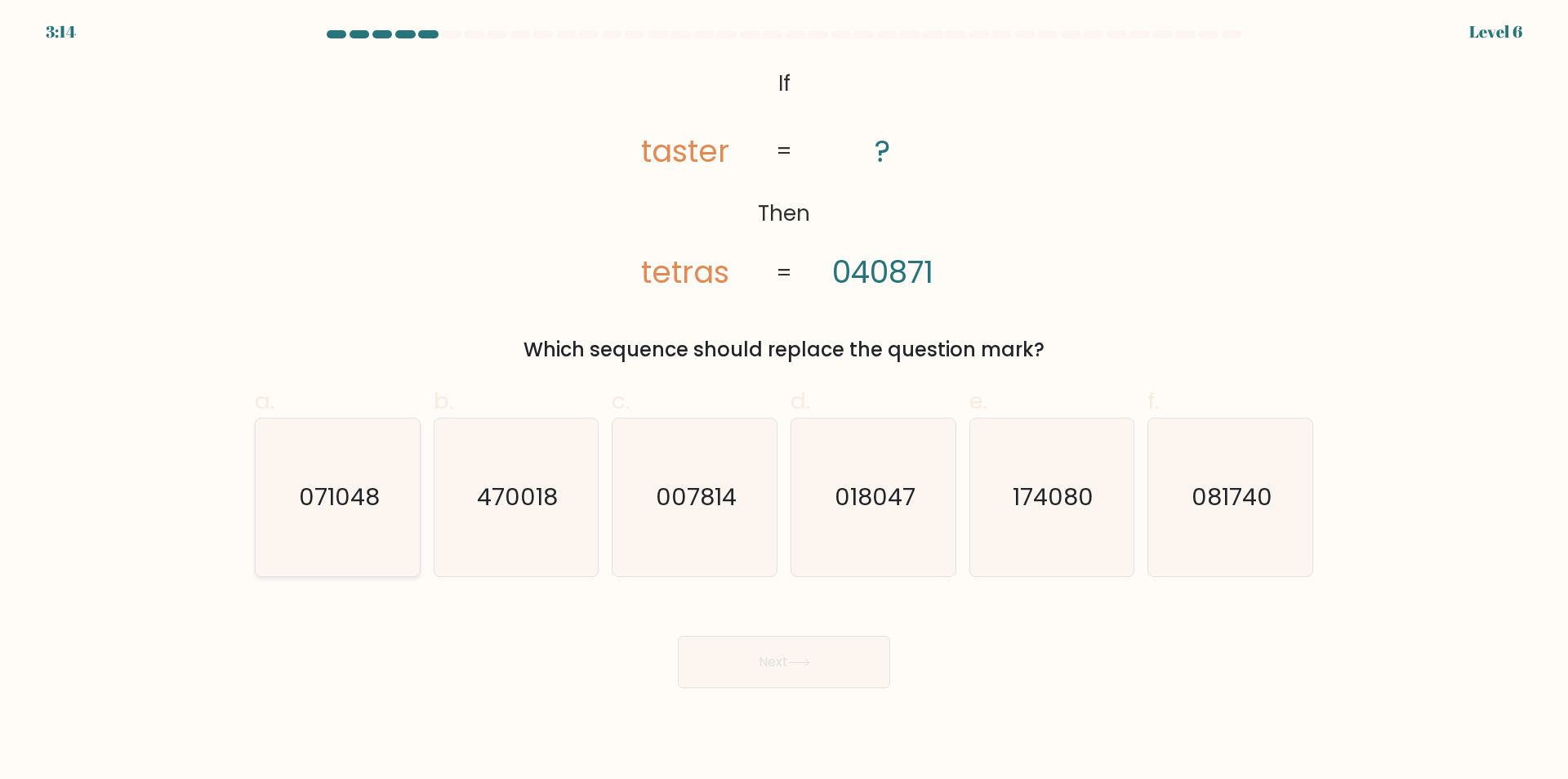
click at [345, 540] on icon "071048" at bounding box center [338, 497] width 158 height 158
click at [784, 400] on input "a. 071048" at bounding box center [784, 395] width 1 height 11
radio input "true"
click at [809, 664] on icon at bounding box center [799, 662] width 22 height 9
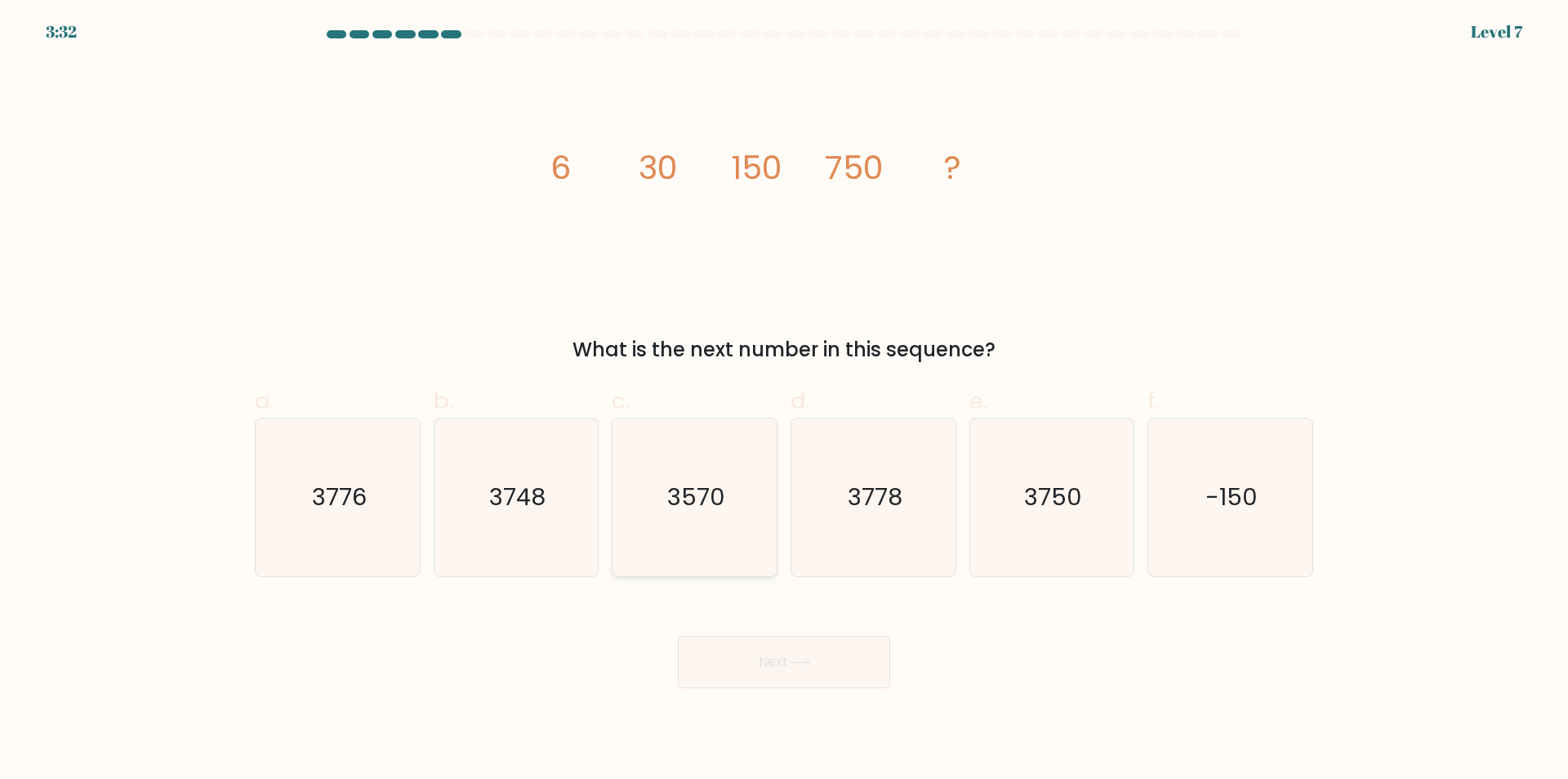
click at [731, 541] on icon "3570" at bounding box center [694, 497] width 158 height 158
click at [784, 400] on input "c. 3570" at bounding box center [784, 395] width 1 height 11
radio input "true"
click at [815, 665] on button "Next" at bounding box center [784, 662] width 212 height 53
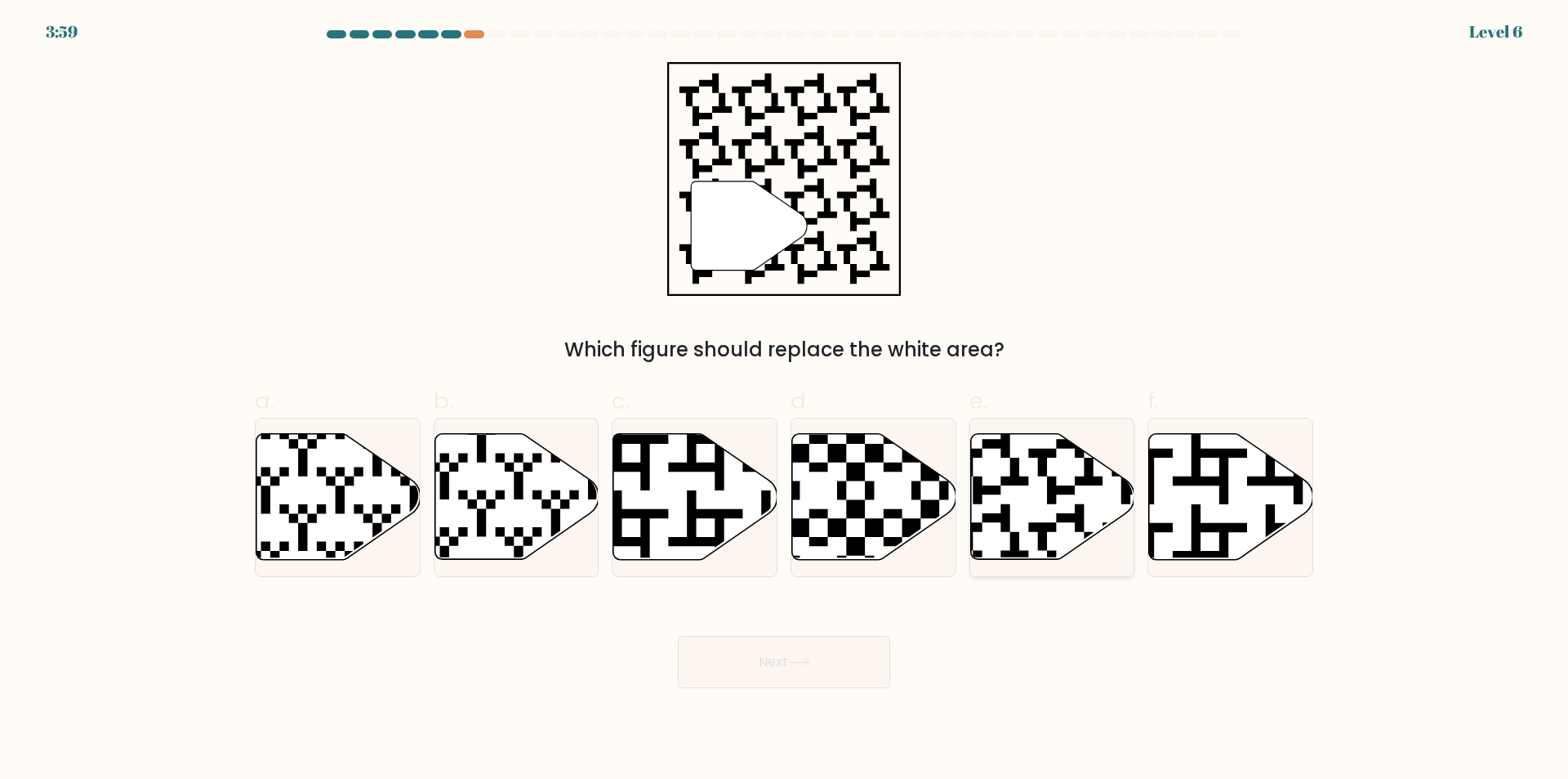
click at [1026, 530] on icon at bounding box center [1051, 496] width 164 height 126
click at [785, 400] on input "e." at bounding box center [784, 395] width 1 height 11
radio input "true"
click at [808, 662] on icon at bounding box center [799, 662] width 22 height 9
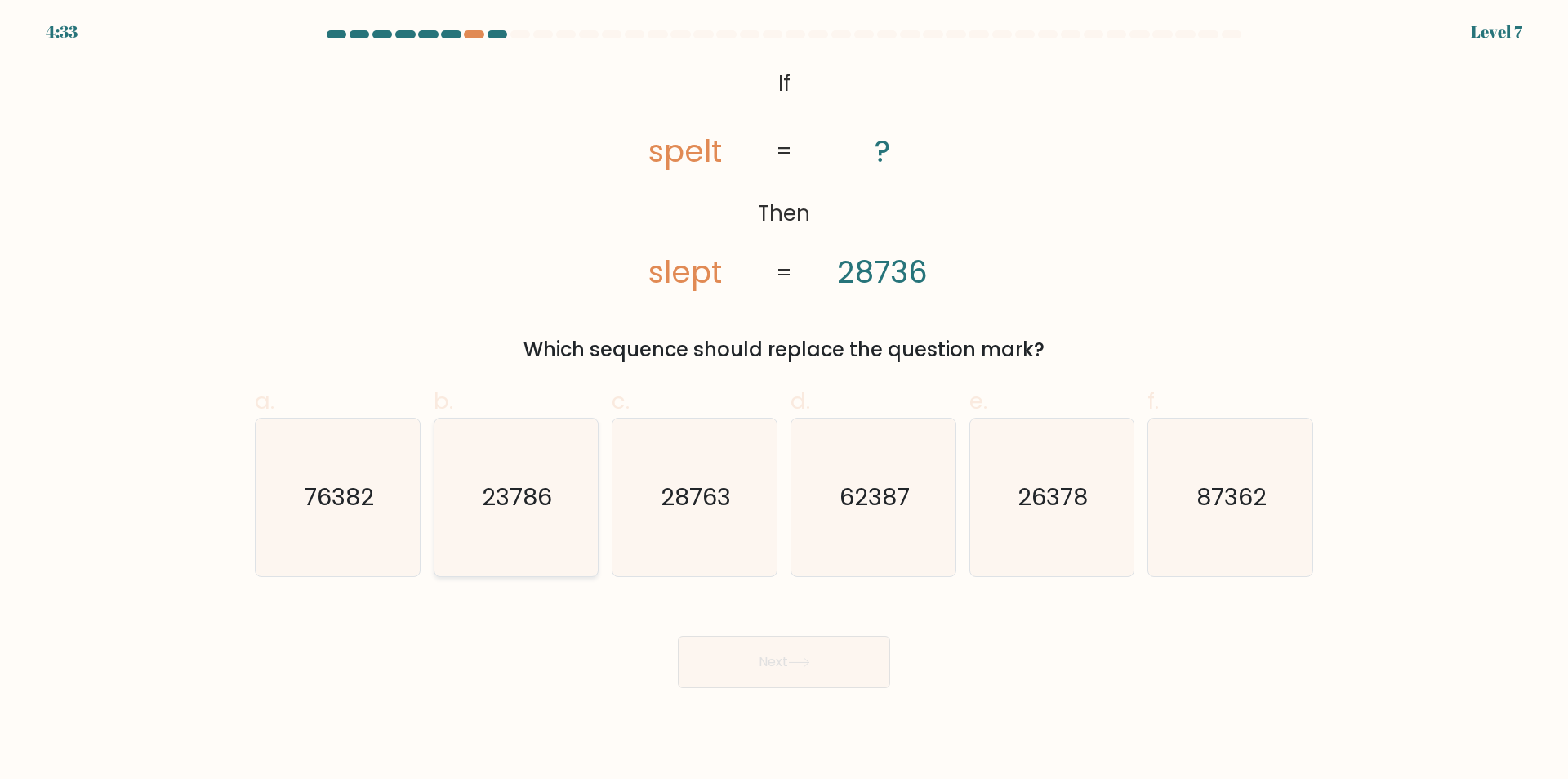
click at [515, 540] on icon "23786" at bounding box center [516, 497] width 158 height 158
click at [784, 400] on input "b. 23786" at bounding box center [784, 395] width 1 height 11
radio input "true"
click at [740, 669] on button "Next" at bounding box center [784, 662] width 212 height 53
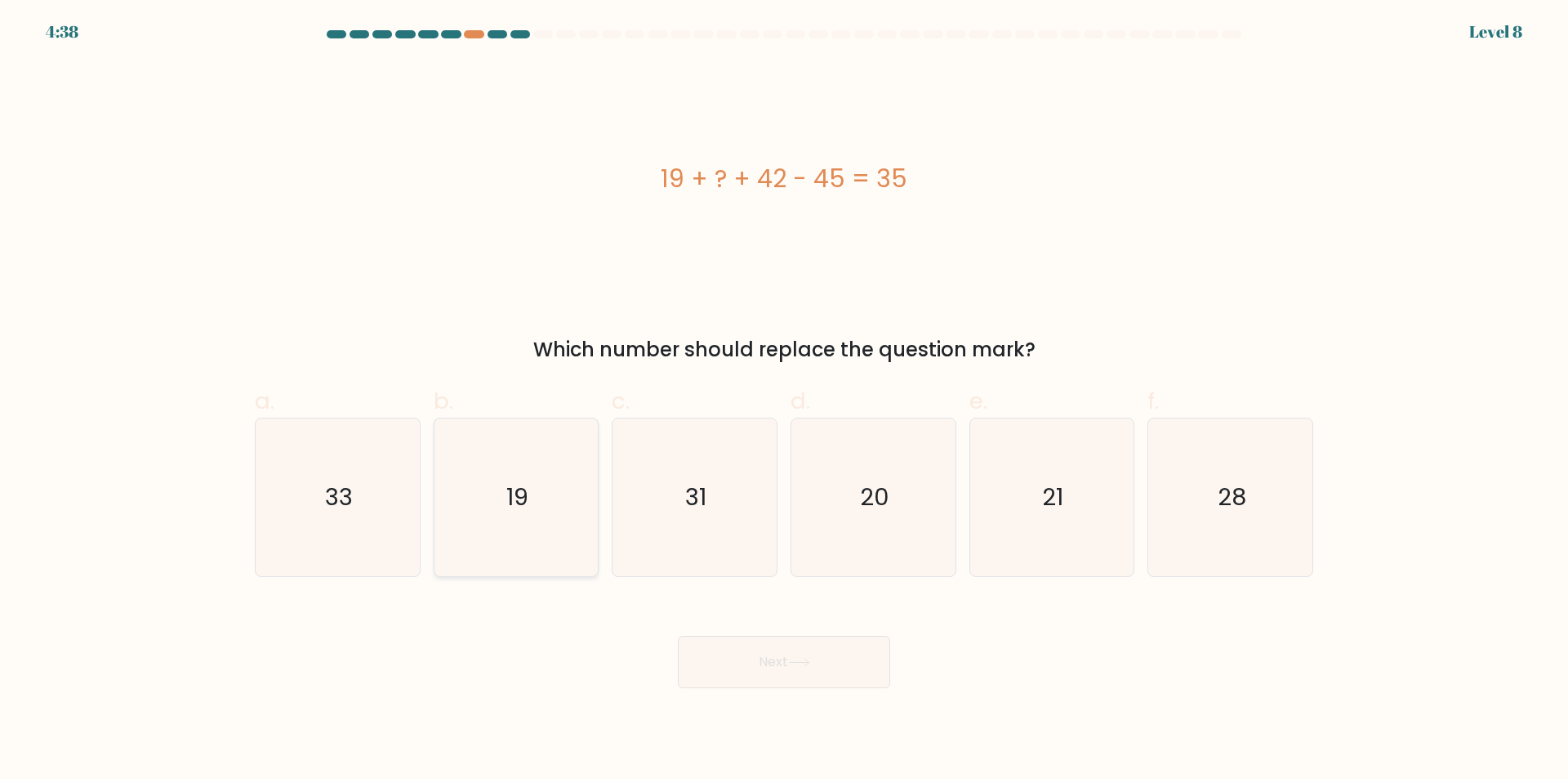
click at [507, 550] on icon "19" at bounding box center [516, 497] width 158 height 158
click at [784, 400] on input "b. 19" at bounding box center [784, 395] width 1 height 11
radio input "true"
click at [759, 669] on button "Next" at bounding box center [784, 662] width 212 height 53
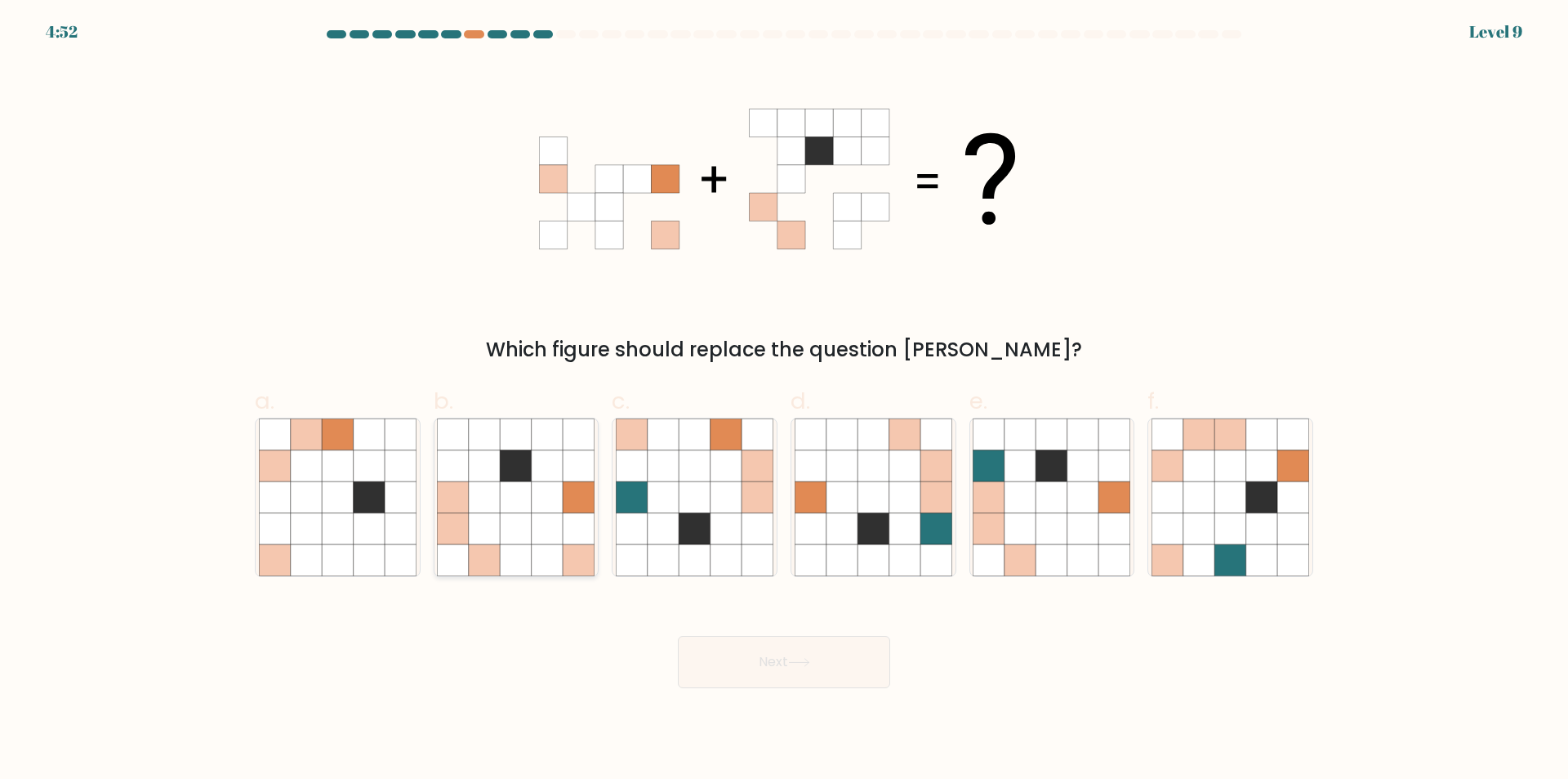
click at [539, 536] on icon at bounding box center [547, 529] width 31 height 31
click at [784, 400] on input "b." at bounding box center [784, 395] width 1 height 11
radio input "true"
click at [807, 664] on icon at bounding box center [799, 662] width 22 height 9
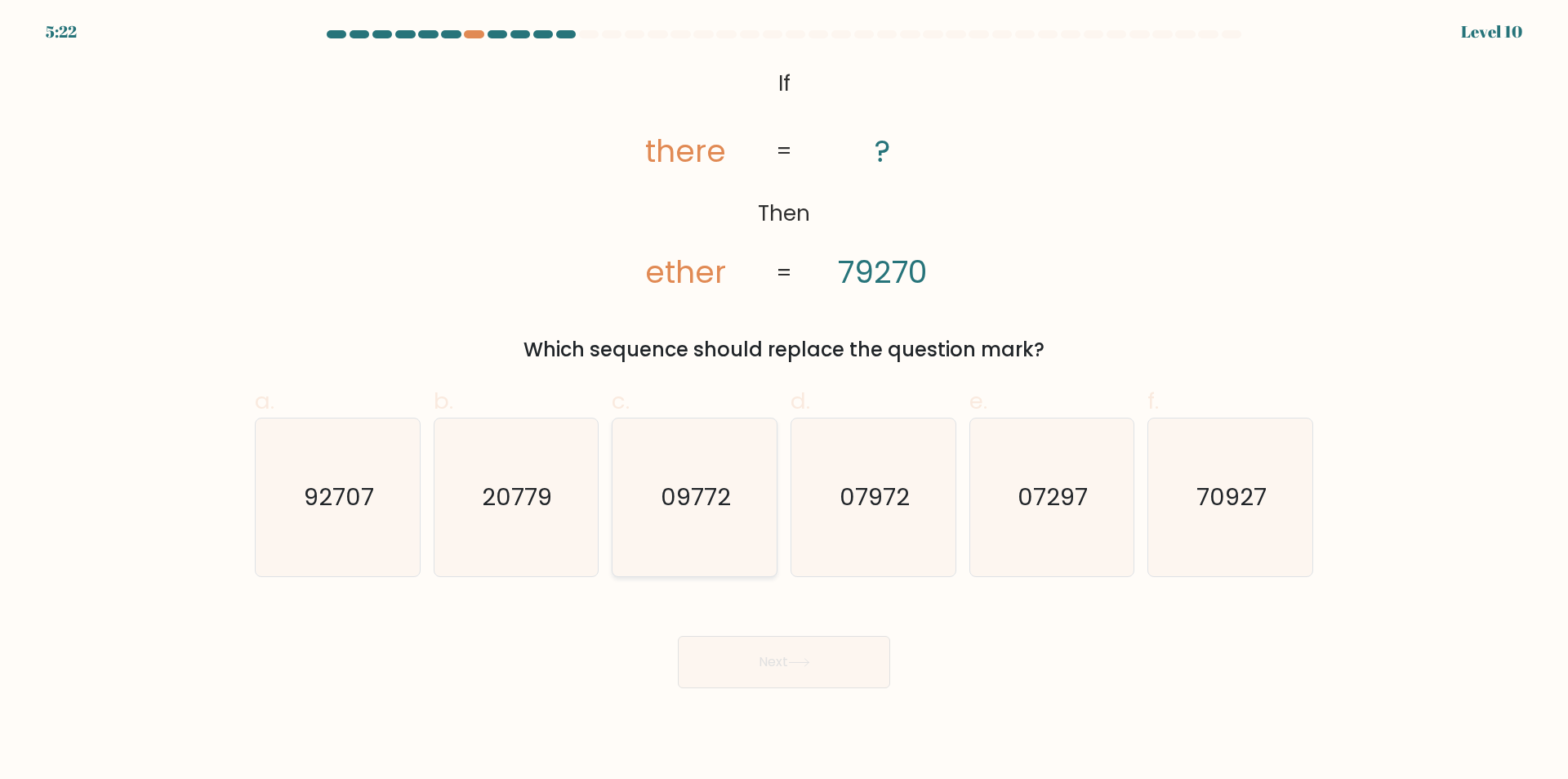
click at [699, 553] on icon "09772" at bounding box center [694, 497] width 158 height 158
click at [784, 400] on input "c. 09772" at bounding box center [784, 395] width 1 height 11
radio input "true"
click at [757, 656] on button "Next" at bounding box center [784, 662] width 212 height 53
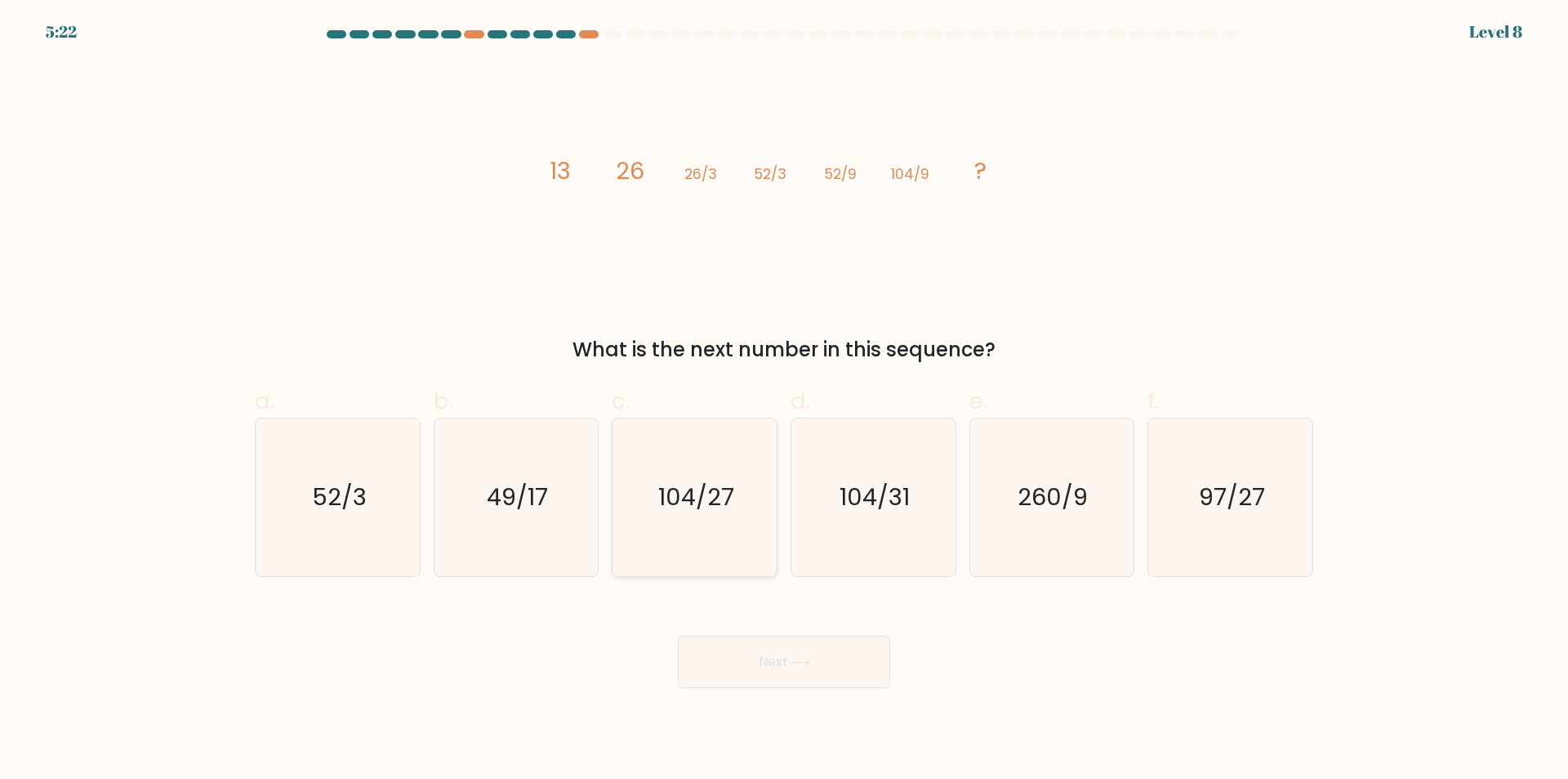
click at [743, 560] on icon "104/27" at bounding box center [694, 497] width 158 height 158
click at [784, 400] on input "c. 104/27" at bounding box center [784, 395] width 1 height 11
radio input "true"
click at [779, 661] on button "Next" at bounding box center [784, 662] width 212 height 53
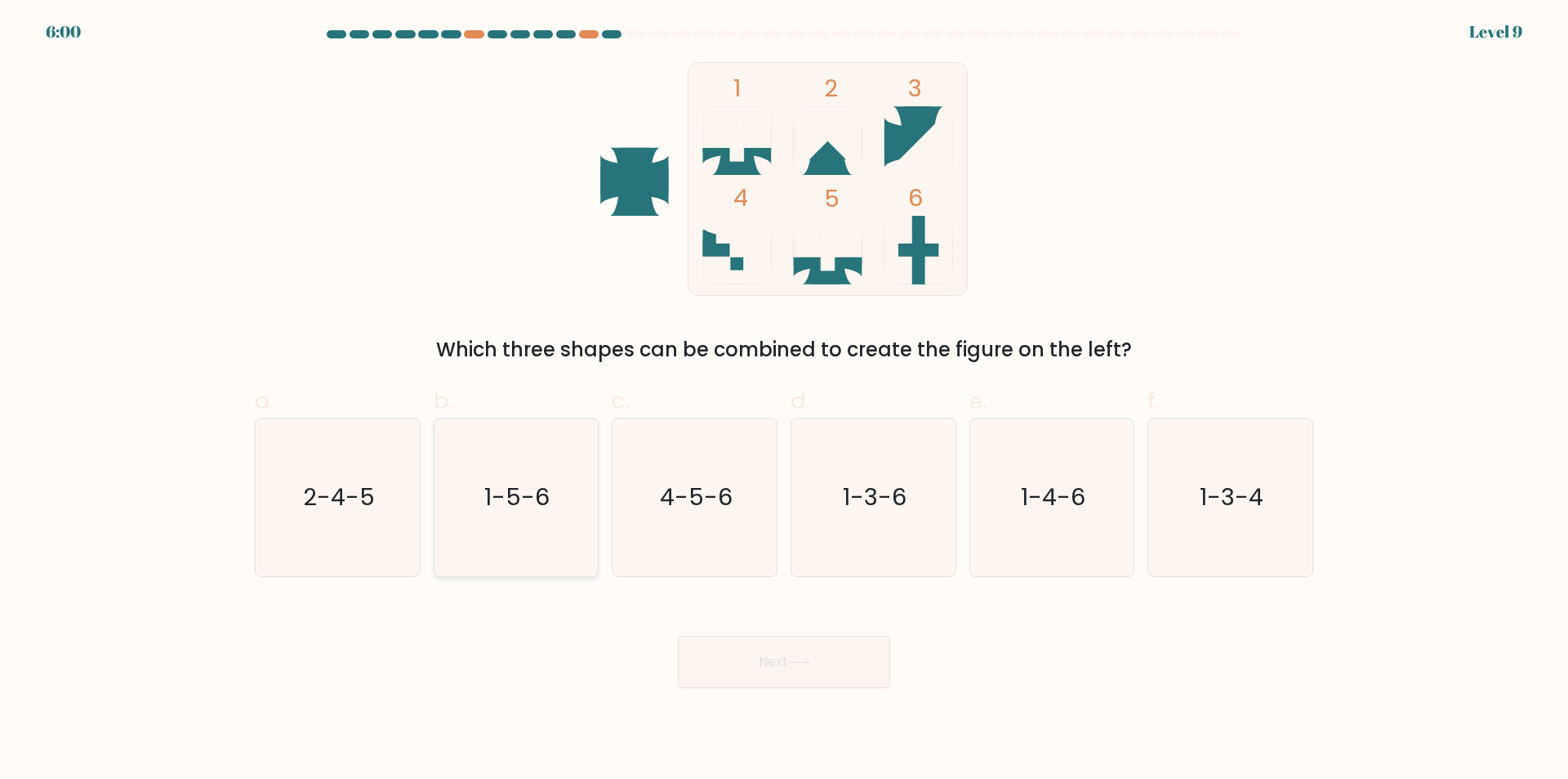
click at [505, 543] on icon "1-5-6" at bounding box center [516, 497] width 158 height 158
click at [784, 400] on input "b. 1-5-6" at bounding box center [784, 395] width 1 height 11
radio input "true"
click at [771, 664] on button "Next" at bounding box center [784, 662] width 212 height 53
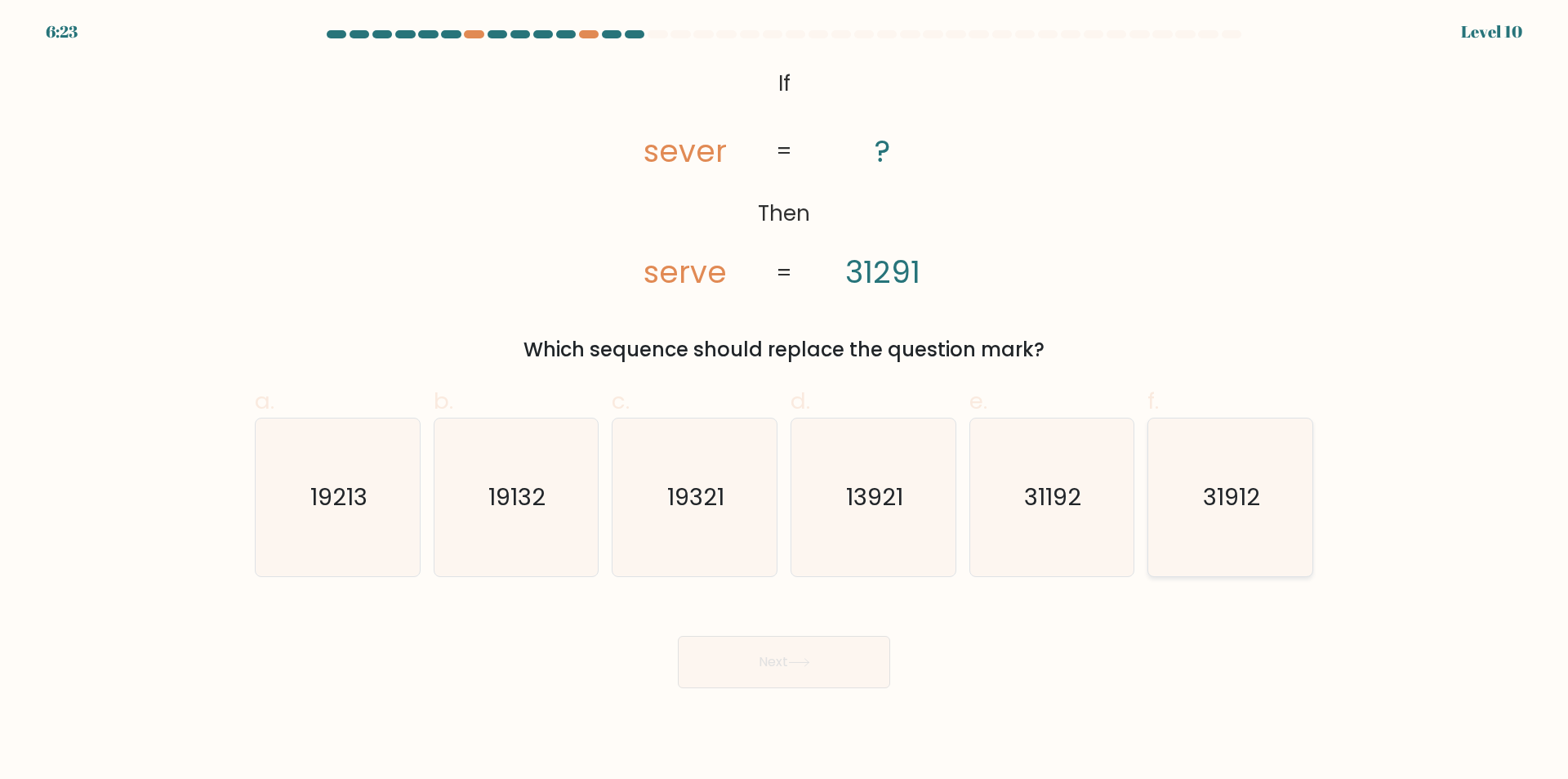
click at [1231, 557] on icon "31912" at bounding box center [1230, 497] width 158 height 158
click at [785, 400] on input "f. 31912" at bounding box center [784, 395] width 1 height 11
radio input "true"
click at [851, 668] on button "Next" at bounding box center [784, 662] width 212 height 53
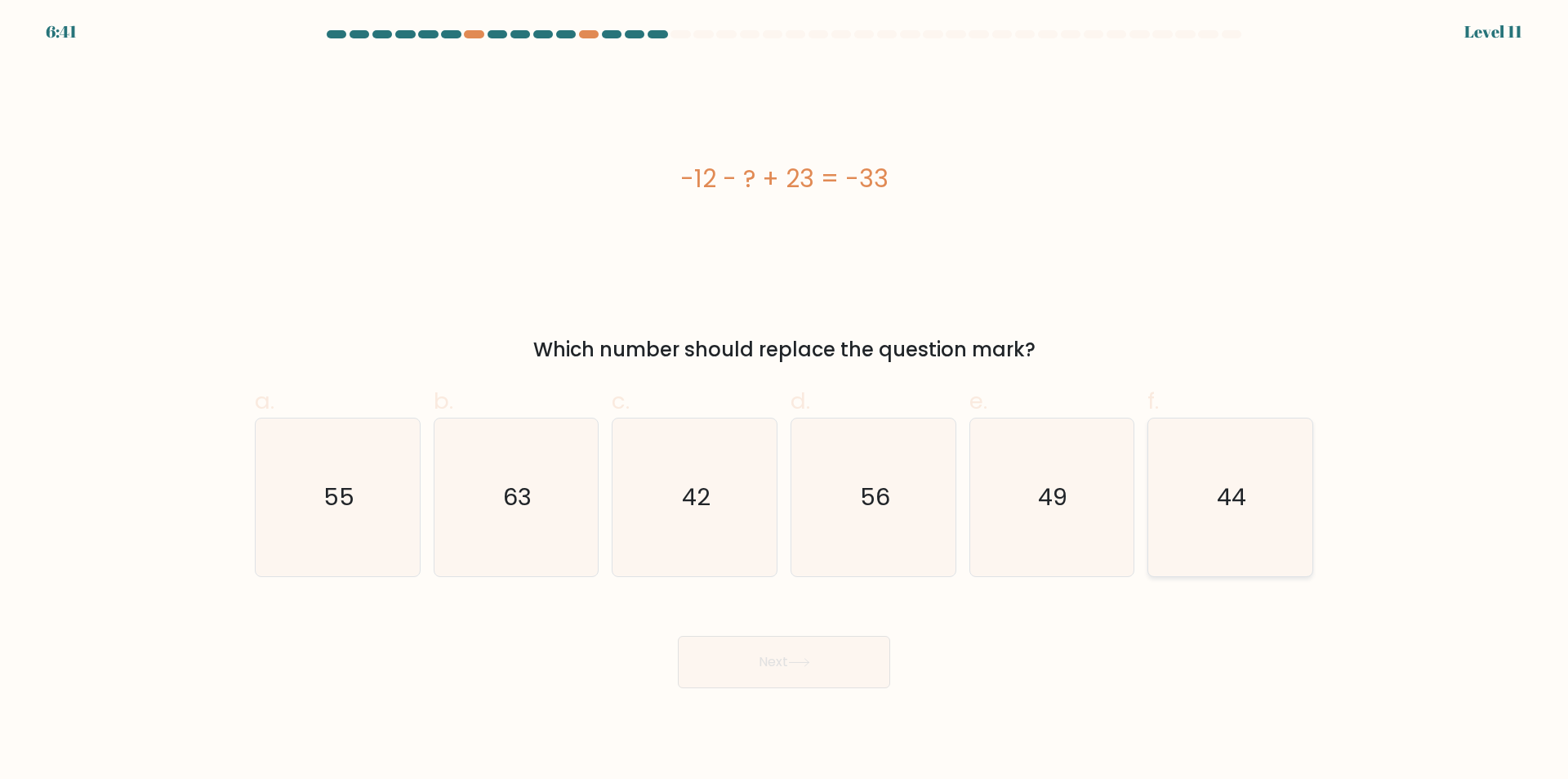
click at [1248, 548] on icon "44" at bounding box center [1230, 497] width 158 height 158
click at [785, 400] on input "f. 44" at bounding box center [784, 395] width 1 height 11
radio input "true"
click at [807, 671] on button "Next" at bounding box center [784, 662] width 212 height 53
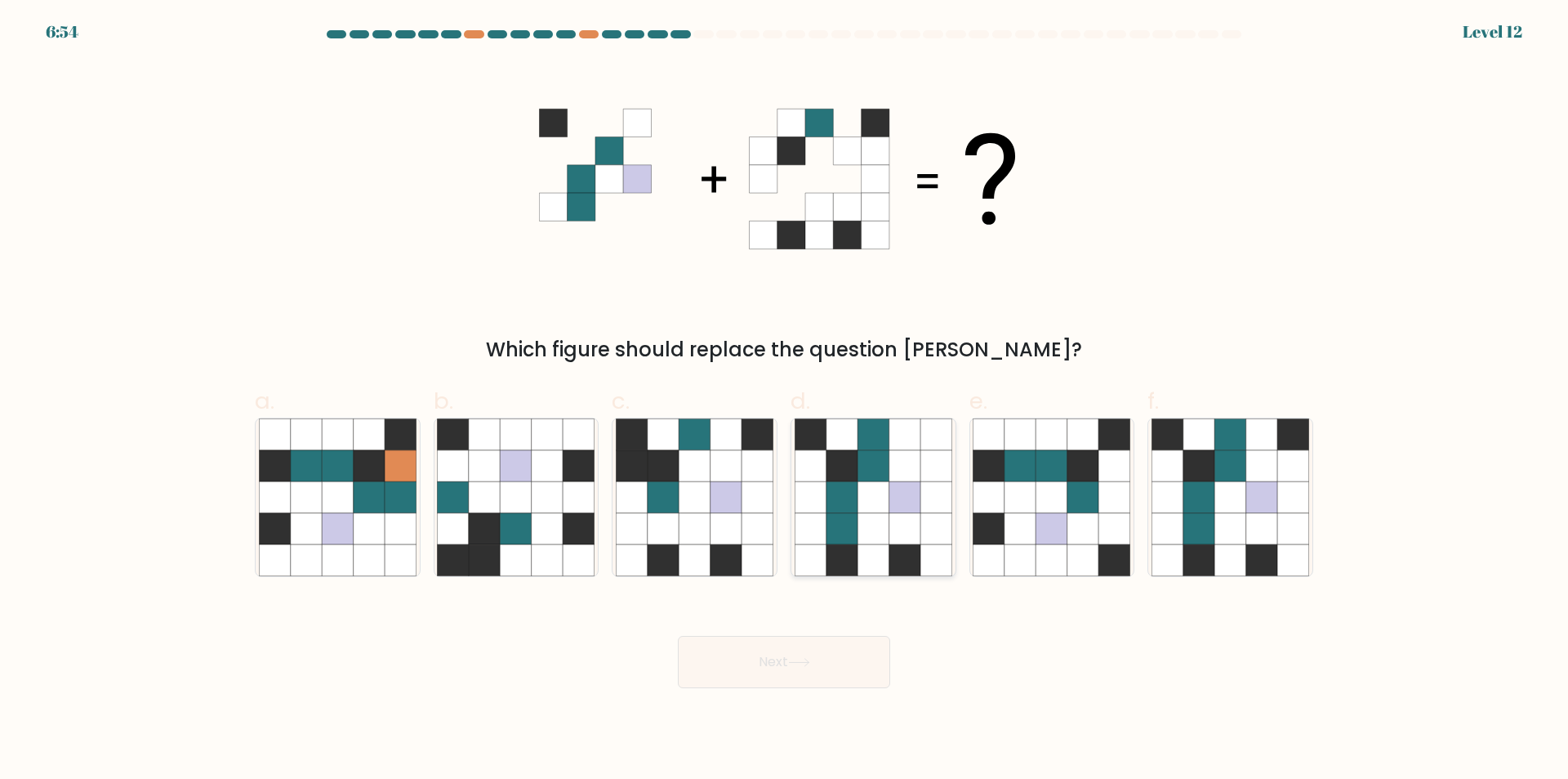
click at [871, 521] on icon at bounding box center [873, 529] width 31 height 31
click at [785, 400] on input "d." at bounding box center [784, 395] width 1 height 11
radio input "true"
click at [783, 672] on button "Next" at bounding box center [784, 662] width 212 height 53
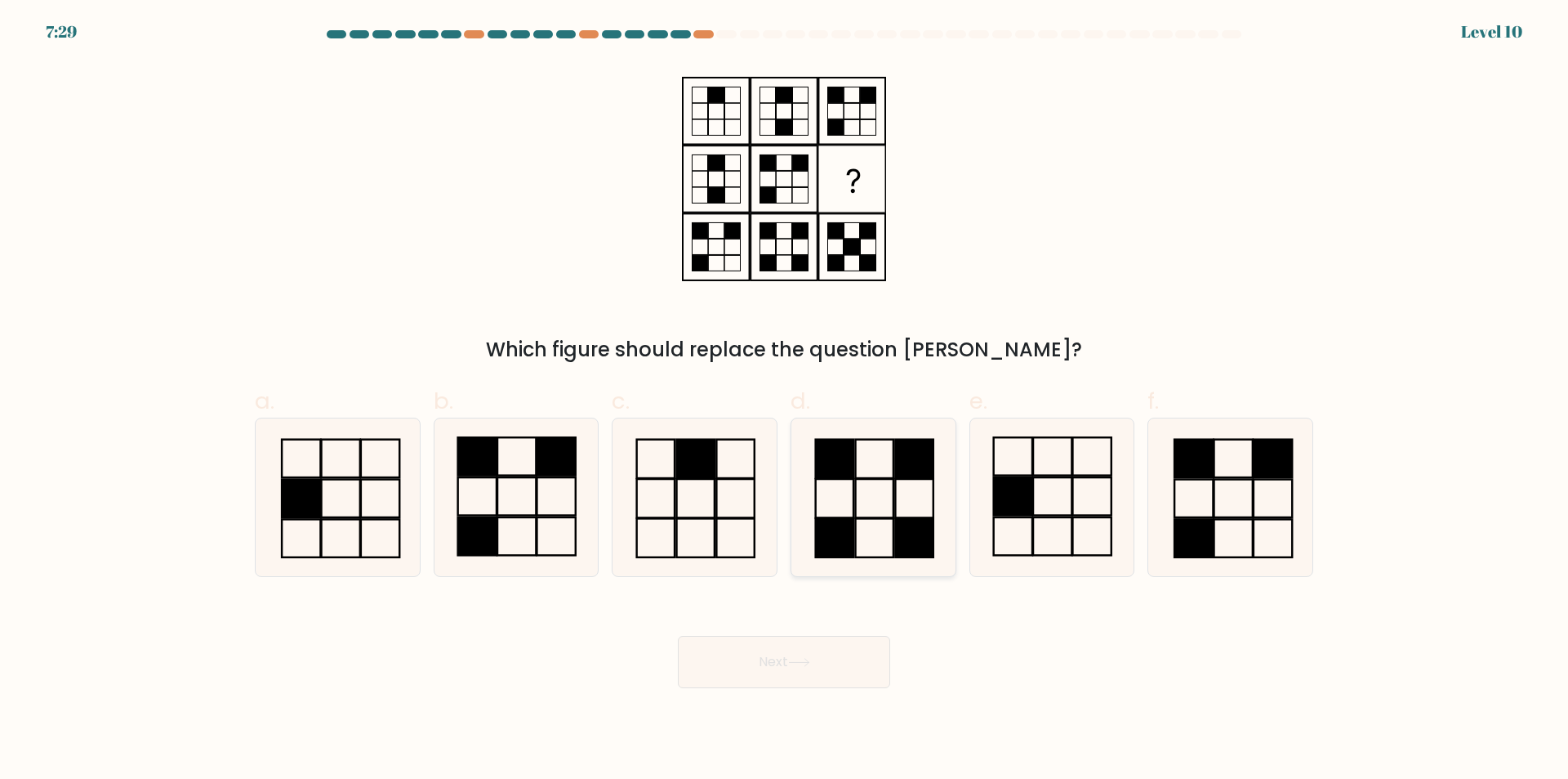
click at [856, 540] on rect at bounding box center [873, 538] width 37 height 38
click at [785, 400] on input "d." at bounding box center [784, 395] width 1 height 11
radio input "true"
click at [789, 665] on button "Next" at bounding box center [784, 662] width 212 height 53
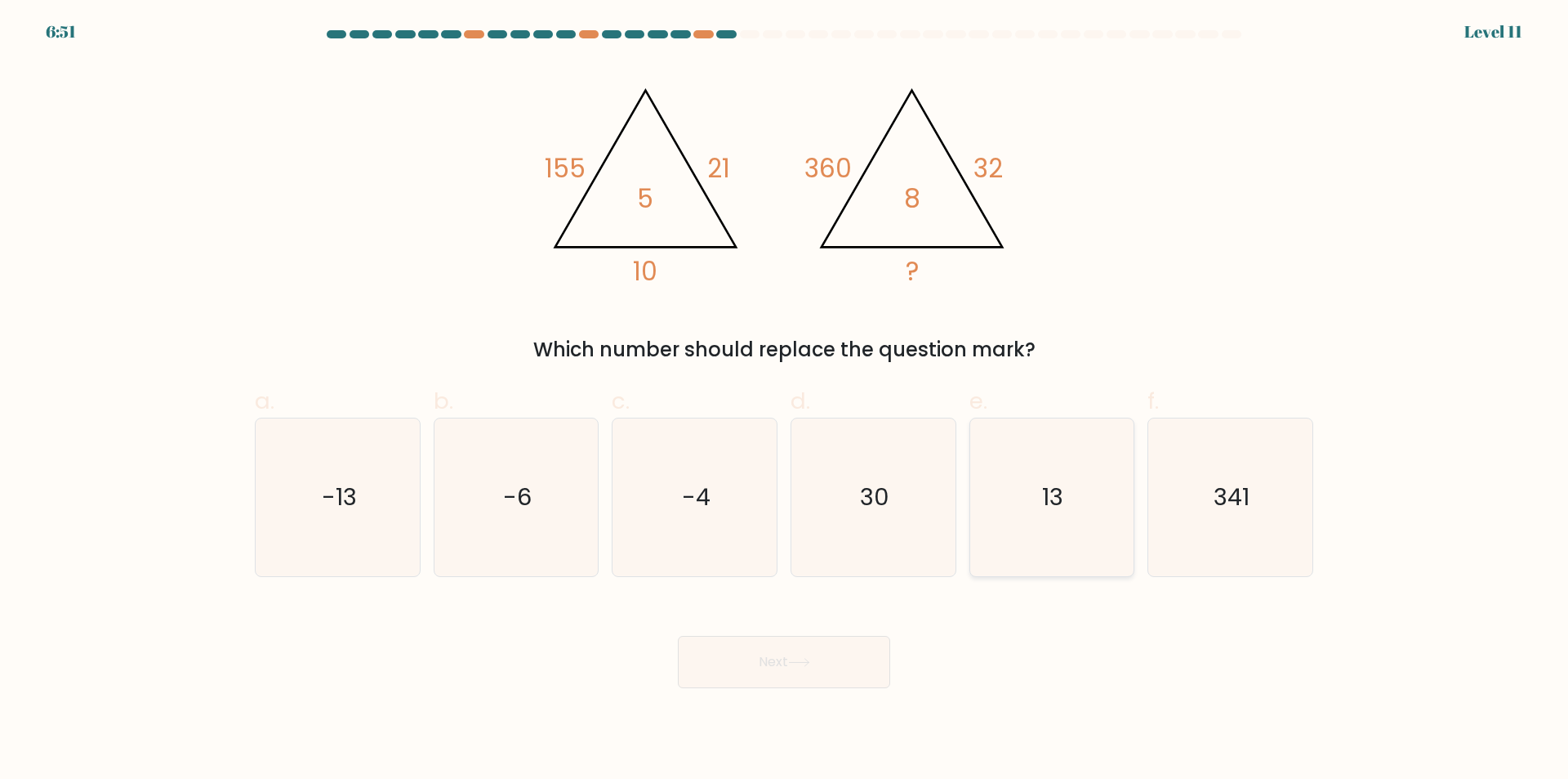
click at [1069, 551] on icon "13" at bounding box center [1051, 497] width 158 height 158
click at [785, 400] on input "e. 13" at bounding box center [784, 395] width 1 height 11
radio input "true"
click at [826, 666] on button "Next" at bounding box center [784, 662] width 212 height 53
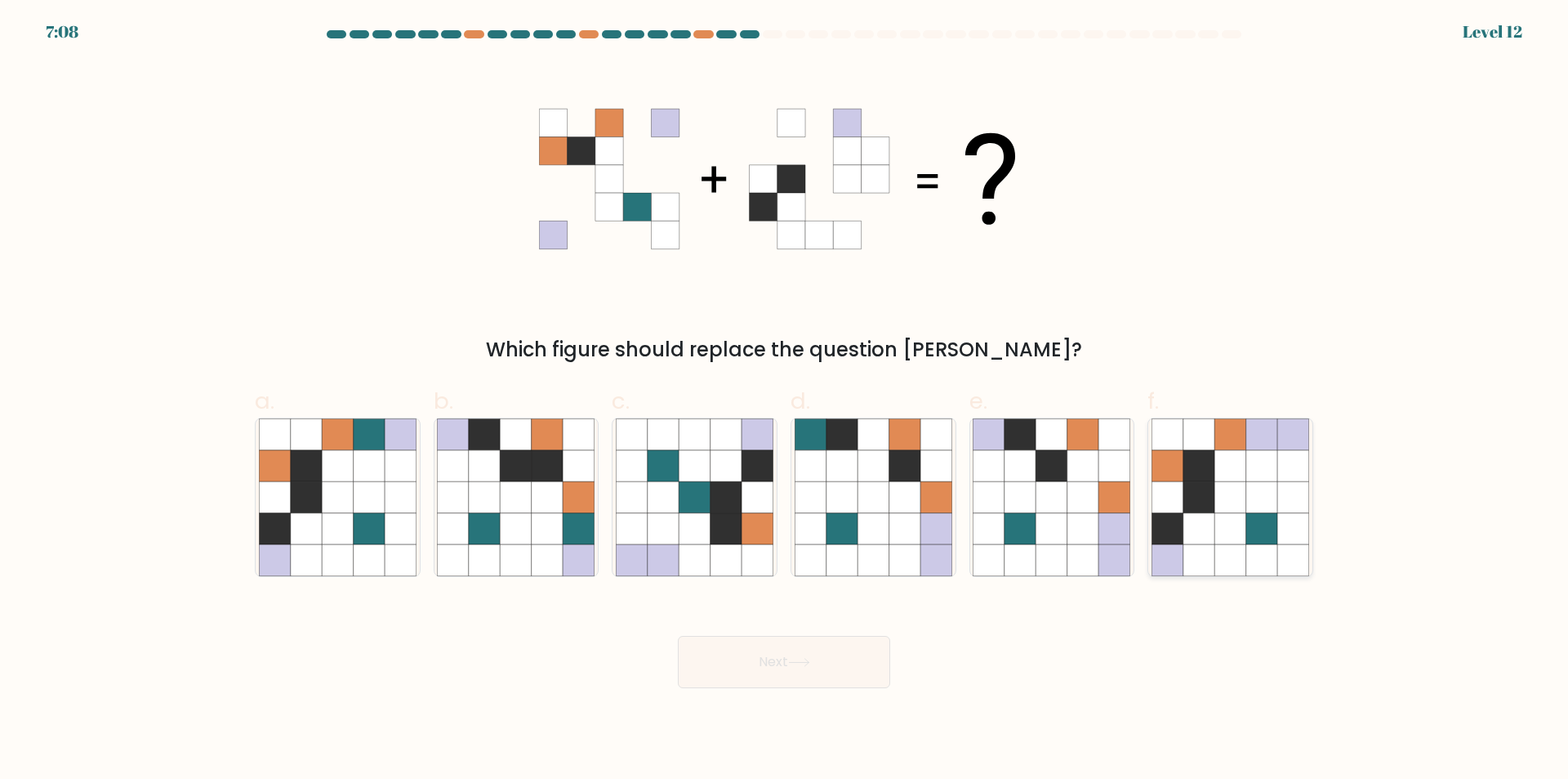
click at [1225, 521] on icon at bounding box center [1230, 529] width 31 height 31
click at [785, 400] on input "f." at bounding box center [784, 395] width 1 height 11
radio input "true"
click at [803, 661] on icon at bounding box center [799, 662] width 22 height 9
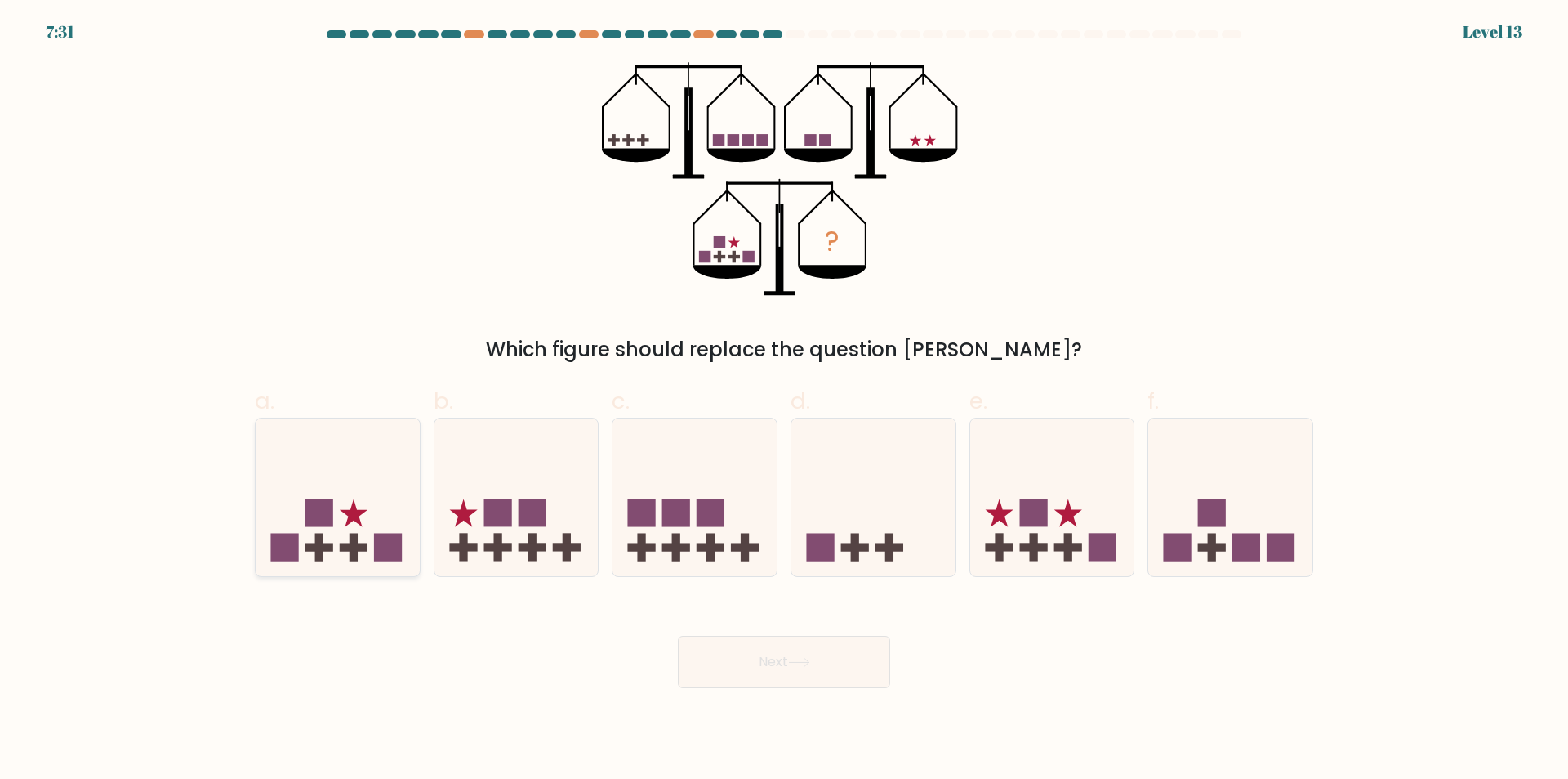
click at [359, 563] on icon at bounding box center [337, 498] width 164 height 136
click at [784, 400] on input "a." at bounding box center [784, 395] width 1 height 11
radio input "true"
click at [738, 663] on button "Next" at bounding box center [784, 662] width 212 height 53
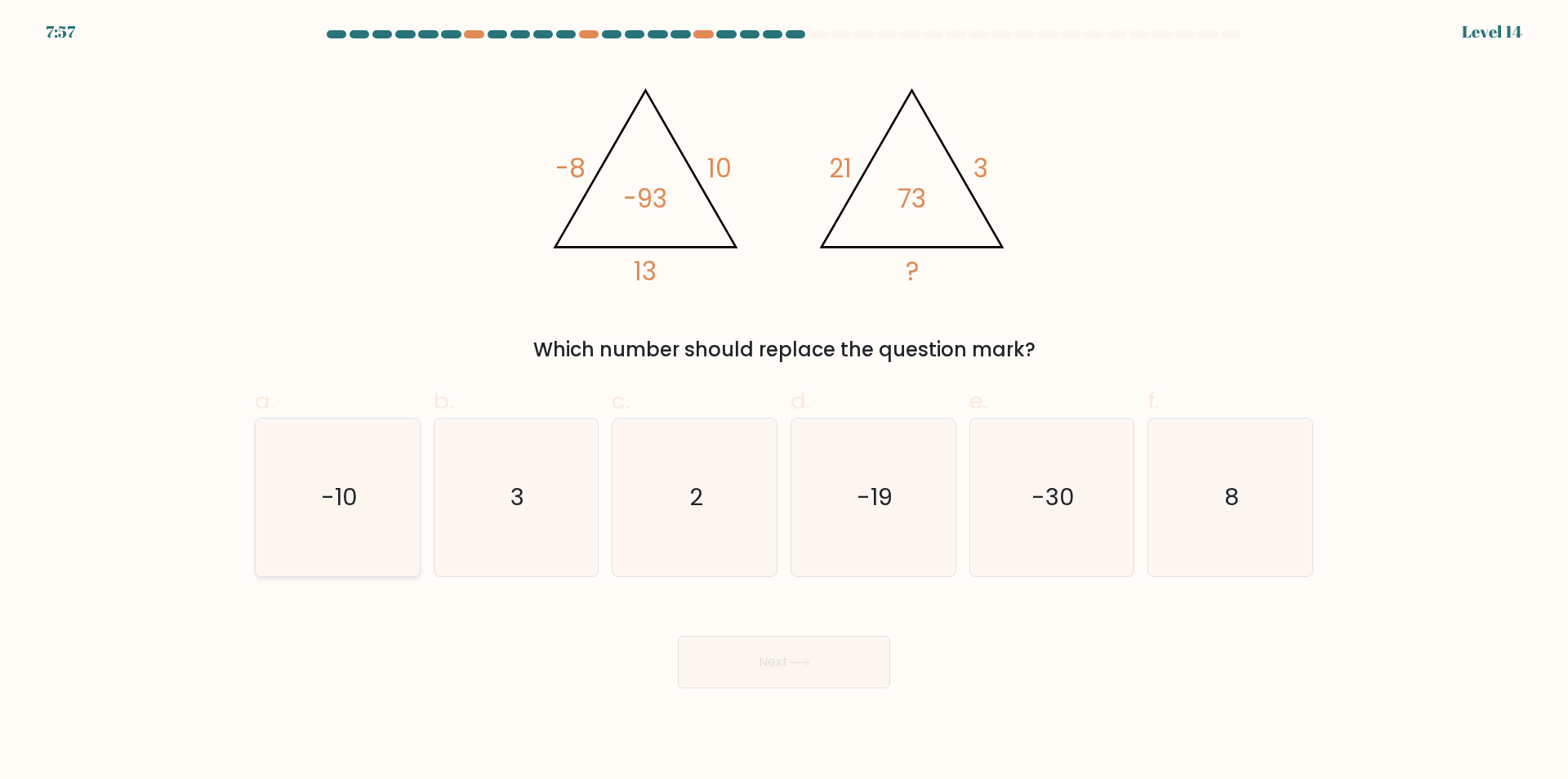
click at [393, 540] on icon "-10" at bounding box center [338, 497] width 158 height 158
click at [784, 400] on input "a. -10" at bounding box center [784, 395] width 1 height 11
radio input "true"
click at [786, 680] on button "Next" at bounding box center [784, 662] width 212 height 53
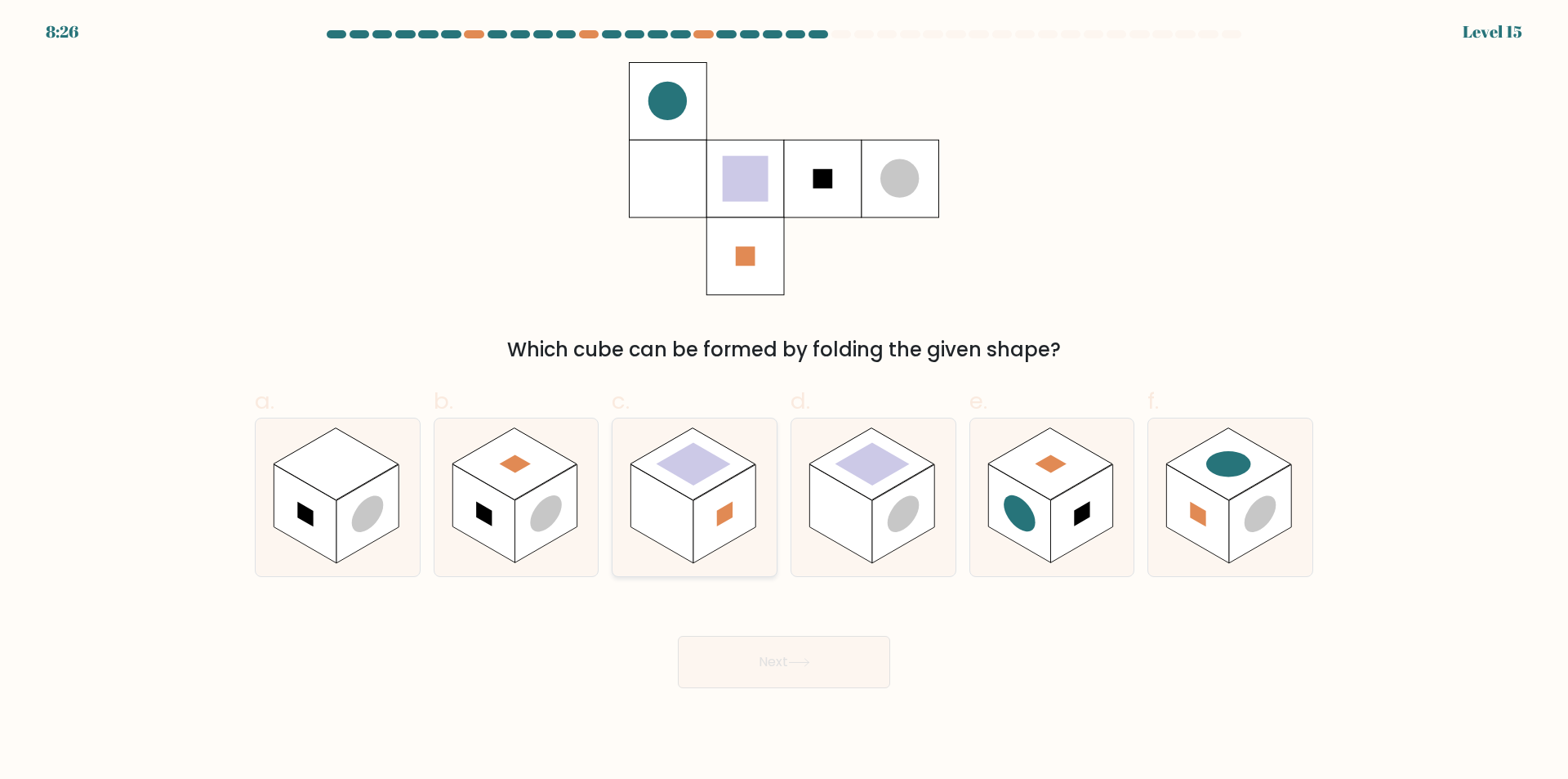
click at [711, 529] on rect at bounding box center [724, 514] width 62 height 99
click at [784, 400] on input "c." at bounding box center [784, 395] width 1 height 11
radio input "true"
click at [759, 670] on button "Next" at bounding box center [784, 662] width 212 height 53
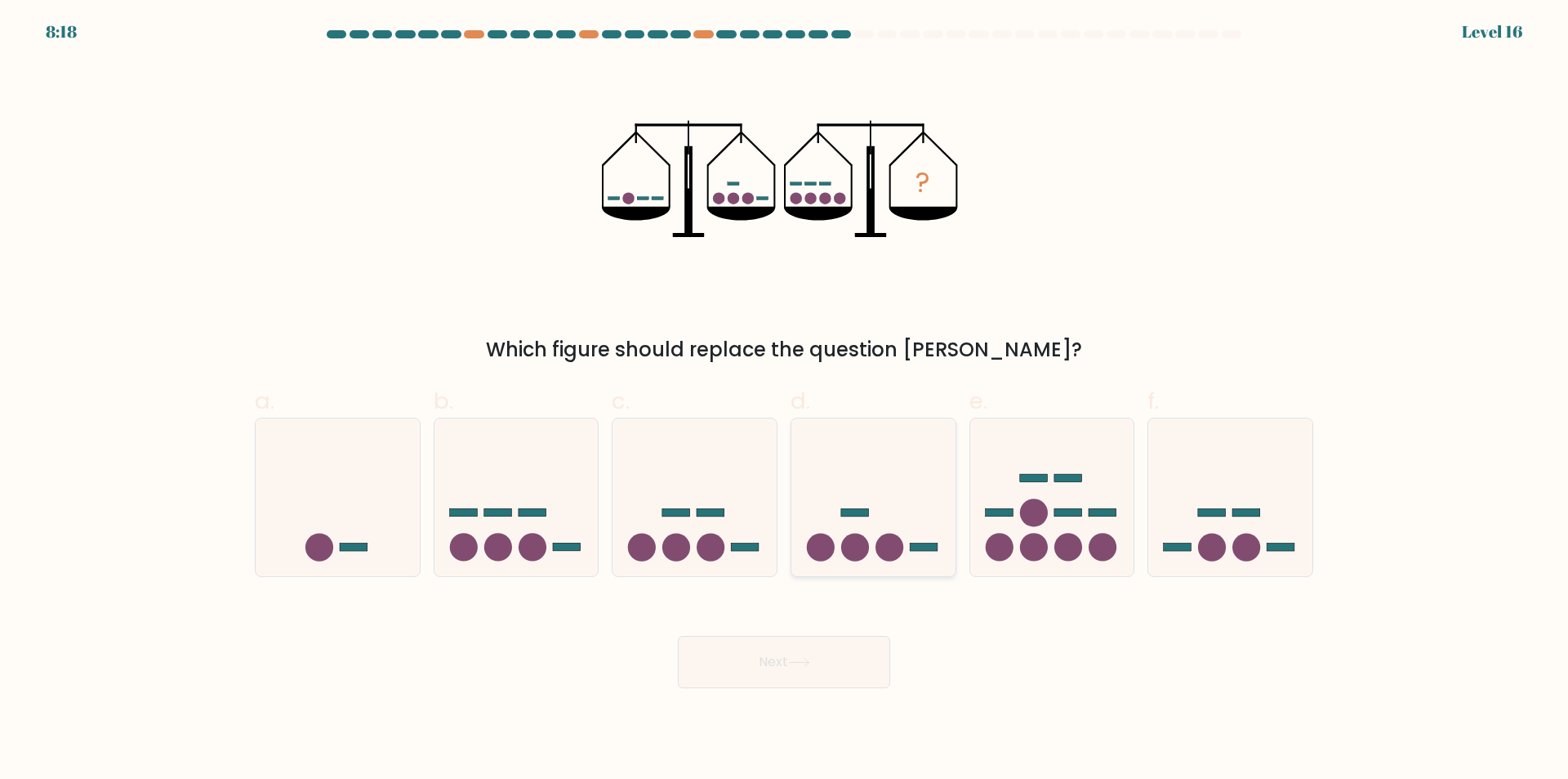
click at [939, 568] on div at bounding box center [873, 497] width 166 height 160
click at [785, 400] on input "d." at bounding box center [784, 395] width 1 height 11
radio input "true"
click at [810, 666] on icon at bounding box center [799, 662] width 22 height 9
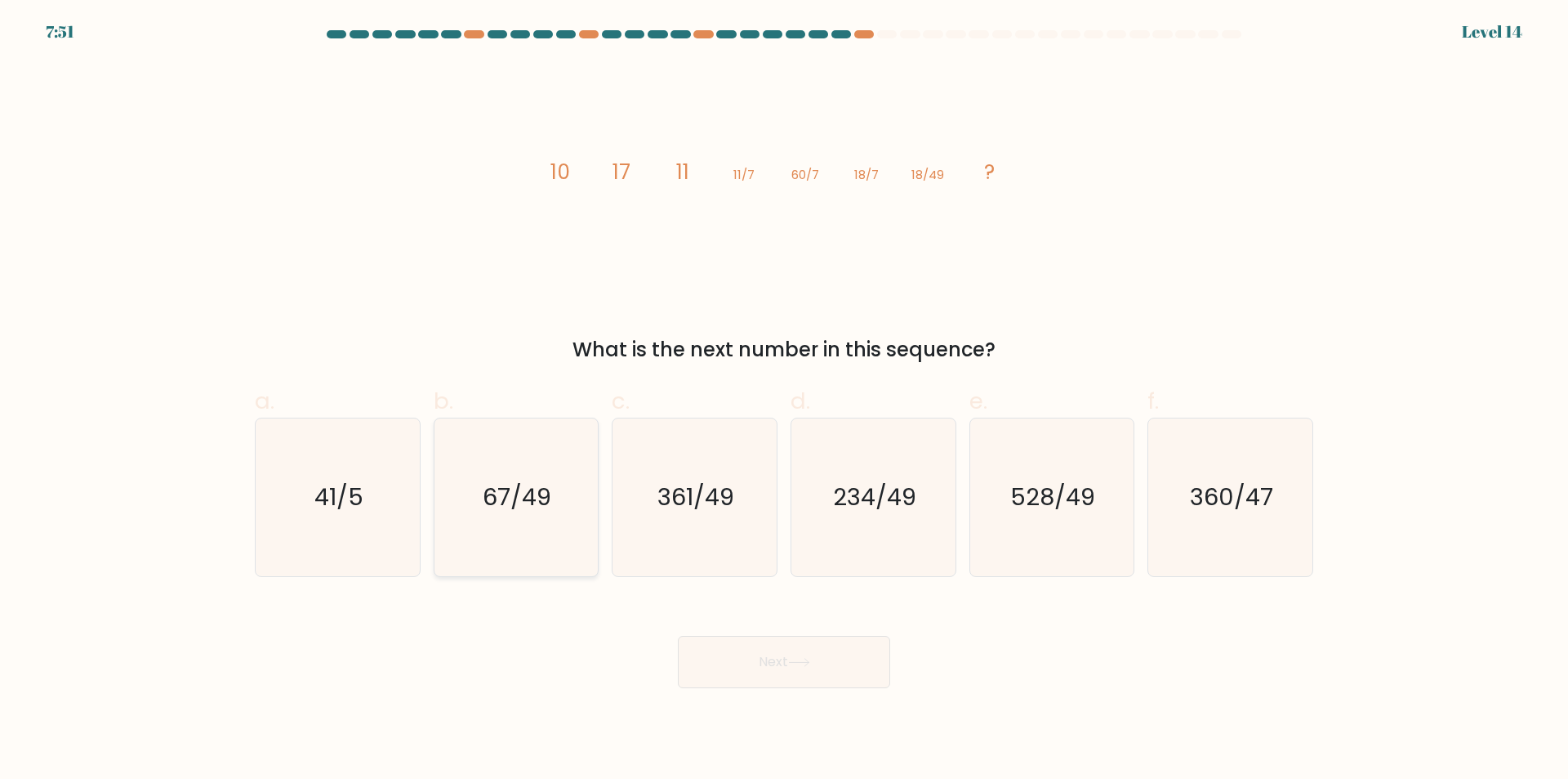
click at [512, 530] on icon "67/49" at bounding box center [516, 497] width 158 height 158
click at [784, 400] on input "b. 67/49" at bounding box center [784, 395] width 1 height 11
radio input "true"
click at [810, 664] on icon at bounding box center [799, 662] width 22 height 9
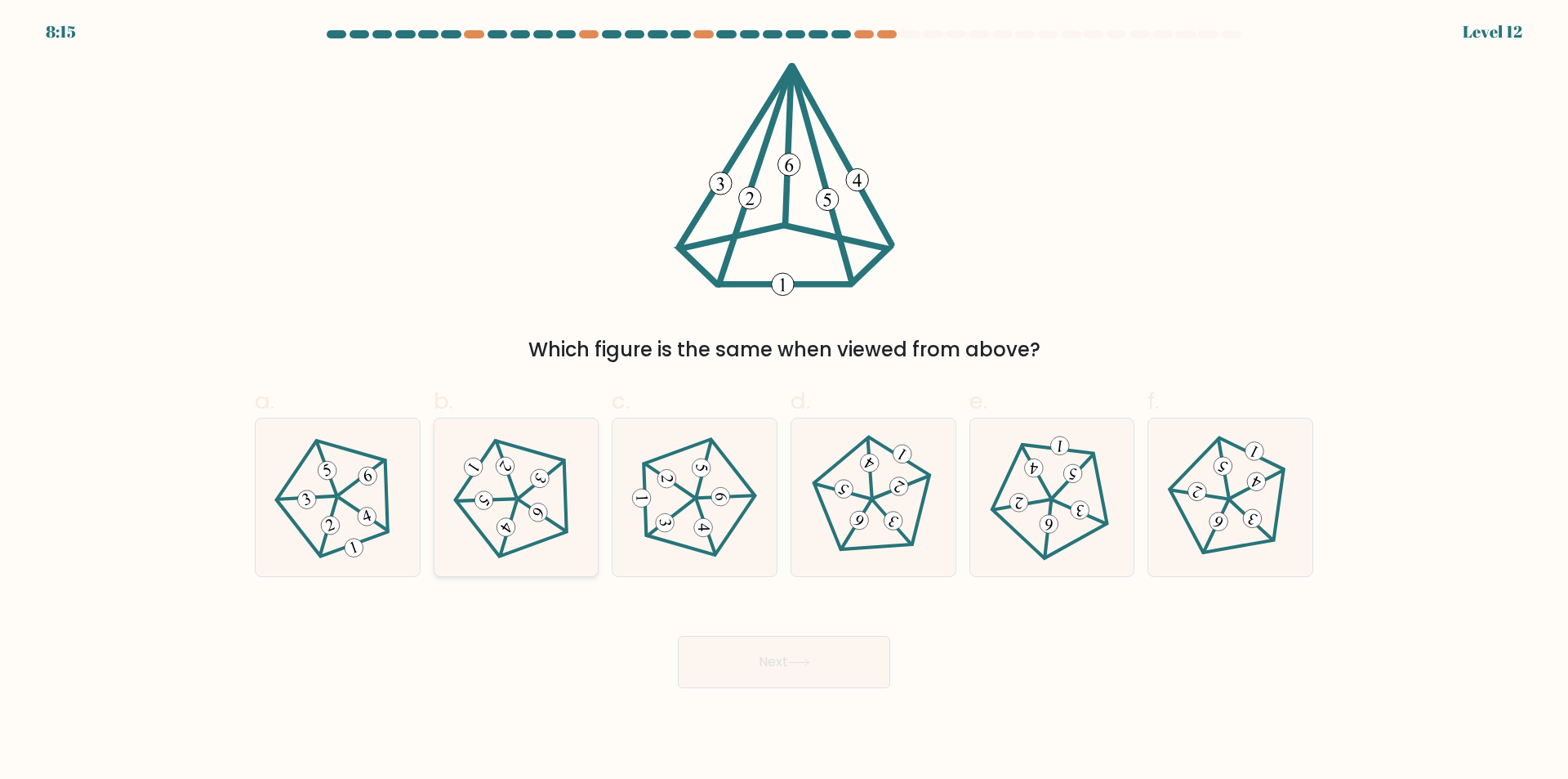
click at [539, 515] on 152 at bounding box center [537, 511] width 25 height 25
click at [784, 400] on input "b." at bounding box center [784, 395] width 1 height 11
radio input "true"
click at [774, 662] on button "Next" at bounding box center [784, 662] width 212 height 53
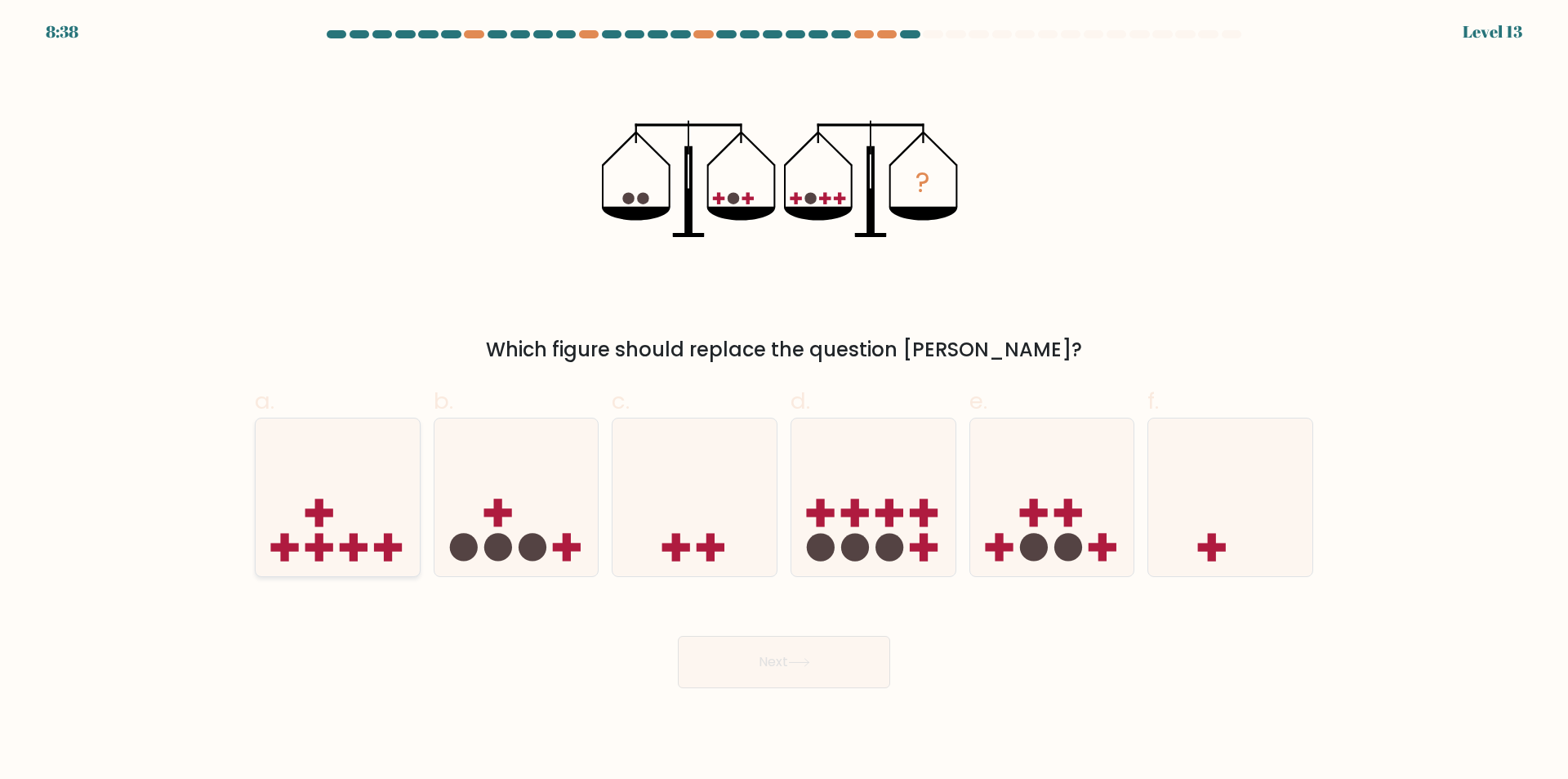
click at [360, 555] on icon at bounding box center [337, 498] width 164 height 136
click at [784, 400] on input "a." at bounding box center [784, 395] width 1 height 11
radio input "true"
click at [770, 667] on button "Next" at bounding box center [784, 662] width 212 height 53
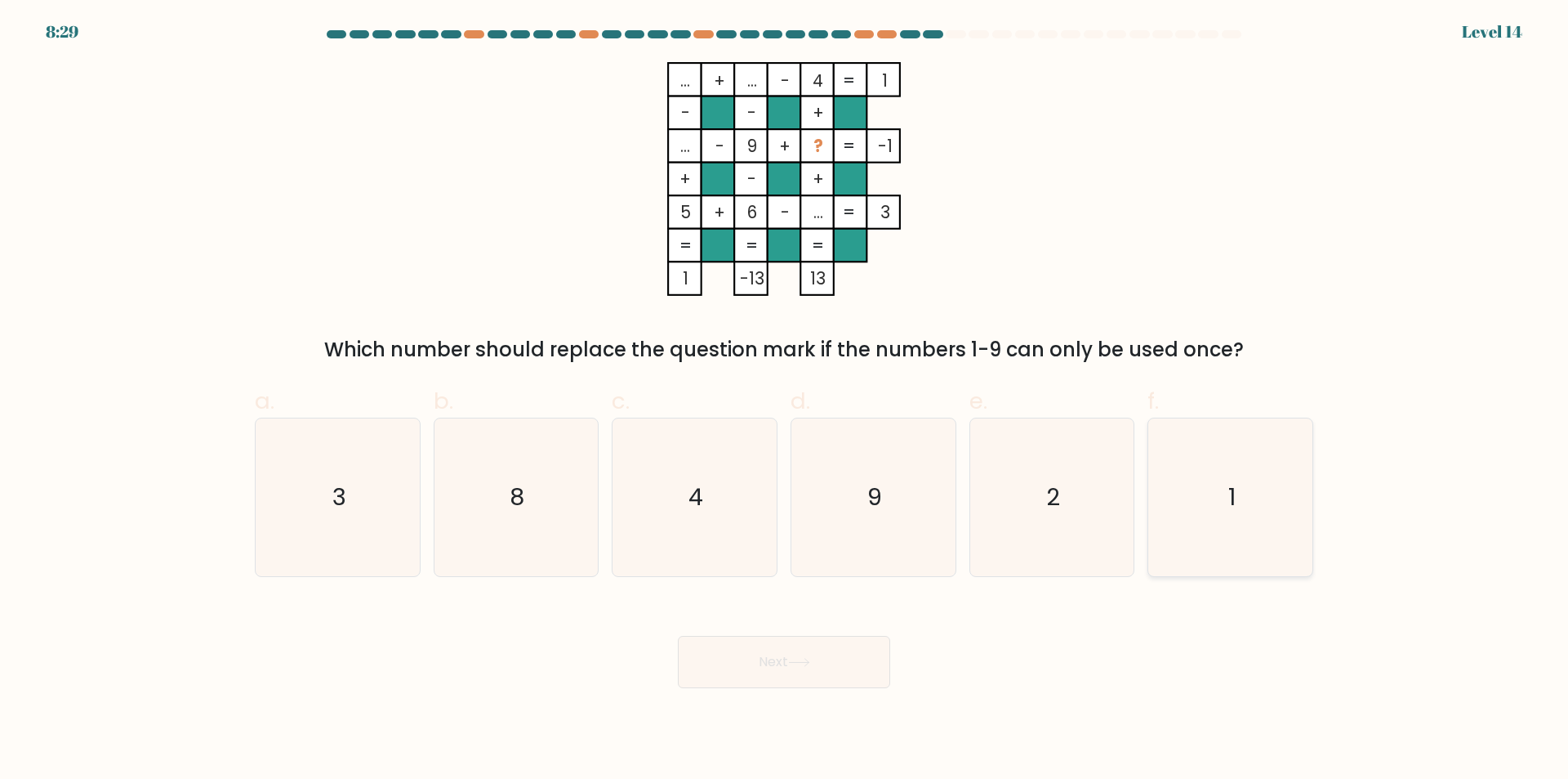
drag, startPoint x: 1238, startPoint y: 531, endPoint x: 1223, endPoint y: 537, distance: 16.2
click at [1237, 531] on icon "1" at bounding box center [1230, 497] width 158 height 158
click at [785, 400] on input "f. 1" at bounding box center [784, 395] width 1 height 11
radio input "true"
click at [787, 662] on button "Next" at bounding box center [784, 662] width 212 height 53
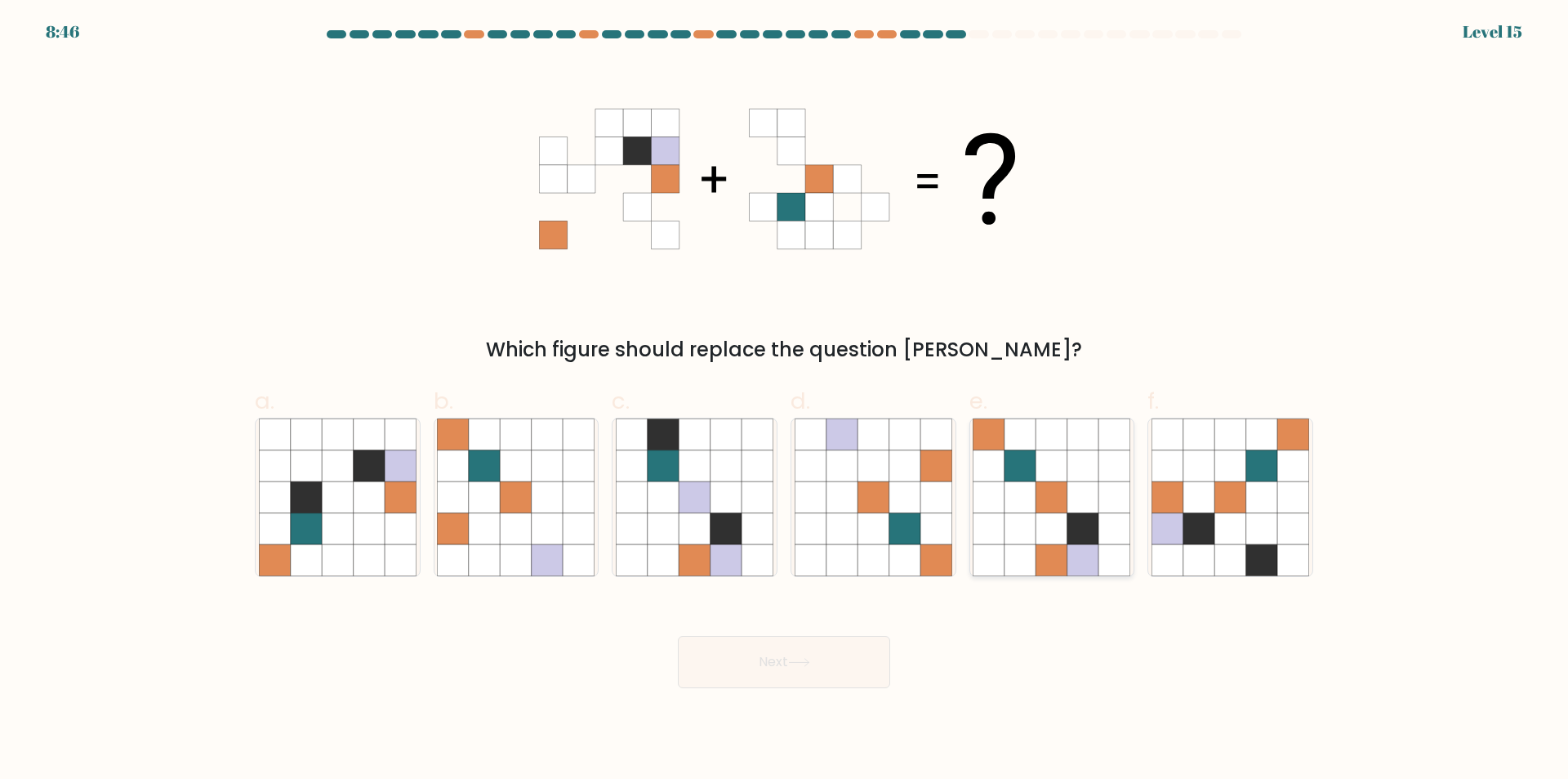
click at [996, 550] on icon at bounding box center [989, 560] width 31 height 31
click at [785, 400] on input "e." at bounding box center [784, 395] width 1 height 11
radio input "true"
click at [796, 662] on icon at bounding box center [799, 662] width 22 height 9
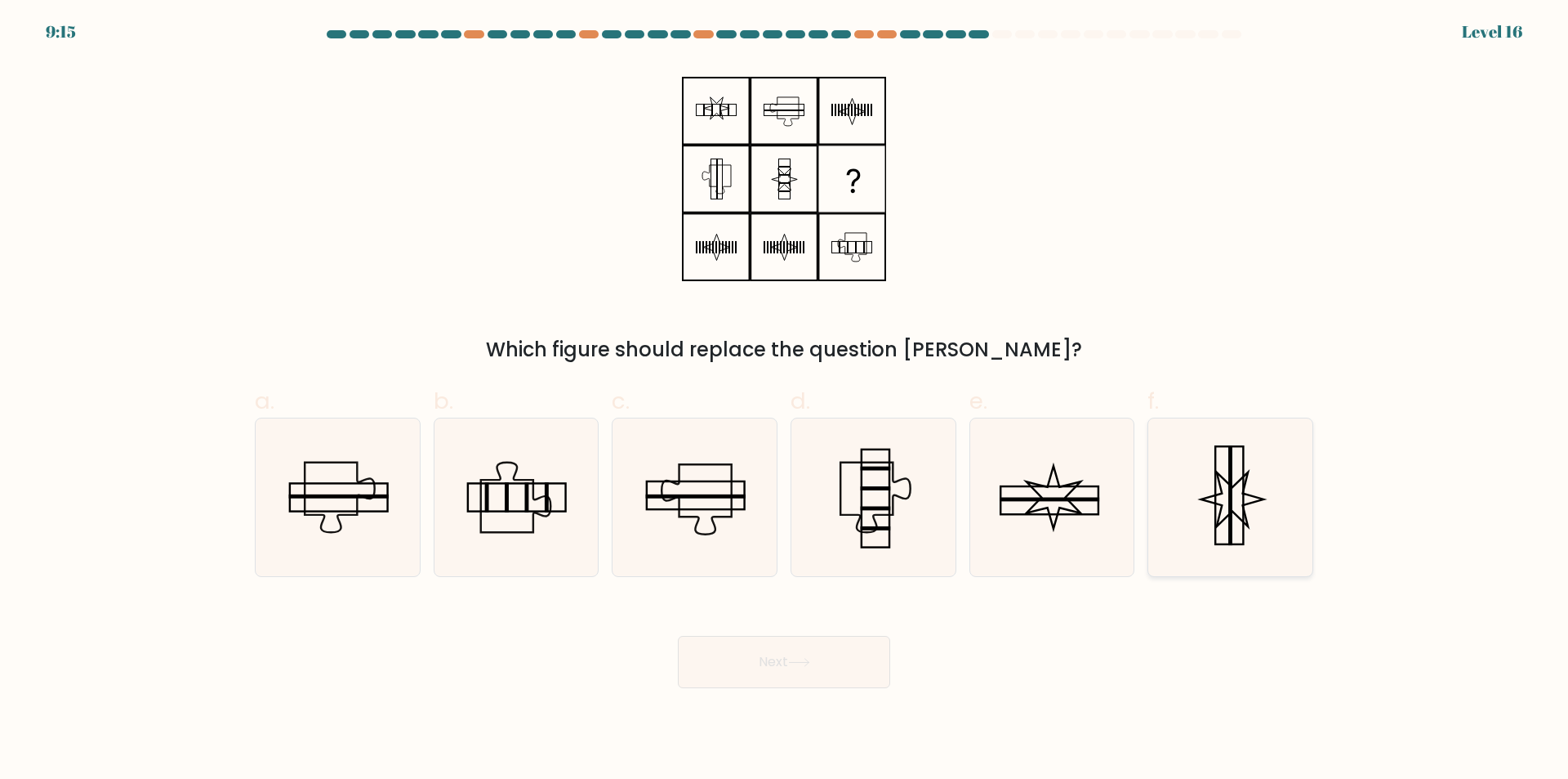
click at [1256, 548] on icon at bounding box center [1230, 497] width 158 height 158
click at [785, 400] on input "f." at bounding box center [784, 395] width 1 height 11
radio input "true"
click at [785, 661] on button "Next" at bounding box center [784, 662] width 212 height 53
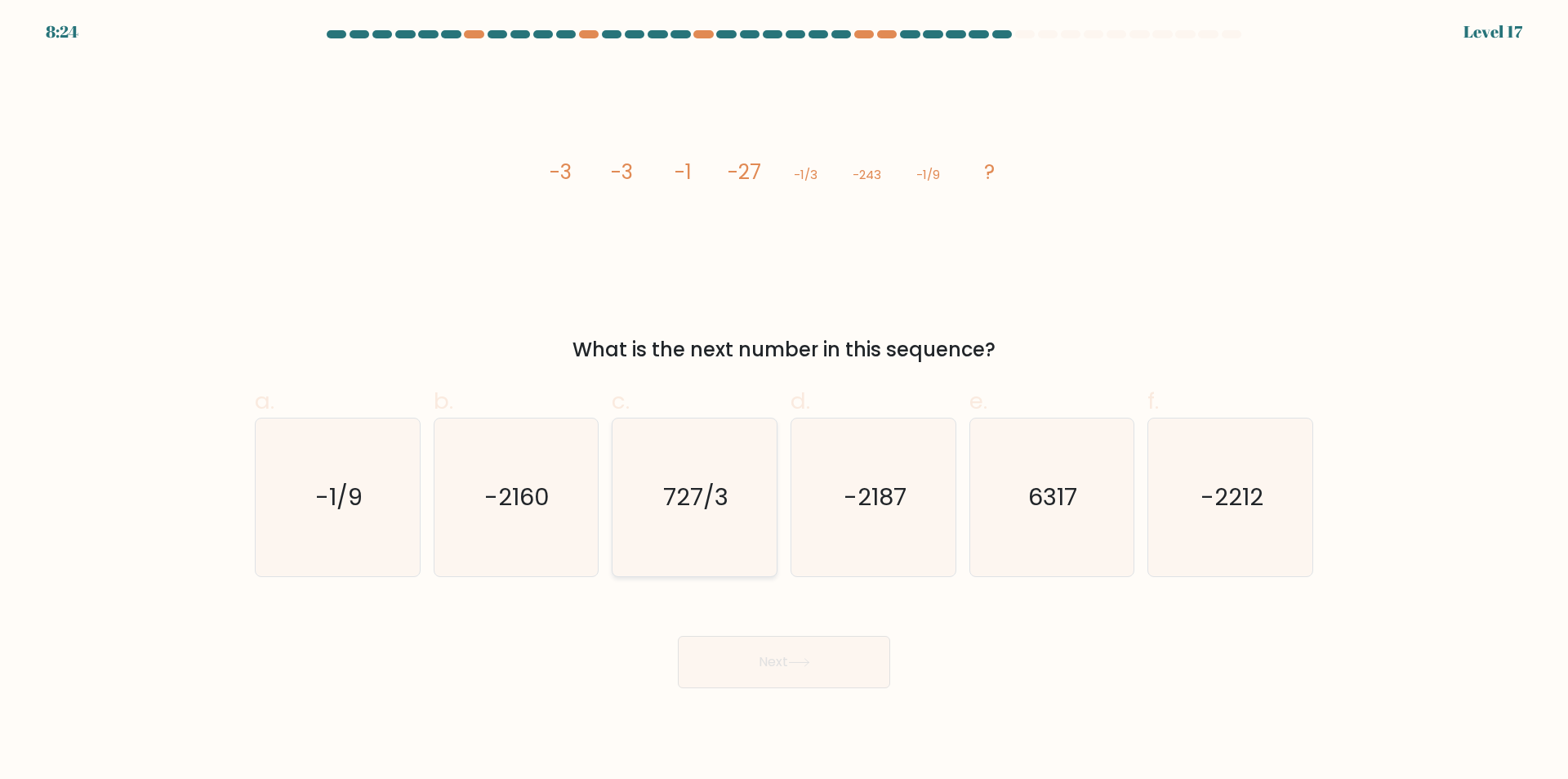
click at [695, 545] on icon "727/3" at bounding box center [694, 497] width 158 height 158
click at [784, 400] on input "c. 727/3" at bounding box center [784, 395] width 1 height 11
radio input "true"
click at [775, 657] on button "Next" at bounding box center [784, 662] width 212 height 53
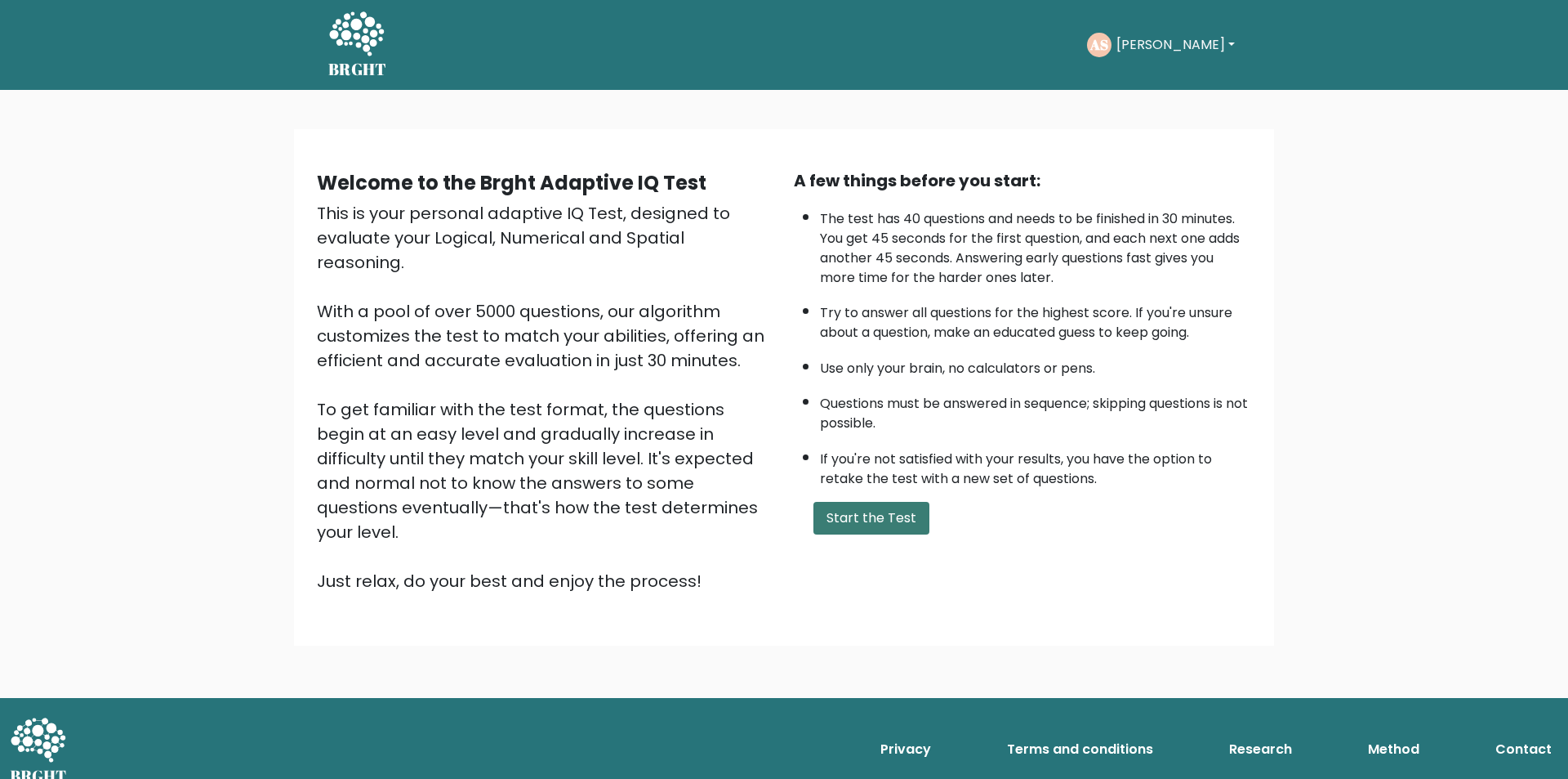
click at [882, 515] on button "Start the Test" at bounding box center [871, 518] width 116 height 33
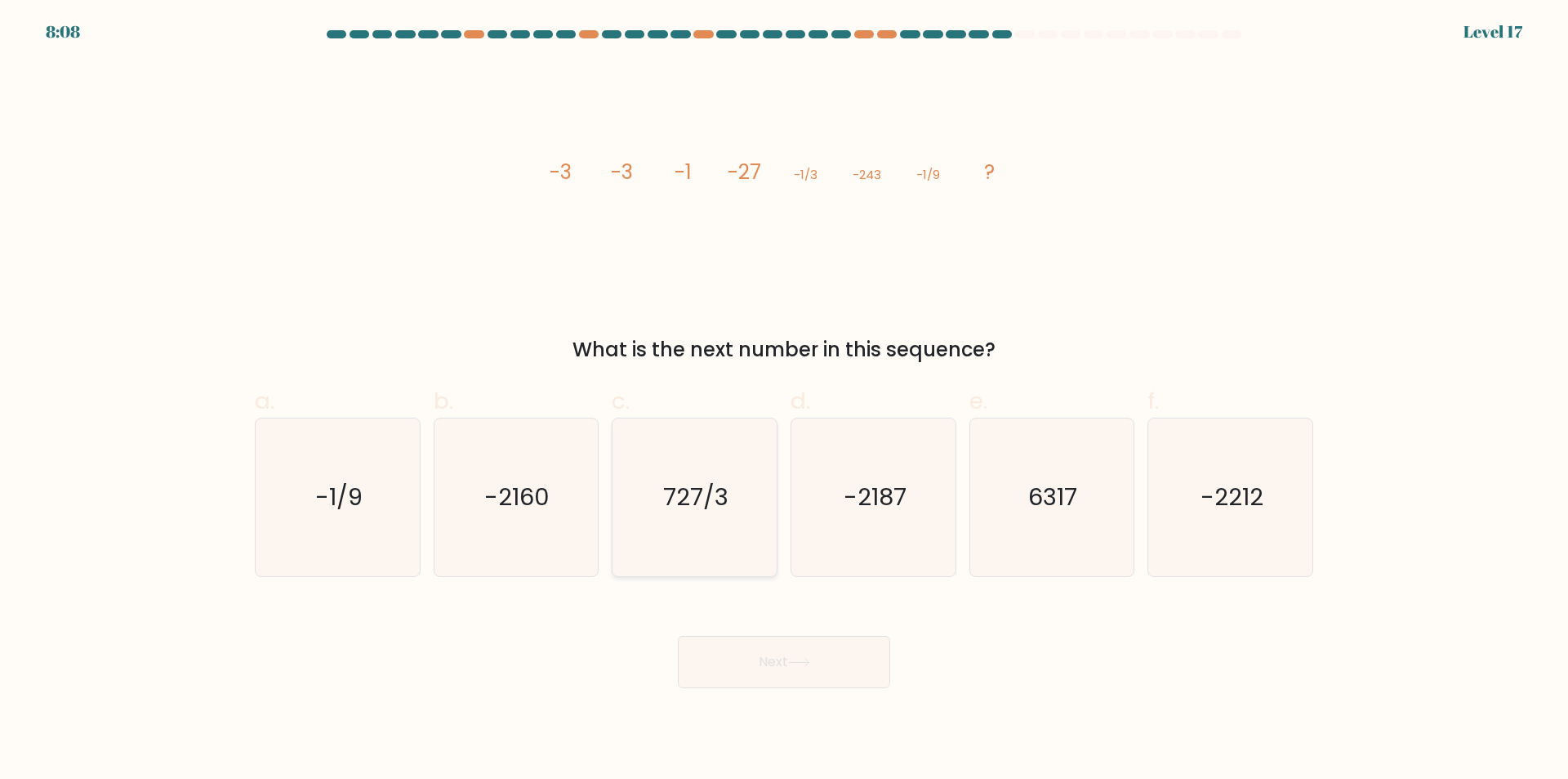
click at [718, 540] on icon "727/3" at bounding box center [694, 497] width 158 height 158
click at [784, 400] on input "c. 727/3" at bounding box center [784, 395] width 1 height 11
radio input "true"
click at [794, 663] on icon at bounding box center [799, 662] width 20 height 7
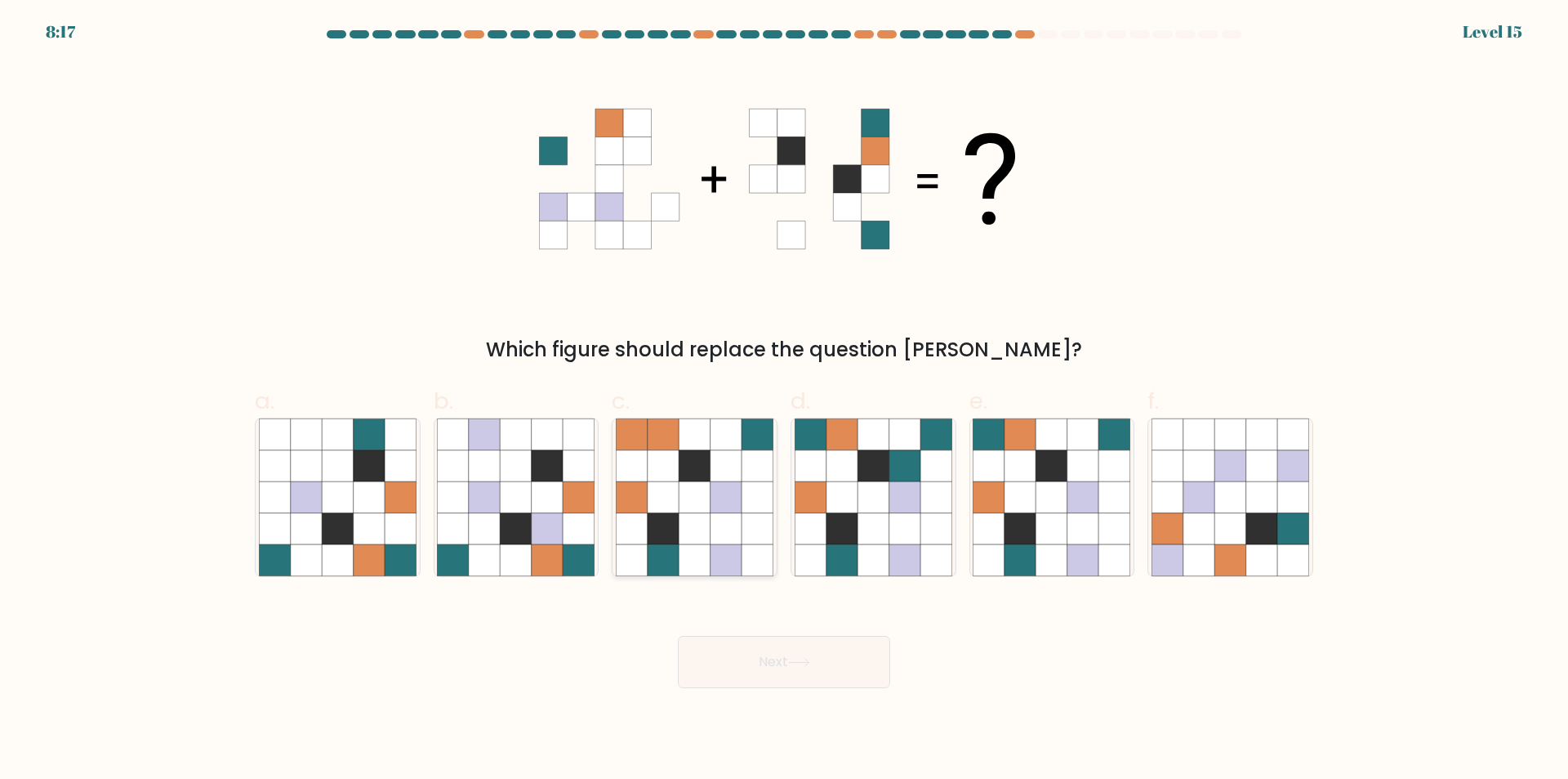
click at [702, 553] on icon at bounding box center [694, 560] width 31 height 31
click at [784, 400] on input "c." at bounding box center [784, 395] width 1 height 11
radio input "true"
click at [764, 673] on button "Next" at bounding box center [784, 662] width 212 height 53
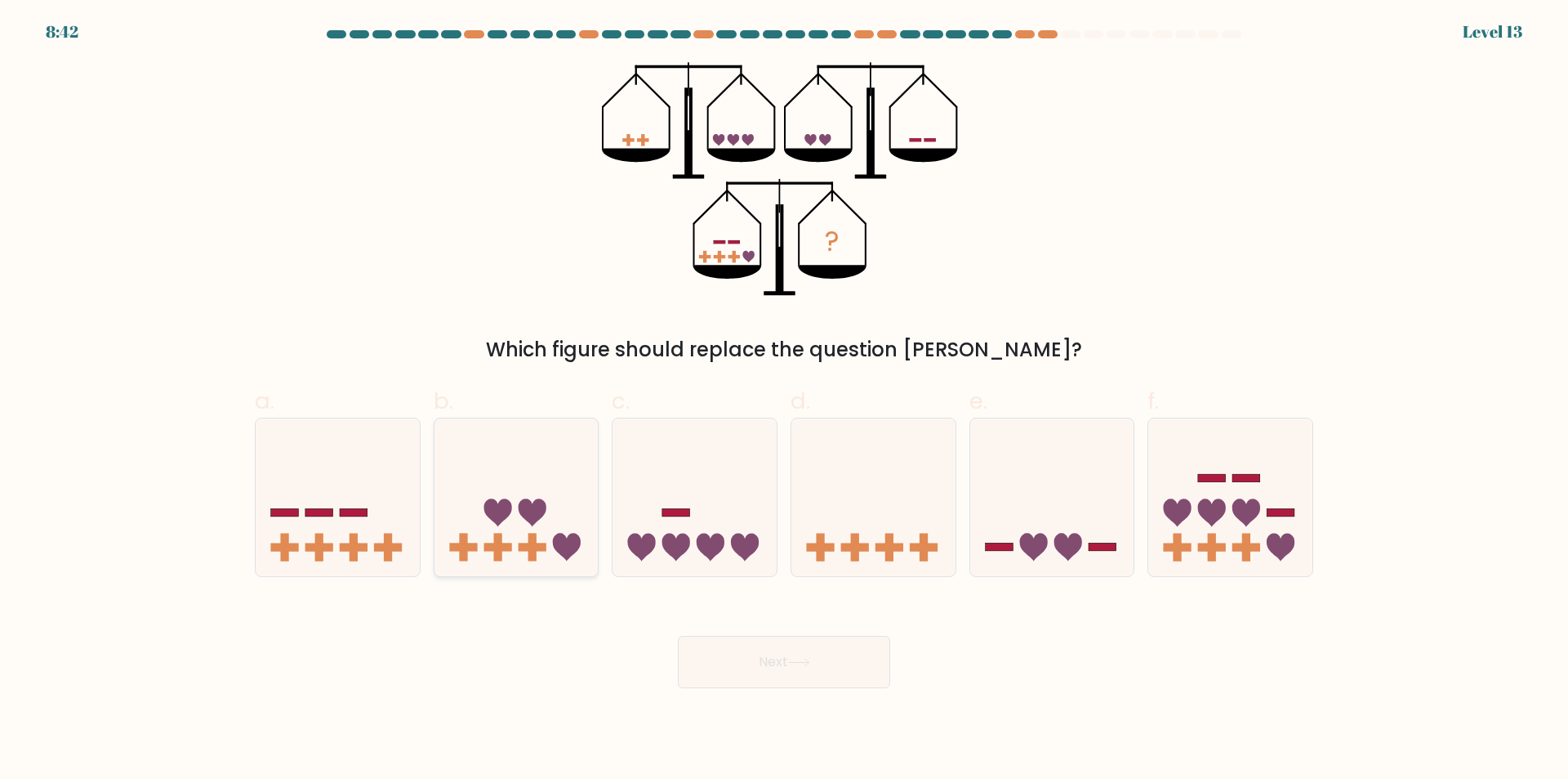
click at [527, 561] on icon at bounding box center [516, 498] width 164 height 136
click at [784, 400] on input "b." at bounding box center [784, 395] width 1 height 11
radio input "true"
click at [802, 664] on icon at bounding box center [799, 662] width 22 height 9
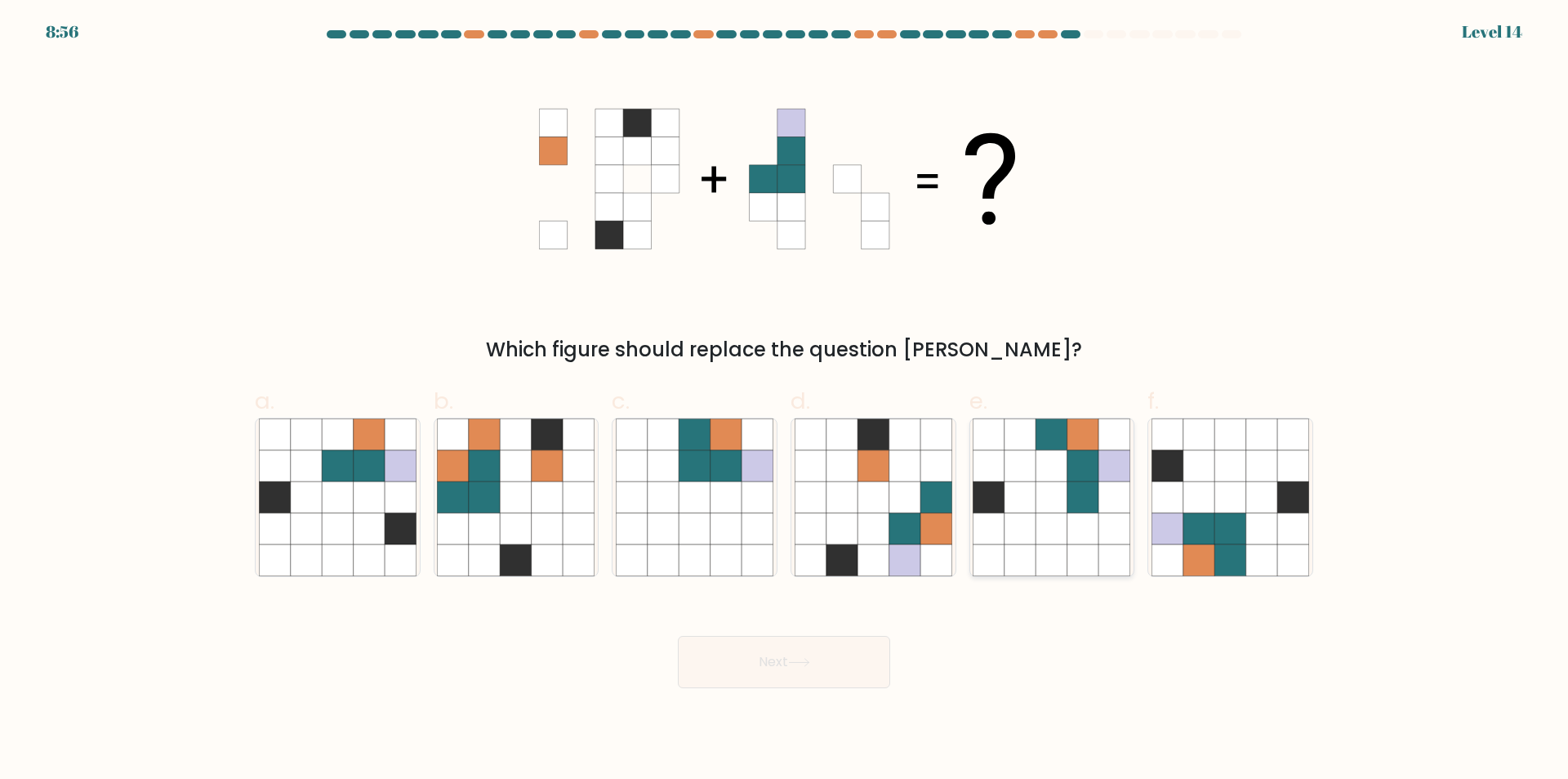
click at [1071, 558] on icon at bounding box center [1082, 560] width 31 height 31
click at [785, 400] on input "e." at bounding box center [784, 395] width 1 height 11
radio input "true"
click at [759, 668] on button "Next" at bounding box center [784, 662] width 212 height 53
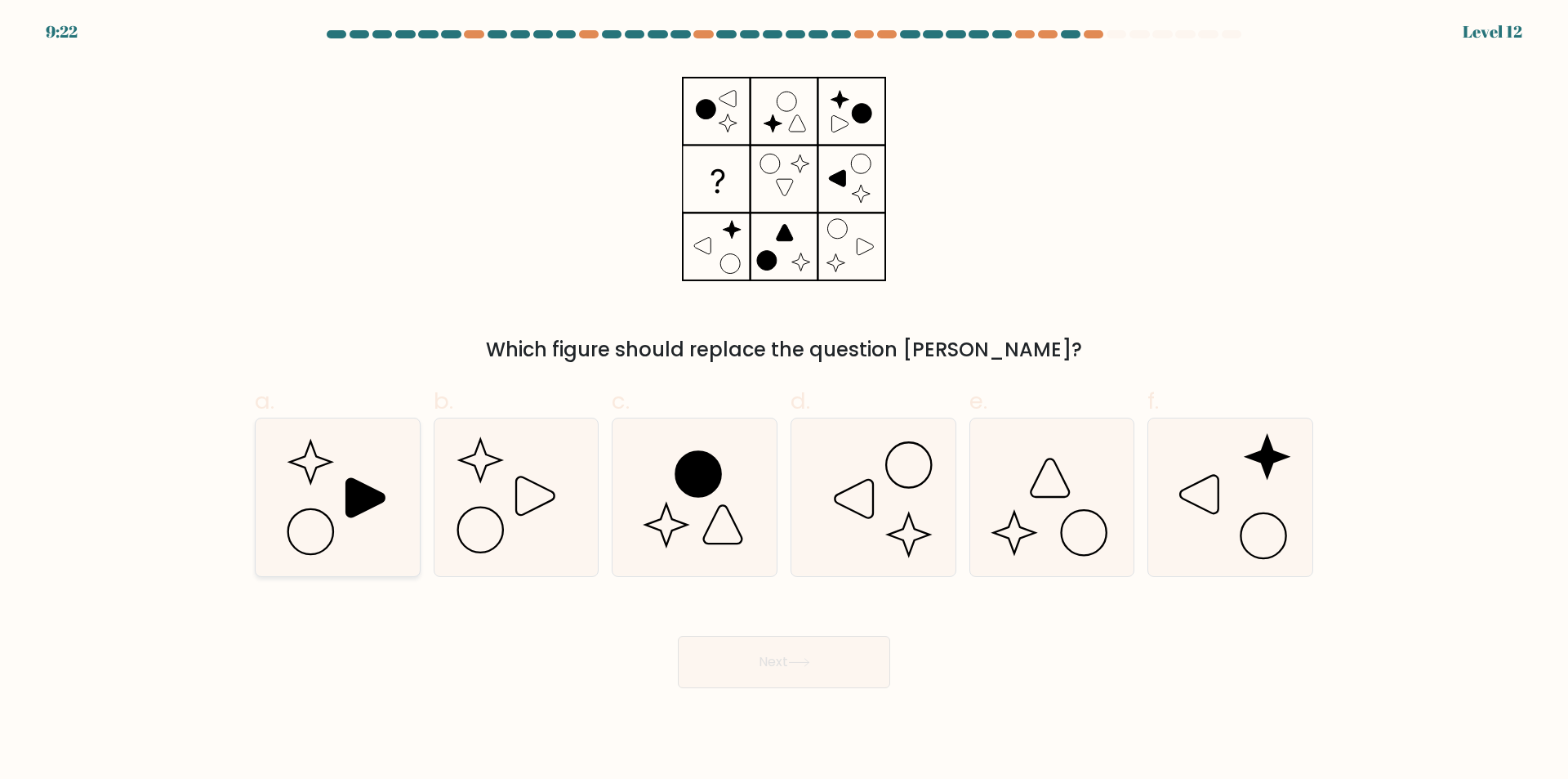
click at [392, 518] on icon at bounding box center [338, 497] width 158 height 158
click at [784, 400] on input "a." at bounding box center [784, 395] width 1 height 11
radio input "true"
click at [766, 677] on button "Next" at bounding box center [784, 662] width 212 height 53
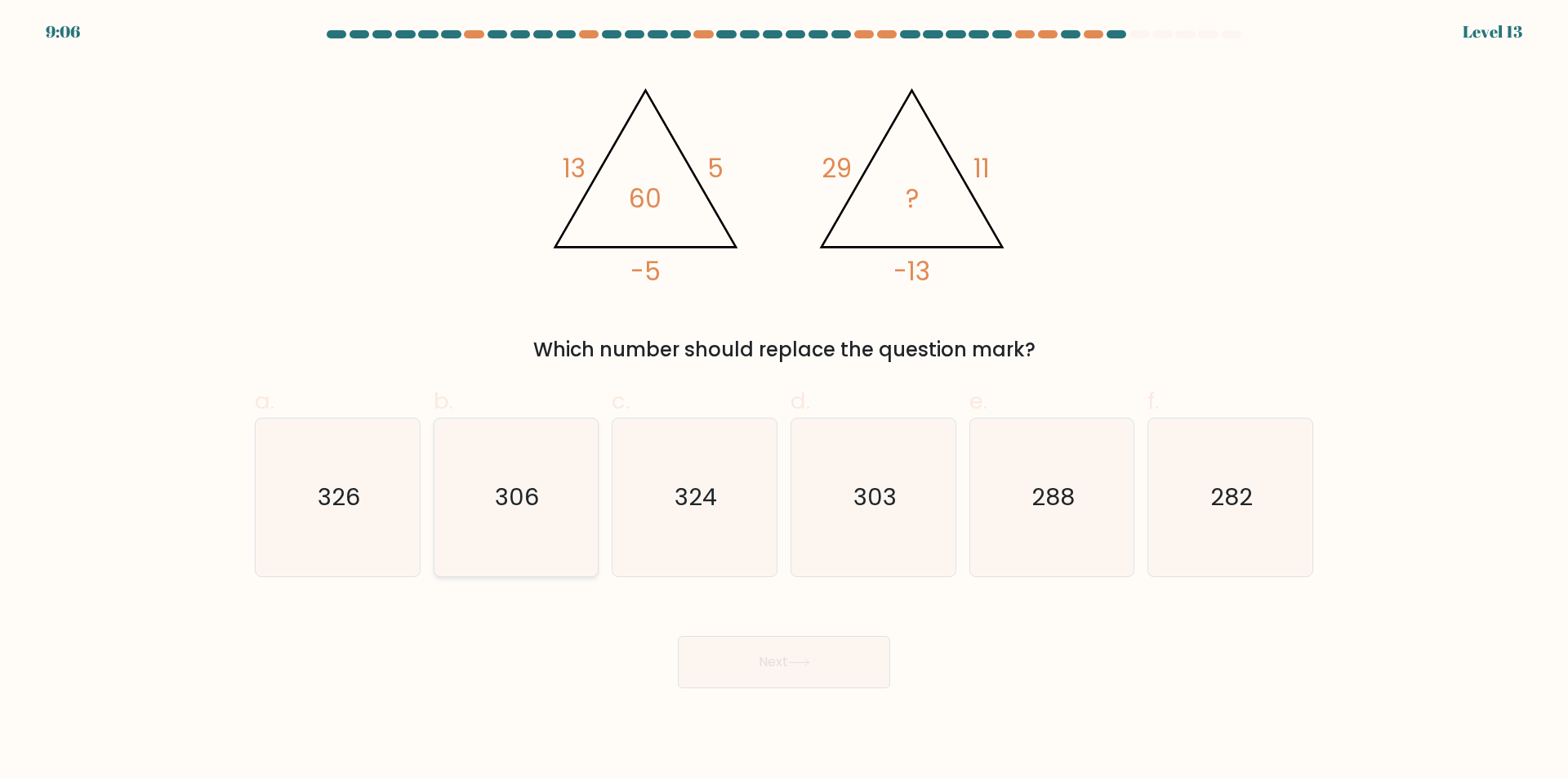
click at [457, 549] on icon "306" at bounding box center [516, 497] width 158 height 158
click at [784, 400] on input "b. 306" at bounding box center [784, 395] width 1 height 11
radio input "true"
click at [753, 672] on button "Next" at bounding box center [784, 662] width 212 height 53
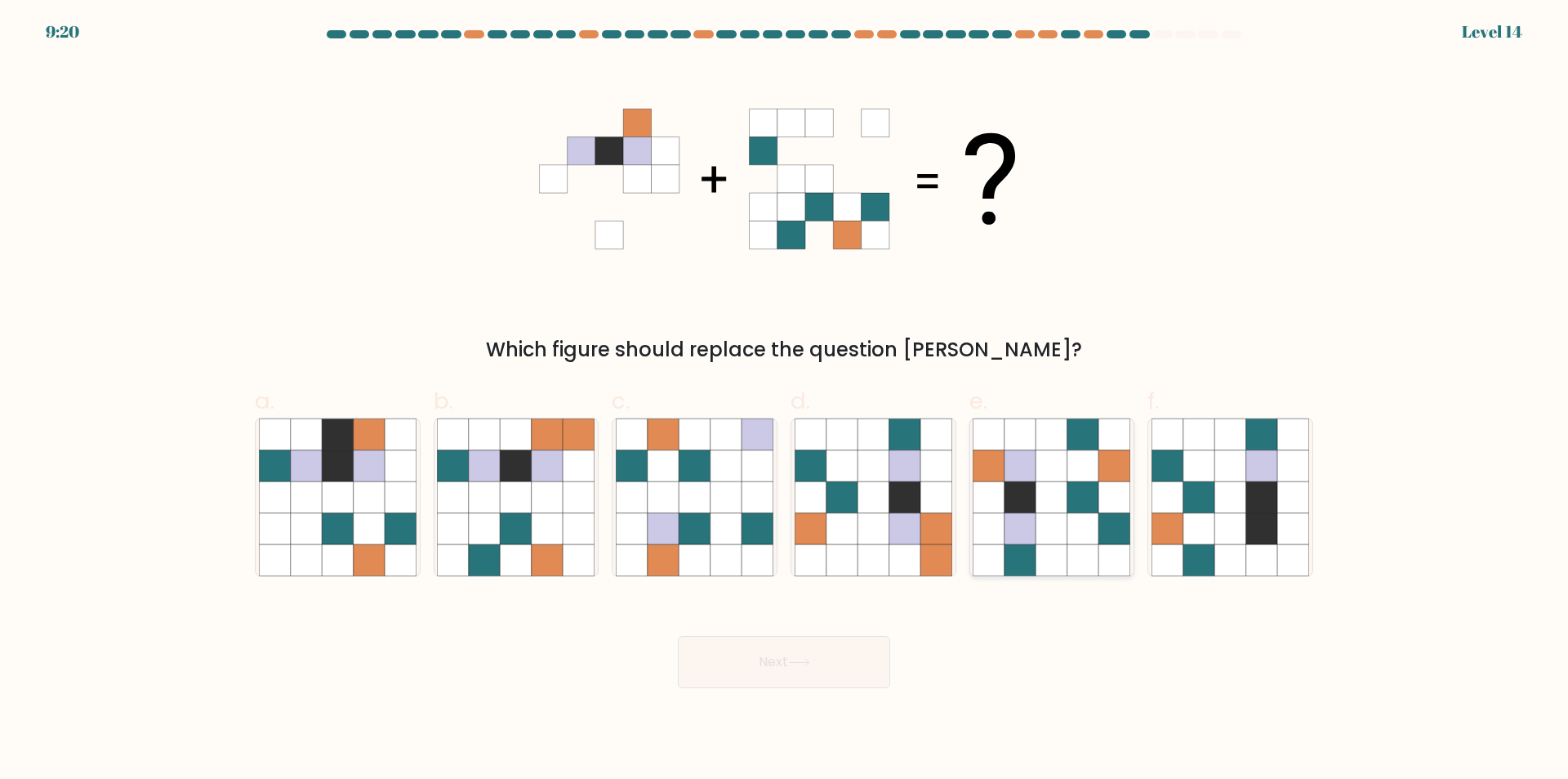
click at [1074, 561] on icon at bounding box center [1082, 560] width 31 height 31
click at [785, 400] on input "e." at bounding box center [784, 395] width 1 height 11
radio input "true"
click at [849, 663] on button "Next" at bounding box center [784, 662] width 212 height 53
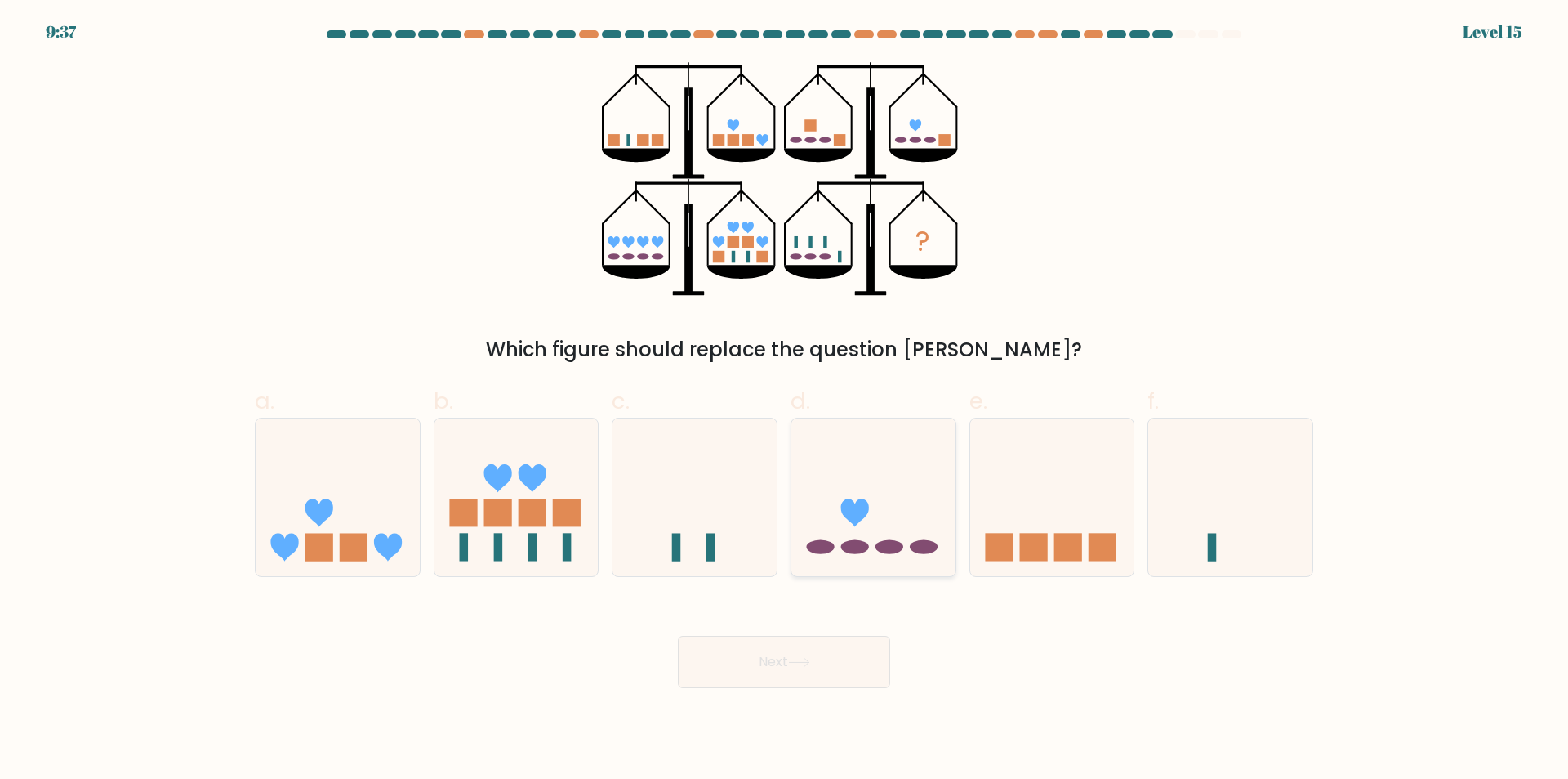
click at [911, 528] on icon at bounding box center [873, 498] width 164 height 136
click at [785, 400] on input "d." at bounding box center [784, 395] width 1 height 11
radio input "true"
click at [819, 664] on button "Next" at bounding box center [784, 662] width 212 height 53
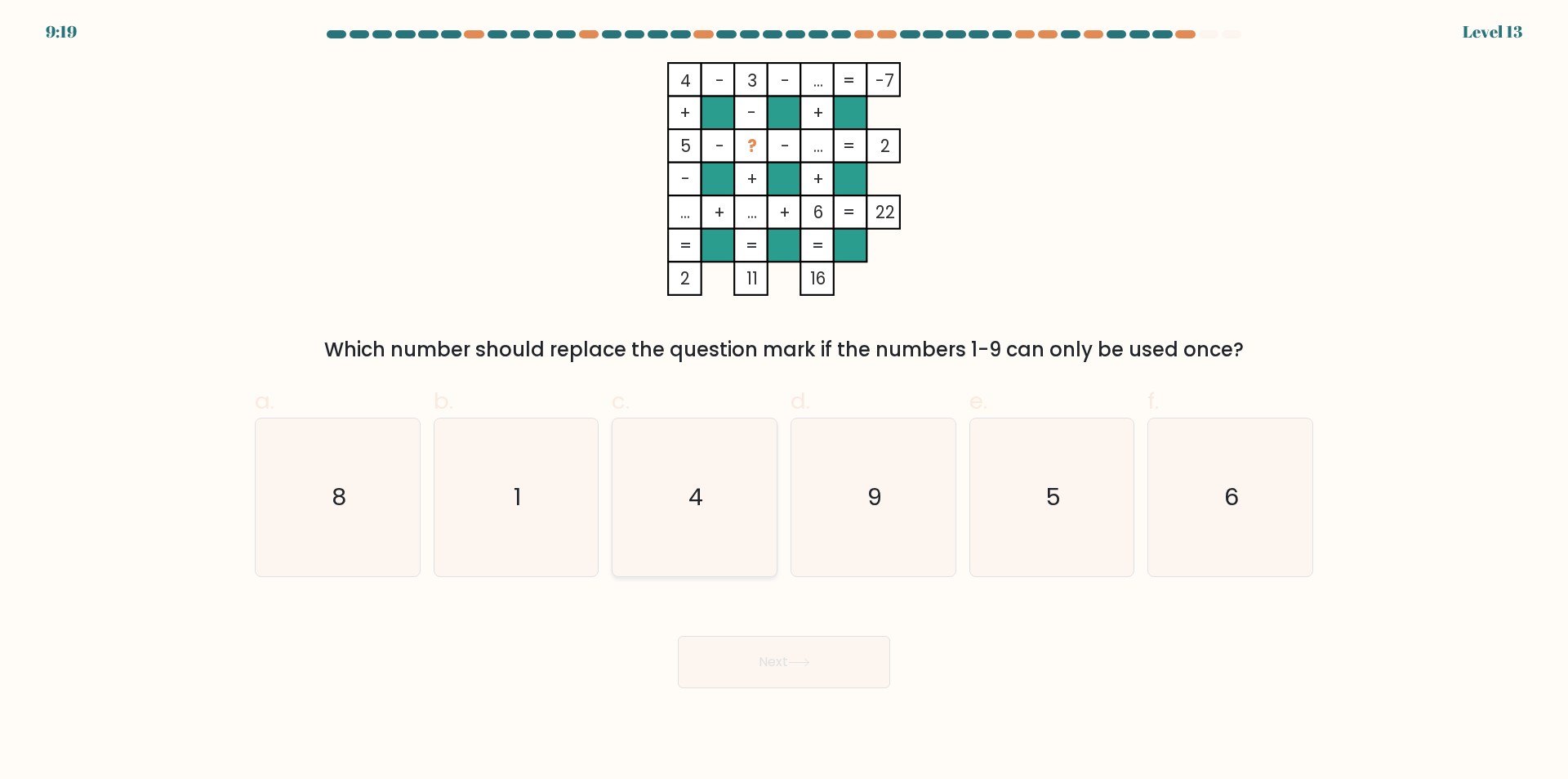
click at [754, 558] on icon "4" at bounding box center [694, 497] width 158 height 158
click at [784, 400] on input "c. 4" at bounding box center [784, 395] width 1 height 11
radio input "true"
click at [792, 675] on button "Next" at bounding box center [784, 662] width 212 height 53
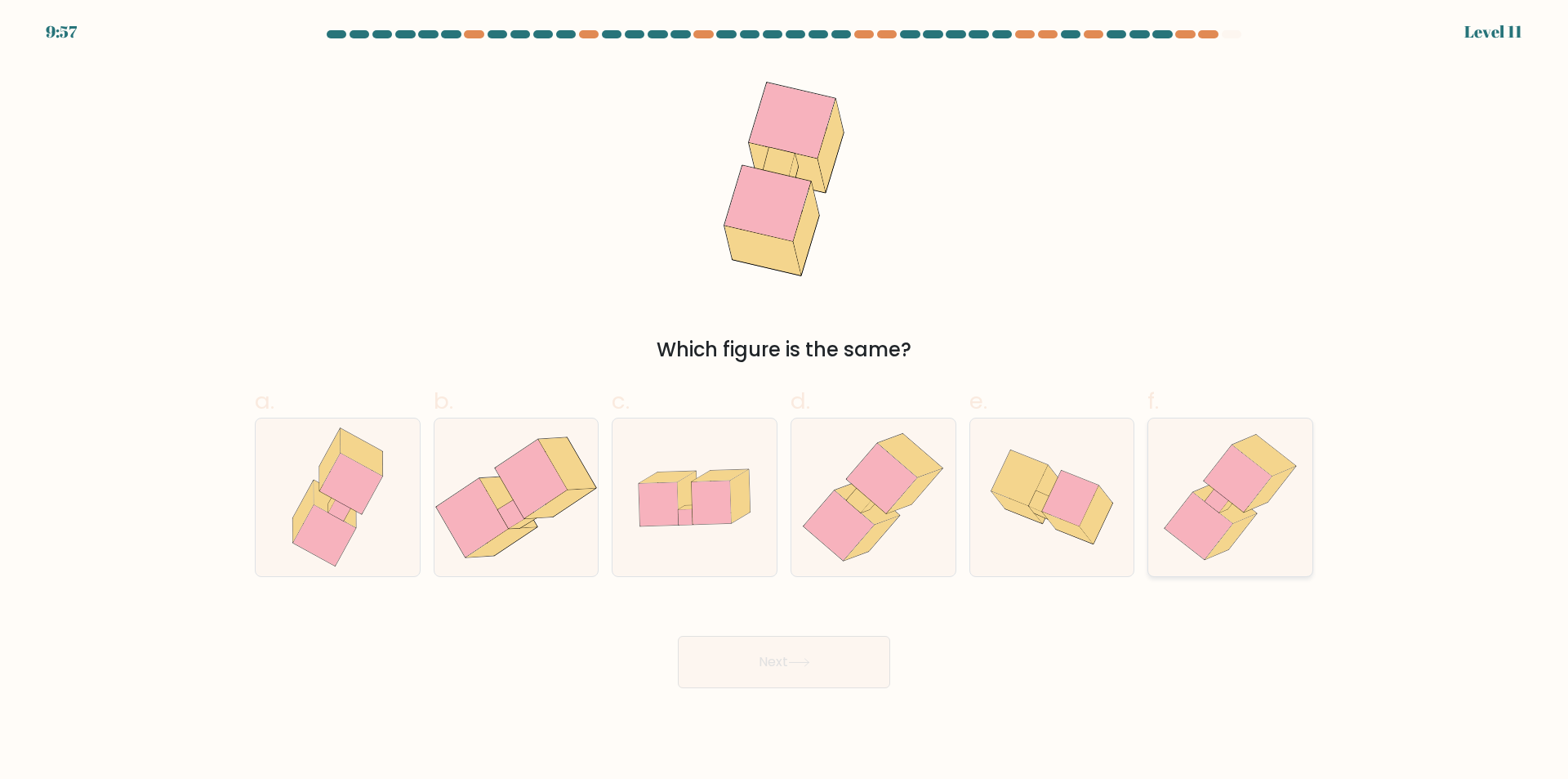
click at [1235, 489] on icon at bounding box center [1237, 479] width 68 height 67
click at [785, 400] on input "f." at bounding box center [784, 395] width 1 height 11
radio input "true"
click at [841, 665] on button "Next" at bounding box center [784, 662] width 212 height 53
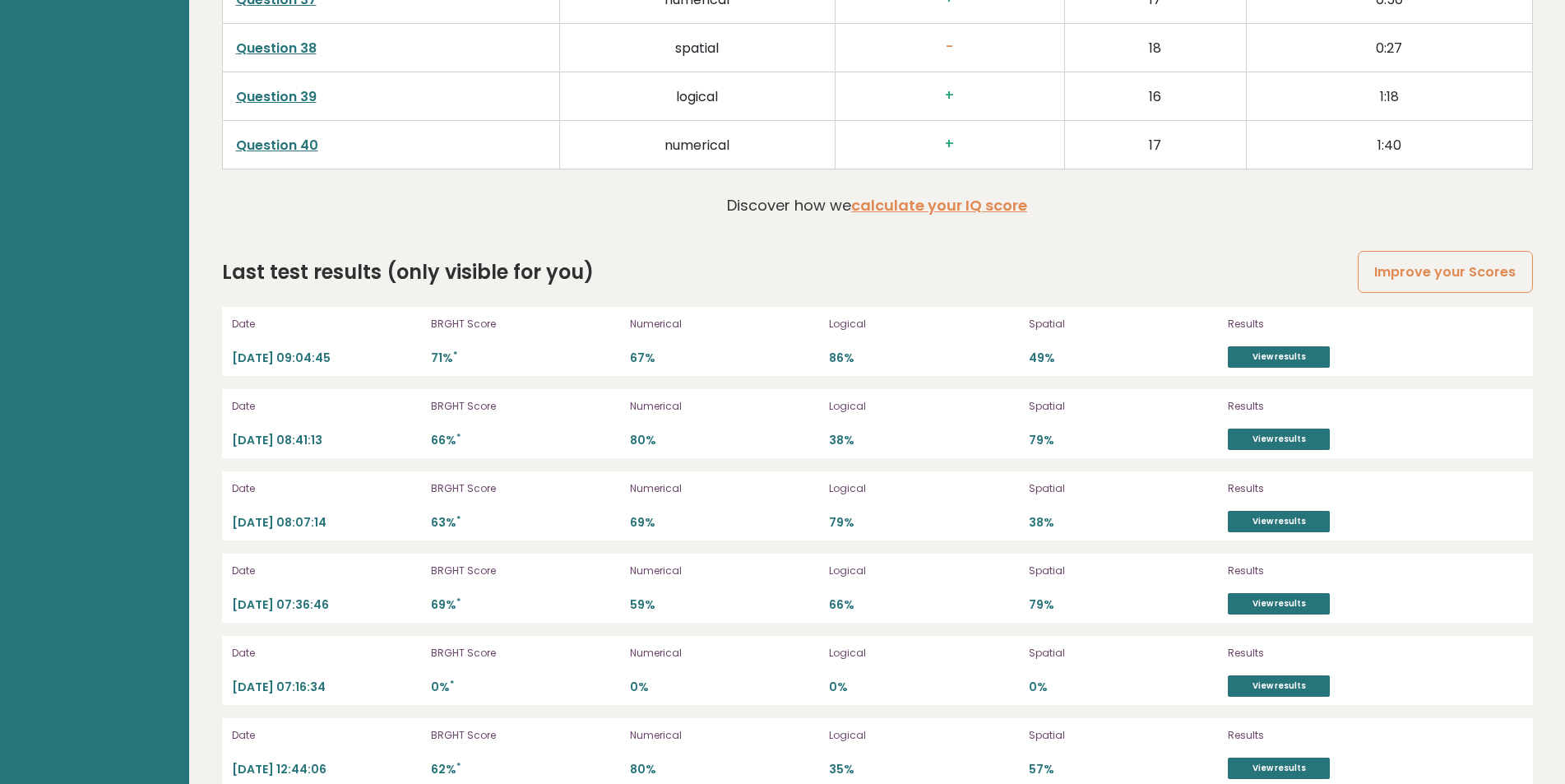
scroll to position [4610, 0]
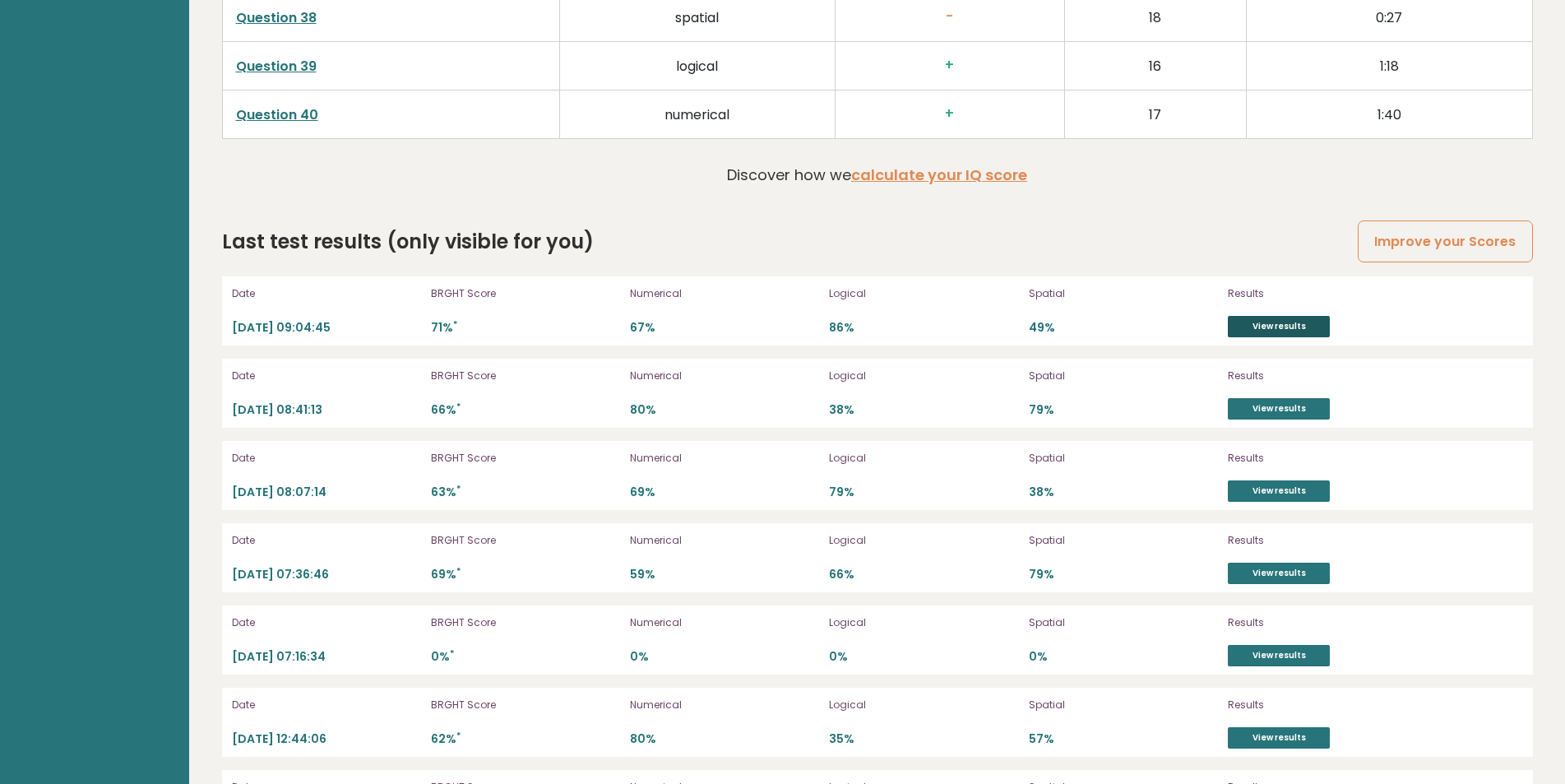
click at [1301, 326] on link "View results" at bounding box center [1279, 326] width 102 height 21
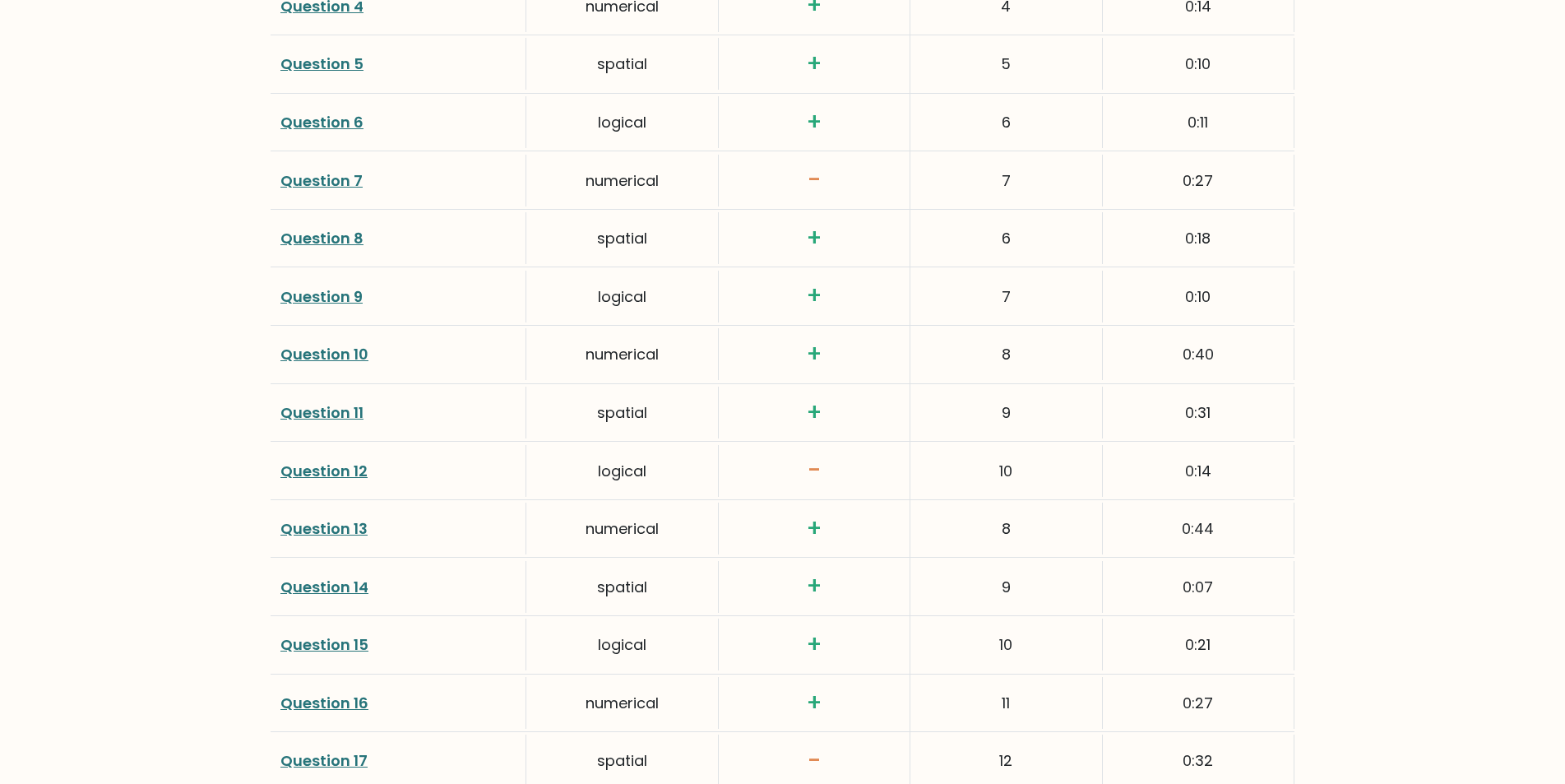
scroll to position [2590, 0]
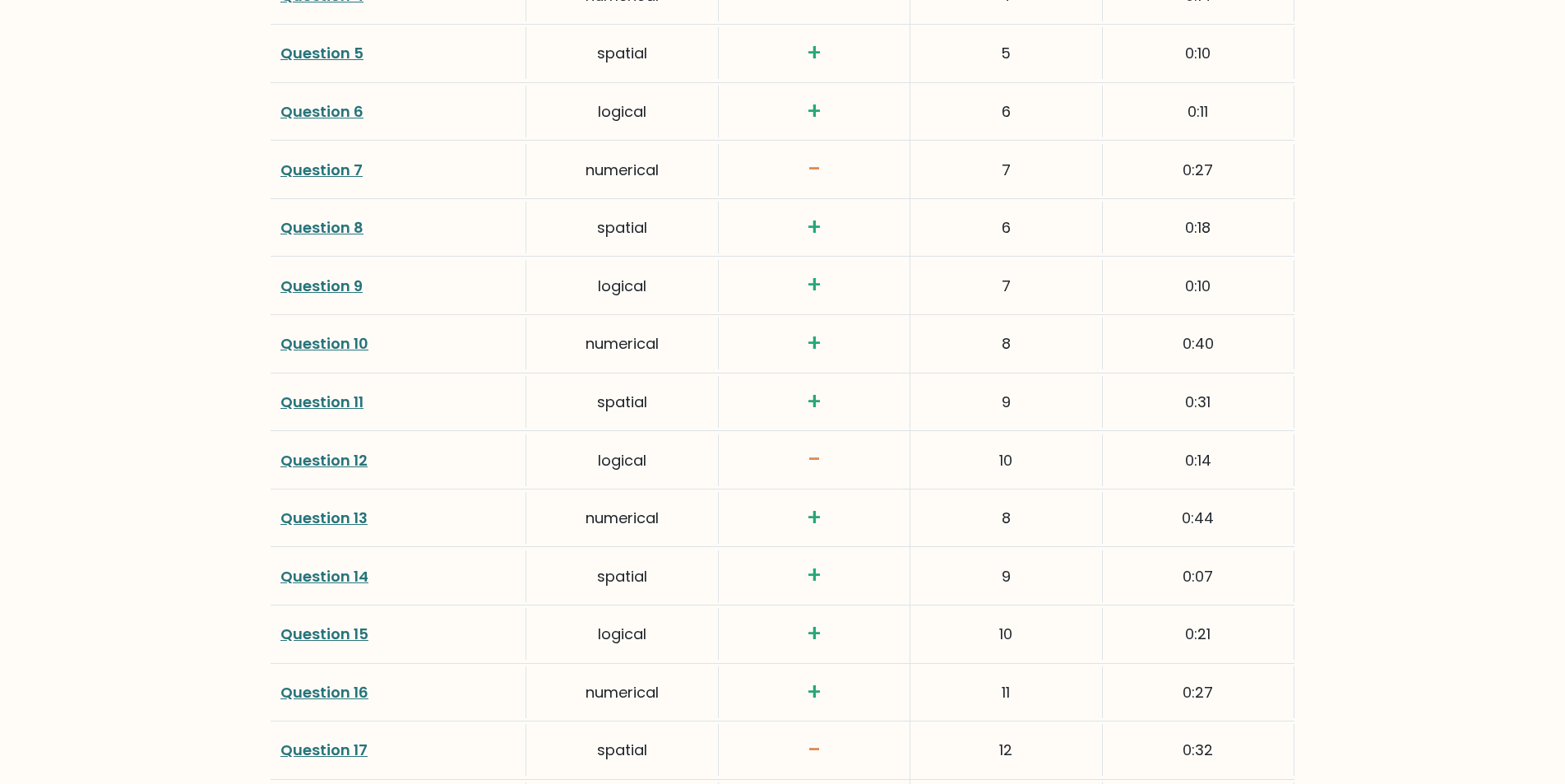
click at [338, 172] on link "Question 7" at bounding box center [321, 170] width 82 height 21
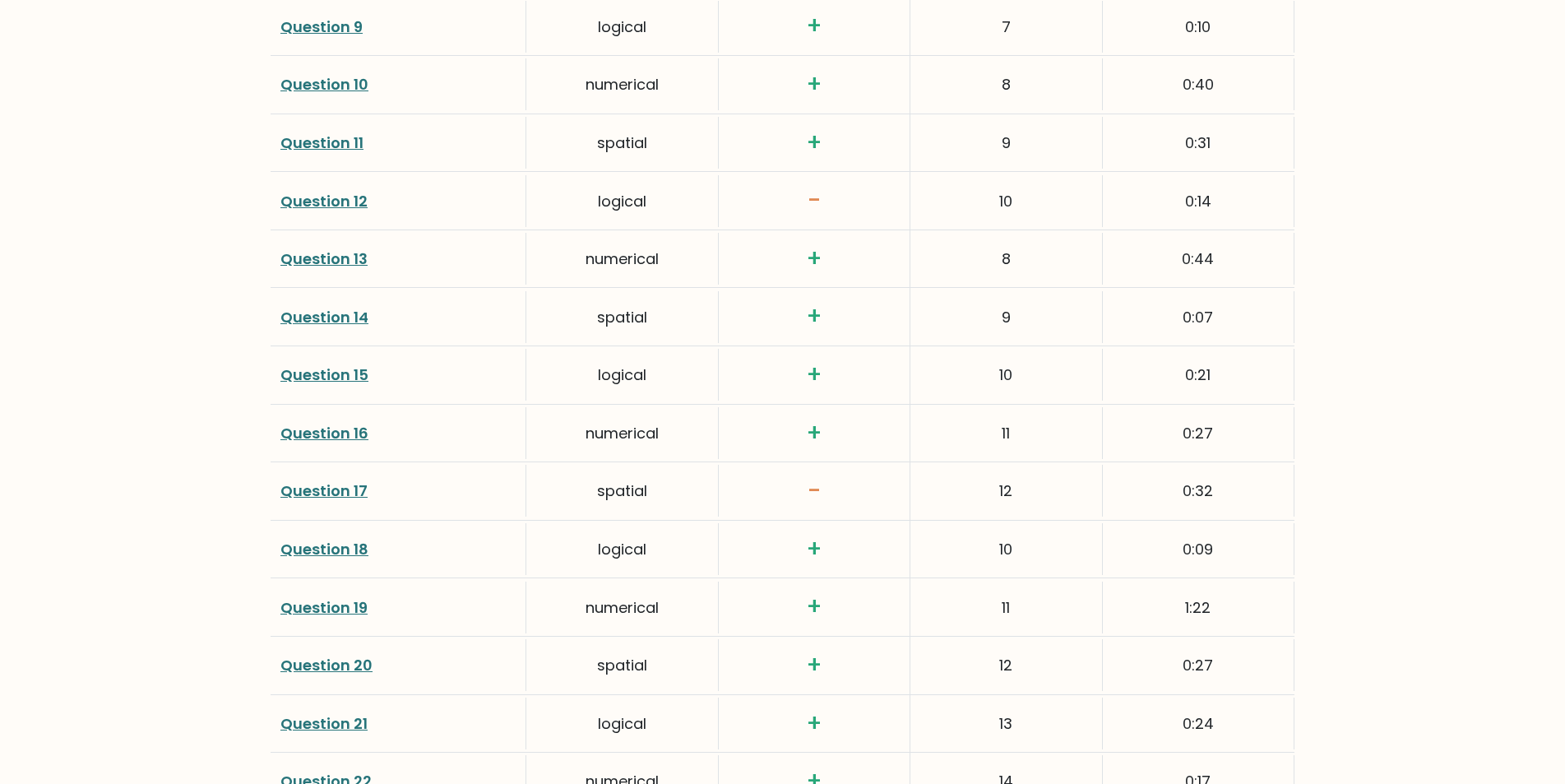
scroll to position [2854, 0]
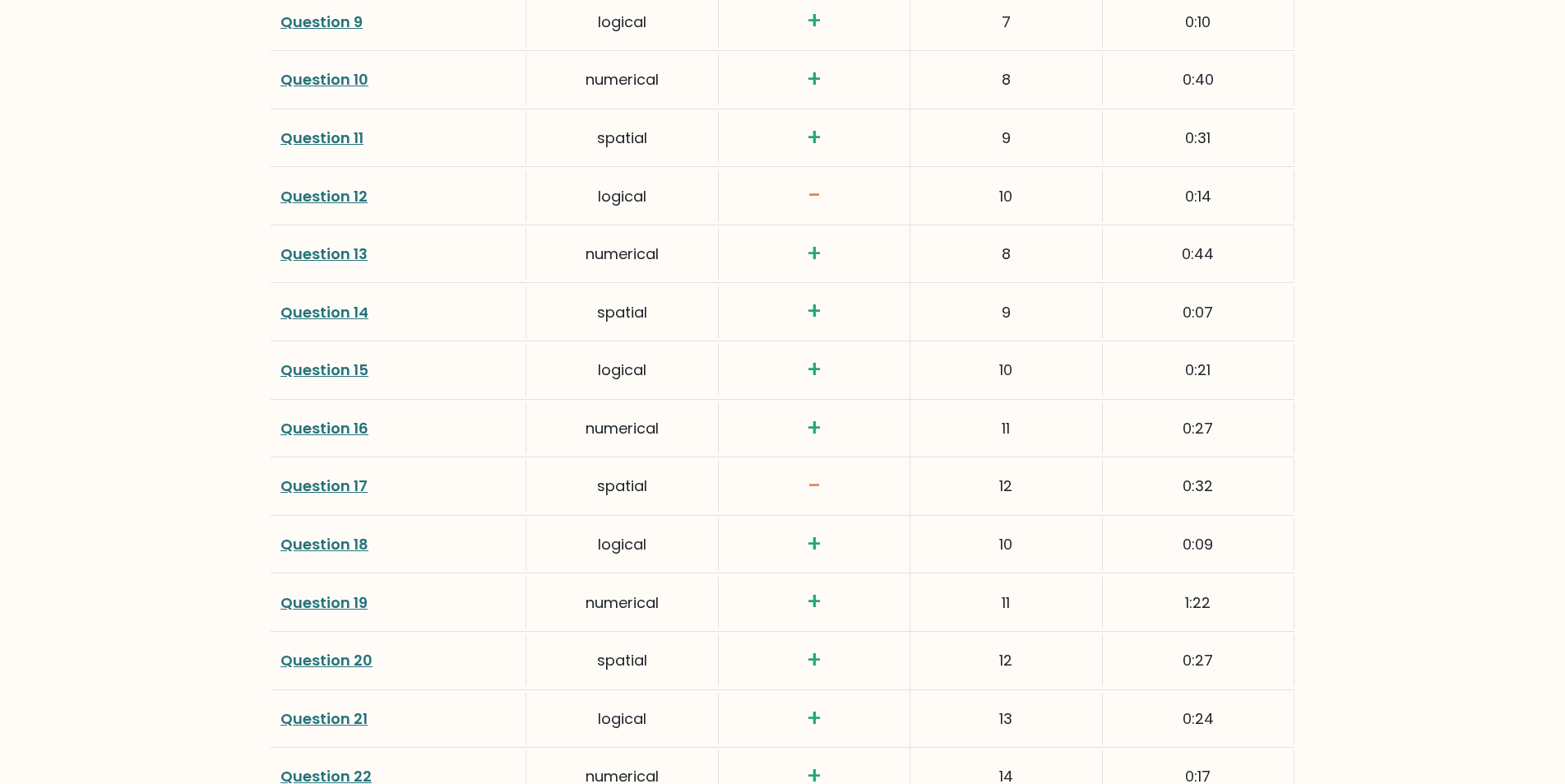
click at [327, 486] on link "Question 17" at bounding box center [323, 486] width 87 height 21
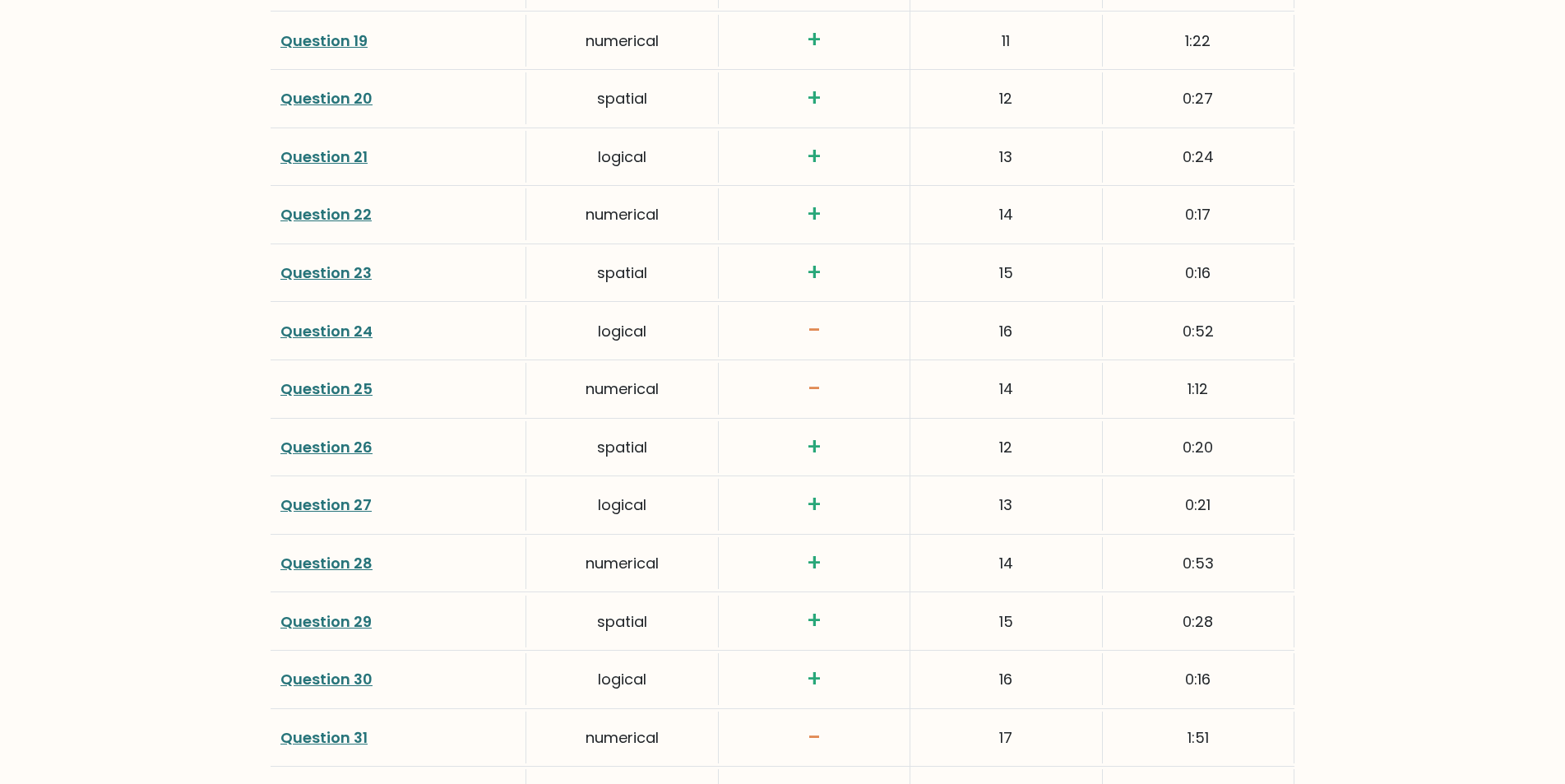
scroll to position [3421, 0]
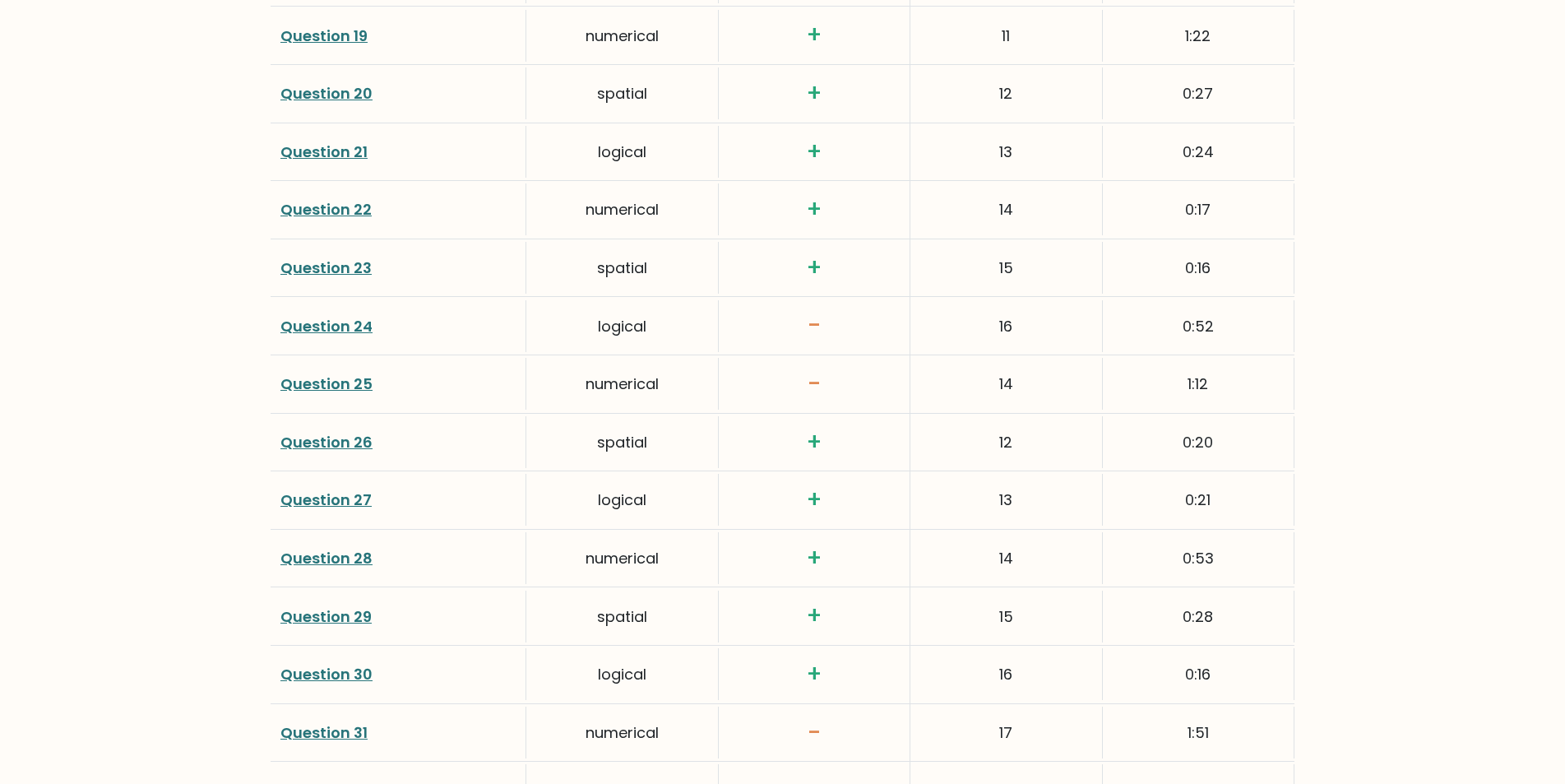
click at [347, 325] on link "Question 24" at bounding box center [326, 326] width 92 height 21
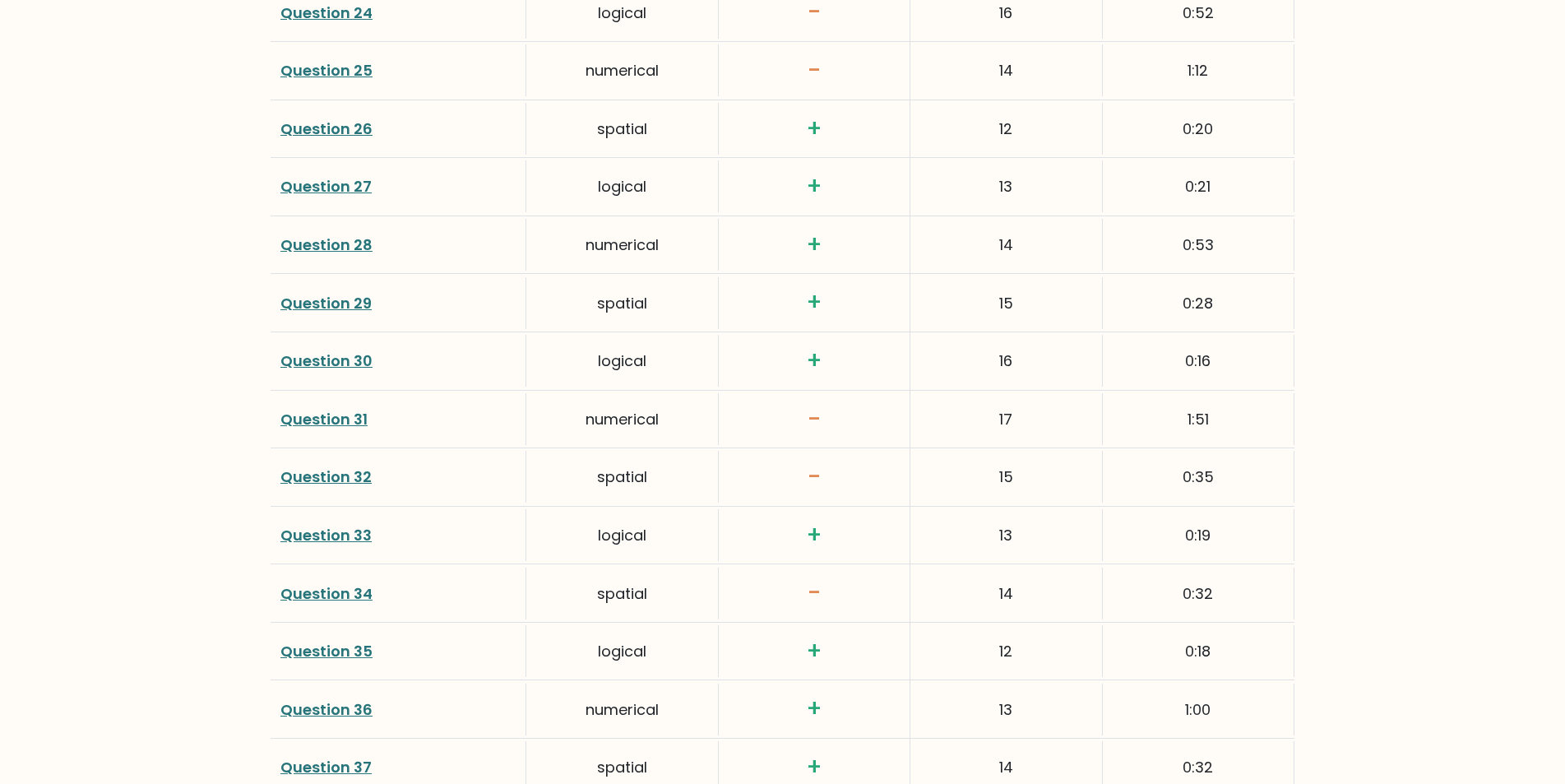
click at [313, 417] on link "Question 31" at bounding box center [323, 419] width 87 height 21
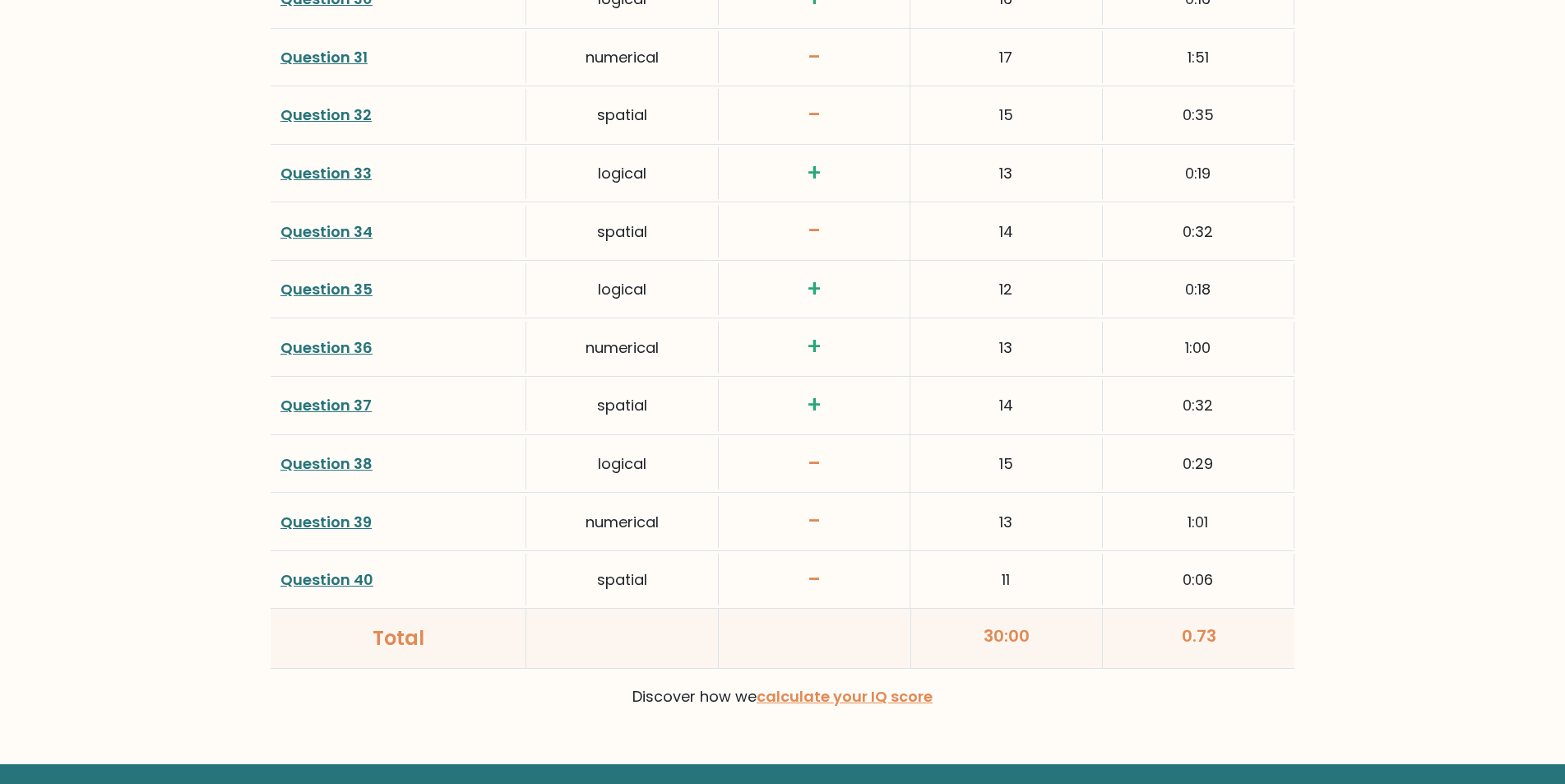
scroll to position [4101, 0]
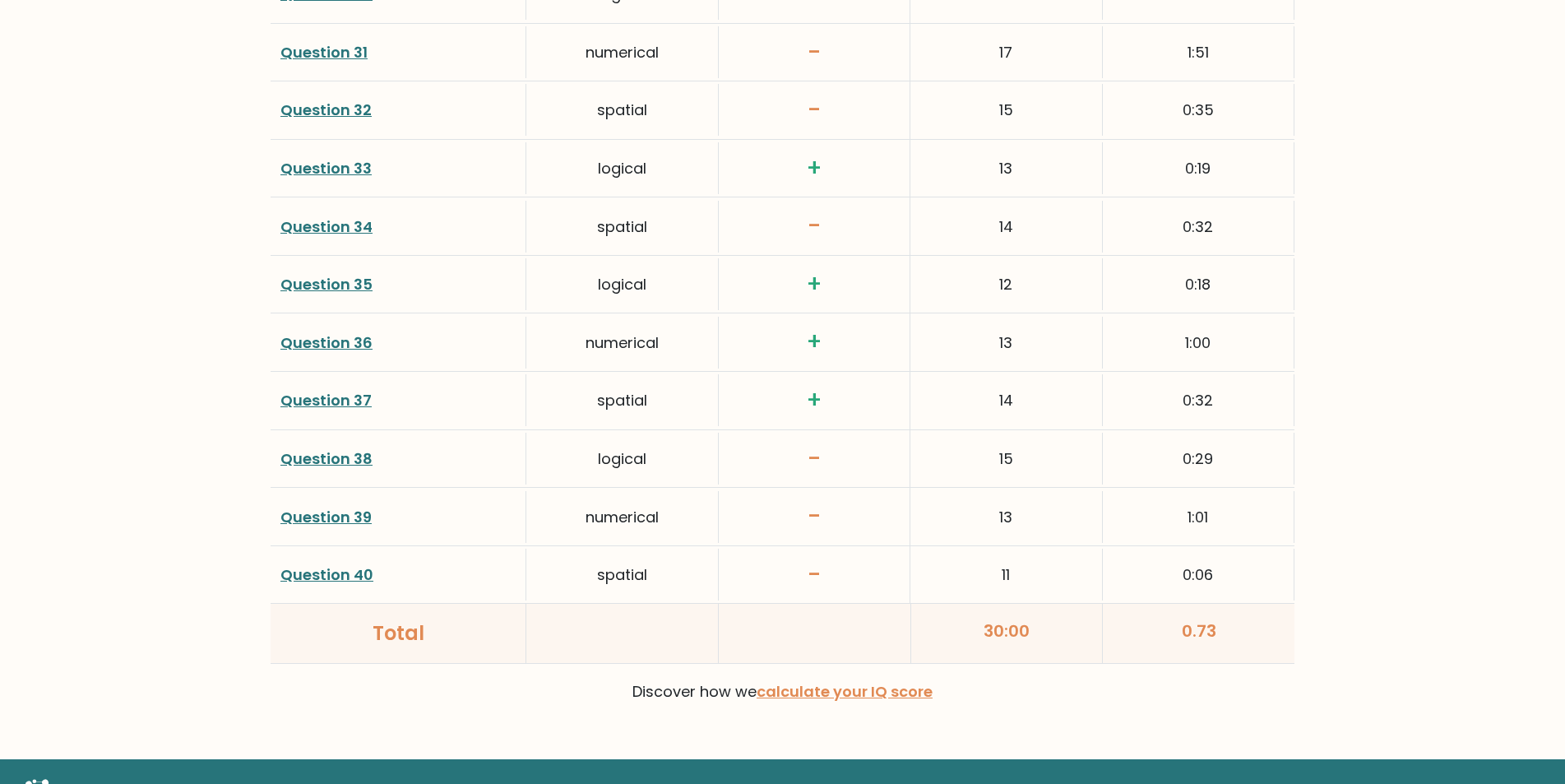
click at [324, 460] on link "Question 38" at bounding box center [326, 458] width 92 height 21
click at [329, 567] on link "Question 40" at bounding box center [327, 574] width 93 height 21
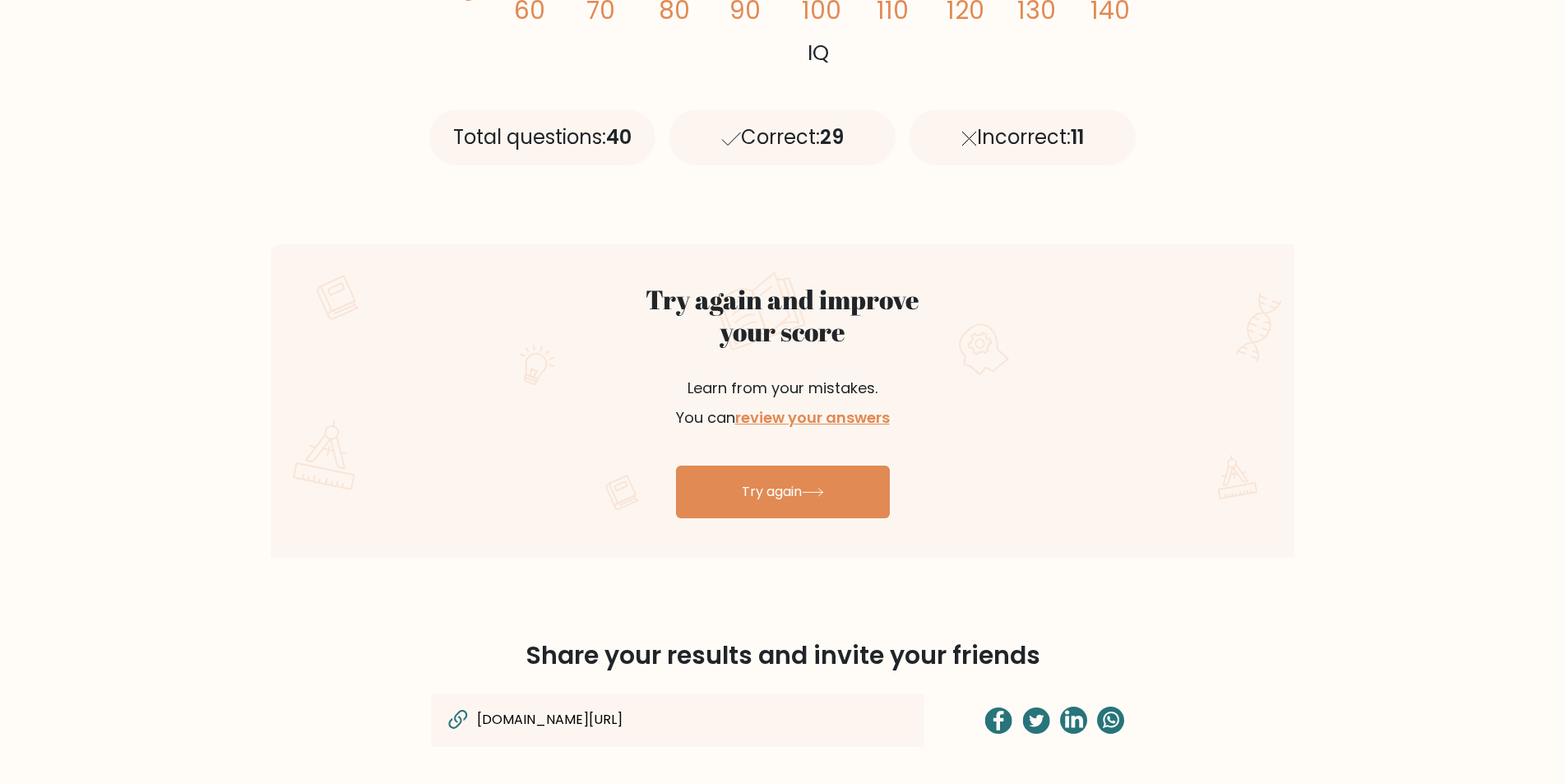
scroll to position [712, 0]
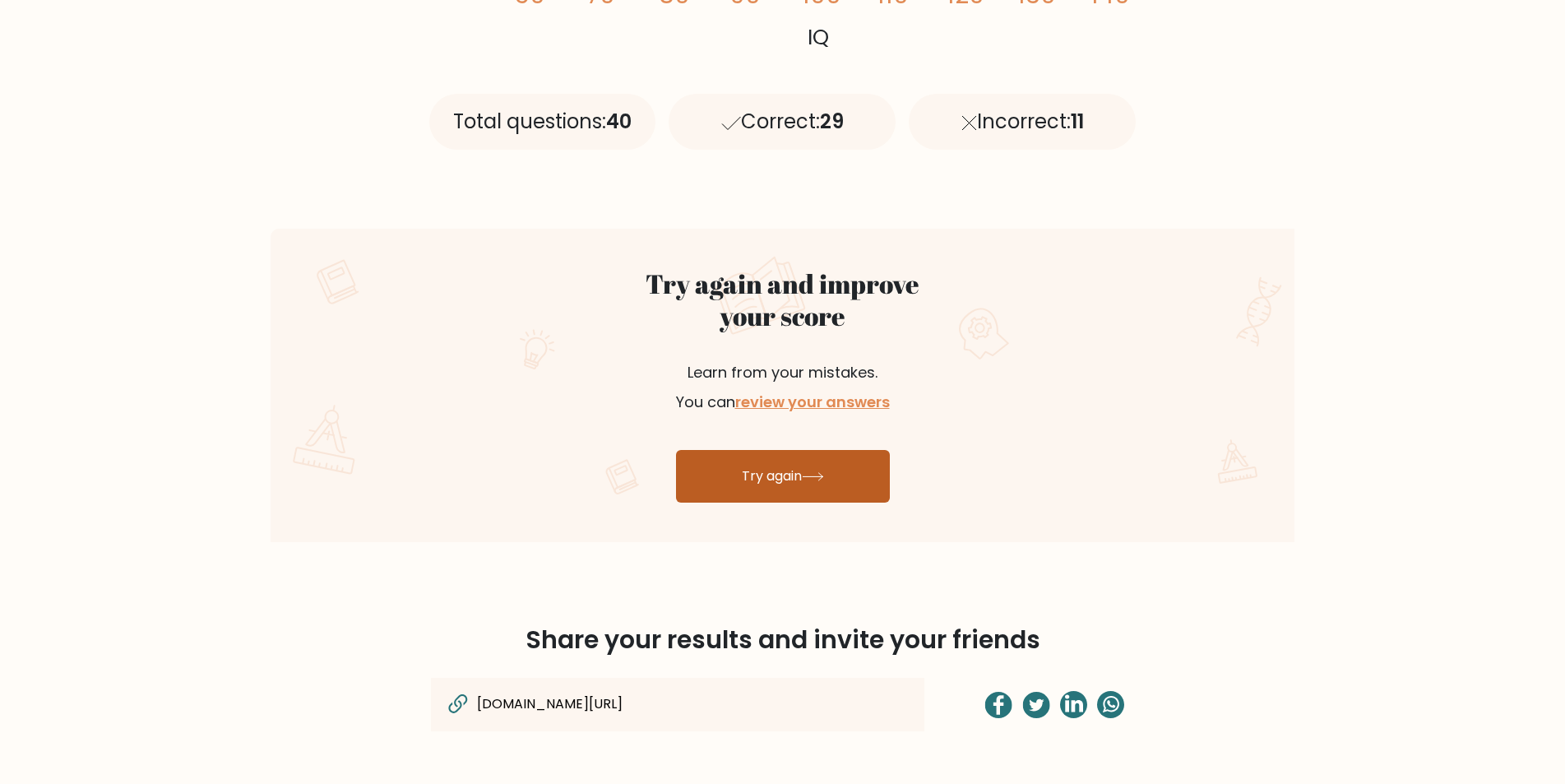
click at [771, 485] on link "Try again" at bounding box center [783, 476] width 214 height 53
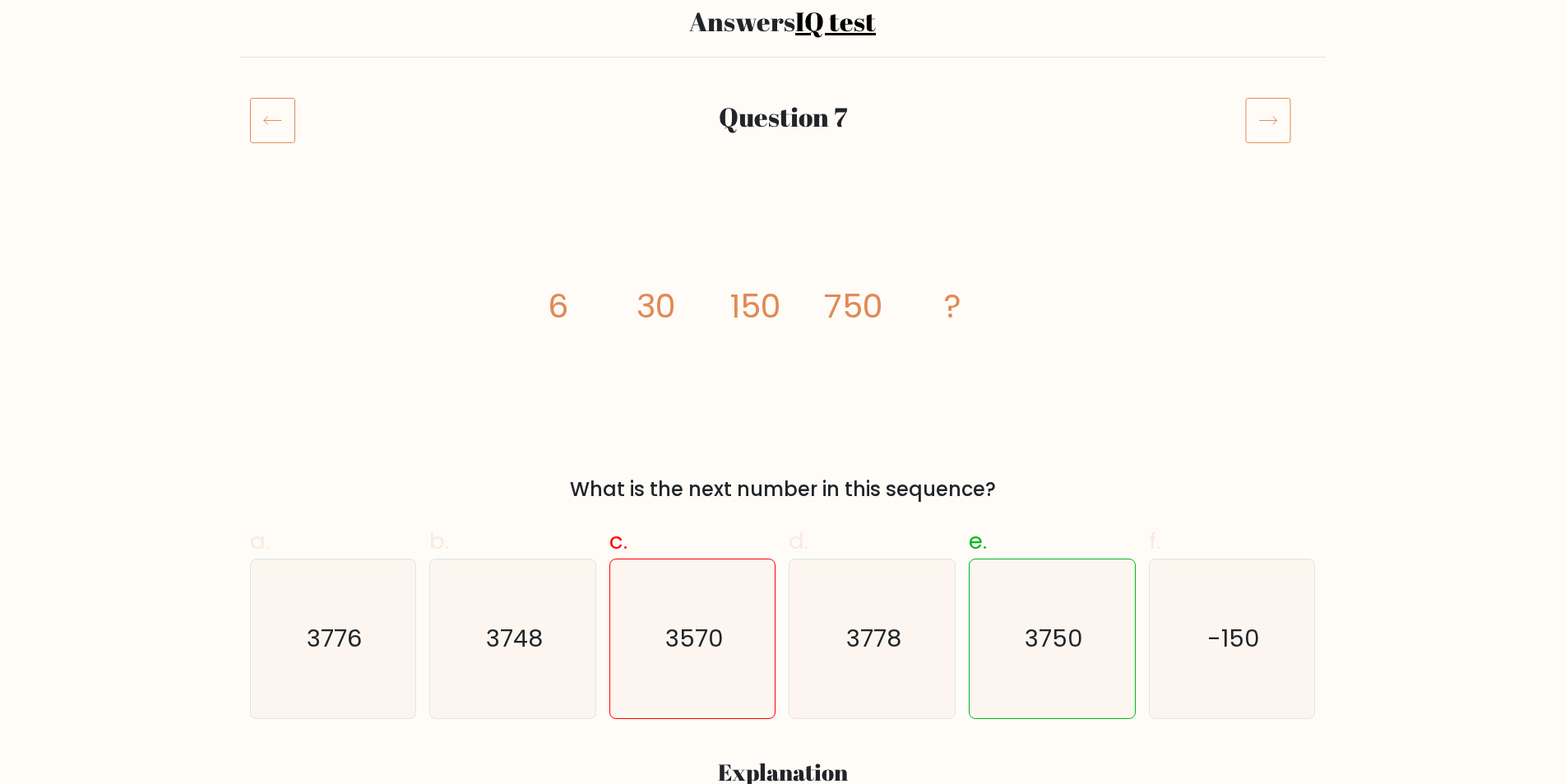
scroll to position [160, 0]
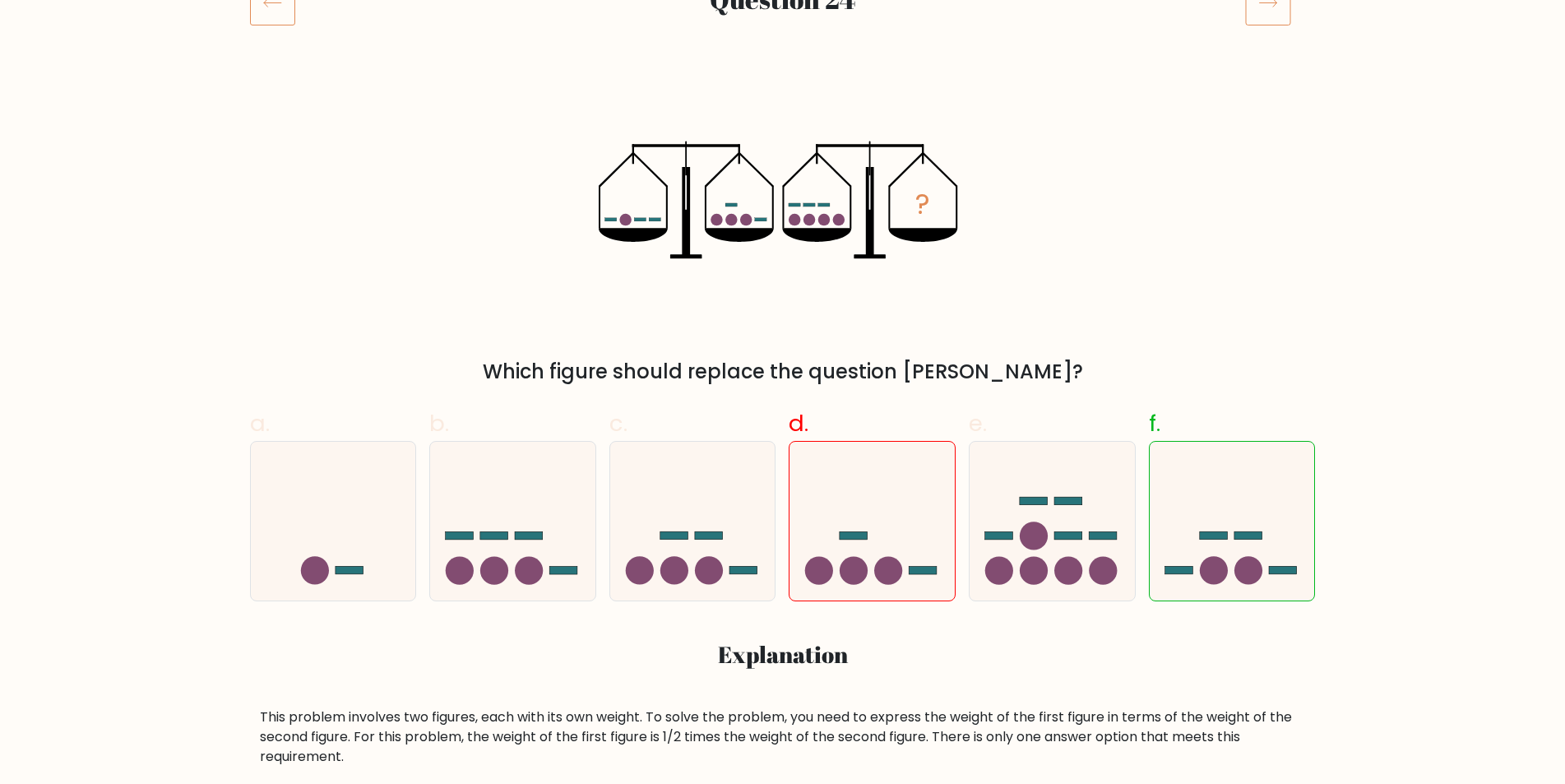
scroll to position [256, 0]
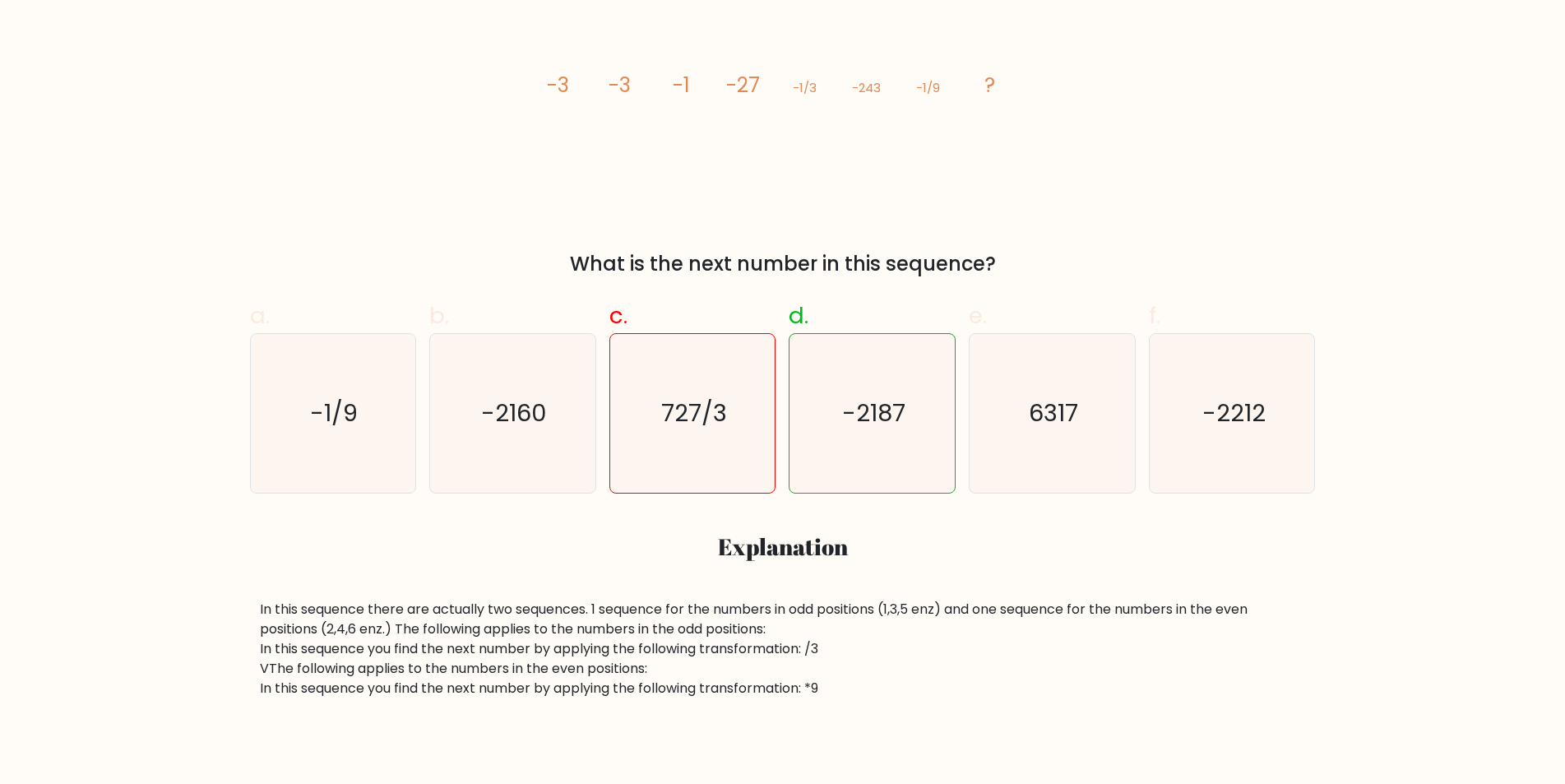
scroll to position [352, 0]
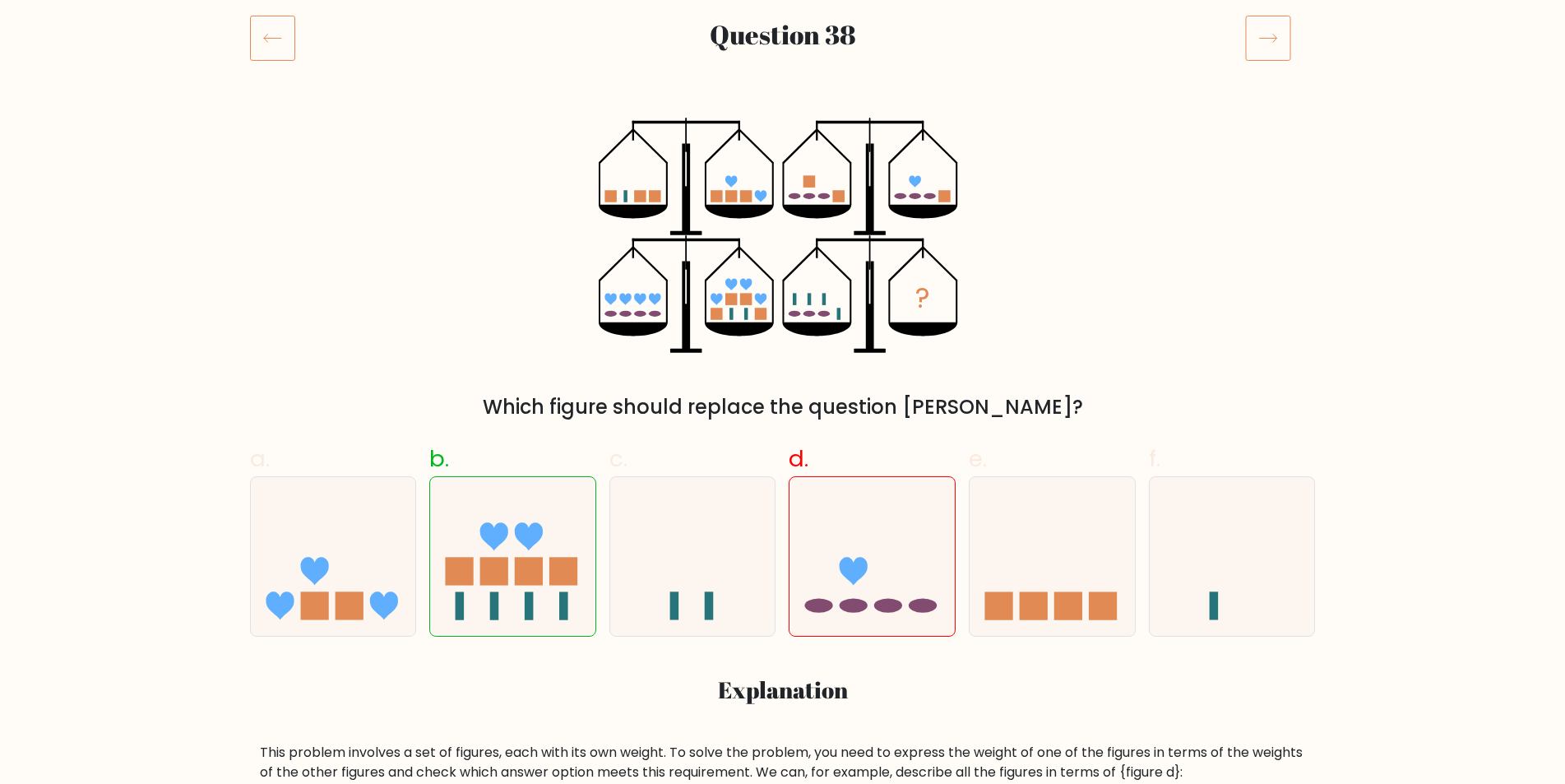
scroll to position [275, 0]
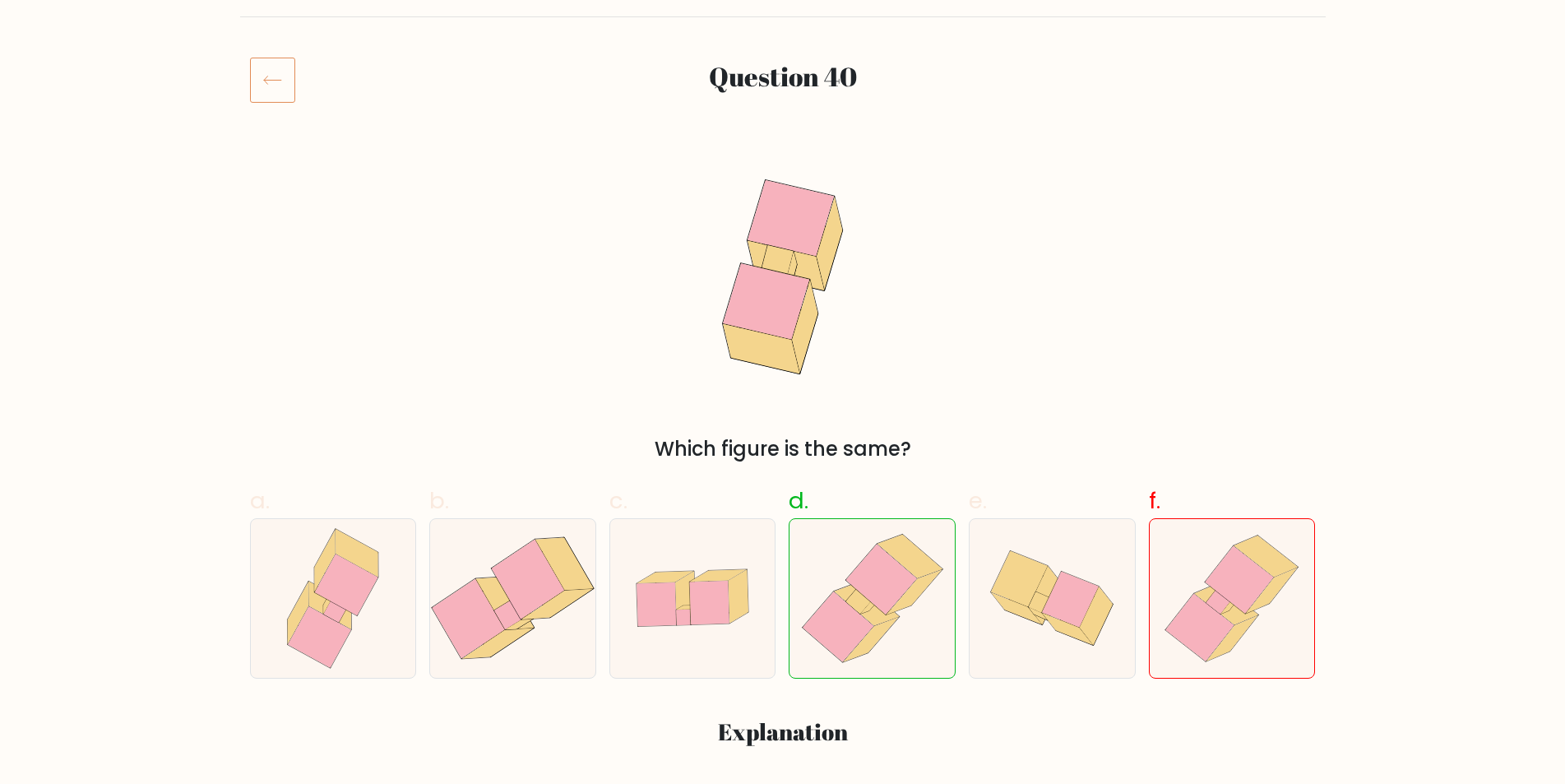
scroll to position [187, 0]
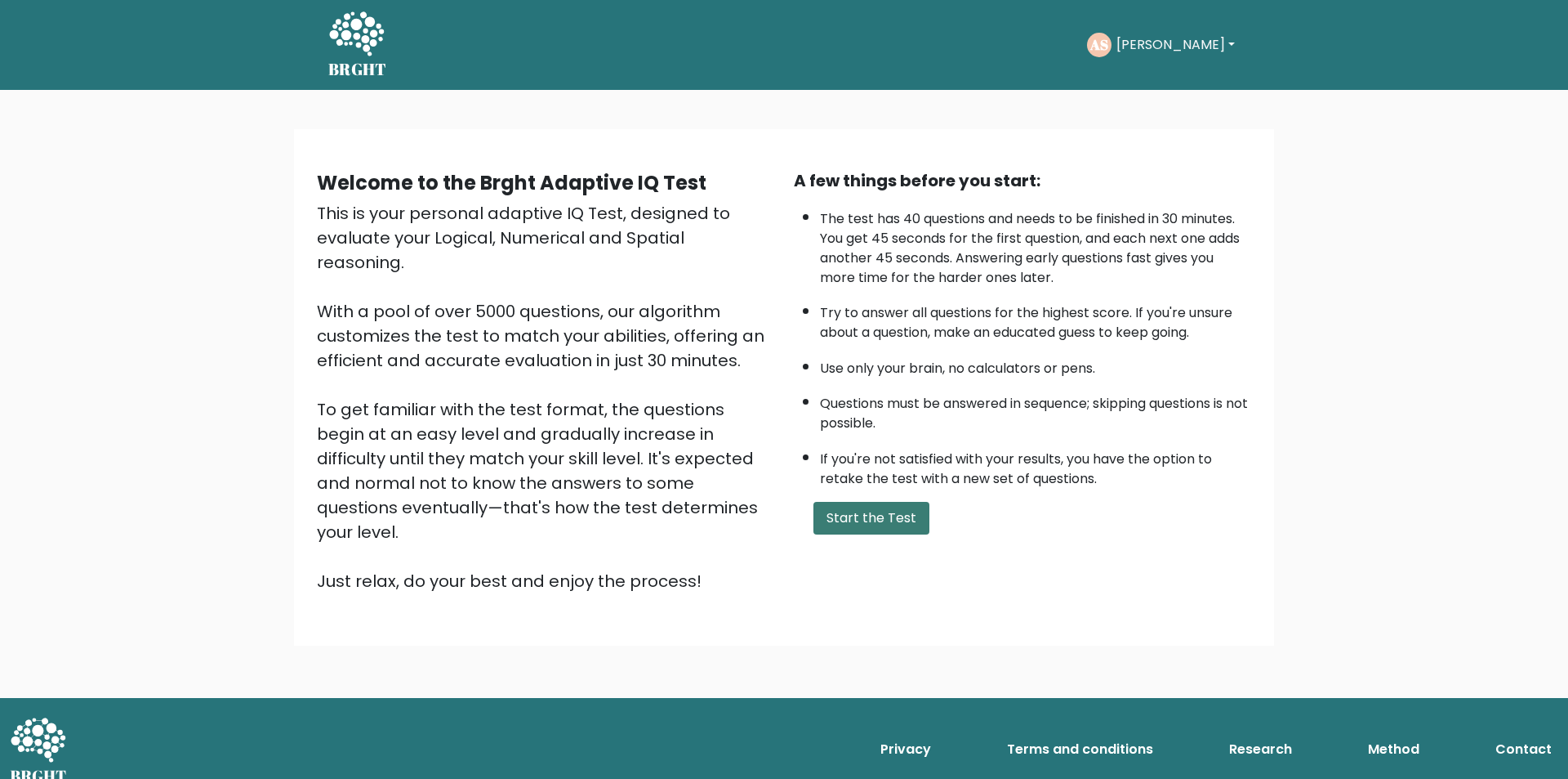
click at [865, 525] on button "Start the Test" at bounding box center [871, 518] width 116 height 33
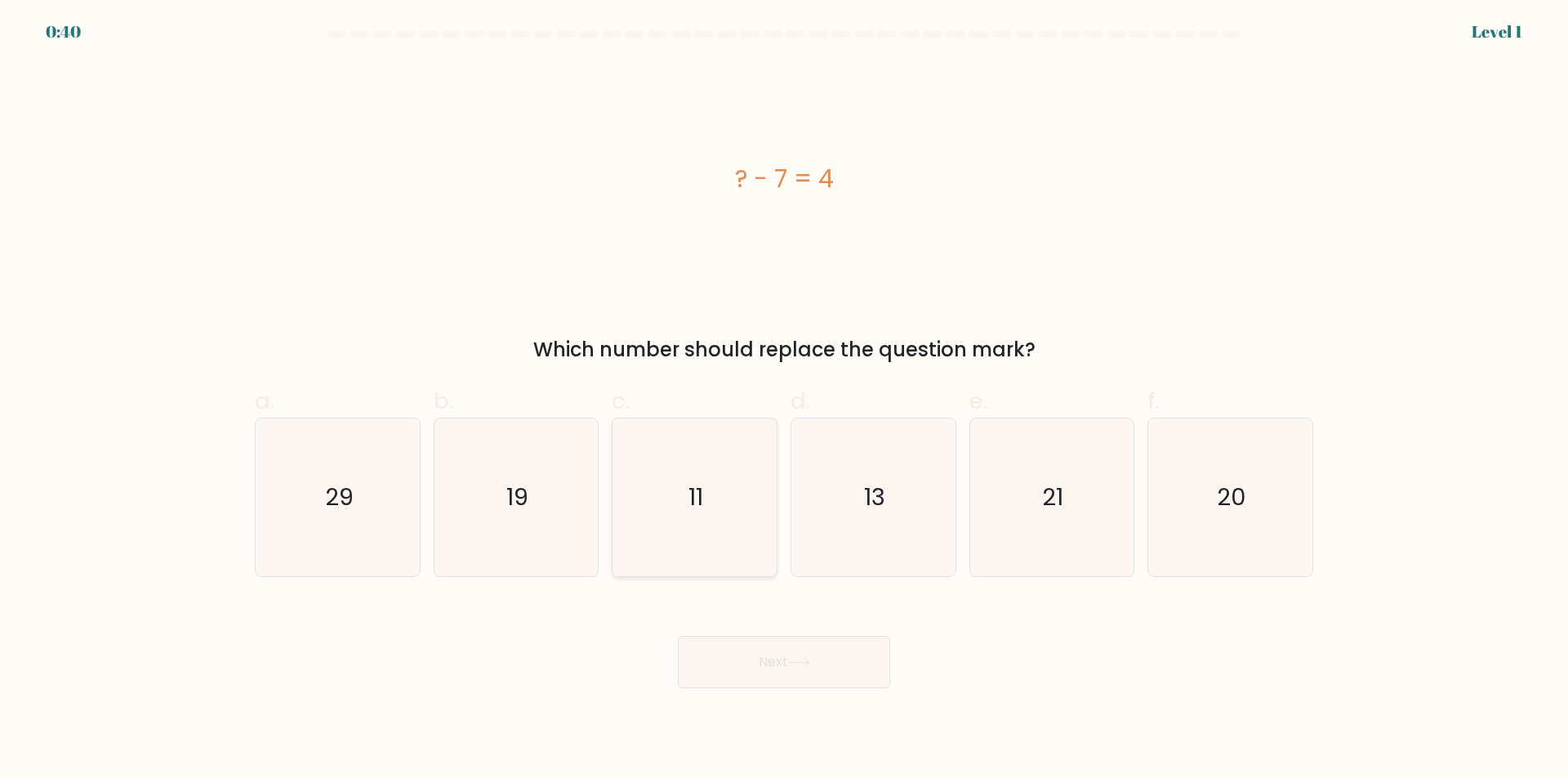
click at [698, 557] on icon "11" at bounding box center [694, 497] width 158 height 158
click at [784, 400] on input "c. 11" at bounding box center [784, 395] width 1 height 11
radio input "true"
click at [739, 668] on button "Next" at bounding box center [784, 662] width 212 height 53
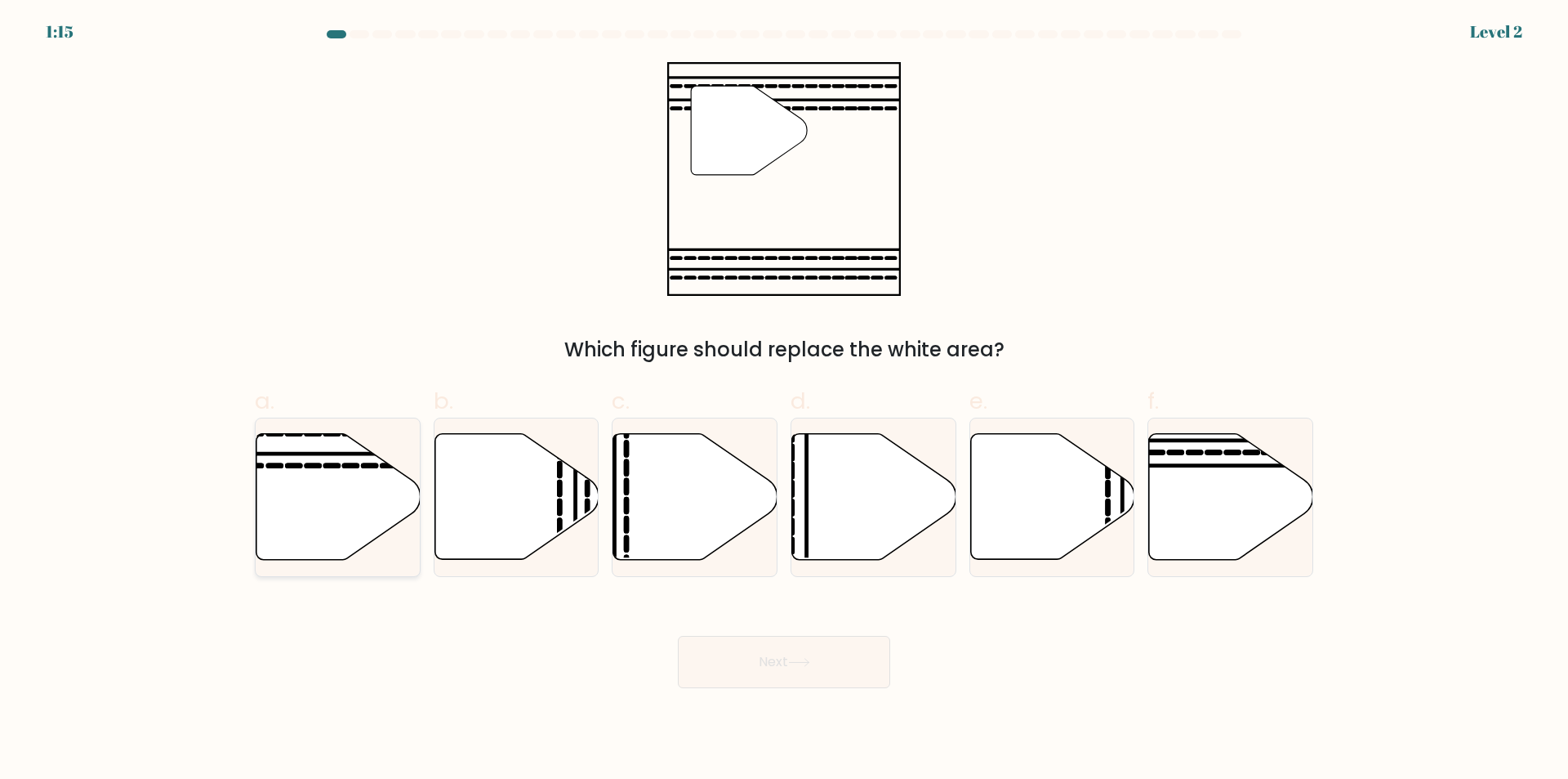
click at [350, 478] on icon at bounding box center [338, 496] width 164 height 126
click at [784, 400] on input "a." at bounding box center [784, 395] width 1 height 11
radio input "true"
click at [779, 665] on button "Next" at bounding box center [784, 662] width 212 height 53
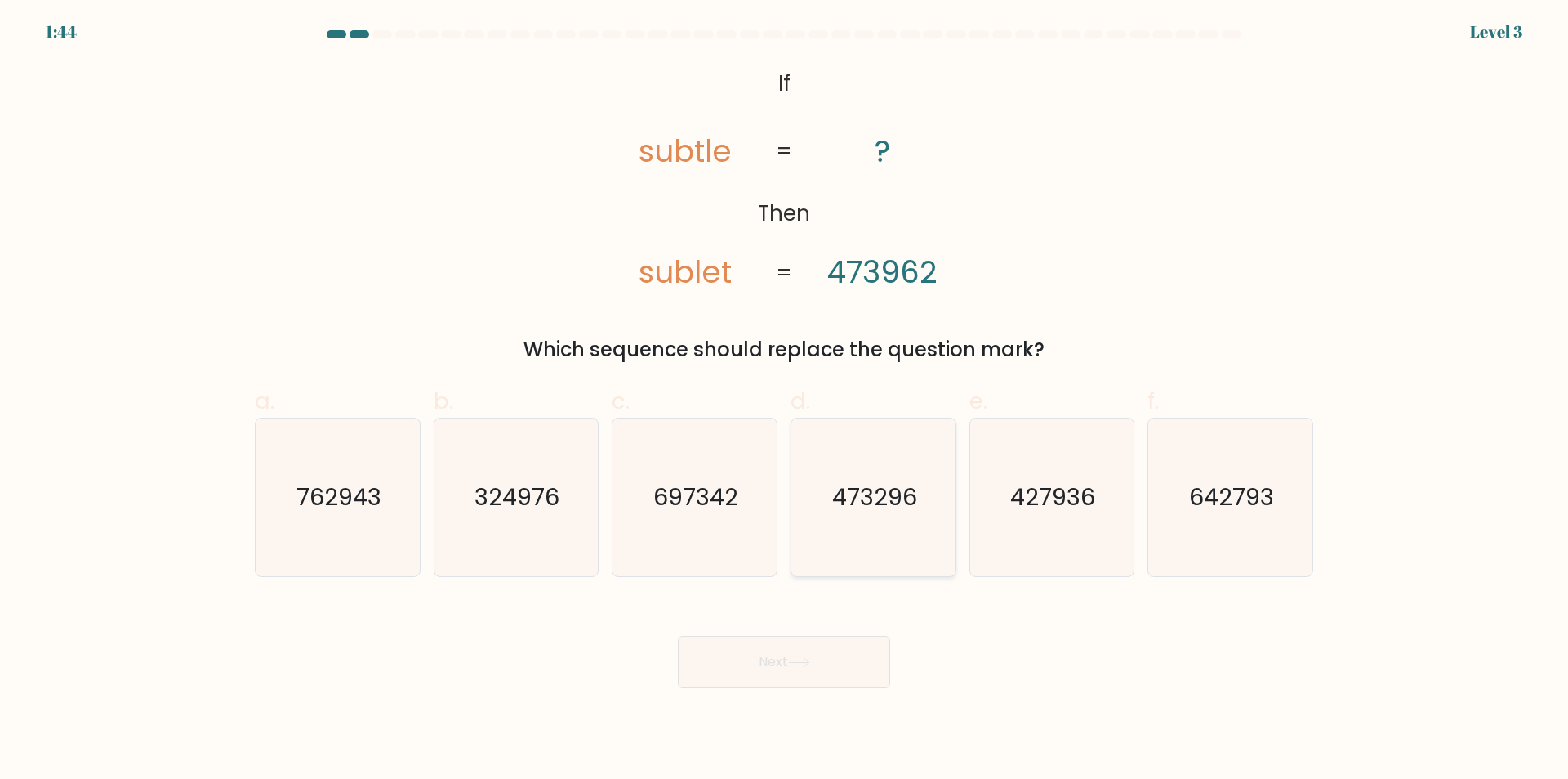
click at [899, 557] on icon "473296" at bounding box center [874, 497] width 158 height 158
click at [785, 400] on input "d. 473296" at bounding box center [784, 395] width 1 height 11
radio input "true"
click at [831, 654] on button "Next" at bounding box center [784, 662] width 212 height 53
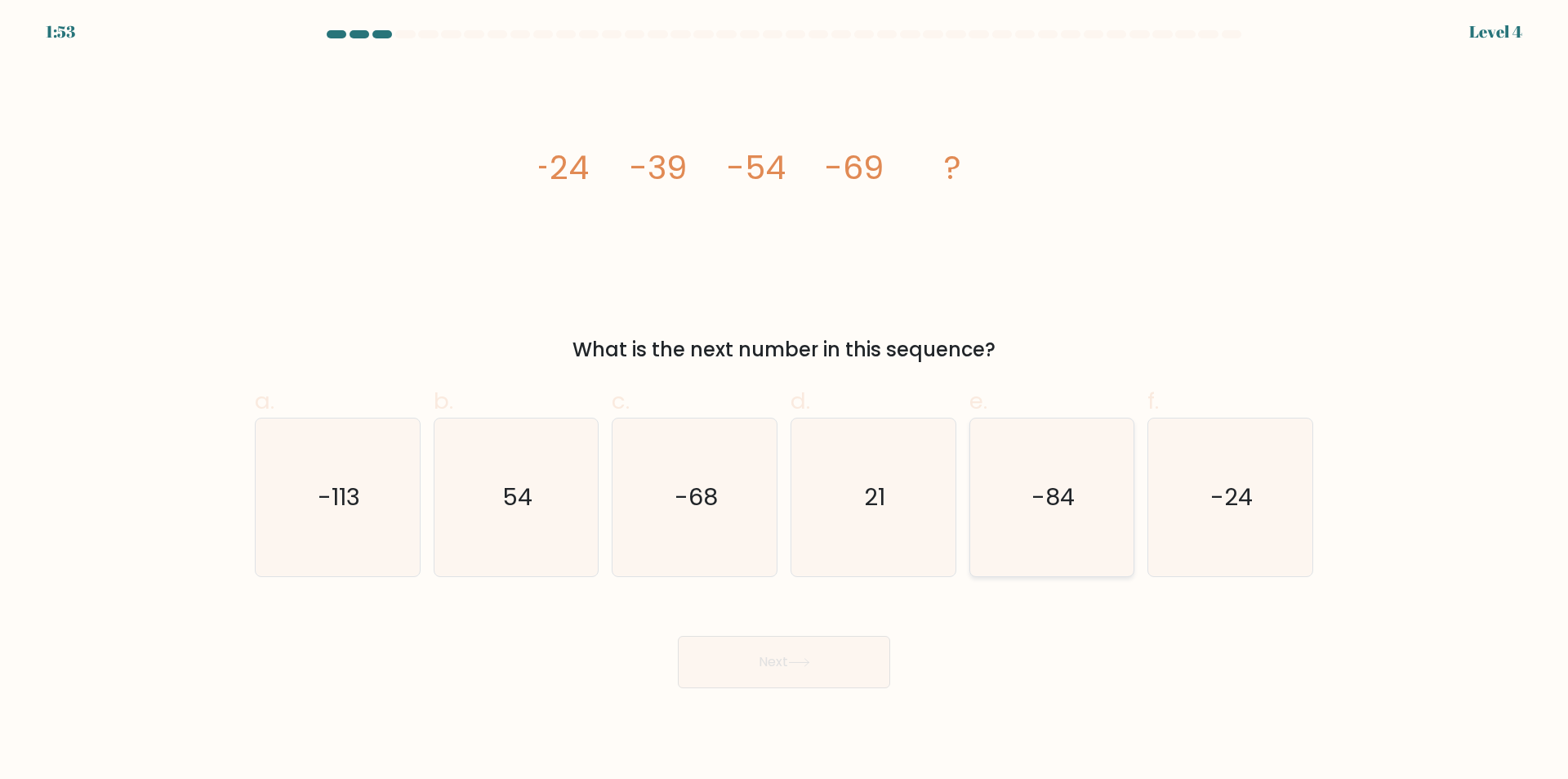
click at [1054, 529] on icon "-84" at bounding box center [1051, 497] width 158 height 158
click at [785, 400] on input "e. -84" at bounding box center [784, 395] width 1 height 11
radio input "true"
click at [821, 664] on button "Next" at bounding box center [784, 662] width 212 height 53
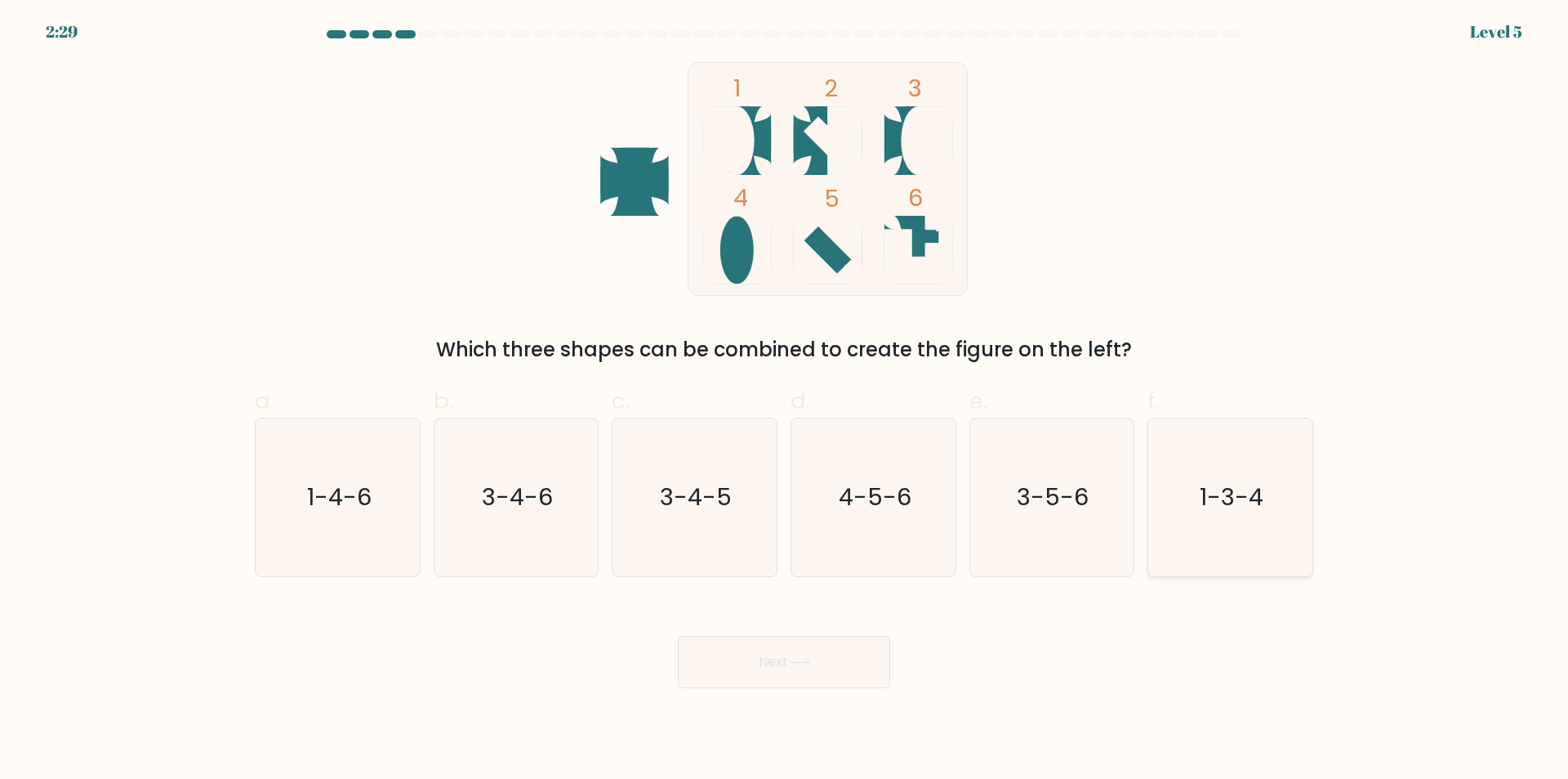
click at [1205, 558] on icon "1-3-4" at bounding box center [1230, 497] width 158 height 158
click at [785, 400] on input "f. 1-3-4" at bounding box center [784, 395] width 1 height 11
radio input "true"
click at [837, 664] on button "Next" at bounding box center [784, 662] width 212 height 53
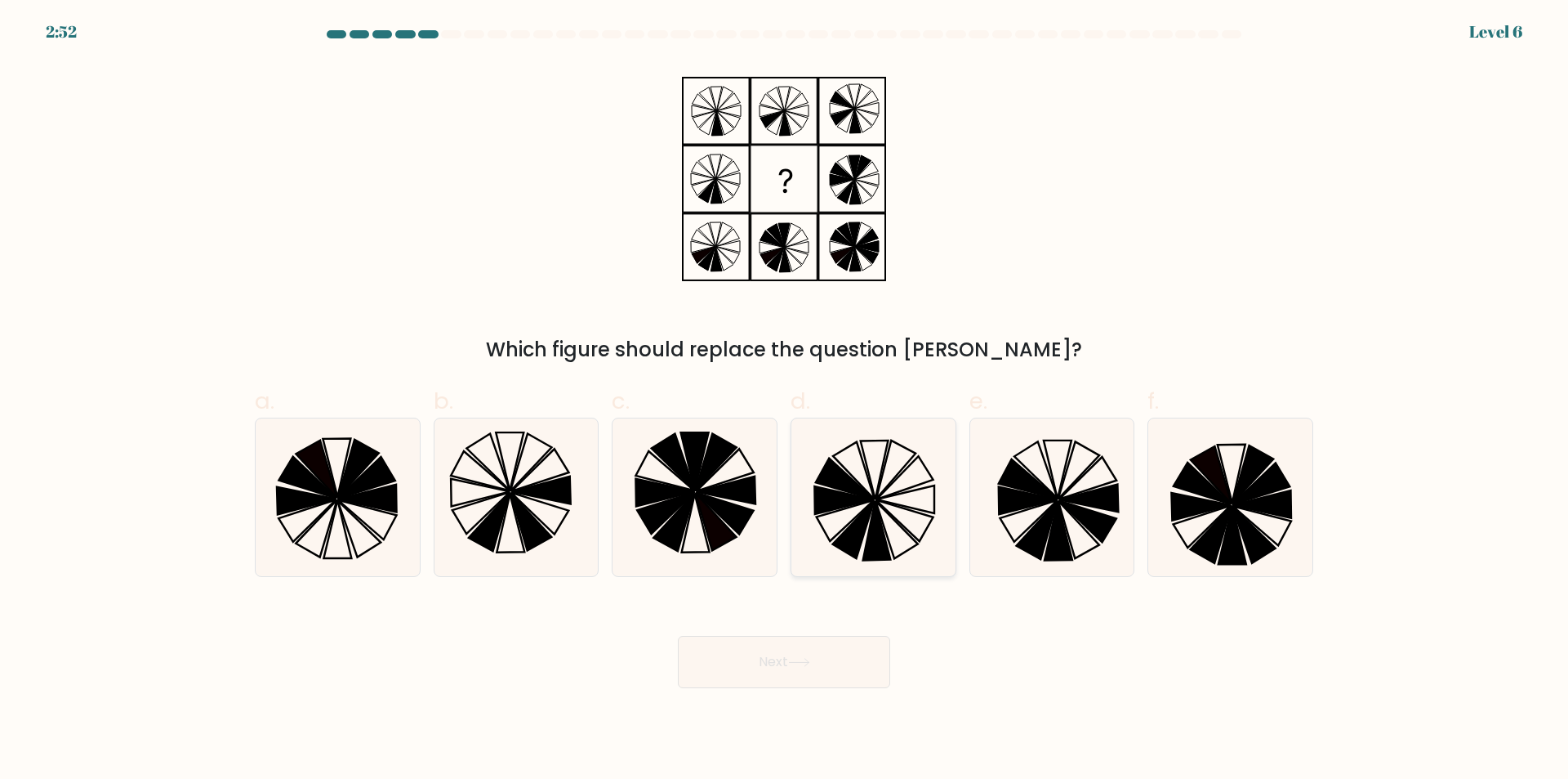
click at [907, 534] on icon at bounding box center [896, 529] width 43 height 57
click at [785, 400] on input "d." at bounding box center [784, 395] width 1 height 11
radio input "true"
click at [789, 657] on button "Next" at bounding box center [784, 662] width 212 height 53
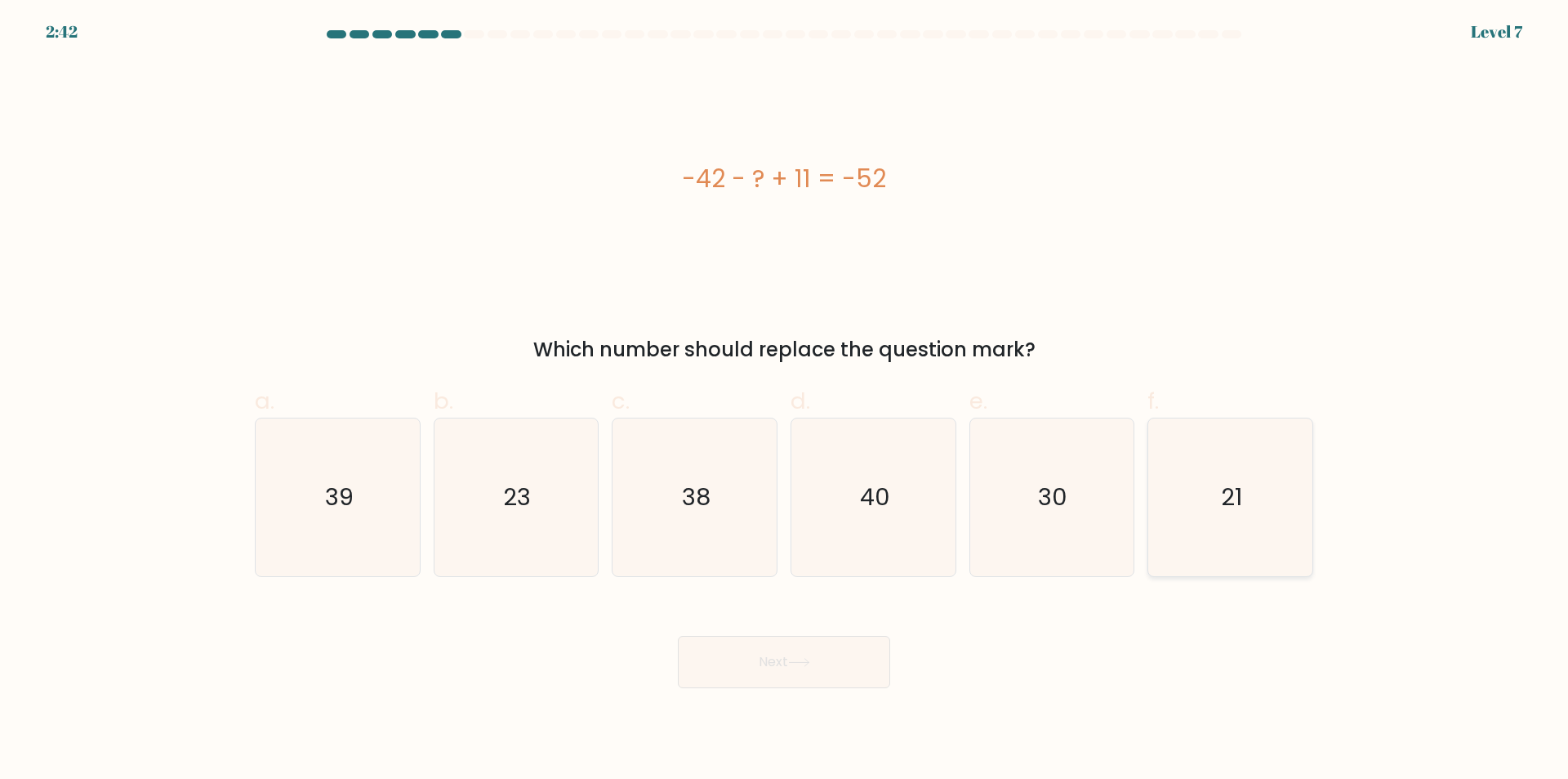
click at [1199, 557] on icon "21" at bounding box center [1230, 497] width 158 height 158
click at [785, 400] on input "f. 21" at bounding box center [784, 395] width 1 height 11
radio input "true"
click at [816, 674] on button "Next" at bounding box center [784, 662] width 212 height 53
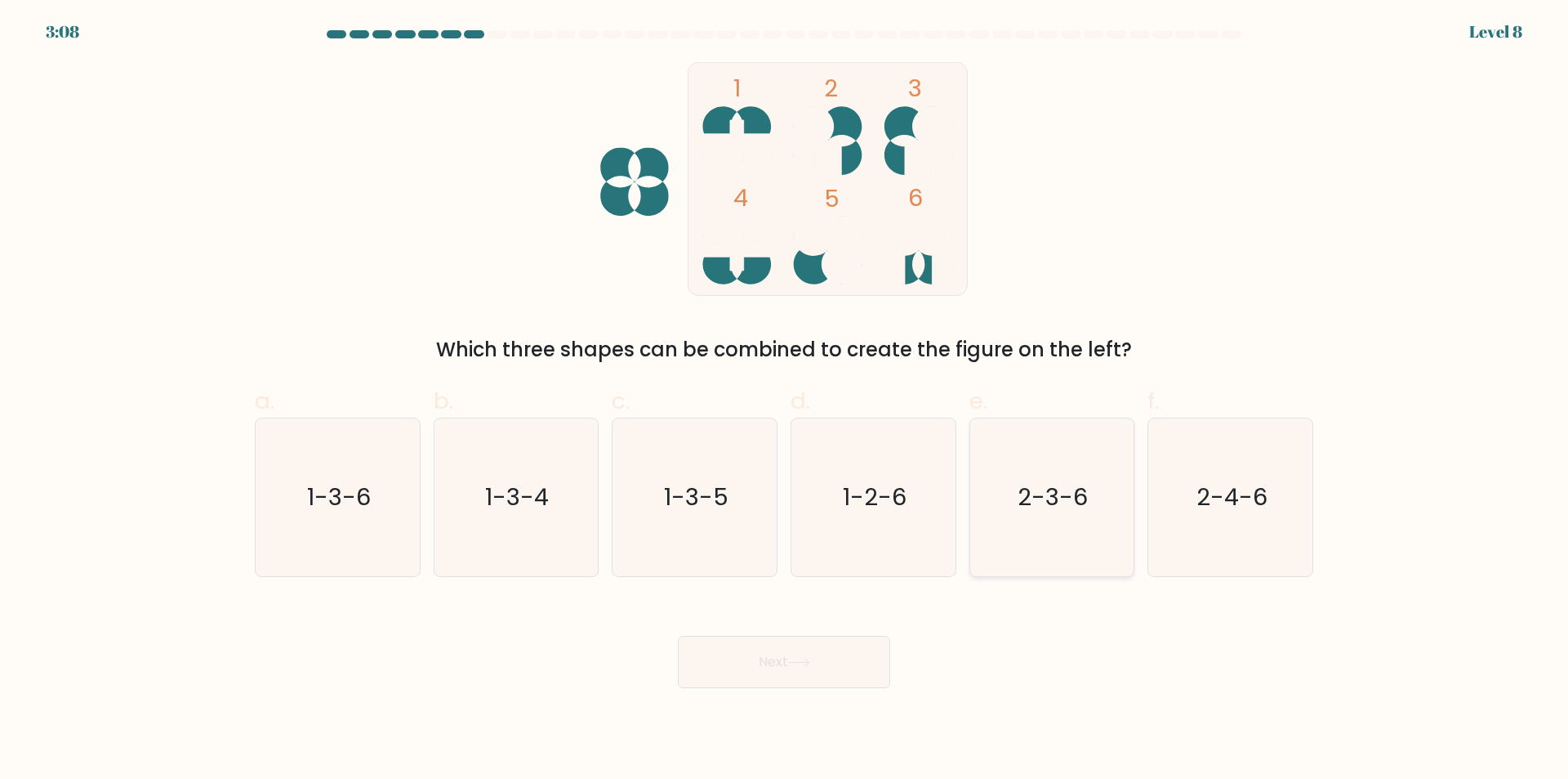
click at [1082, 540] on icon "2-3-6" at bounding box center [1051, 497] width 158 height 158
click at [785, 400] on input "e. 2-3-6" at bounding box center [784, 395] width 1 height 11
radio input "true"
click at [789, 669] on button "Next" at bounding box center [784, 662] width 212 height 53
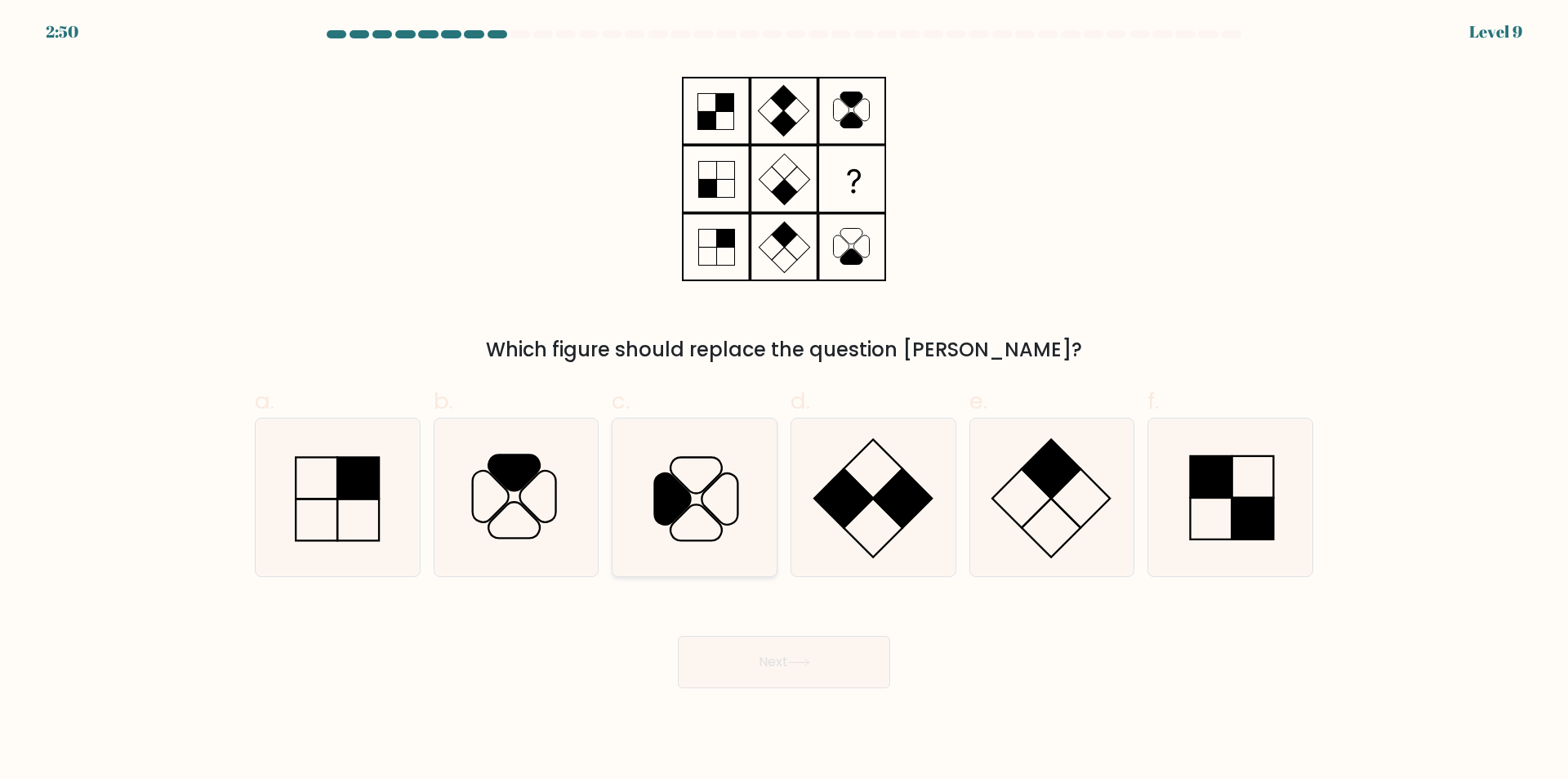
click at [727, 558] on icon at bounding box center [694, 497] width 158 height 158
click at [784, 400] on input "c." at bounding box center [784, 395] width 1 height 11
radio input "true"
click at [765, 662] on button "Next" at bounding box center [784, 662] width 212 height 53
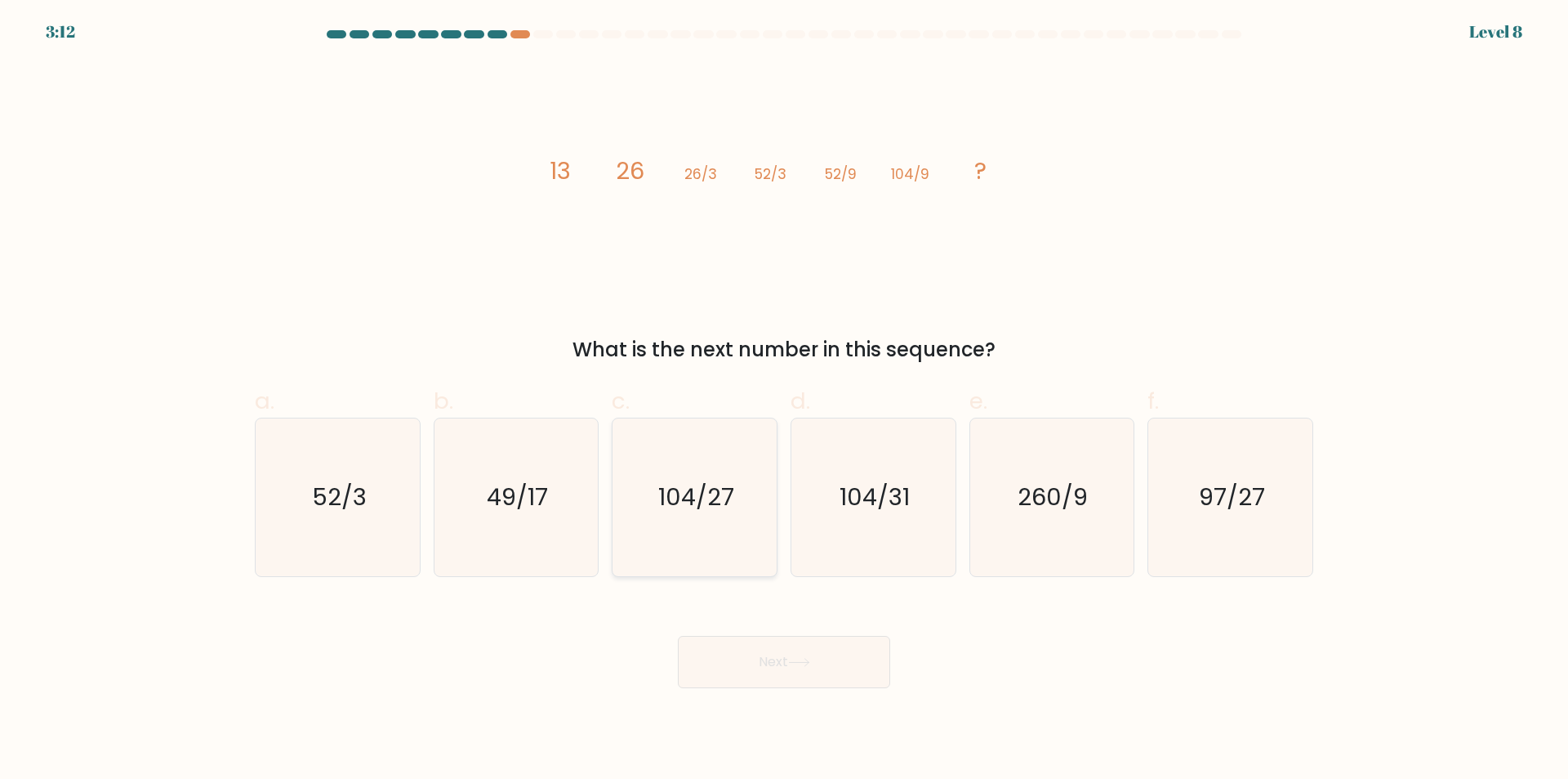
click at [731, 549] on icon "104/27" at bounding box center [694, 497] width 158 height 158
click at [784, 400] on input "c. 104/27" at bounding box center [784, 395] width 1 height 11
radio input "true"
click at [779, 665] on button "Next" at bounding box center [784, 662] width 212 height 53
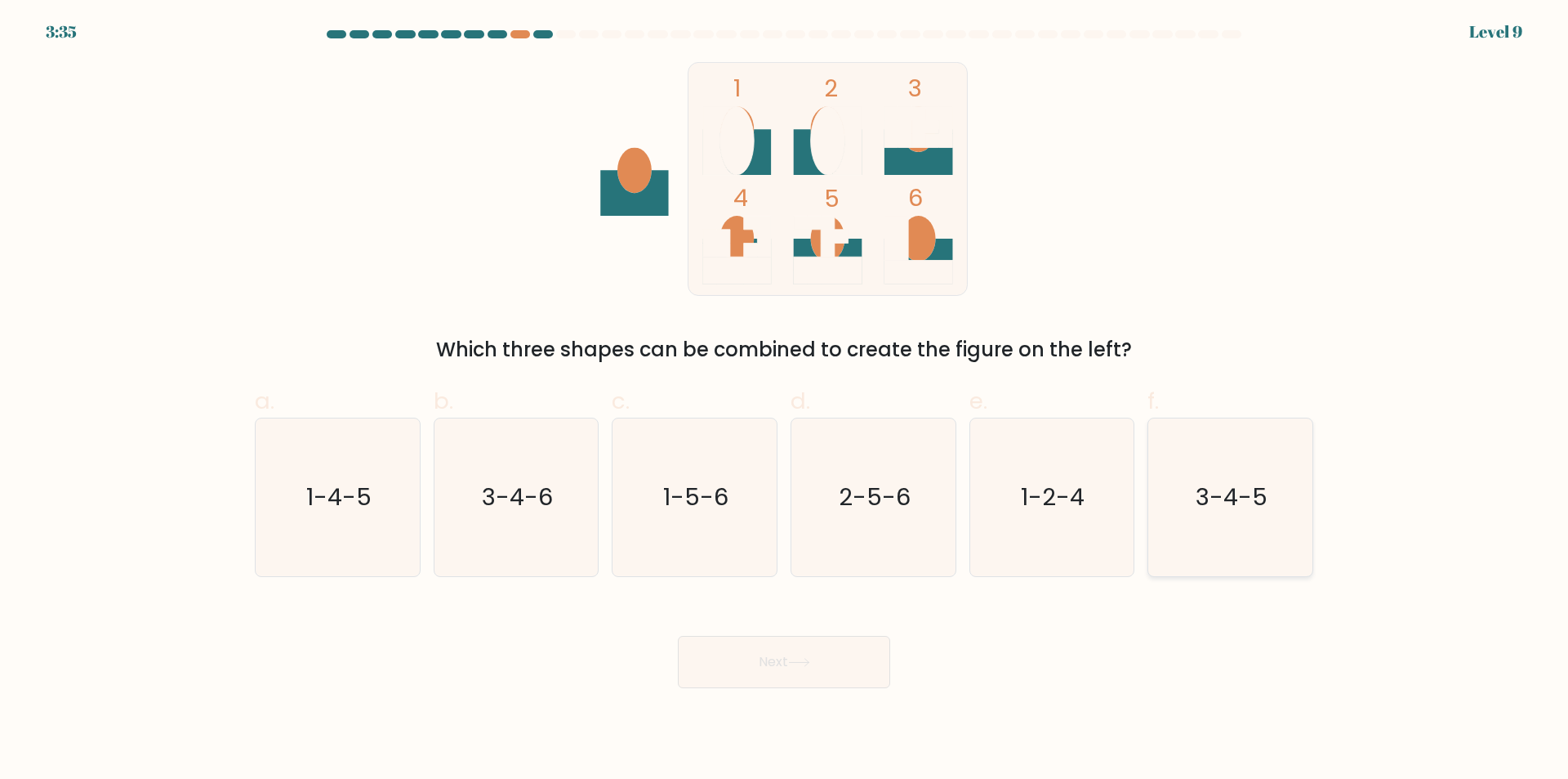
click at [1257, 531] on icon "3-4-5" at bounding box center [1230, 497] width 158 height 158
click at [785, 400] on input "f. 3-4-5" at bounding box center [784, 395] width 1 height 11
radio input "true"
click at [823, 661] on button "Next" at bounding box center [784, 662] width 212 height 53
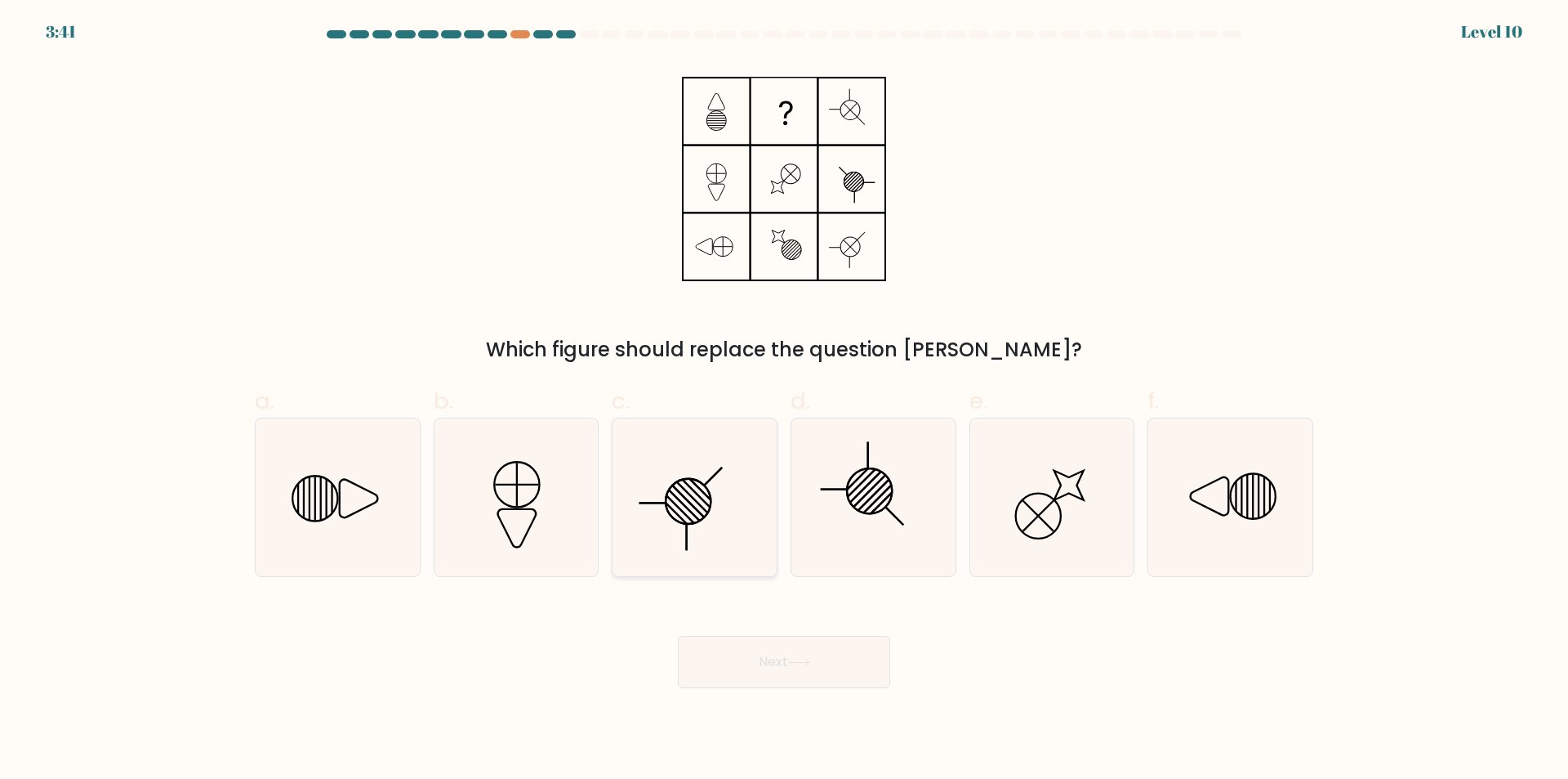
click at [711, 557] on icon at bounding box center [694, 497] width 158 height 158
click at [784, 400] on input "c." at bounding box center [784, 395] width 1 height 11
radio input "true"
click at [764, 659] on button "Next" at bounding box center [784, 662] width 212 height 53
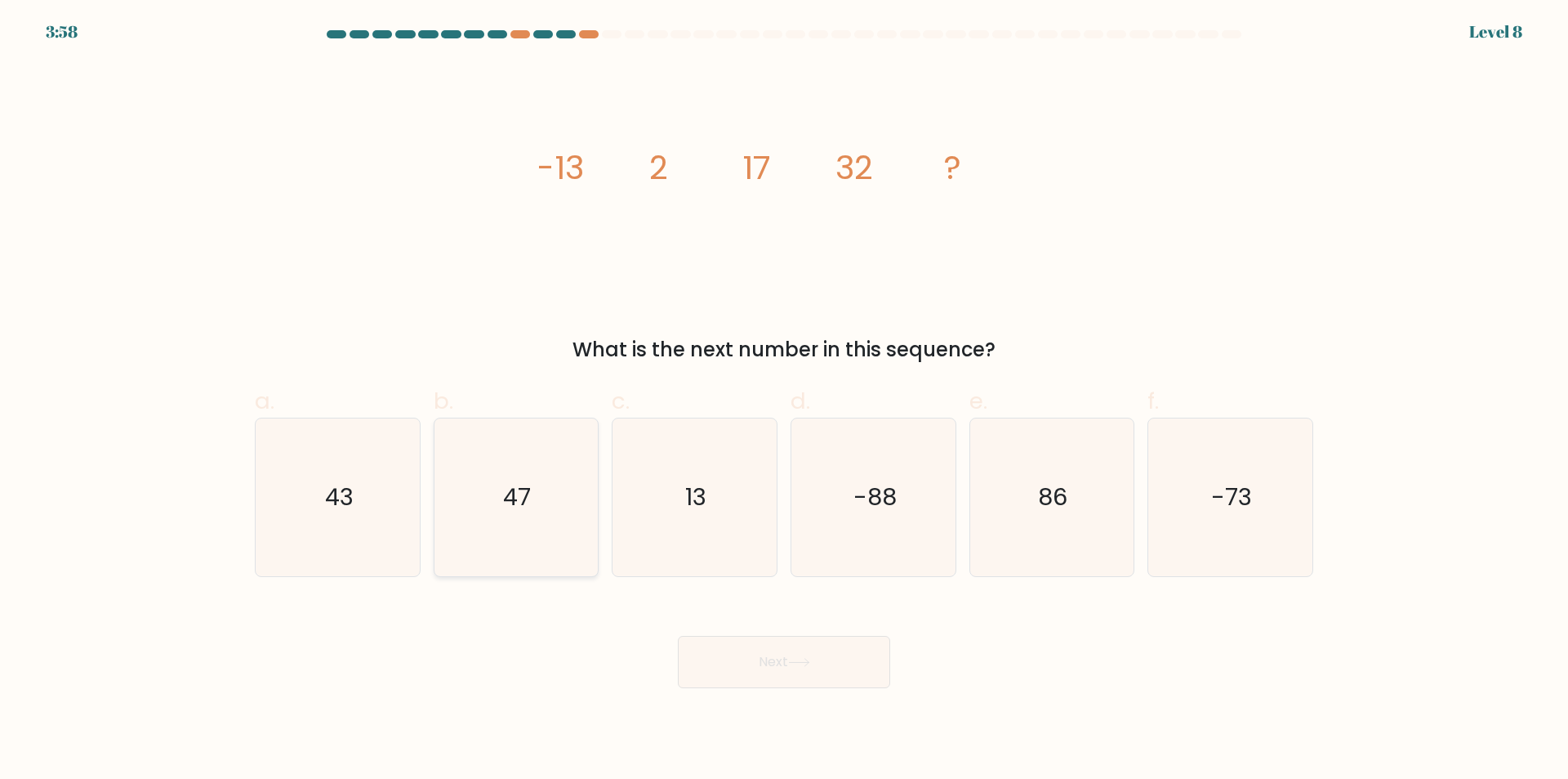
click at [509, 533] on icon "47" at bounding box center [516, 497] width 158 height 158
click at [784, 400] on input "b. 47" at bounding box center [784, 395] width 1 height 11
radio input "true"
click at [764, 672] on button "Next" at bounding box center [784, 662] width 212 height 53
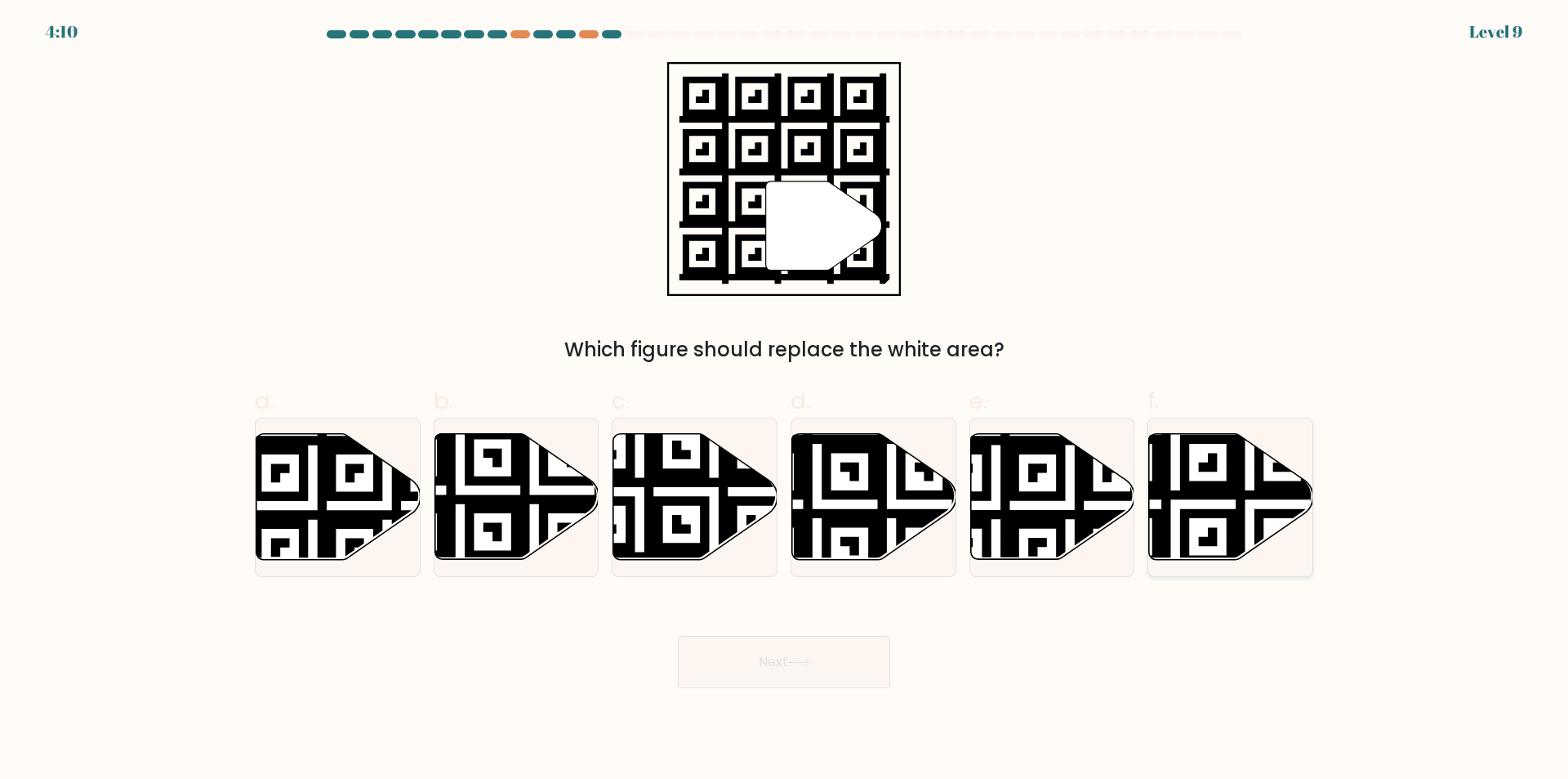
click at [1168, 518] on icon at bounding box center [1175, 430] width 297 height 297
click at [785, 400] on input "f." at bounding box center [784, 395] width 1 height 11
radio input "true"
click at [771, 661] on button "Next" at bounding box center [784, 662] width 212 height 53
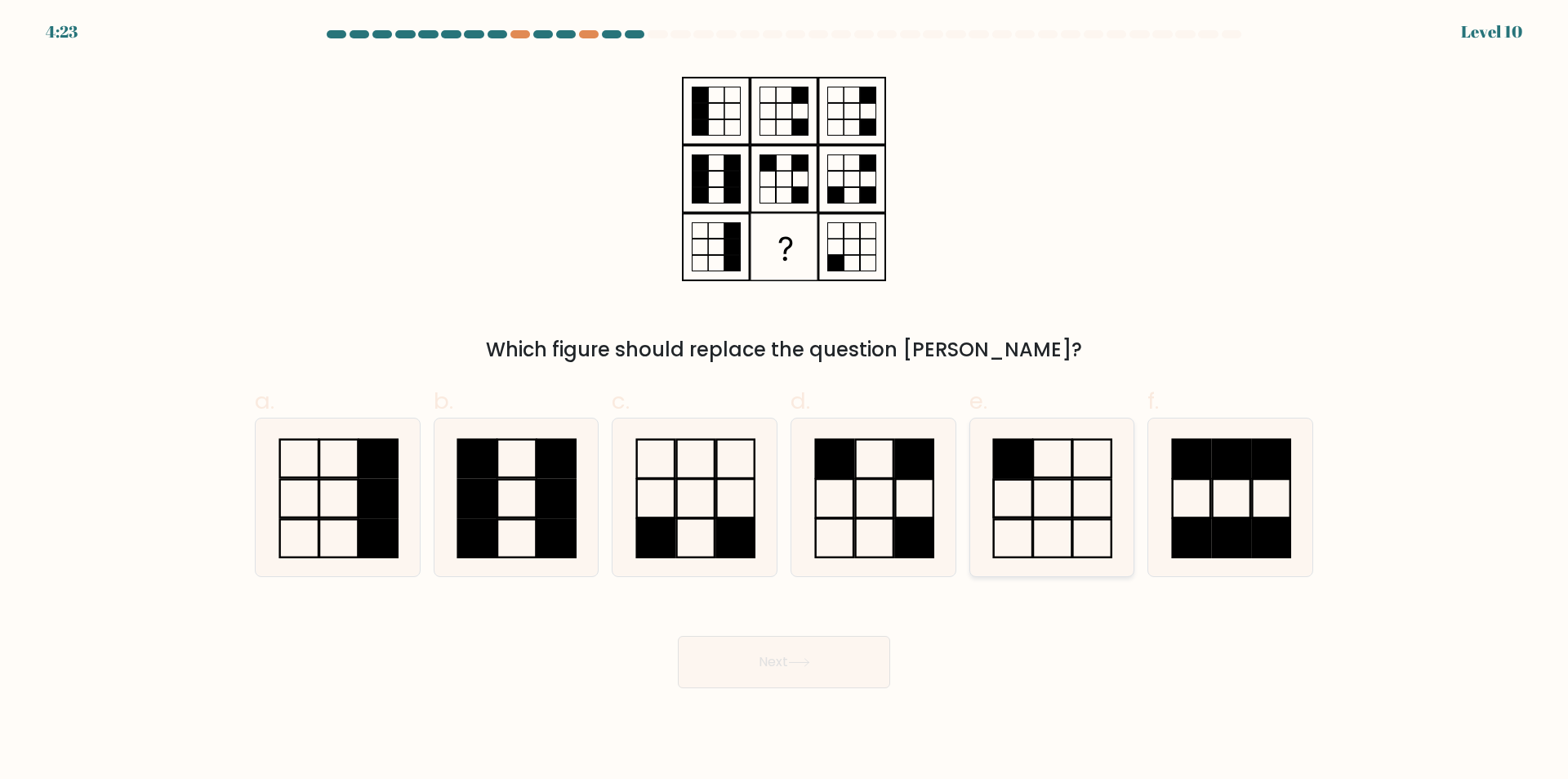
click at [1074, 550] on rect at bounding box center [1092, 538] width 38 height 37
click at [785, 400] on input "e." at bounding box center [784, 395] width 1 height 11
radio input "true"
click at [808, 667] on icon at bounding box center [799, 662] width 22 height 9
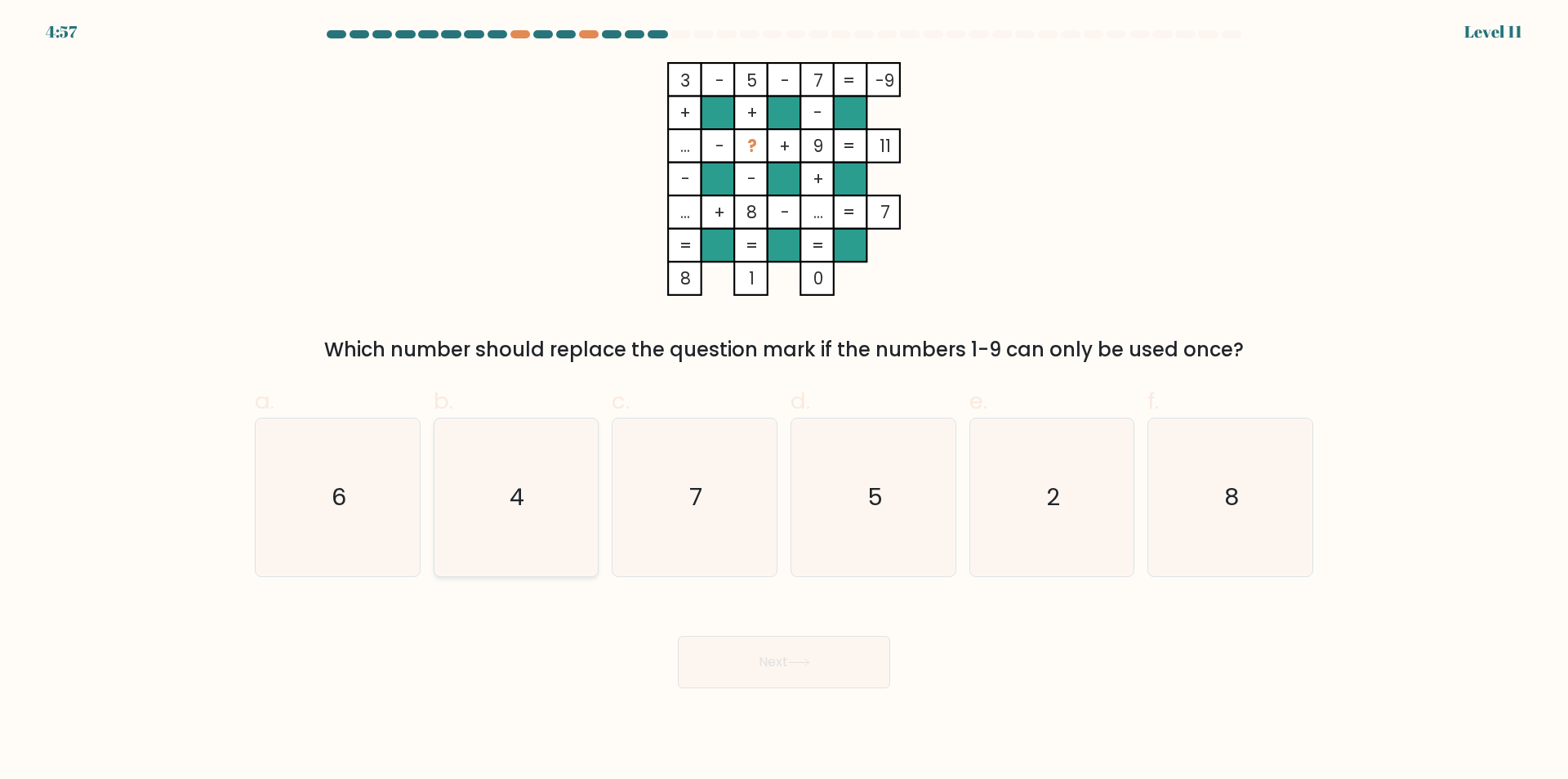
click at [531, 544] on icon "4" at bounding box center [516, 497] width 158 height 158
click at [784, 400] on input "b. 4" at bounding box center [784, 395] width 1 height 11
radio input "true"
click at [743, 674] on button "Next" at bounding box center [784, 662] width 212 height 53
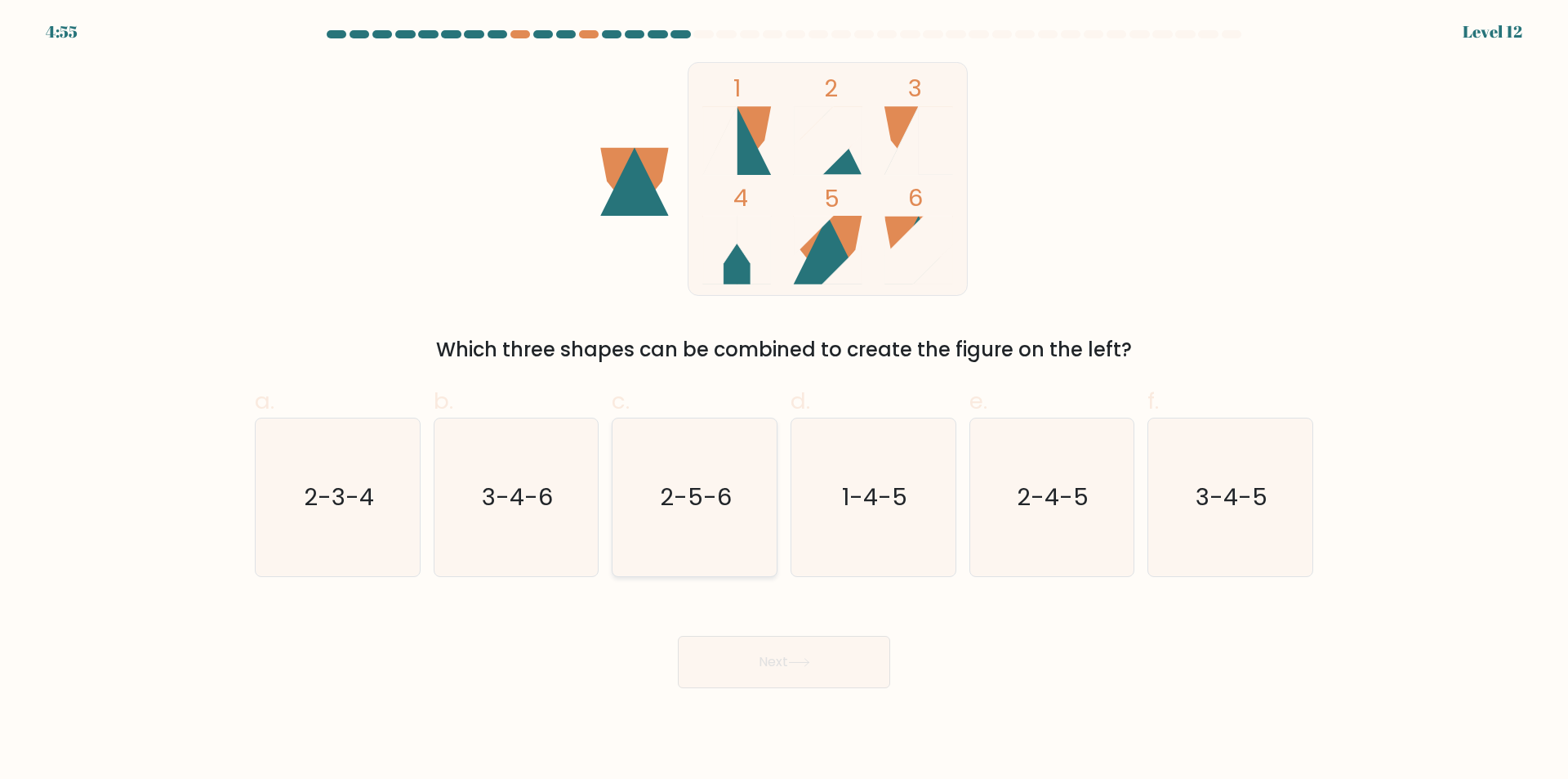
click at [674, 561] on icon "2-5-6" at bounding box center [694, 497] width 158 height 158
click at [784, 400] on input "c. 2-5-6" at bounding box center [784, 395] width 1 height 11
radio input "true"
click at [756, 661] on button "Next" at bounding box center [784, 662] width 212 height 53
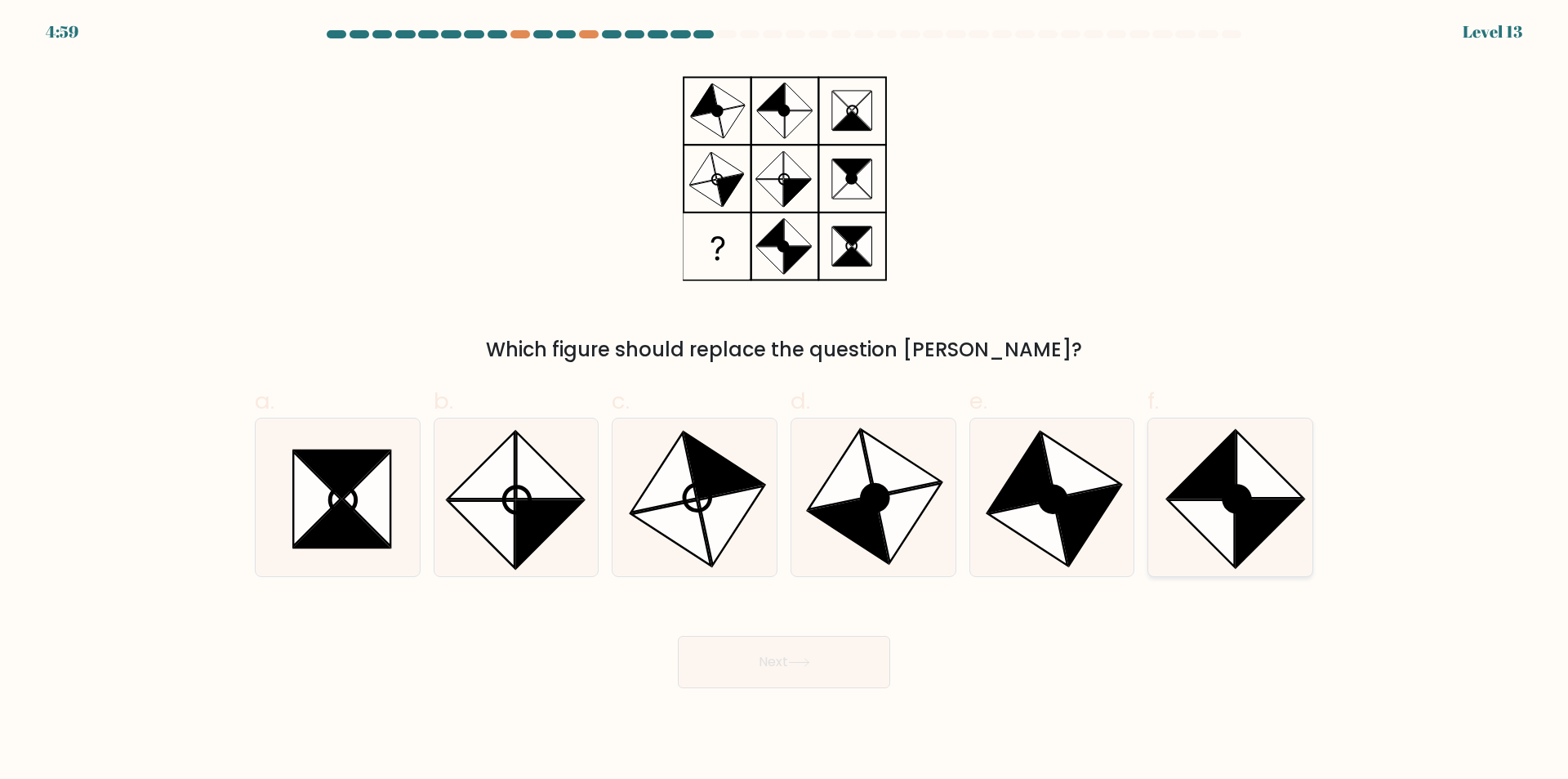
click at [1166, 554] on icon at bounding box center [1230, 497] width 158 height 158
click at [785, 400] on input "f." at bounding box center [784, 395] width 1 height 11
radio input "true"
click at [854, 652] on button "Next" at bounding box center [784, 662] width 212 height 53
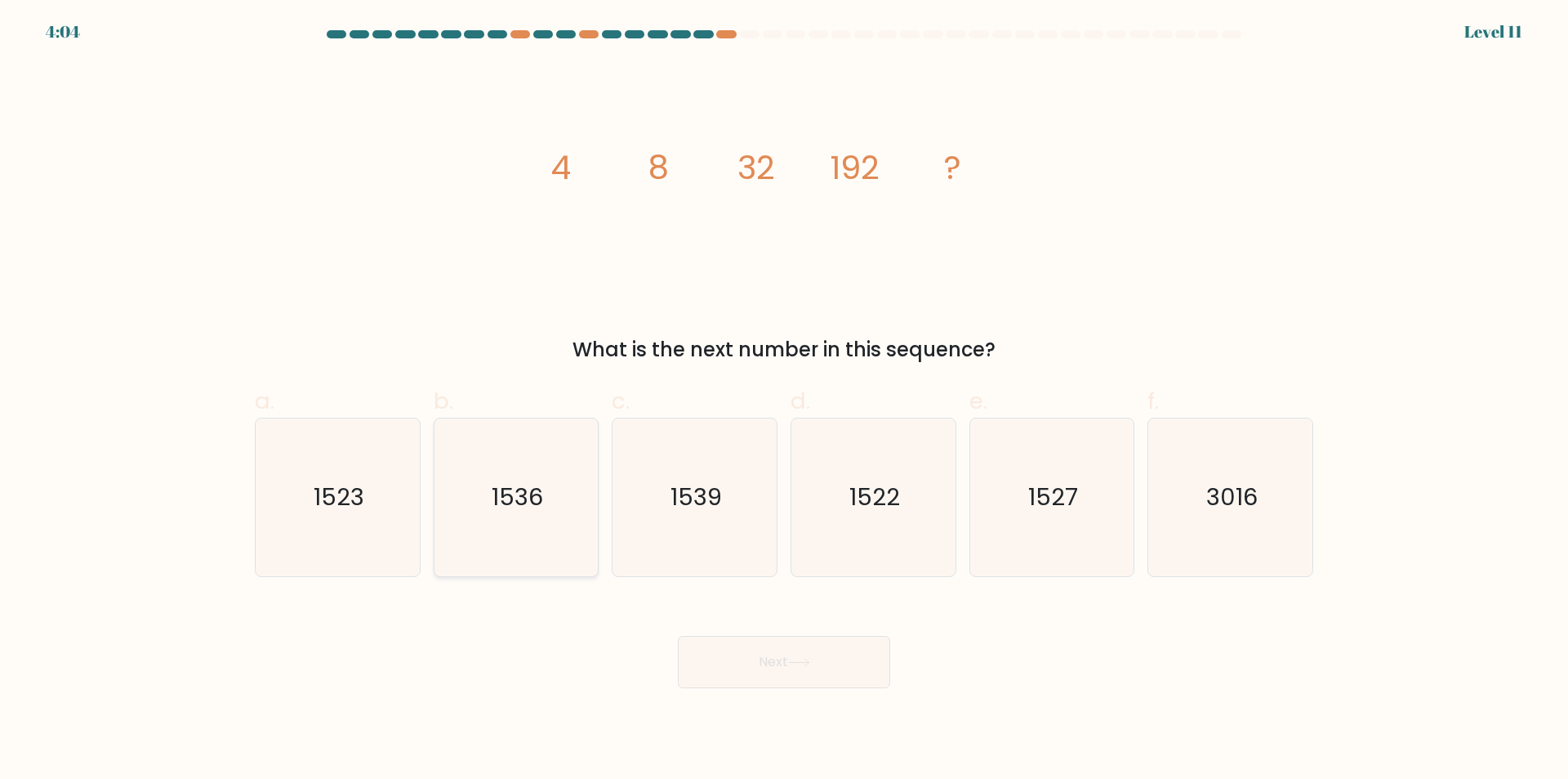
click at [534, 510] on text "1536" at bounding box center [517, 498] width 52 height 33
click at [784, 400] on input "b. 1536" at bounding box center [784, 395] width 1 height 11
radio input "true"
click at [803, 664] on icon at bounding box center [799, 662] width 22 height 9
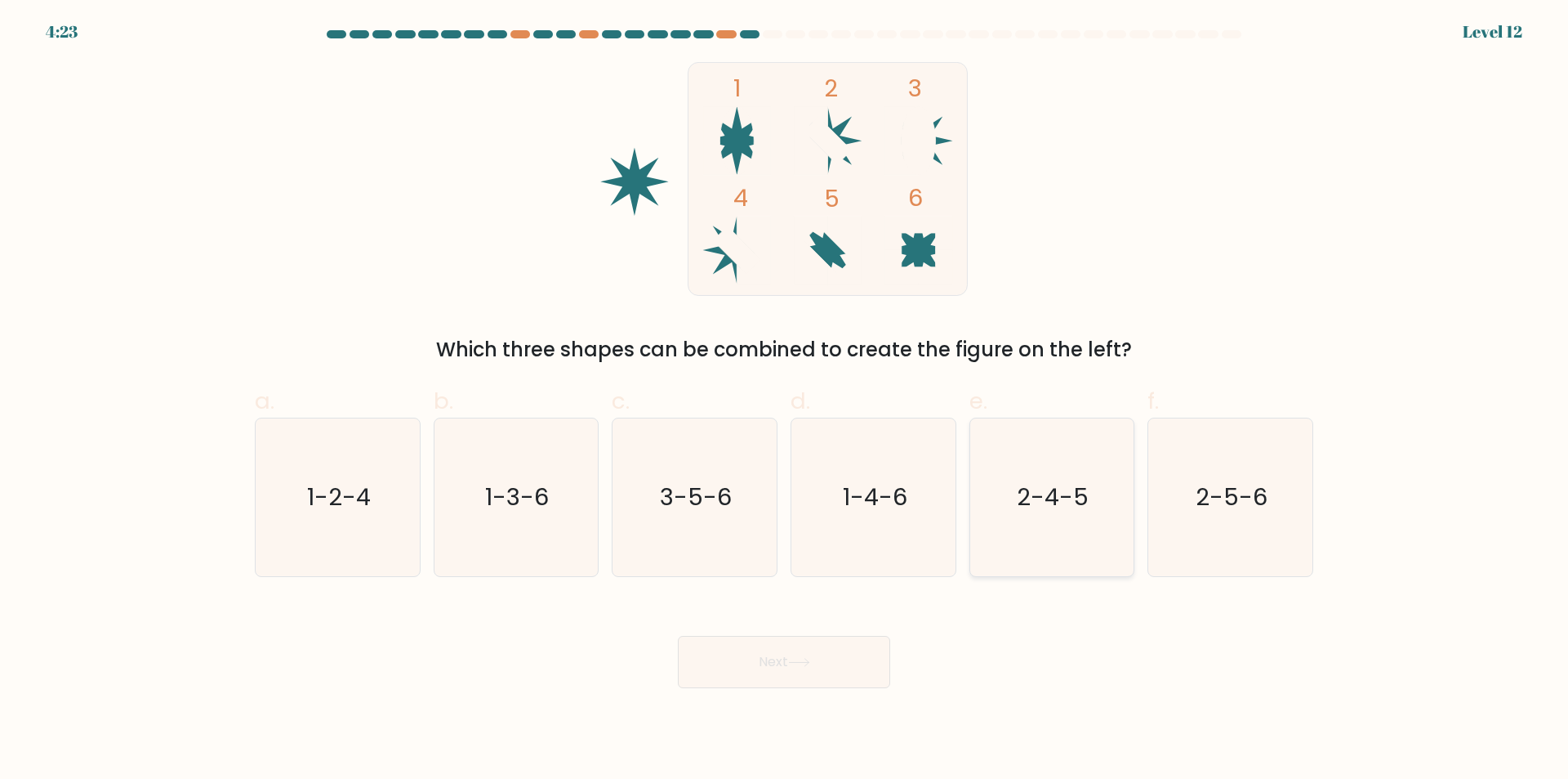
click at [1069, 547] on icon "2-4-5" at bounding box center [1051, 497] width 158 height 158
click at [785, 400] on input "e. 2-4-5" at bounding box center [784, 395] width 1 height 11
radio input "true"
click at [757, 672] on button "Next" at bounding box center [784, 662] width 212 height 53
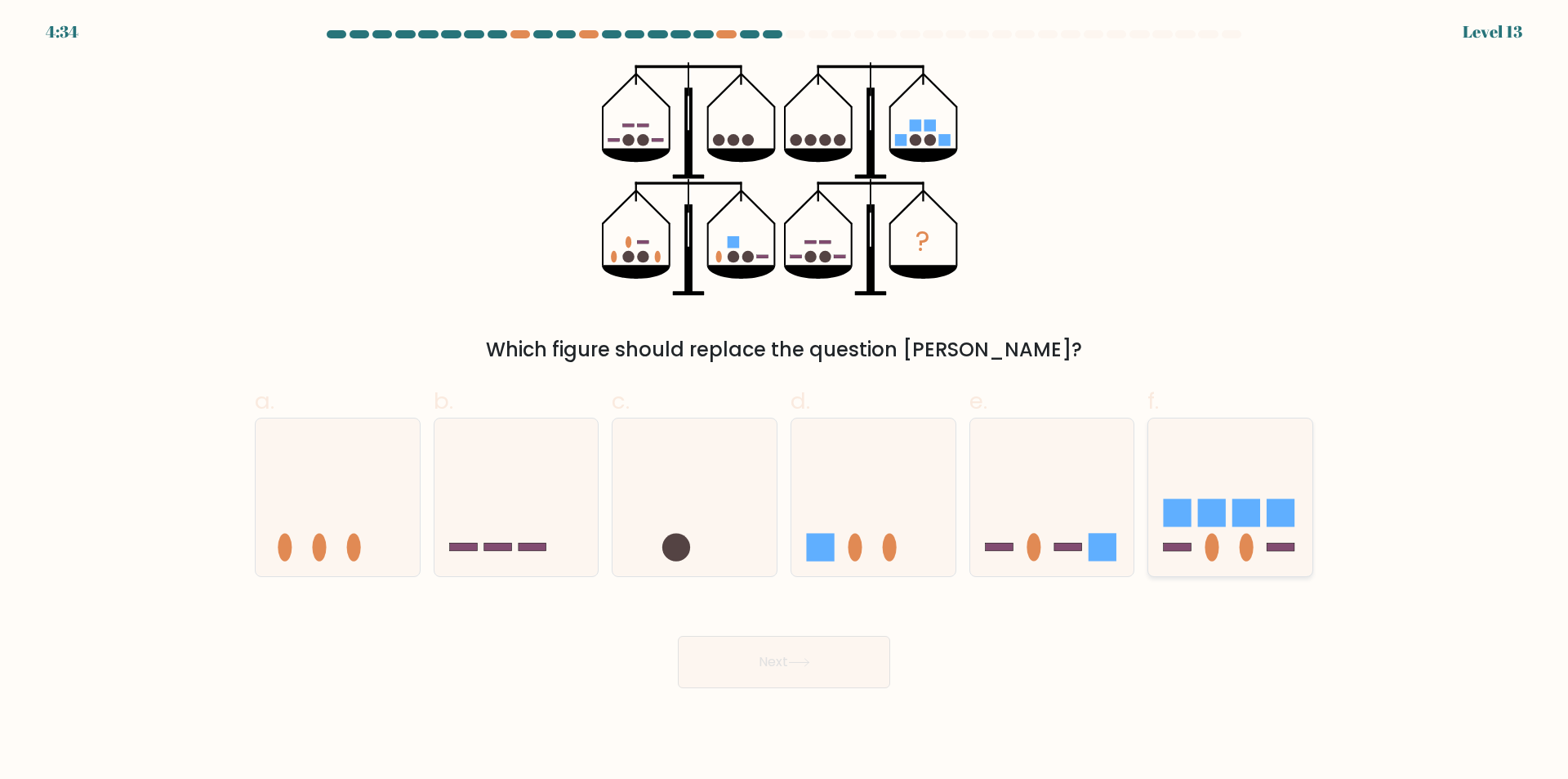
click at [1233, 476] on icon at bounding box center [1230, 498] width 164 height 136
click at [785, 400] on input "f." at bounding box center [784, 395] width 1 height 11
radio input "true"
click at [818, 666] on button "Next" at bounding box center [784, 662] width 212 height 53
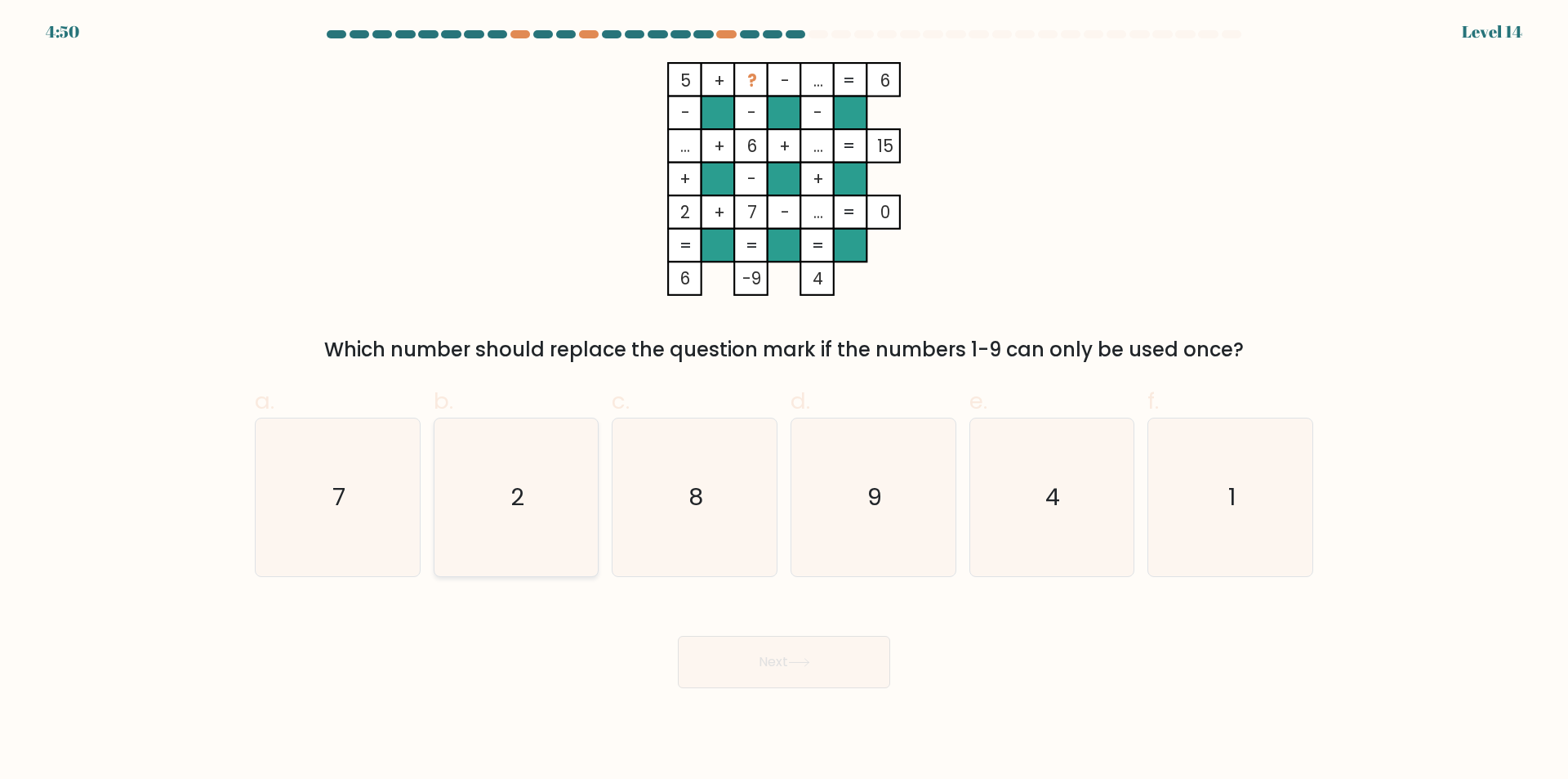
drag, startPoint x: 502, startPoint y: 541, endPoint x: 520, endPoint y: 549, distance: 19.7
click at [502, 541] on icon "2" at bounding box center [516, 497] width 158 height 158
click at [784, 400] on input "b. 2" at bounding box center [784, 395] width 1 height 11
radio input "true"
click at [802, 664] on icon at bounding box center [799, 662] width 22 height 9
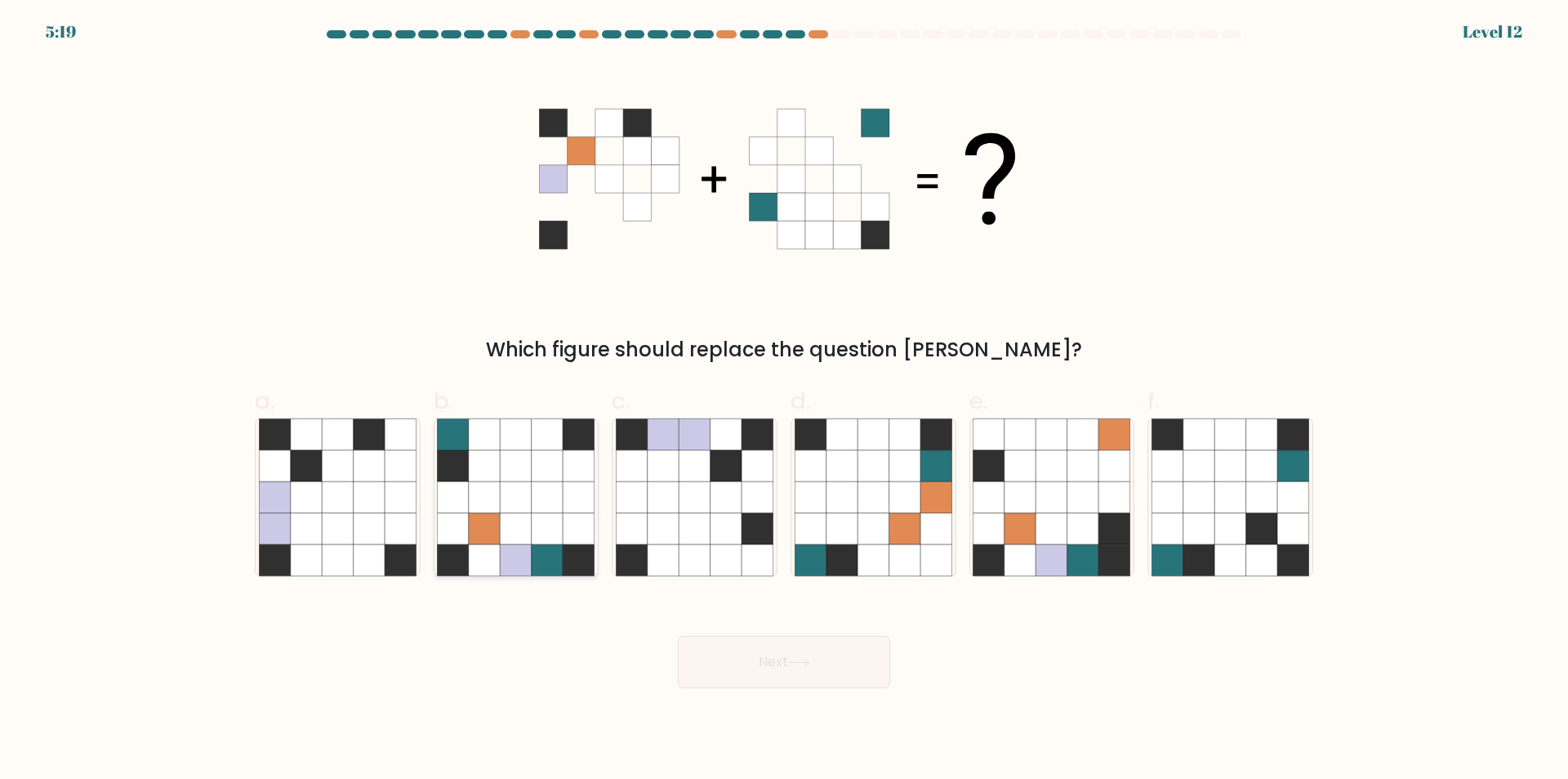
click at [532, 495] on icon at bounding box center [547, 497] width 31 height 31
click at [784, 400] on input "b." at bounding box center [784, 395] width 1 height 11
radio input "true"
click at [805, 667] on icon at bounding box center [799, 662] width 22 height 9
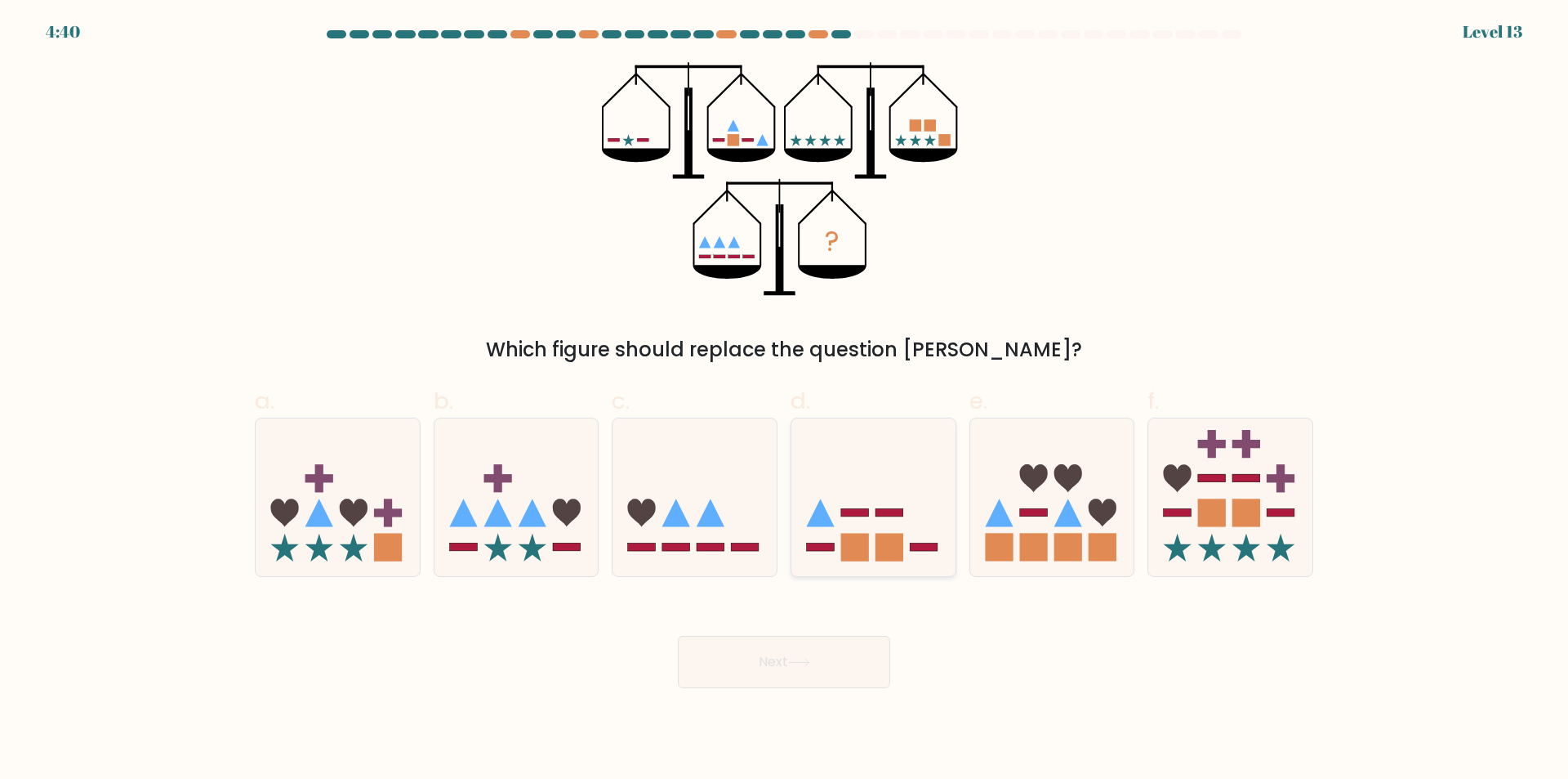
click at [880, 495] on icon at bounding box center [873, 498] width 164 height 136
click at [785, 400] on input "d." at bounding box center [784, 395] width 1 height 11
radio input "true"
click at [799, 661] on icon at bounding box center [799, 662] width 22 height 9
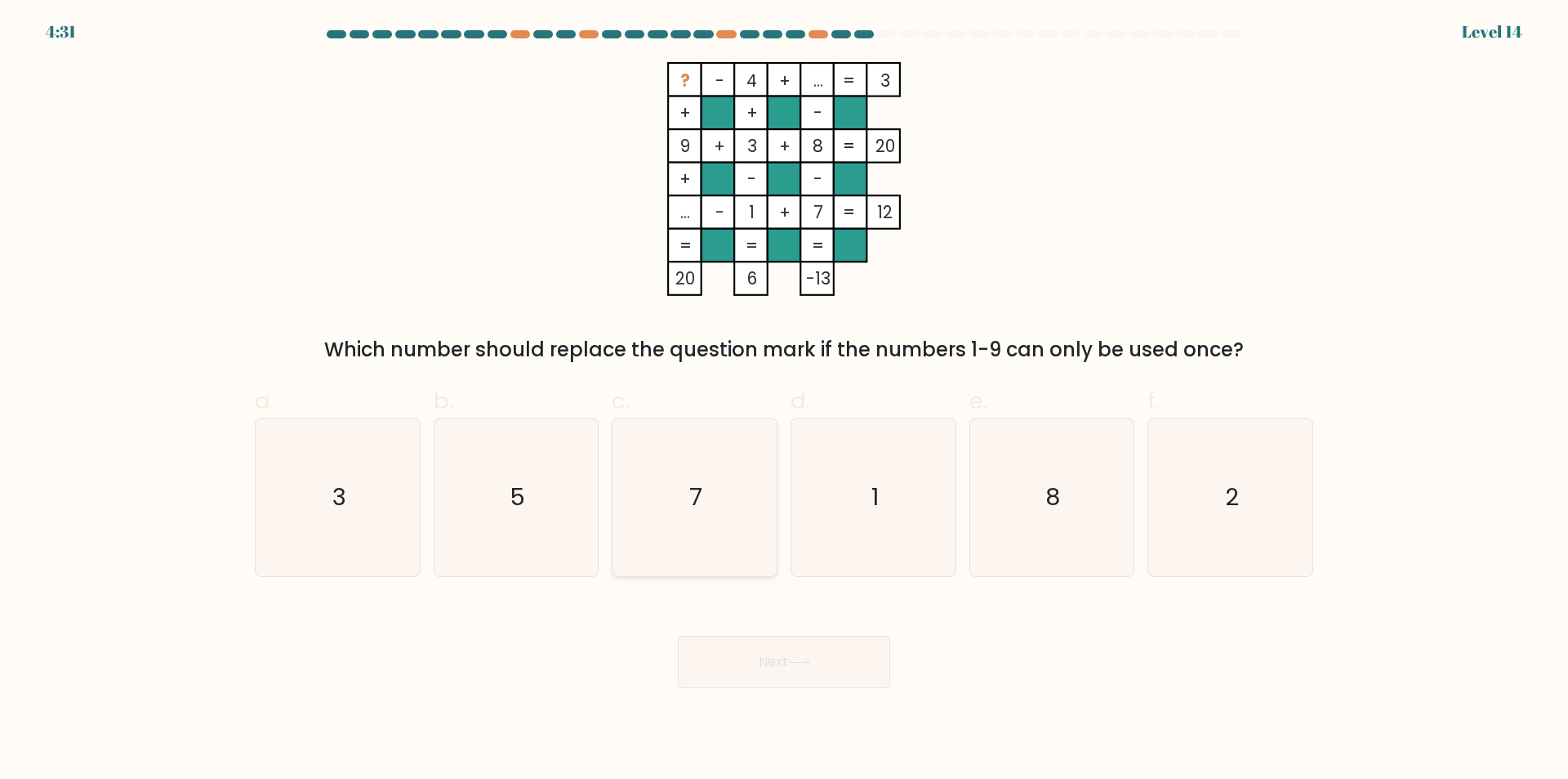
click at [655, 550] on icon "7" at bounding box center [694, 497] width 158 height 158
click at [784, 400] on input "c. 7" at bounding box center [784, 395] width 1 height 11
radio input "true"
click at [731, 660] on button "Next" at bounding box center [784, 662] width 212 height 53
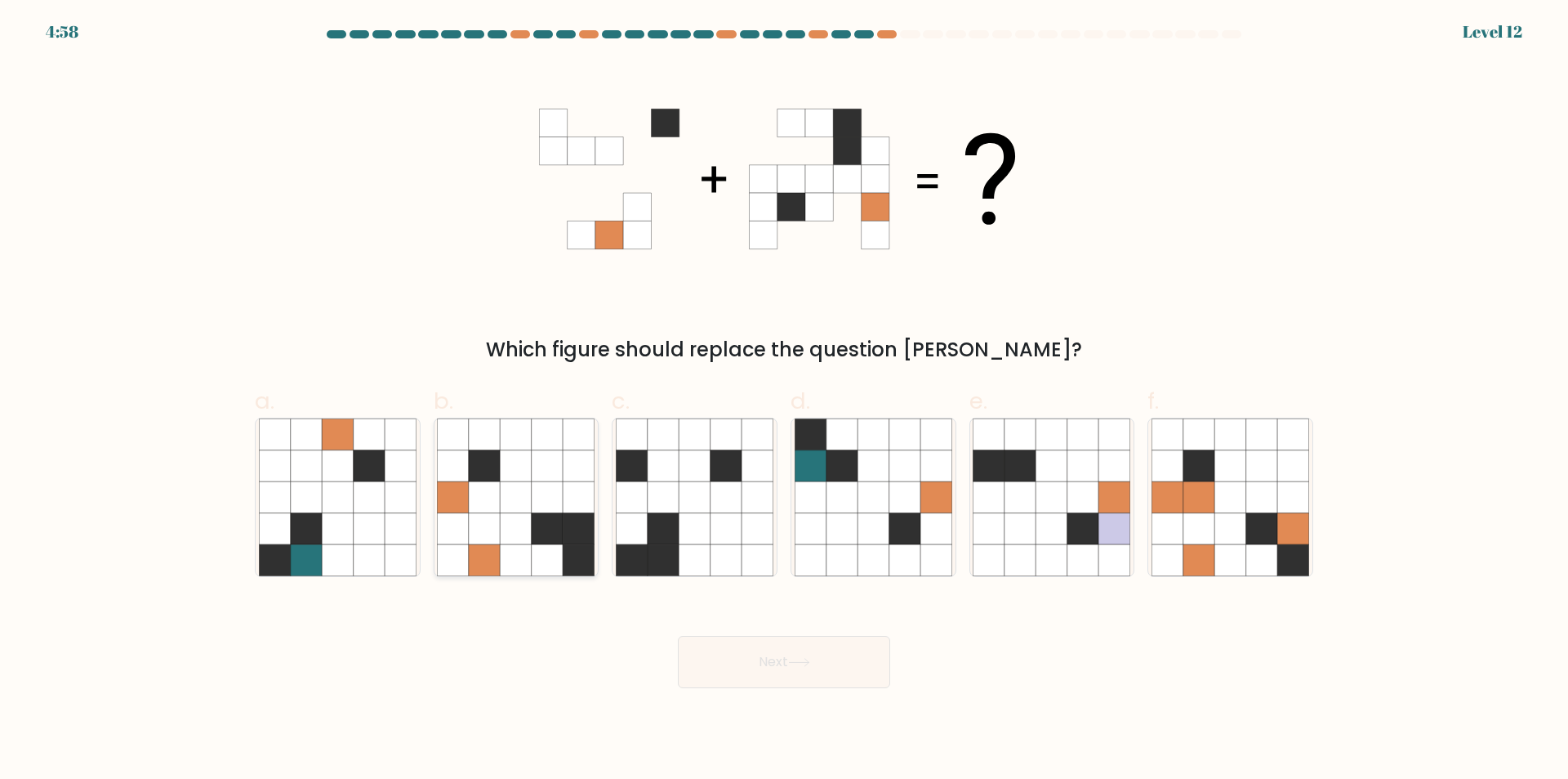
click at [485, 512] on icon at bounding box center [484, 497] width 31 height 31
click at [784, 400] on input "b." at bounding box center [784, 395] width 1 height 11
radio input "true"
click at [808, 671] on button "Next" at bounding box center [784, 662] width 212 height 53
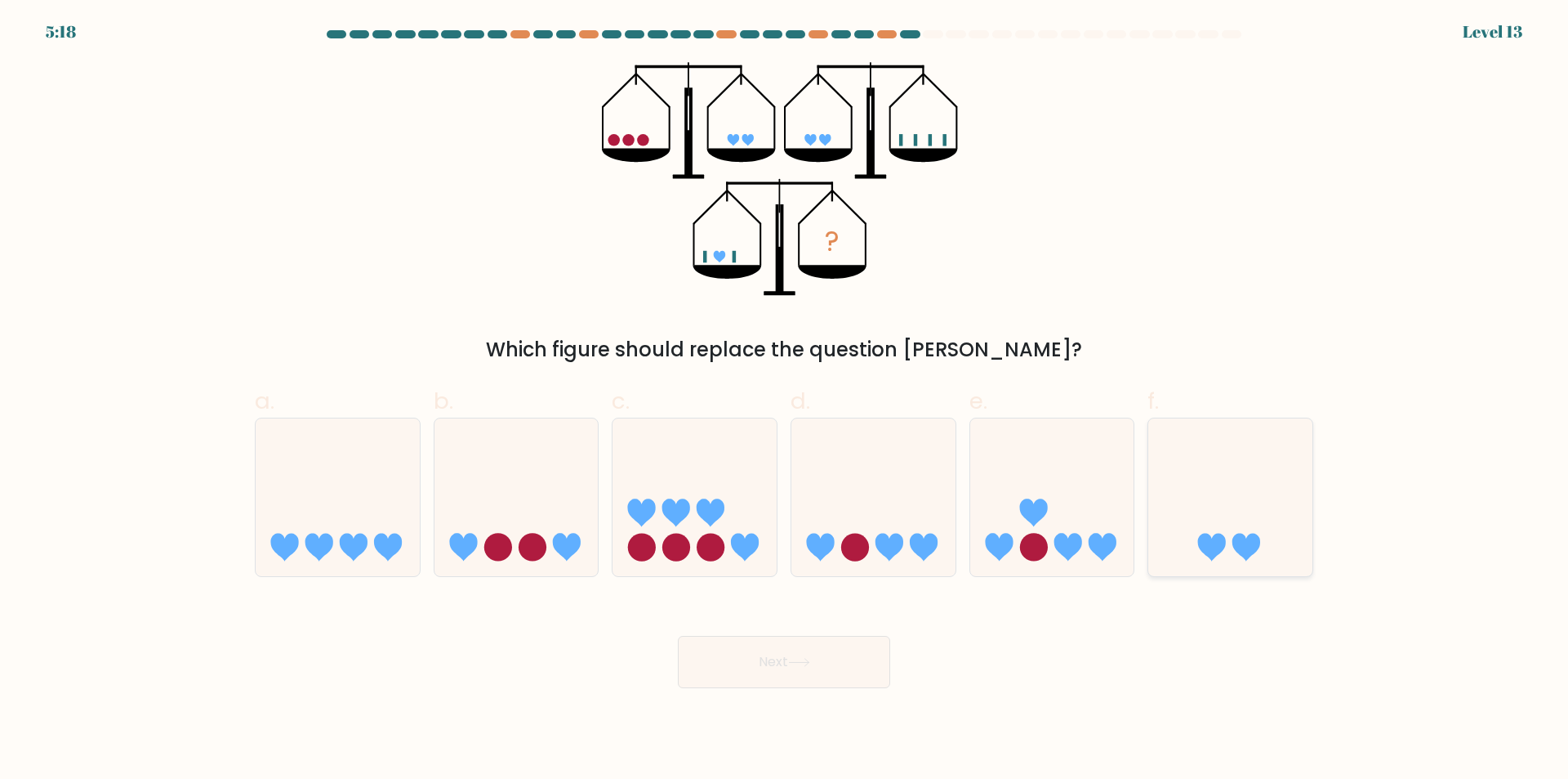
click at [1215, 509] on icon at bounding box center [1230, 498] width 164 height 136
click at [785, 400] on input "f." at bounding box center [784, 395] width 1 height 11
radio input "true"
click at [837, 672] on button "Next" at bounding box center [784, 662] width 212 height 53
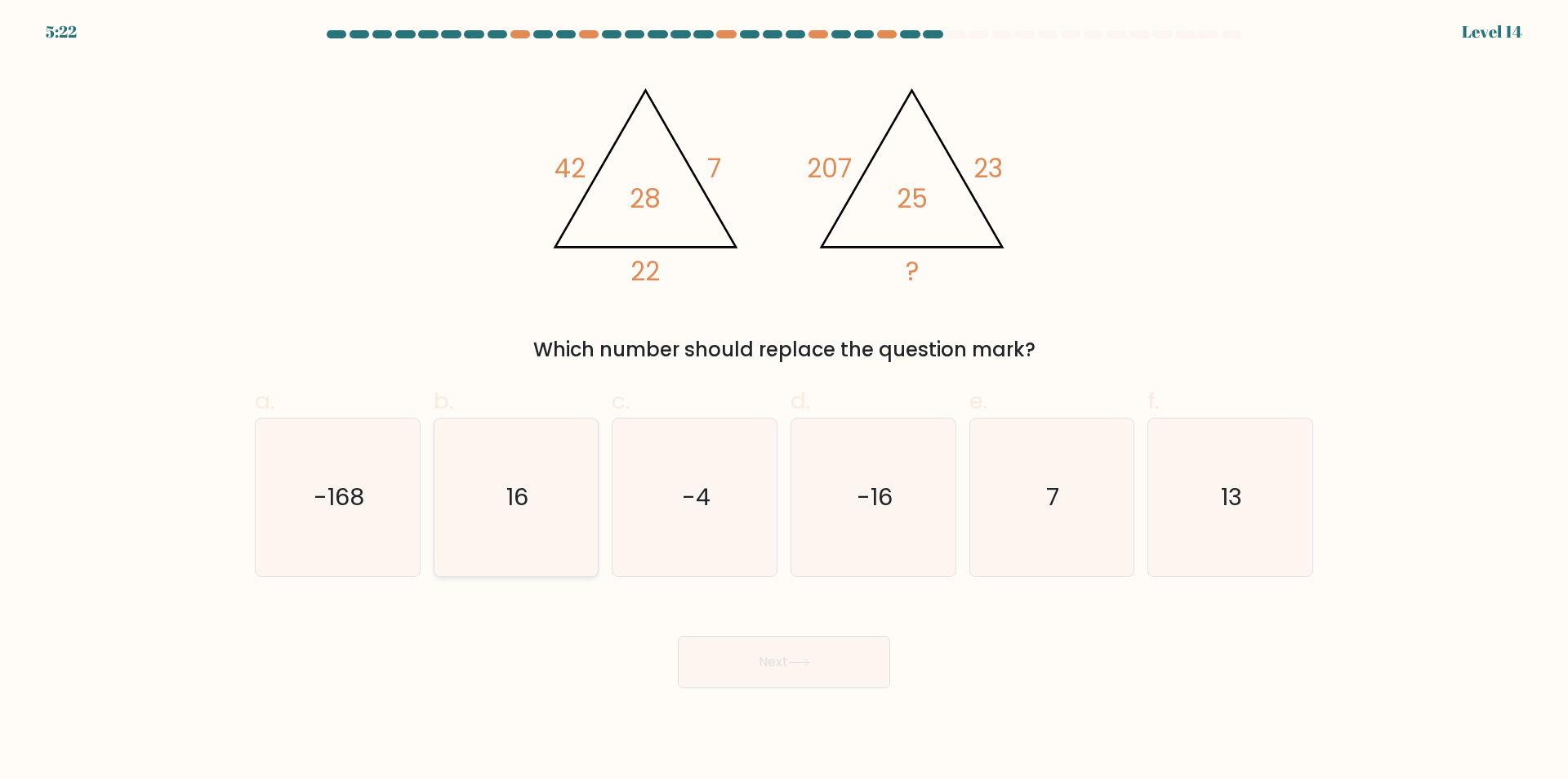
click at [535, 541] on icon "16" at bounding box center [516, 497] width 158 height 158
click at [784, 400] on input "b. 16" at bounding box center [784, 395] width 1 height 11
radio input "true"
click at [785, 665] on button "Next" at bounding box center [784, 662] width 212 height 53
click at [763, 663] on button "Next" at bounding box center [784, 662] width 212 height 53
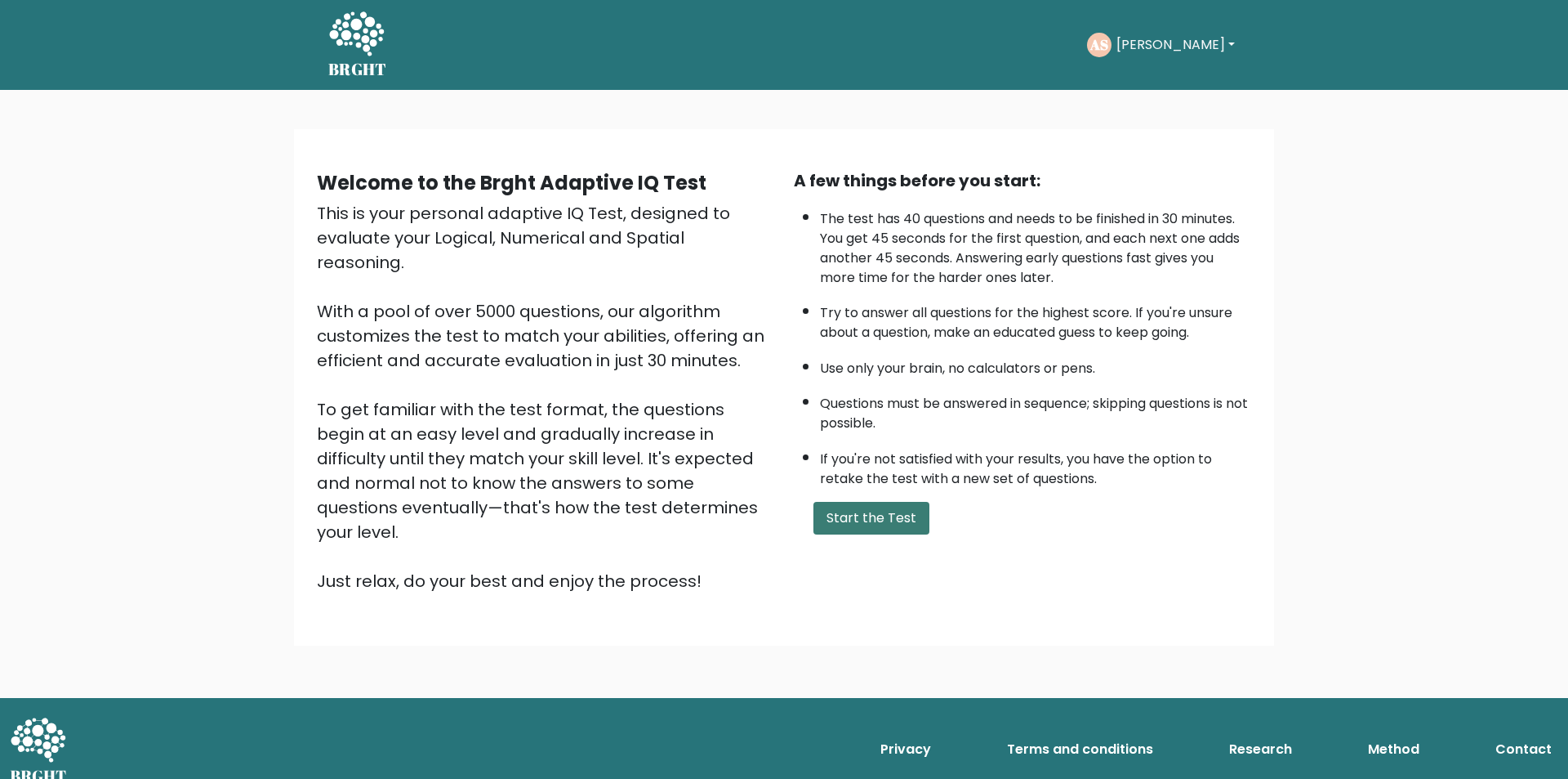
drag, startPoint x: 896, startPoint y: 513, endPoint x: 916, endPoint y: 515, distance: 20.1
click at [895, 514] on button "Start the Test" at bounding box center [871, 518] width 116 height 33
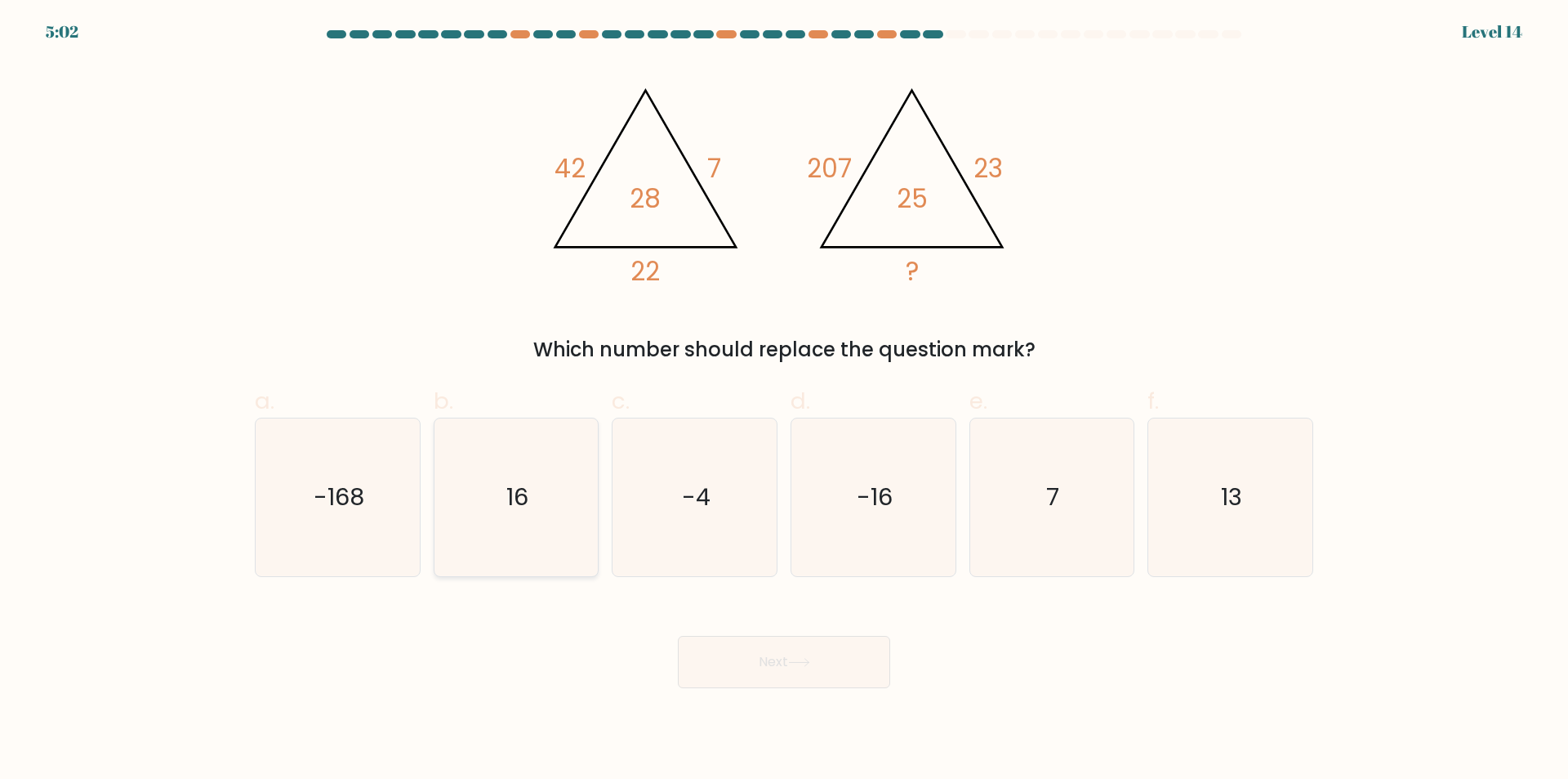
click at [525, 527] on icon "16" at bounding box center [516, 497] width 158 height 158
click at [784, 400] on input "b. 16" at bounding box center [784, 395] width 1 height 11
radio input "true"
click at [731, 664] on button "Next" at bounding box center [784, 662] width 212 height 53
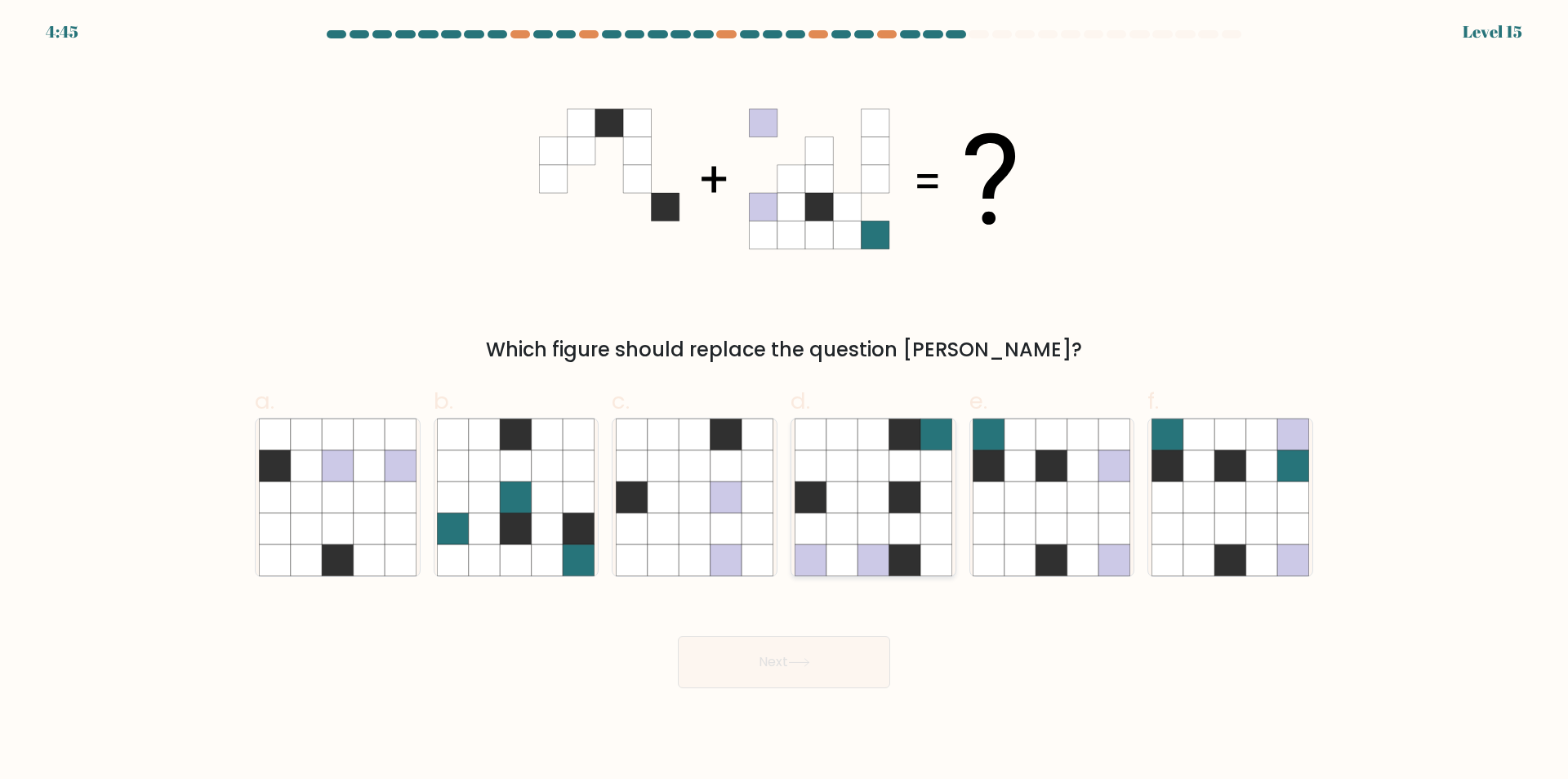
click at [935, 531] on icon at bounding box center [935, 529] width 31 height 31
click at [785, 400] on input "d." at bounding box center [784, 395] width 1 height 11
radio input "true"
click at [779, 657] on button "Next" at bounding box center [784, 662] width 212 height 53
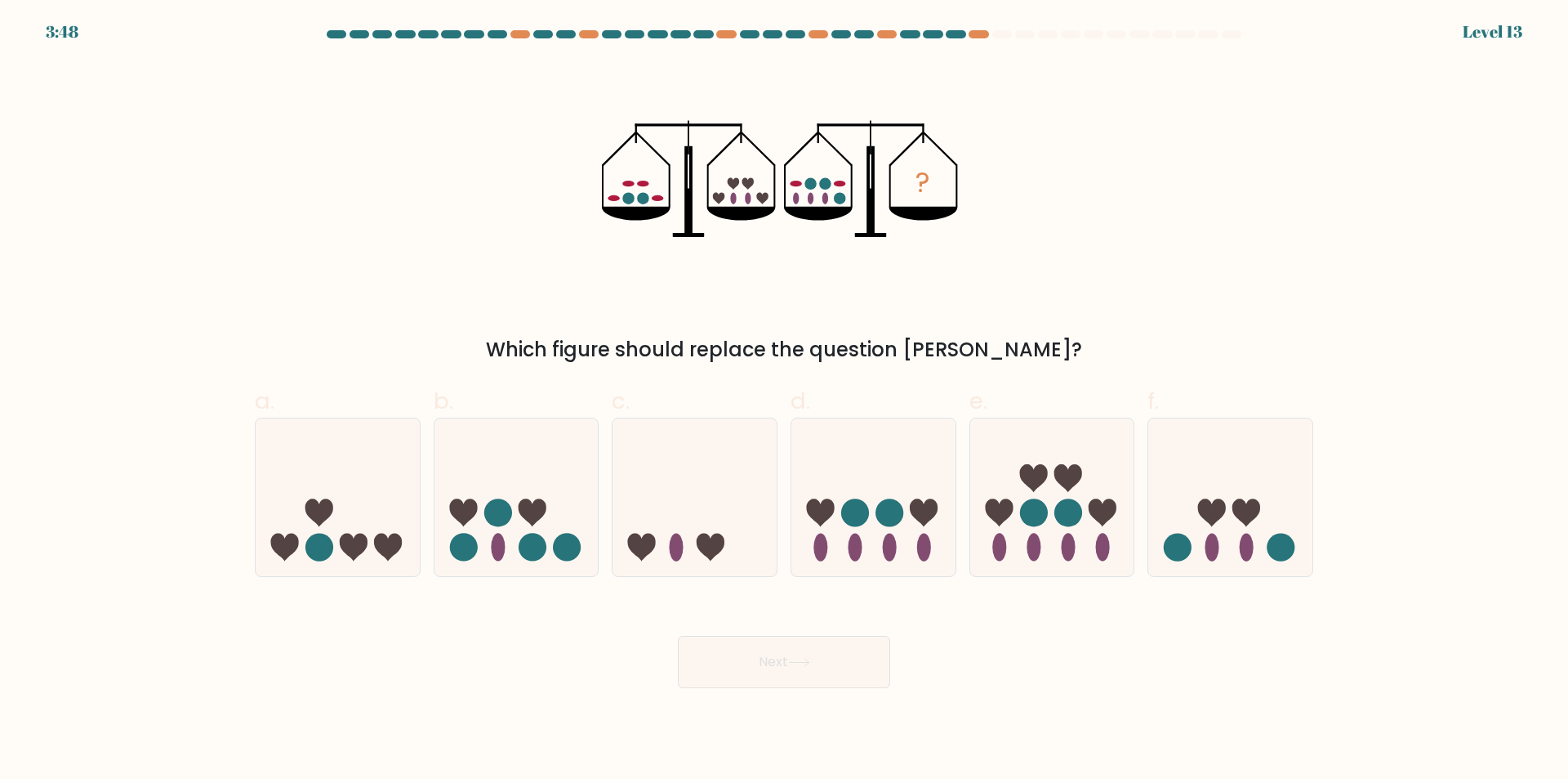
click at [601, 561] on div "b." at bounding box center [516, 480] width 179 height 193
click at [553, 471] on icon at bounding box center [516, 498] width 164 height 136
click at [784, 400] on input "b." at bounding box center [784, 395] width 1 height 11
radio input "true"
click at [762, 665] on button "Next" at bounding box center [784, 662] width 212 height 53
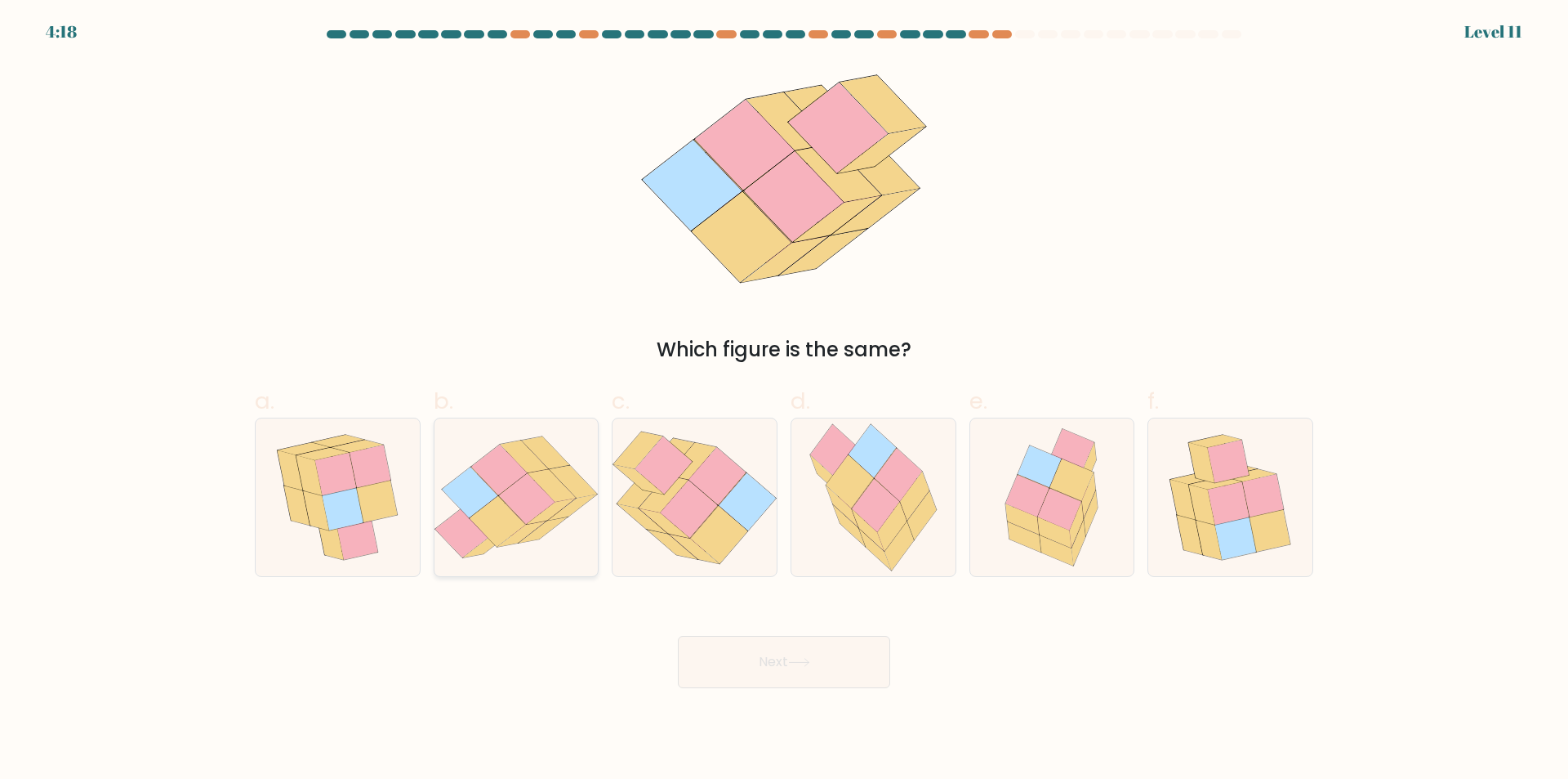
click at [498, 508] on icon at bounding box center [498, 521] width 56 height 51
click at [784, 400] on input "b." at bounding box center [784, 395] width 1 height 11
radio input "true"
click at [762, 669] on button "Next" at bounding box center [784, 662] width 212 height 53
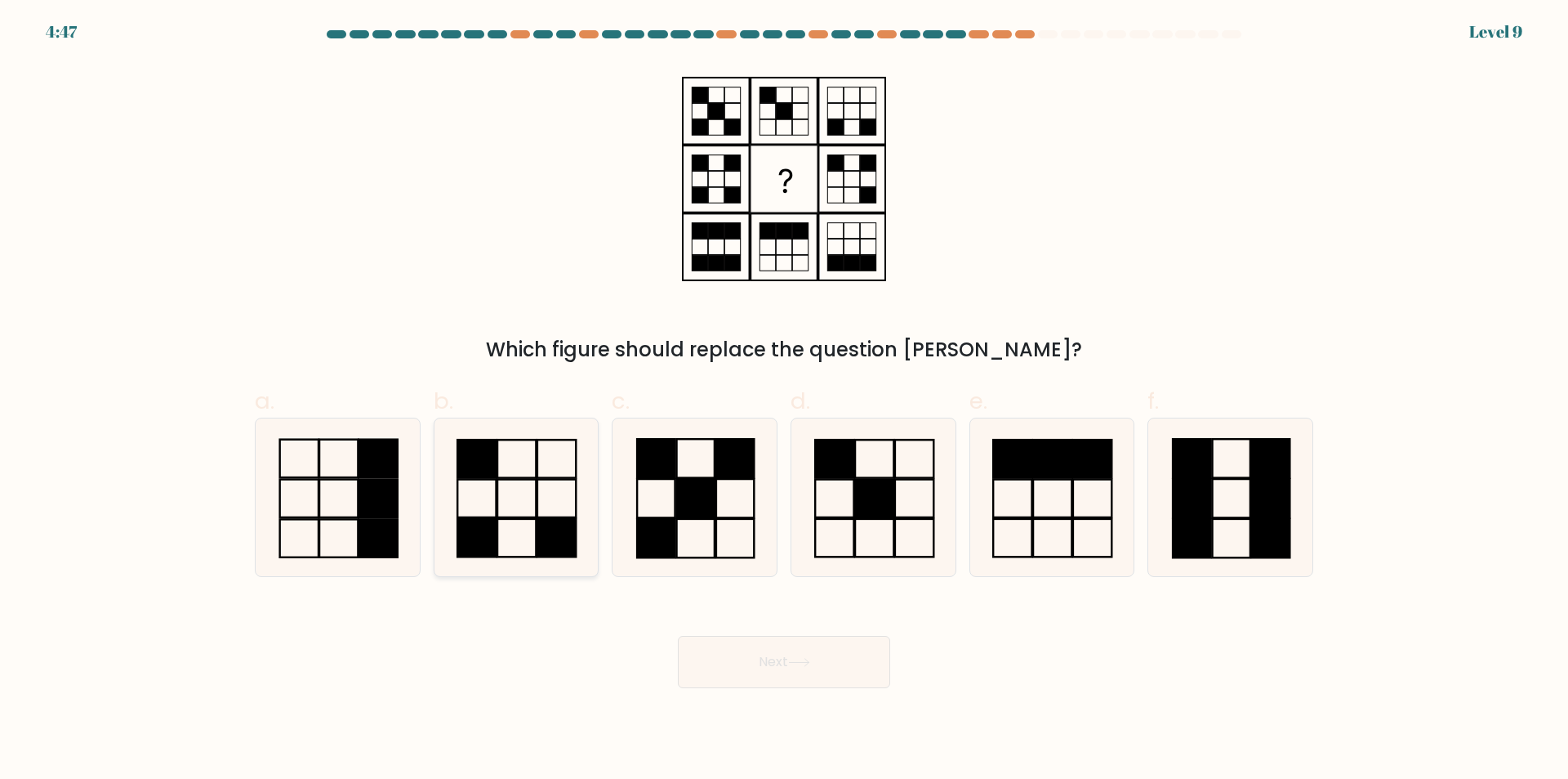
click at [500, 521] on icon at bounding box center [516, 497] width 158 height 158
click at [784, 400] on input "b." at bounding box center [784, 395] width 1 height 11
radio input "true"
click at [770, 672] on button "Next" at bounding box center [784, 662] width 212 height 53
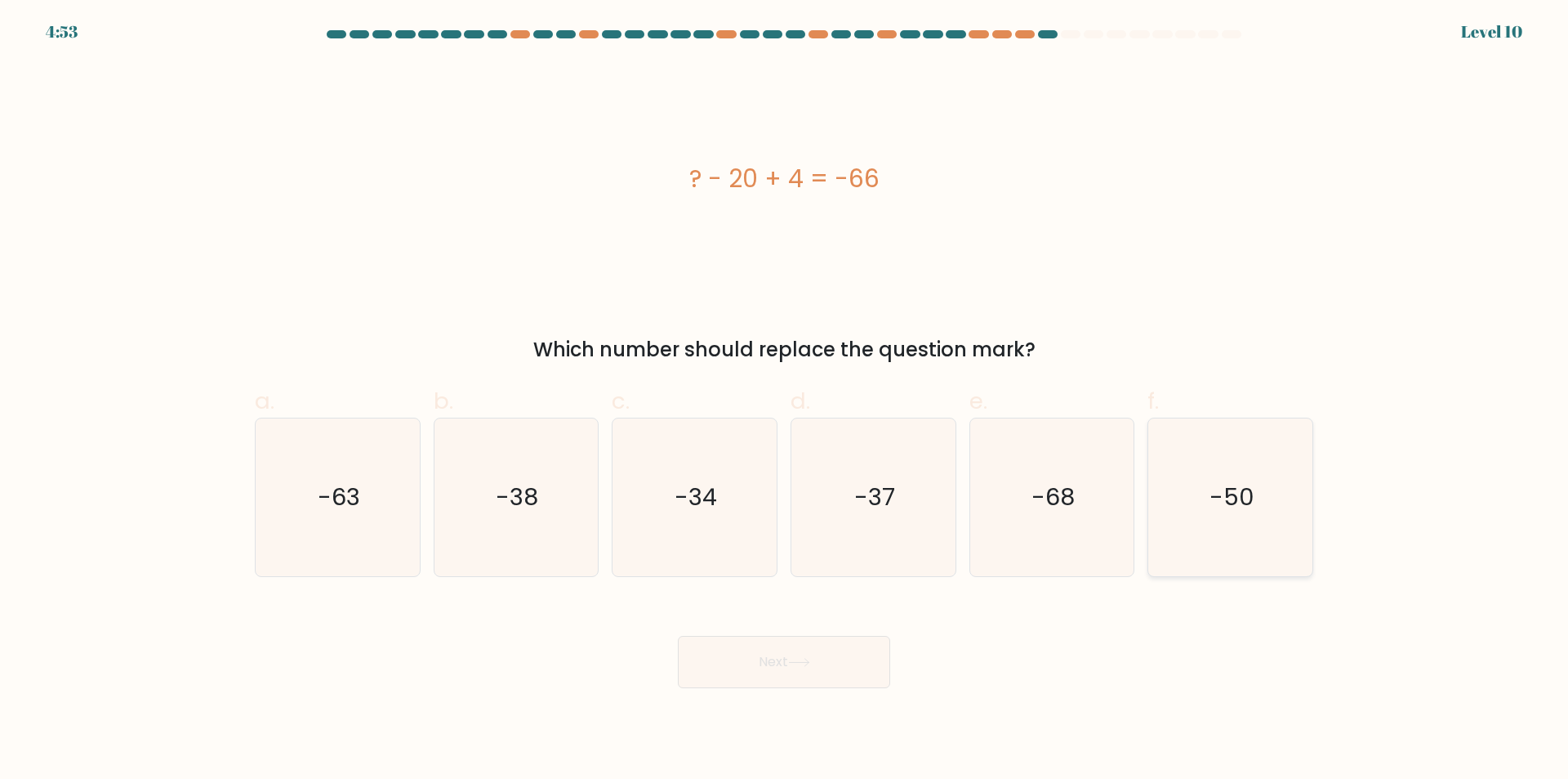
click at [1228, 544] on icon "-50" at bounding box center [1230, 497] width 158 height 158
click at [785, 400] on input "f. -50" at bounding box center [784, 395] width 1 height 11
radio input "true"
click at [819, 670] on button "Next" at bounding box center [784, 662] width 212 height 53
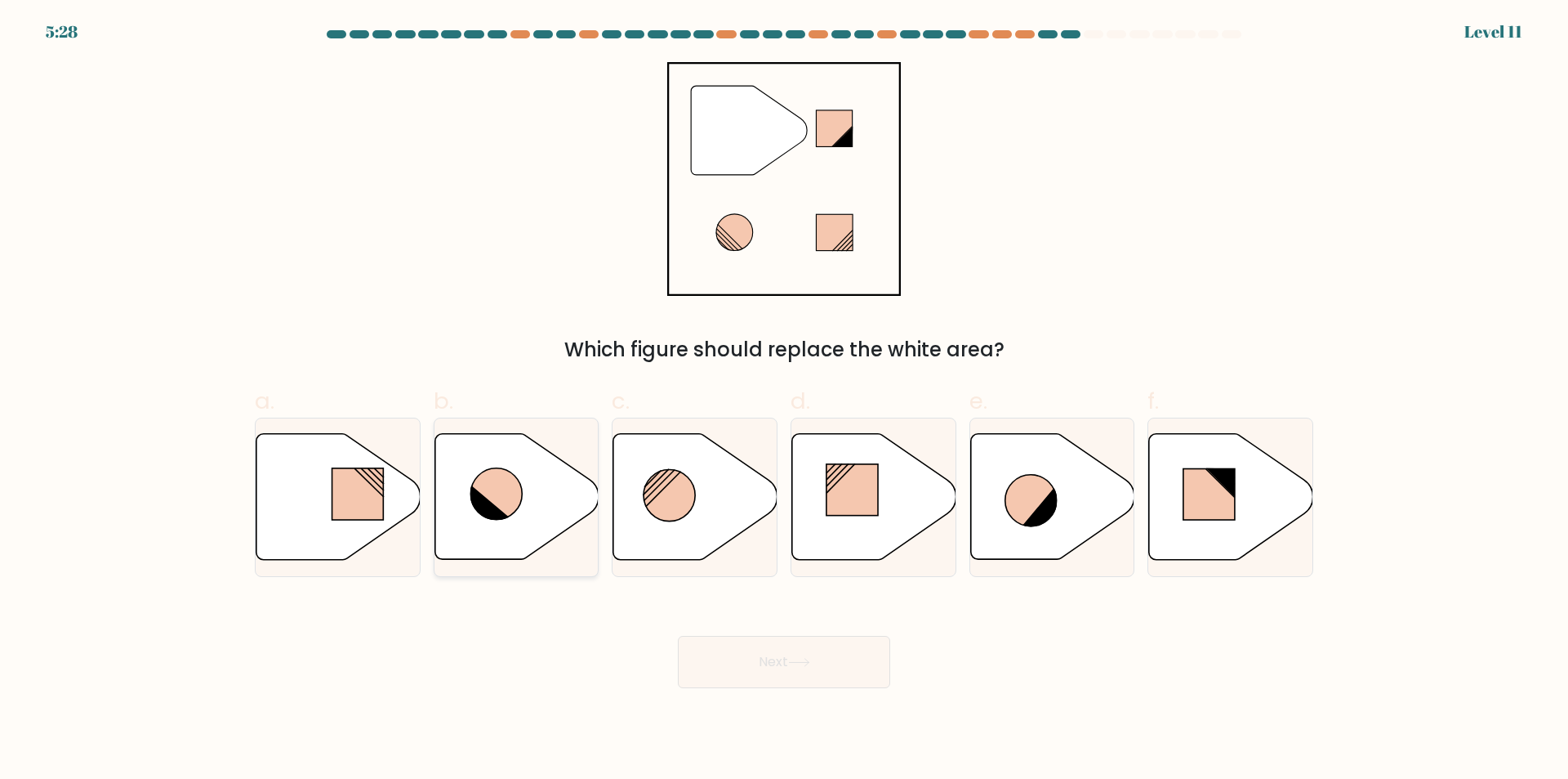
click at [505, 542] on icon at bounding box center [516, 496] width 164 height 126
click at [784, 400] on input "b." at bounding box center [784, 395] width 1 height 11
radio input "true"
click at [778, 672] on button "Next" at bounding box center [784, 662] width 212 height 53
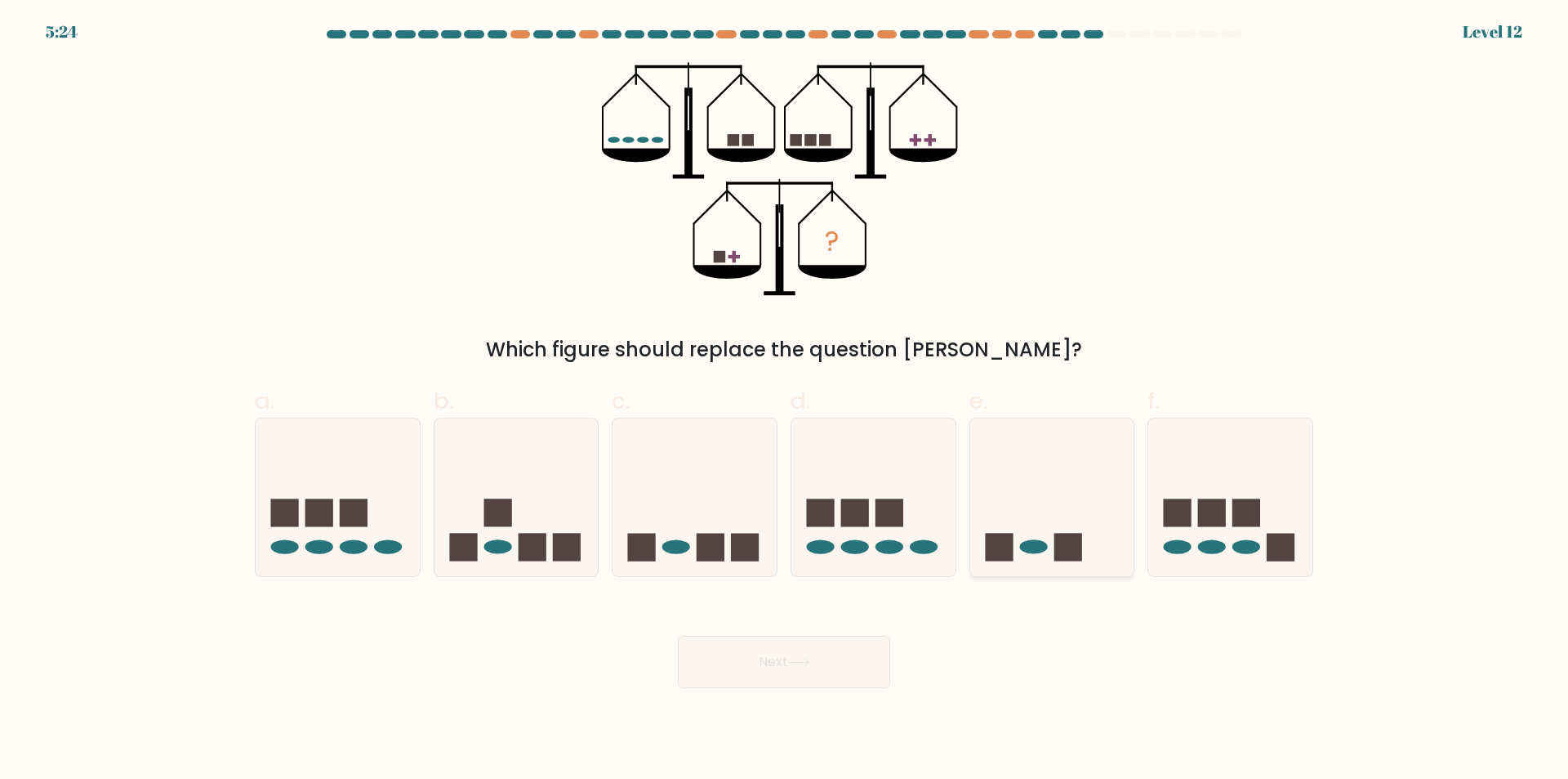
click at [1052, 510] on icon at bounding box center [1051, 498] width 164 height 136
click at [785, 400] on input "e." at bounding box center [784, 395] width 1 height 11
radio input "true"
click at [742, 662] on button "Next" at bounding box center [784, 662] width 212 height 53
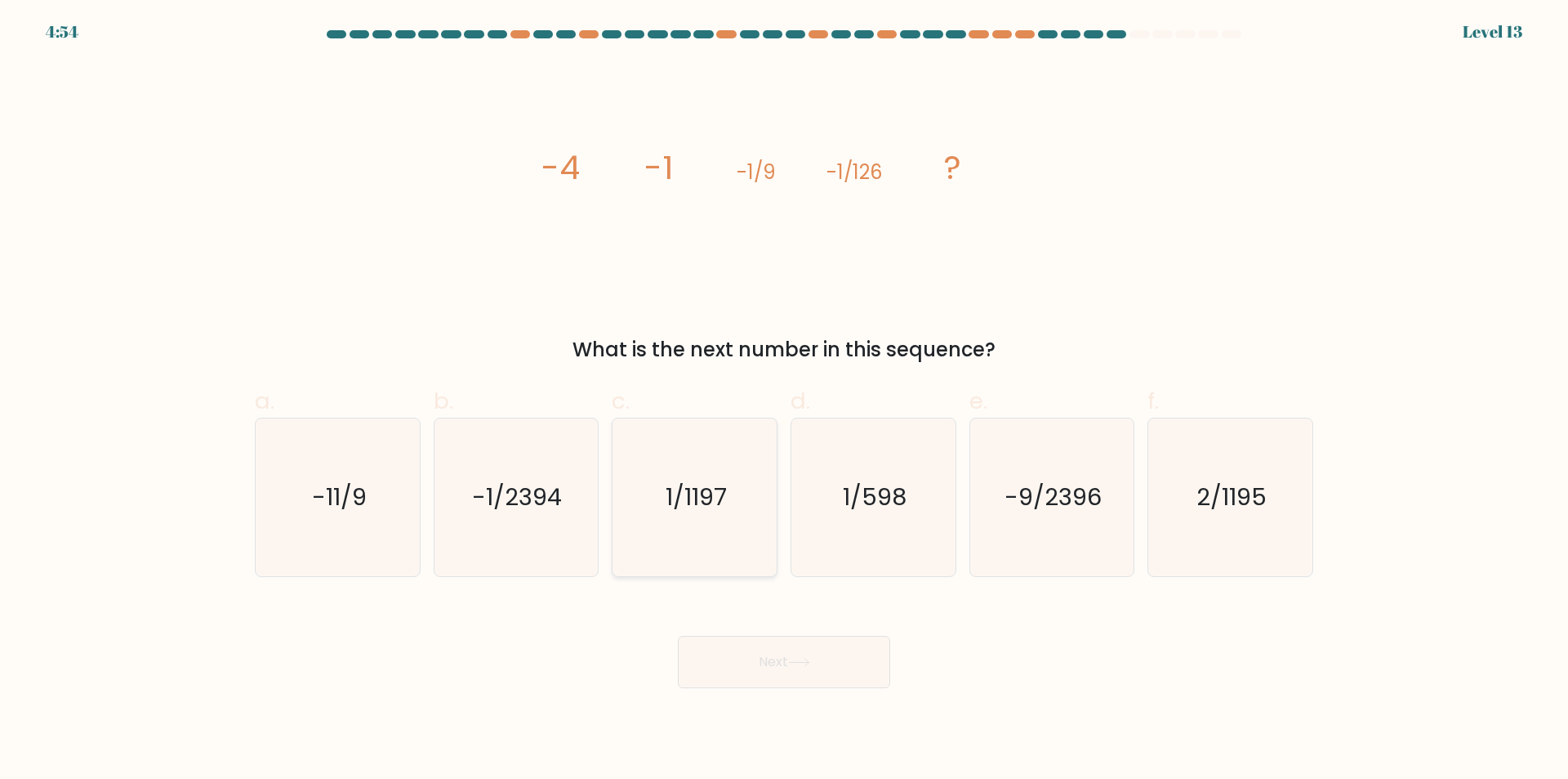
drag, startPoint x: 703, startPoint y: 570, endPoint x: 758, endPoint y: 652, distance: 98.7
click at [704, 571] on icon "1/1197" at bounding box center [694, 497] width 158 height 158
click at [784, 400] on input "c. 1/1197" at bounding box center [784, 395] width 1 height 11
radio input "true"
click at [758, 656] on button "Next" at bounding box center [784, 662] width 212 height 53
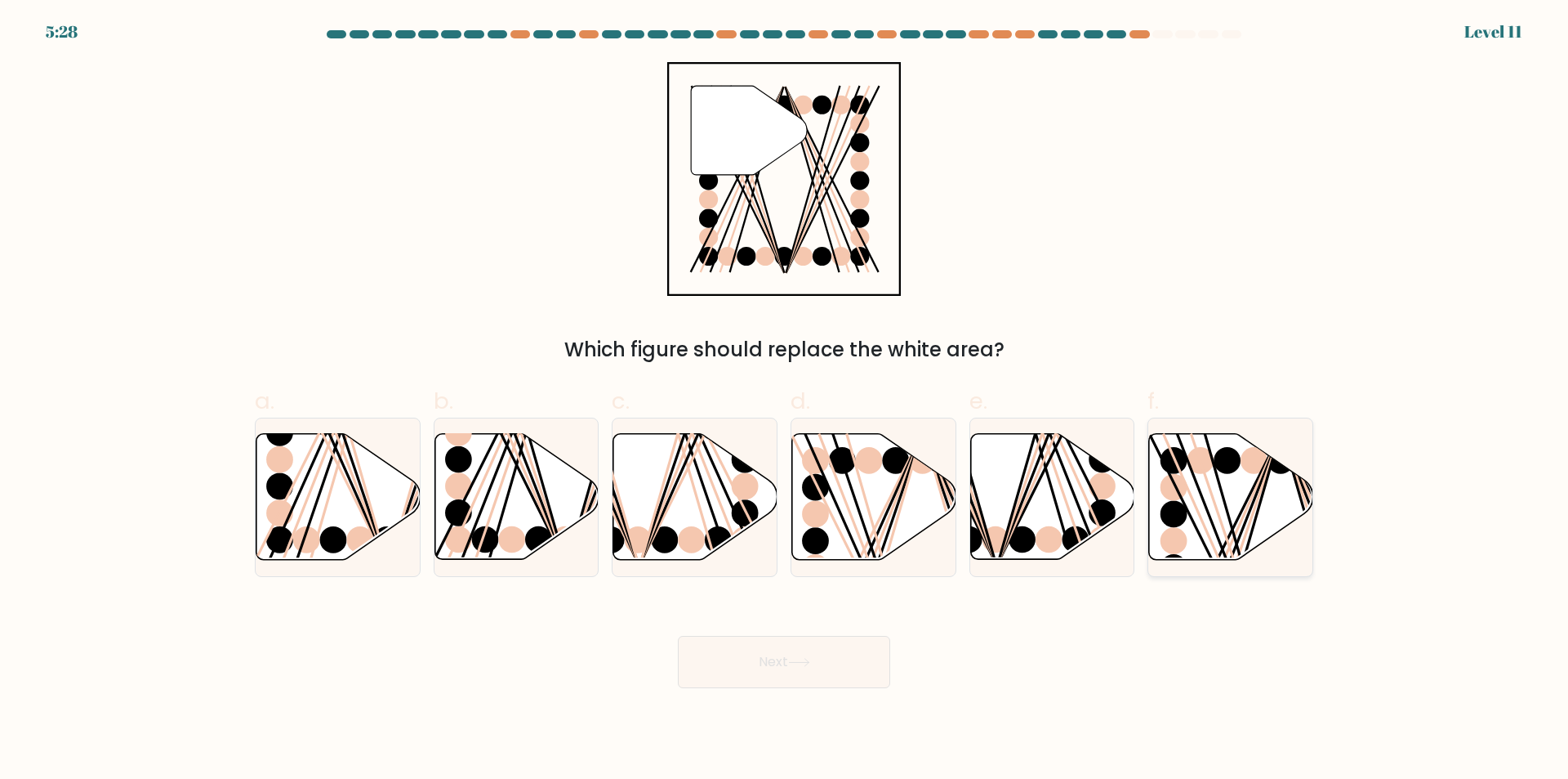
click at [1191, 540] on icon at bounding box center [1231, 496] width 164 height 126
click at [785, 400] on input "f." at bounding box center [784, 395] width 1 height 11
radio input "true"
click at [825, 664] on button "Next" at bounding box center [784, 662] width 212 height 53
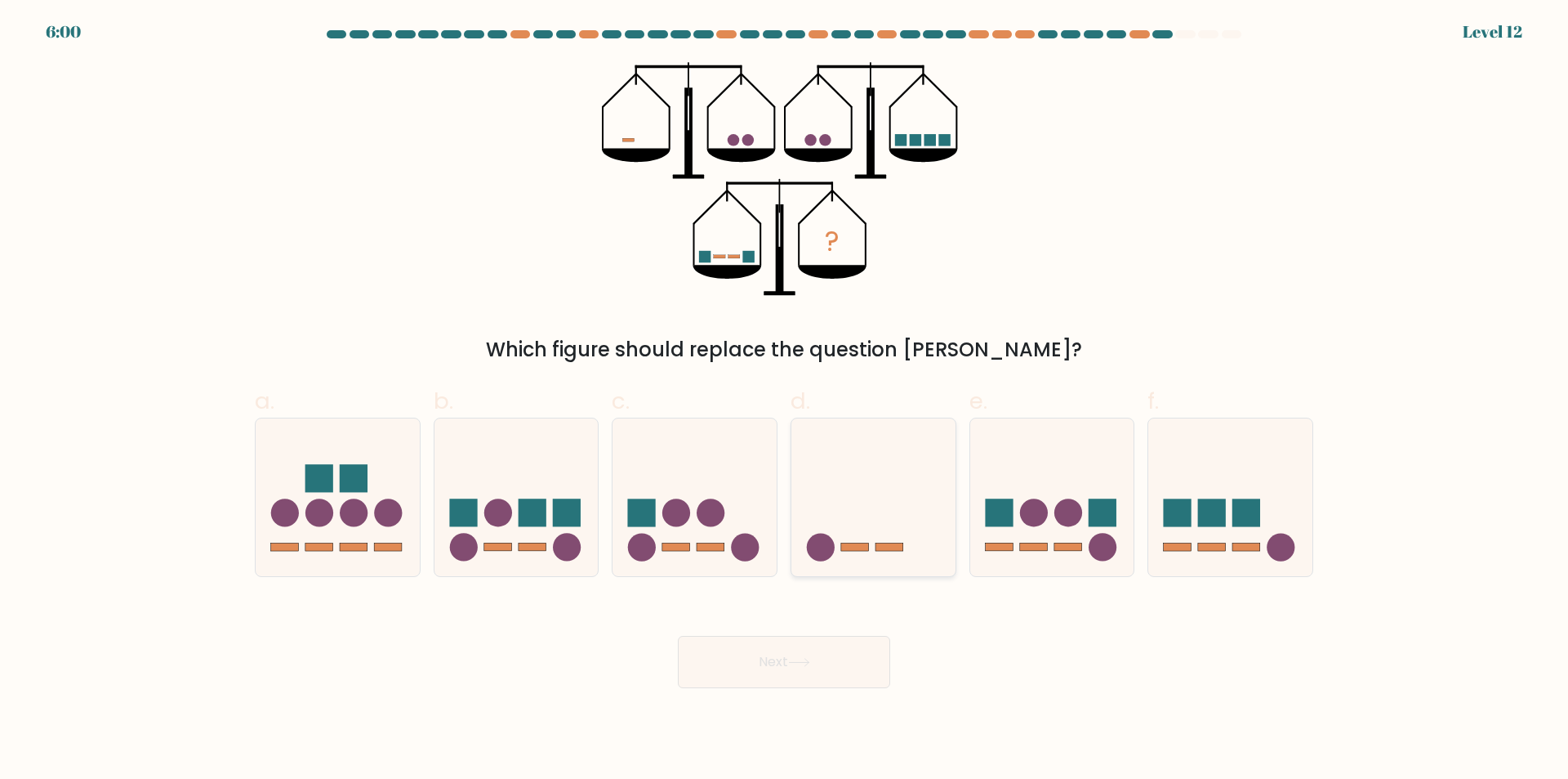
click at [846, 571] on div at bounding box center [873, 497] width 166 height 160
click at [785, 400] on input "d." at bounding box center [784, 395] width 1 height 11
radio input "true"
click at [828, 657] on button "Next" at bounding box center [784, 662] width 212 height 53
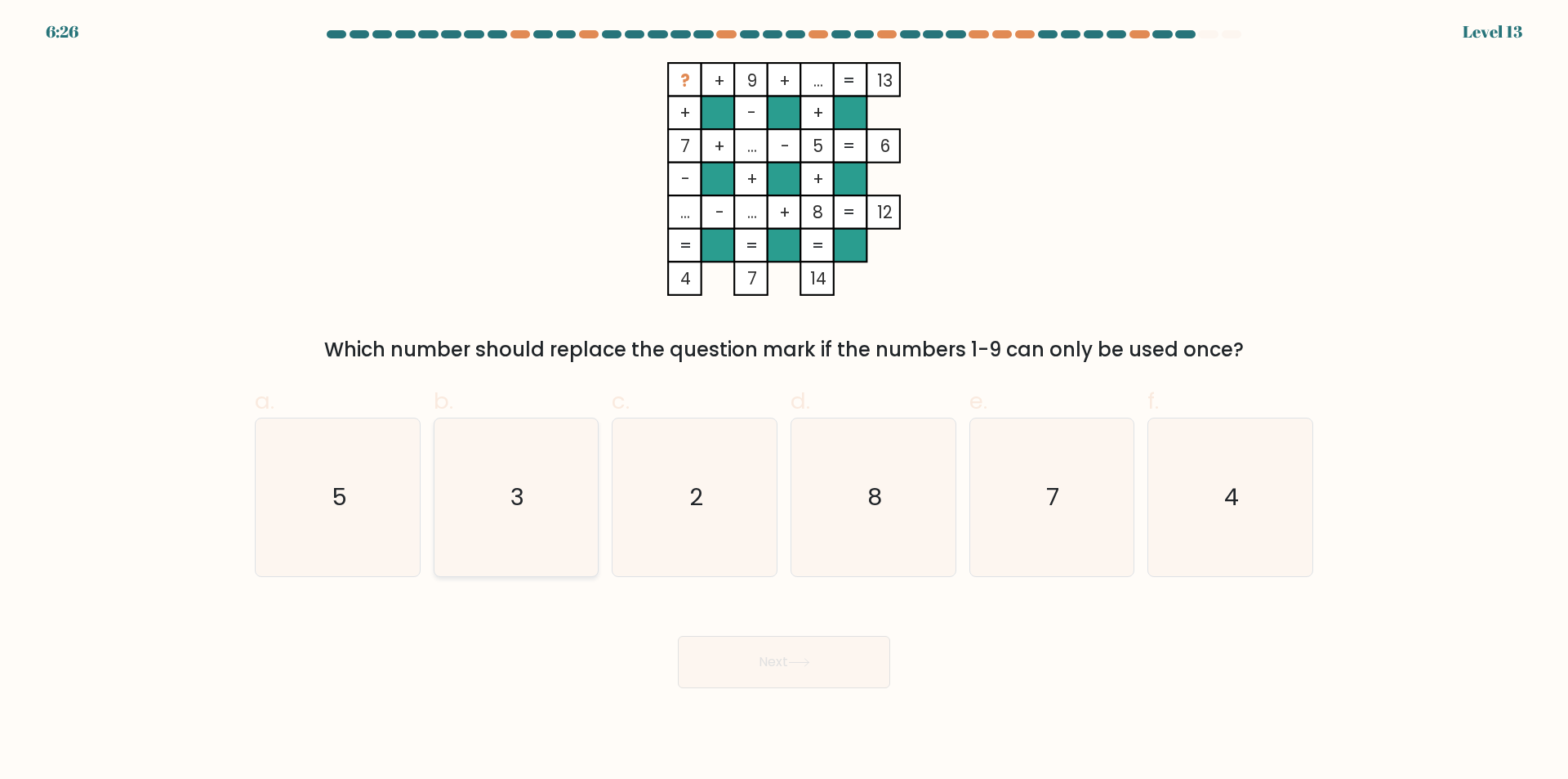
click at [506, 527] on icon "3" at bounding box center [516, 497] width 158 height 158
click at [784, 400] on input "b. 3" at bounding box center [784, 395] width 1 height 11
radio input "true"
click at [807, 659] on icon at bounding box center [799, 662] width 22 height 9
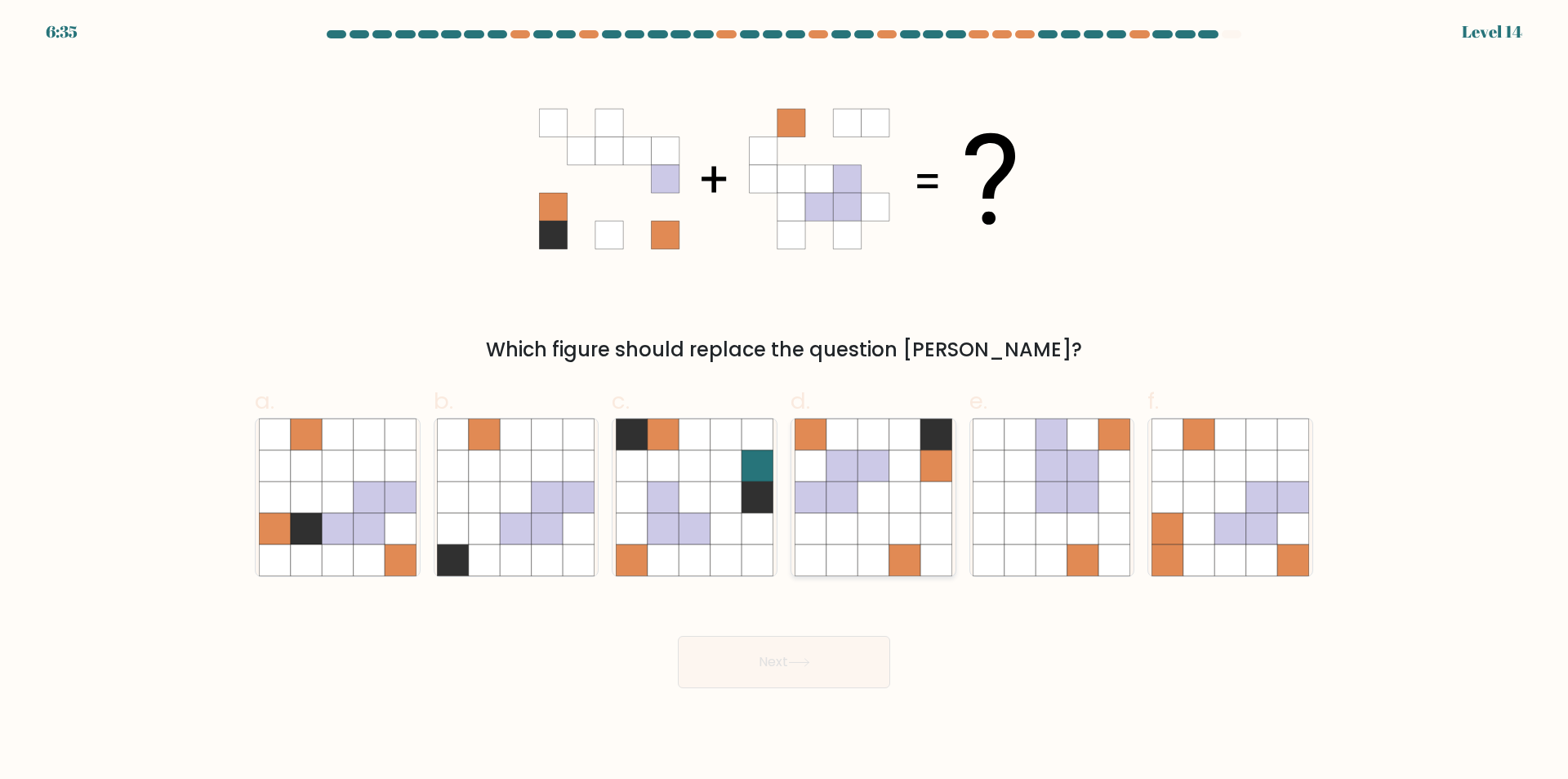
click at [832, 554] on icon at bounding box center [842, 560] width 31 height 31
click at [785, 400] on input "d." at bounding box center [784, 395] width 1 height 11
radio input "true"
click at [805, 668] on button "Next" at bounding box center [784, 662] width 212 height 53
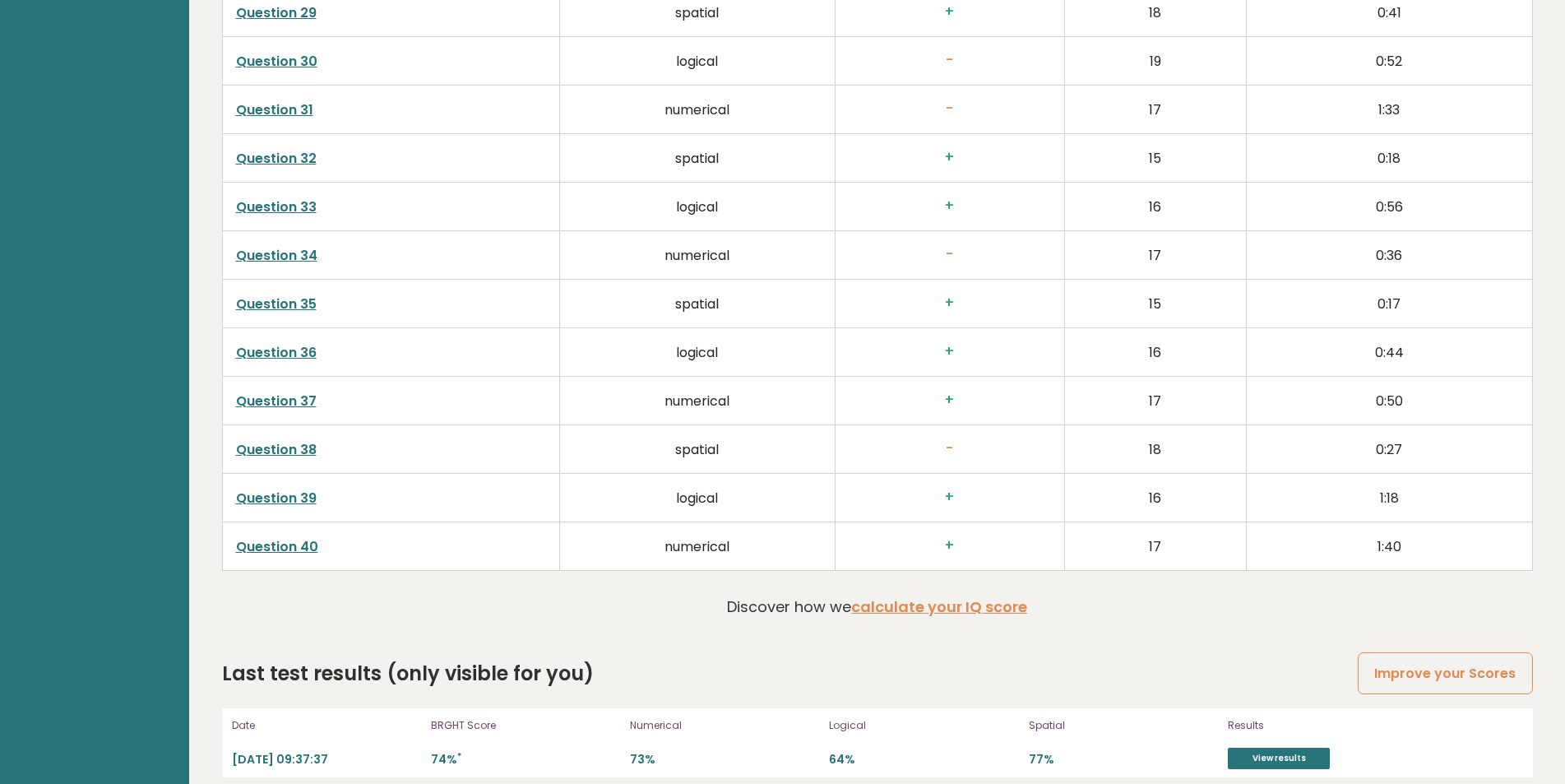
scroll to position [4520, 0]
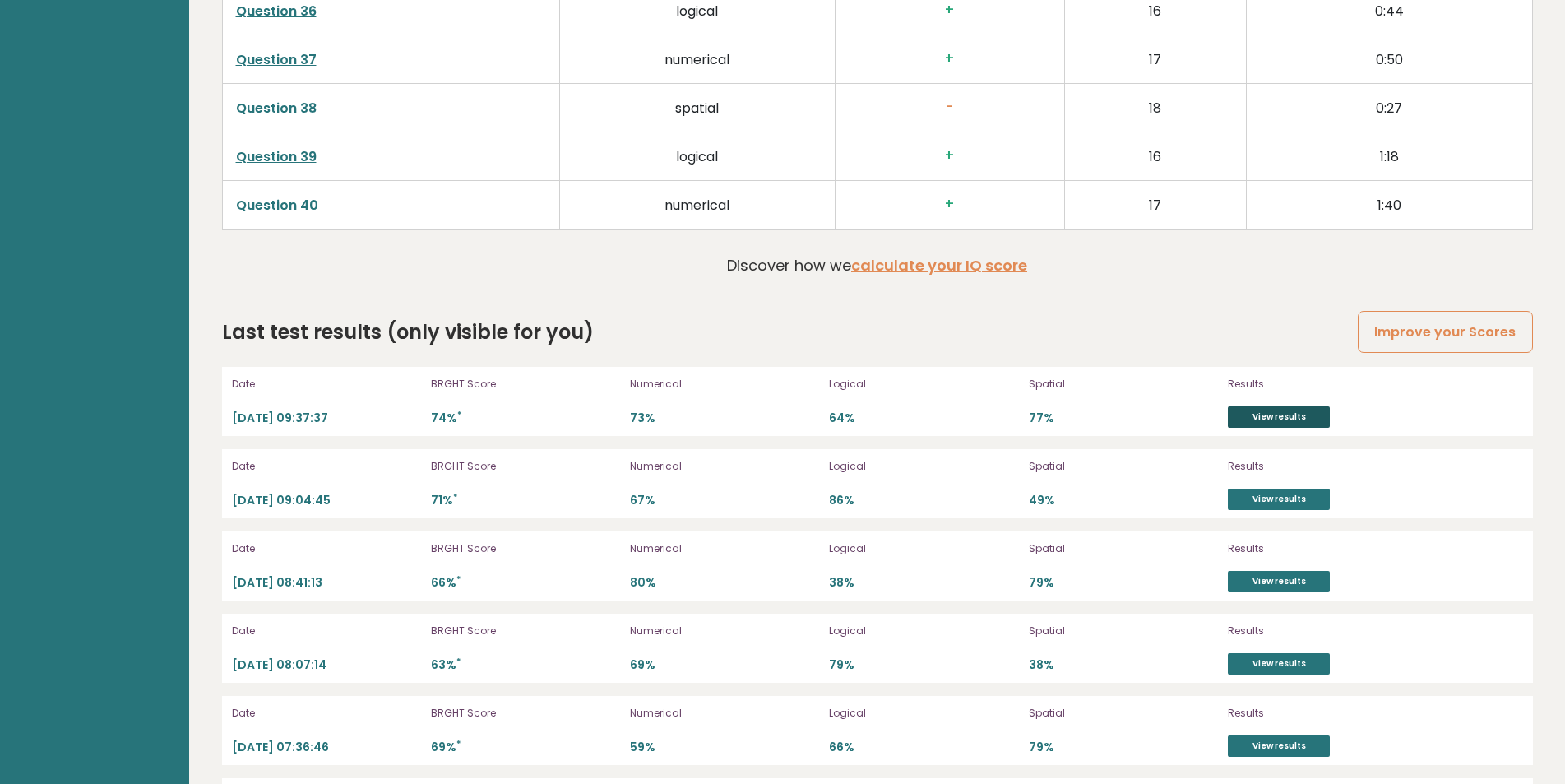
click at [1287, 415] on link "View results" at bounding box center [1279, 416] width 102 height 21
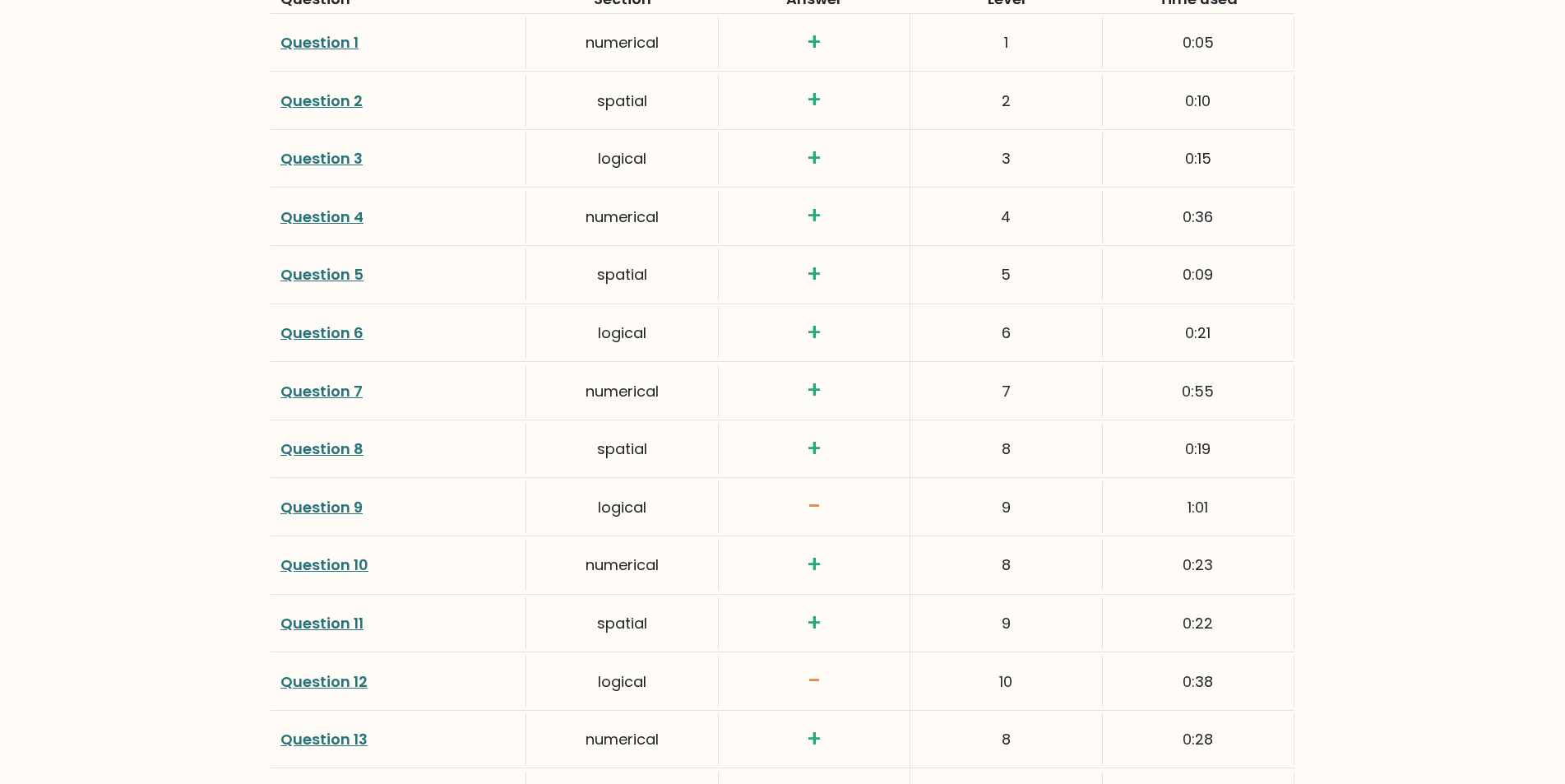
scroll to position [2374, 0]
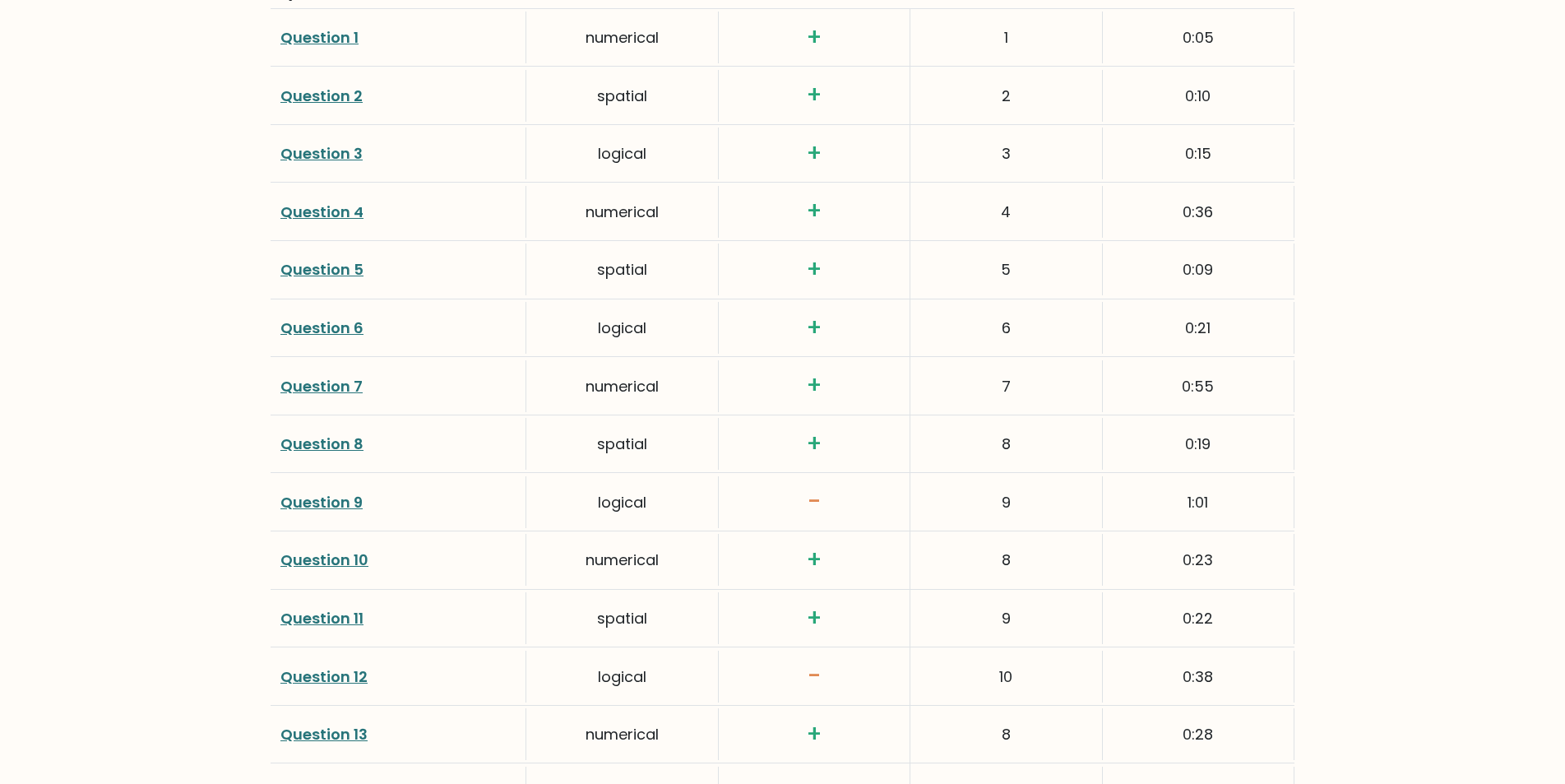
click at [336, 502] on link "Question 9" at bounding box center [321, 502] width 82 height 21
click at [344, 684] on link "Question 12" at bounding box center [323, 676] width 87 height 21
click at [324, 673] on link "Question 12" at bounding box center [323, 676] width 87 height 21
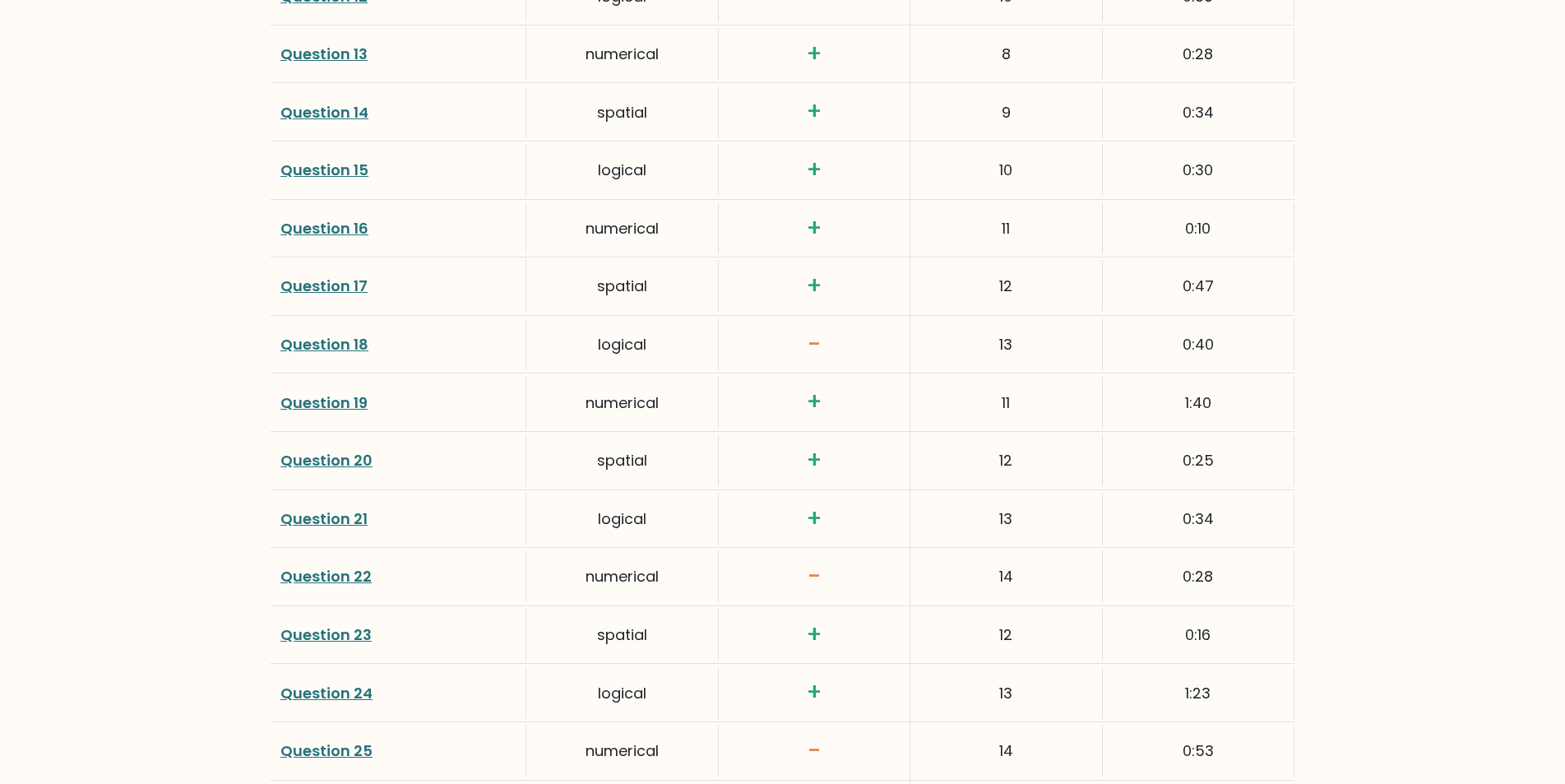
scroll to position [3065, 0]
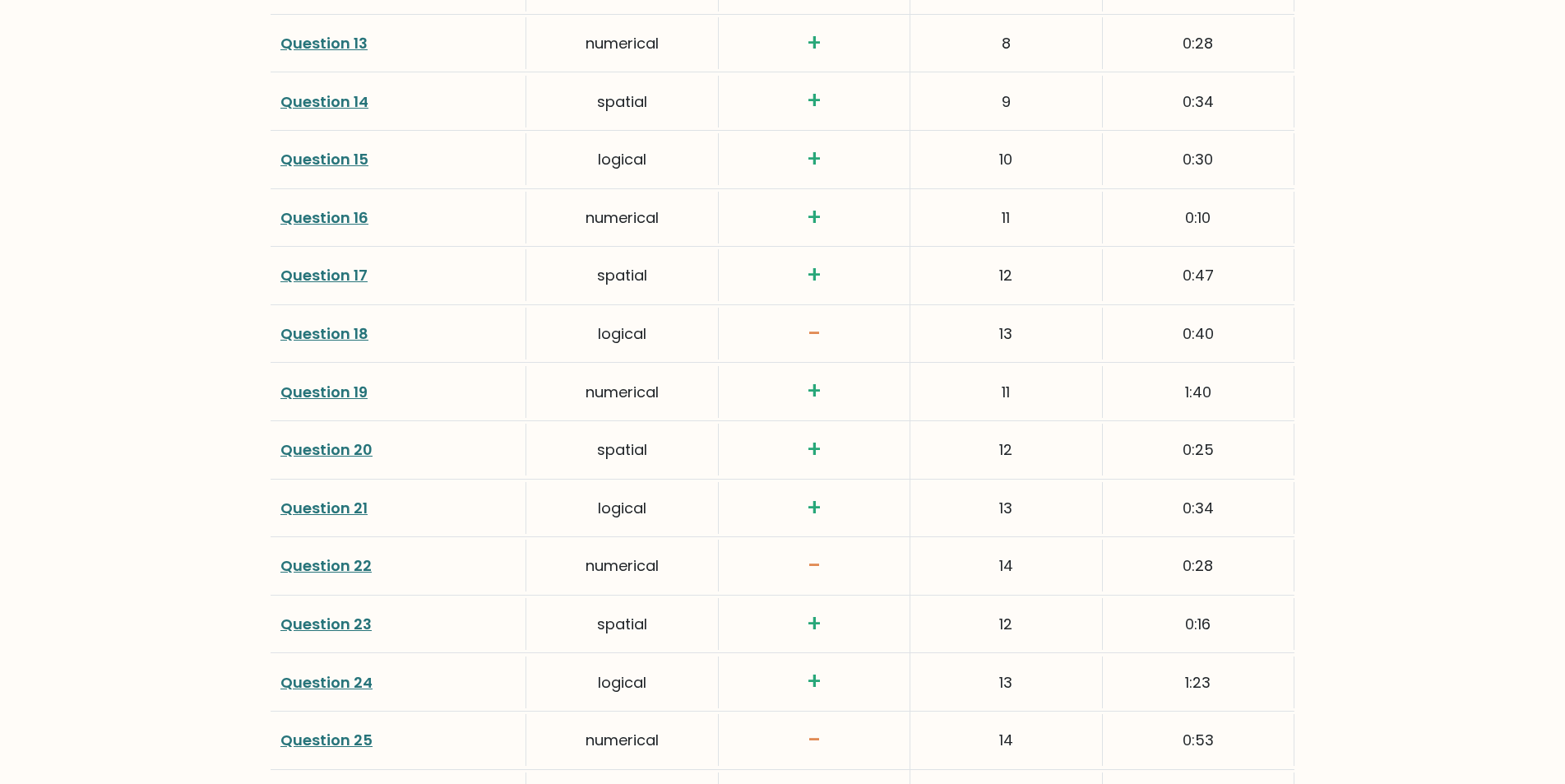
click at [357, 336] on link "Question 18" at bounding box center [324, 333] width 88 height 21
click at [352, 738] on link "Question 25" at bounding box center [326, 739] width 92 height 21
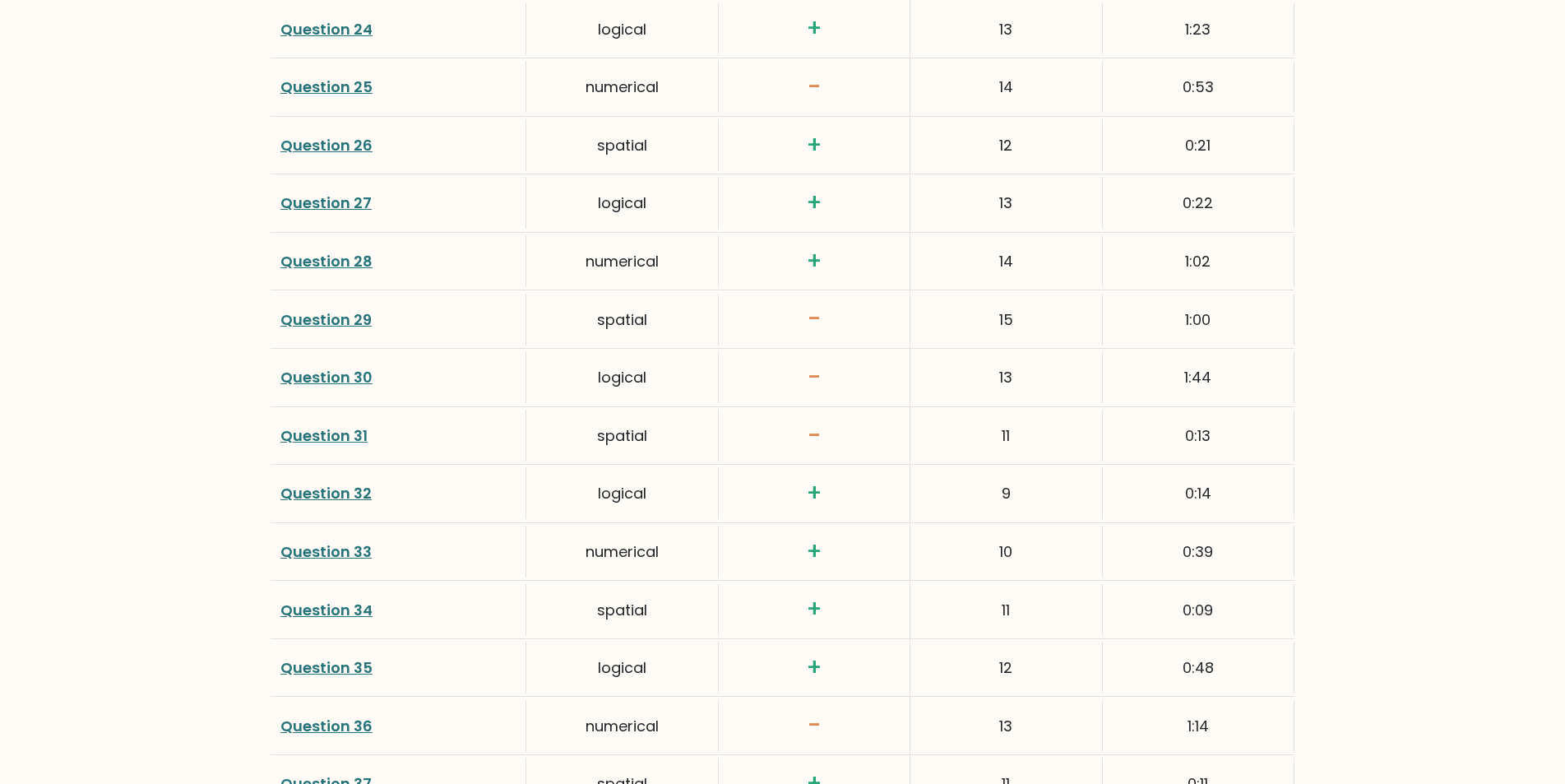
click at [312, 319] on link "Question 29" at bounding box center [326, 319] width 91 height 21
click at [347, 718] on link "Question 36" at bounding box center [326, 726] width 92 height 21
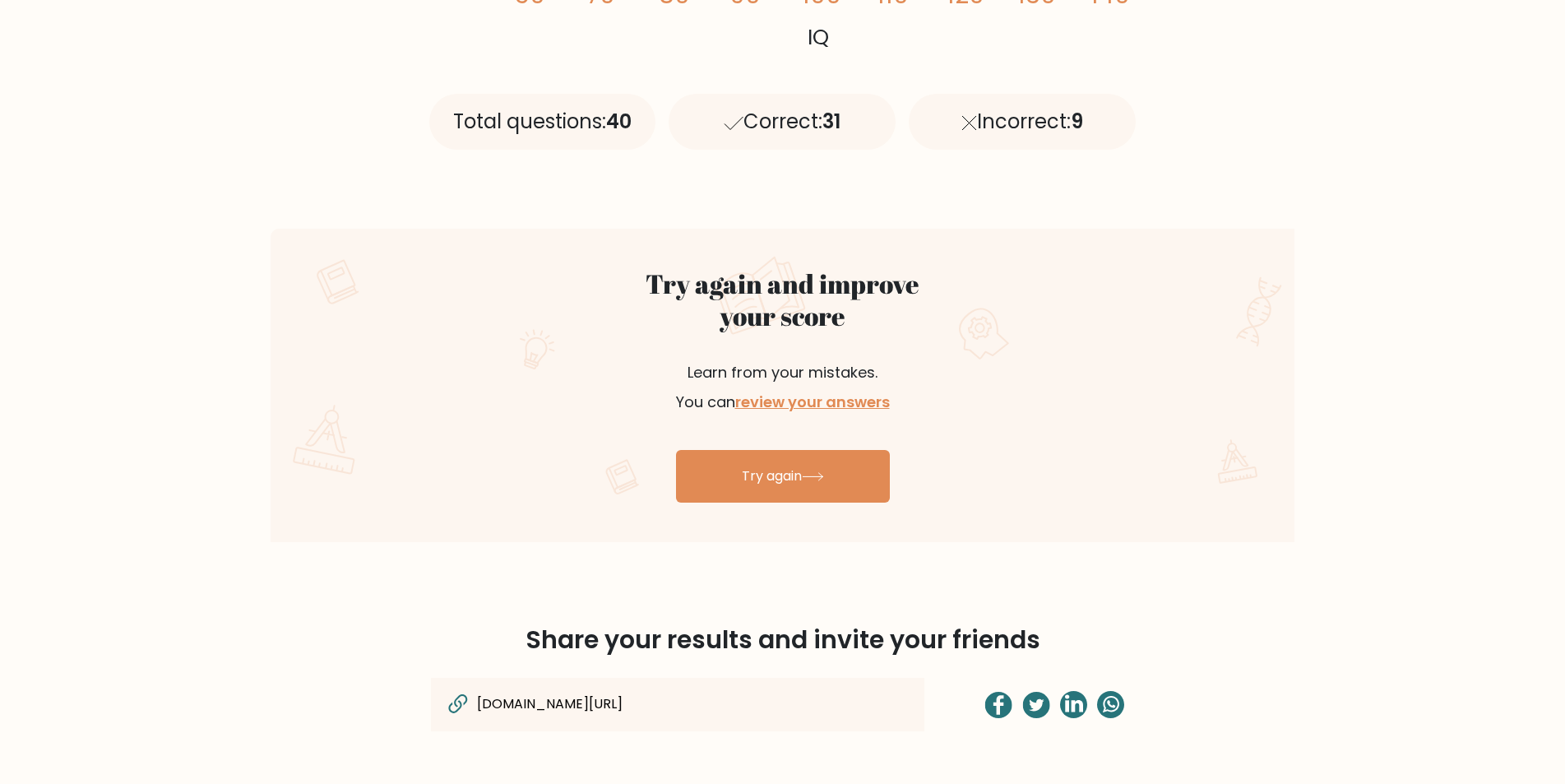
scroll to position [415, 0]
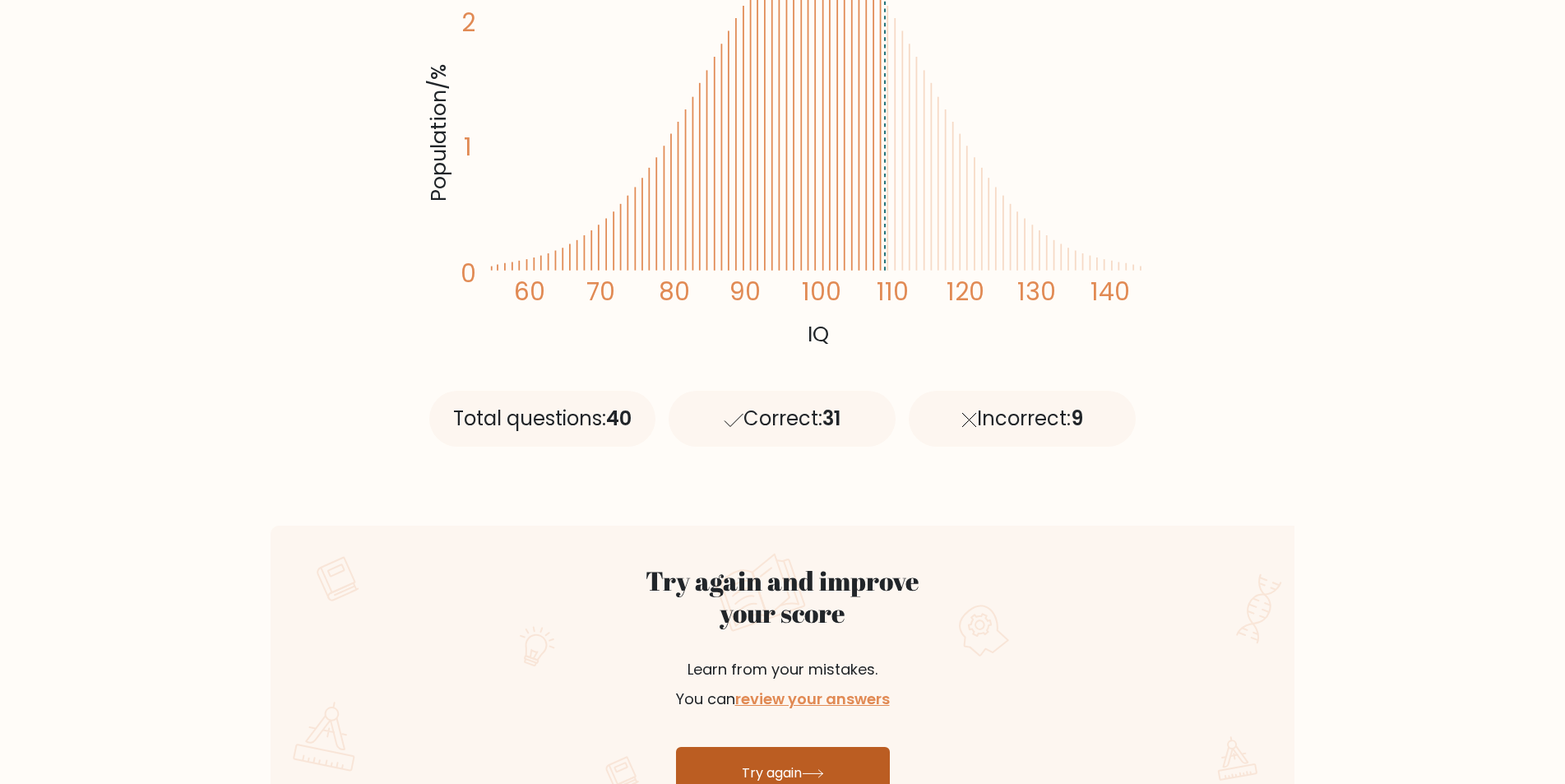
click at [783, 769] on link "Try again" at bounding box center [783, 773] width 214 height 53
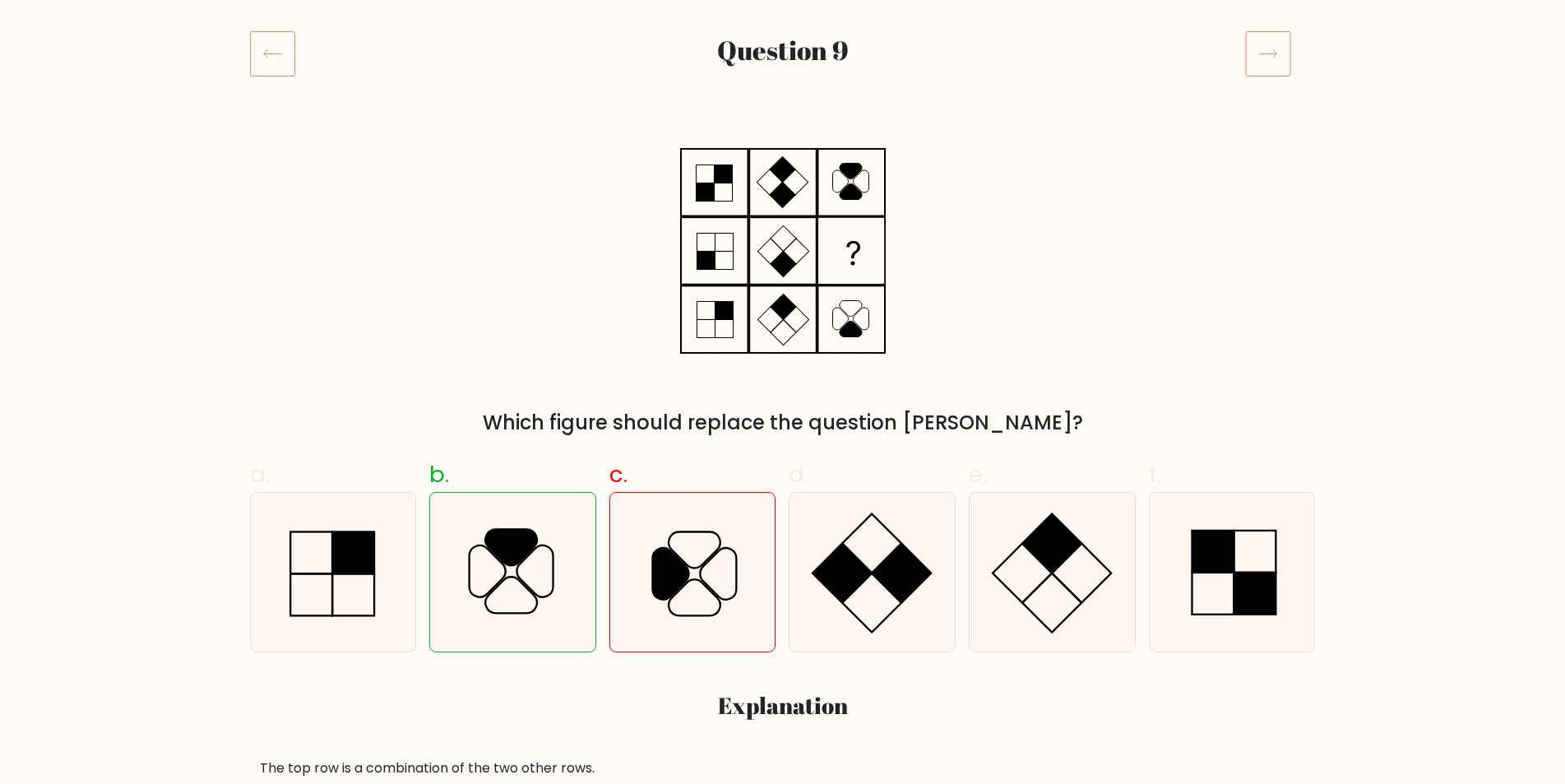
scroll to position [208, 0]
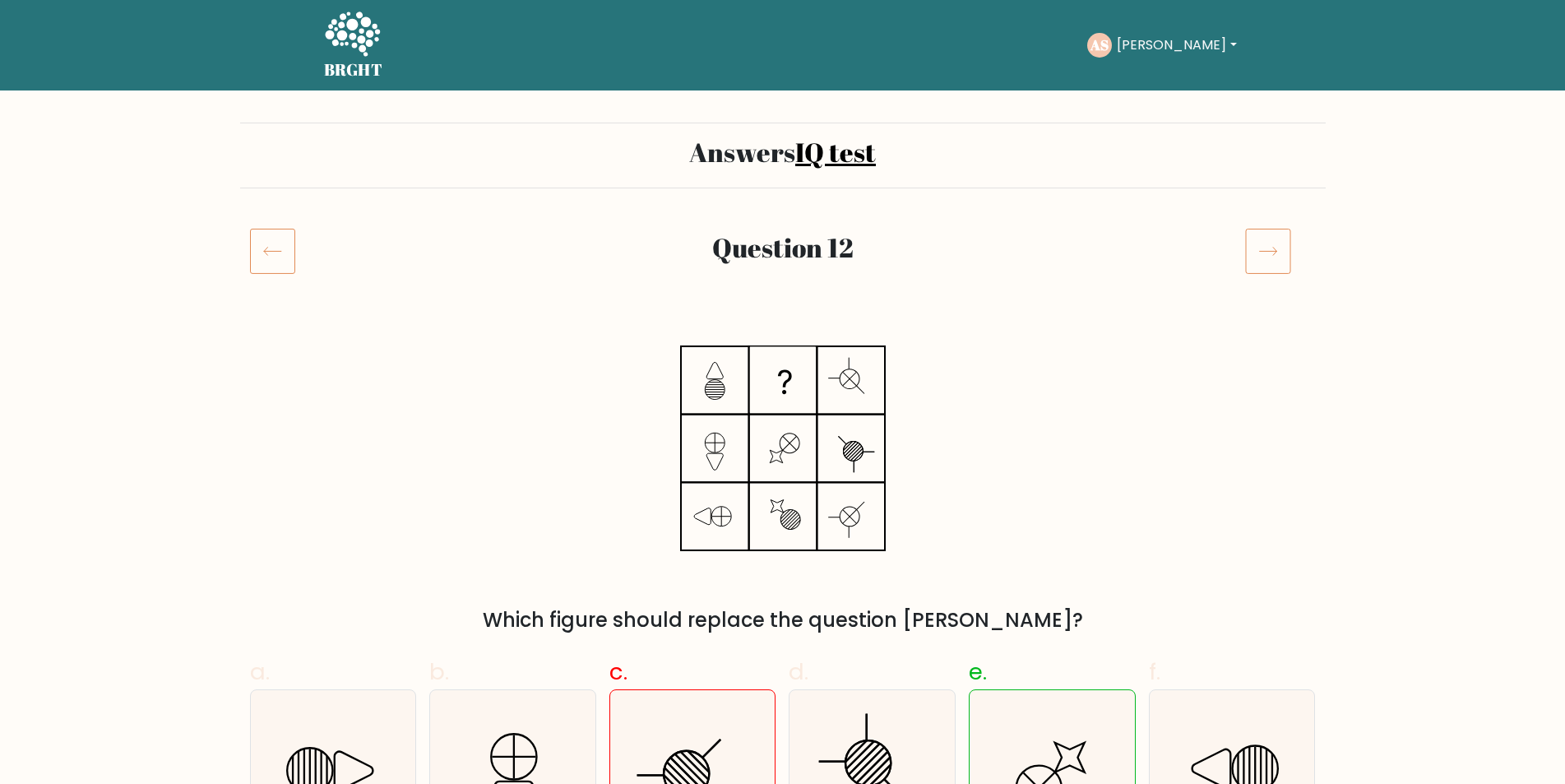
drag, startPoint x: 1562, startPoint y: 102, endPoint x: 1562, endPoint y: 134, distance: 32.0
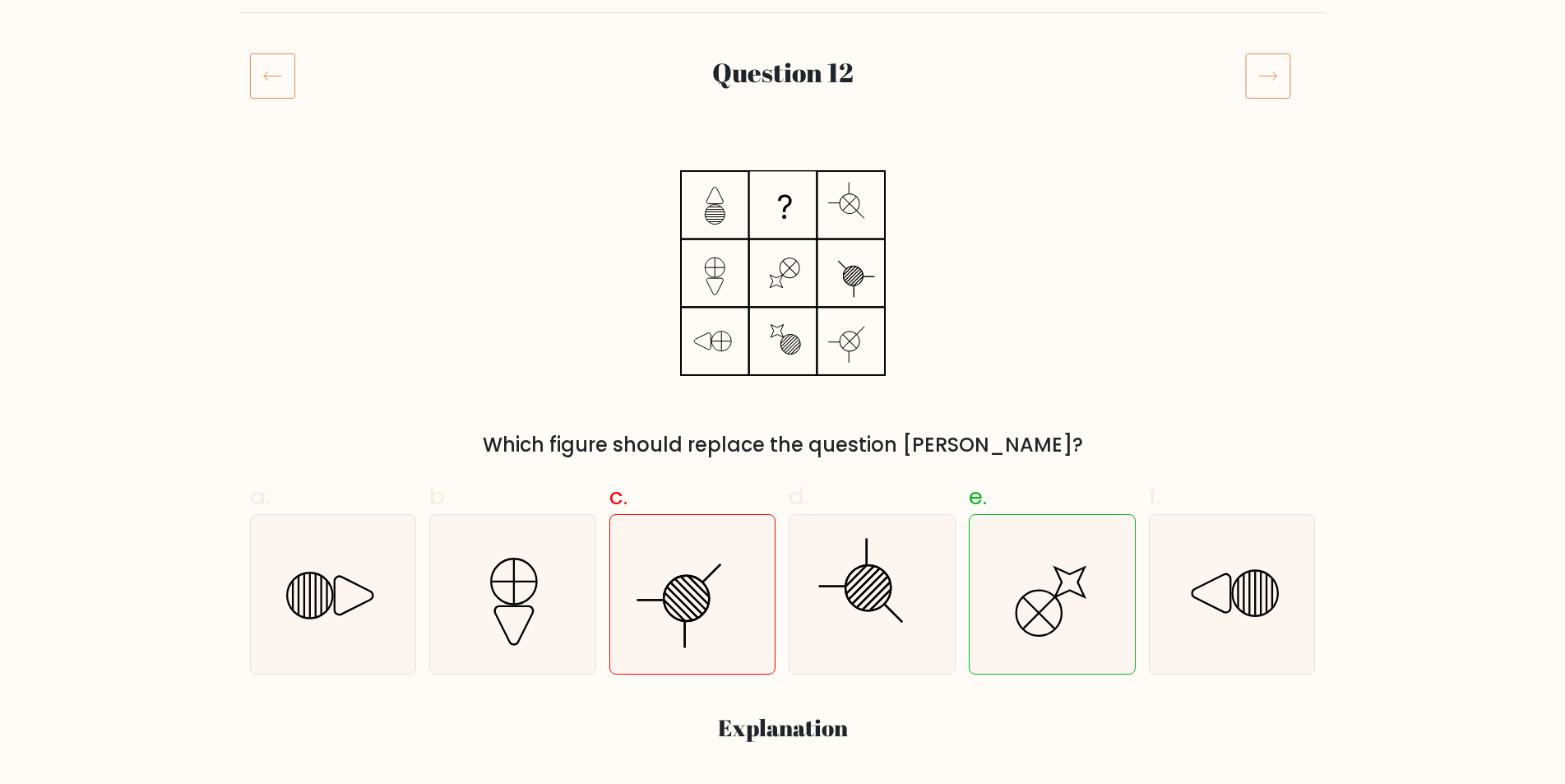
scroll to position [211, 0]
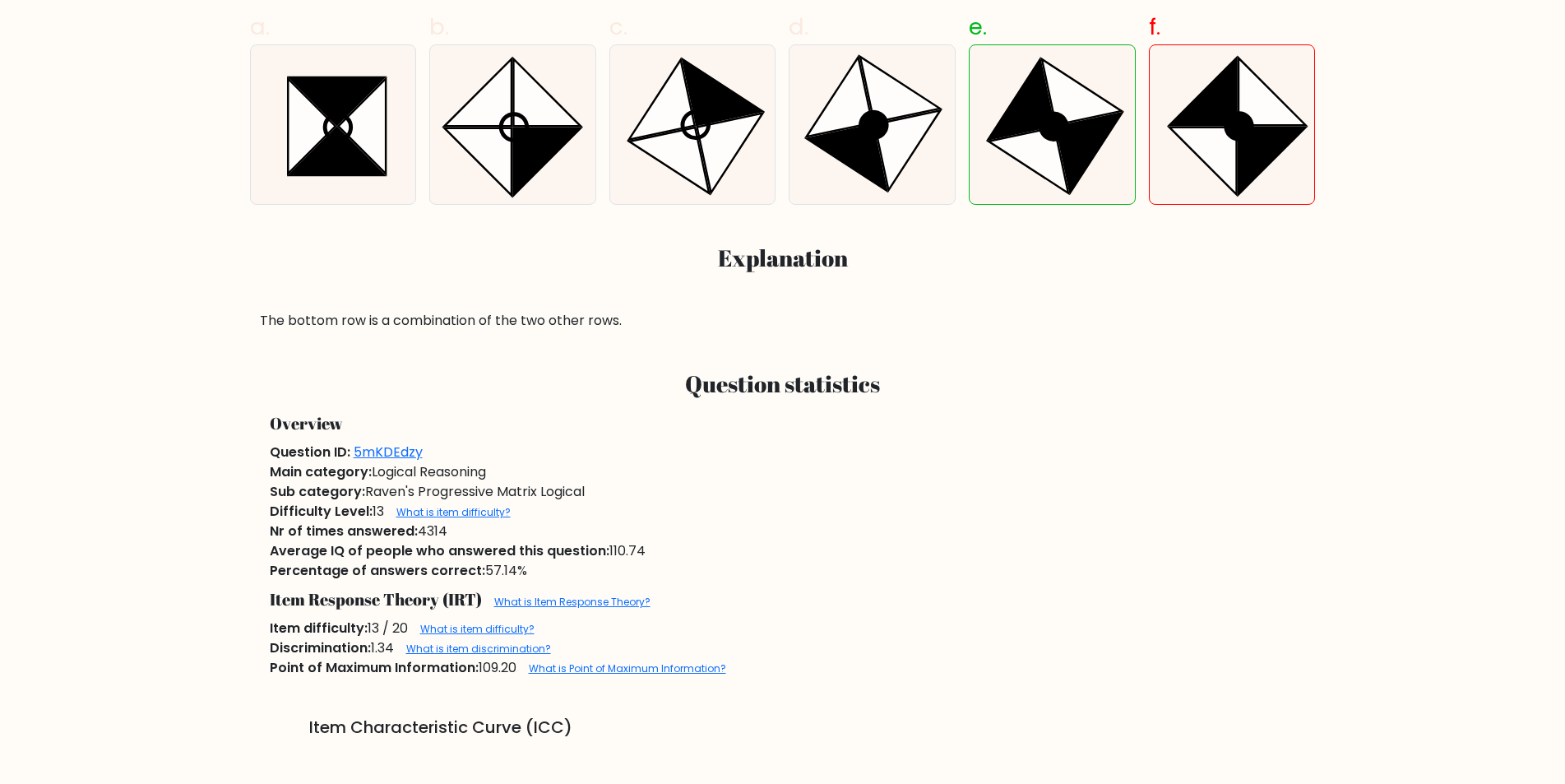
scroll to position [706, 0]
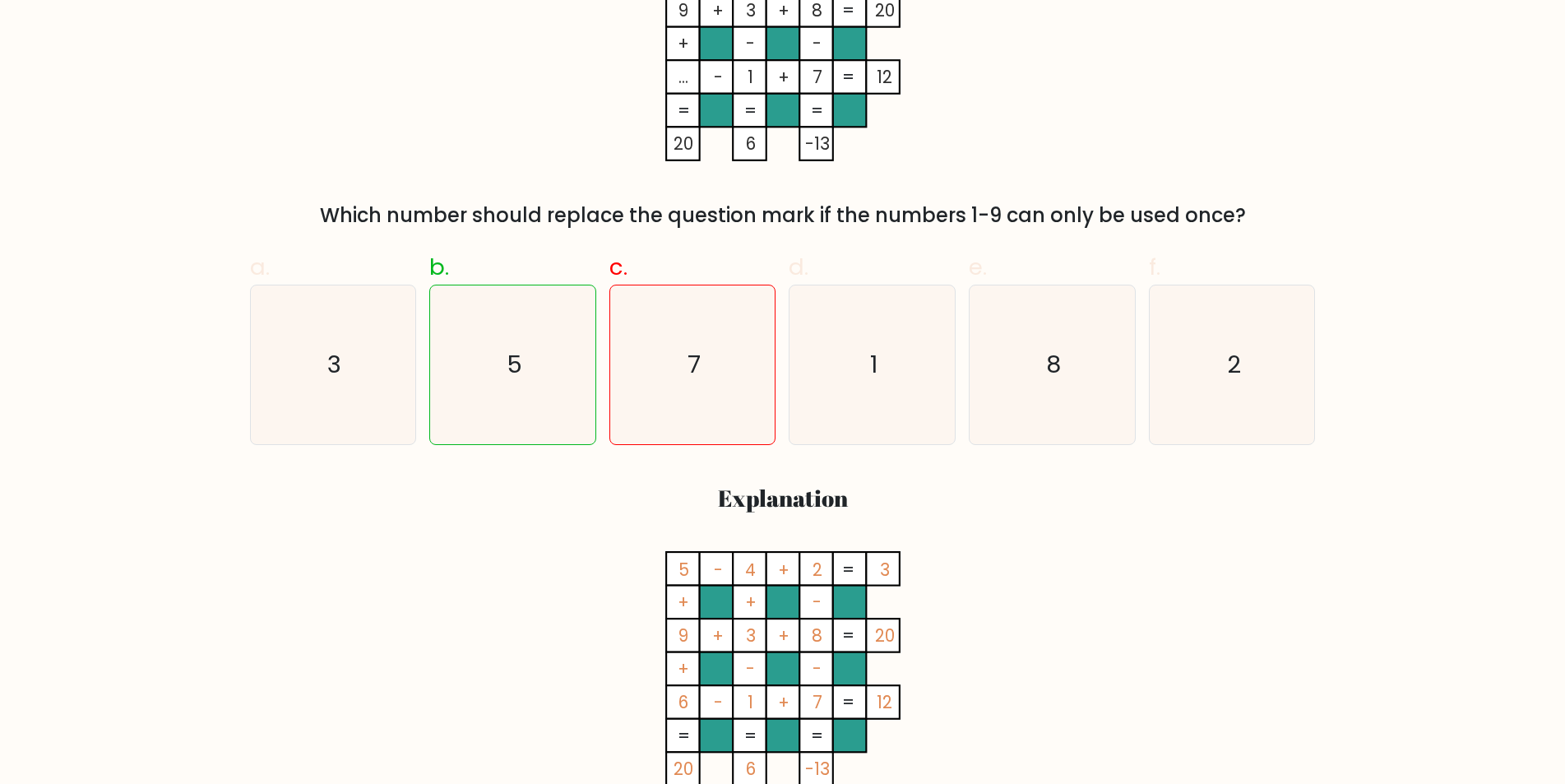
scroll to position [490, 0]
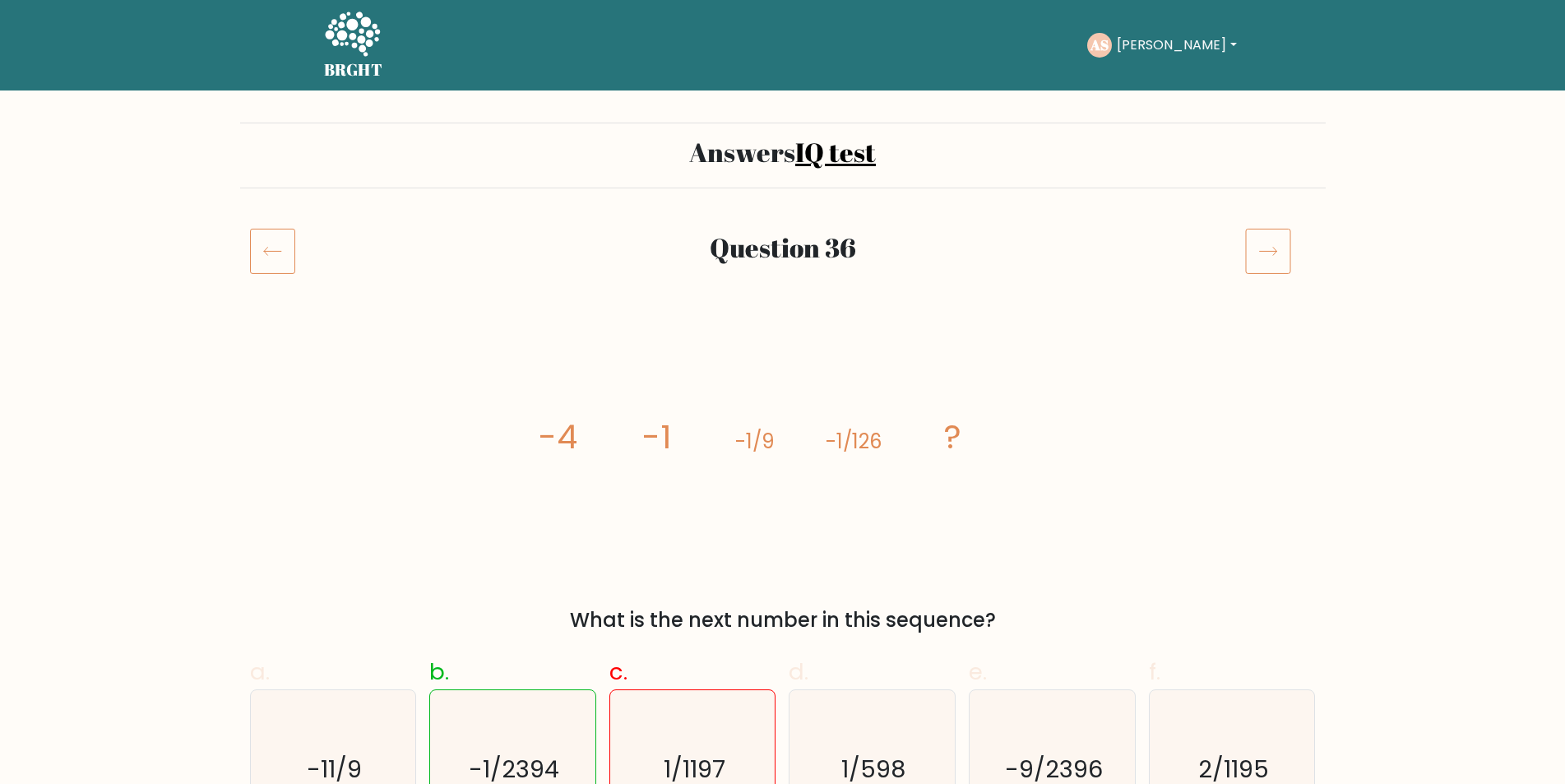
drag, startPoint x: 1561, startPoint y: 129, endPoint x: 1559, endPoint y: 145, distance: 16.1
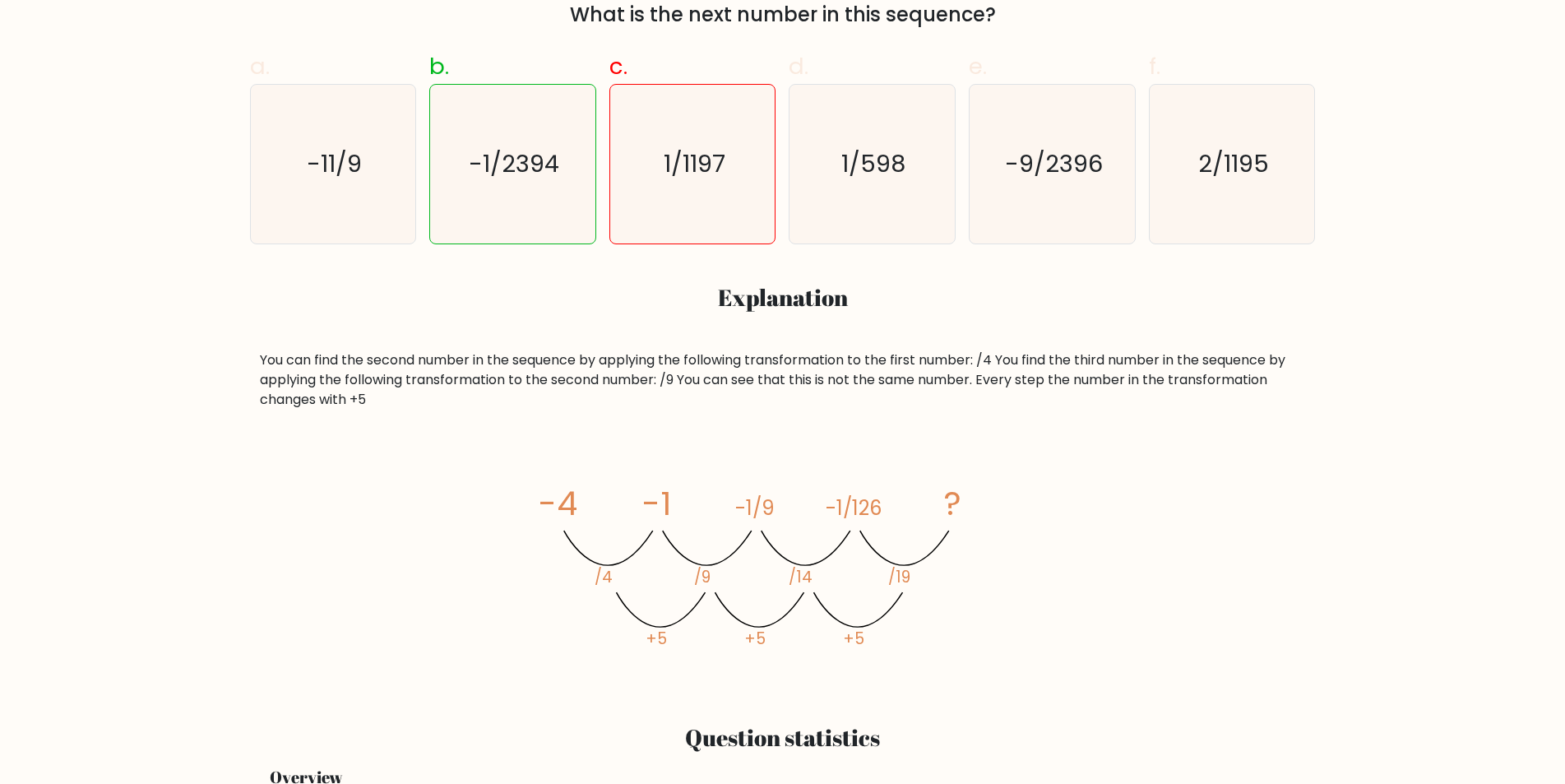
scroll to position [638, 0]
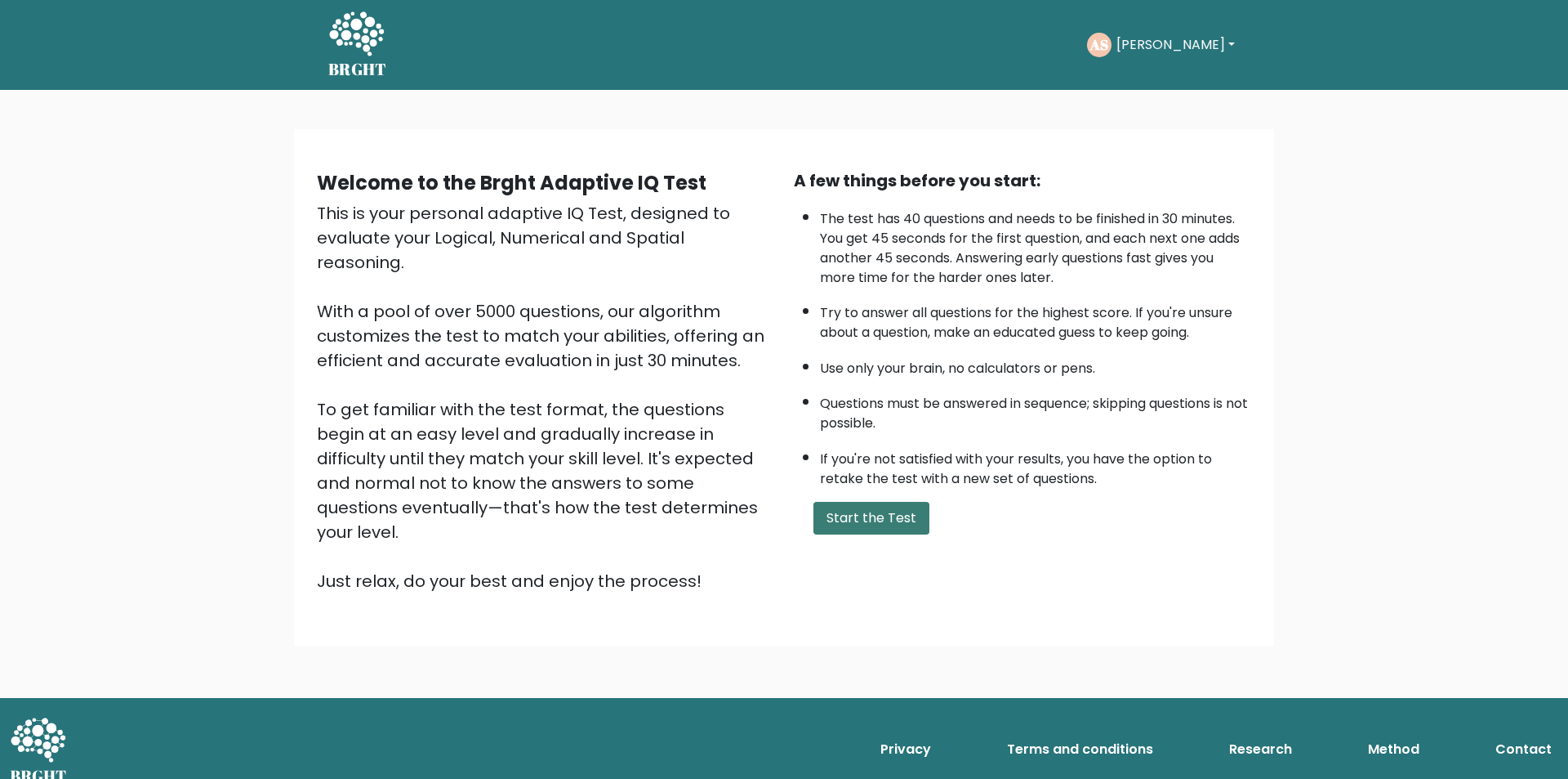
click at [894, 520] on button "Start the Test" at bounding box center [871, 518] width 116 height 33
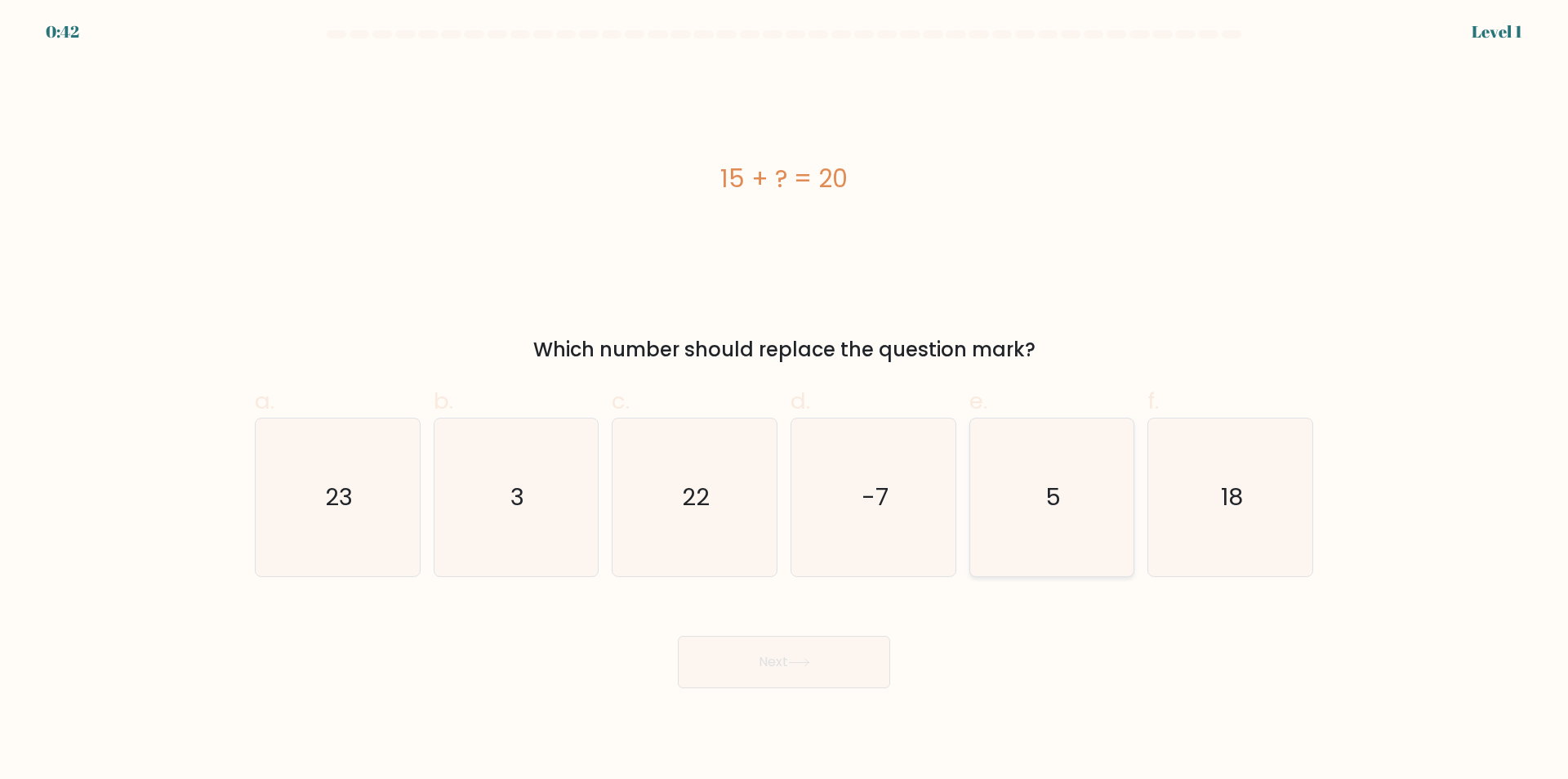
click at [1051, 541] on icon "5" at bounding box center [1051, 497] width 158 height 158
click at [785, 400] on input "e. 5" at bounding box center [784, 395] width 1 height 11
radio input "true"
click at [826, 667] on button "Next" at bounding box center [784, 662] width 212 height 53
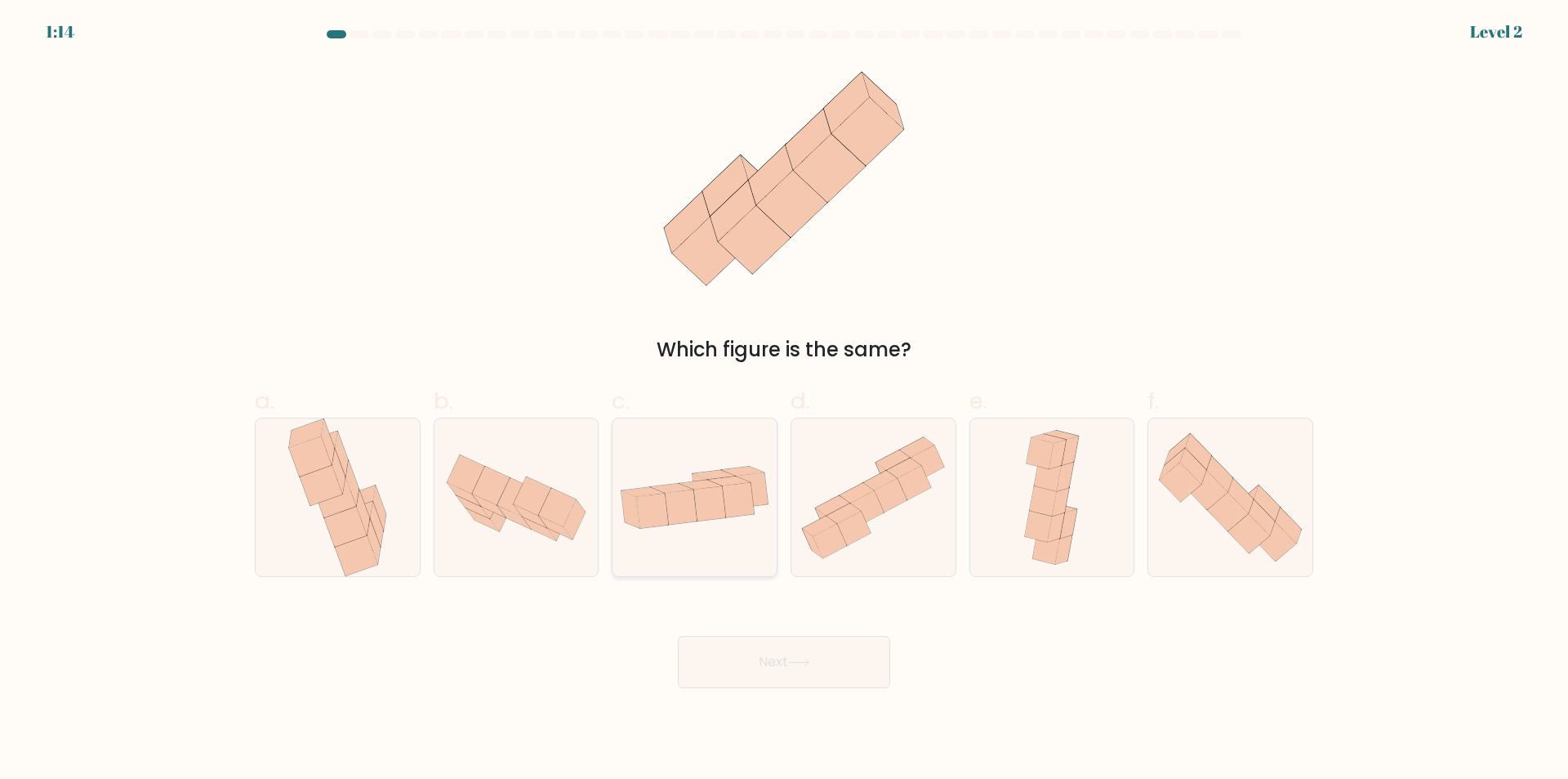
click at [711, 557] on div at bounding box center [694, 497] width 166 height 160
click at [784, 400] on input "c." at bounding box center [784, 395] width 1 height 11
radio input "true"
click at [747, 669] on button "Next" at bounding box center [784, 662] width 212 height 53
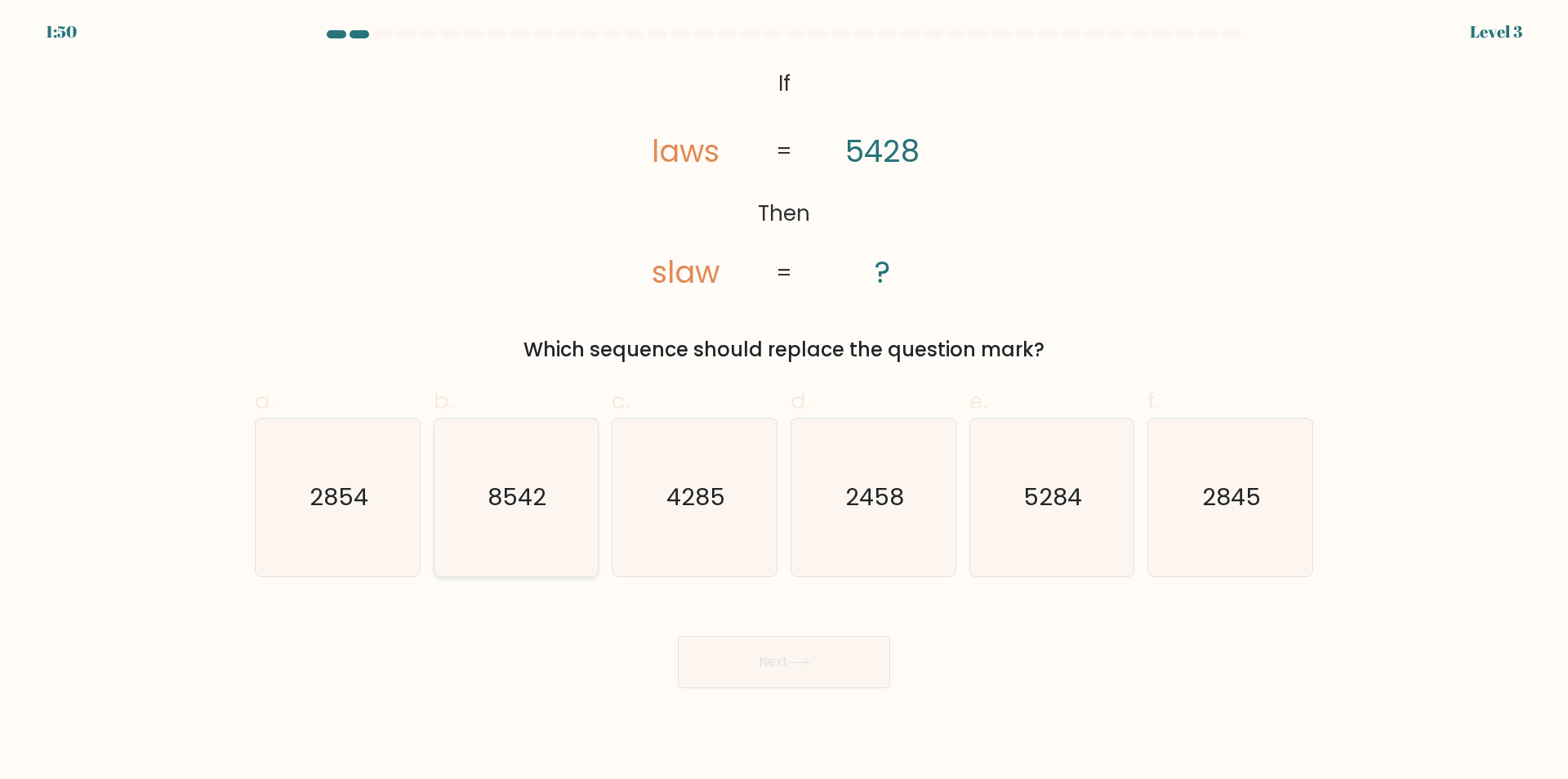
click at [506, 537] on icon "8542" at bounding box center [516, 497] width 158 height 158
click at [784, 400] on input "b. 8542" at bounding box center [784, 395] width 1 height 11
radio input "true"
click at [810, 667] on icon at bounding box center [799, 662] width 22 height 9
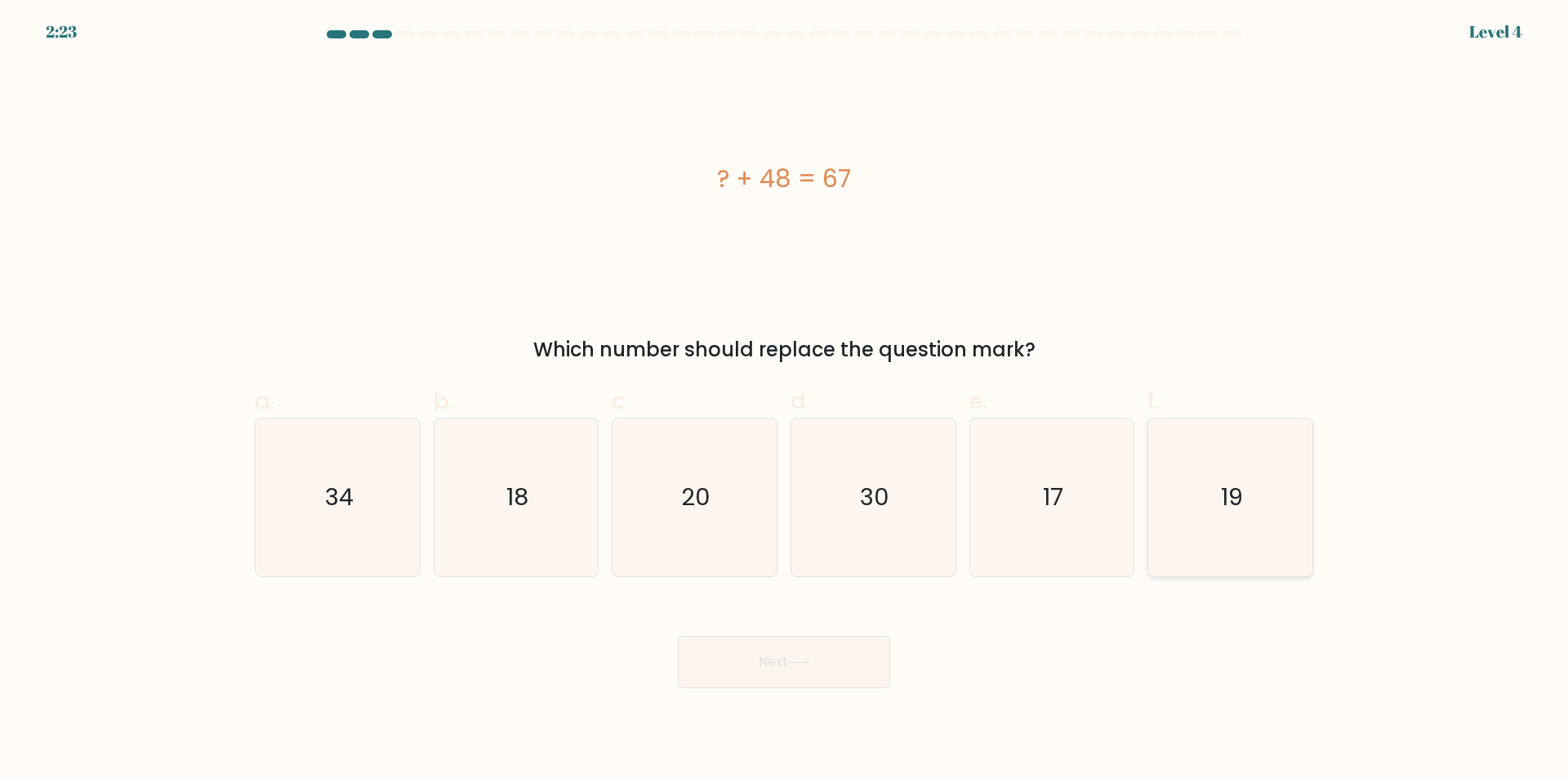
click at [1238, 548] on icon "19" at bounding box center [1230, 497] width 158 height 158
click at [785, 400] on input "f. 19" at bounding box center [784, 395] width 1 height 11
radio input "true"
click at [833, 662] on button "Next" at bounding box center [784, 662] width 212 height 53
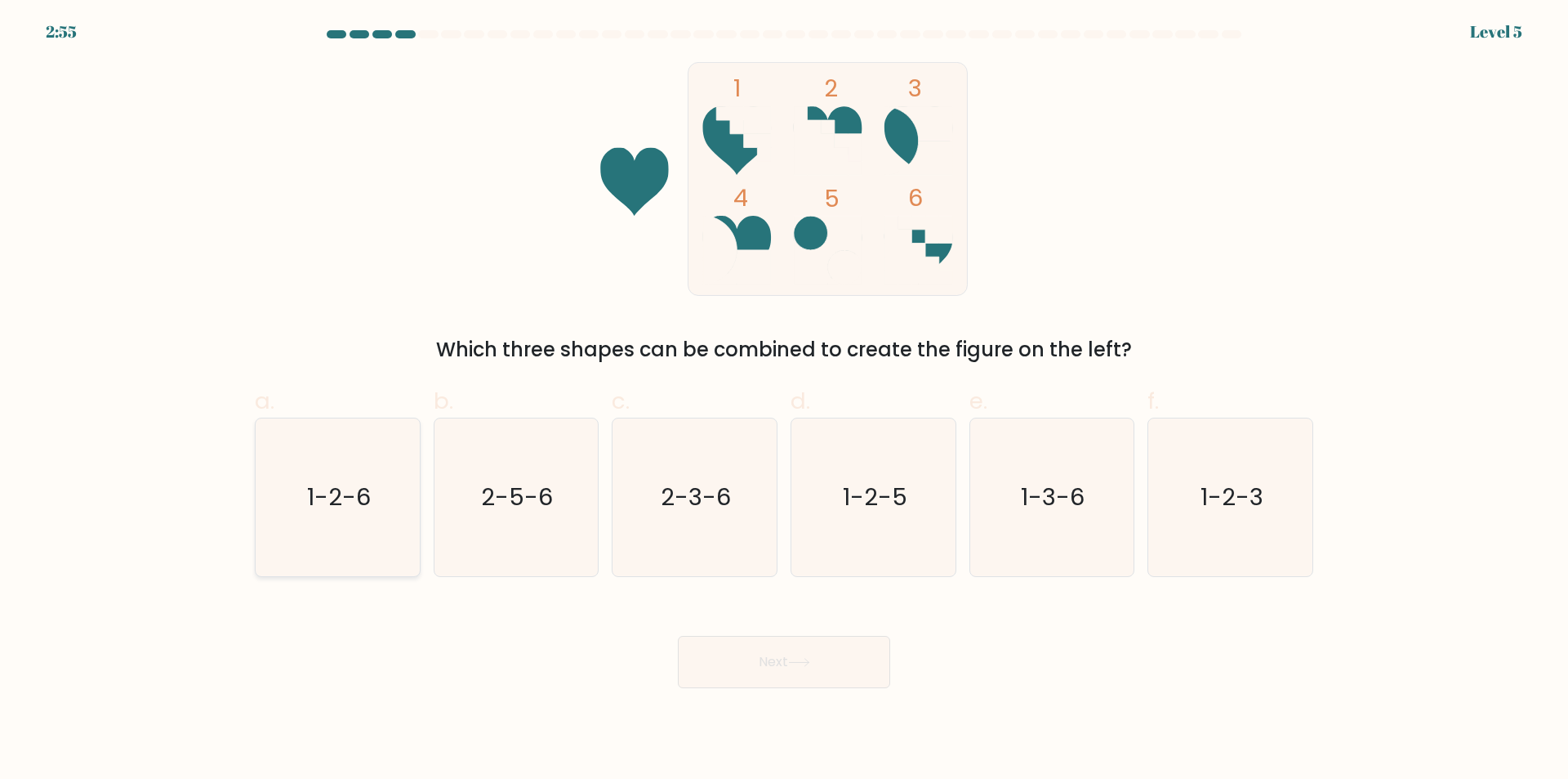
click at [328, 547] on icon "1-2-6" at bounding box center [338, 497] width 158 height 158
click at [784, 400] on input "a. 1-2-6" at bounding box center [784, 395] width 1 height 11
radio input "true"
click at [739, 660] on button "Next" at bounding box center [784, 662] width 212 height 53
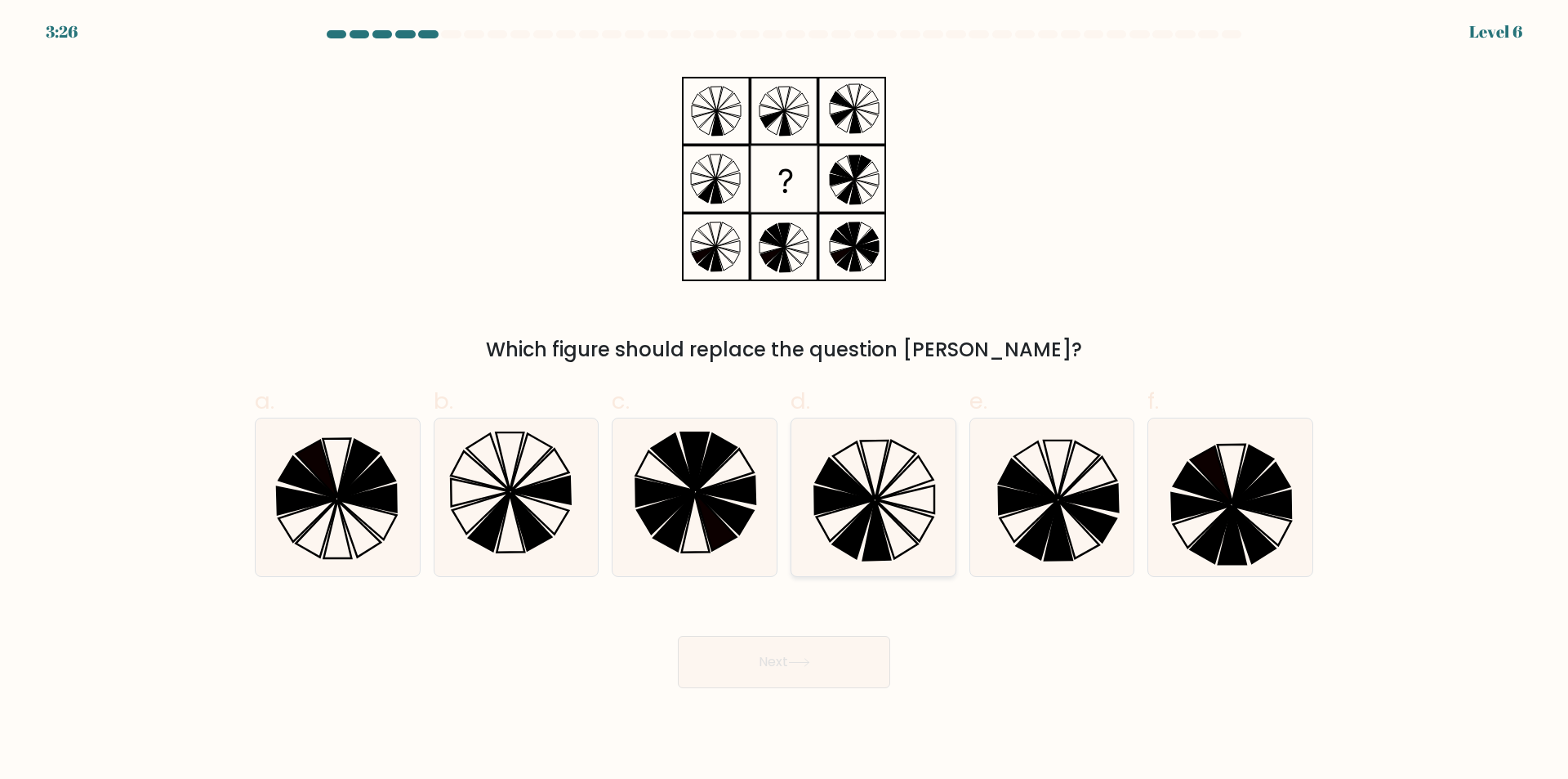
click at [895, 521] on icon at bounding box center [896, 529] width 43 height 57
click at [785, 400] on input "d." at bounding box center [784, 395] width 1 height 11
radio input "true"
click at [810, 666] on icon at bounding box center [799, 662] width 22 height 9
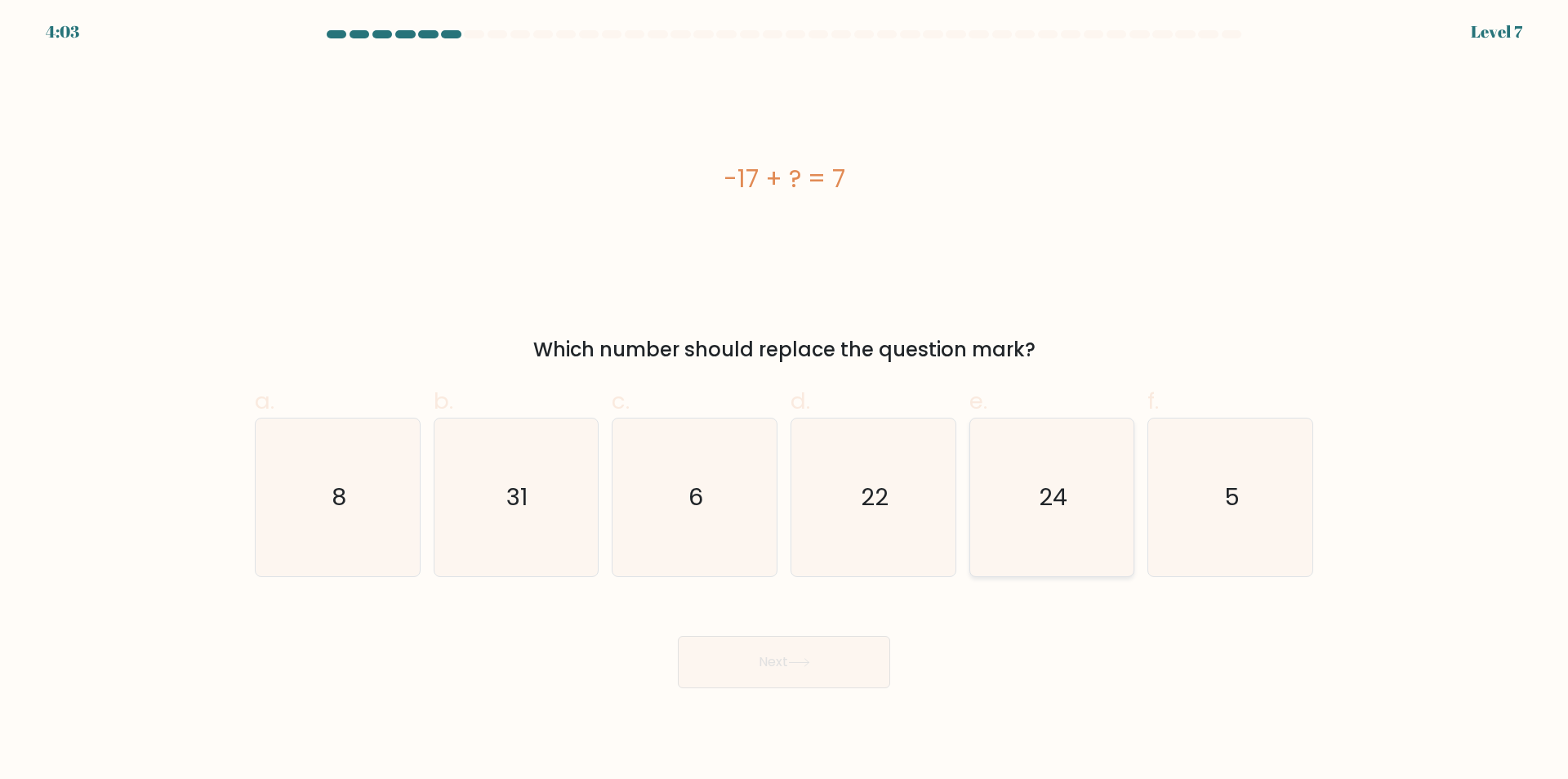
click at [1043, 544] on icon "24" at bounding box center [1051, 497] width 158 height 158
click at [785, 400] on input "e. 24" at bounding box center [784, 395] width 1 height 11
radio input "true"
click at [832, 657] on button "Next" at bounding box center [784, 662] width 212 height 53
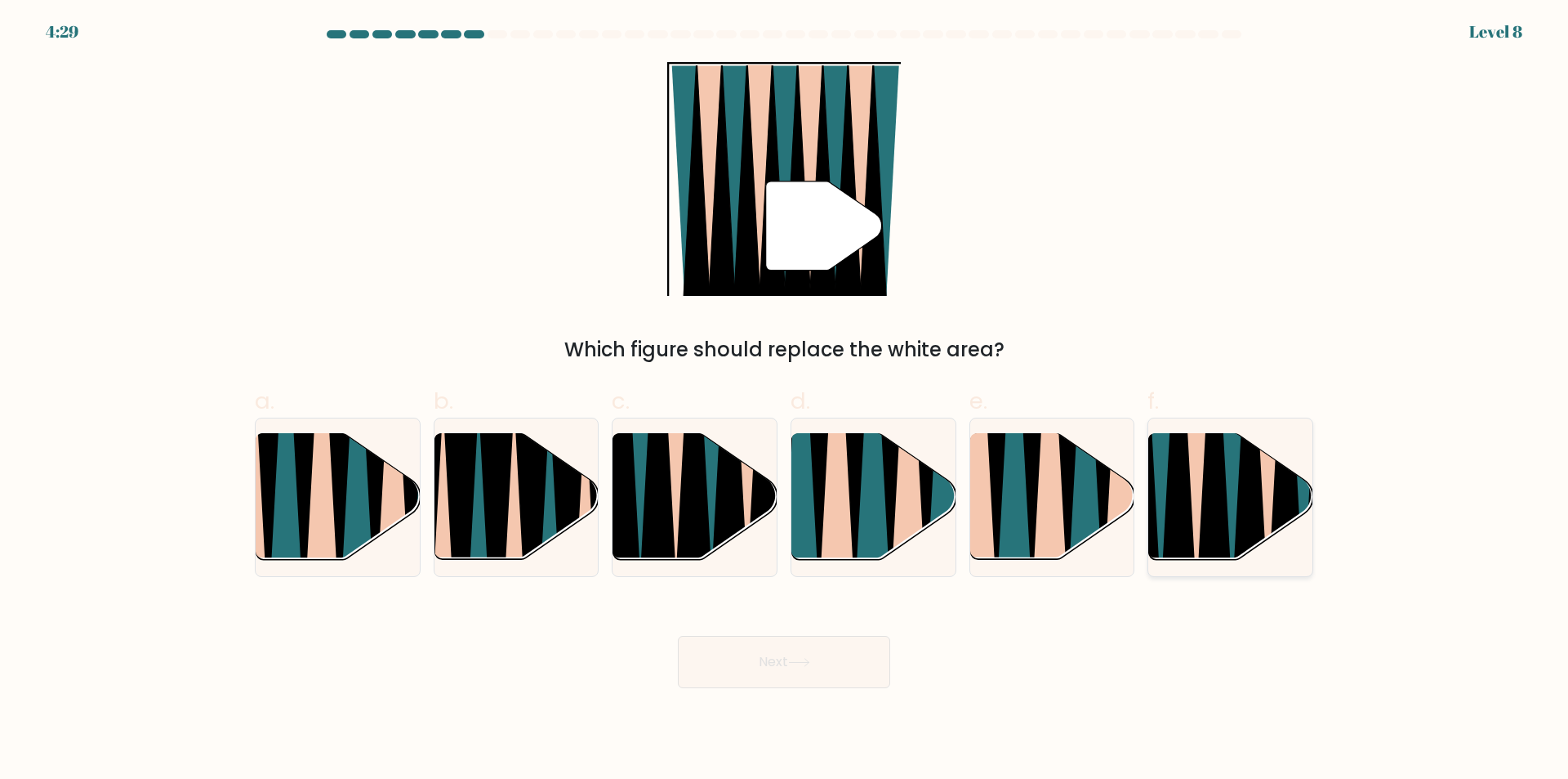
click at [1222, 523] on icon at bounding box center [1215, 433] width 36 height 326
click at [785, 400] on input "f." at bounding box center [784, 395] width 1 height 11
radio input "true"
click at [857, 655] on button "Next" at bounding box center [784, 662] width 212 height 53
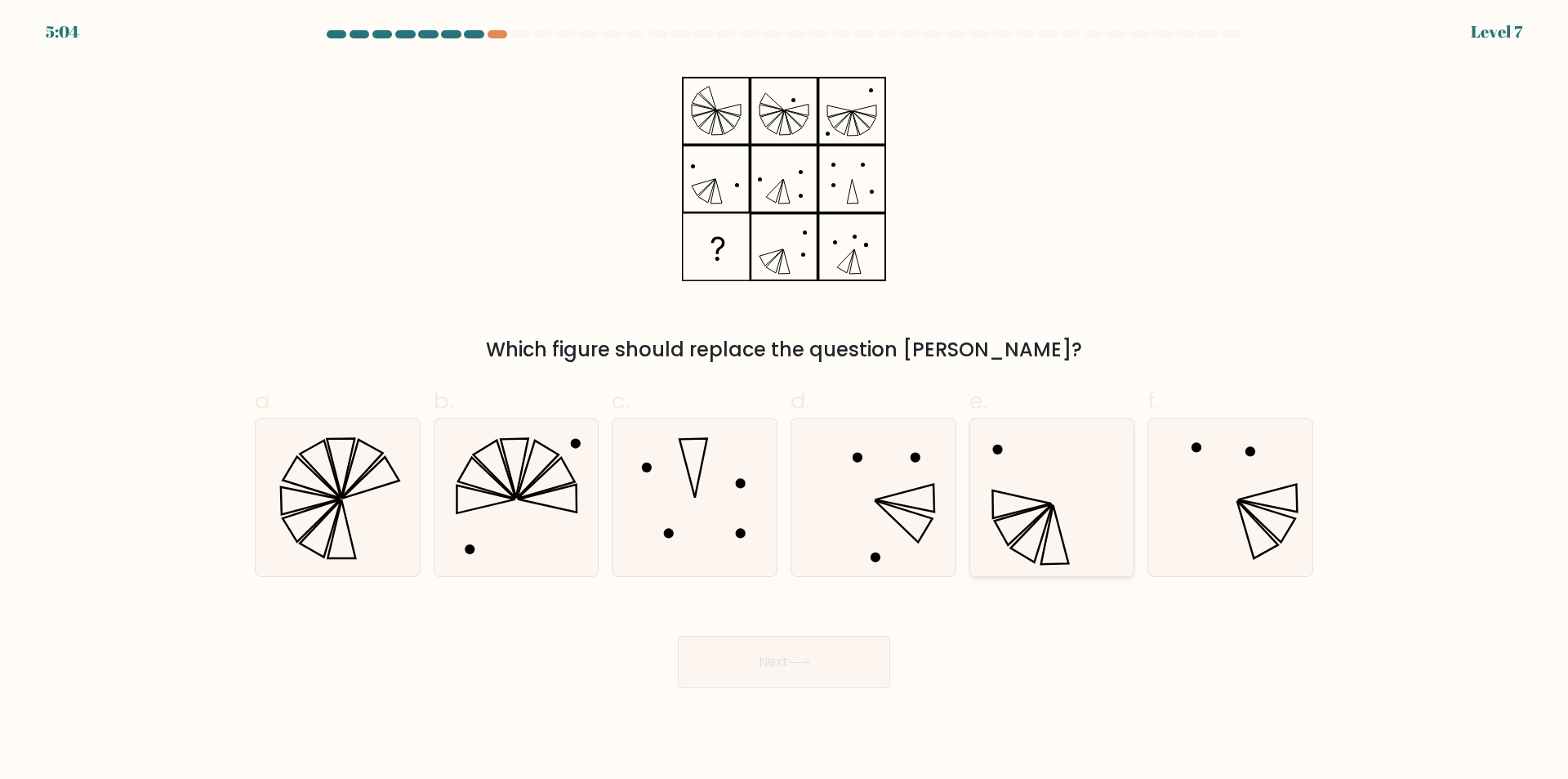
click at [1071, 516] on icon at bounding box center [1051, 497] width 158 height 158
click at [785, 400] on input "e." at bounding box center [784, 395] width 1 height 11
radio input "true"
click at [762, 668] on button "Next" at bounding box center [784, 662] width 212 height 53
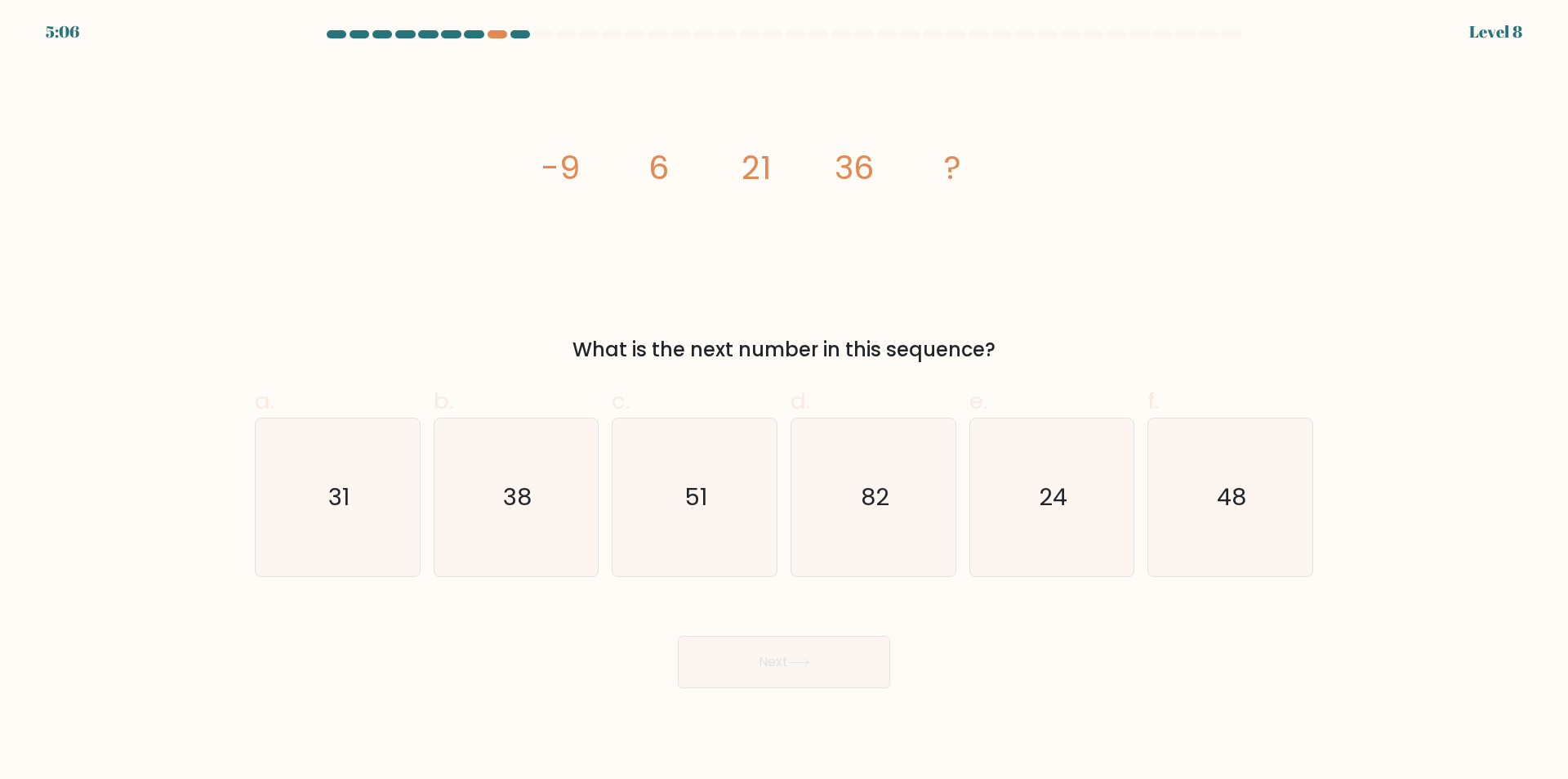
drag, startPoint x: 663, startPoint y: 534, endPoint x: 726, endPoint y: 638, distance: 121.6
click at [663, 540] on icon "51" at bounding box center [694, 497] width 158 height 158
click at [784, 400] on input "c. 51" at bounding box center [784, 395] width 1 height 11
radio input "true"
click at [770, 668] on button "Next" at bounding box center [784, 662] width 212 height 53
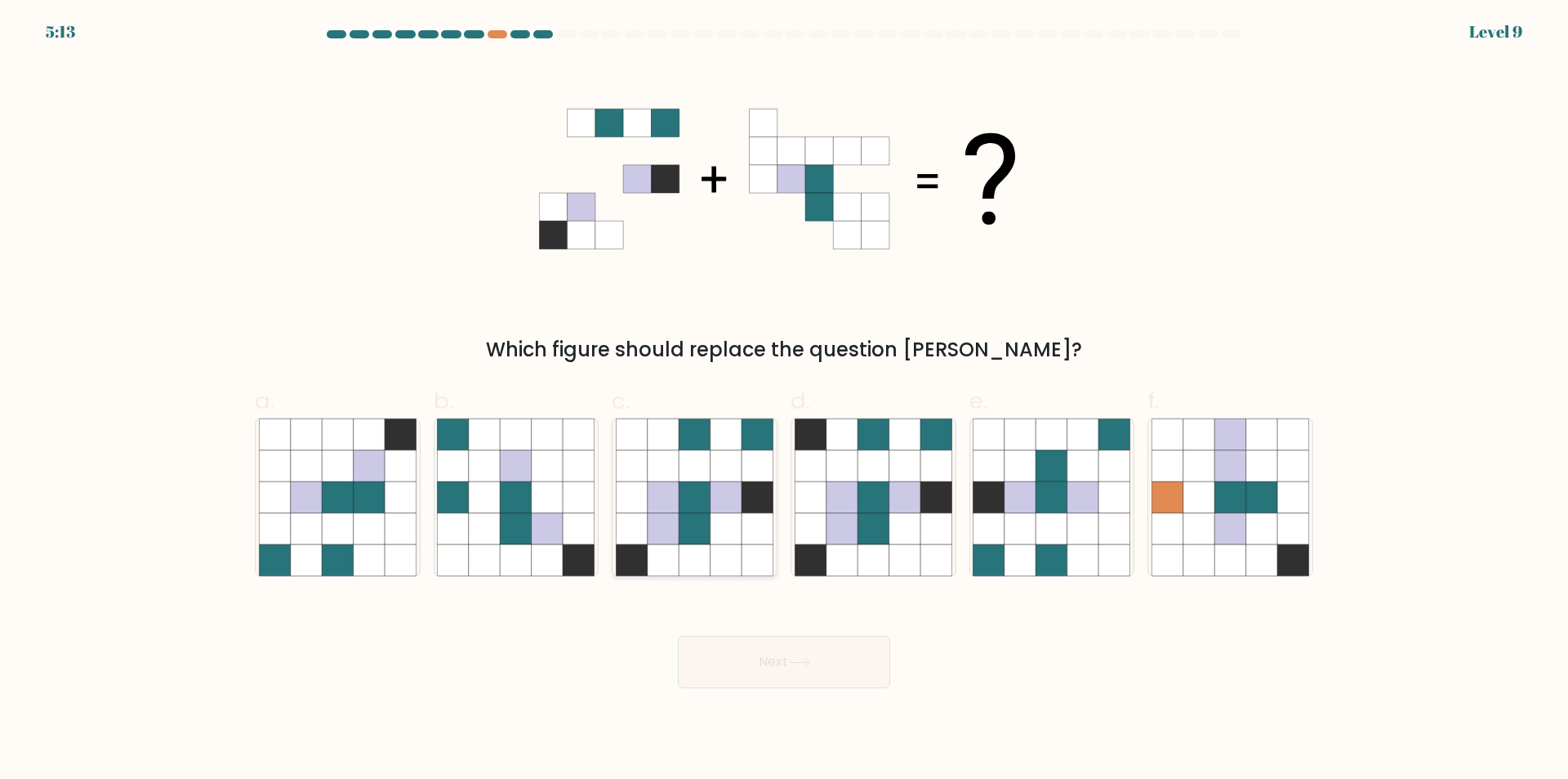
click at [704, 558] on icon at bounding box center [694, 560] width 31 height 31
click at [784, 400] on input "c." at bounding box center [784, 395] width 1 height 11
radio input "true"
click at [769, 672] on button "Next" at bounding box center [784, 662] width 212 height 53
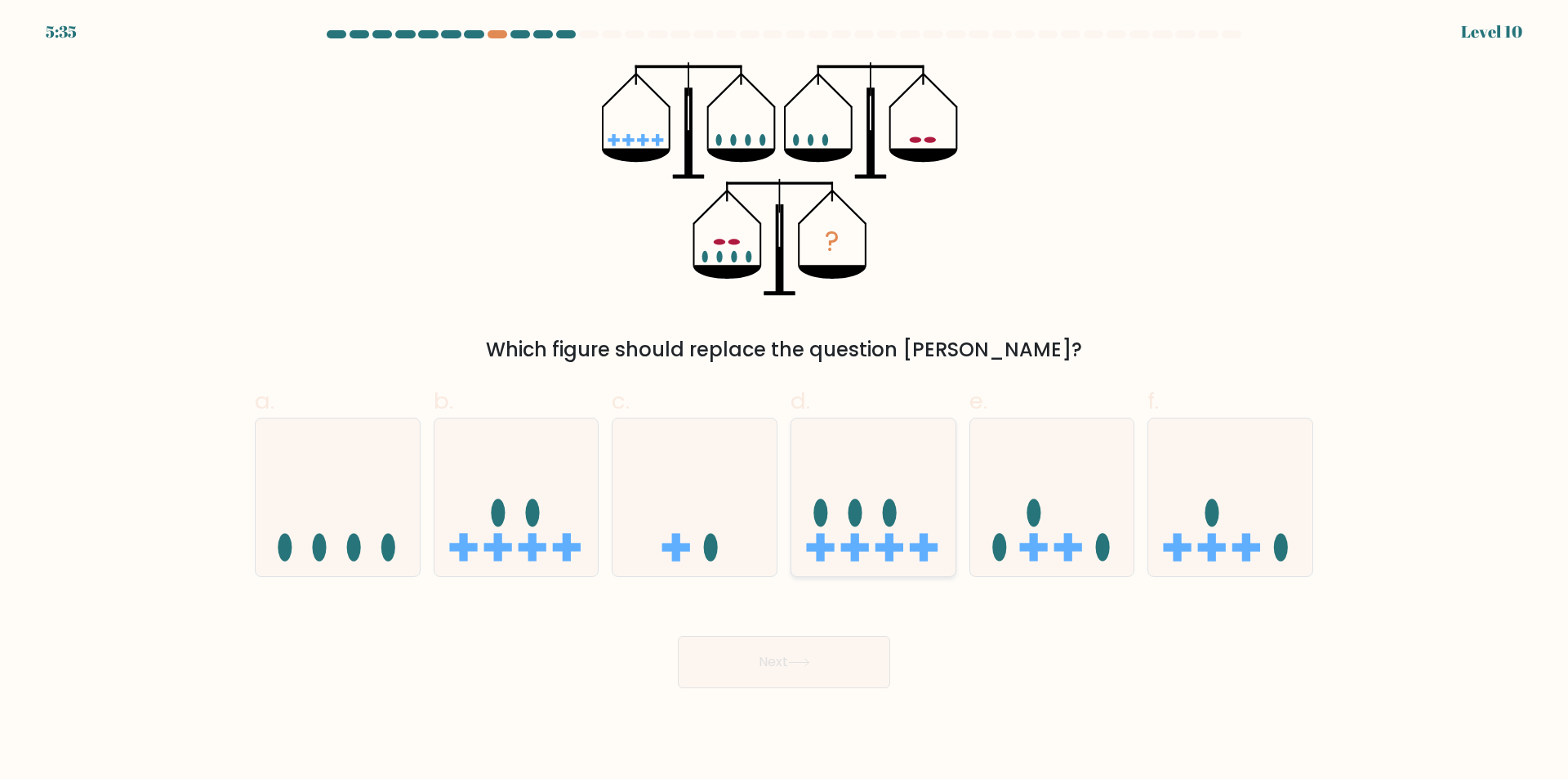
click at [878, 567] on div at bounding box center [873, 497] width 166 height 160
click at [785, 400] on input "d." at bounding box center [784, 395] width 1 height 11
radio input "true"
click at [800, 661] on icon at bounding box center [799, 662] width 22 height 9
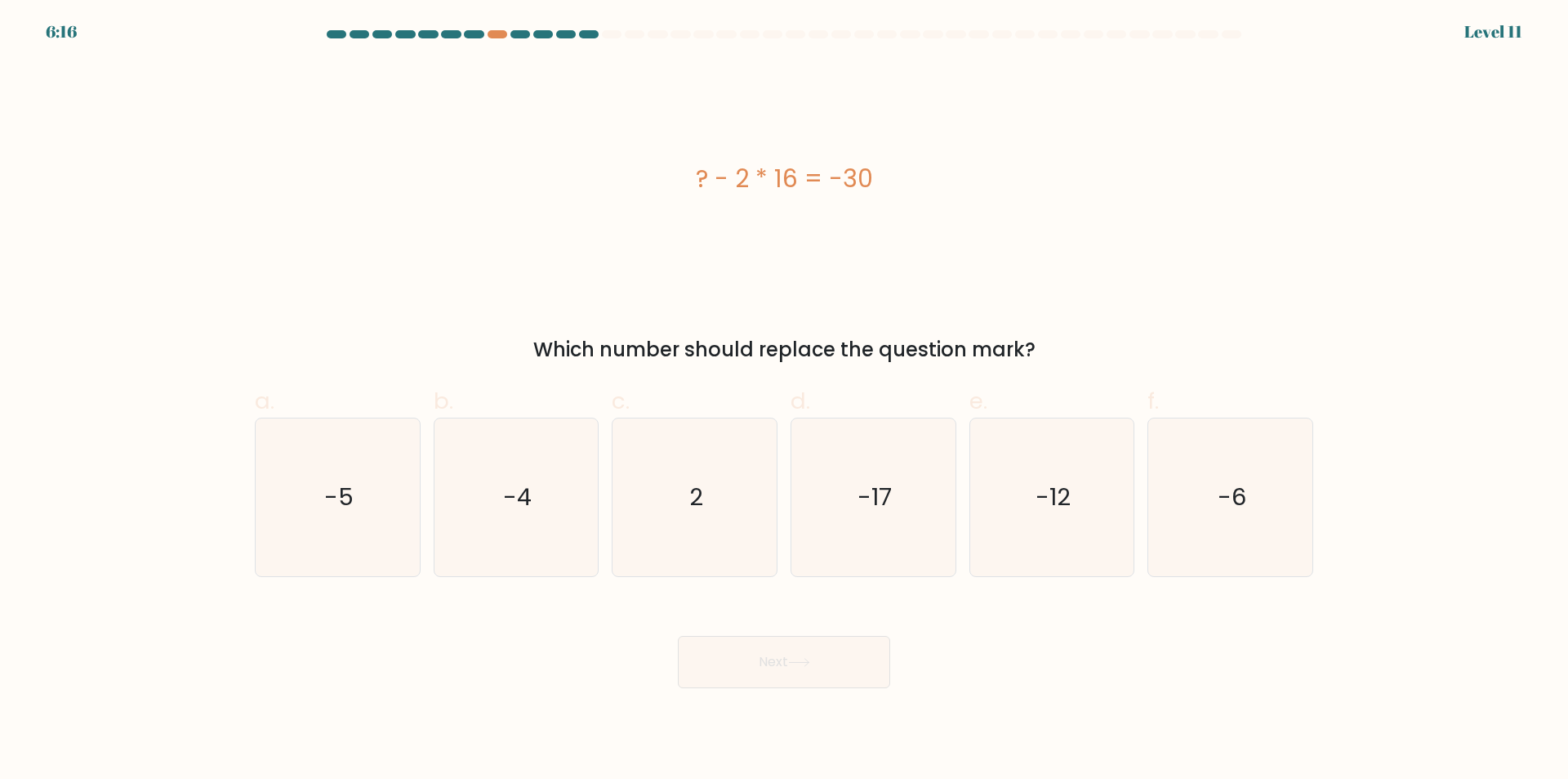
click at [509, 209] on div "? - 2 * 16 = -30" at bounding box center [784, 179] width 1059 height 234
click at [720, 544] on icon "2" at bounding box center [694, 497] width 158 height 158
click at [784, 400] on input "c. 2" at bounding box center [784, 395] width 1 height 11
radio input "true"
click at [760, 667] on button "Next" at bounding box center [784, 662] width 212 height 53
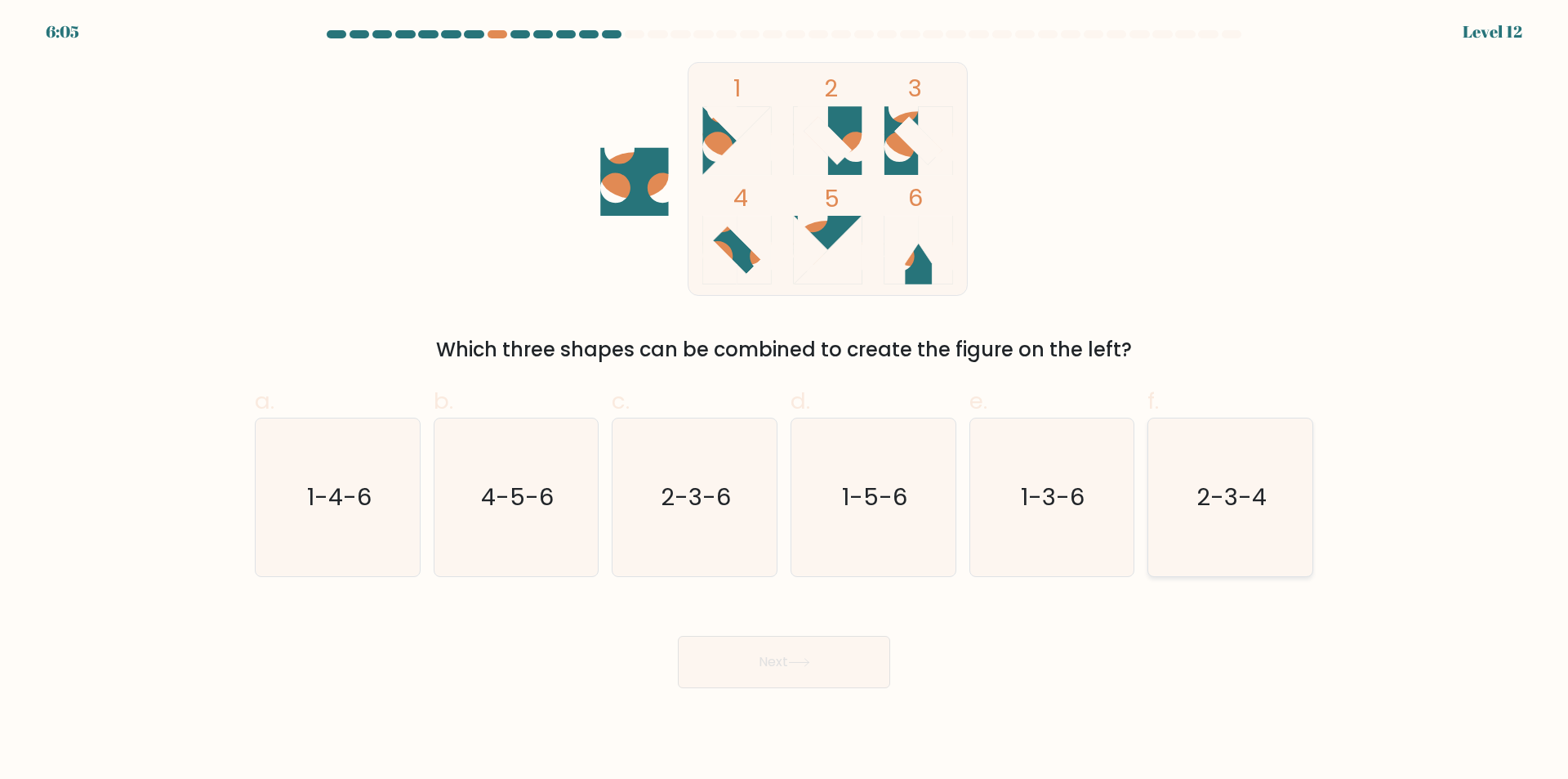
click at [1223, 535] on icon "2-3-4" at bounding box center [1230, 497] width 158 height 158
click at [785, 400] on input "f. 2-3-4" at bounding box center [784, 395] width 1 height 11
radio input "true"
click at [824, 667] on button "Next" at bounding box center [784, 662] width 212 height 53
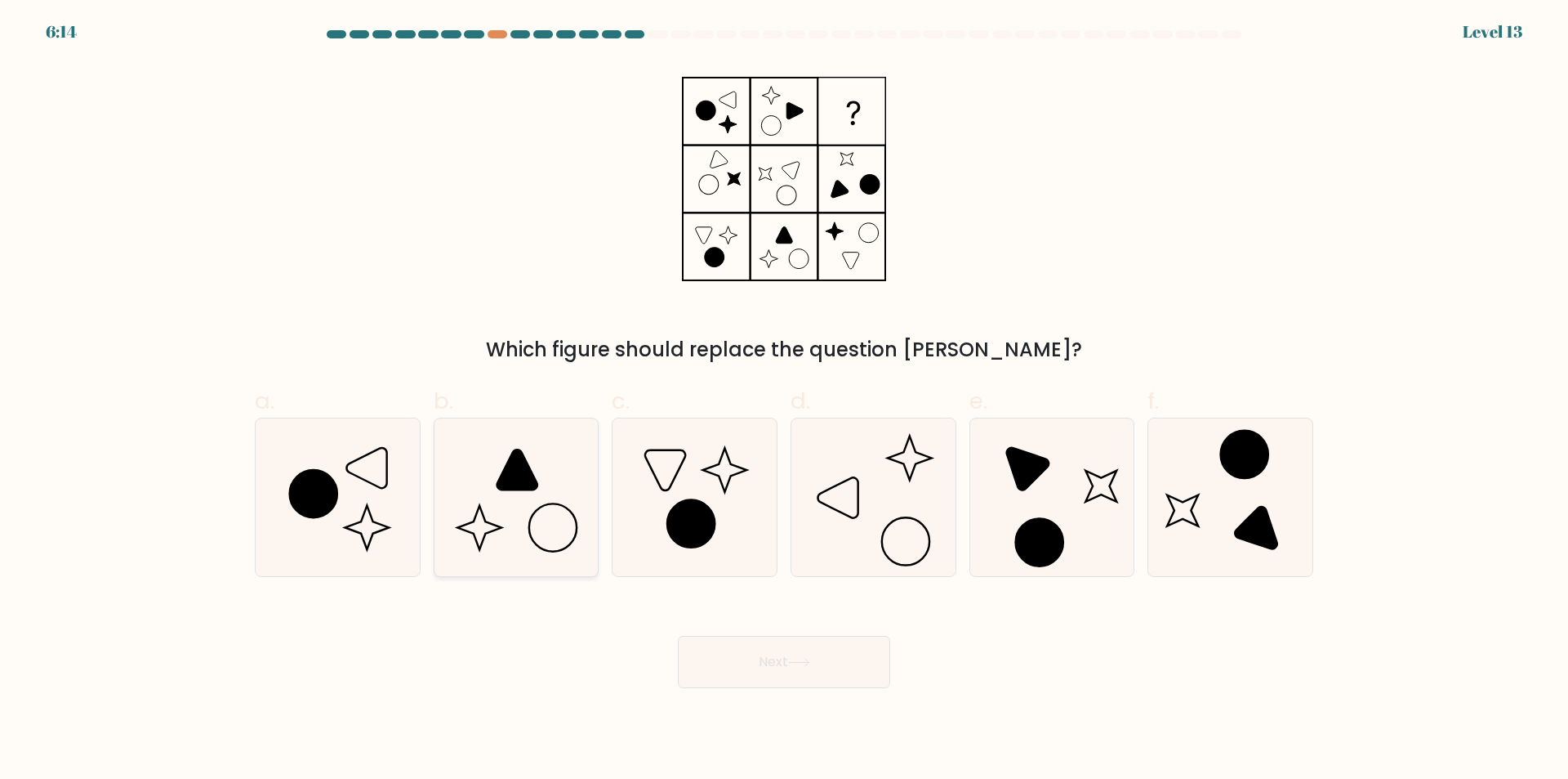
drag, startPoint x: 514, startPoint y: 557, endPoint x: 531, endPoint y: 563, distance: 18.0
click at [514, 556] on icon at bounding box center [516, 497] width 158 height 158
click at [784, 400] on input "b." at bounding box center [784, 395] width 1 height 11
radio input "true"
click at [773, 660] on button "Next" at bounding box center [784, 662] width 212 height 53
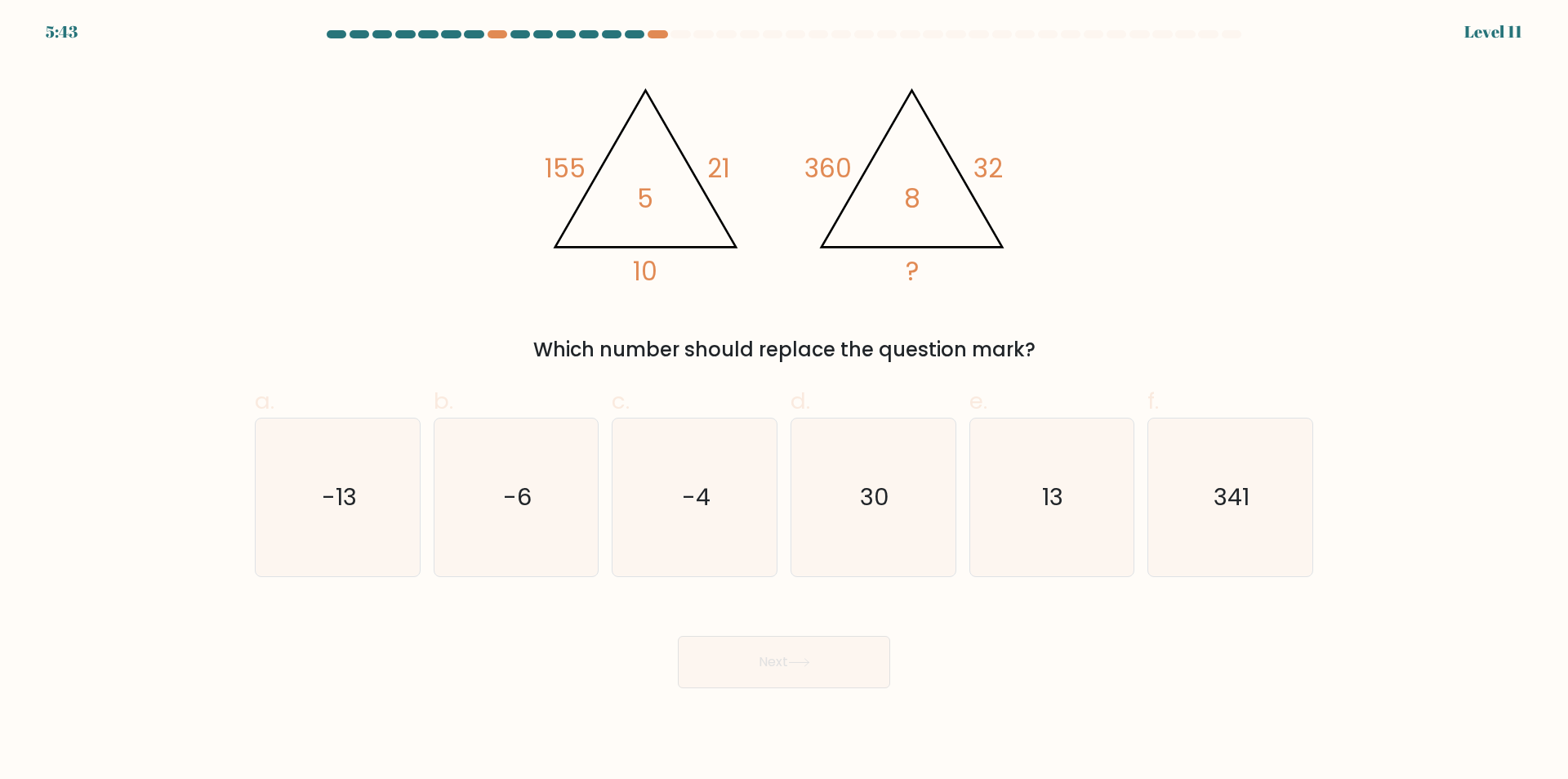
click at [1309, 226] on div "@import url('[URL][DOMAIN_NAME]); 155 21 10 5 @import url('[URL][DOMAIN_NAME]);…" at bounding box center [783, 212] width 1078 height 302
click at [1075, 516] on icon "13" at bounding box center [1051, 497] width 158 height 158
click at [785, 400] on input "e. 13" at bounding box center [784, 395] width 1 height 11
radio input "true"
click at [779, 665] on button "Next" at bounding box center [784, 662] width 212 height 53
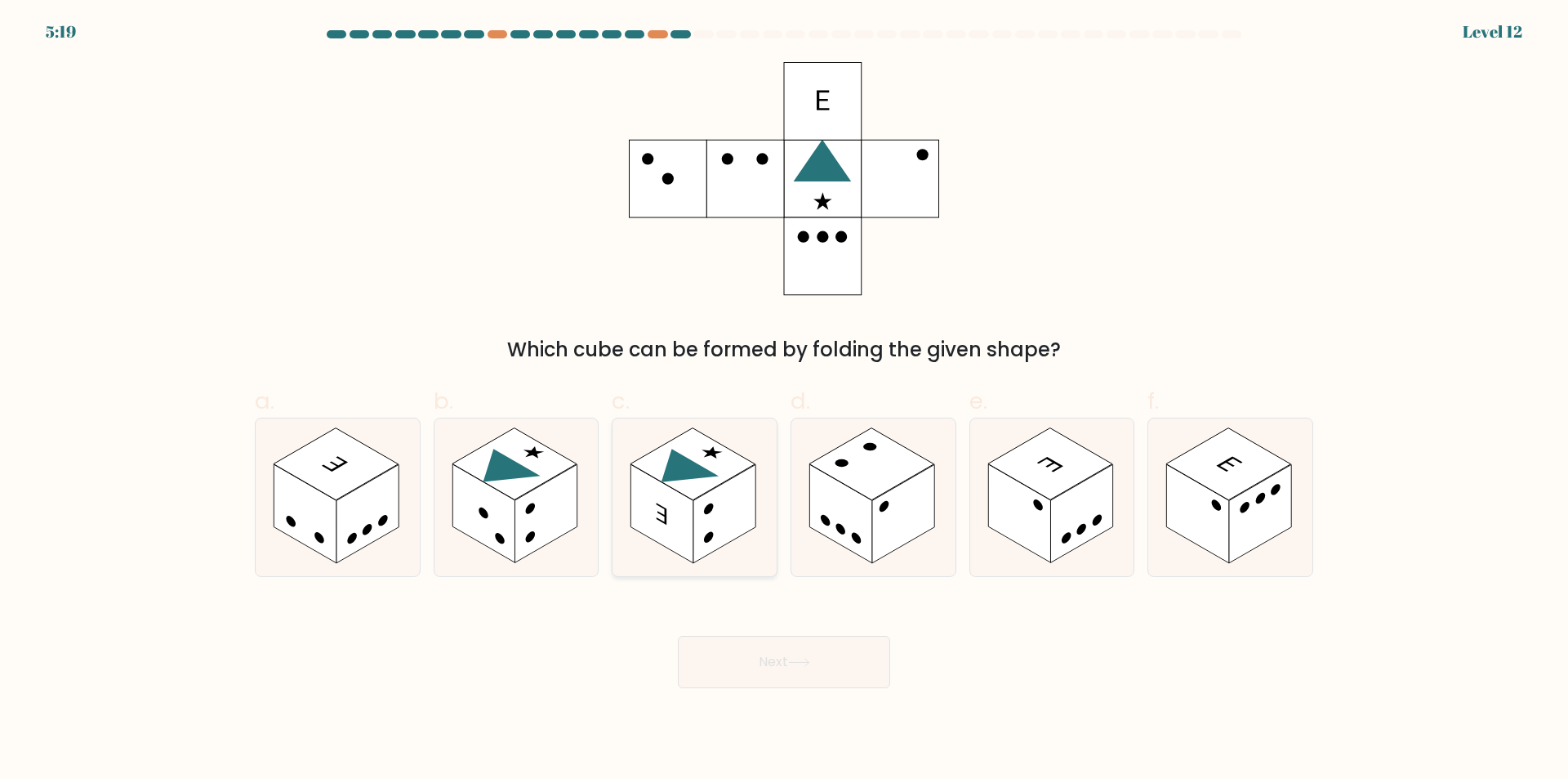
click at [747, 506] on rect at bounding box center [724, 514] width 62 height 99
click at [784, 400] on input "c." at bounding box center [784, 395] width 1 height 11
radio input "true"
click at [750, 672] on button "Next" at bounding box center [784, 662] width 212 height 53
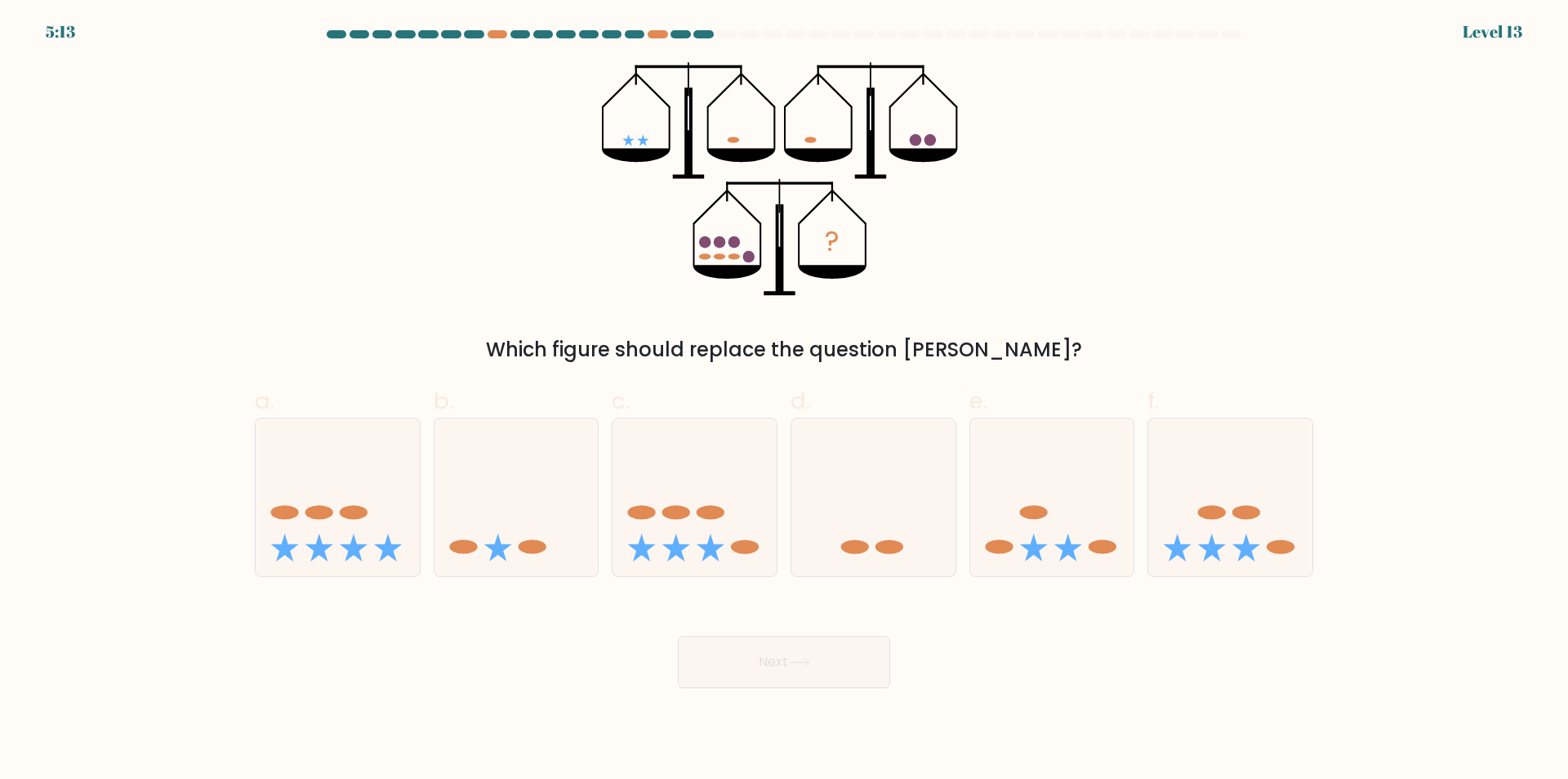
drag, startPoint x: 1099, startPoint y: 557, endPoint x: 974, endPoint y: 613, distance: 137.0
click at [1099, 558] on icon at bounding box center [1051, 498] width 164 height 136
click at [785, 400] on input "e." at bounding box center [784, 395] width 1 height 11
radio input "true"
click at [840, 665] on button "Next" at bounding box center [784, 662] width 212 height 53
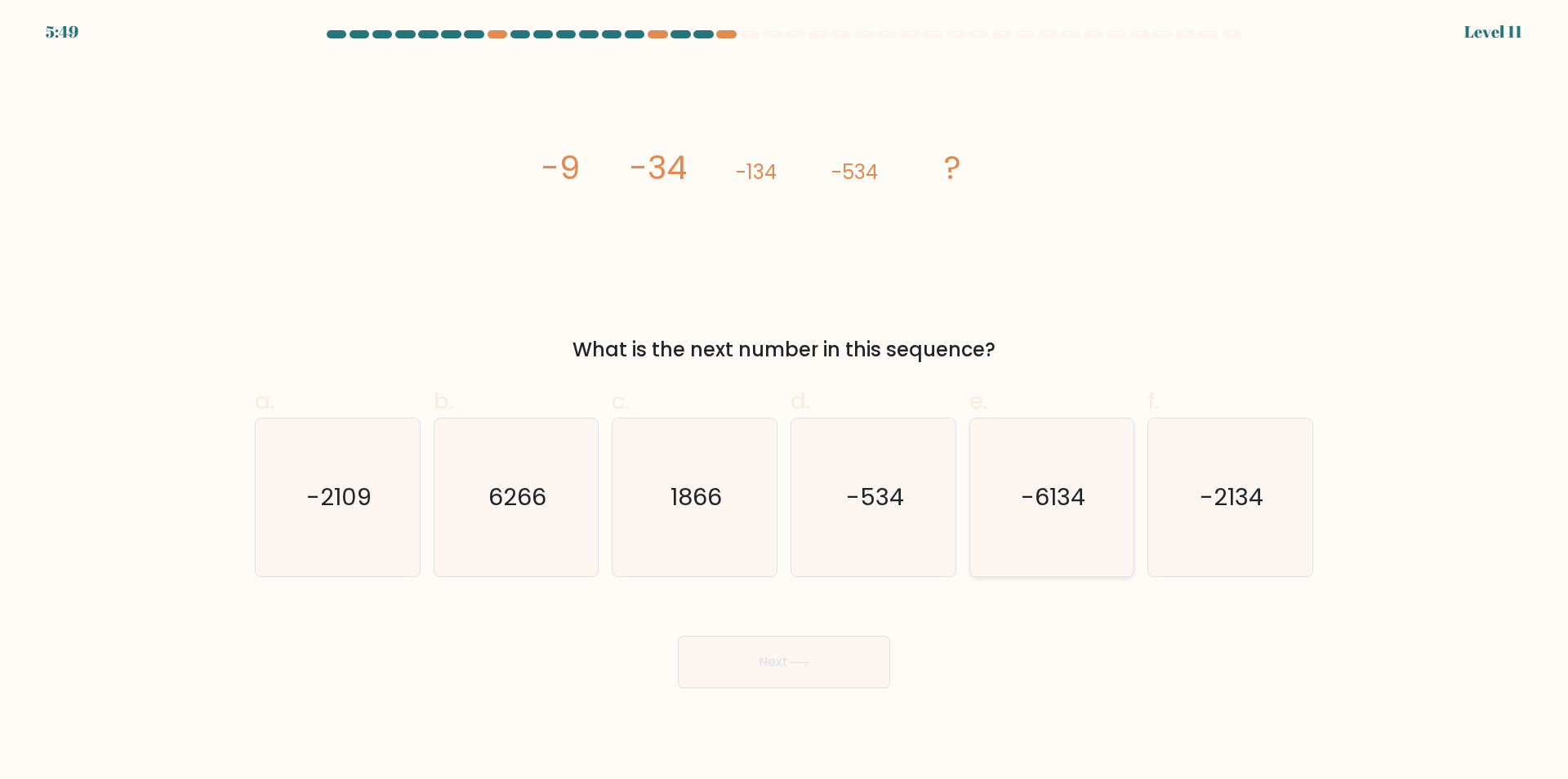
click at [1009, 540] on icon "-6134" at bounding box center [1051, 497] width 158 height 158
click at [785, 400] on input "e. -6134" at bounding box center [784, 395] width 1 height 11
radio input "true"
click at [799, 662] on icon at bounding box center [799, 662] width 22 height 9
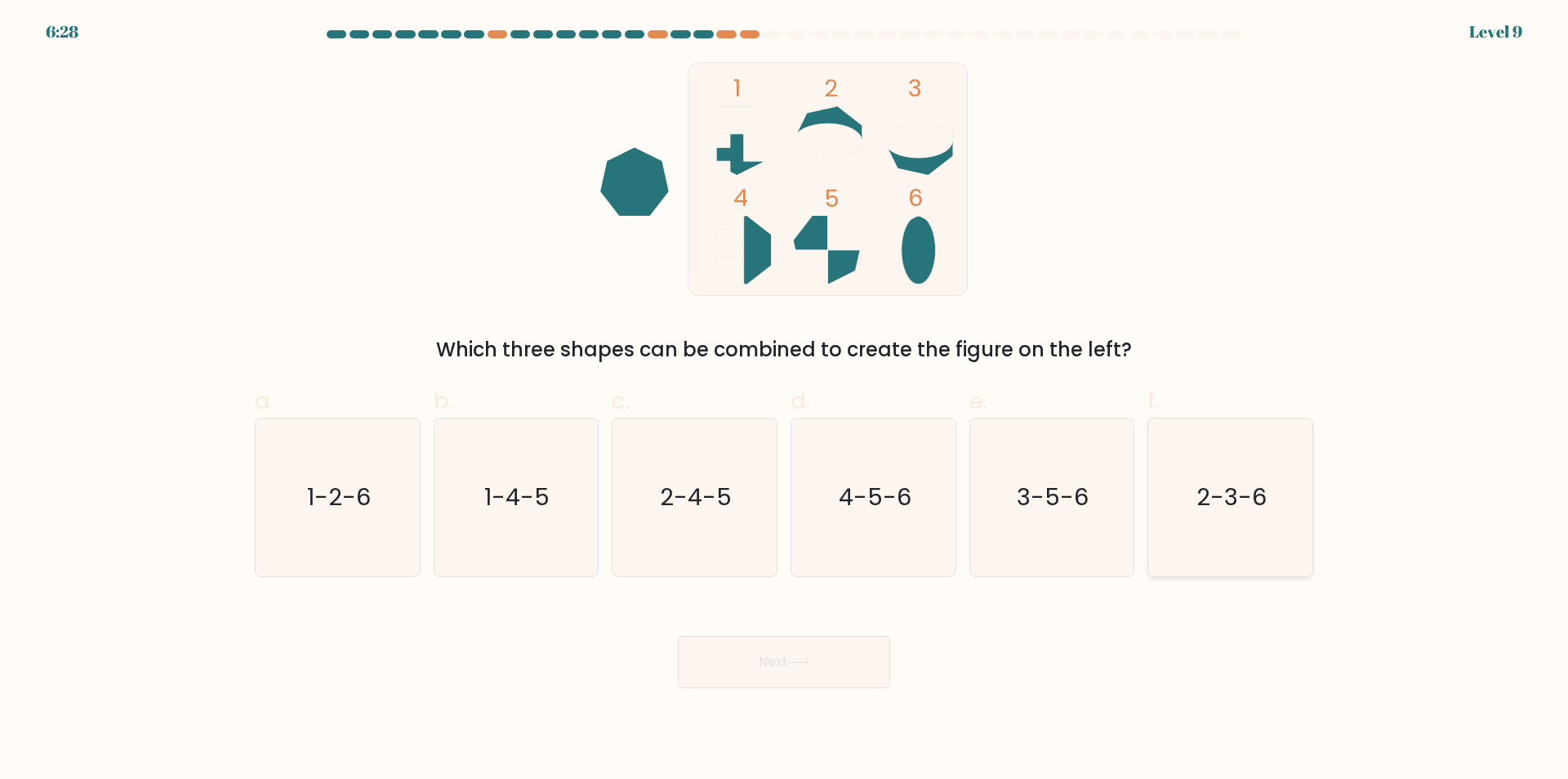
click at [1230, 557] on icon "2-3-6" at bounding box center [1230, 497] width 158 height 158
click at [785, 400] on input "f. 2-3-6" at bounding box center [784, 395] width 1 height 11
radio input "true"
click at [826, 658] on button "Next" at bounding box center [784, 662] width 212 height 53
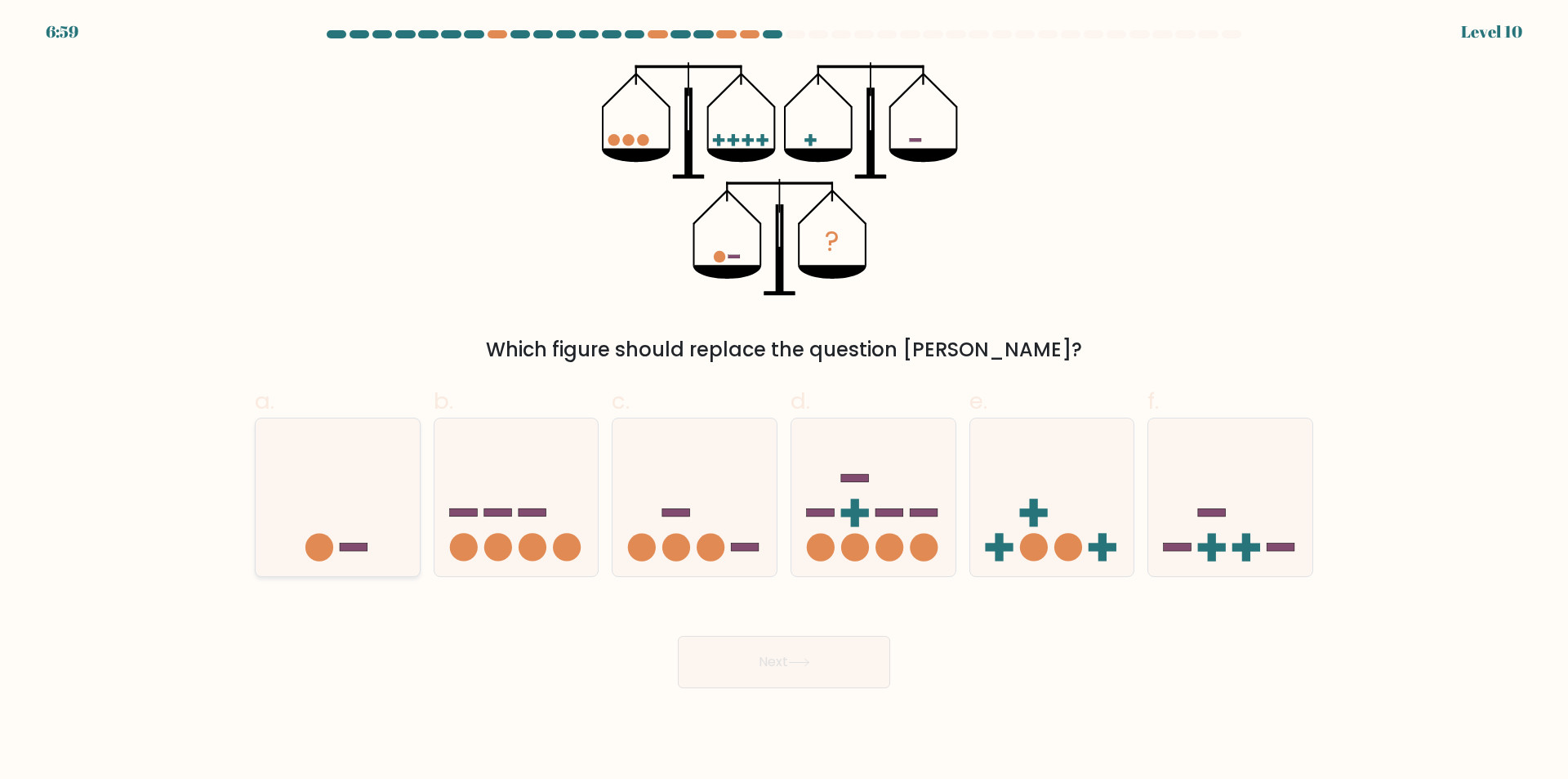
click at [381, 557] on icon at bounding box center [337, 498] width 164 height 136
click at [784, 400] on input "a." at bounding box center [784, 395] width 1 height 11
radio input "true"
click at [745, 667] on button "Next" at bounding box center [784, 662] width 212 height 53
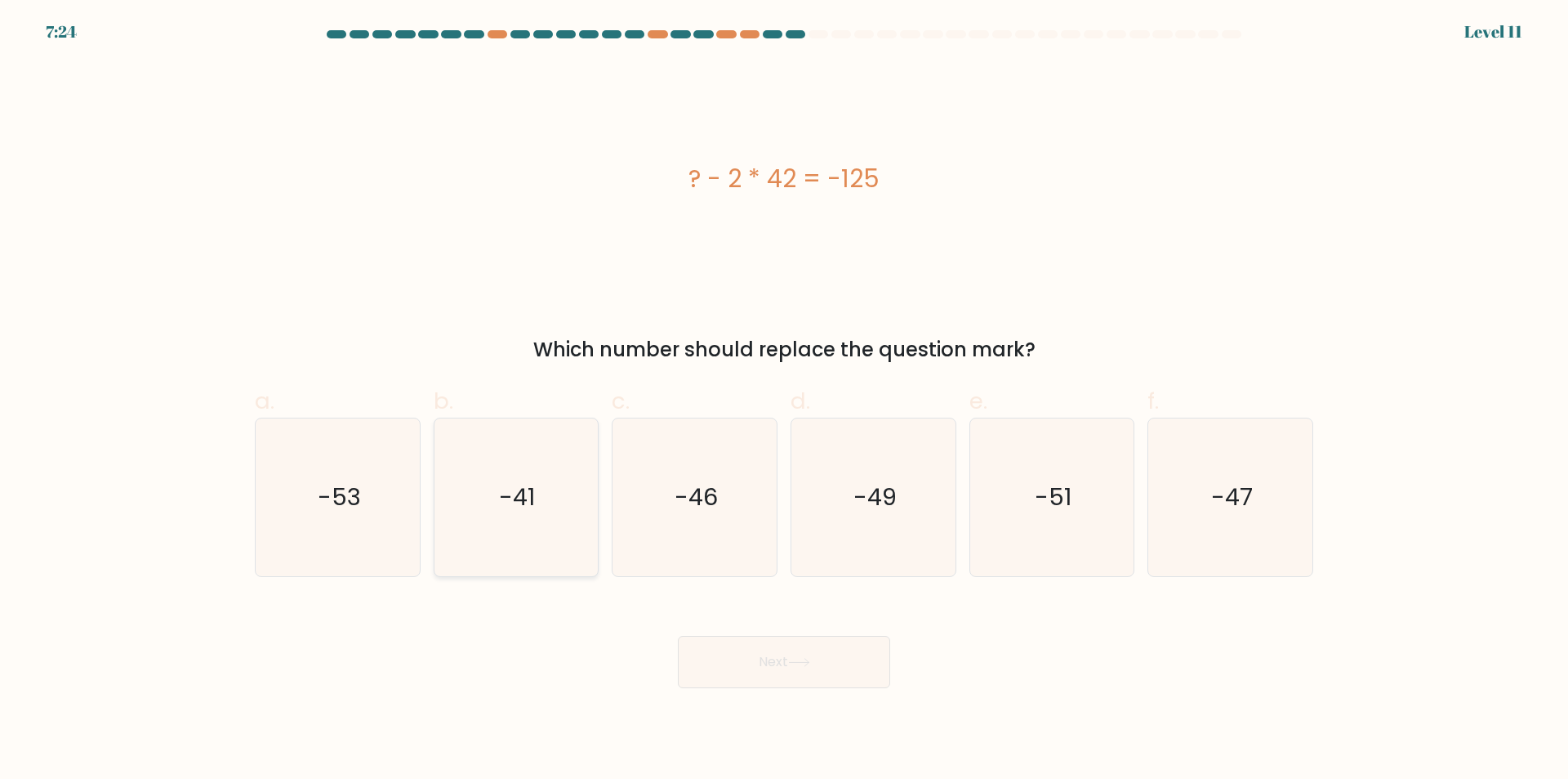
click at [565, 560] on icon "-41" at bounding box center [516, 497] width 158 height 158
click at [784, 400] on input "b. -41" at bounding box center [784, 395] width 1 height 11
radio input "true"
click at [769, 664] on button "Next" at bounding box center [784, 662] width 212 height 53
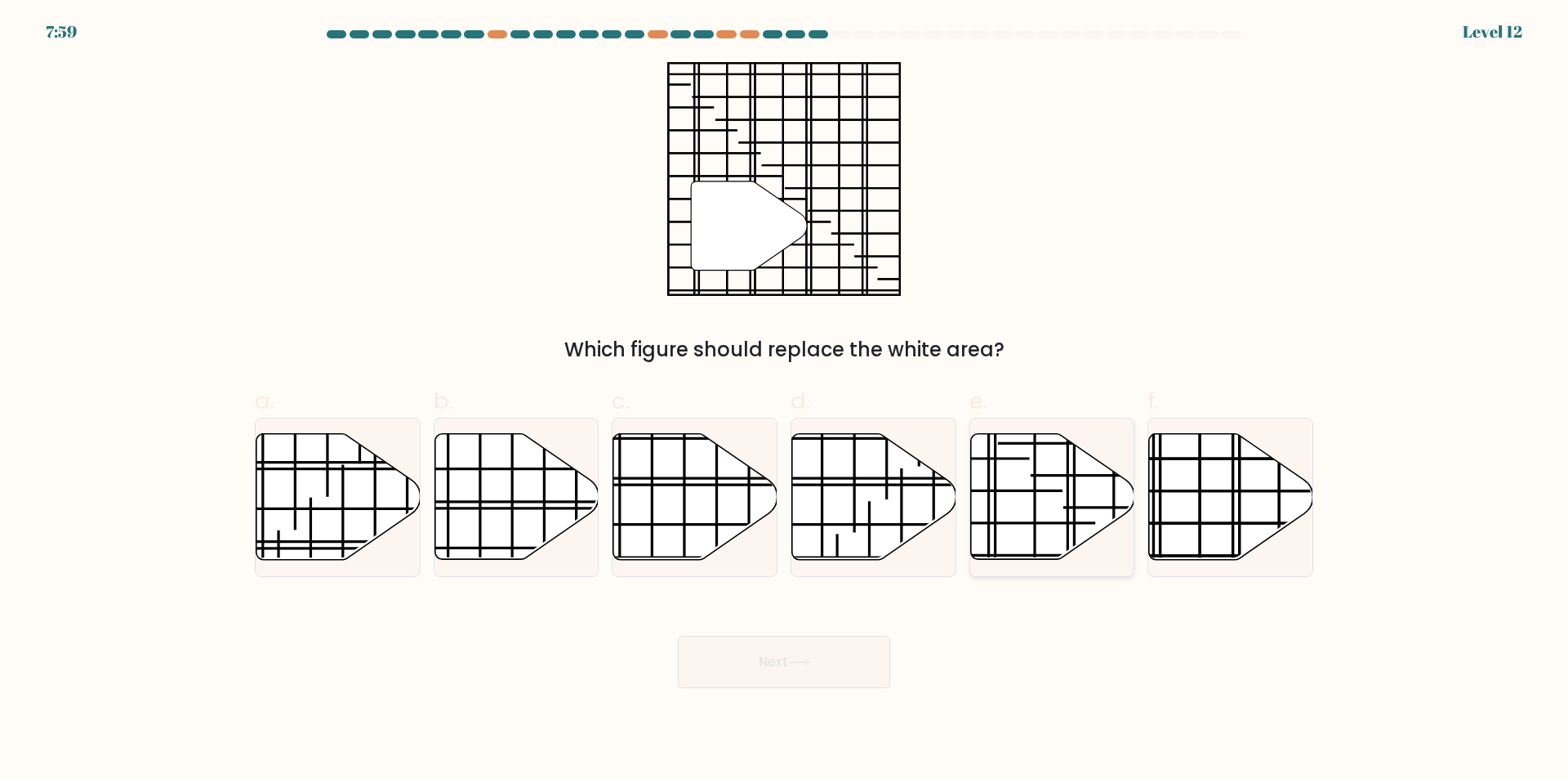
click at [1042, 521] on icon at bounding box center [1051, 496] width 164 height 126
click at [785, 400] on input "e." at bounding box center [784, 395] width 1 height 11
radio input "true"
click at [802, 663] on icon at bounding box center [799, 662] width 20 height 7
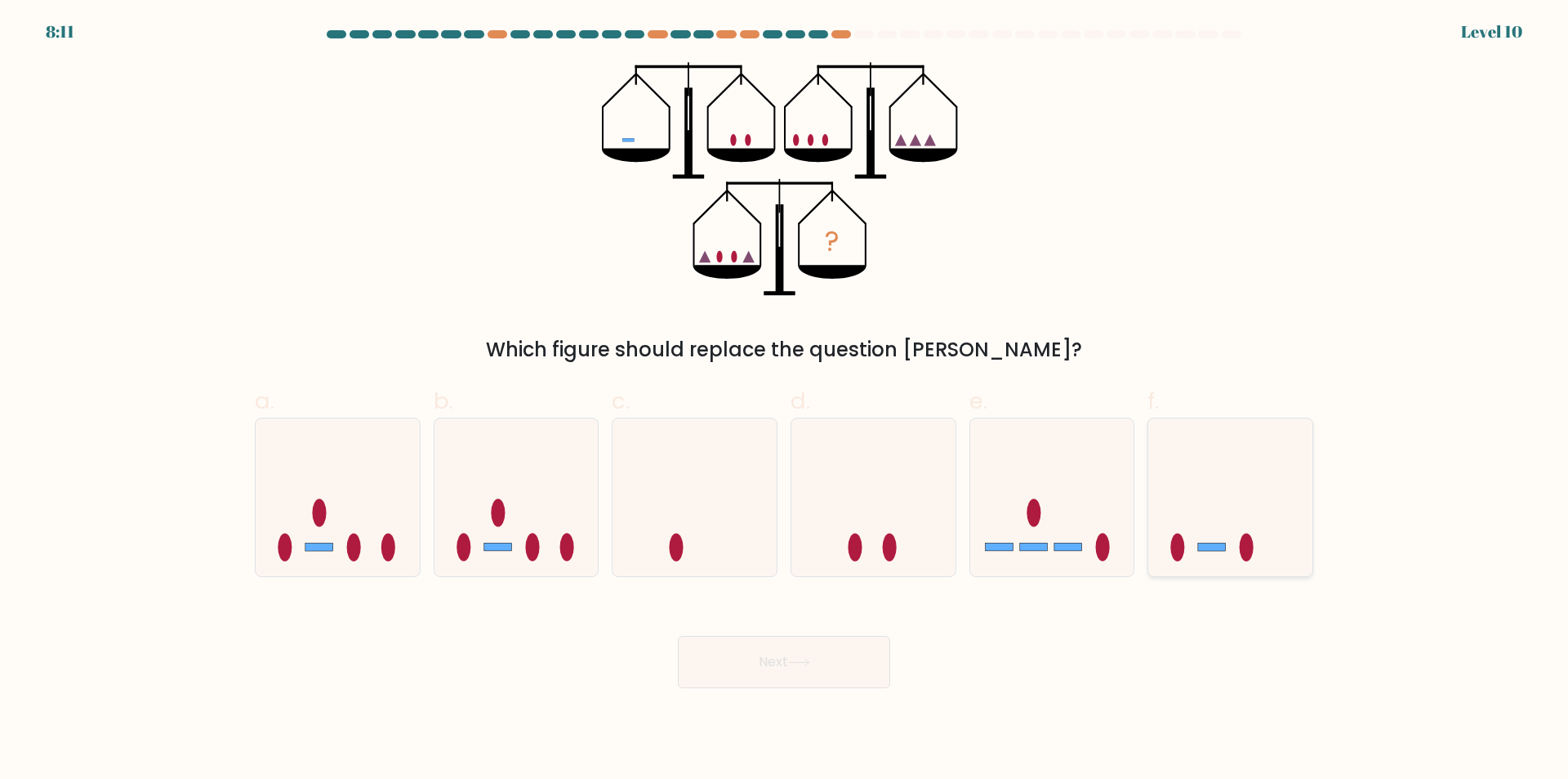
click at [1215, 560] on icon at bounding box center [1230, 498] width 164 height 136
click at [785, 400] on input "f." at bounding box center [784, 395] width 1 height 11
radio input "true"
click at [821, 660] on button "Next" at bounding box center [784, 662] width 212 height 53
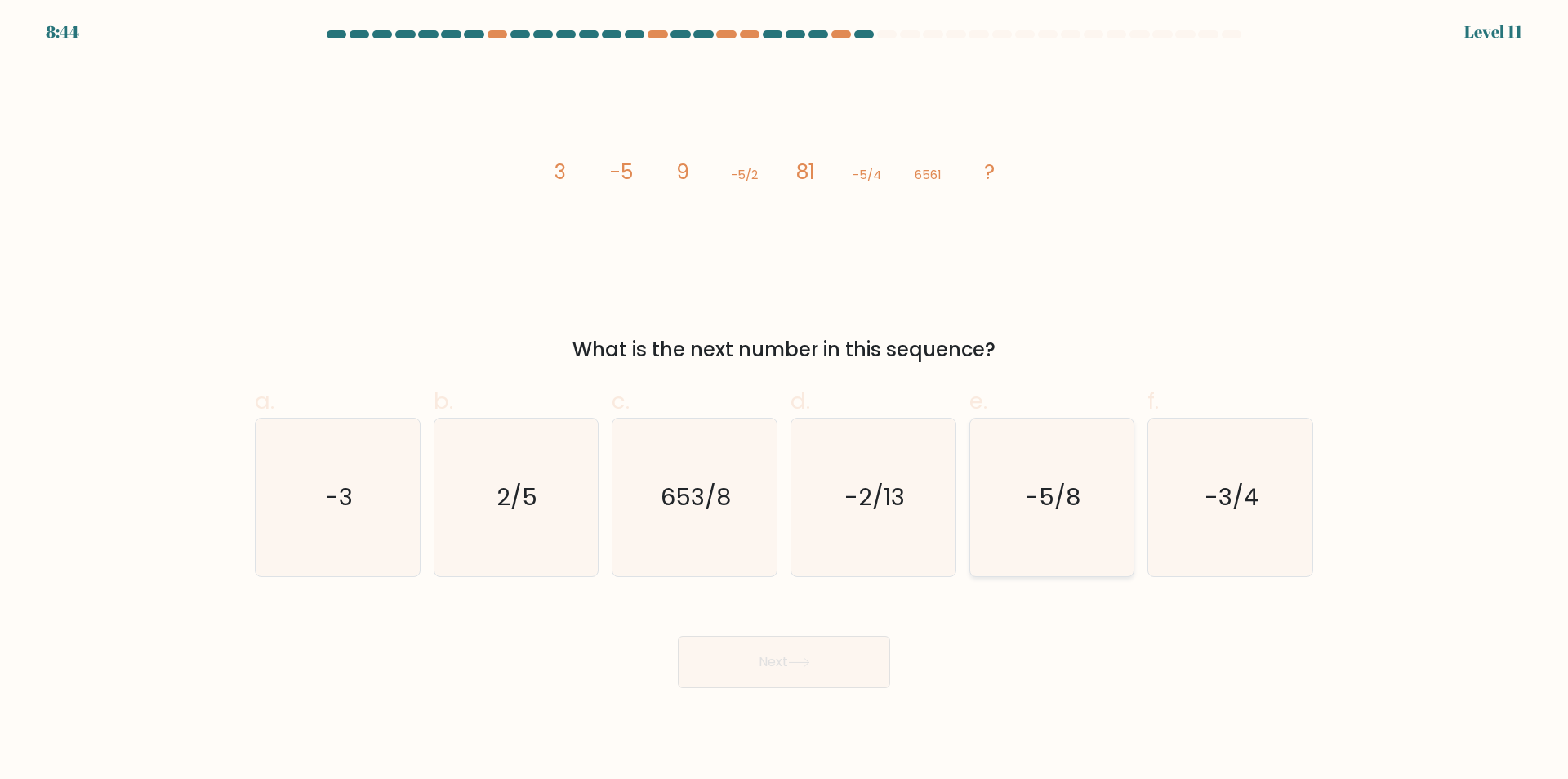
click at [1060, 540] on icon "-5/8" at bounding box center [1051, 497] width 158 height 158
click at [785, 400] on input "e. -5/8" at bounding box center [784, 395] width 1 height 11
radio input "true"
click at [830, 649] on button "Next" at bounding box center [784, 662] width 212 height 53
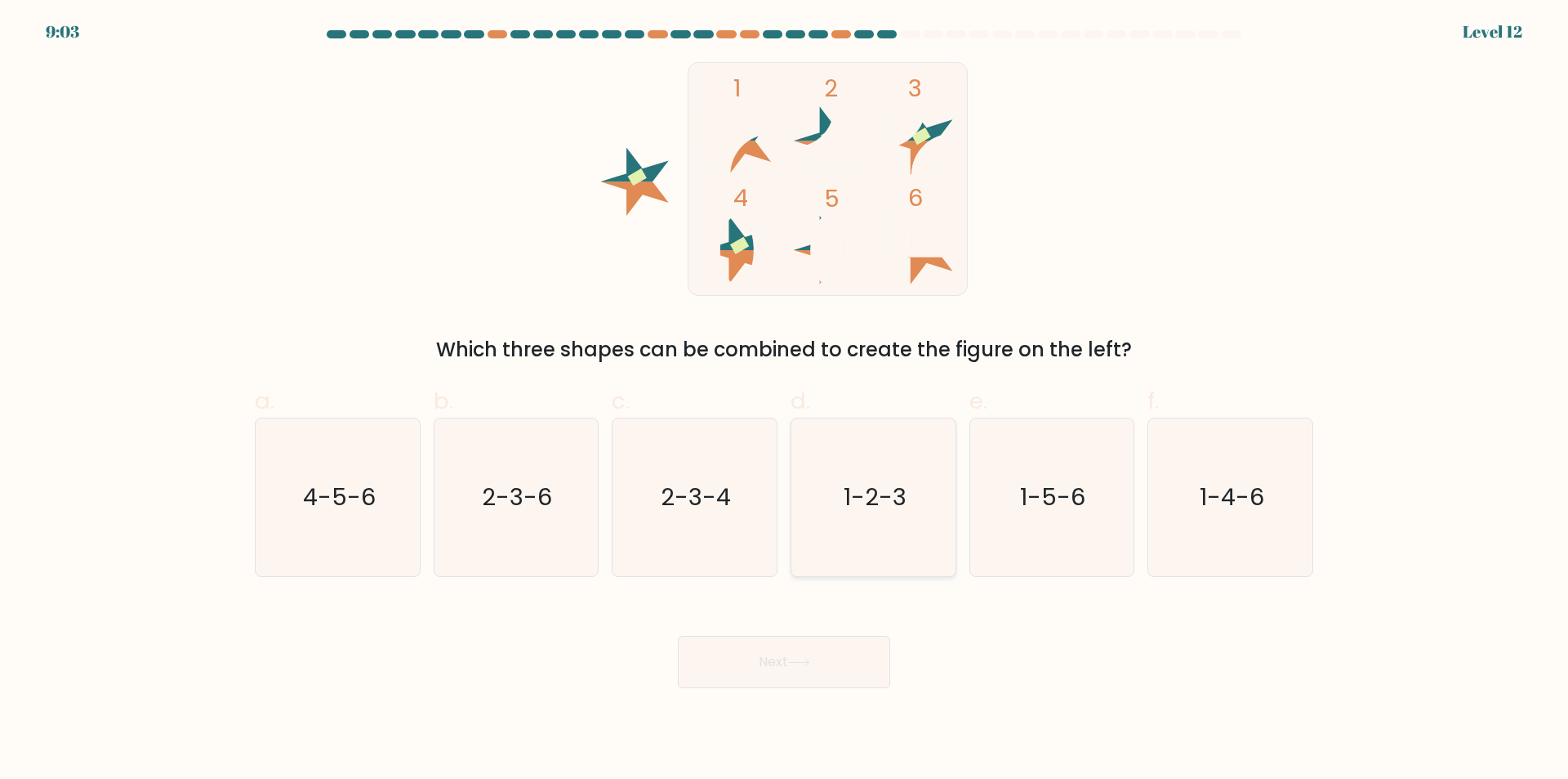
click at [885, 540] on icon "1-2-3" at bounding box center [874, 497] width 158 height 158
click at [785, 400] on input "d. 1-2-3" at bounding box center [784, 395] width 1 height 11
radio input "true"
click at [847, 656] on button "Next" at bounding box center [784, 662] width 212 height 53
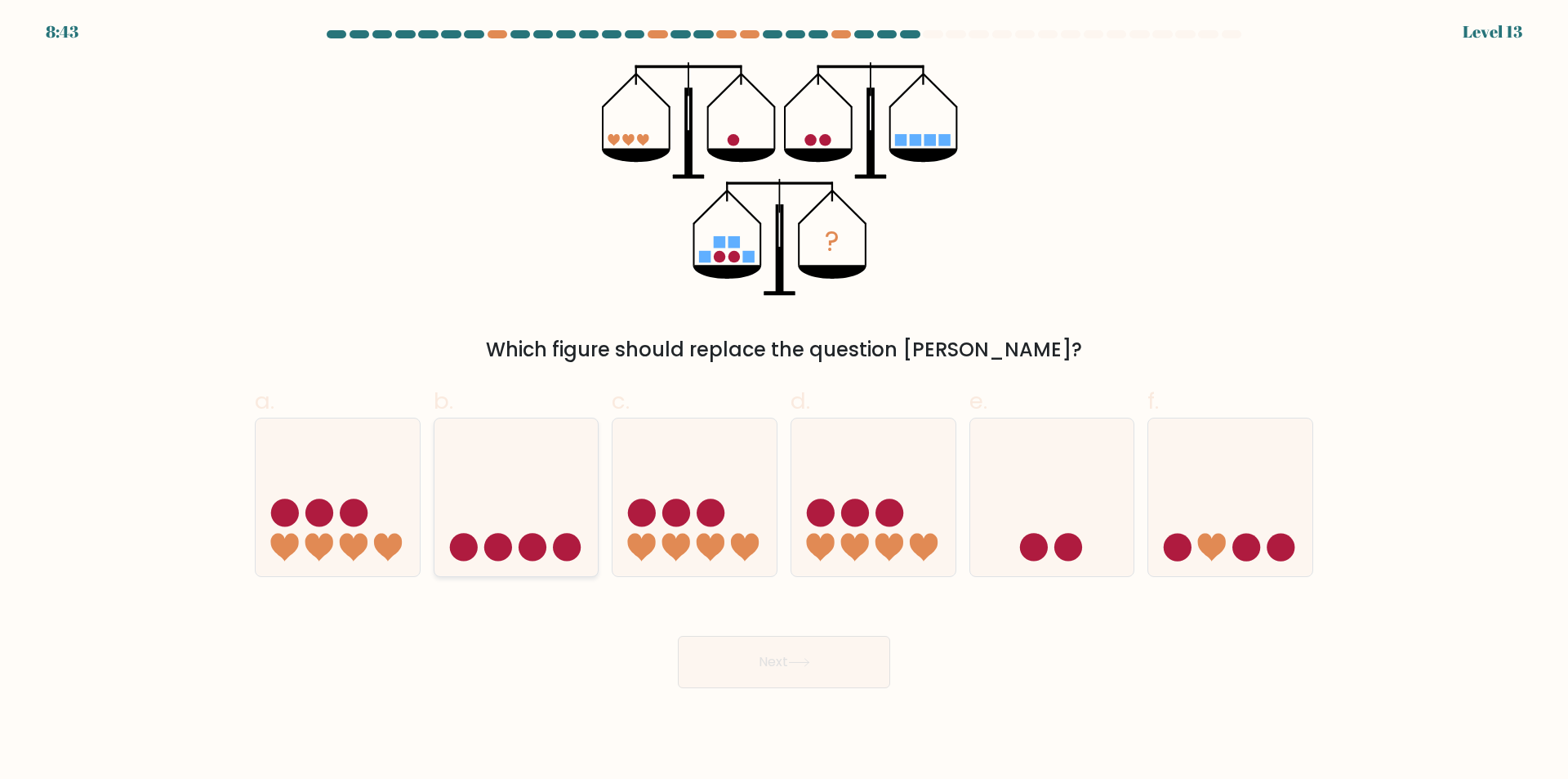
click at [520, 498] on icon at bounding box center [516, 498] width 164 height 136
click at [784, 400] on input "b." at bounding box center [784, 395] width 1 height 11
radio input "true"
click at [754, 673] on button "Next" at bounding box center [784, 662] width 212 height 53
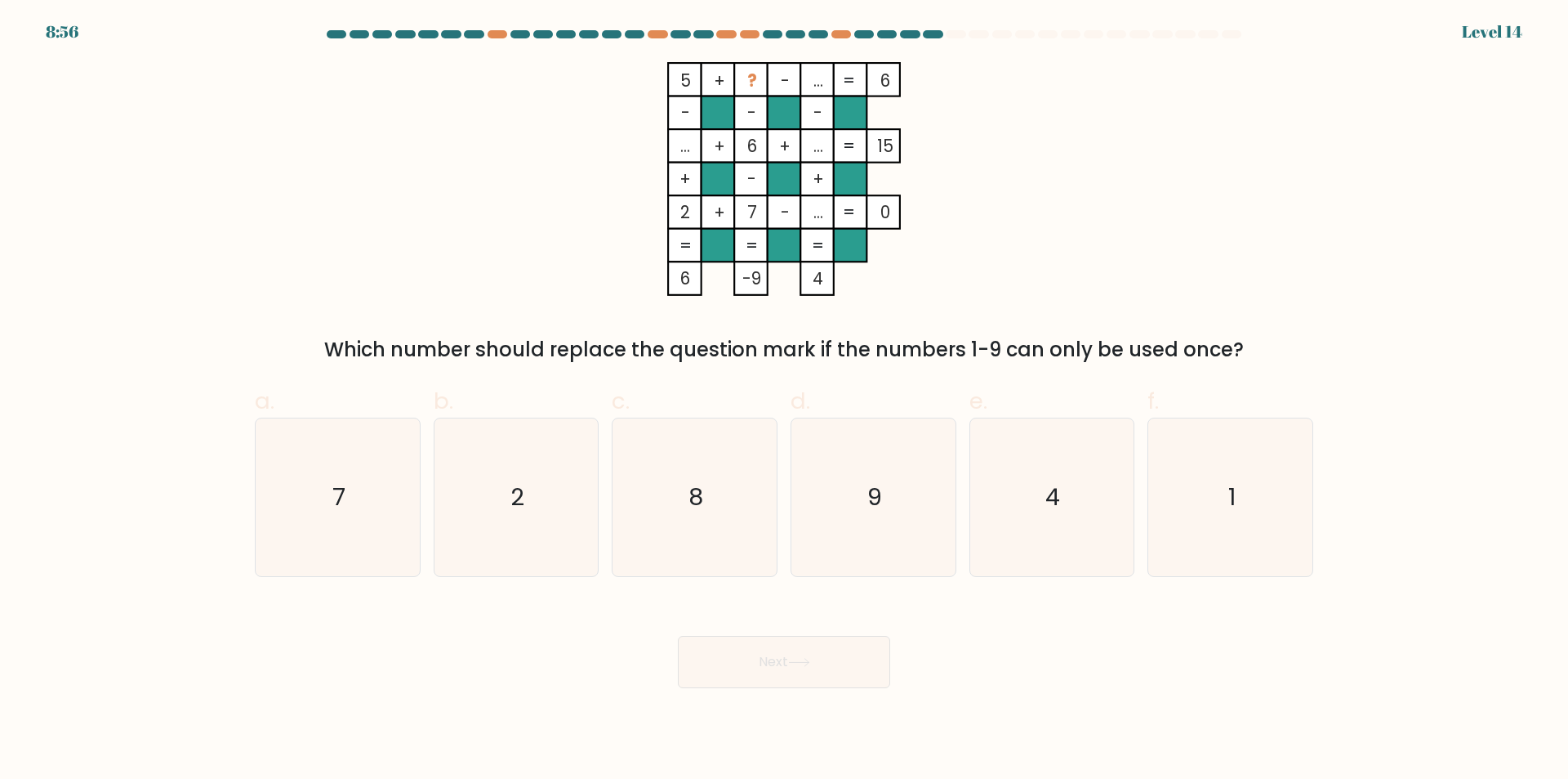
click at [816, 78] on tspan "..." at bounding box center [818, 81] width 10 height 24
click at [872, 535] on icon "9" at bounding box center [874, 497] width 158 height 158
click at [785, 400] on input "d. 9" at bounding box center [784, 395] width 1 height 11
radio input "true"
click at [799, 667] on button "Next" at bounding box center [784, 662] width 212 height 53
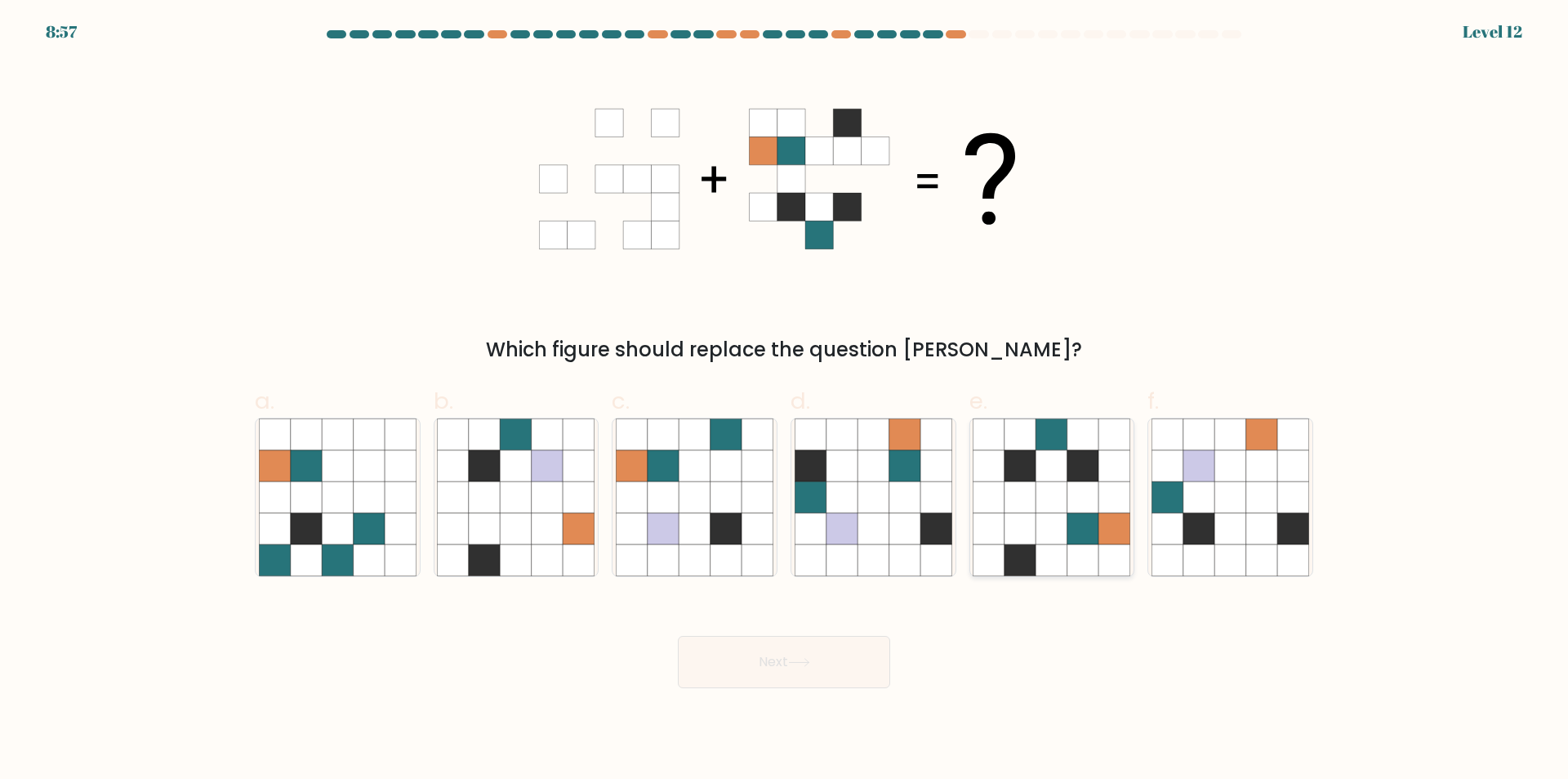
click at [1053, 559] on icon at bounding box center [1051, 560] width 31 height 31
click at [785, 400] on input "e." at bounding box center [784, 395] width 1 height 11
radio input "true"
click at [838, 674] on button "Next" at bounding box center [784, 662] width 212 height 53
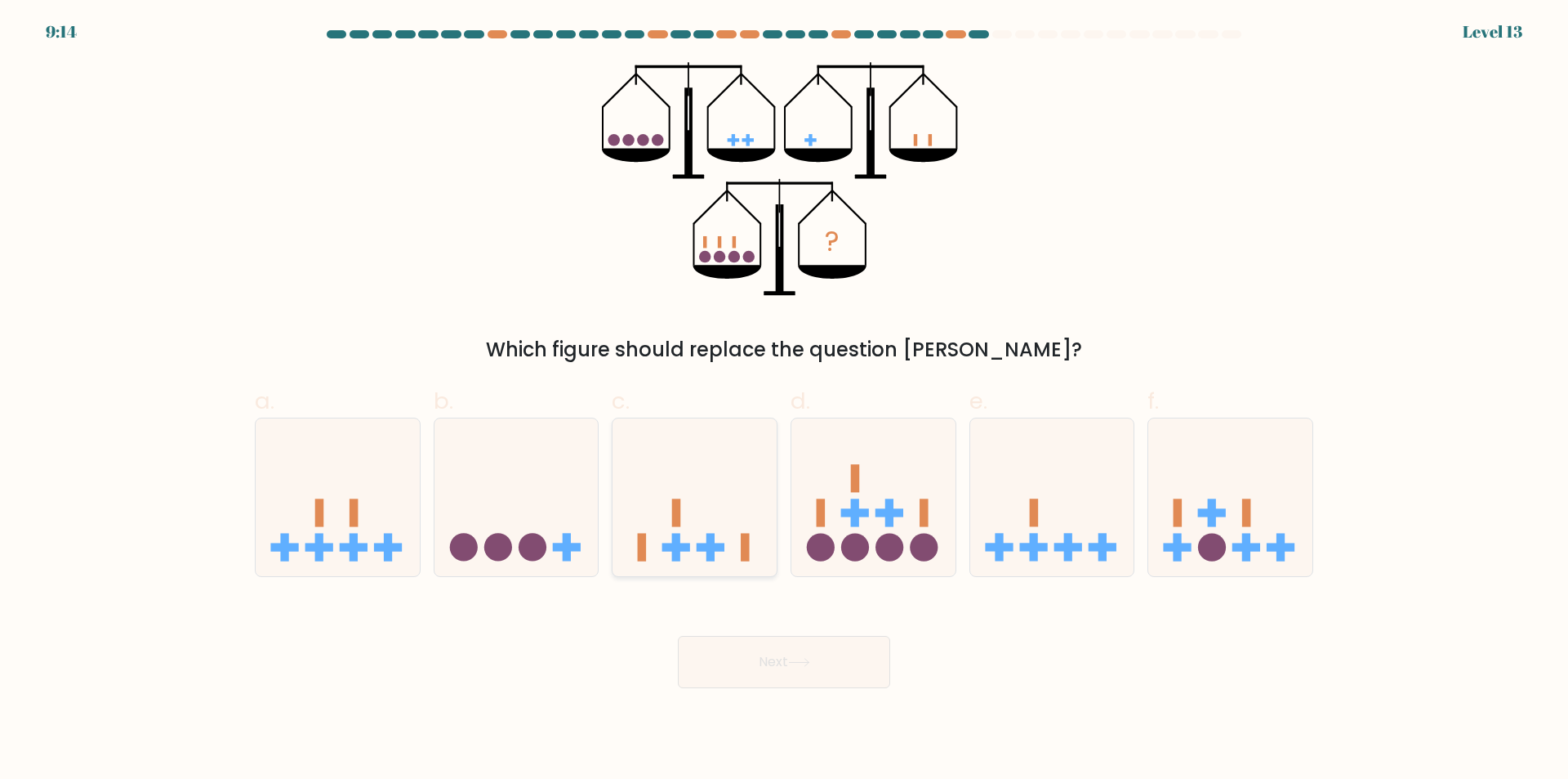
click at [711, 567] on div at bounding box center [694, 497] width 166 height 160
click at [784, 400] on input "c." at bounding box center [784, 395] width 1 height 11
radio input "true"
click at [754, 663] on button "Next" at bounding box center [784, 662] width 212 height 53
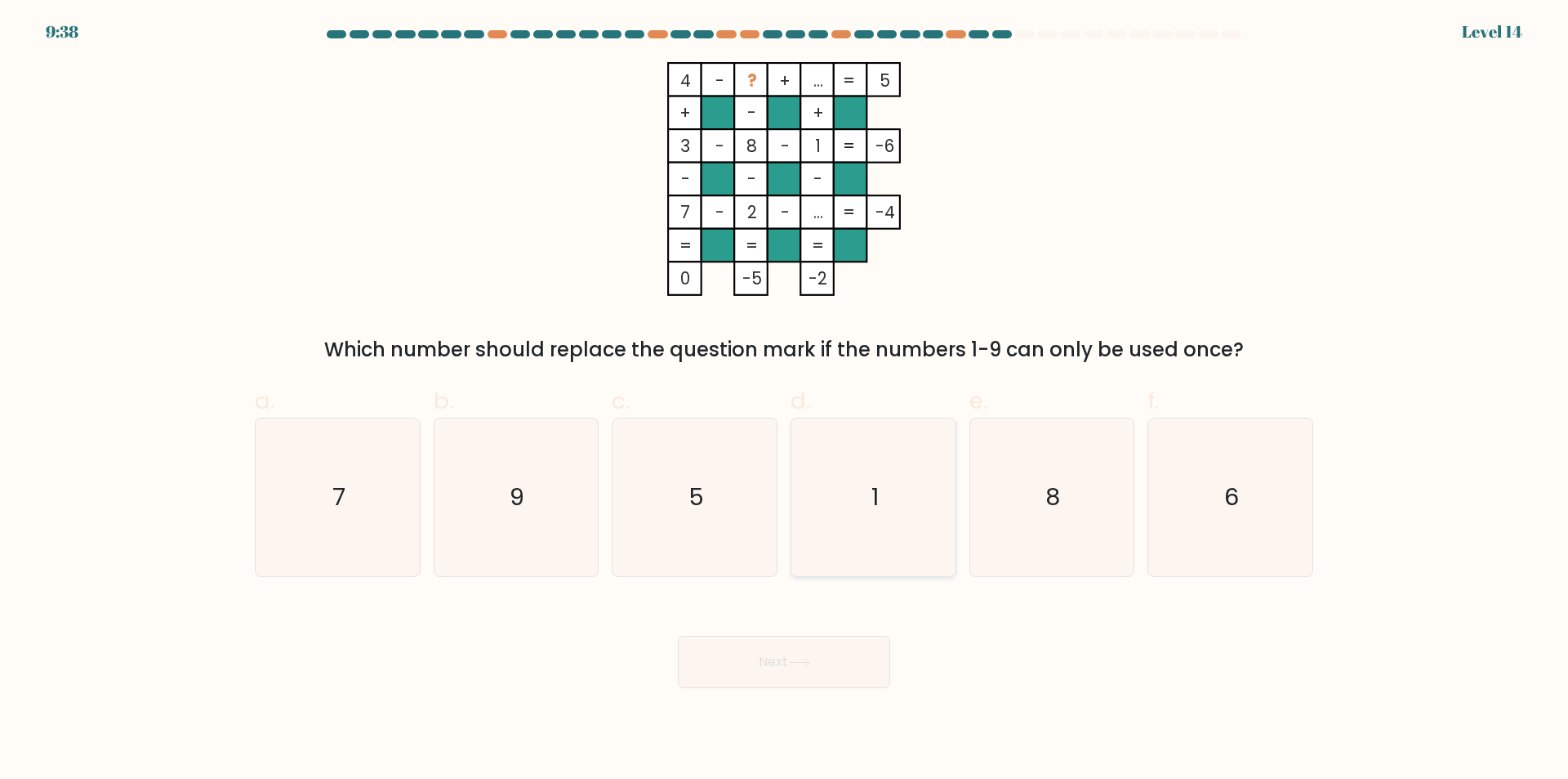
click at [907, 549] on icon "1" at bounding box center [874, 497] width 158 height 158
click at [785, 400] on input "d. 1" at bounding box center [784, 395] width 1 height 11
radio input "true"
click at [797, 656] on button "Next" at bounding box center [784, 662] width 212 height 53
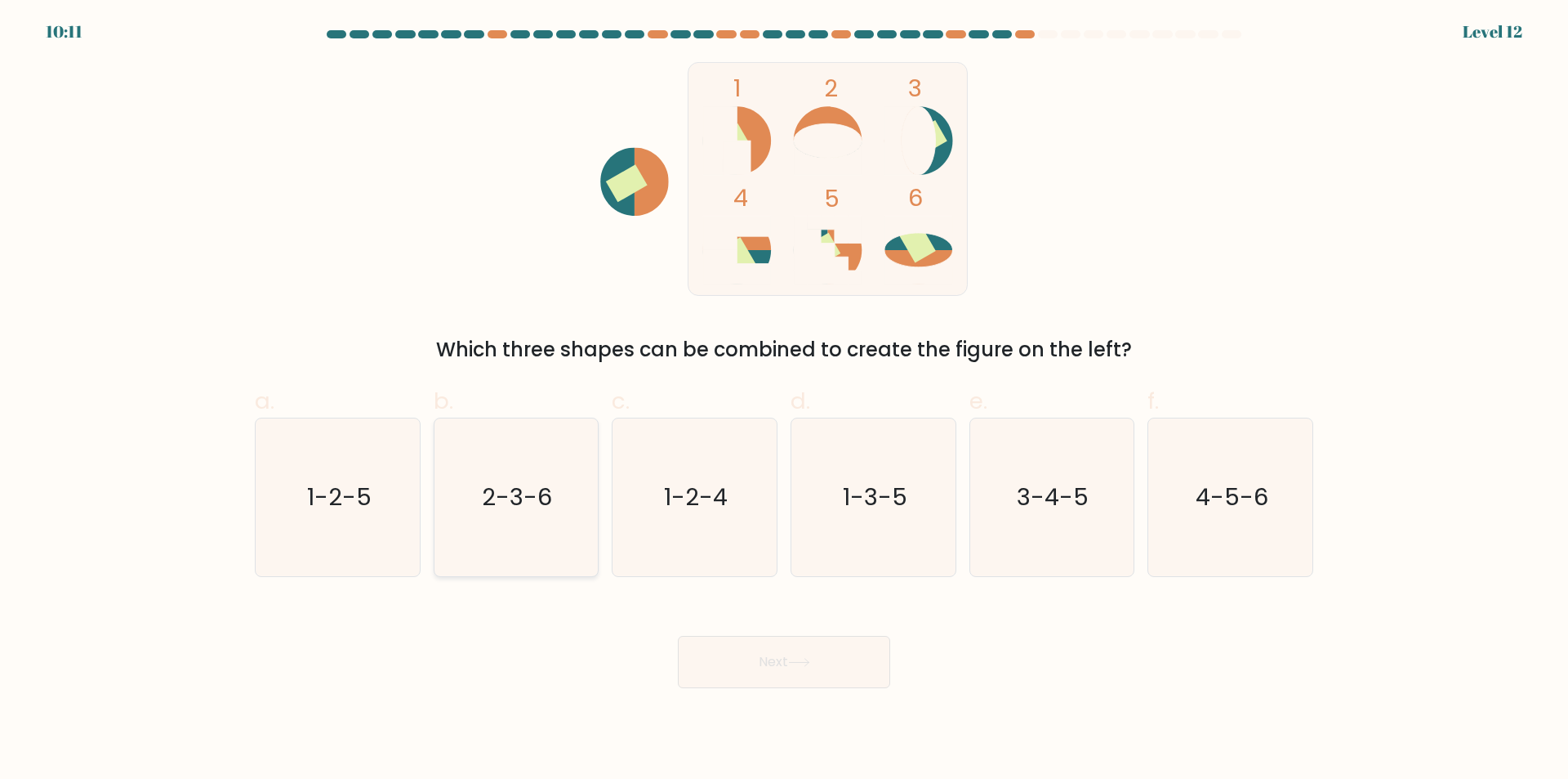
click at [557, 555] on icon "2-3-6" at bounding box center [516, 497] width 158 height 158
click at [784, 400] on input "b. 2-3-6" at bounding box center [784, 395] width 1 height 11
radio input "true"
click at [834, 668] on button "Next" at bounding box center [784, 662] width 212 height 53
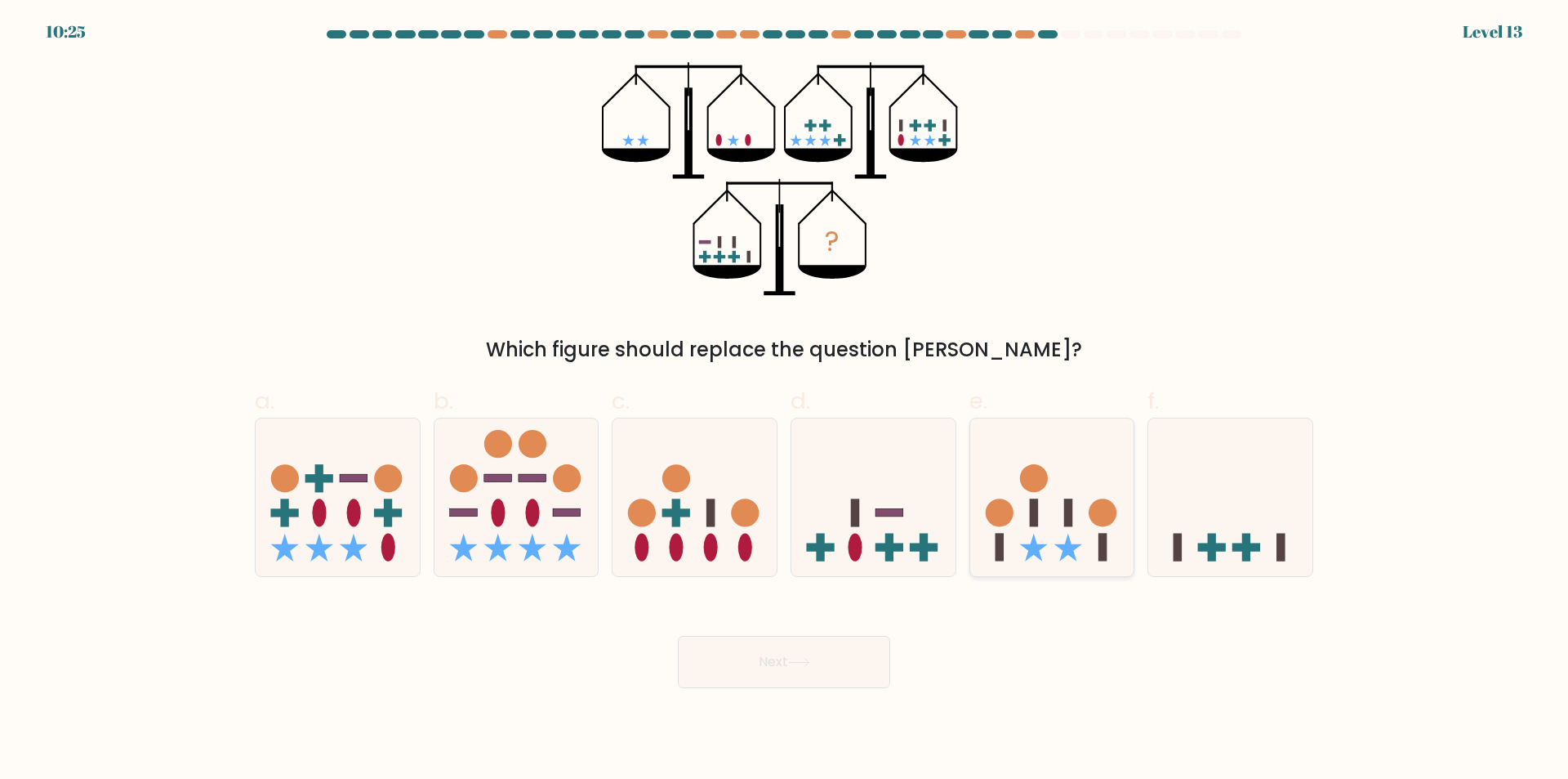
drag, startPoint x: 1212, startPoint y: 511, endPoint x: 1102, endPoint y: 570, distance: 124.8
click at [1207, 515] on icon at bounding box center [1230, 498] width 164 height 136
click at [785, 400] on input "f." at bounding box center [784, 395] width 1 height 11
radio input "true"
click at [810, 657] on icon at bounding box center [799, 662] width 22 height 9
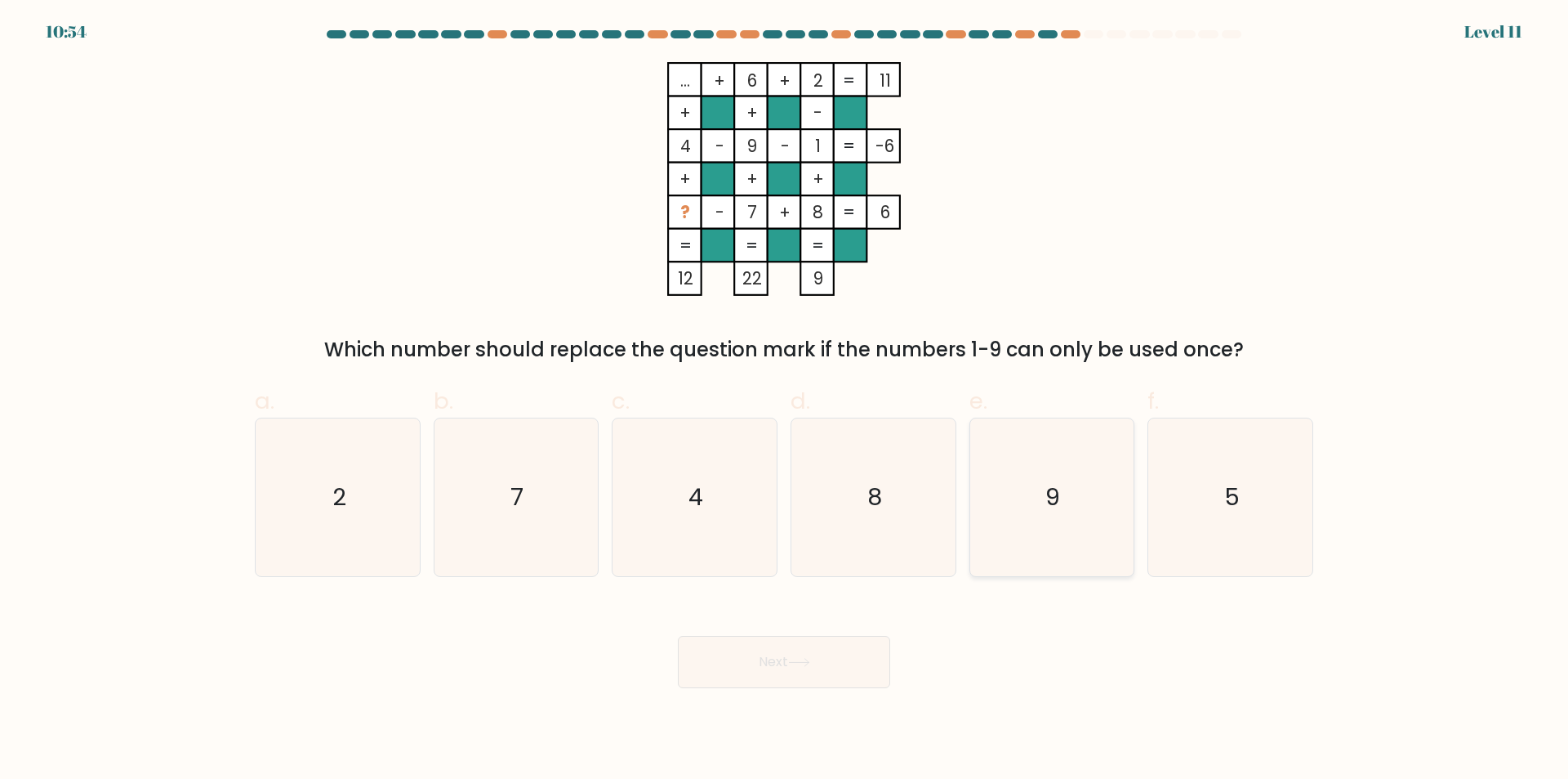
click at [1067, 546] on icon "9" at bounding box center [1051, 497] width 158 height 158
click at [785, 400] on input "e. 9" at bounding box center [784, 395] width 1 height 11
radio input "true"
click at [816, 657] on button "Next" at bounding box center [784, 662] width 212 height 53
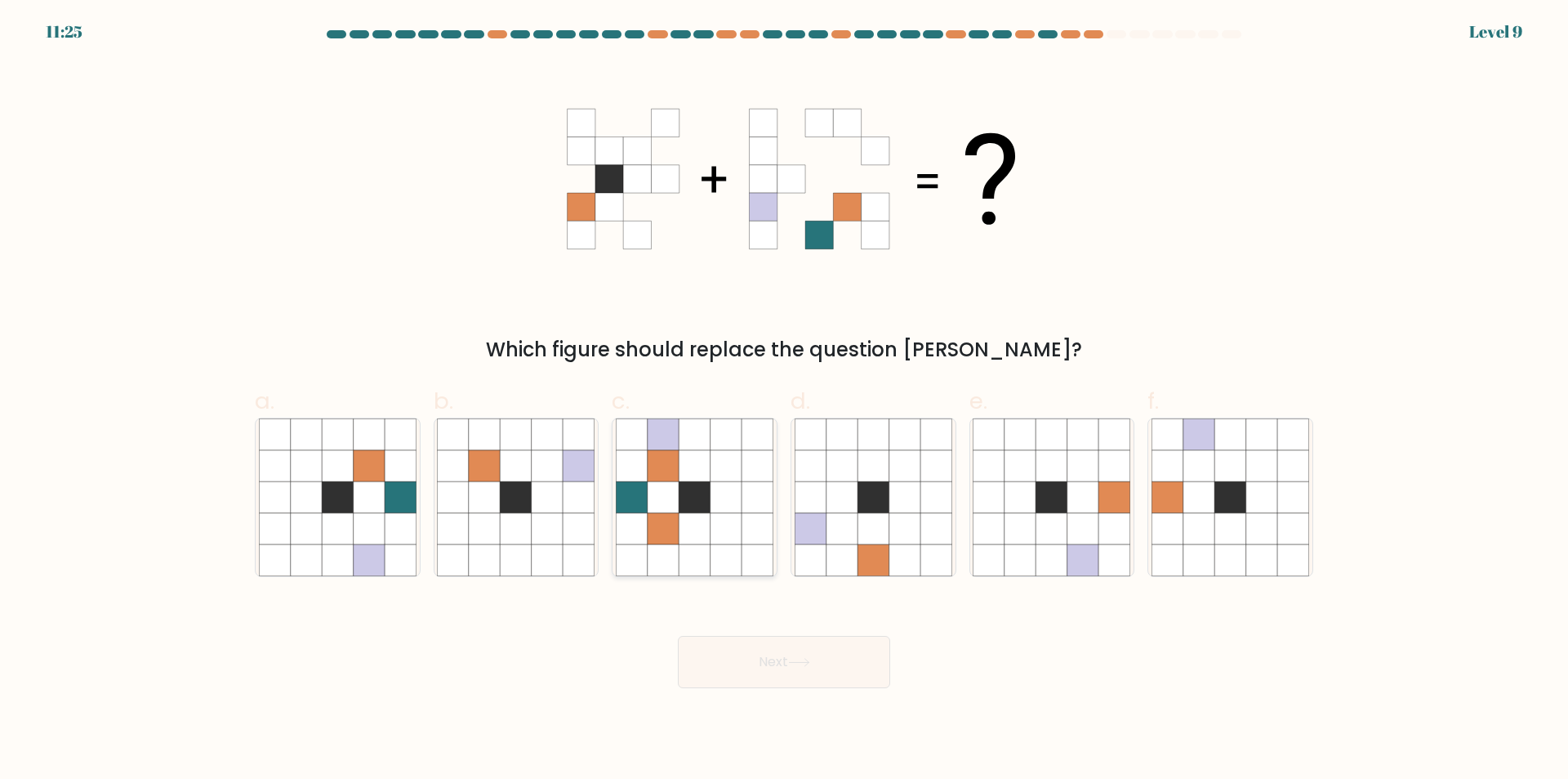
click at [709, 557] on icon at bounding box center [694, 560] width 31 height 31
click at [784, 400] on input "c." at bounding box center [784, 395] width 1 height 11
radio input "true"
click at [750, 671] on button "Next" at bounding box center [784, 662] width 212 height 53
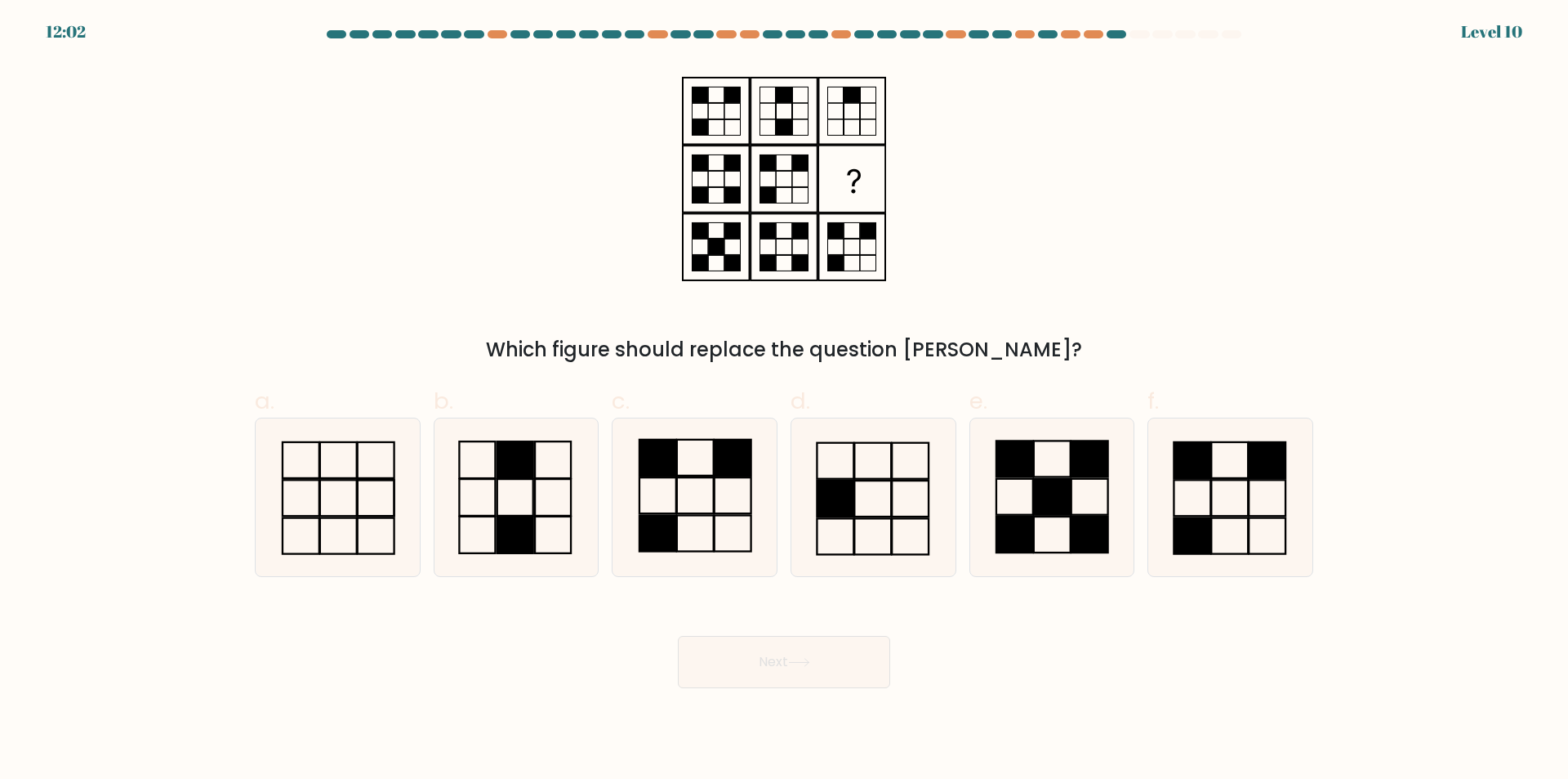
drag, startPoint x: 543, startPoint y: 511, endPoint x: 712, endPoint y: 654, distance: 221.4
click at [542, 511] on icon at bounding box center [516, 497] width 158 height 158
click at [784, 400] on input "b." at bounding box center [784, 395] width 1 height 11
radio input "true"
click at [779, 662] on button "Next" at bounding box center [784, 662] width 212 height 53
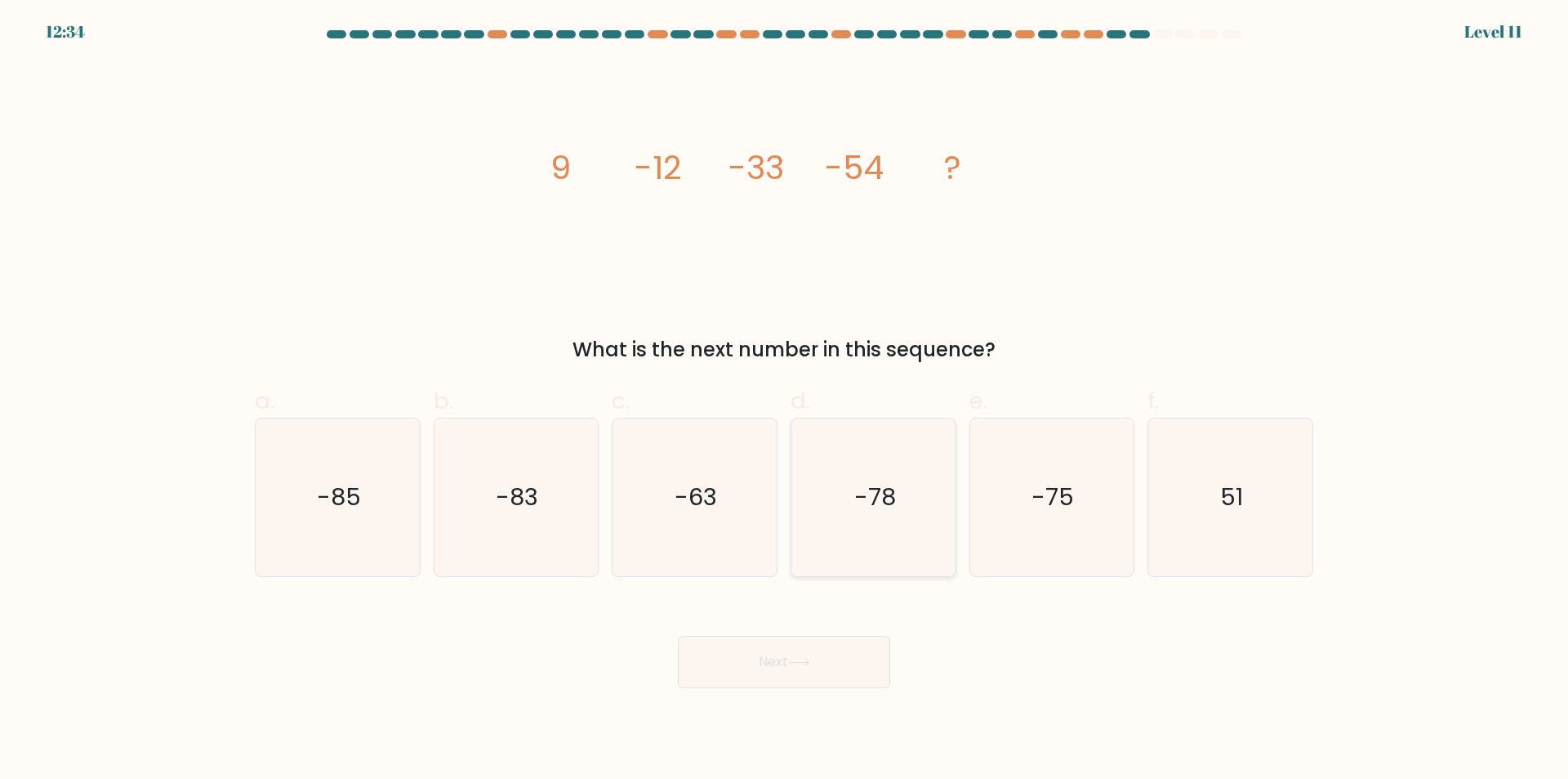
click at [896, 556] on icon "-78" at bounding box center [874, 497] width 158 height 158
click at [785, 400] on input "d. -78" at bounding box center [784, 395] width 1 height 11
radio input "true"
click at [804, 659] on icon at bounding box center [799, 662] width 22 height 9
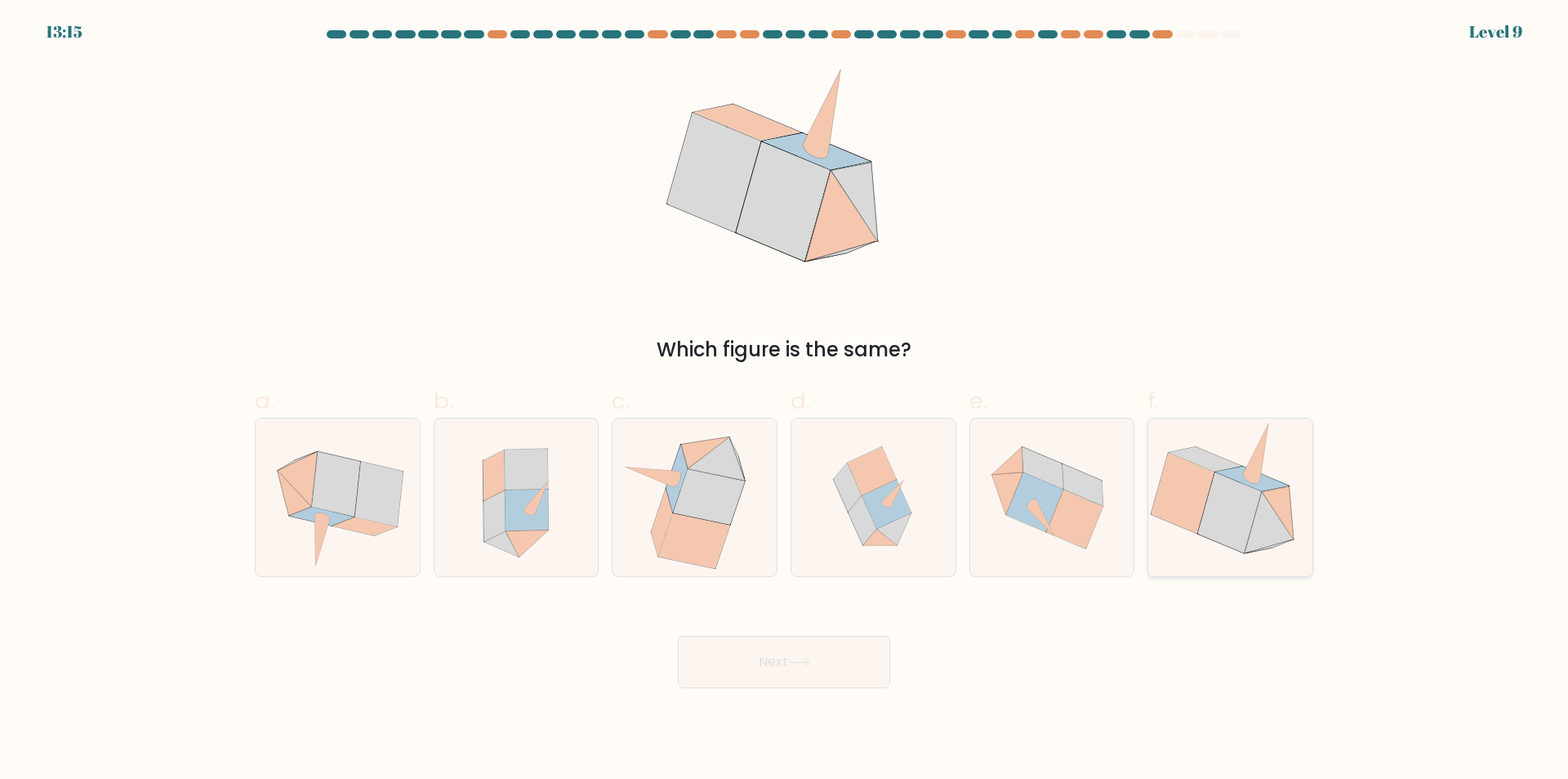
click at [1239, 520] on icon at bounding box center [1230, 512] width 63 height 80
click at [785, 400] on input "f." at bounding box center [784, 395] width 1 height 11
radio input "true"
click at [849, 664] on button "Next" at bounding box center [784, 662] width 212 height 53
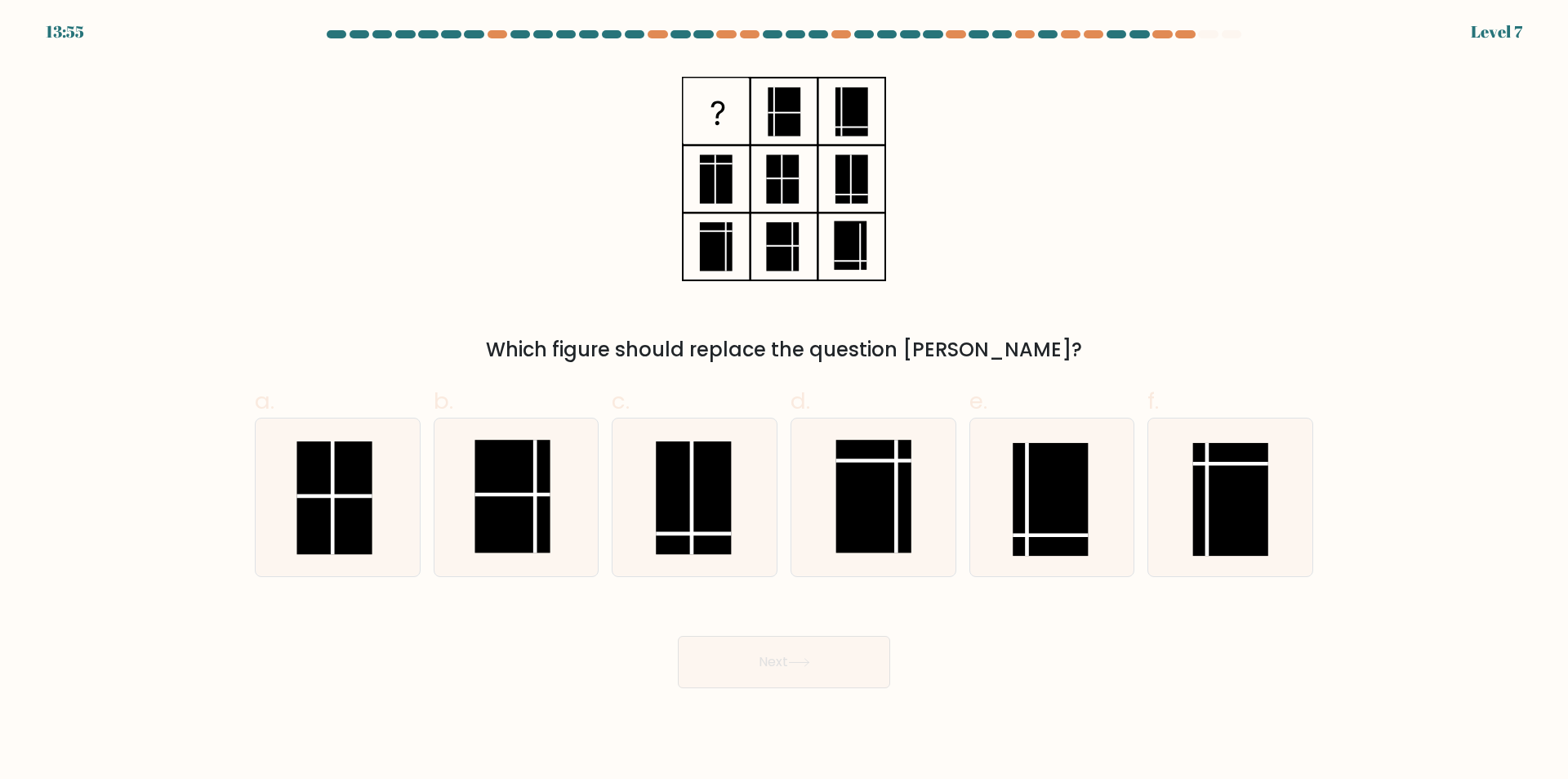
drag, startPoint x: 1050, startPoint y: 532, endPoint x: 858, endPoint y: 596, distance: 202.4
click at [1047, 533] on icon at bounding box center [1051, 497] width 158 height 158
click at [785, 400] on input "e." at bounding box center [784, 395] width 1 height 11
radio input "true"
click at [779, 670] on button "Next" at bounding box center [784, 662] width 212 height 53
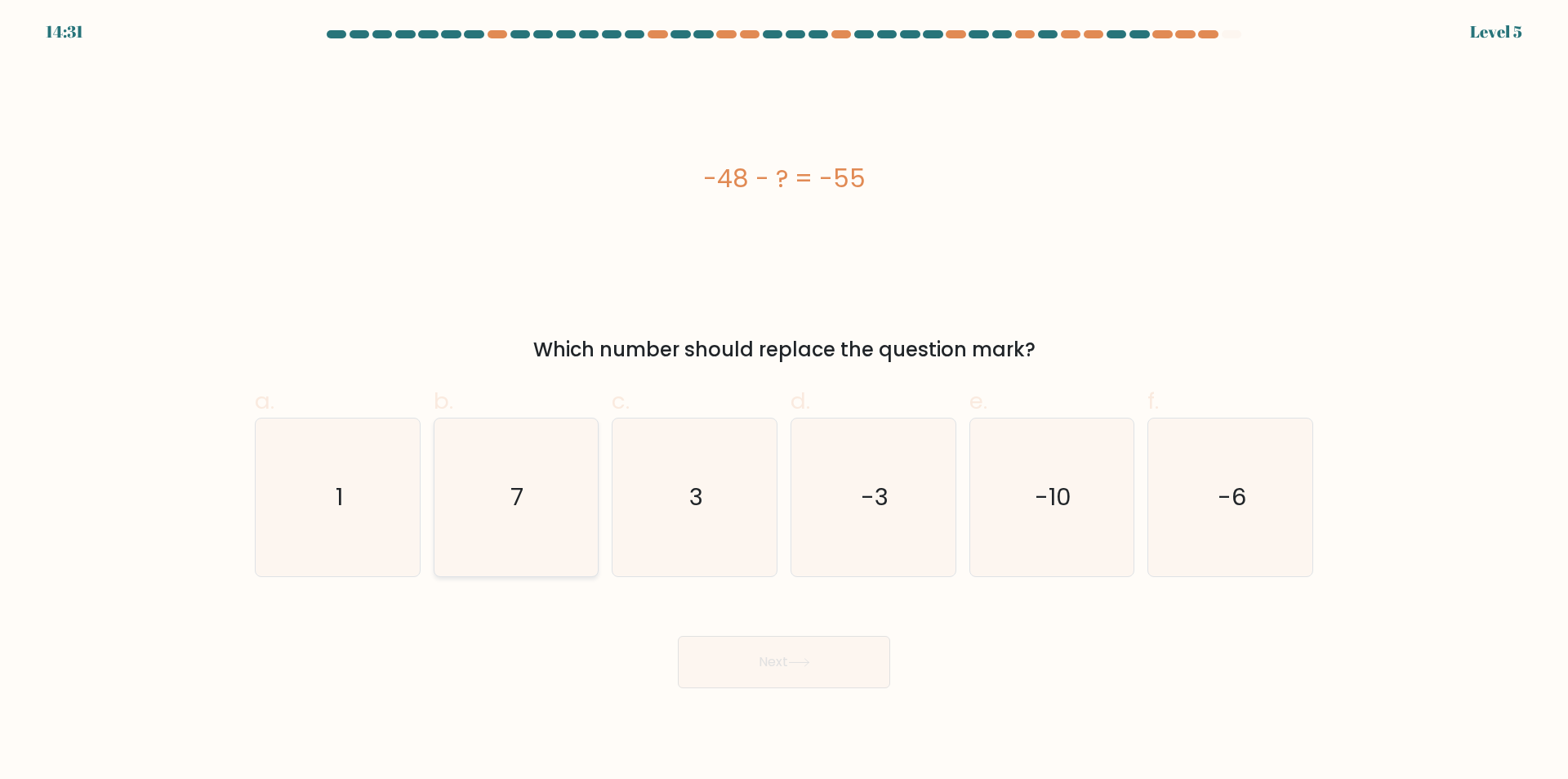
click at [555, 529] on icon "7" at bounding box center [516, 497] width 158 height 158
click at [784, 400] on input "b. 7" at bounding box center [784, 395] width 1 height 11
radio input "true"
click at [777, 657] on button "Next" at bounding box center [784, 662] width 212 height 53
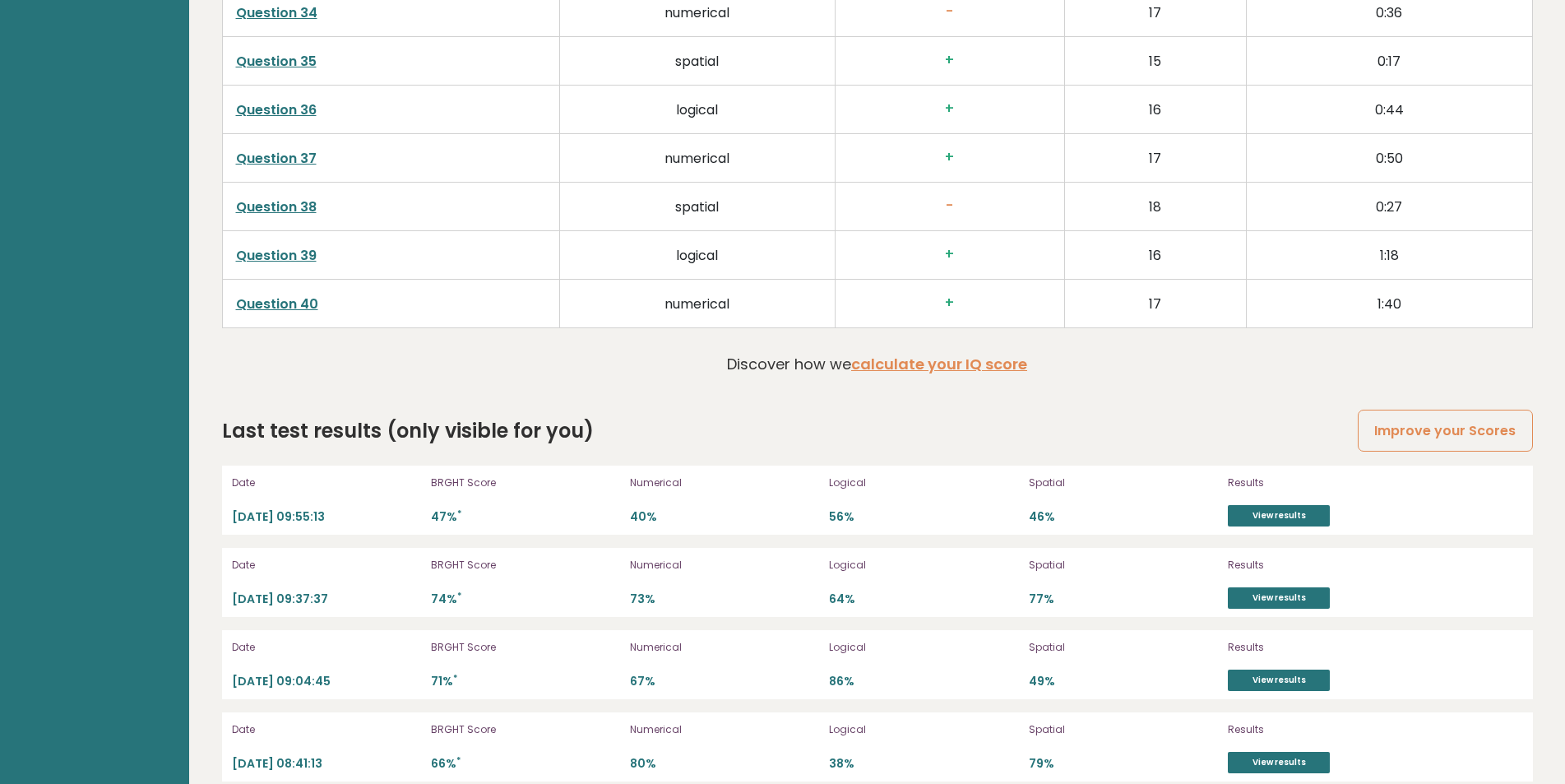
scroll to position [4437, 0]
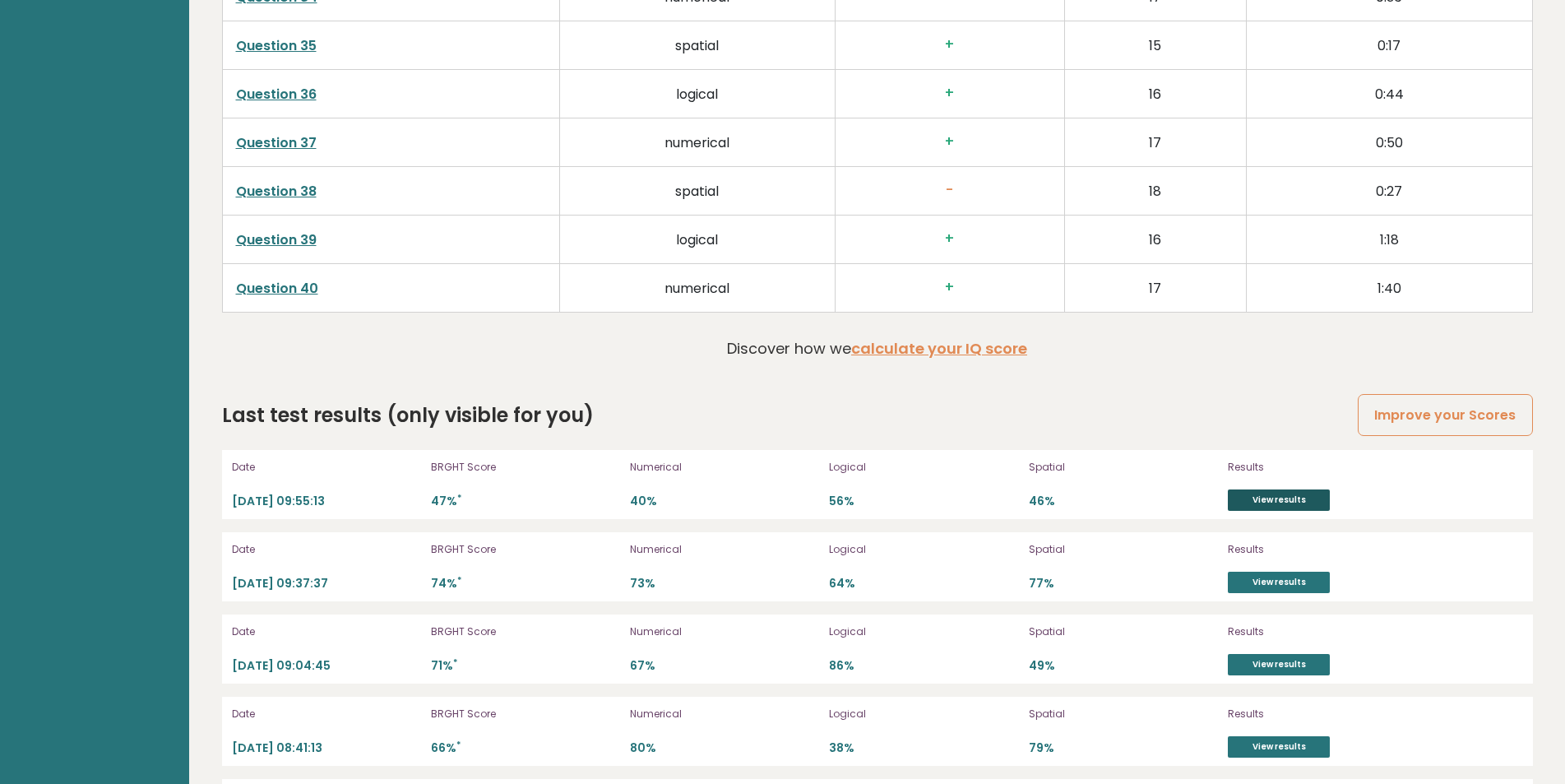
click at [1289, 507] on link "View results" at bounding box center [1279, 499] width 102 height 21
